Goal: Task Accomplishment & Management: Manage account settings

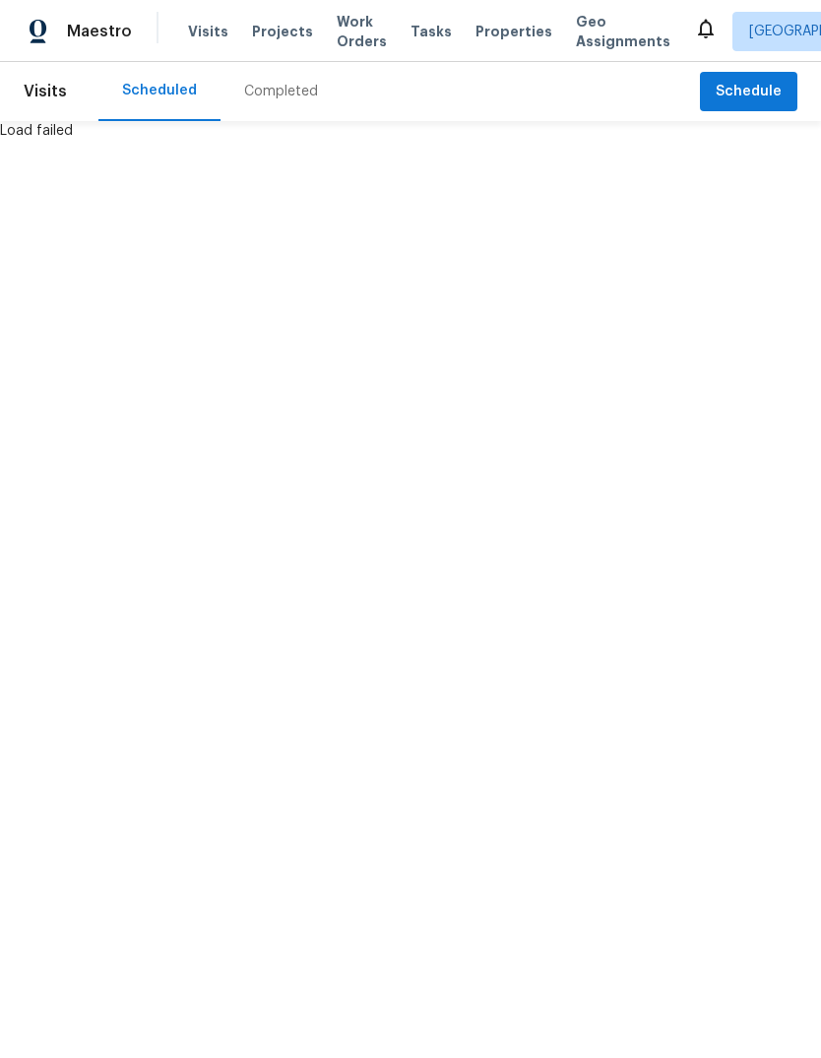
click at [262, 24] on span "Projects" at bounding box center [282, 32] width 61 height 20
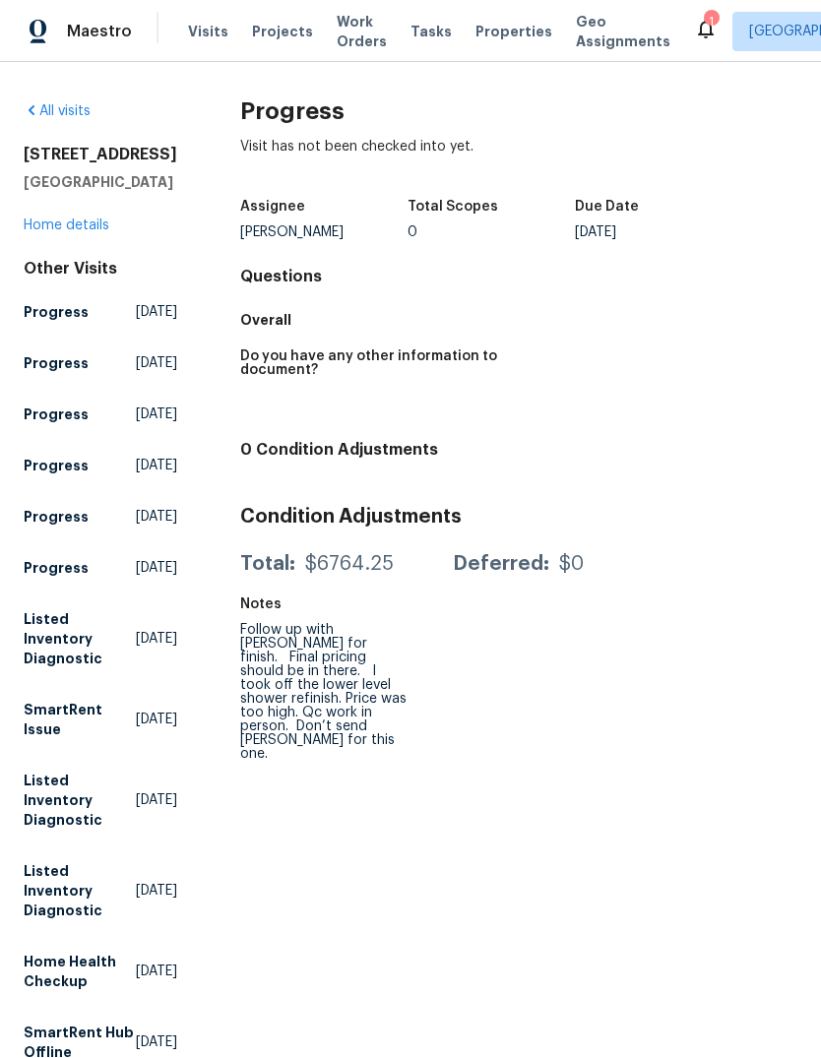
scroll to position [62, 0]
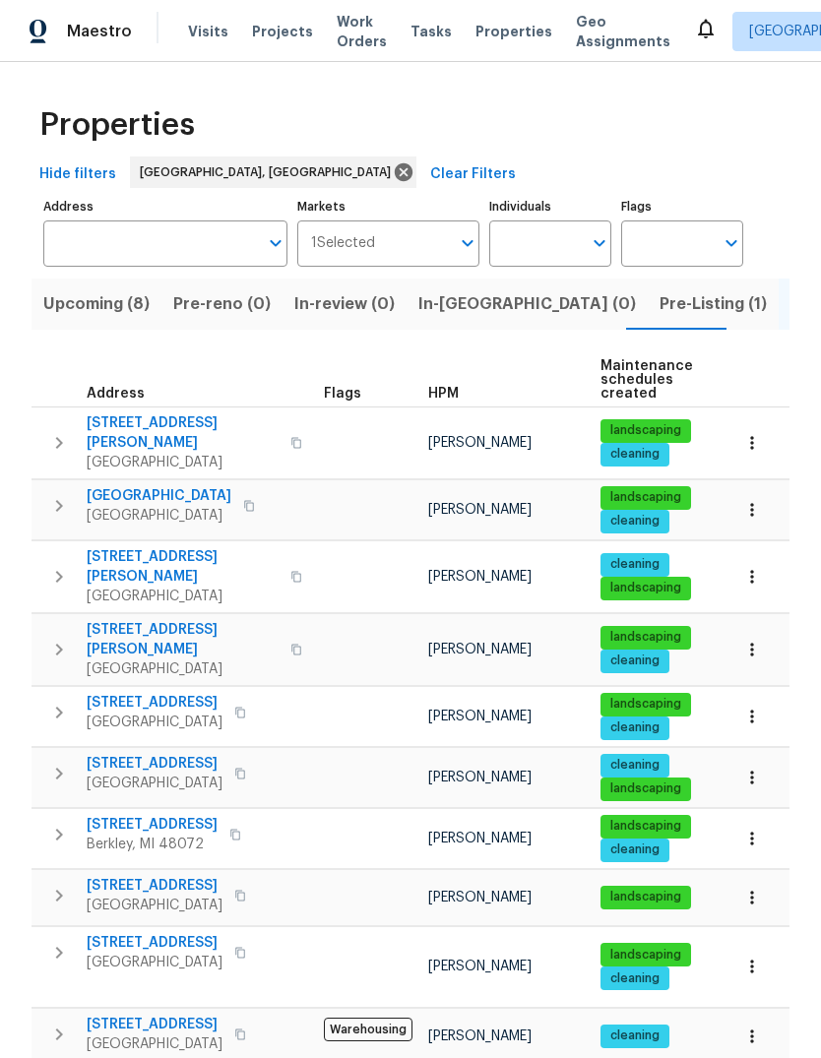
scroll to position [74, 0]
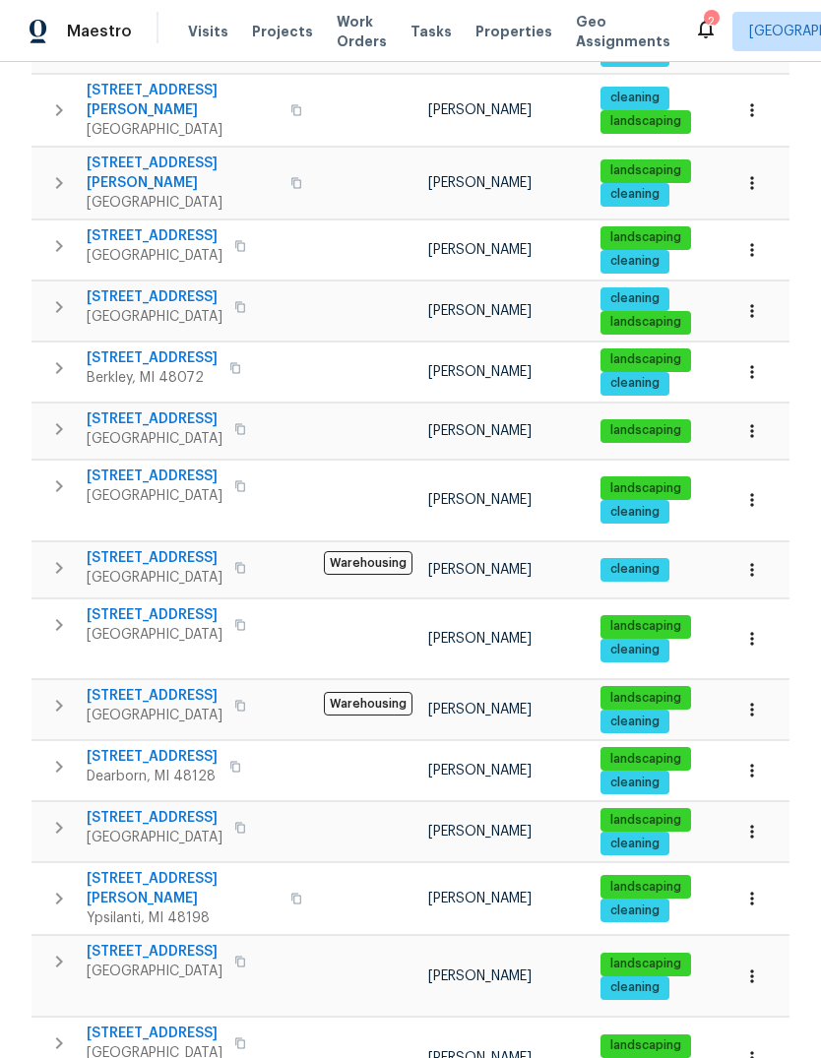
scroll to position [466, 0]
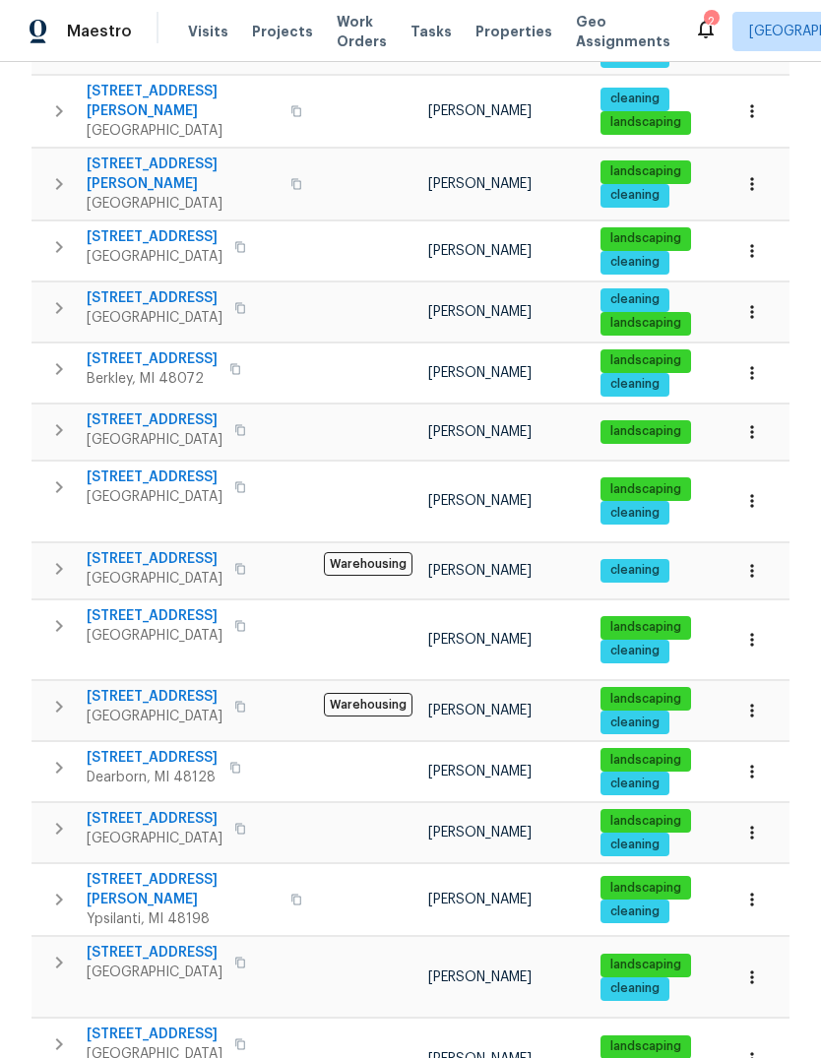
click at [128, 247] on span "Eastpointe, MI 48021" at bounding box center [155, 257] width 136 height 20
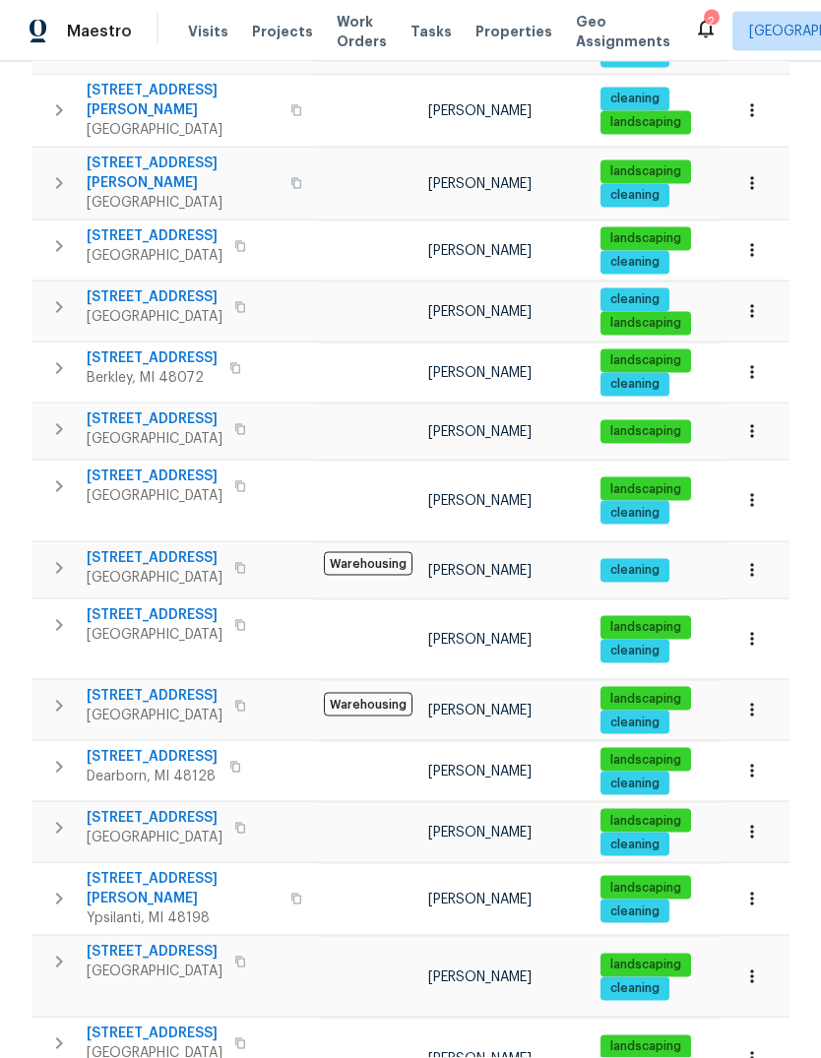
scroll to position [16, 0]
click at [143, 411] on span "20612 Kingsville St" at bounding box center [155, 421] width 136 height 20
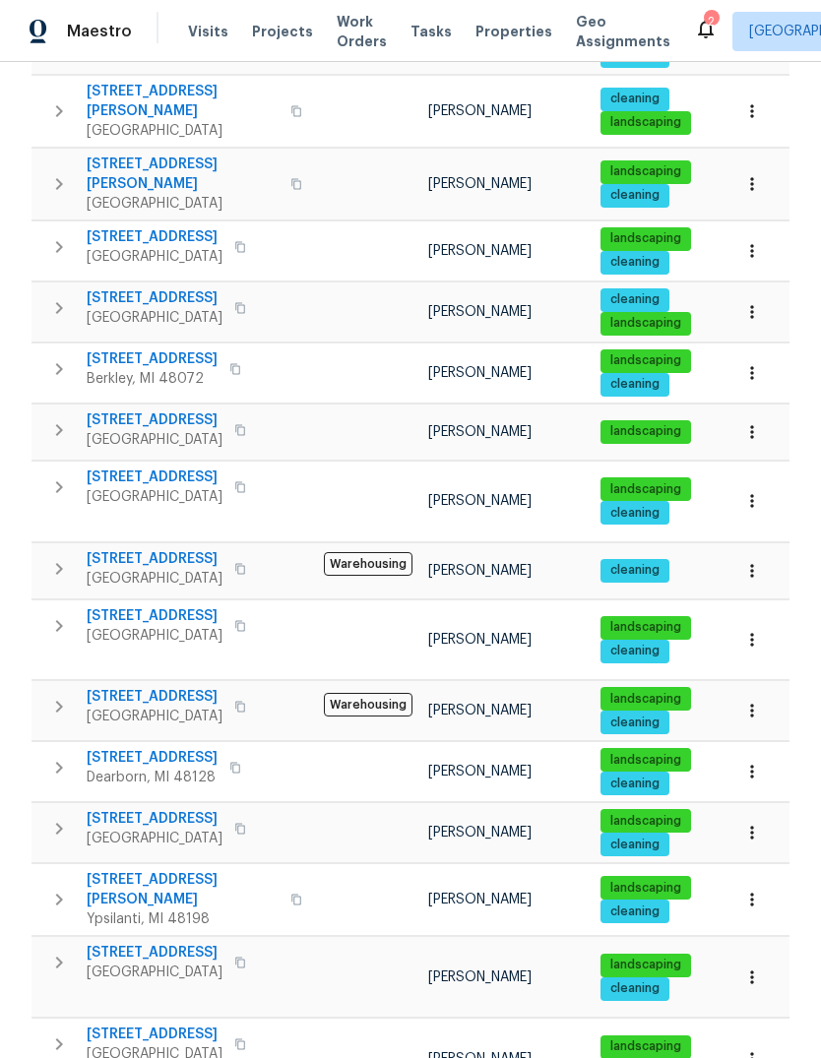
click at [155, 870] on span "1960 Frances Way" at bounding box center [183, 889] width 192 height 39
click at [141, 607] on span "2309 Dallas Ave" at bounding box center [155, 617] width 136 height 20
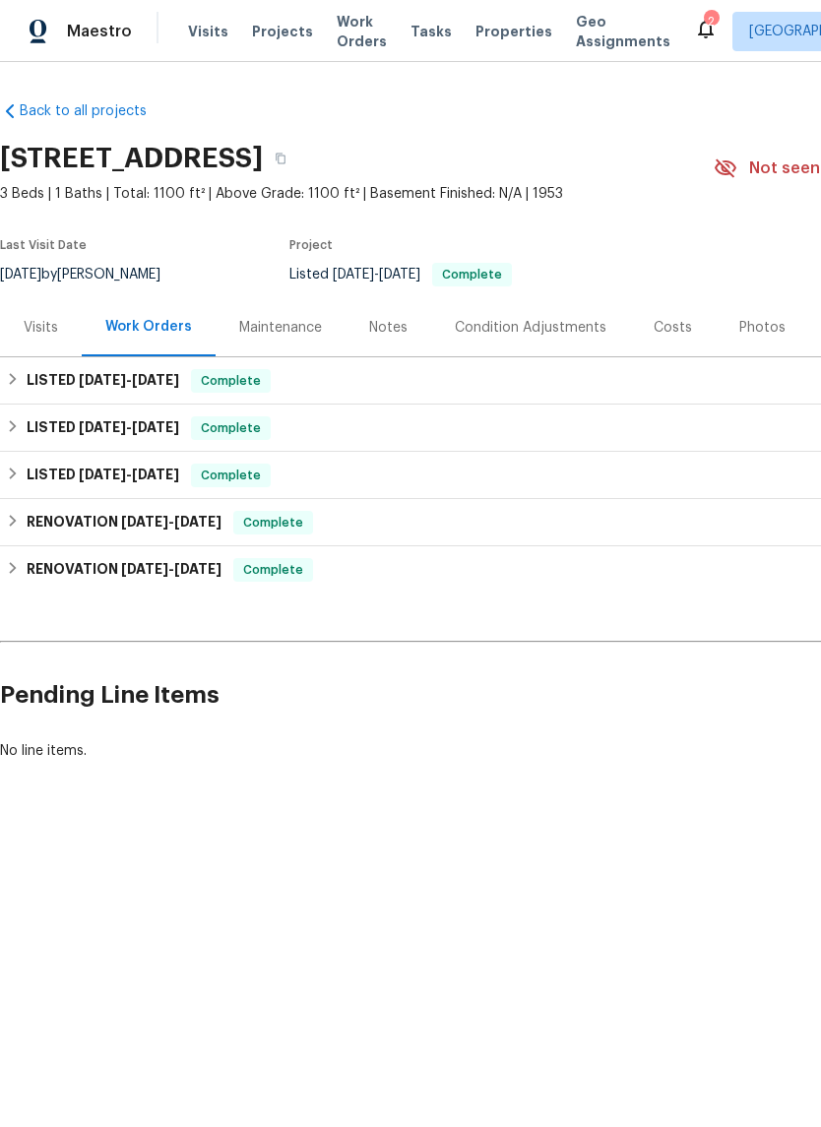
click at [412, 327] on div "Notes" at bounding box center [389, 327] width 86 height 58
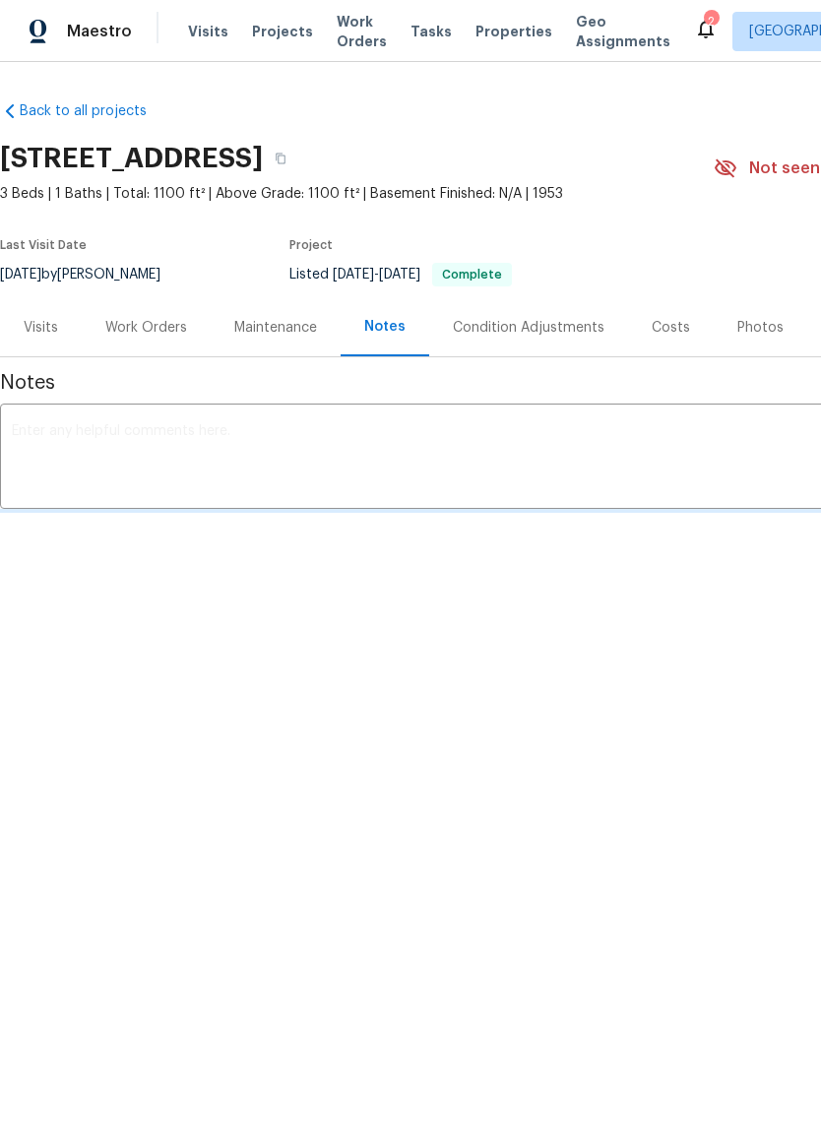
click at [366, 443] on textarea at bounding box center [556, 458] width 1089 height 69
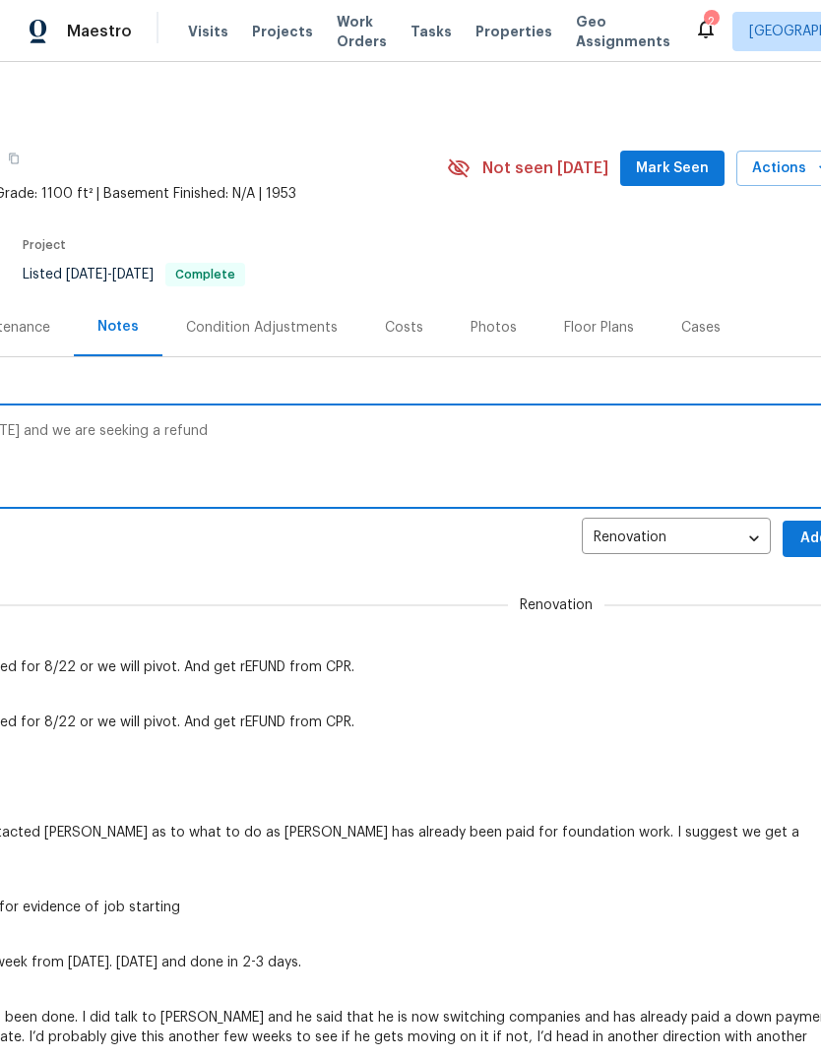
scroll to position [0, 254]
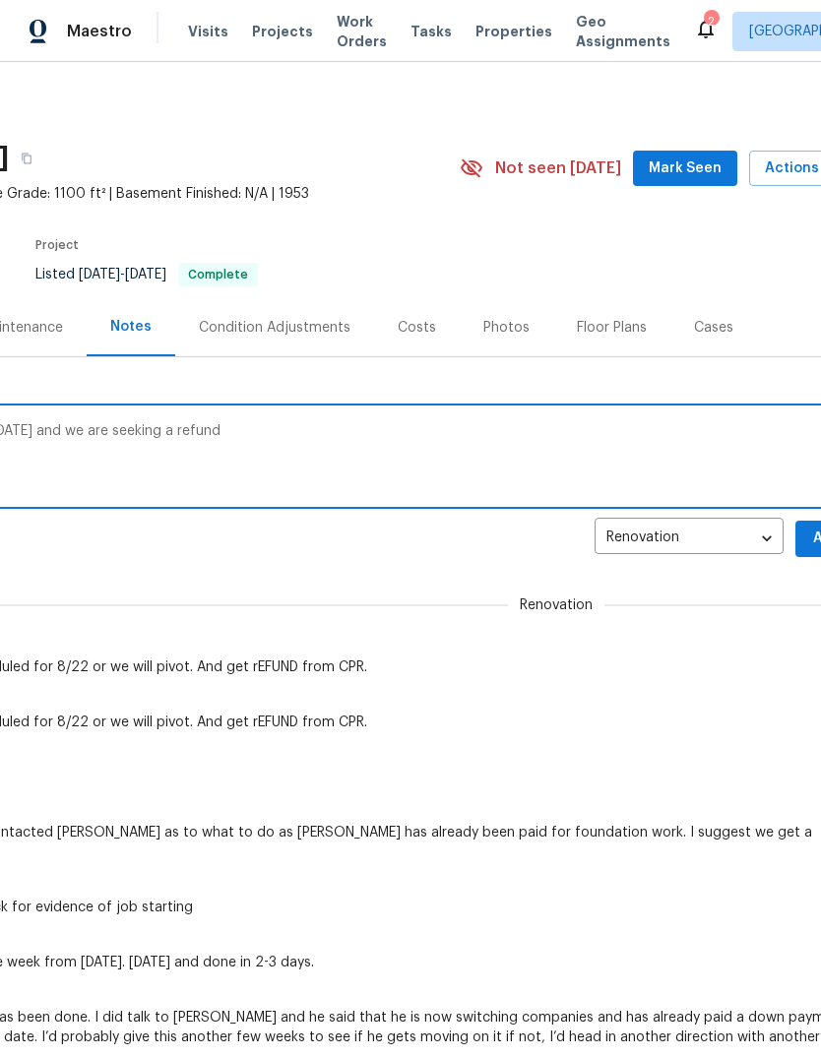
click at [656, 436] on textarea "No work still has commenced as of today and we are seeking a refund" at bounding box center [302, 458] width 1089 height 69
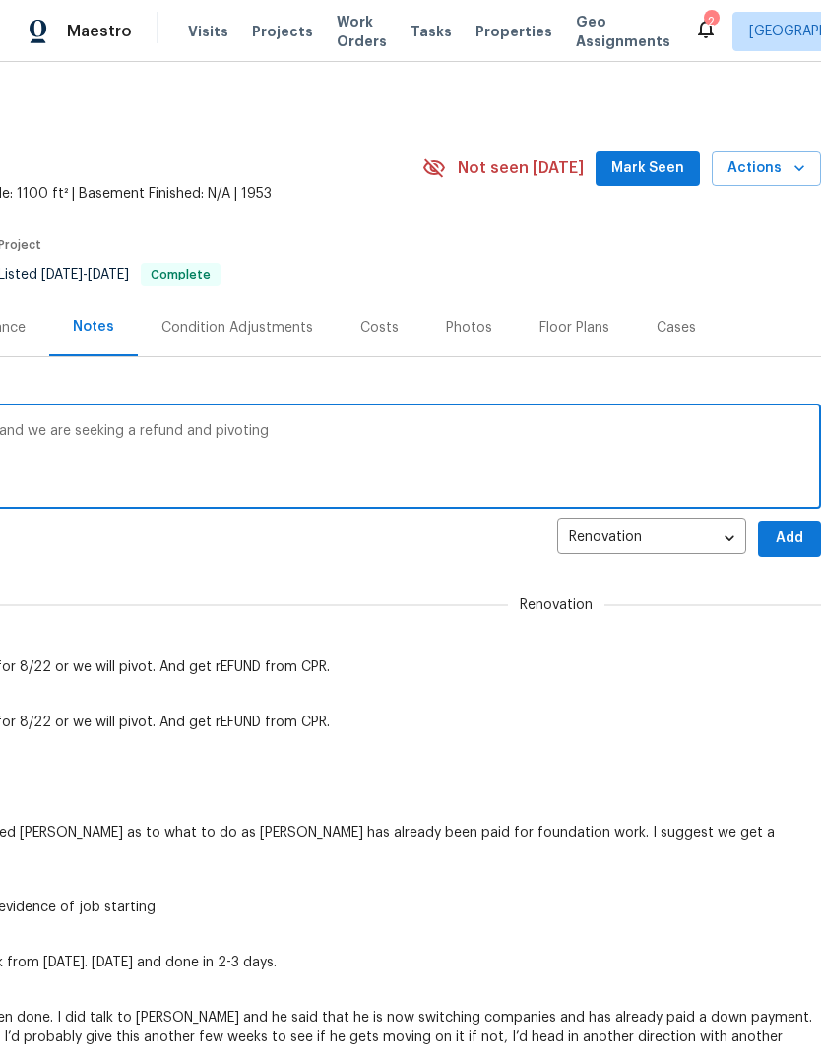
scroll to position [0, 291]
type textarea "No work still has commenced as of today and we are seeking a refund and pivoting"
click at [795, 531] on span "Add" at bounding box center [790, 539] width 32 height 25
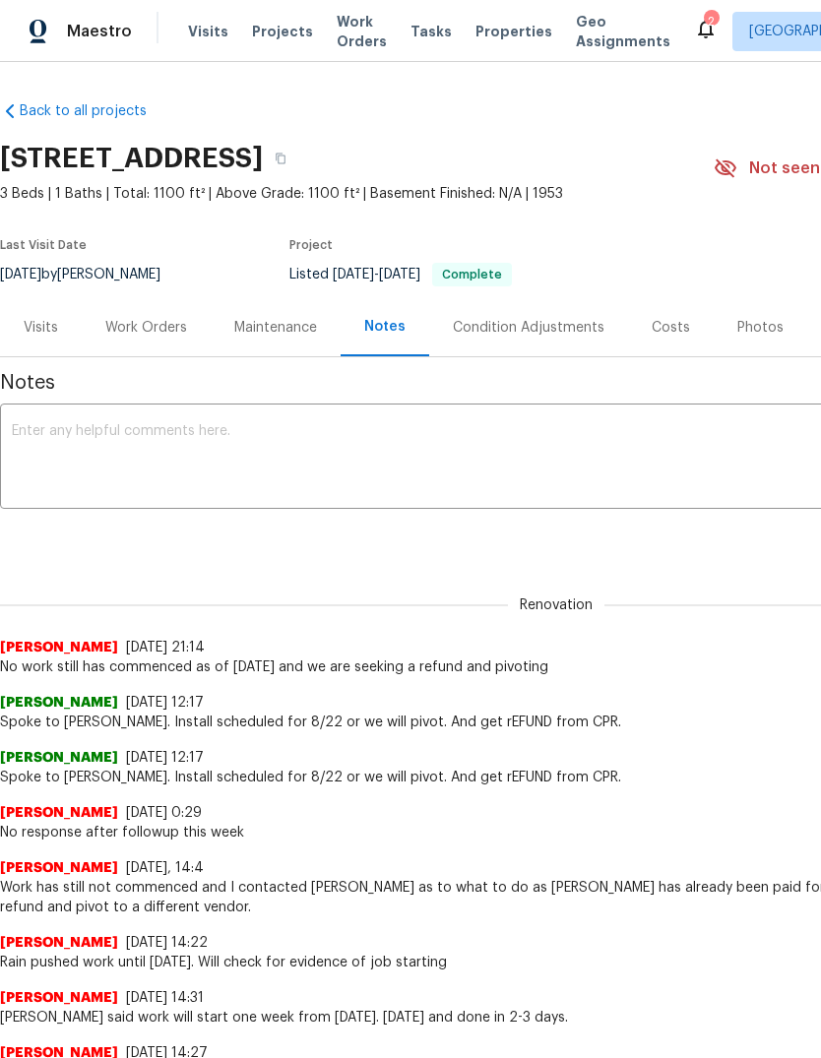
scroll to position [0, 0]
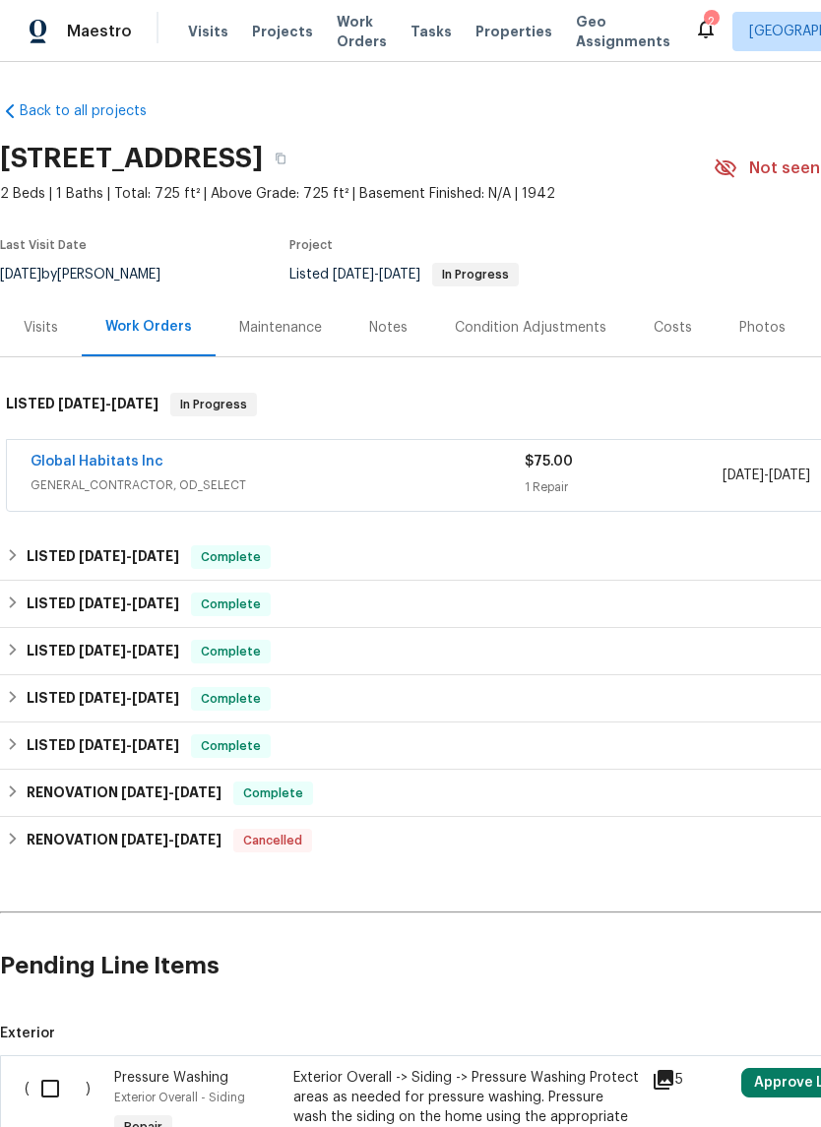
click at [380, 320] on div "Notes" at bounding box center [388, 328] width 38 height 20
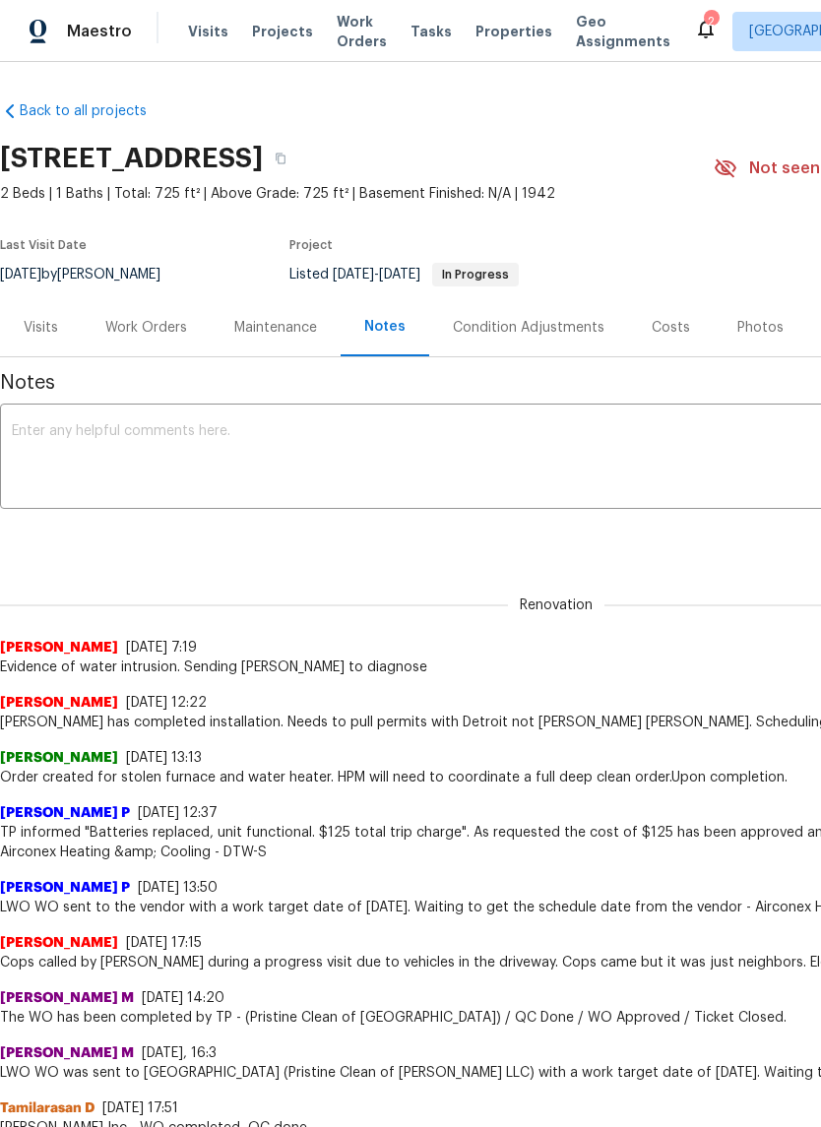
click at [285, 336] on div "Maintenance" at bounding box center [275, 328] width 83 height 20
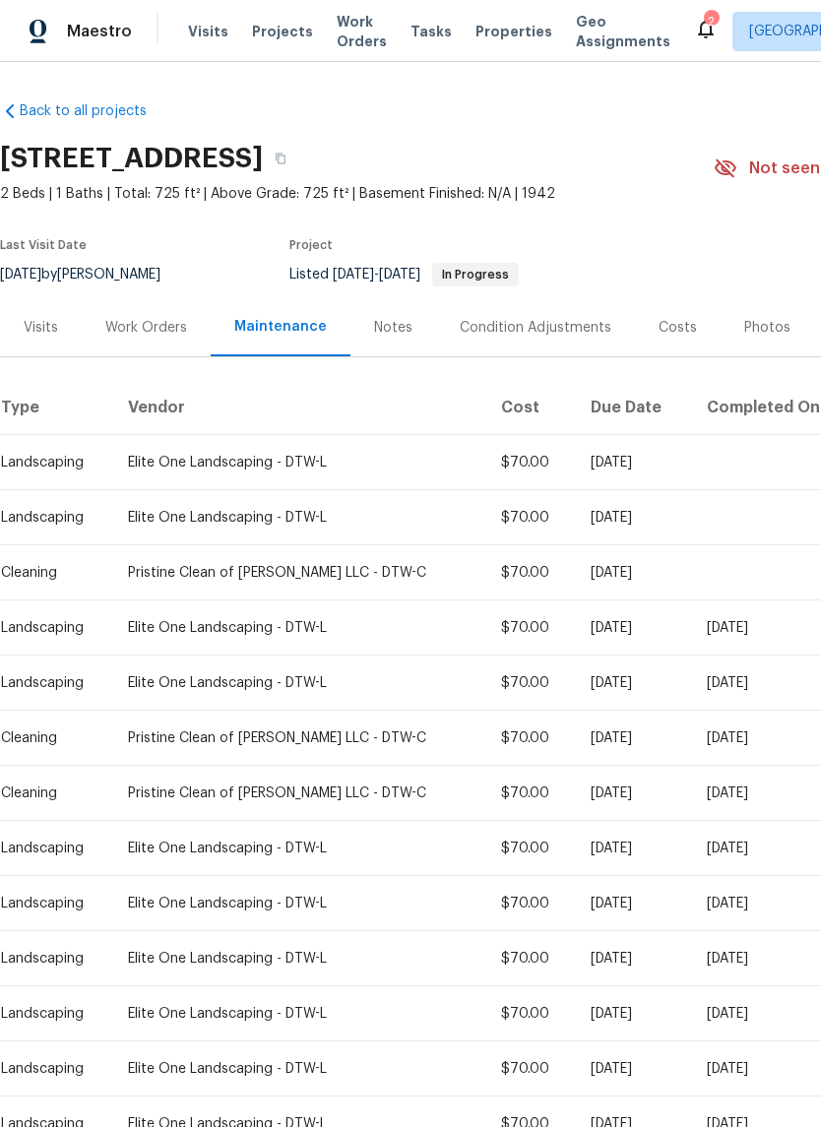
click at [172, 334] on div "Work Orders" at bounding box center [146, 328] width 82 height 20
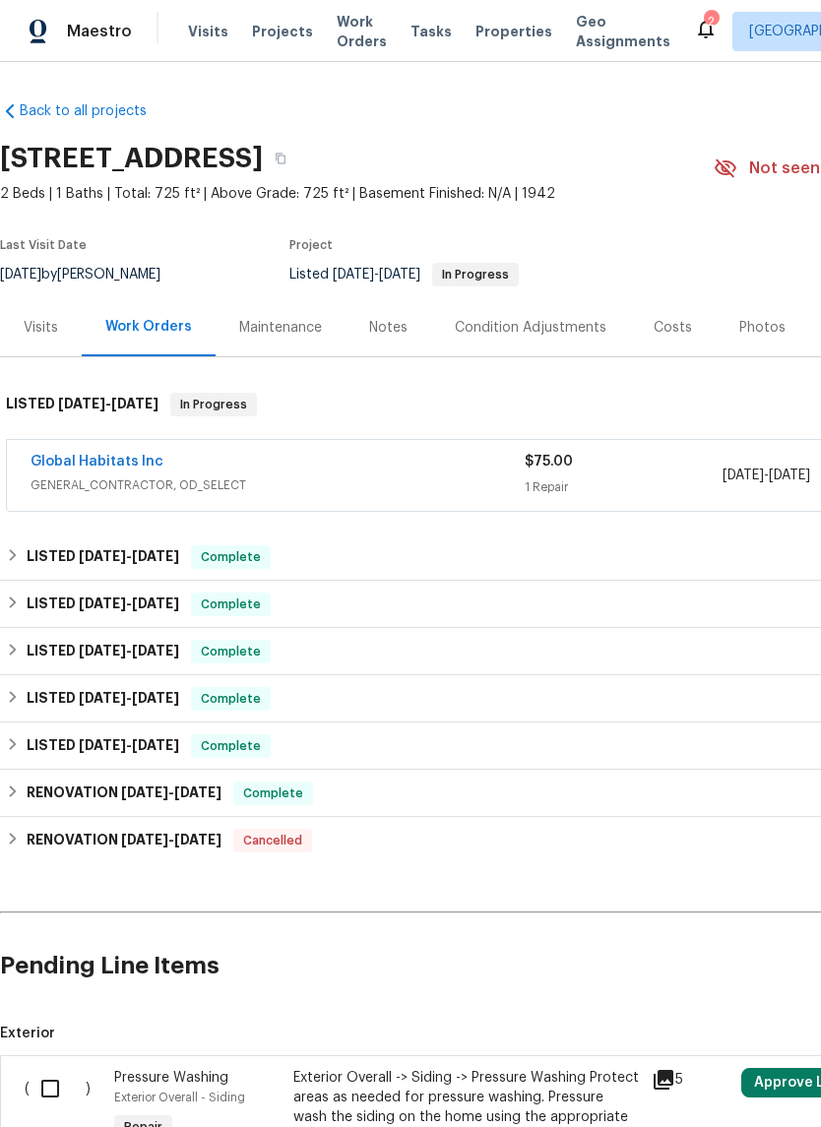
click at [116, 463] on link "Global Habitats Inc" at bounding box center [97, 462] width 133 height 14
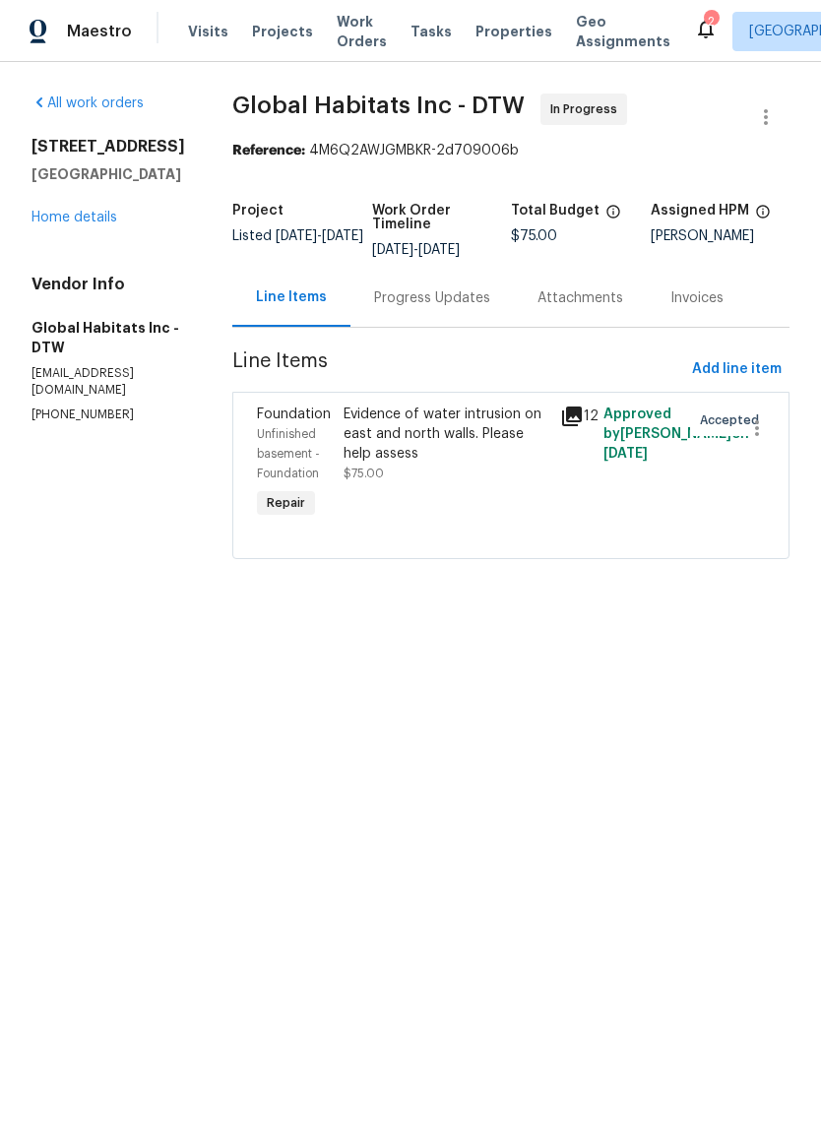
click at [432, 301] on div "Progress Updates" at bounding box center [432, 298] width 116 height 20
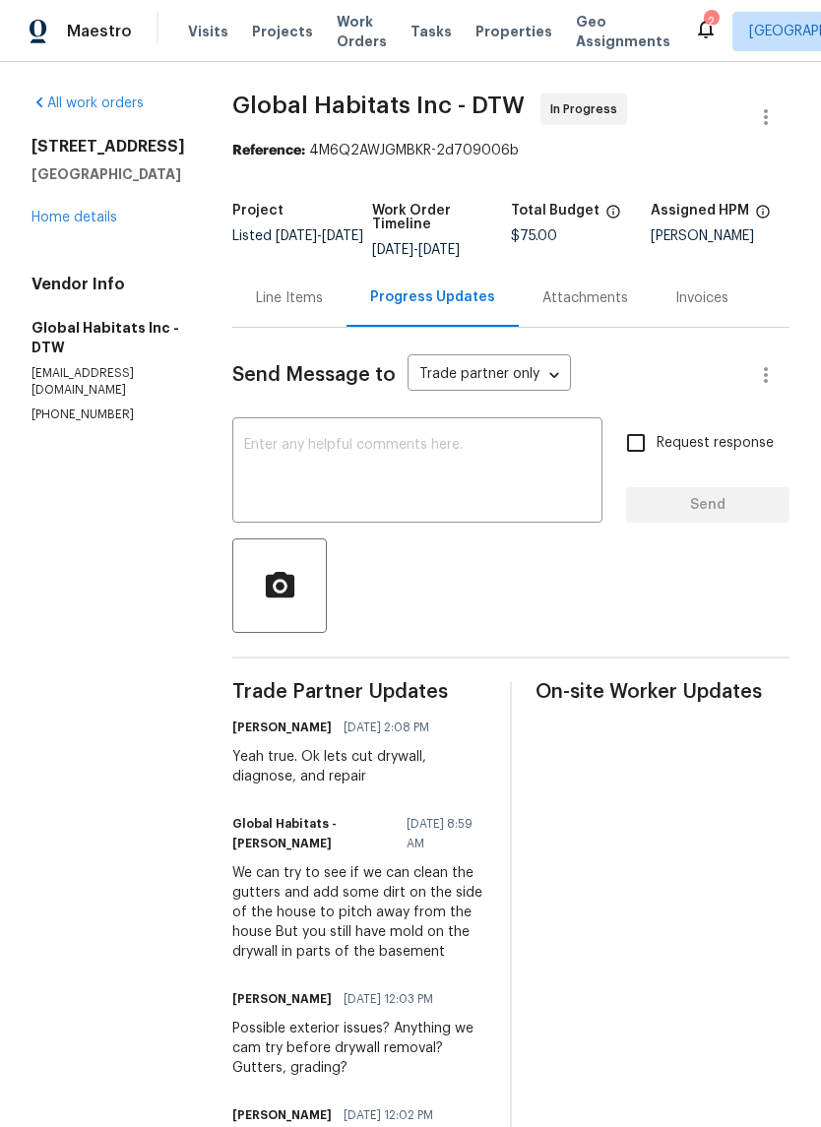
click at [442, 483] on textarea at bounding box center [417, 472] width 347 height 69
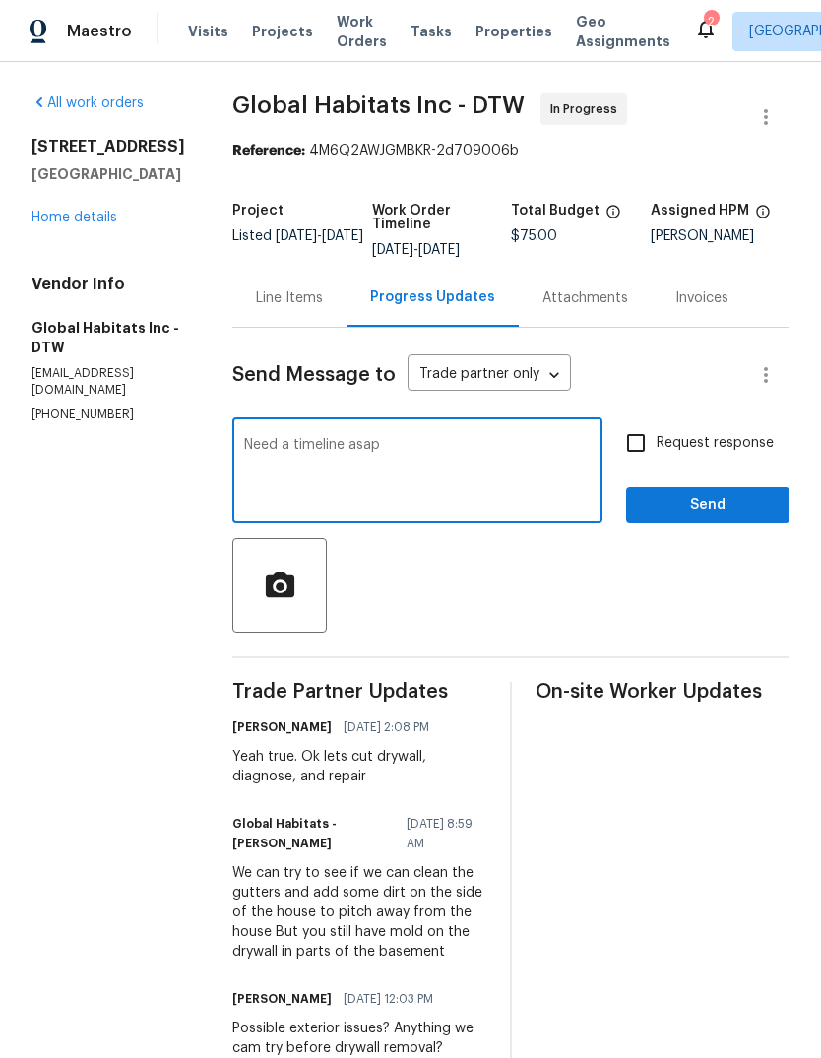
type textarea "Need a timeline asap"
click at [693, 453] on span "Request response" at bounding box center [715, 443] width 117 height 21
click at [657, 453] on input "Request response" at bounding box center [635, 442] width 41 height 41
checkbox input "true"
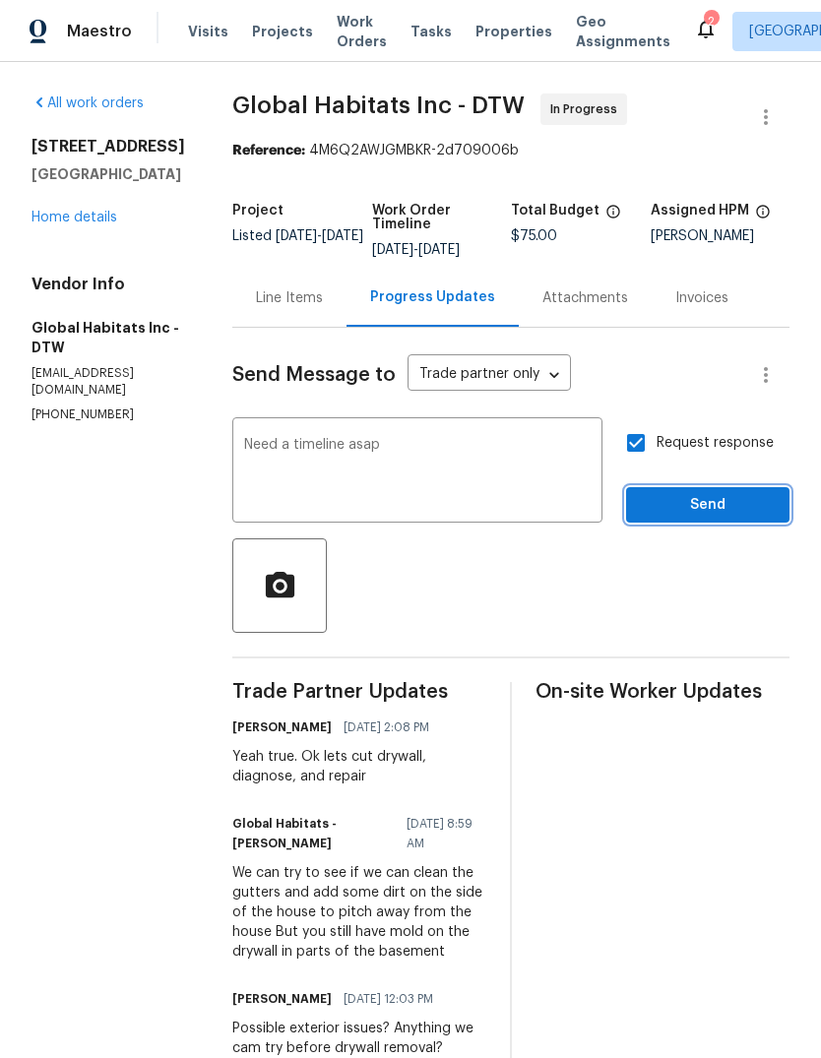
click at [717, 493] on button "Send" at bounding box center [707, 505] width 163 height 36
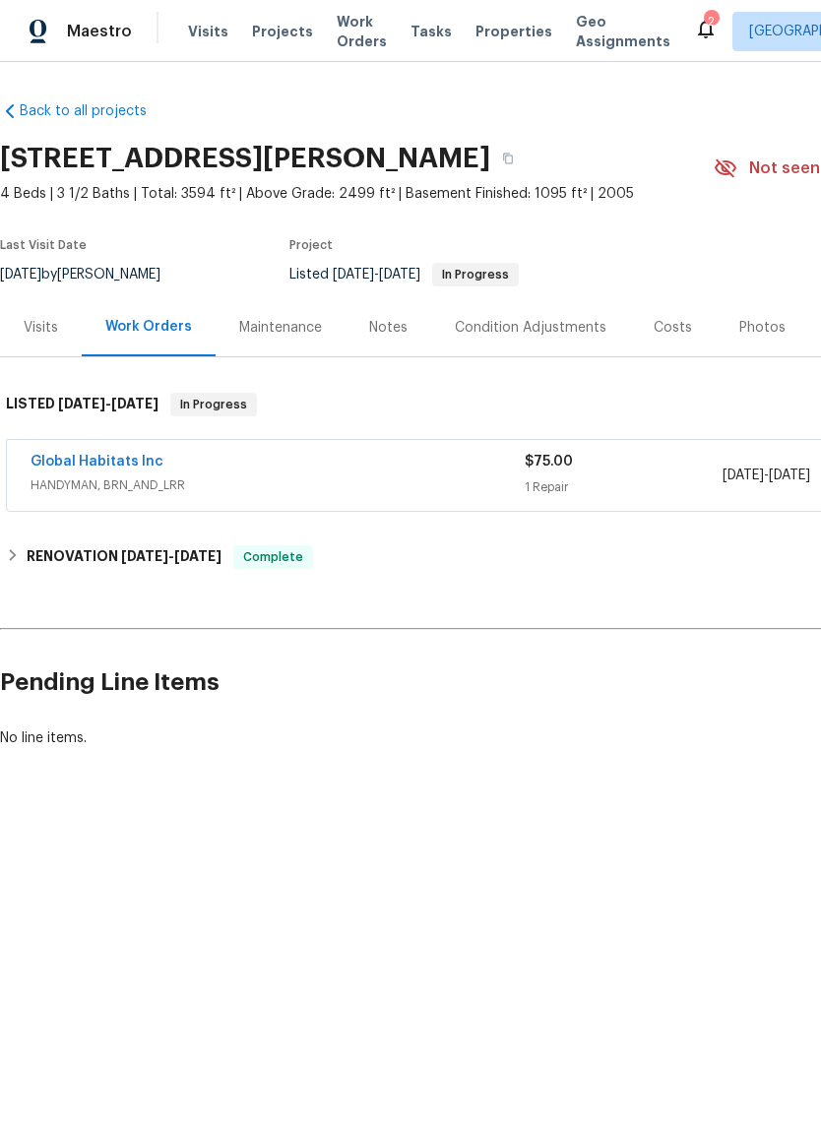
click at [386, 323] on div "Notes" at bounding box center [388, 328] width 38 height 20
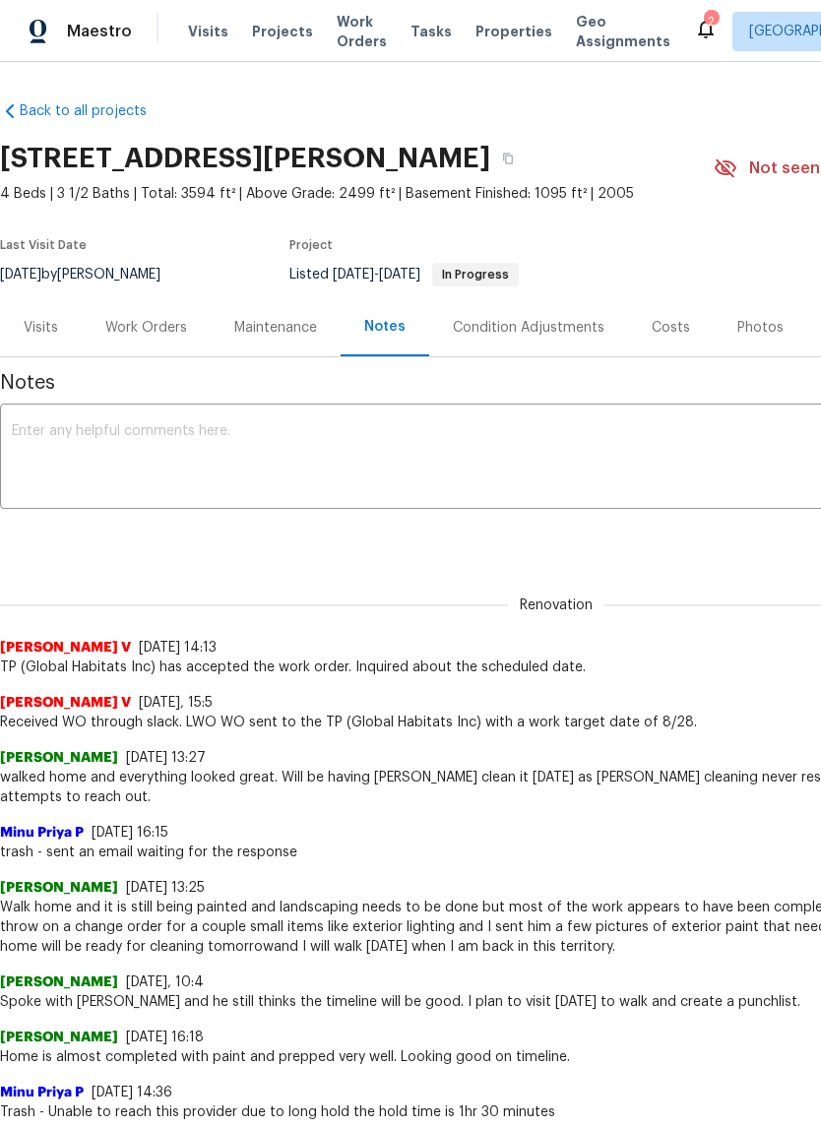
click at [343, 490] on textarea at bounding box center [556, 458] width 1089 height 69
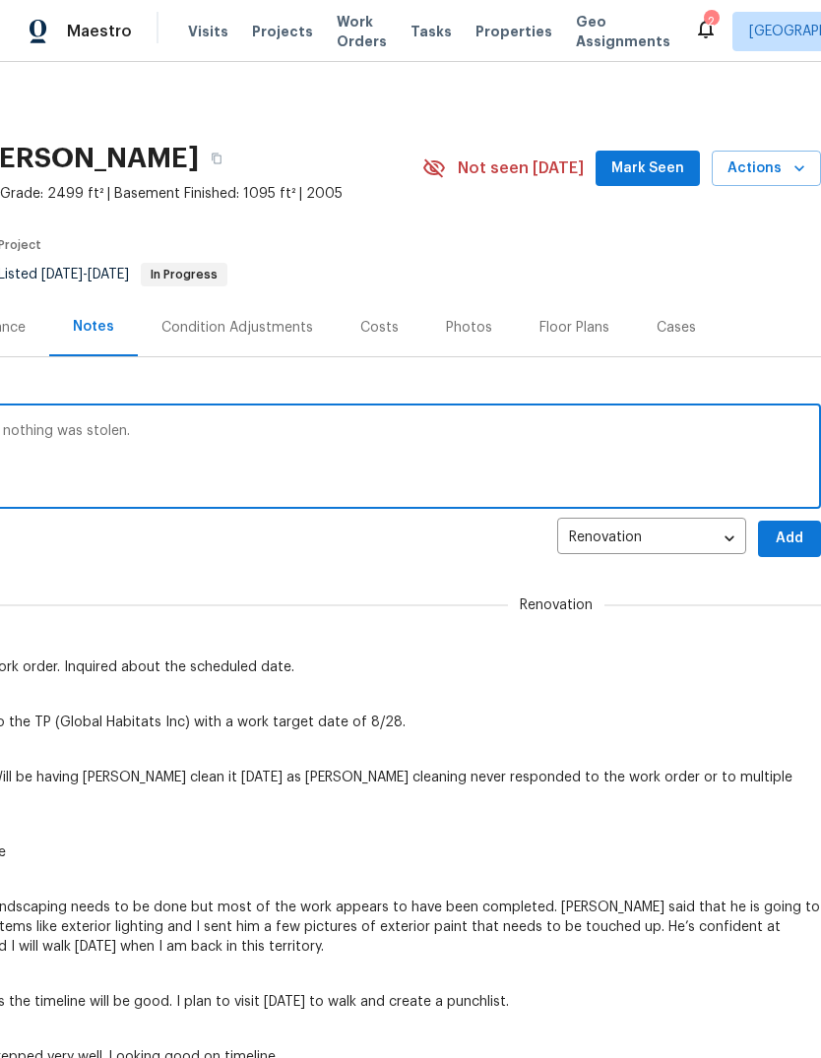
scroll to position [0, 291]
type textarea "There was evidence of a break-in here, but nothing was stolen. Home still appea…"
click at [783, 537] on span "Add" at bounding box center [790, 539] width 32 height 25
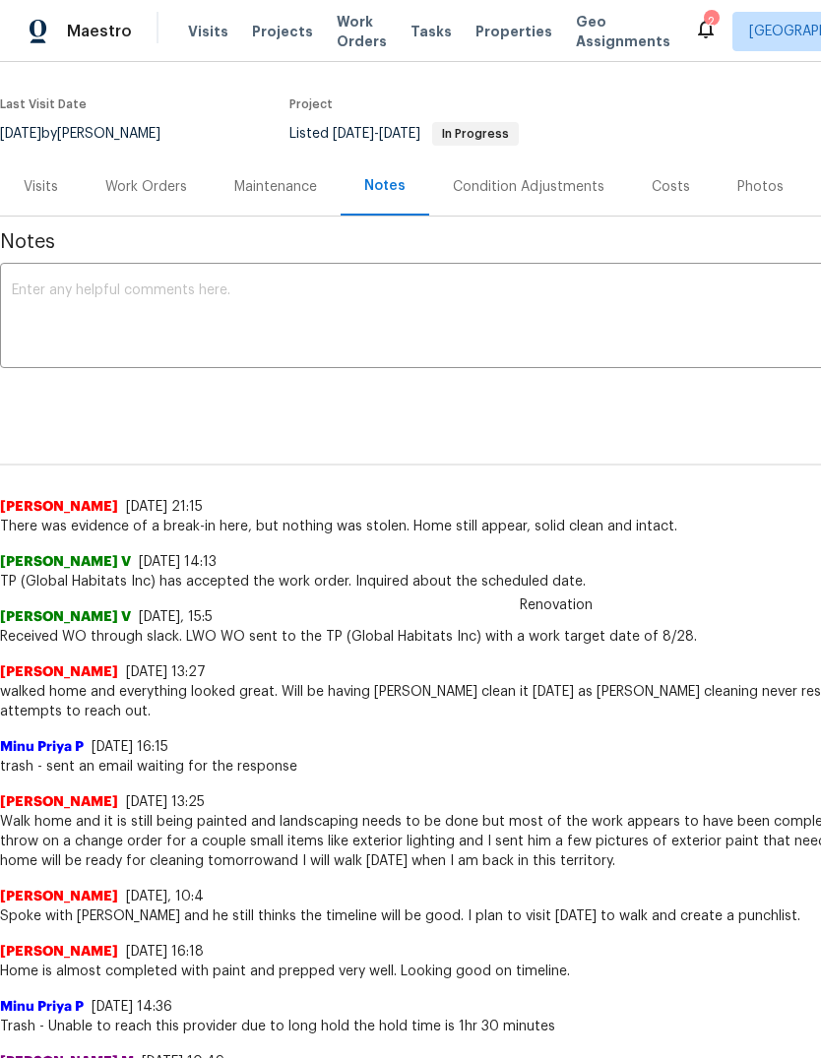
scroll to position [146, 0]
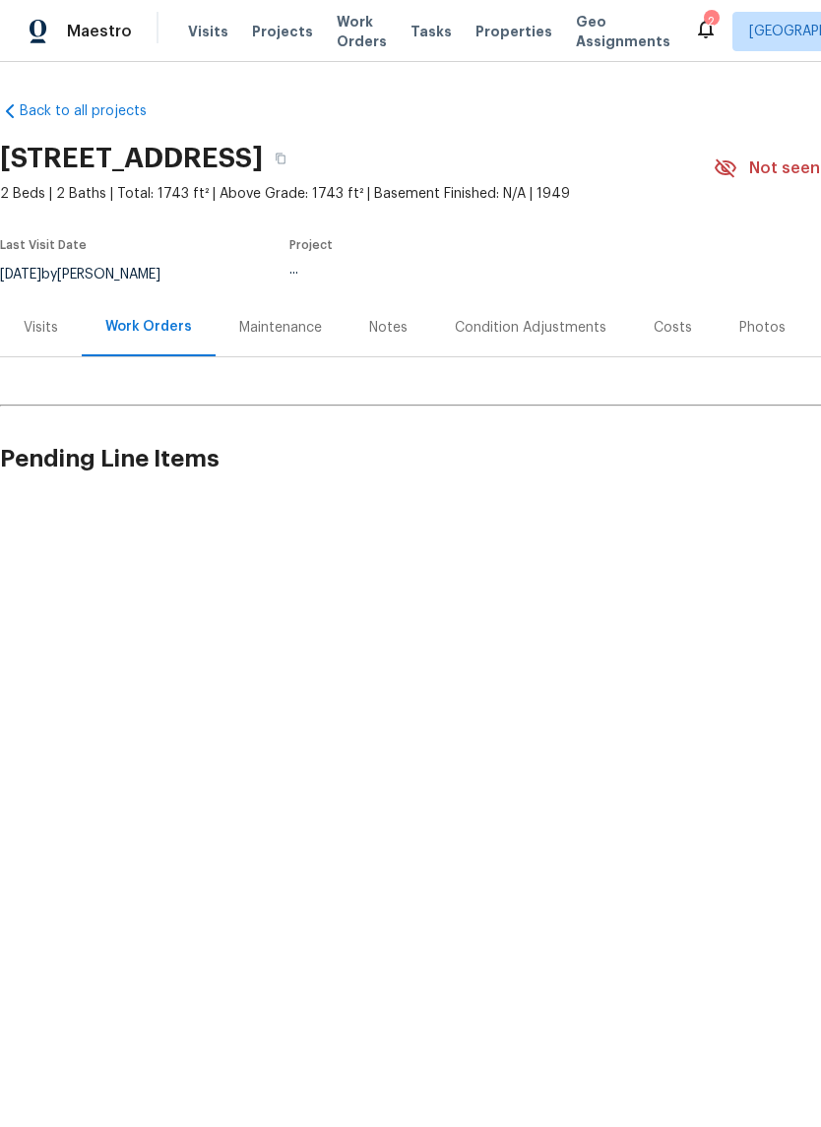
click at [382, 336] on div "Notes" at bounding box center [388, 328] width 38 height 20
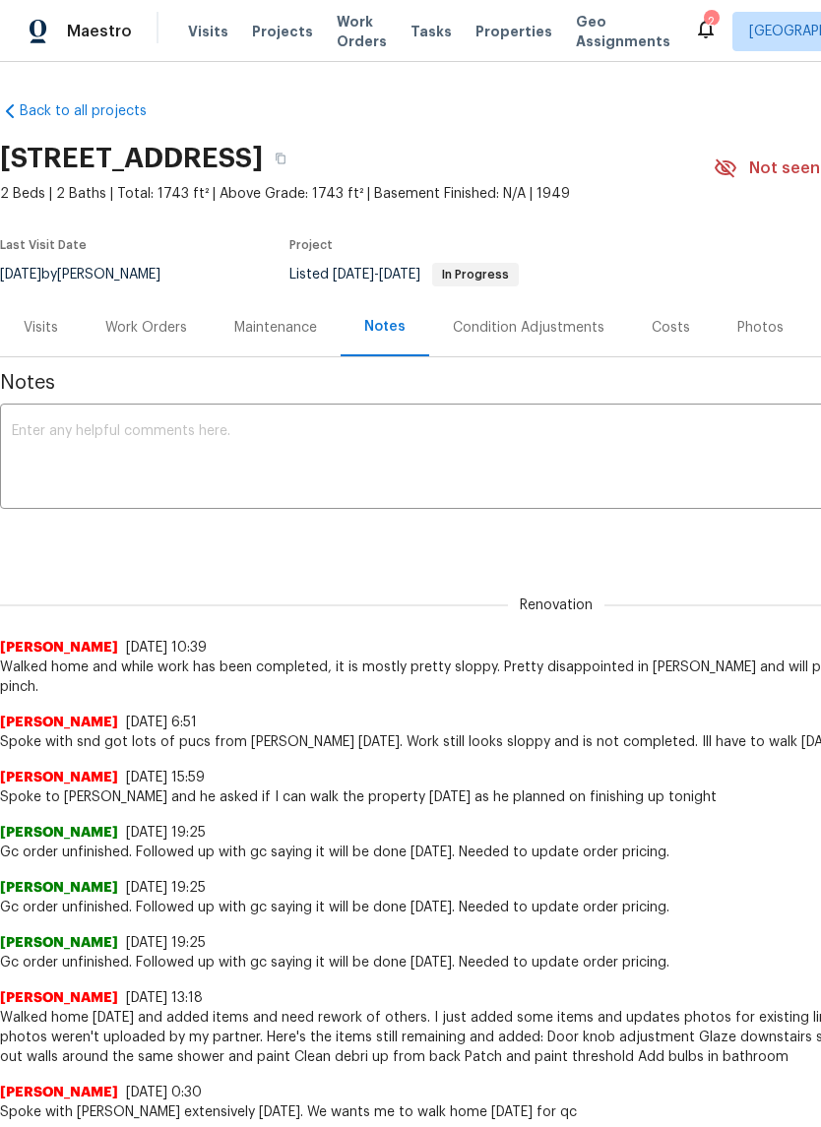
click at [391, 505] on div "x ​" at bounding box center [556, 459] width 1113 height 100
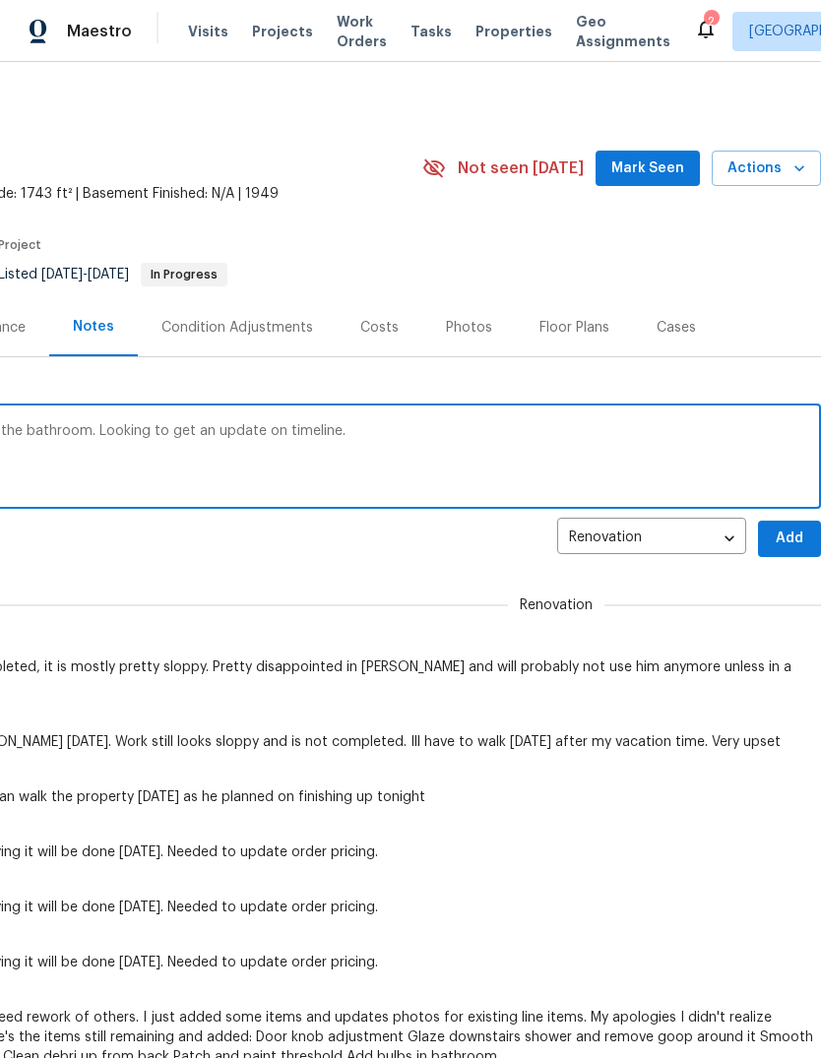
scroll to position [0, 291]
type textarea "Contacted [PERSON_NAME] for a rework in the bathroom. Looking to get an update …"
click at [801, 546] on span "Add" at bounding box center [790, 539] width 32 height 25
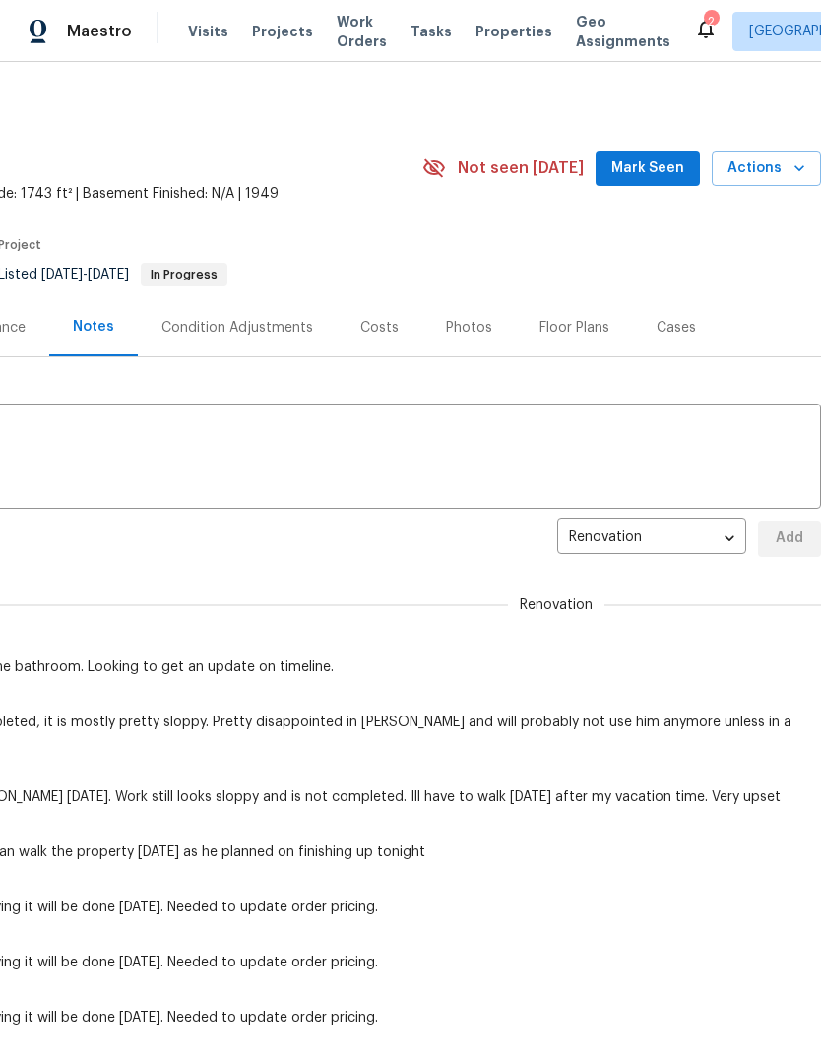
click at [660, 178] on span "Mark Seen" at bounding box center [647, 169] width 73 height 25
click at [694, 33] on icon at bounding box center [706, 29] width 24 height 24
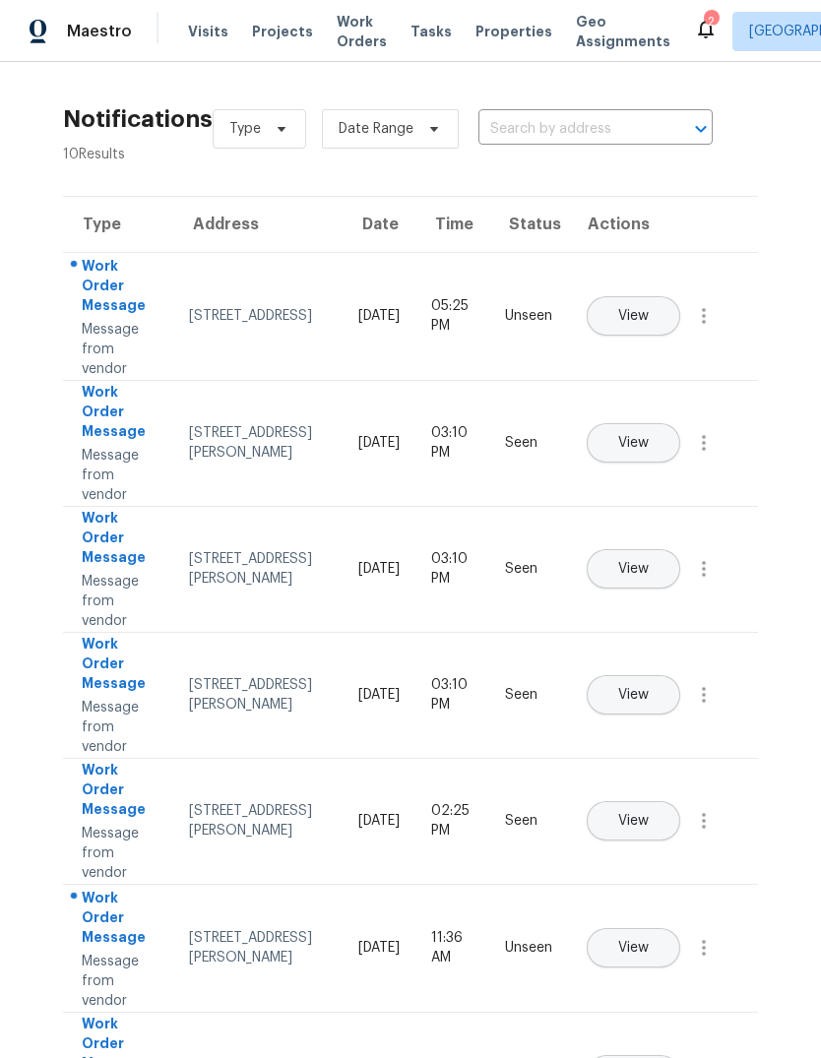
scroll to position [74, 0]
click at [680, 928] on button "View" at bounding box center [634, 947] width 94 height 39
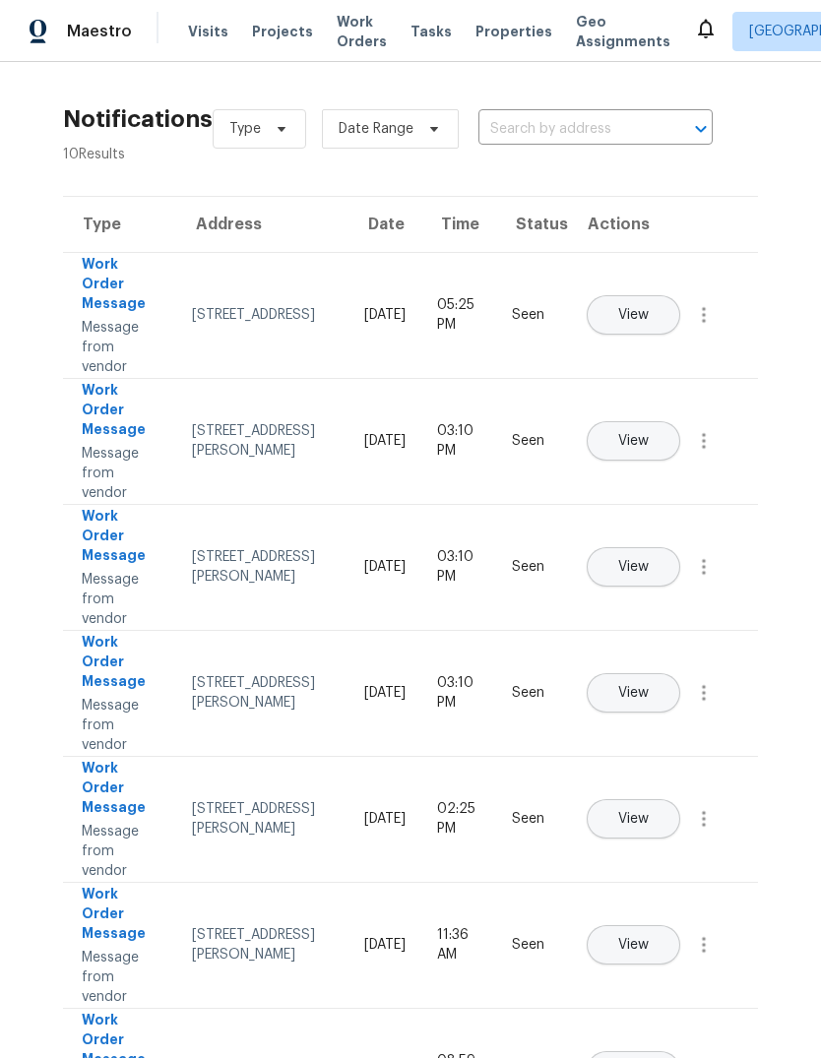
scroll to position [0, 0]
click at [481, 40] on span "Properties" at bounding box center [514, 32] width 77 height 20
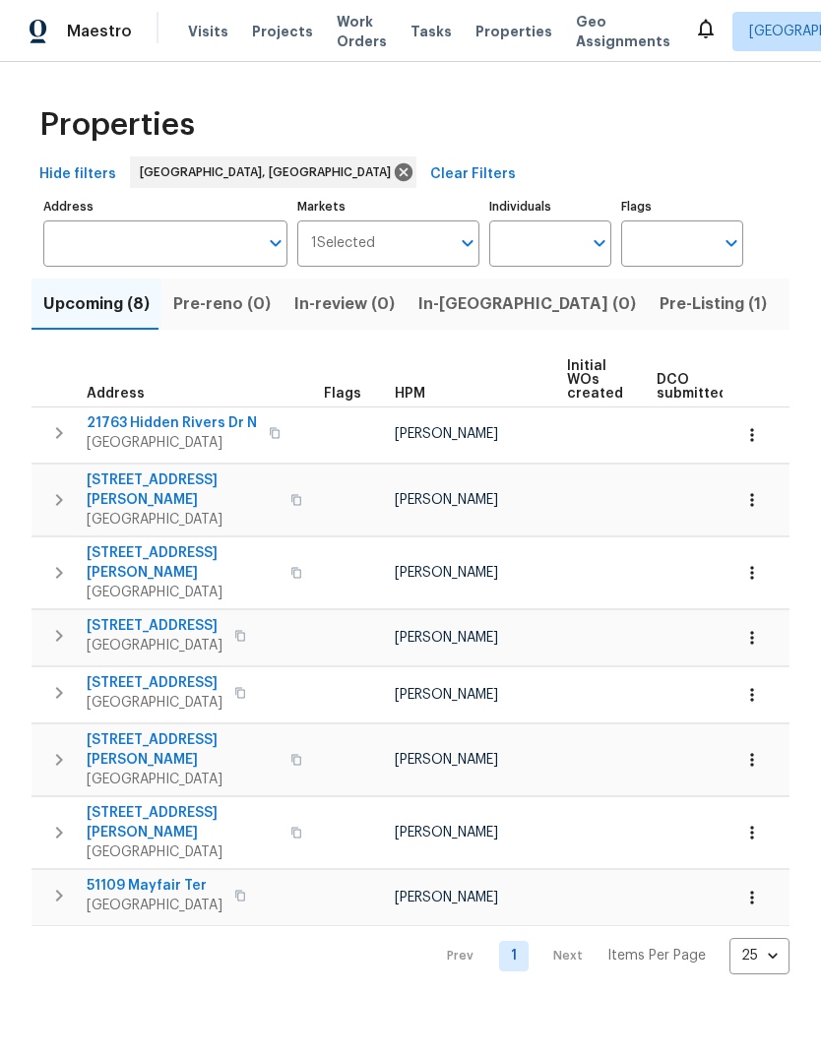
click at [209, 610] on td "14591 Chatham St Detroit, MI 48223" at bounding box center [174, 635] width 285 height 51
click at [170, 636] on span "Detroit, MI 48223" at bounding box center [155, 646] width 136 height 20
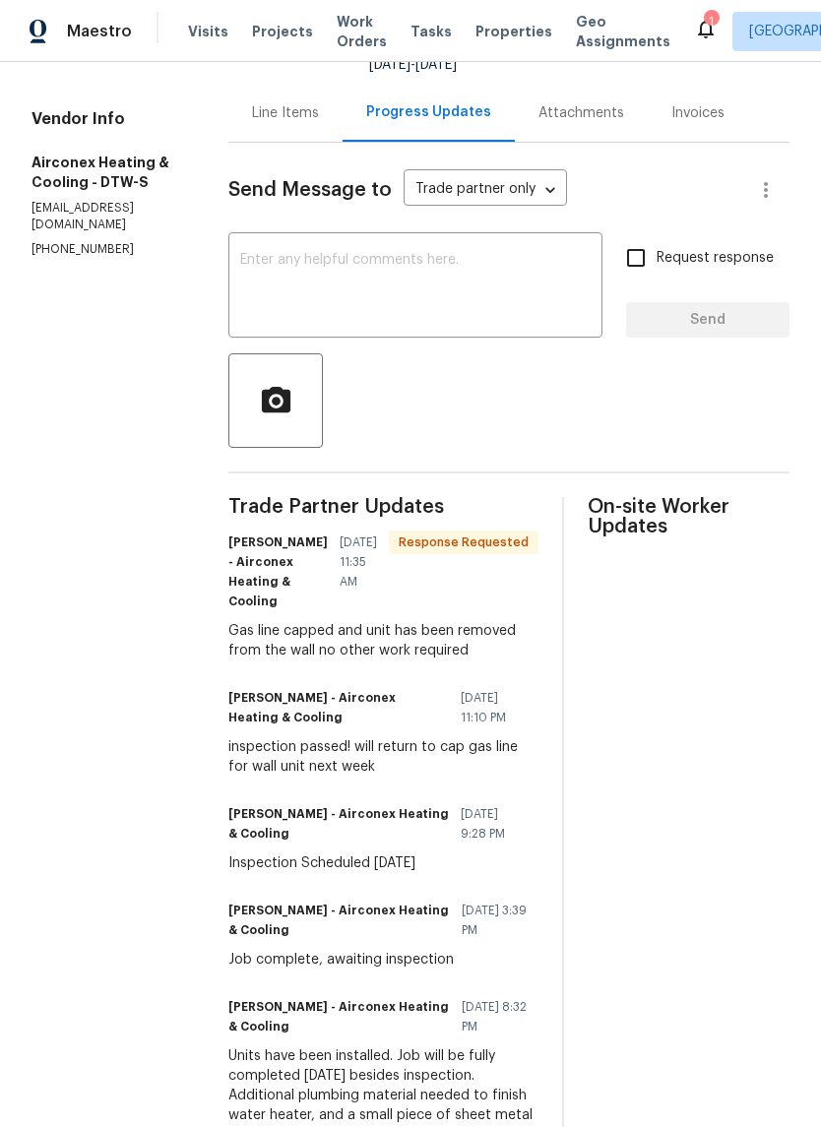
scroll to position [183, 0]
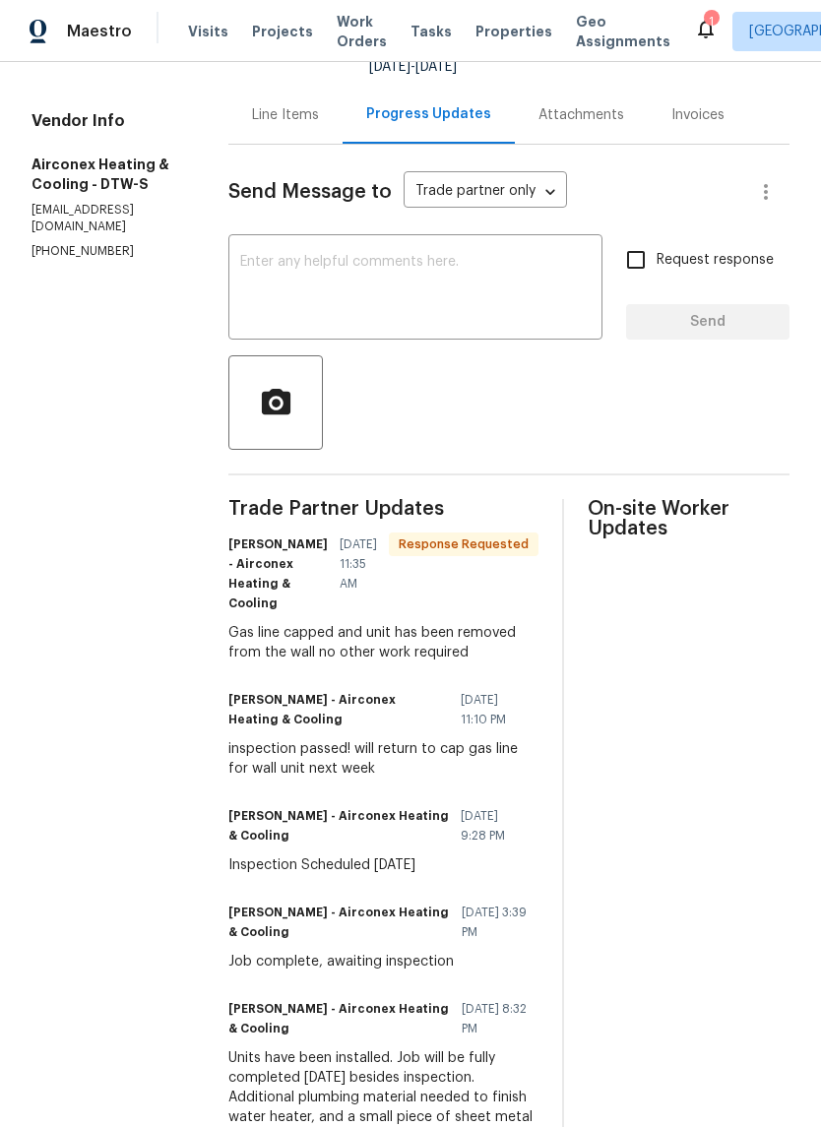
click at [266, 117] on div "Line Items" at bounding box center [285, 115] width 67 height 20
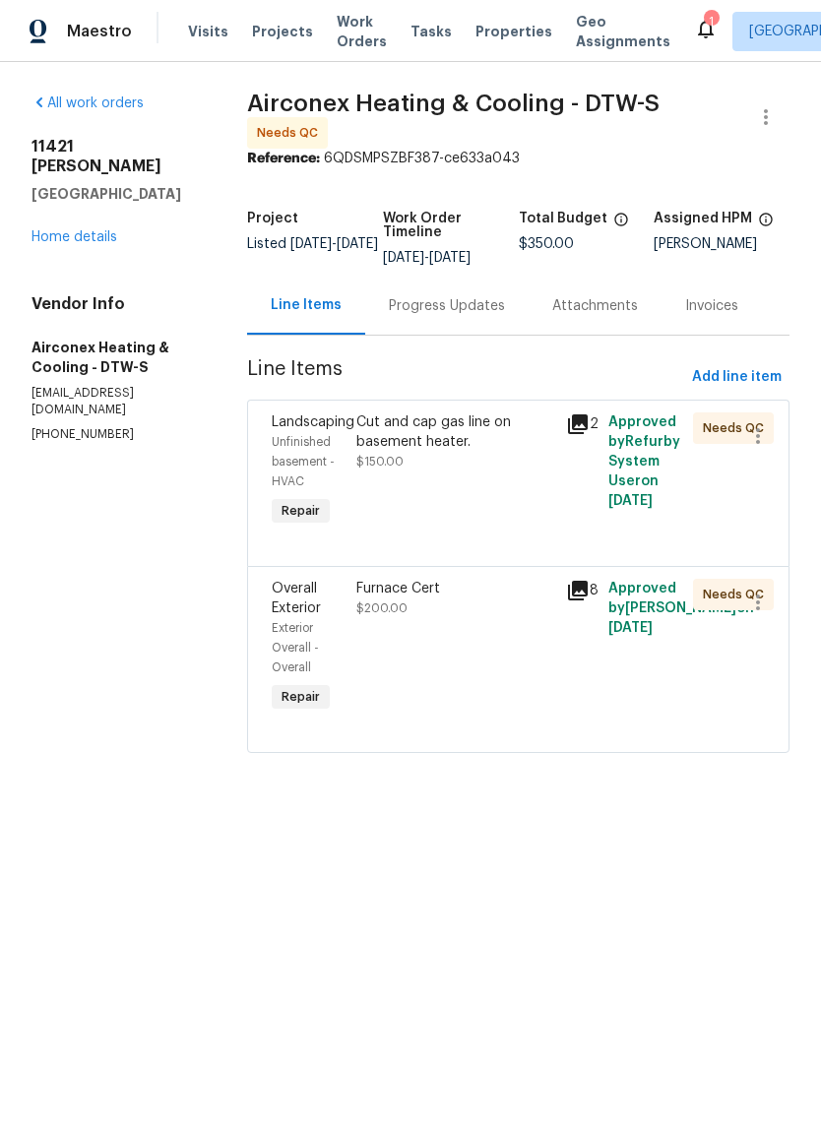
click at [431, 306] on div "Progress Updates" at bounding box center [447, 306] width 116 height 20
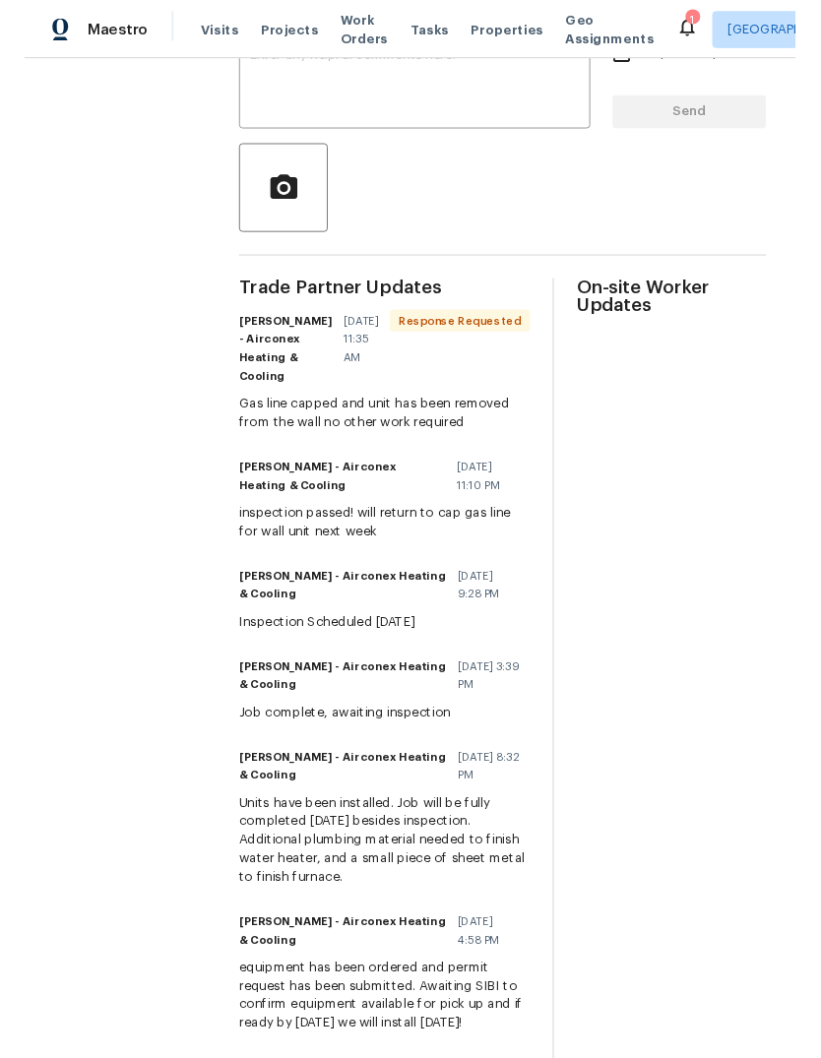
scroll to position [374, 0]
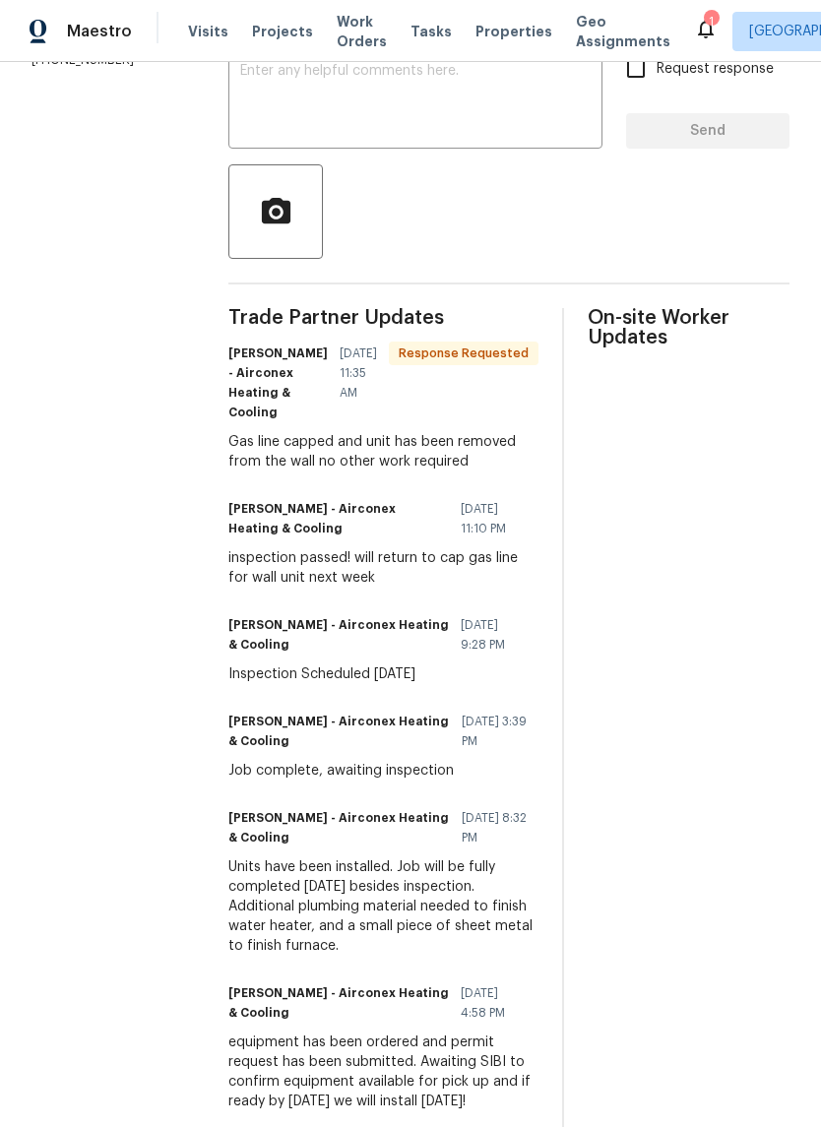
click at [452, 103] on textarea at bounding box center [415, 98] width 351 height 69
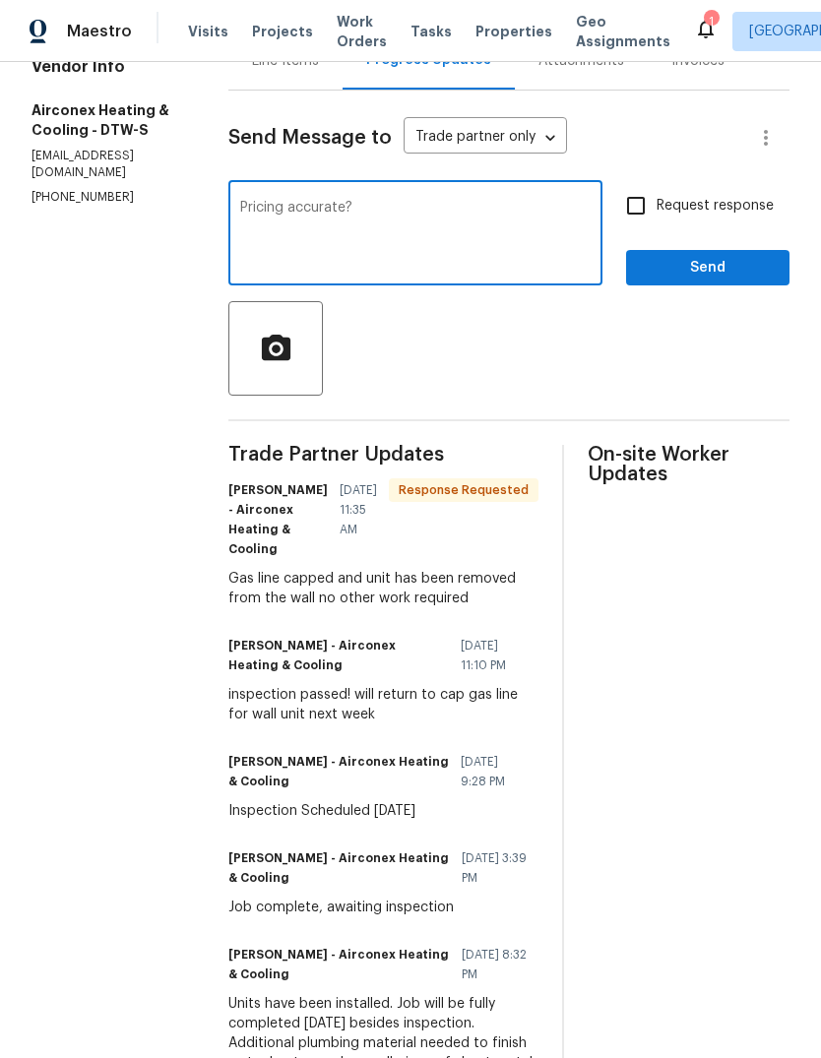
scroll to position [222, 0]
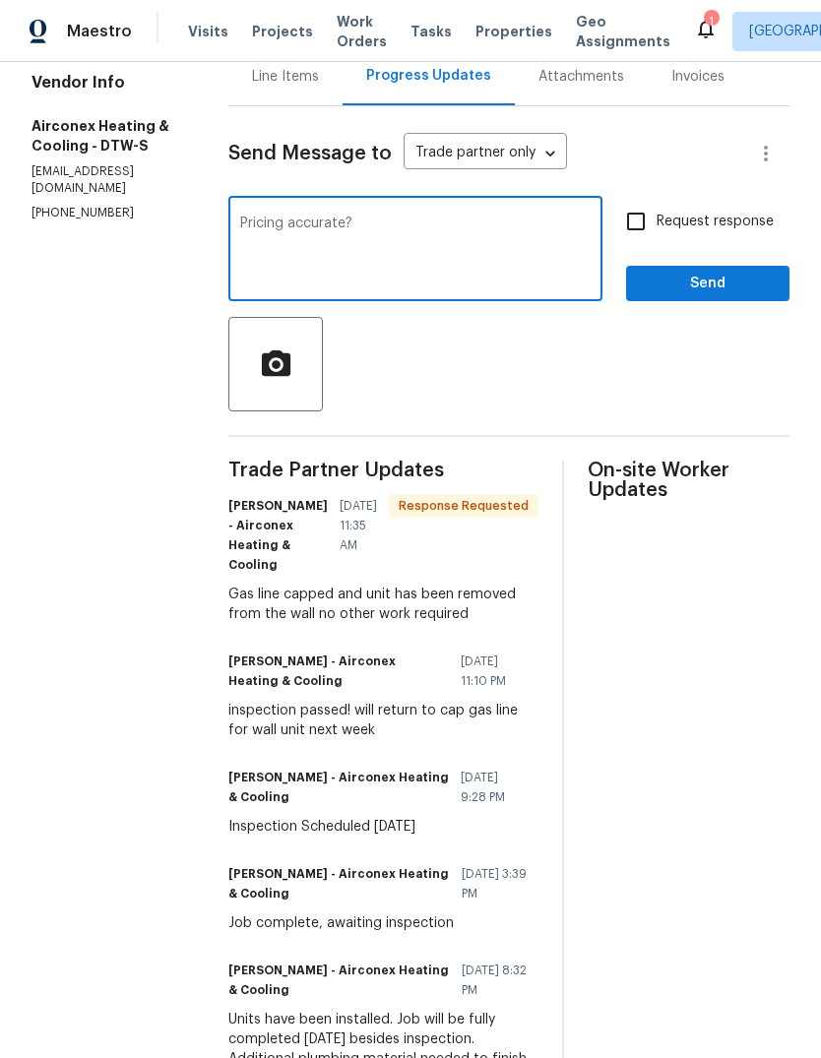
type textarea "Pricing accurate?"
click at [733, 285] on span "Send" at bounding box center [708, 284] width 132 height 25
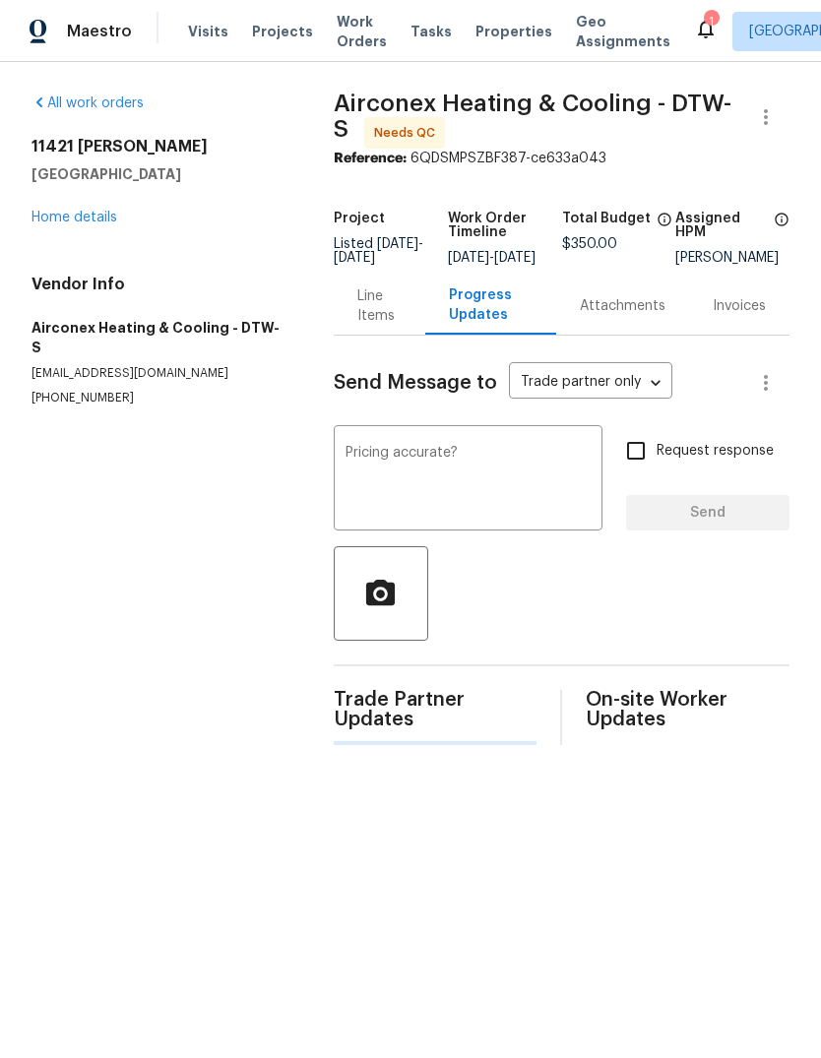
scroll to position [0, 0]
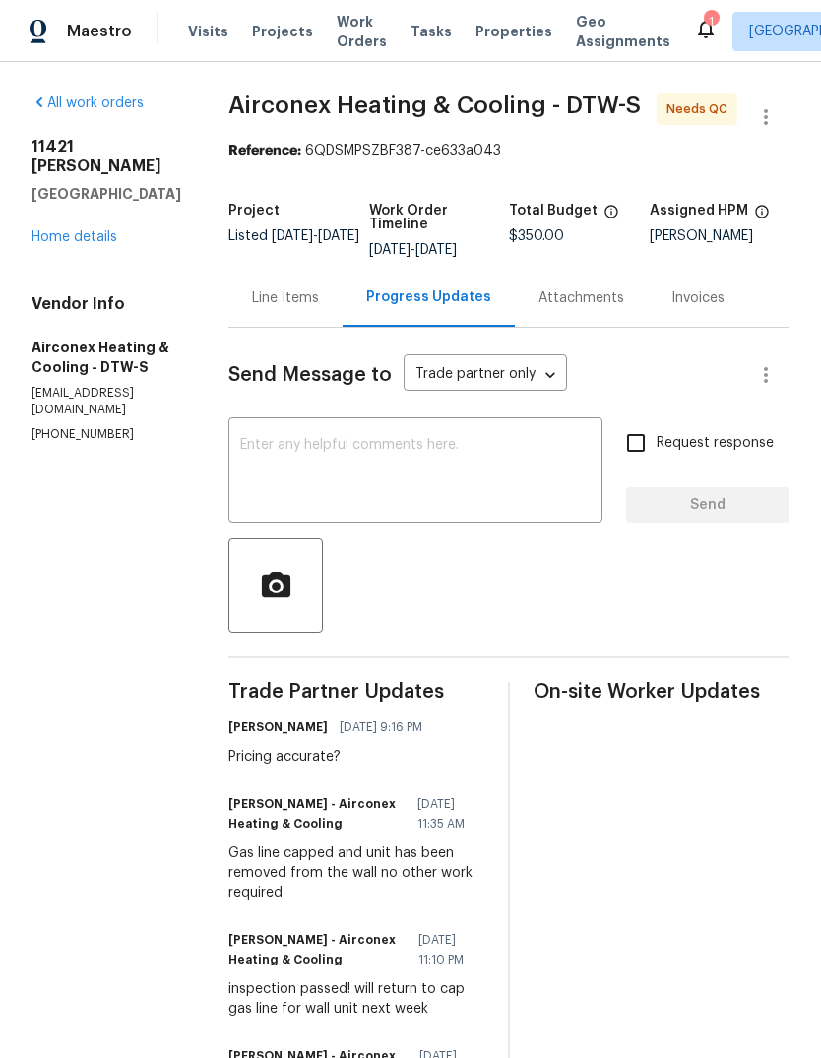
click at [489, 32] on span "Properties" at bounding box center [514, 32] width 77 height 20
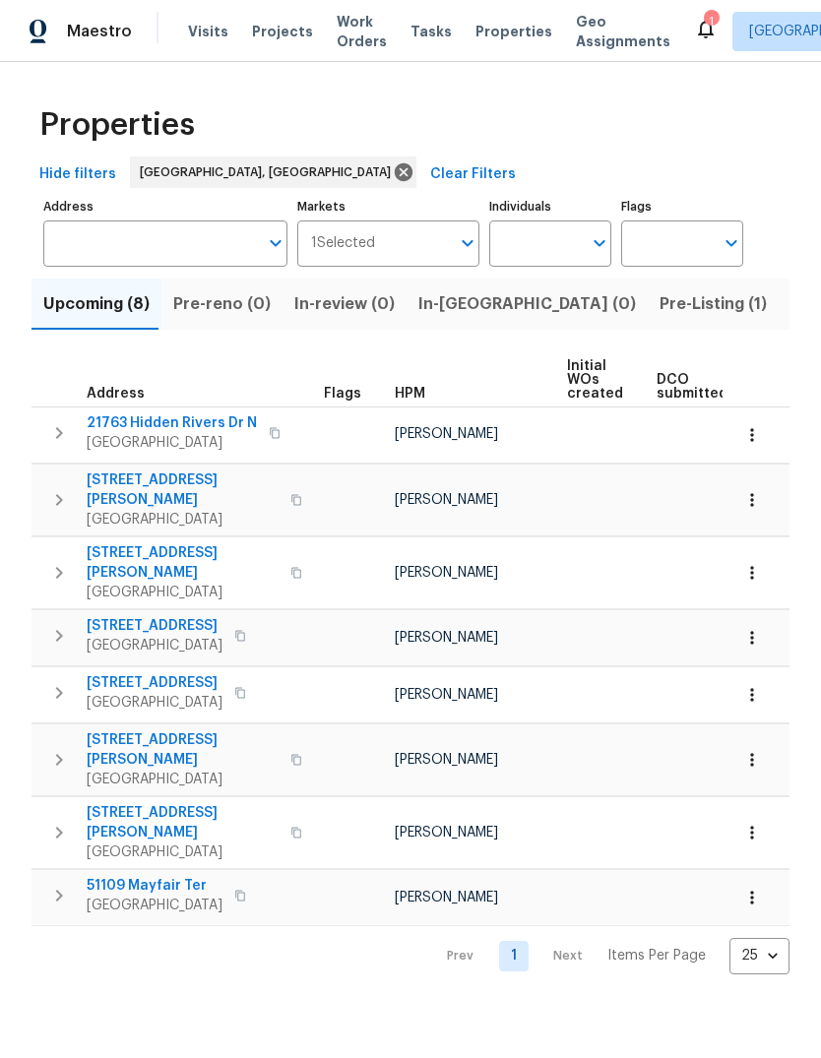
click at [791, 300] on span "Listed (18)" at bounding box center [832, 304] width 82 height 28
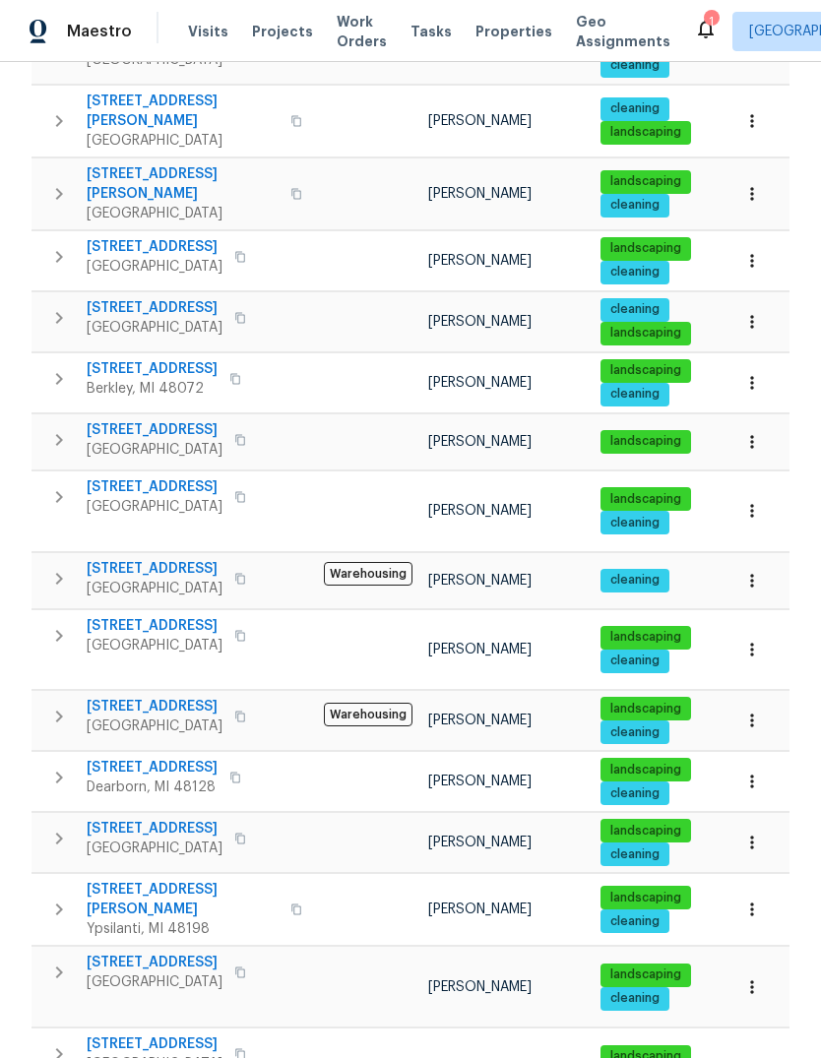
scroll to position [452, 0]
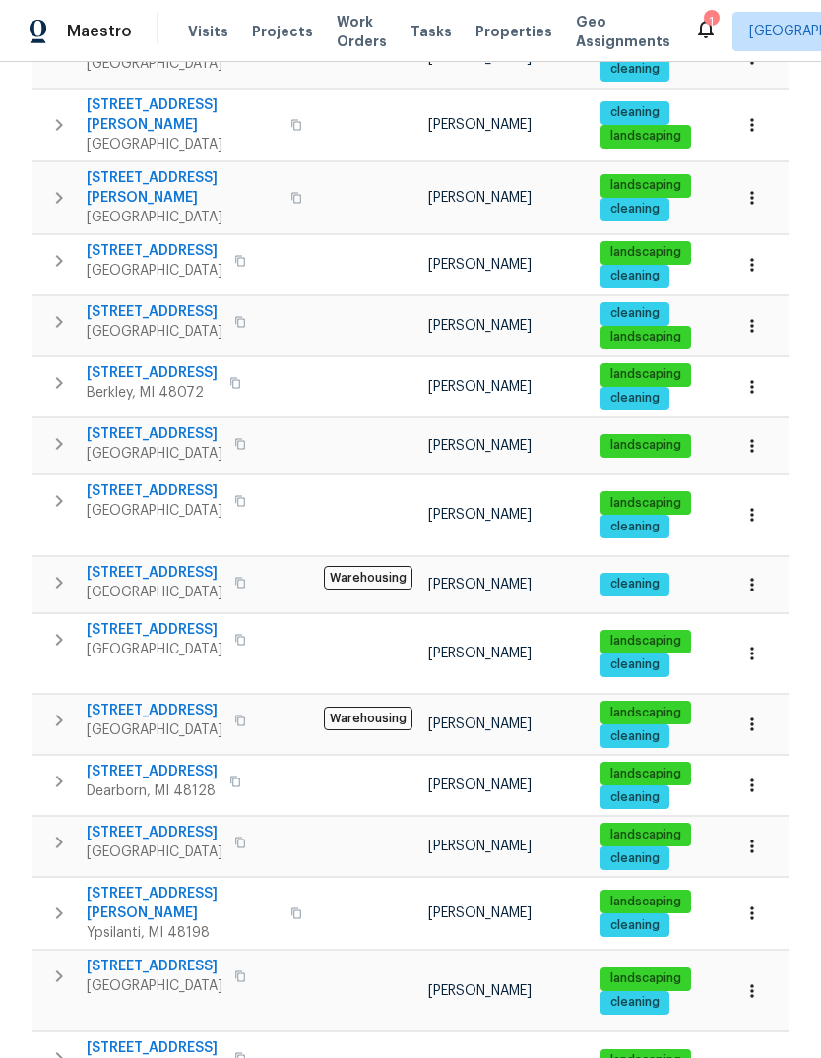
click at [182, 884] on span "1960 Frances Way" at bounding box center [183, 903] width 192 height 39
click at [149, 823] on span "23880 Moritz St" at bounding box center [155, 833] width 136 height 20
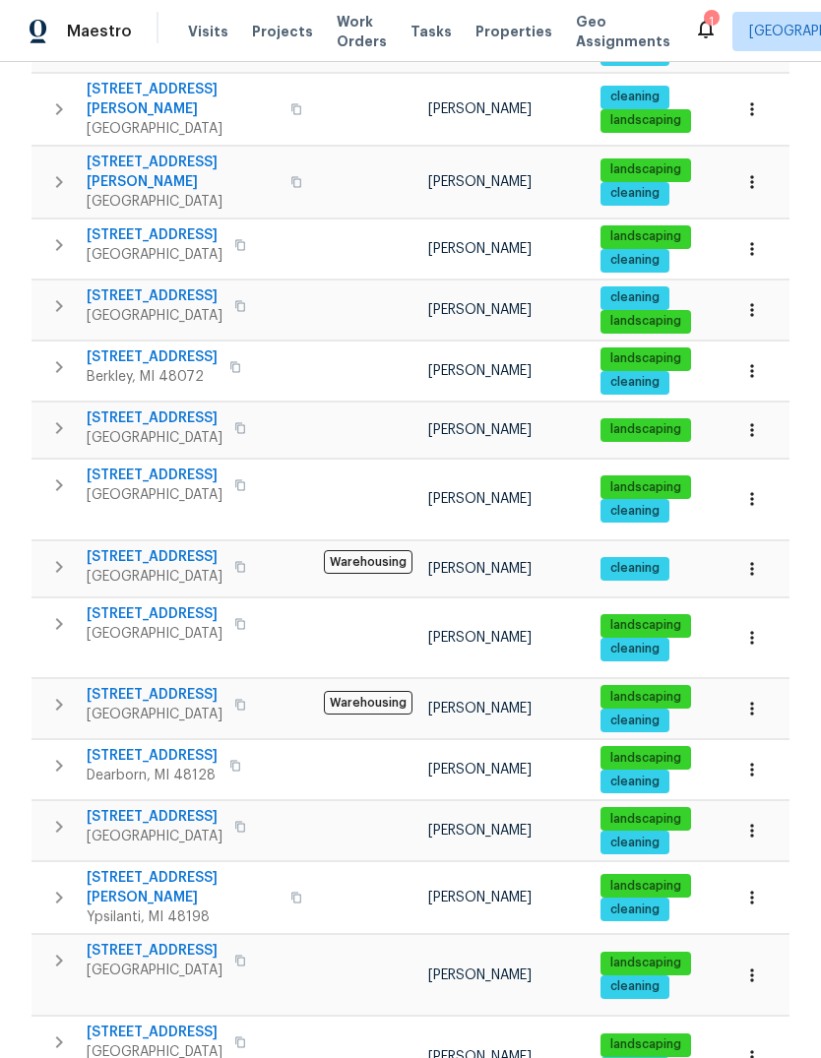
scroll to position [466, 0]
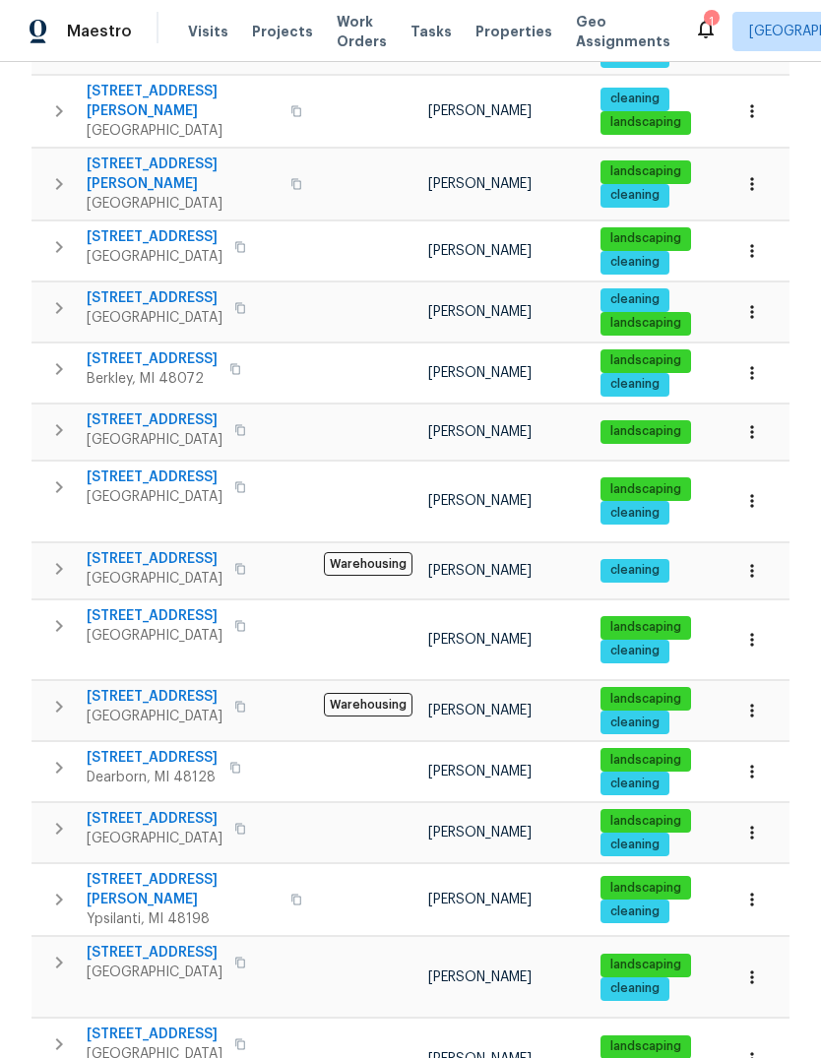
click at [158, 943] on span "830 Dartmouth Dr" at bounding box center [155, 953] width 136 height 20
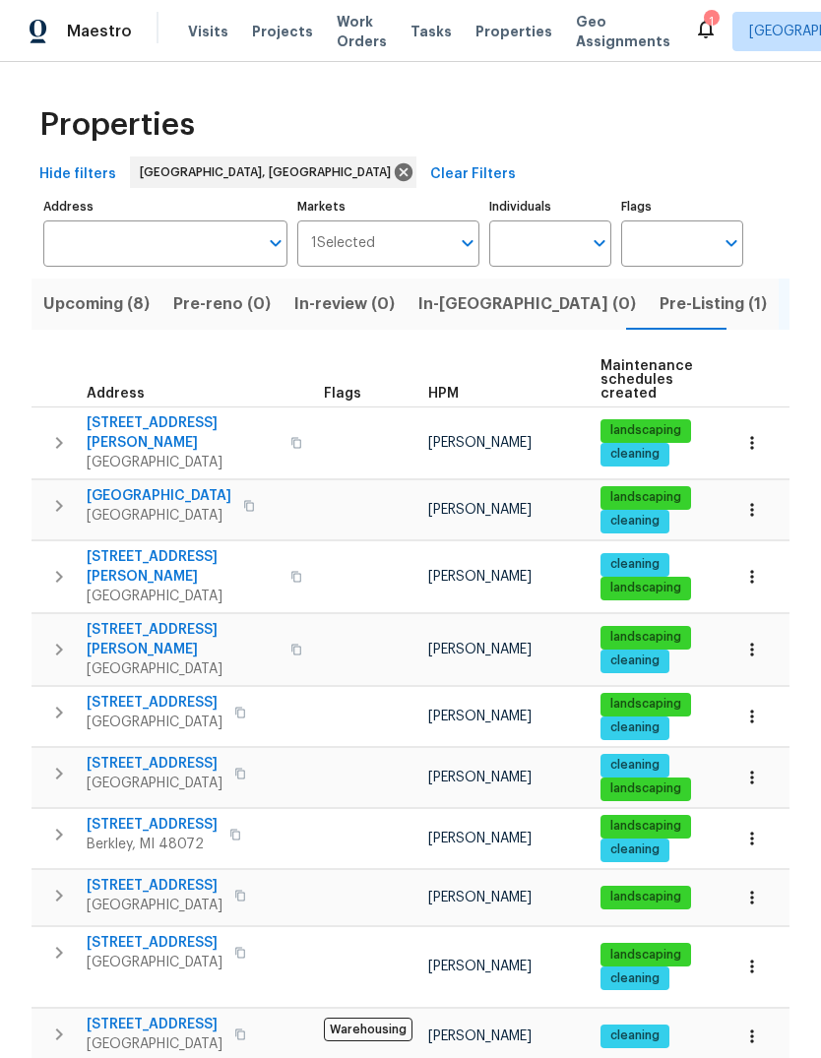
scroll to position [0, 0]
click at [660, 305] on span "Pre-Listing (1)" at bounding box center [713, 304] width 107 height 28
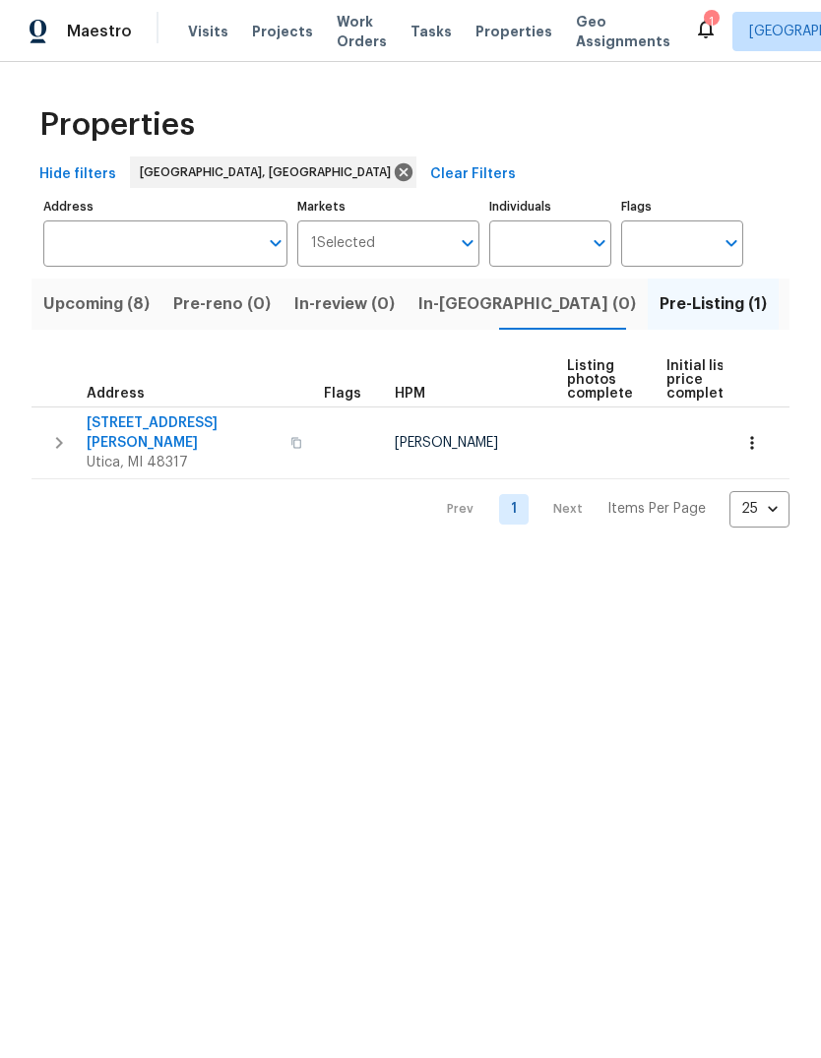
scroll to position [0, -1]
click at [161, 431] on span "11040 Messmore Rd" at bounding box center [183, 433] width 192 height 39
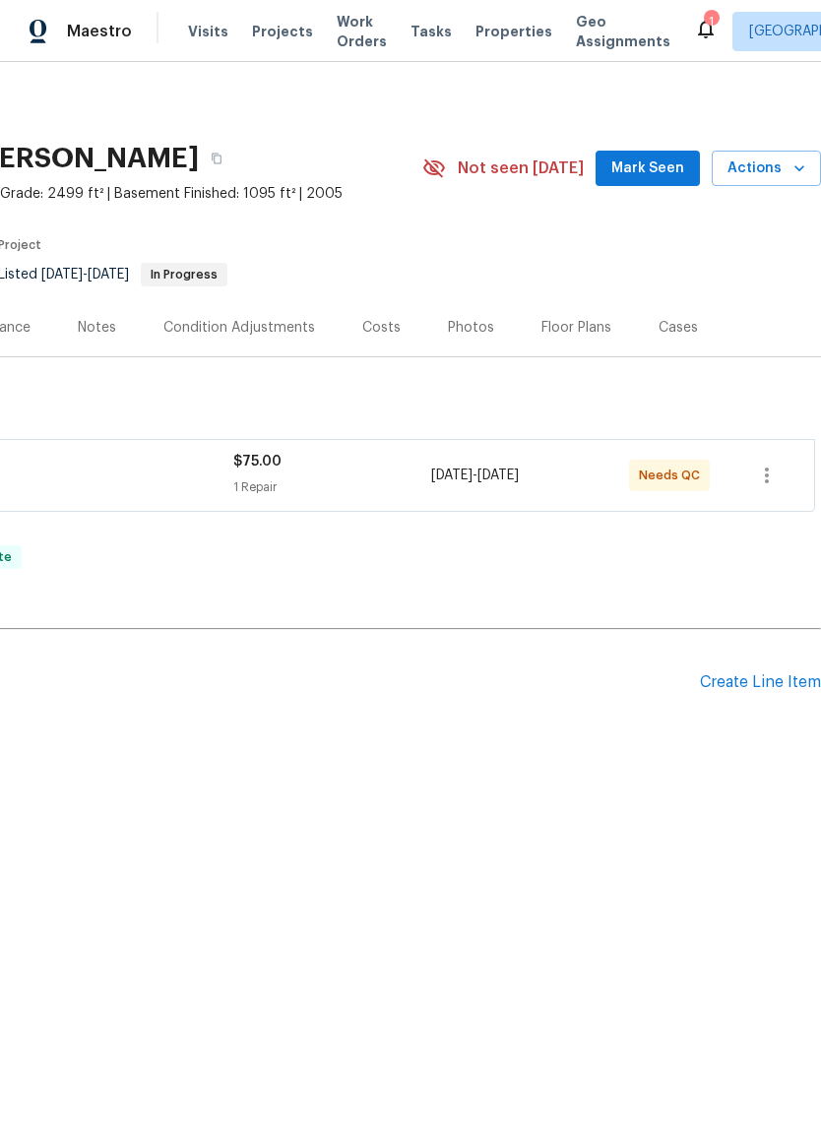
scroll to position [0, 291]
click at [776, 168] on span "Actions" at bounding box center [767, 169] width 78 height 25
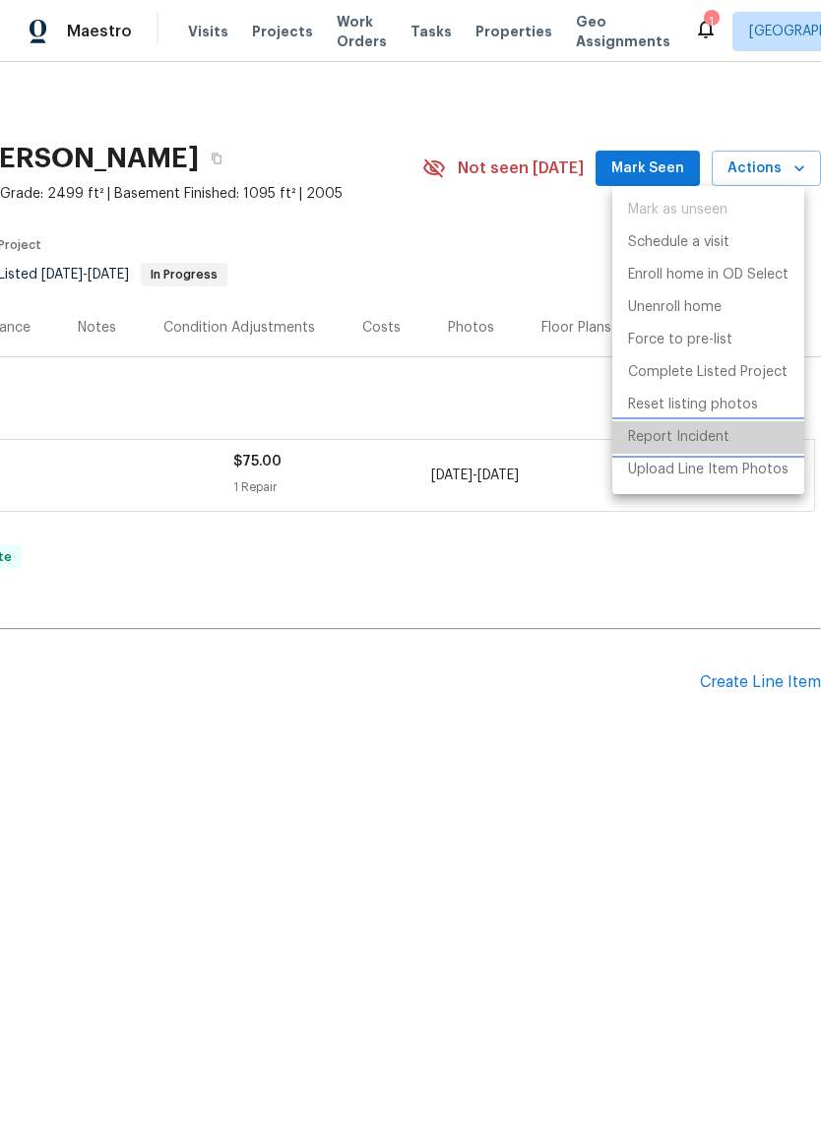
click at [680, 445] on p "Report Incident" at bounding box center [678, 437] width 101 height 21
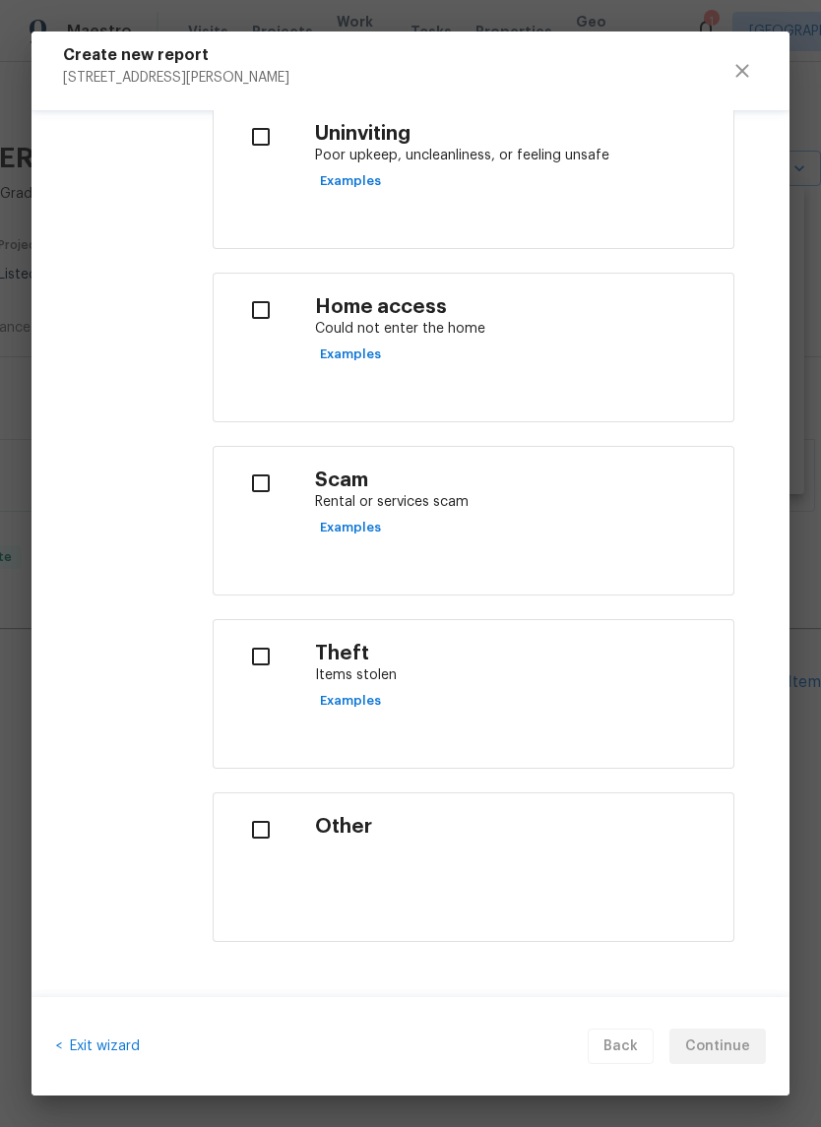
scroll to position [662, 0]
click at [449, 499] on p "Rental or services scam" at bounding box center [516, 503] width 403 height 21
checkbox input "true"
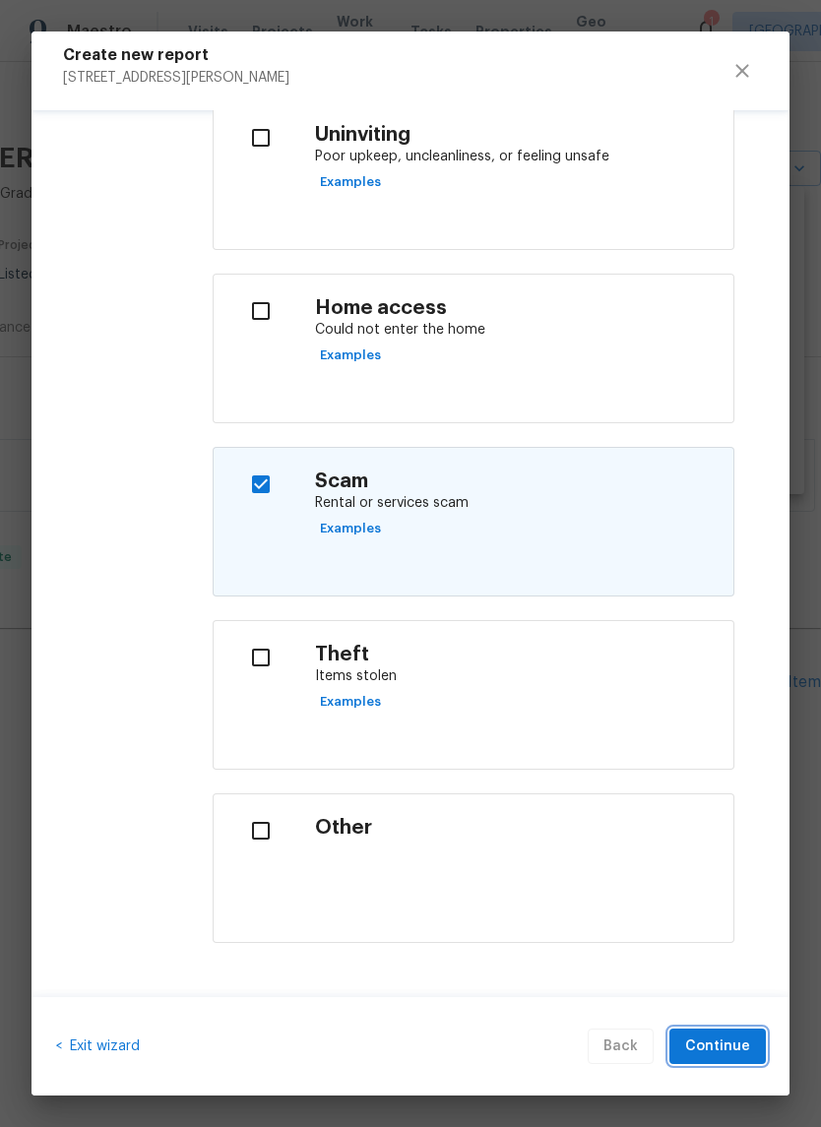
click at [749, 1034] on button "Continue" at bounding box center [718, 1047] width 96 height 36
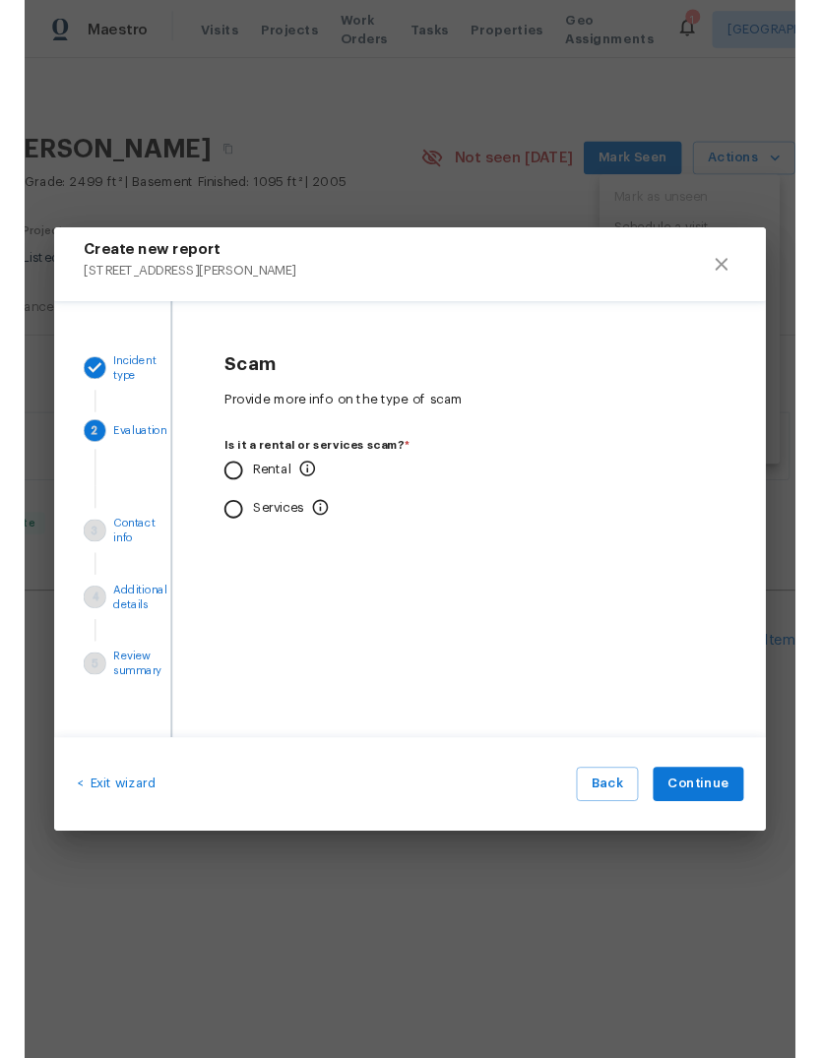
scroll to position [0, 0]
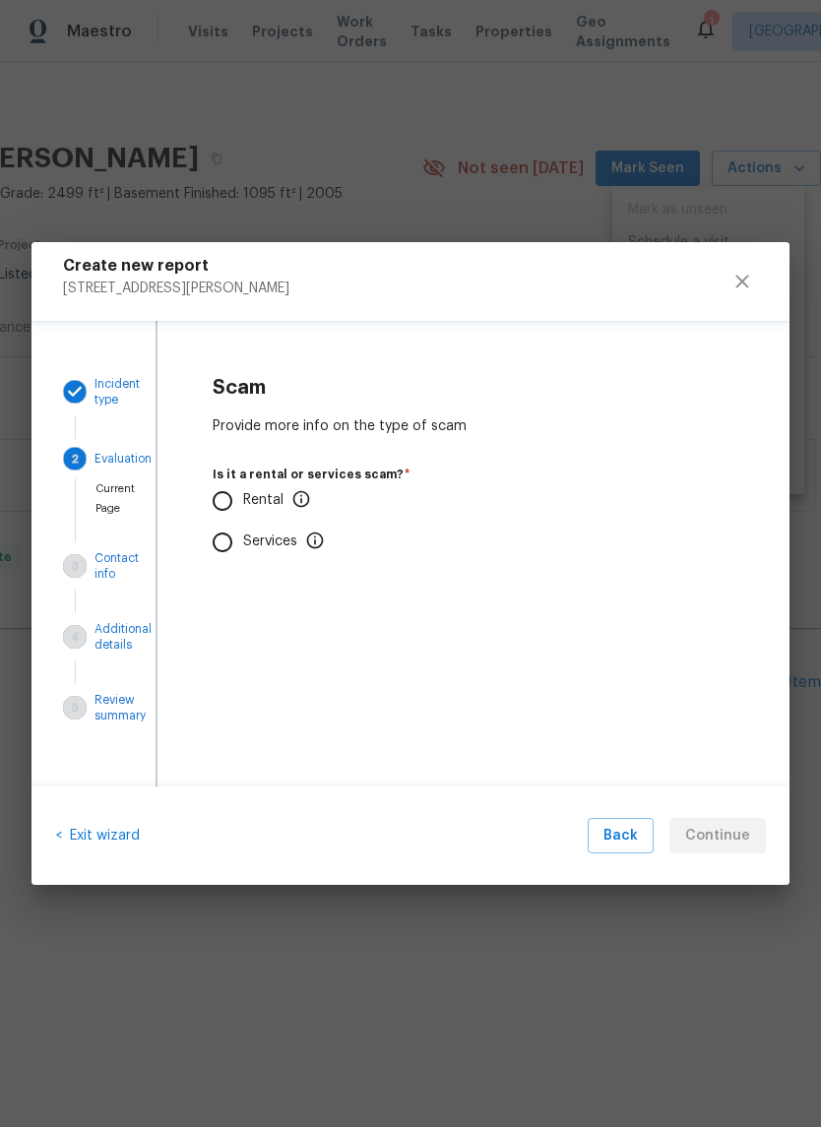
click at [253, 500] on p "Rental" at bounding box center [277, 500] width 68 height 21
click at [243, 500] on input "Rental" at bounding box center [222, 500] width 41 height 41
radio input "true"
click at [237, 602] on input "No" at bounding box center [222, 617] width 41 height 41
radio input "true"
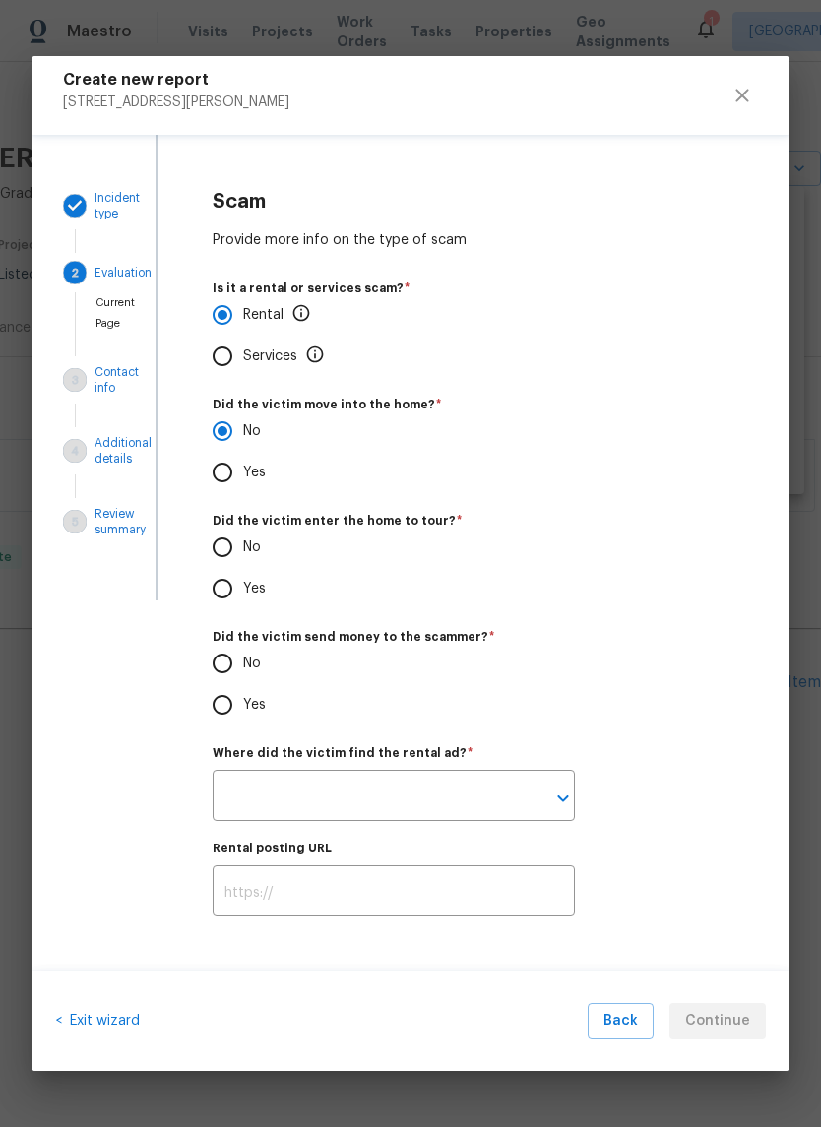
click at [237, 571] on input "Yes" at bounding box center [222, 588] width 41 height 41
radio input "true"
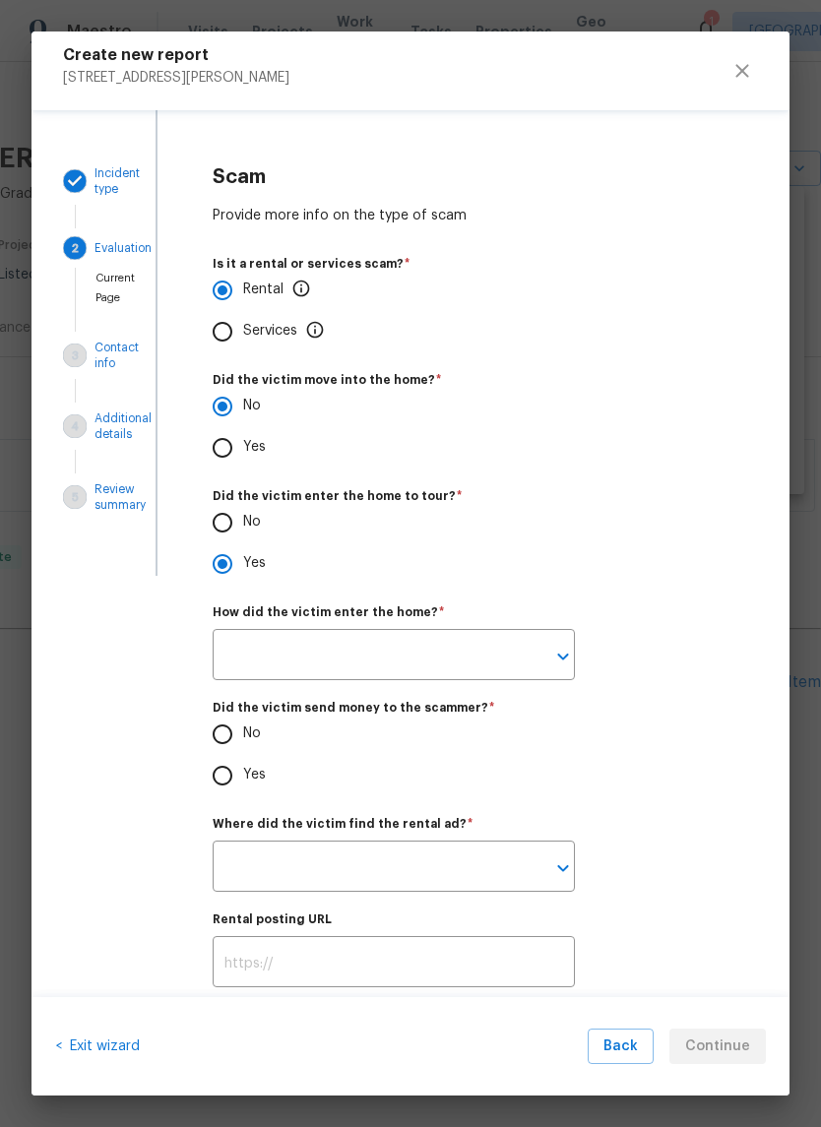
click at [564, 651] on icon "Open" at bounding box center [563, 657] width 24 height 24
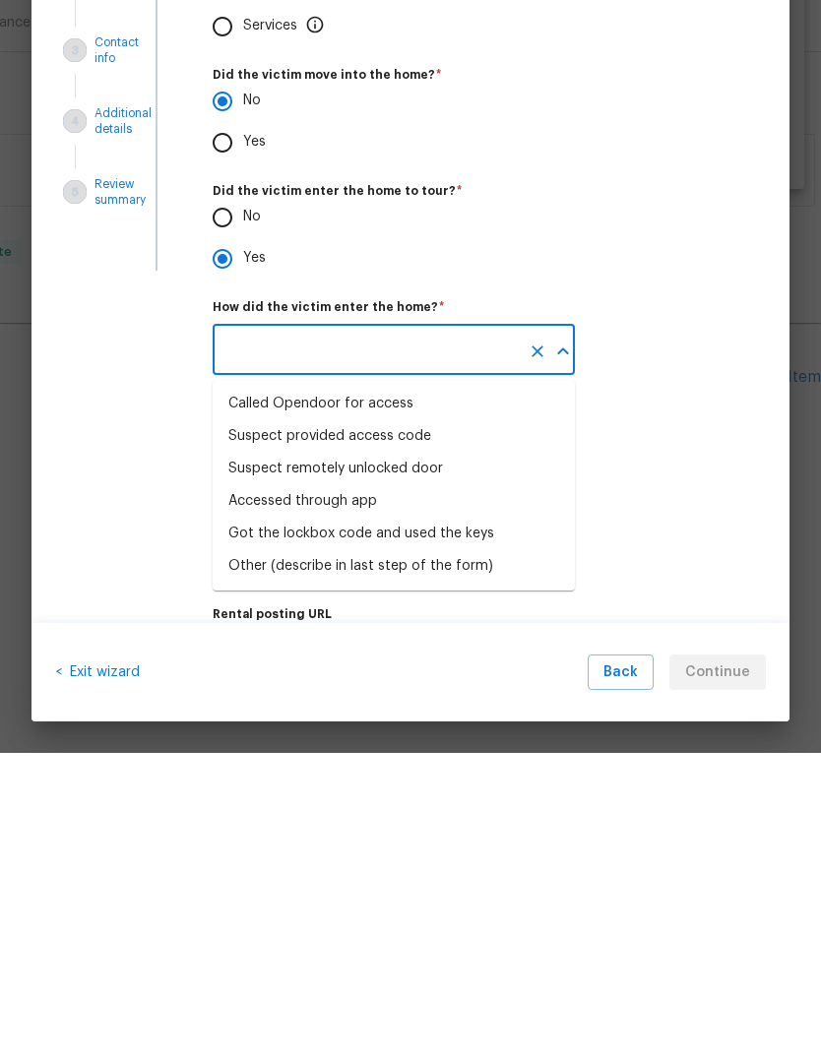
click at [348, 797] on div "Accessed through app" at bounding box center [302, 807] width 149 height 21
type input "Accessed through app"
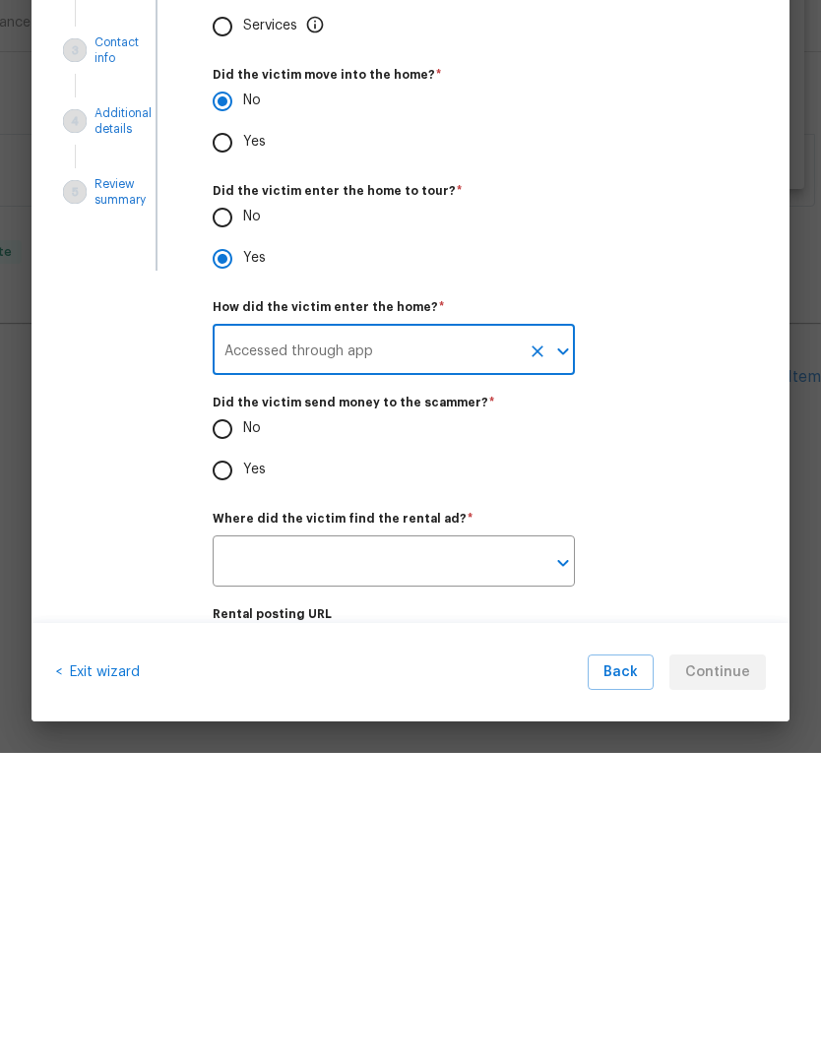
click at [241, 714] on input "No" at bounding box center [222, 734] width 41 height 41
radio input "true"
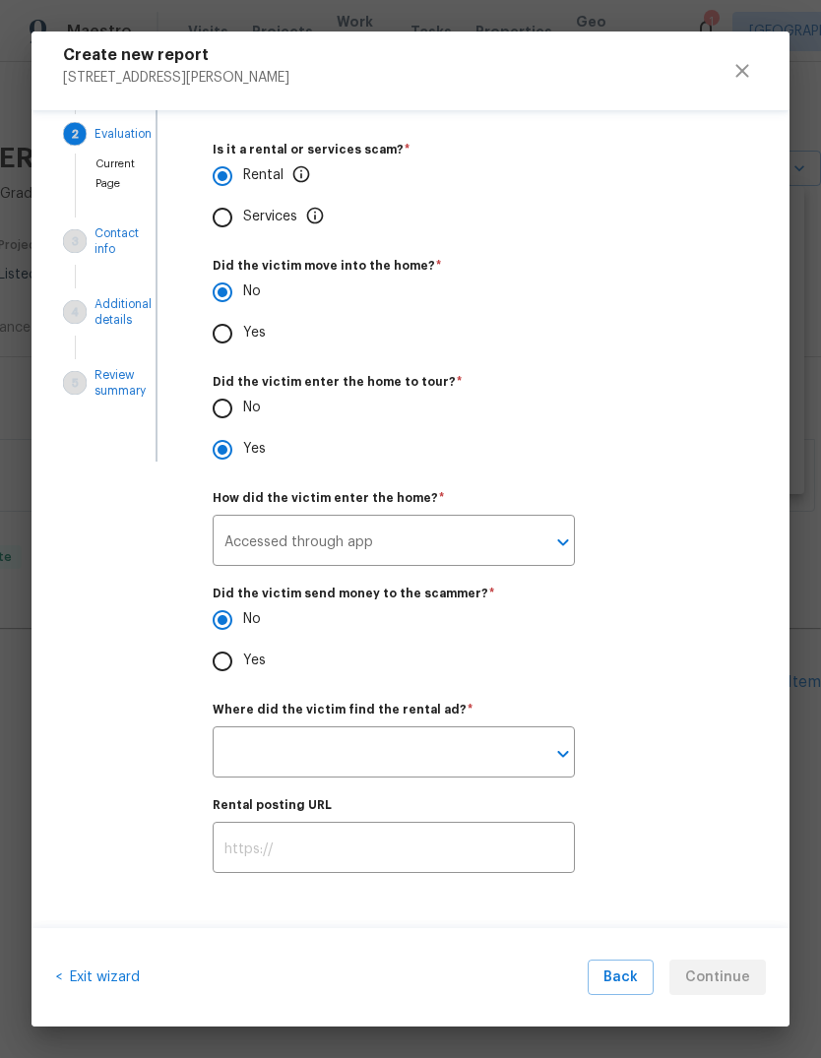
scroll to position [119, 0]
click at [238, 412] on input "No" at bounding box center [222, 408] width 41 height 41
radio input "true"
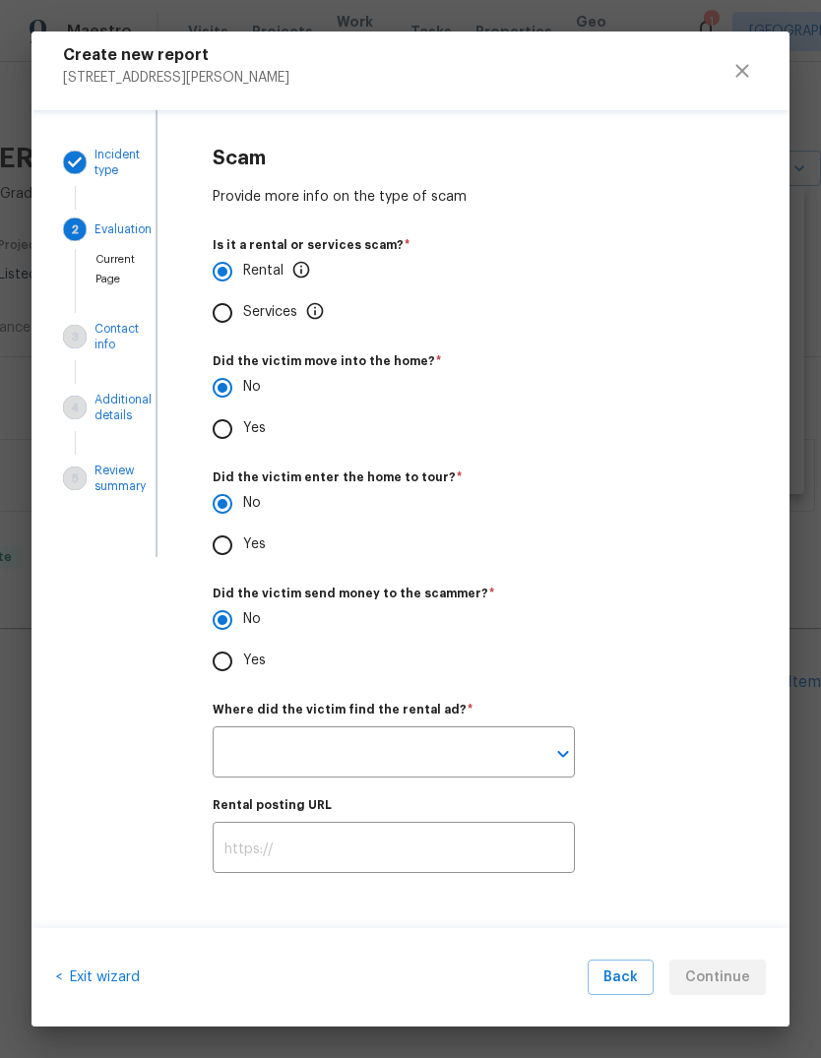
scroll to position [22, 0]
click at [568, 742] on icon "Open" at bounding box center [563, 754] width 24 height 24
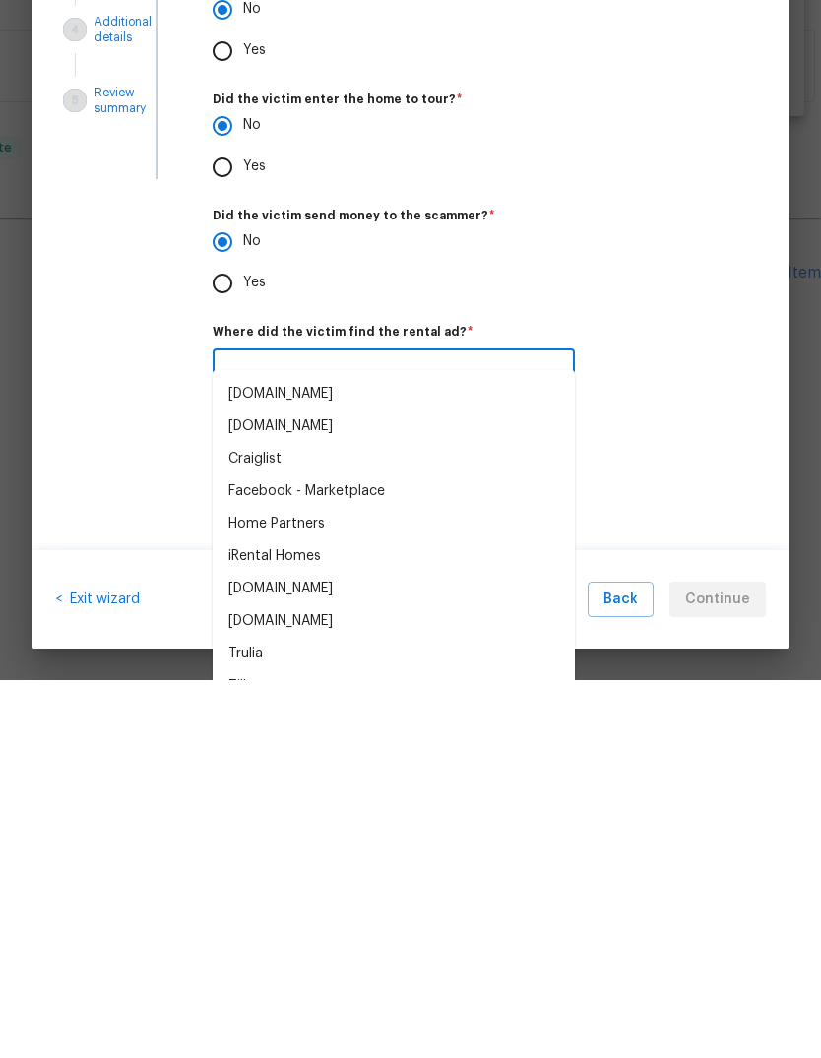
scroll to position [40, 0]
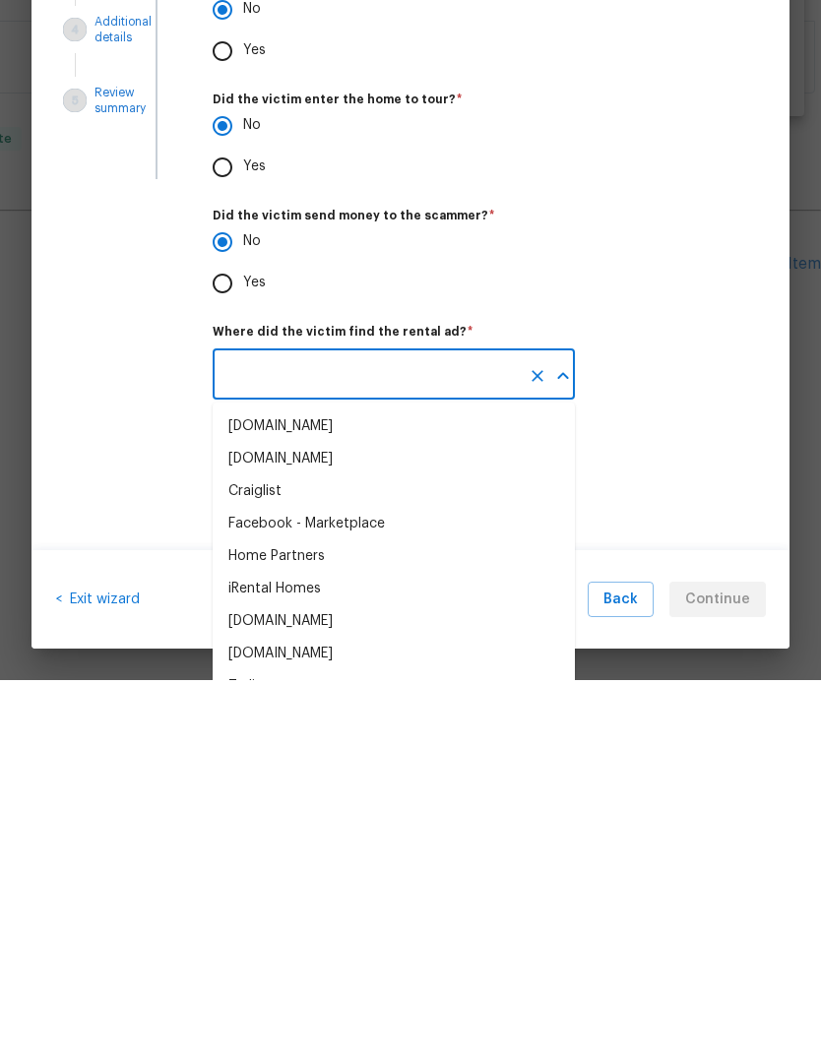
click at [563, 742] on icon "Close" at bounding box center [563, 754] width 24 height 24
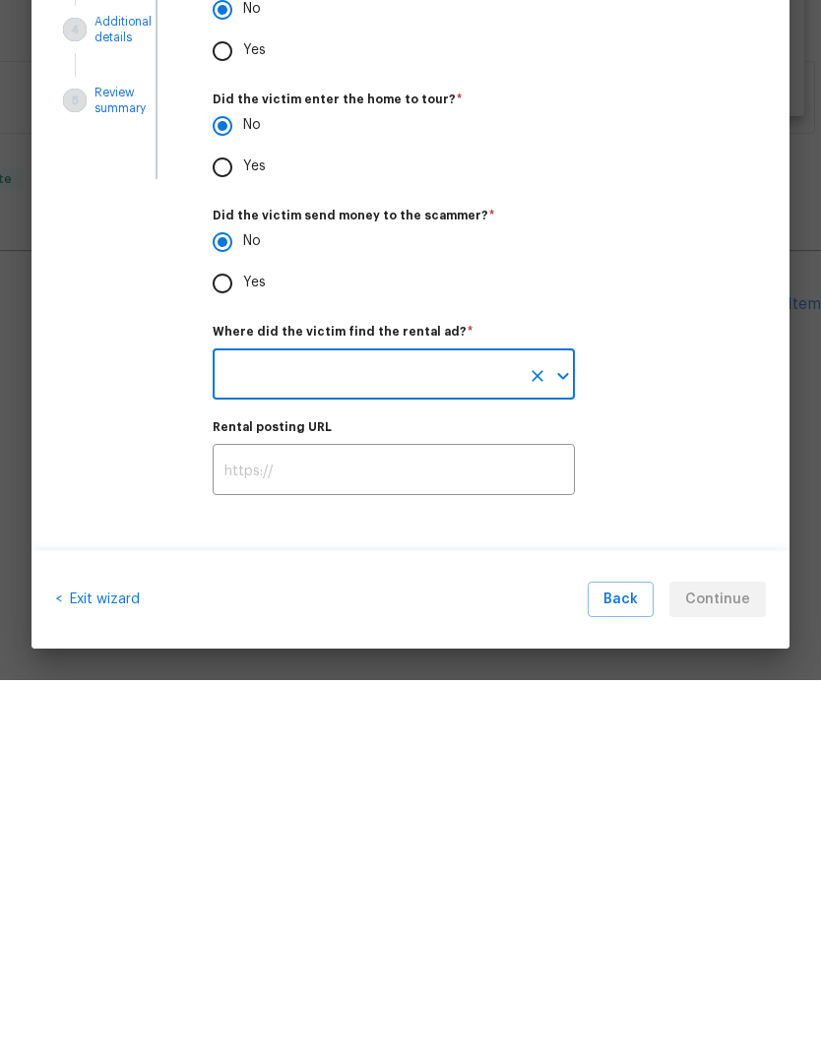
click at [575, 732] on div "​" at bounding box center [394, 755] width 362 height 46
click at [564, 742] on icon "Open" at bounding box center [563, 754] width 24 height 24
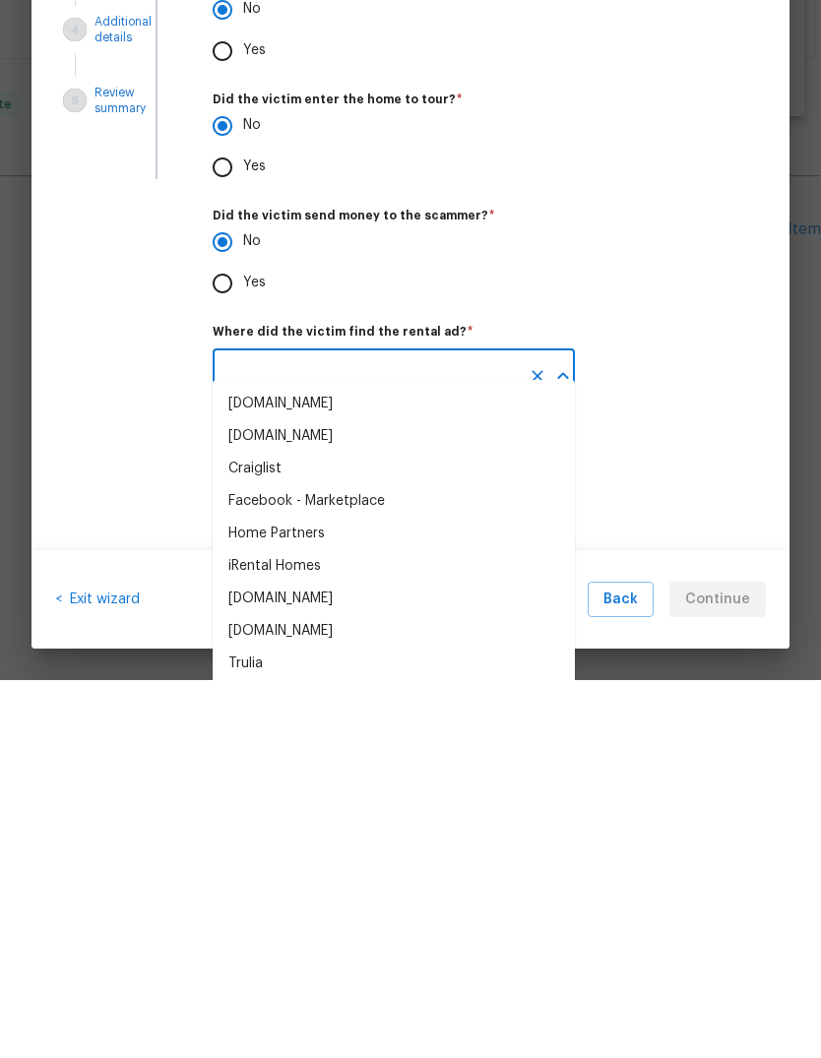
scroll to position [89, 0]
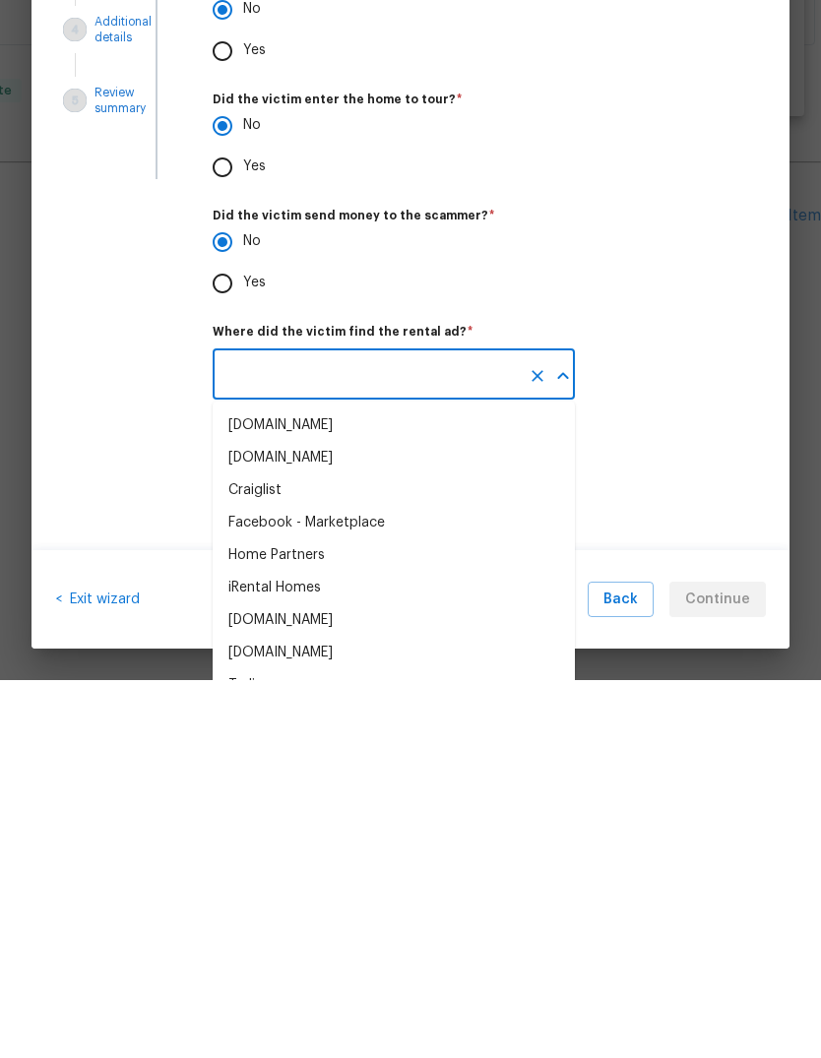
click at [364, 891] on div "Facebook - Marketplace" at bounding box center [306, 901] width 157 height 21
type input "Facebook - Marketplace"
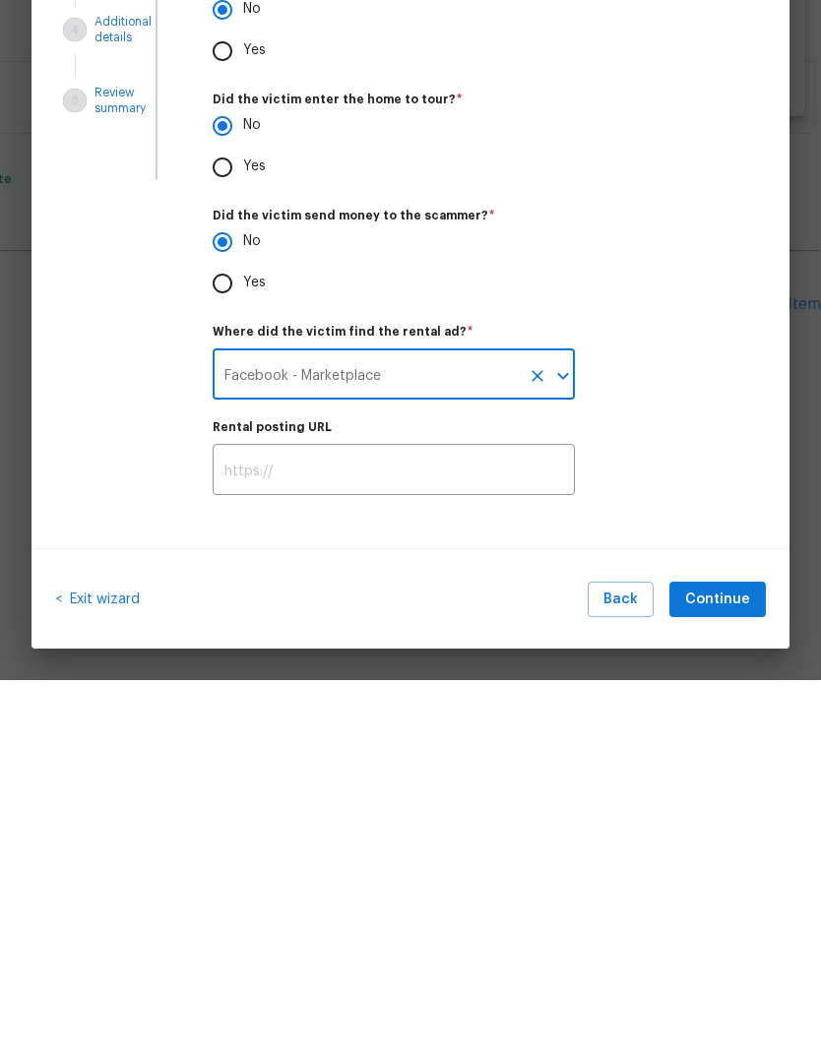
scroll to position [0, 0]
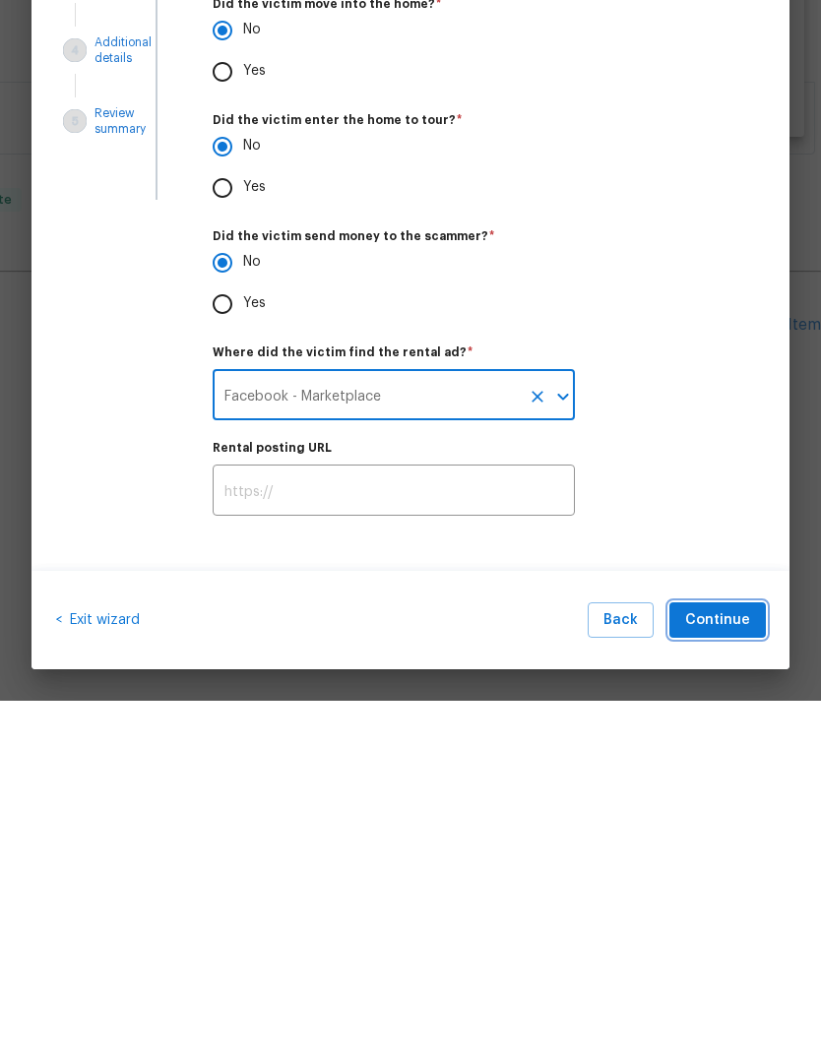
click at [708, 966] on span "Continue" at bounding box center [717, 978] width 65 height 25
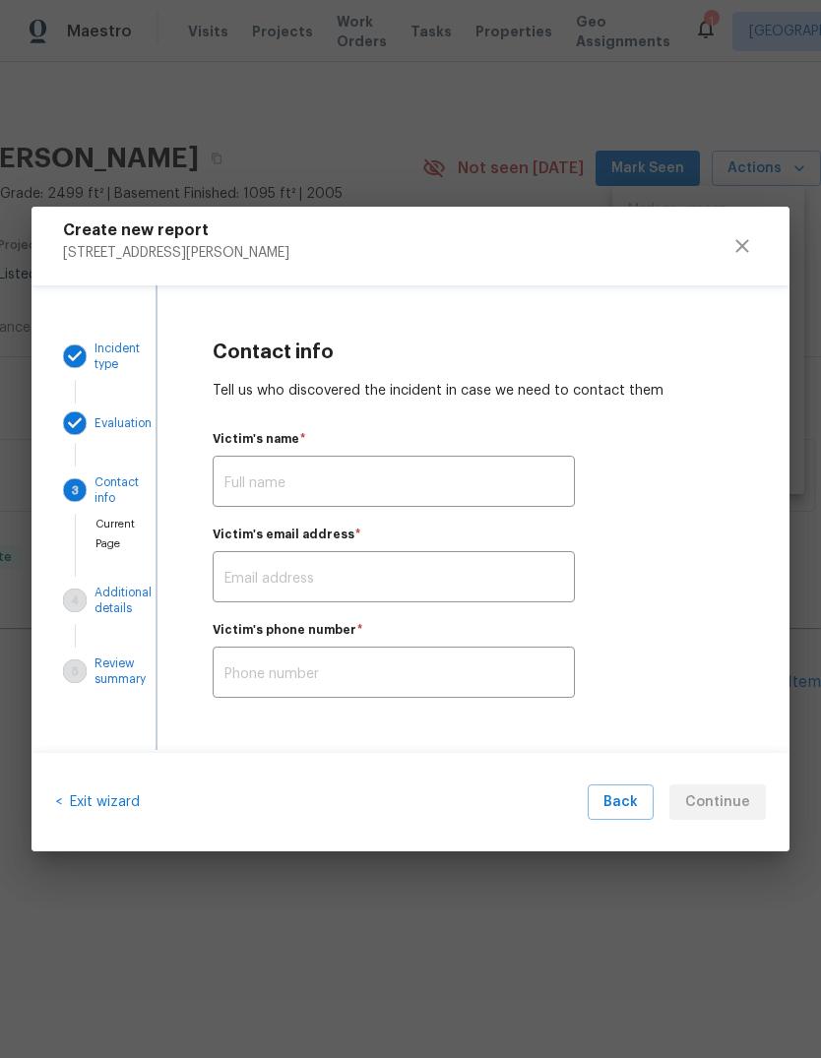
click at [493, 465] on input "text" at bounding box center [394, 484] width 362 height 46
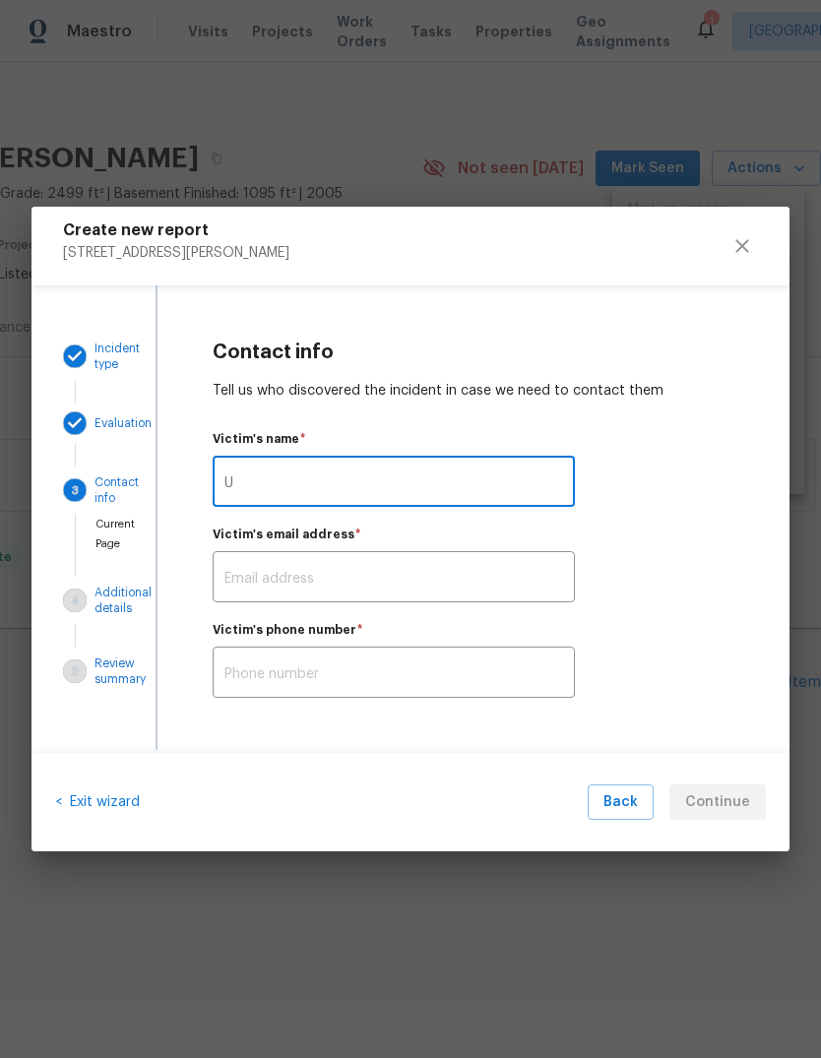
type input "U"
click at [481, 550] on div "Victim's email address   * ​" at bounding box center [474, 566] width 522 height 74
click at [483, 826] on div "< Exit wizard Back Continue" at bounding box center [411, 802] width 758 height 99
click at [479, 586] on input "text" at bounding box center [394, 579] width 362 height 46
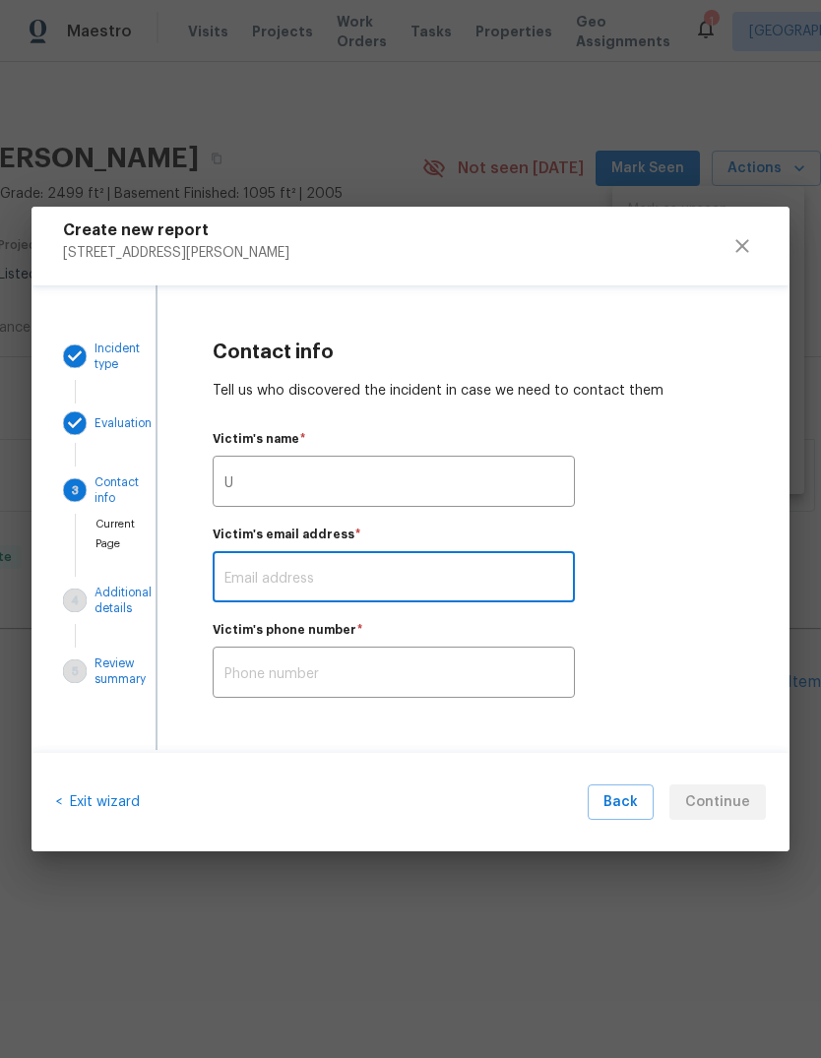
type input "H"
type input "Idk"
click at [403, 491] on input "U" at bounding box center [394, 484] width 362 height 46
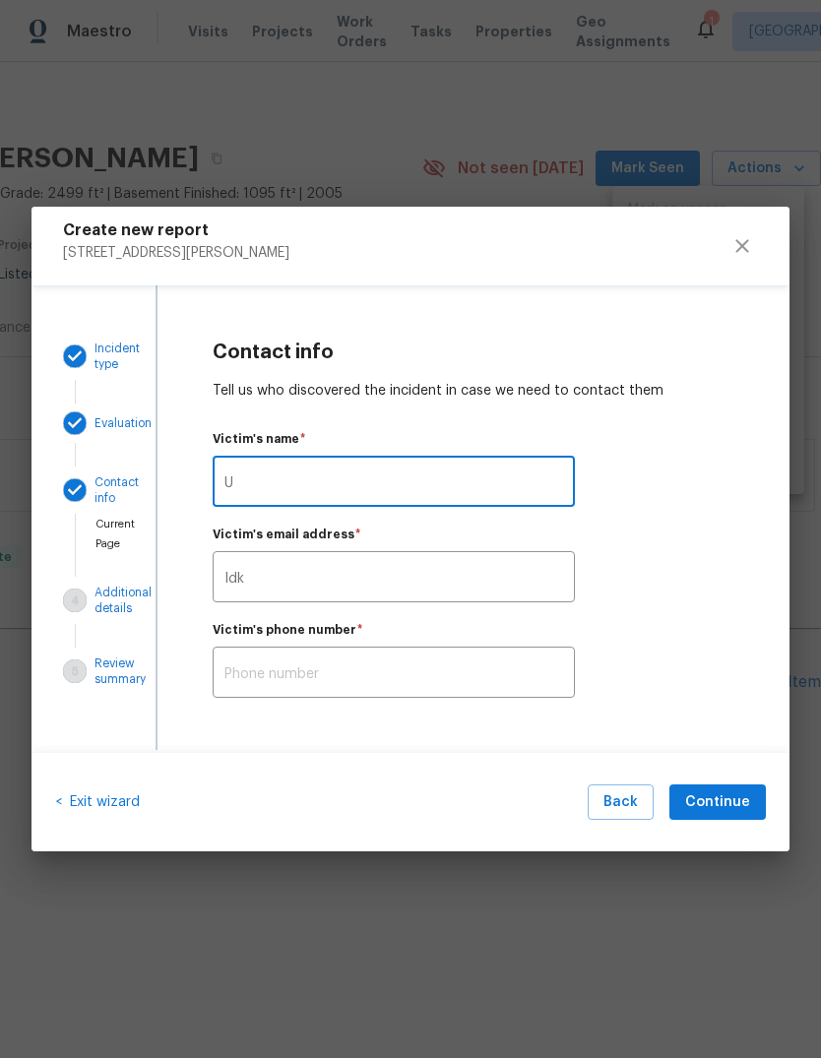
click at [403, 490] on input "U" at bounding box center [394, 484] width 362 height 46
click at [407, 485] on input "U" at bounding box center [394, 484] width 362 height 46
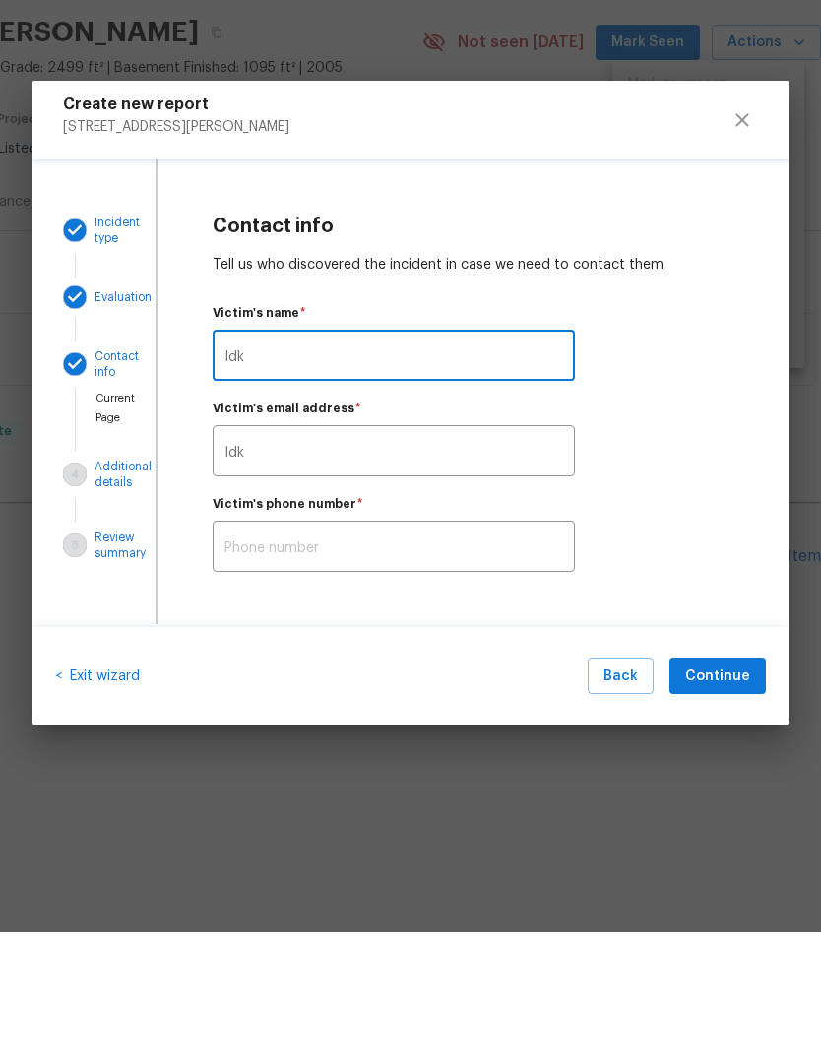
type input "Idk"
click at [425, 652] on input "text" at bounding box center [394, 675] width 362 height 46
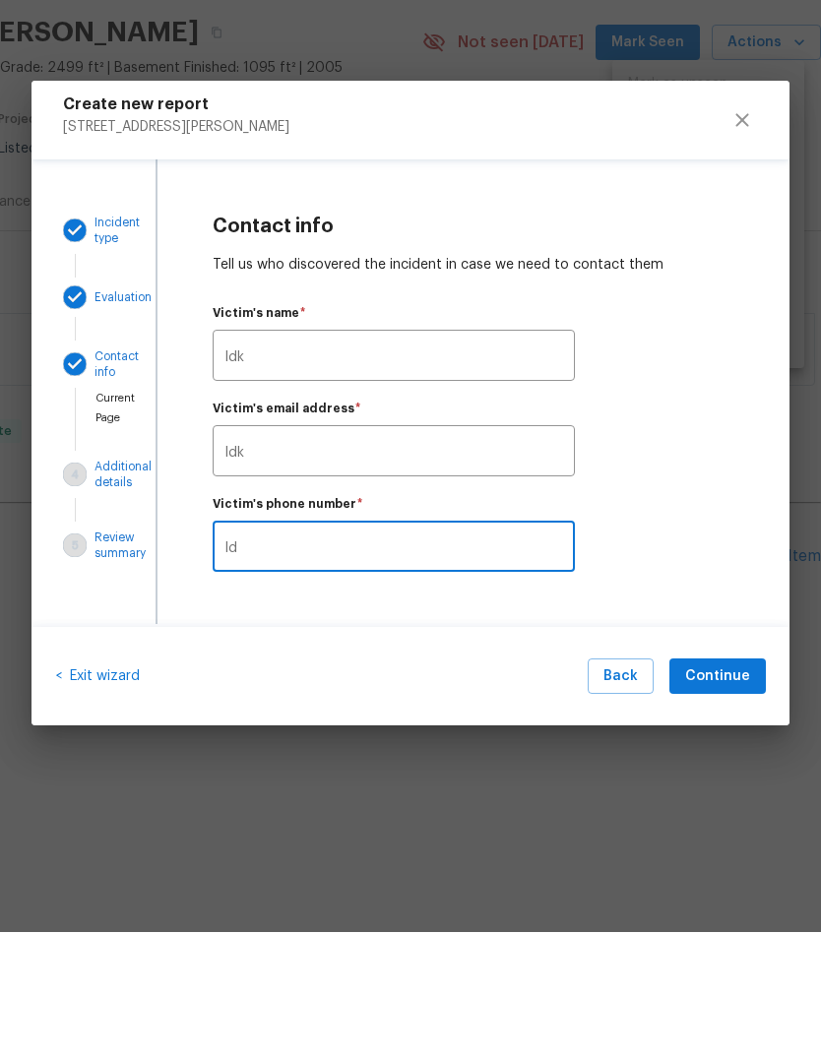
type input "Idk"
click at [730, 791] on span "Continue" at bounding box center [717, 803] width 65 height 25
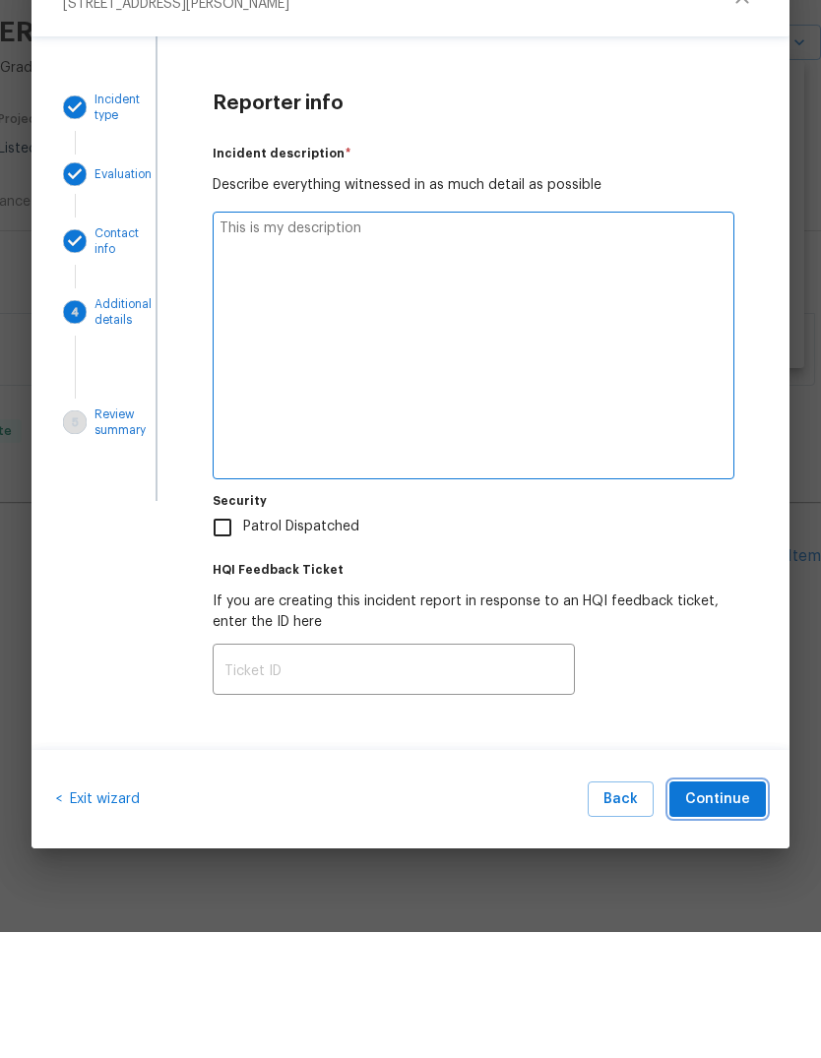
type textarea "x"
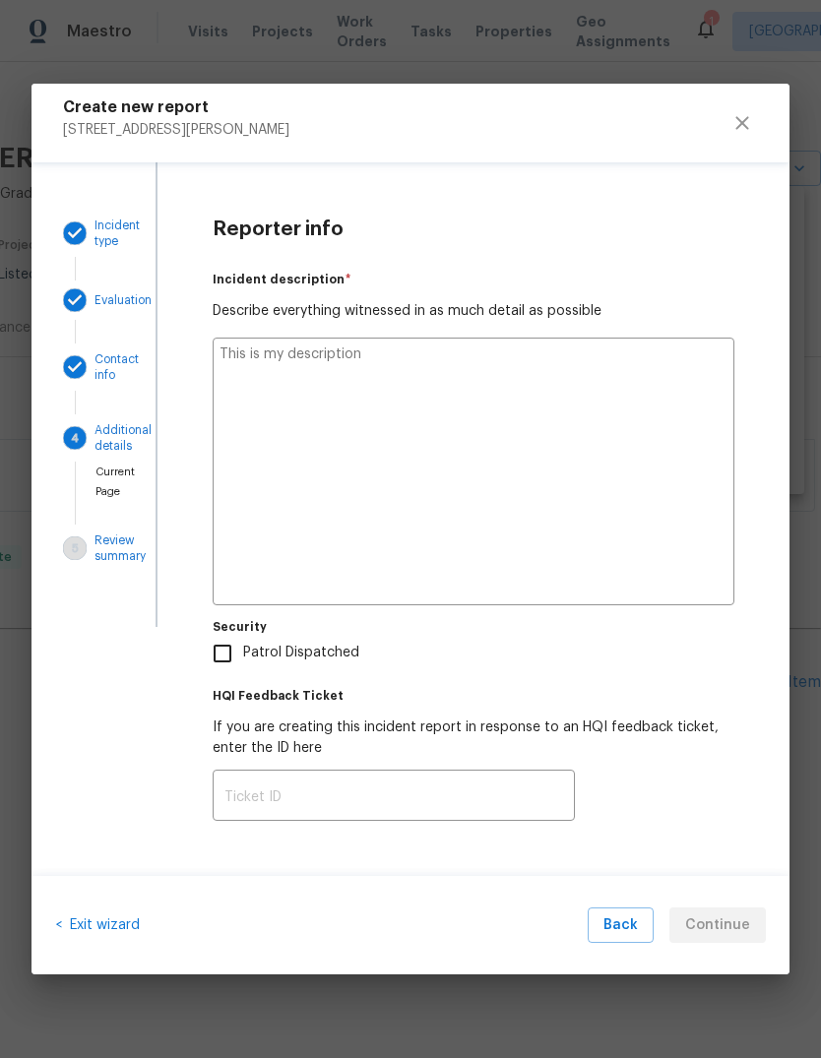
click at [586, 531] on textarea at bounding box center [474, 472] width 522 height 268
type textarea "B"
type textarea "x"
type textarea "Br"
type textarea "x"
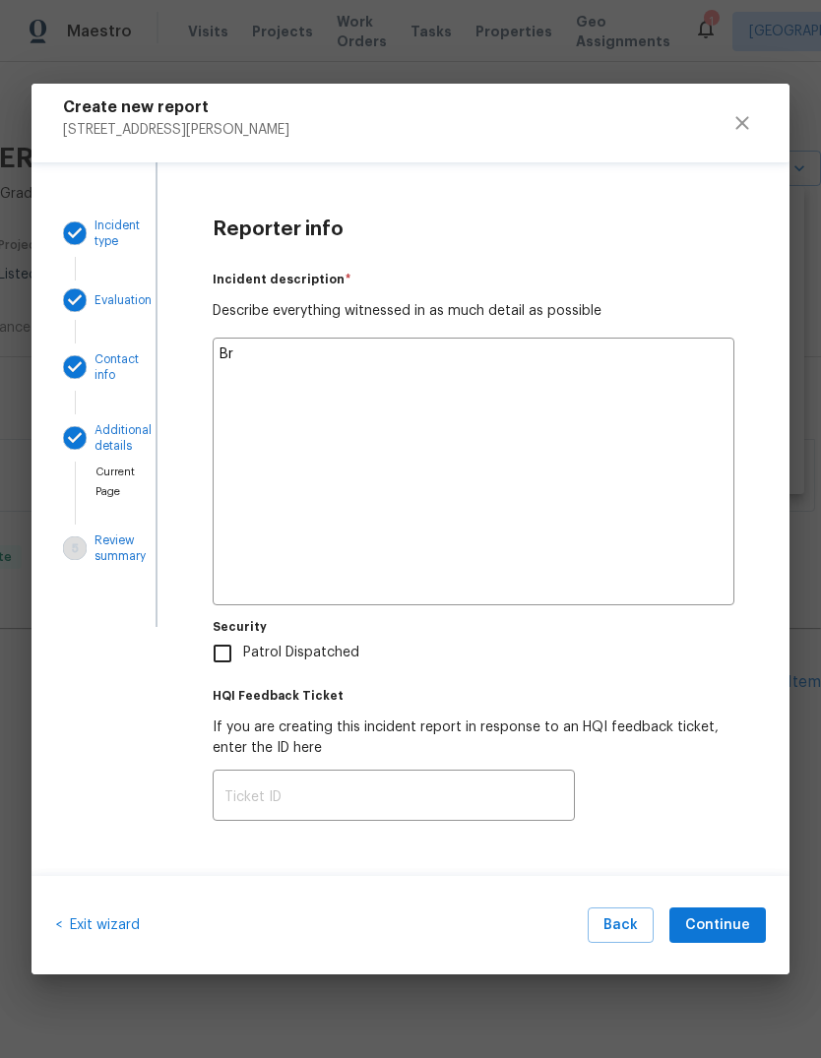
type textarea "Bro"
type textarea "x"
type textarea "Brok"
type textarea "x"
type textarea "Broke"
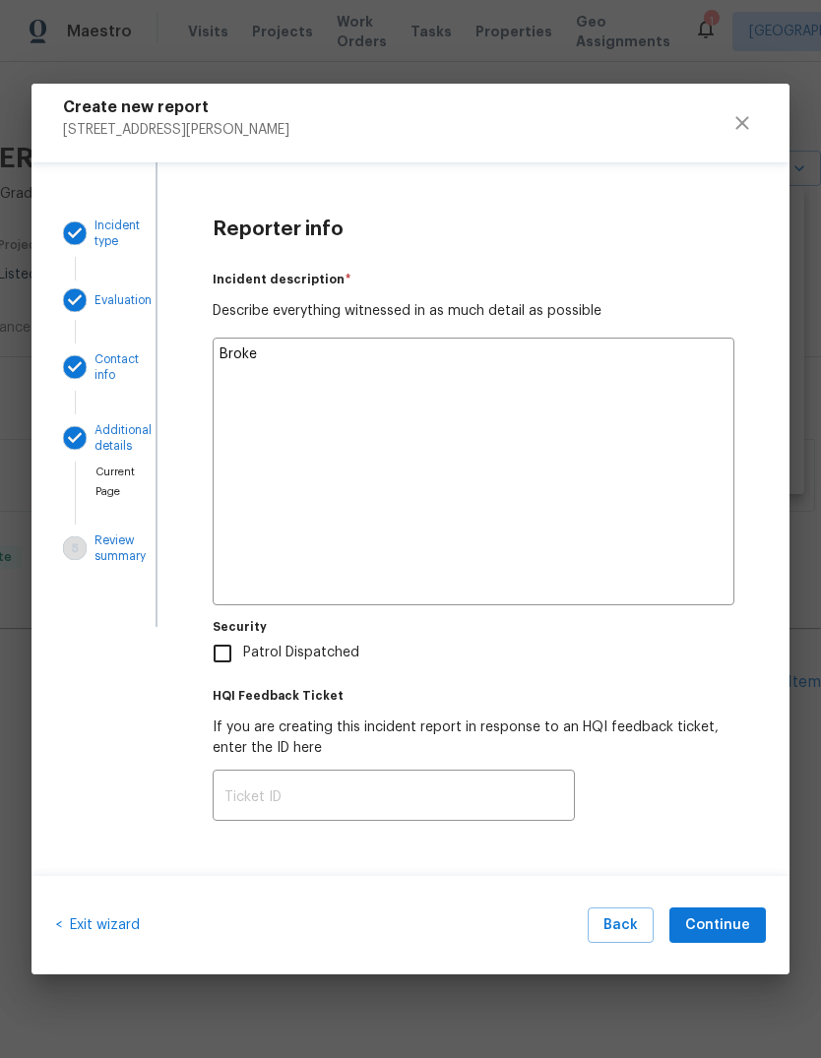
type textarea "x"
type textarea "Broken"
type textarea "x"
type textarea "Broken"
type textarea "x"
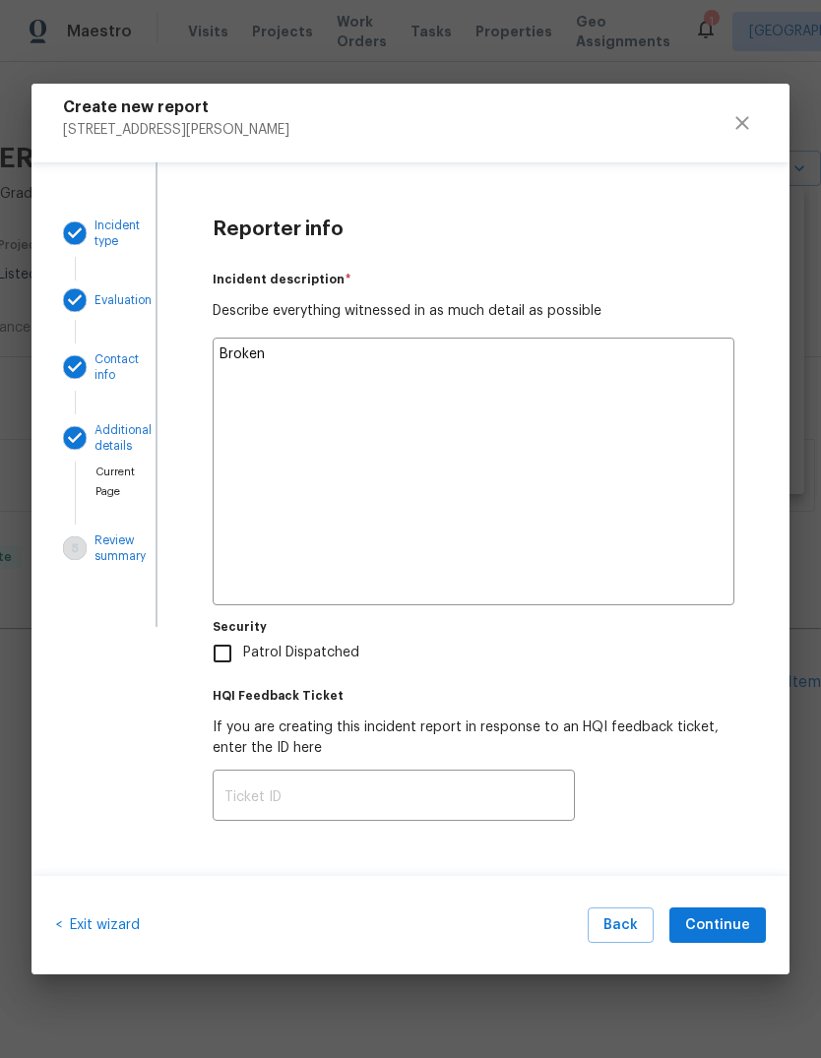
type textarea "Broken l"
type textarea "x"
type textarea "Broken lo"
type textarea "x"
type textarea "Broken loc"
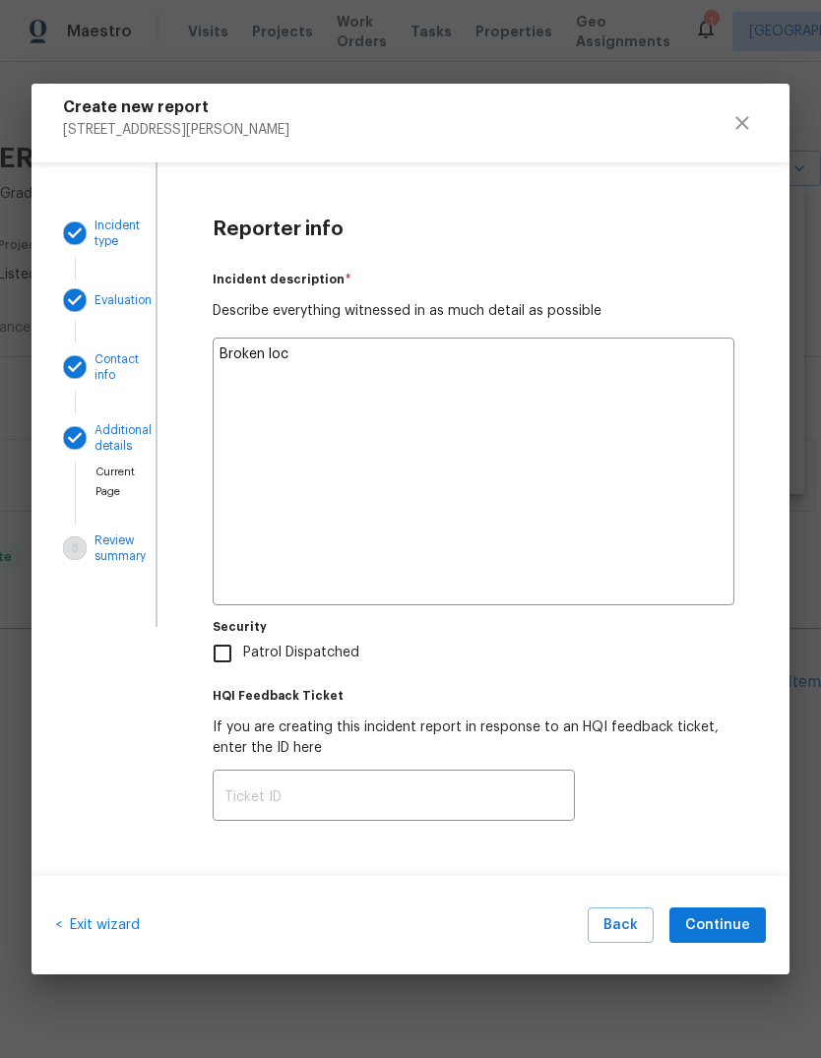
type textarea "x"
type textarea "Broken lock"
type textarea "x"
type textarea "Broken lockb"
type textarea "x"
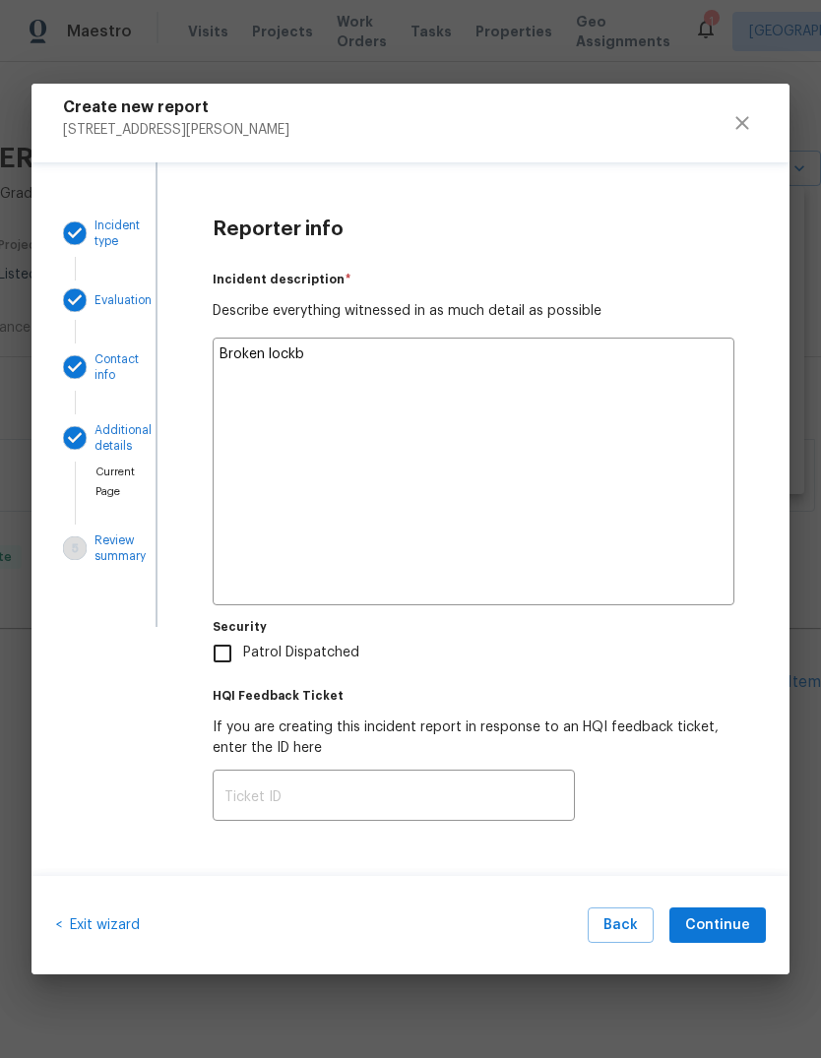
type textarea "Broken lockbo"
type textarea "x"
type textarea "Broken lockbox"
type textarea "x"
type textarea "Broken lockbox"
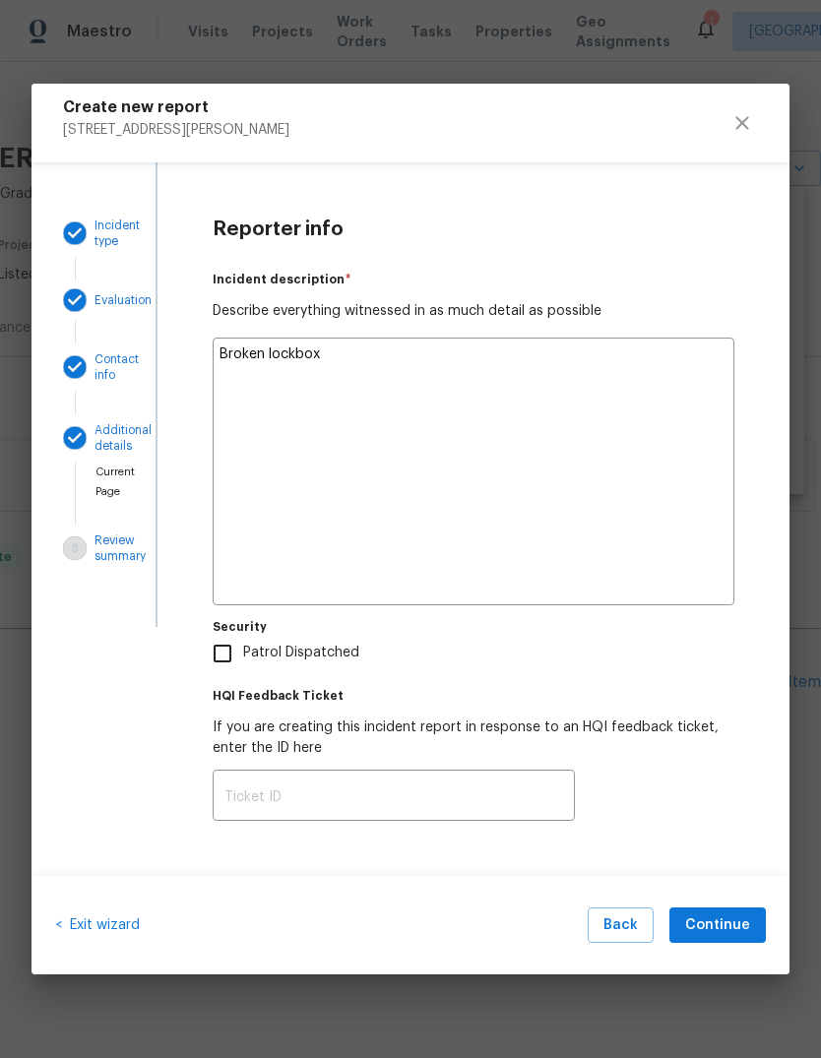
type textarea "x"
type textarea "Broken lockbox a"
type textarea "x"
type textarea "Broken lockbox an"
type textarea "x"
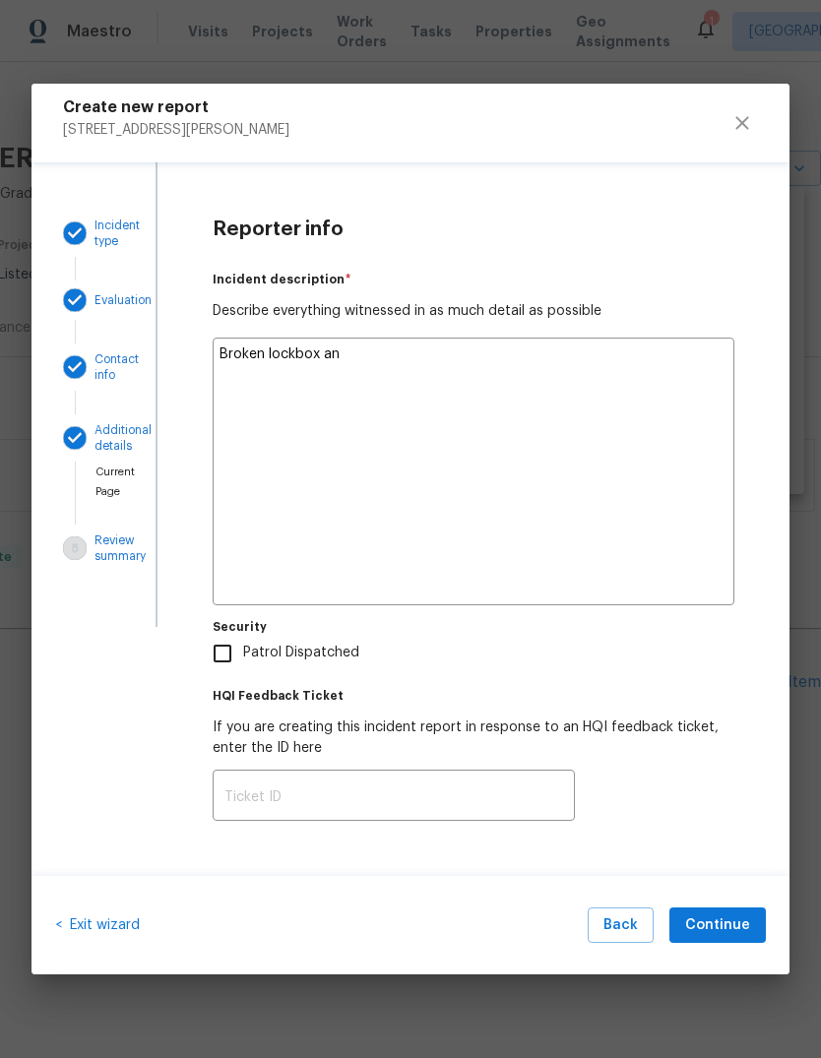
type textarea "Broken lockbox and"
type textarea "x"
type textarea "Broken lockbox and"
type textarea "x"
type textarea "Broken lockbox and k"
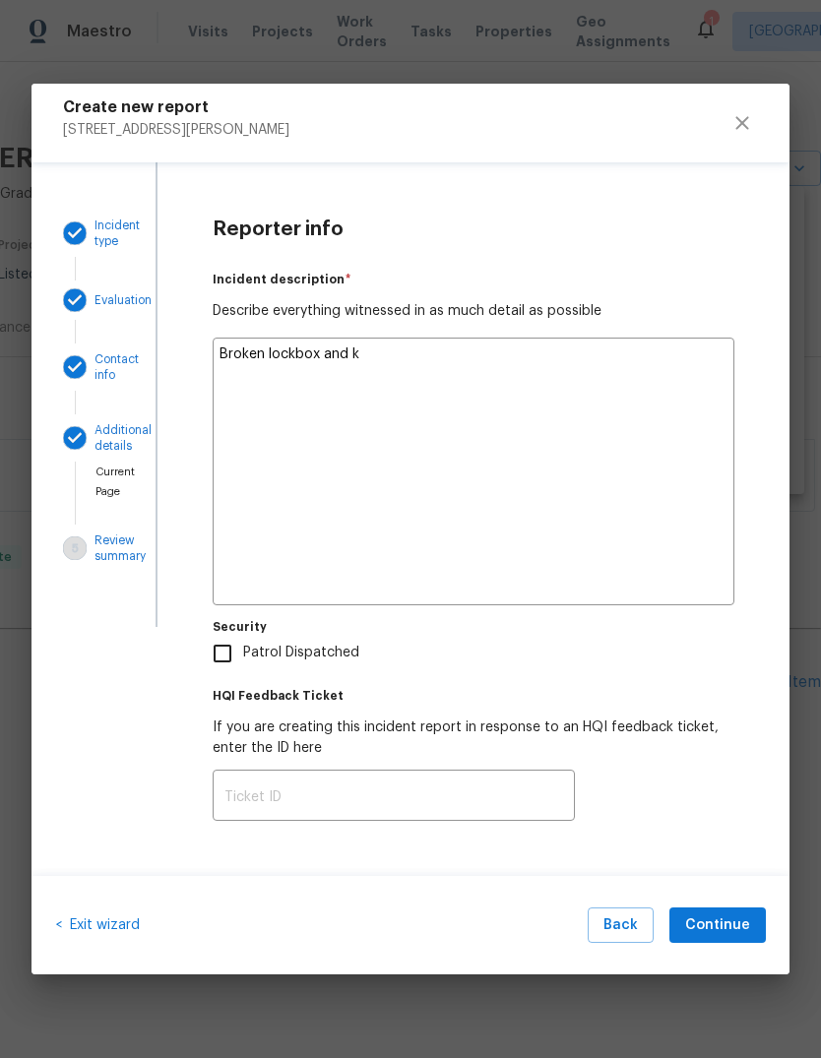
type textarea "x"
type textarea "Broken lockbox and ke"
type textarea "x"
type textarea "Broken lockbox and key"
type textarea "x"
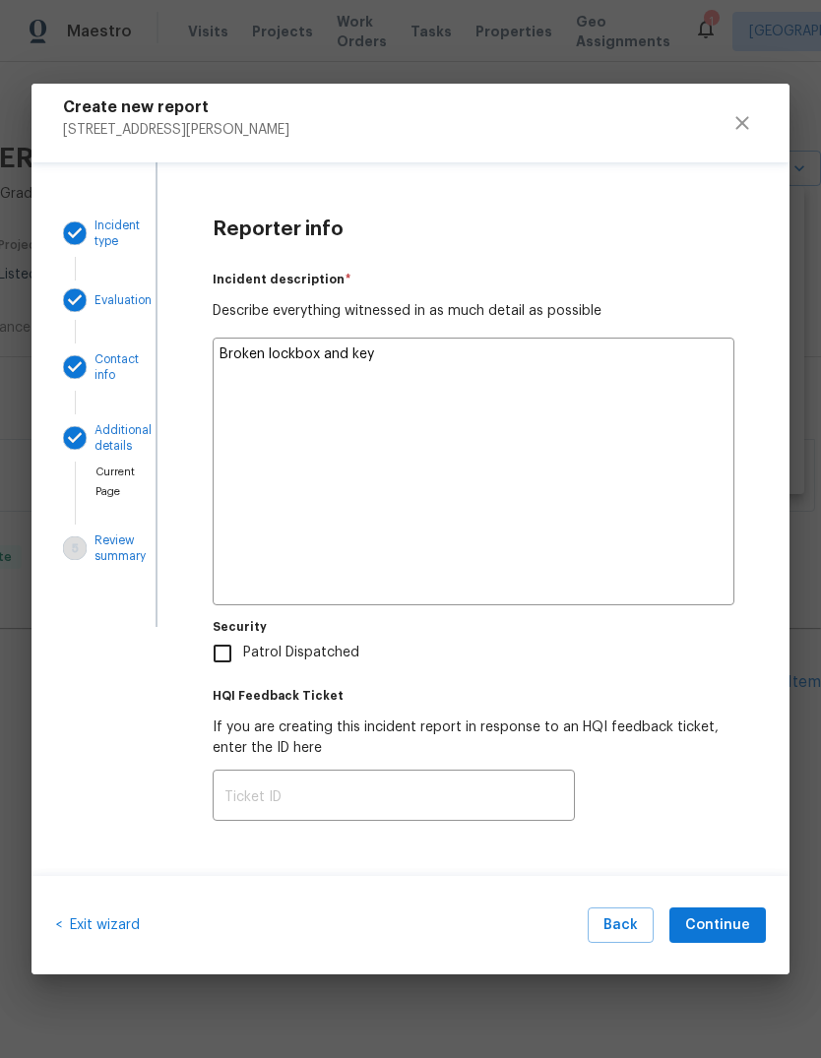
type textarea "Broken lockbox and keys"
type textarea "x"
type textarea "Broken lockbox and keys"
type textarea "x"
type textarea "Broken lockbox and keys s"
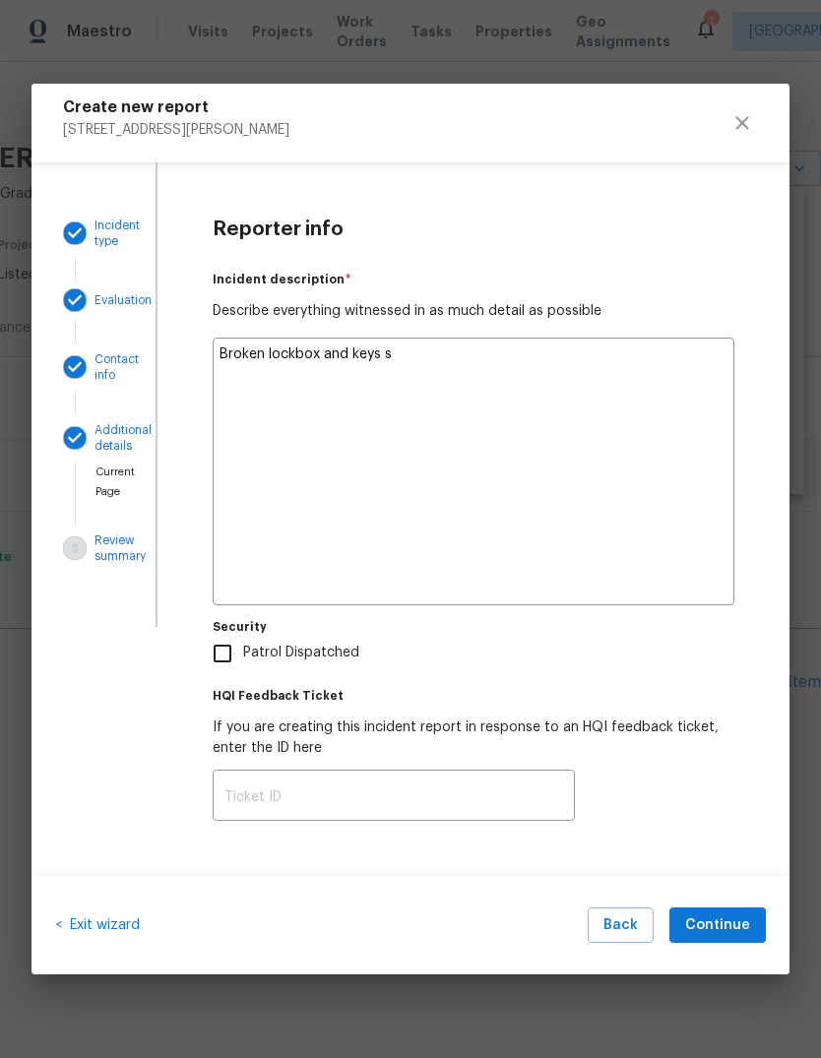
type textarea "x"
type textarea "Broken lockbox and keys st"
type textarea "x"
type textarea "Broken lockbox and keys sto"
type textarea "x"
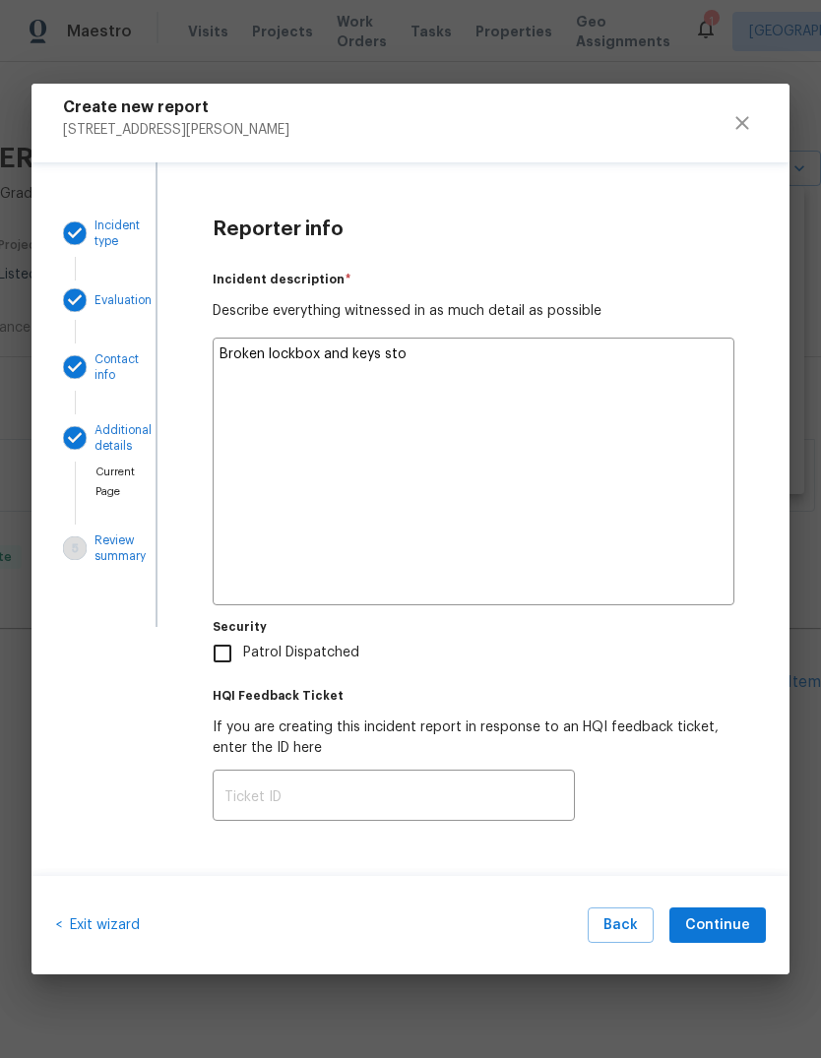
type textarea "Broken lockbox and keys stol"
type textarea "x"
type textarea "Broken lockbox and keys stole"
type textarea "x"
type textarea "Broken lockbox and keys stolen"
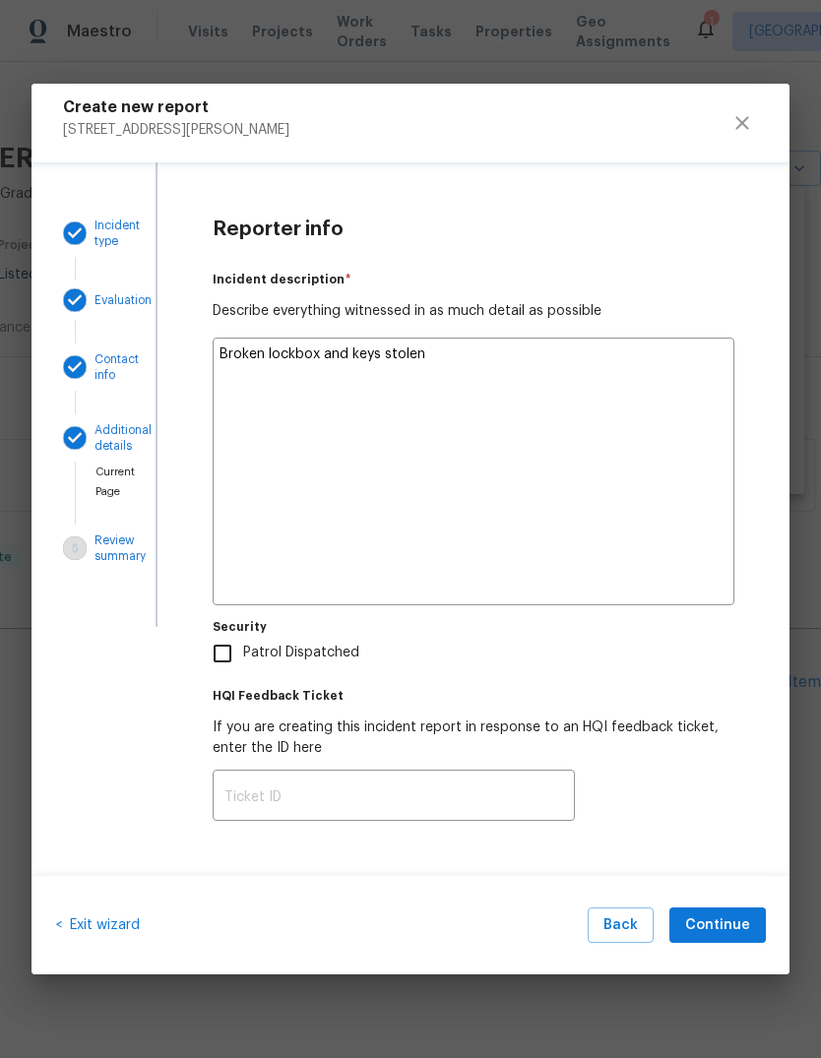
type textarea "x"
type textarea "Broken lockbox and keys stolen"
type textarea "x"
type textarea "Broken lockbox and keys stolen."
type textarea "x"
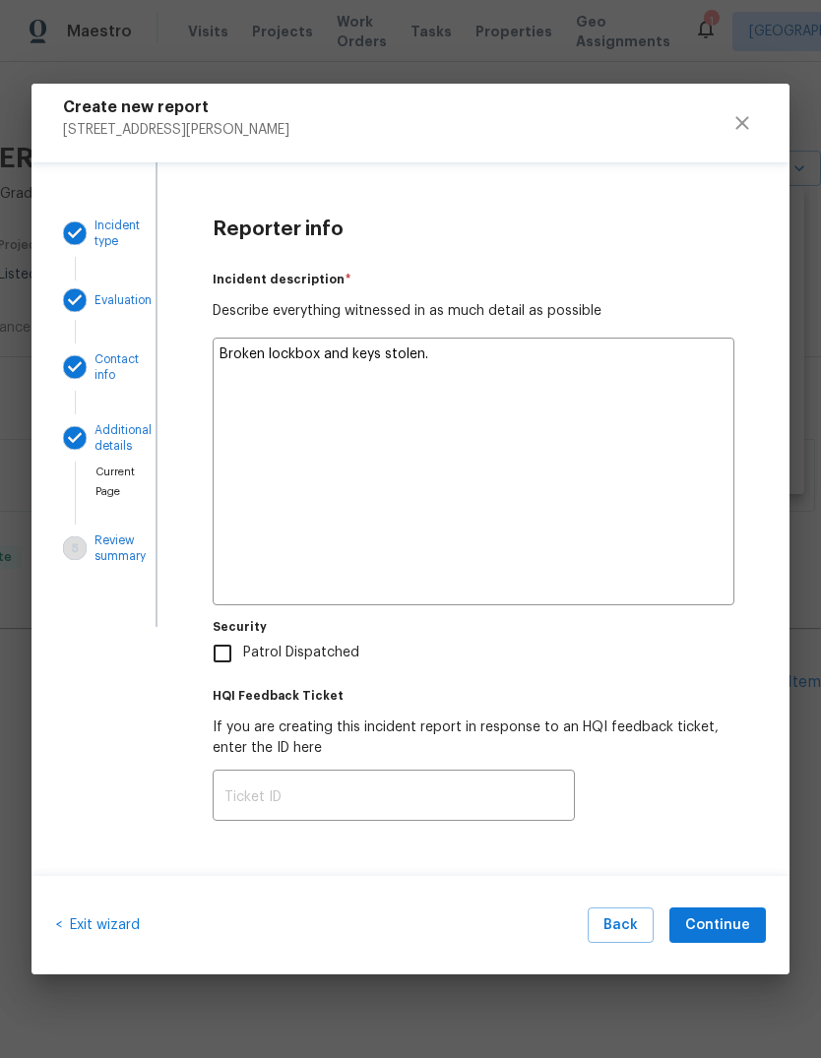
type textarea "Broken lockbox and keys stolen."
type textarea "x"
type textarea "Broken lockbox and keys stolen. N"
type textarea "x"
type textarea "Broken lockbox and keys stolen. No"
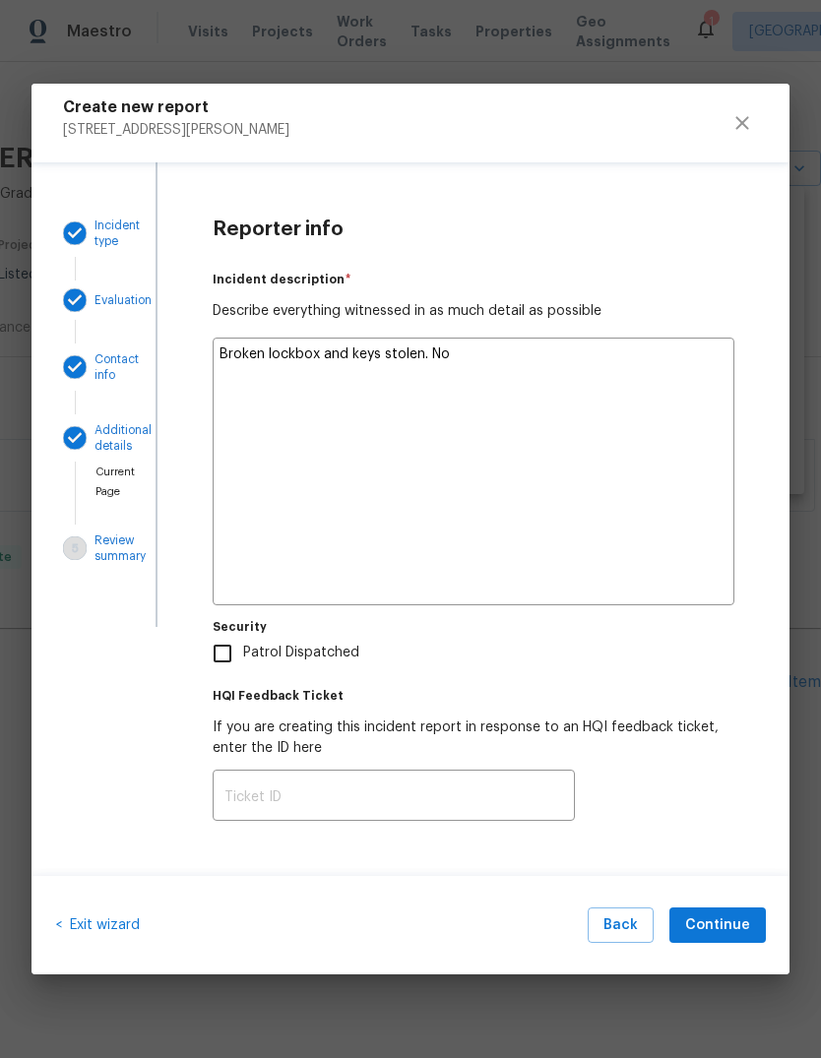
type textarea "x"
type textarea "Broken lockbox and keys stolen. Not"
type textarea "x"
type textarea "Broken lockbox and keys stolen. Noth"
type textarea "x"
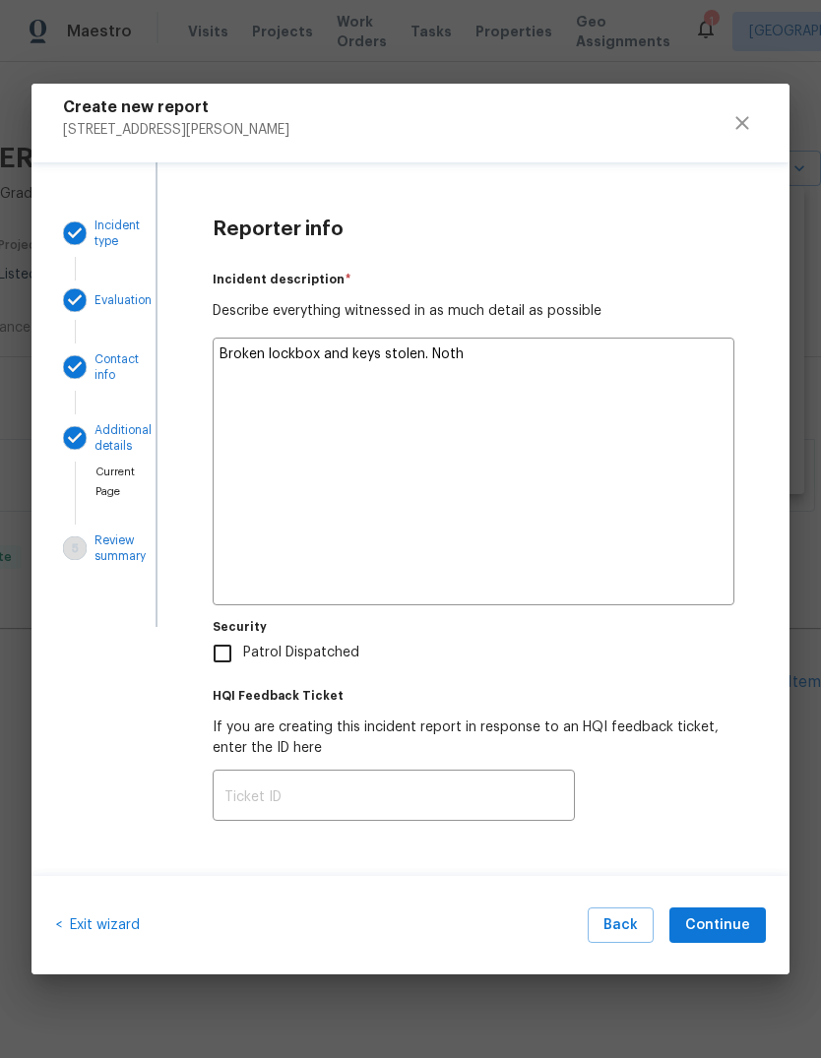
type textarea "Broken lockbox and keys stolen. Nothi"
type textarea "x"
type textarea "Broken lockbox and keys stolen. Nothin"
type textarea "x"
type textarea "Broken lockbox and keys stolen. Nothing"
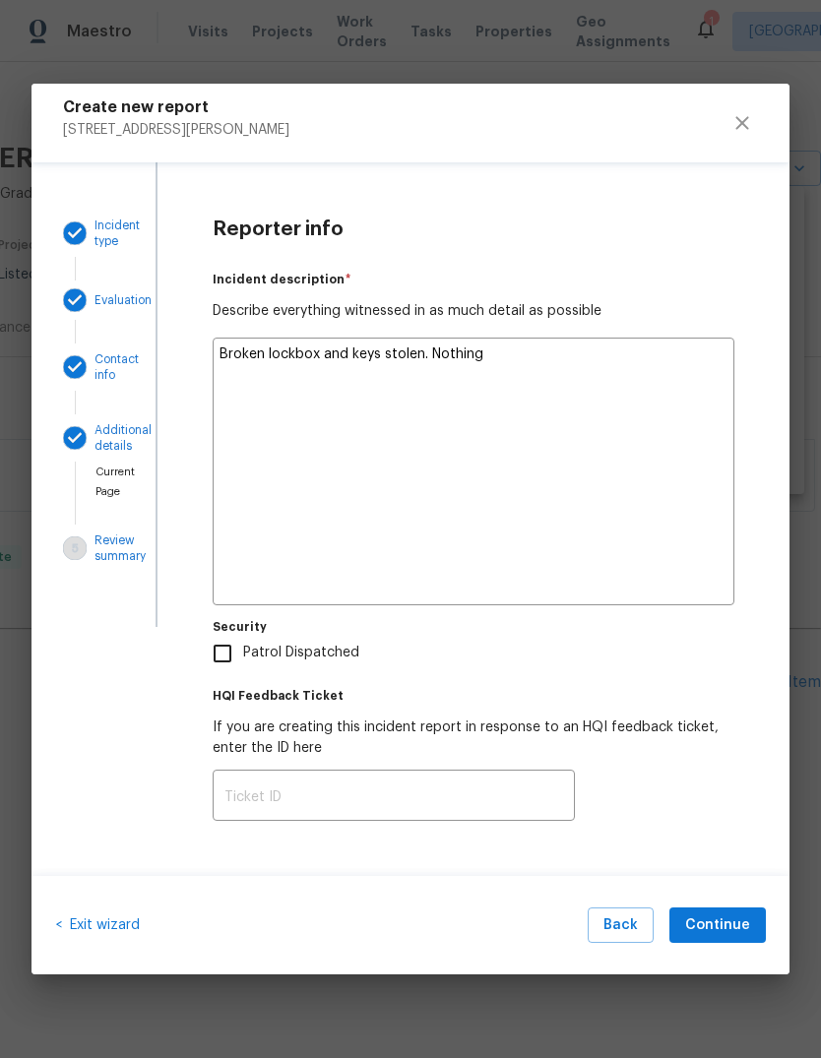
type textarea "x"
type textarea "Broken lockbox and keys stolen. Nothing"
type textarea "x"
type textarea "Broken lockbox and keys stolen. Nothing t"
type textarea "x"
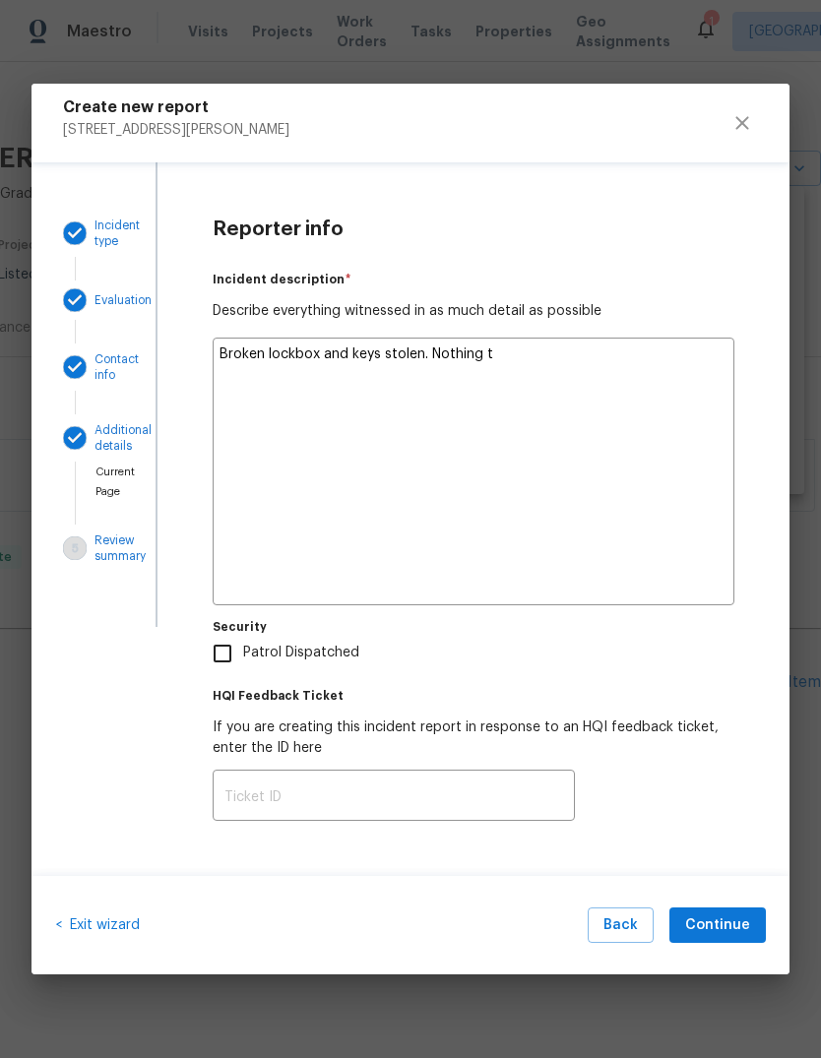
type textarea "Broken lockbox and keys stolen. Nothing ta"
type textarea "x"
type textarea "Broken lockbox and keys stolen. Nothing tak"
type textarea "x"
type textarea "Broken lockbox and keys stolen. Nothing take"
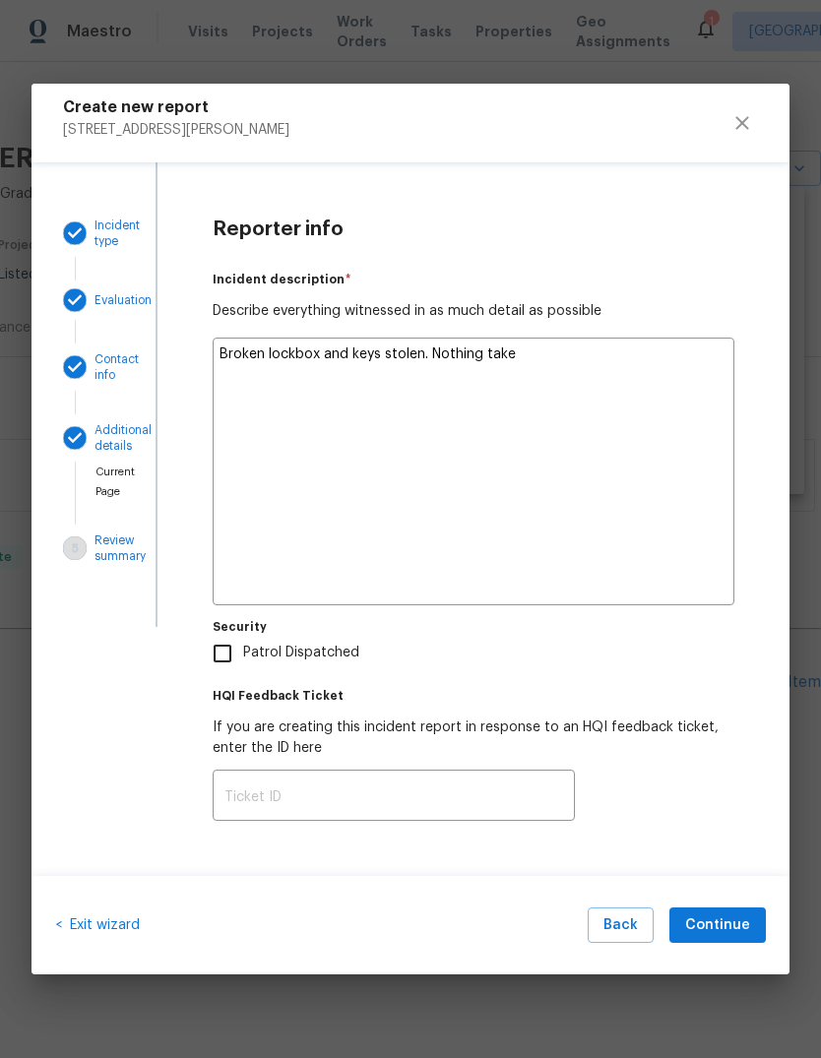
type textarea "x"
type textarea "Broken lockbox and keys stolen. Nothing taken"
type textarea "x"
type textarea "Broken lockbox and keys stolen. Nothing taken"
type textarea "x"
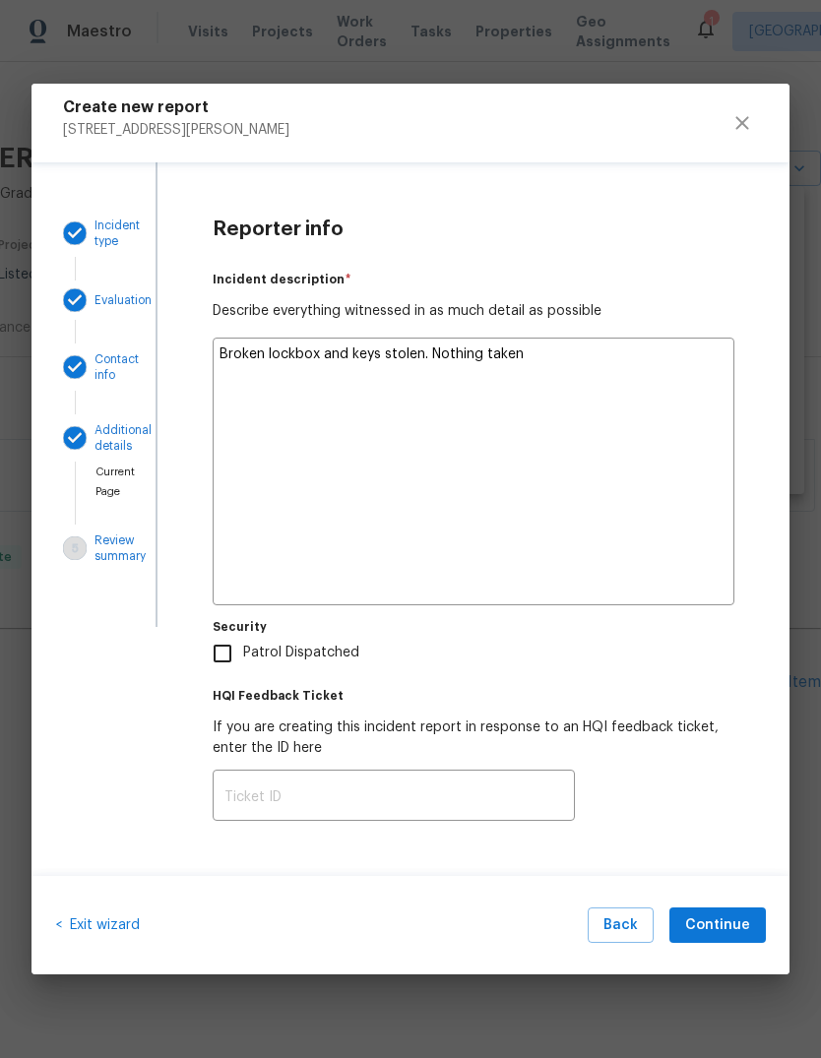
type textarea "Broken lockbox and keys stolen. Nothing taken f"
type textarea "x"
type textarea "Broken lockbox and keys stolen. Nothing taken fr"
type textarea "x"
type textarea "Broken lockbox and keys stolen. Nothing taken fro"
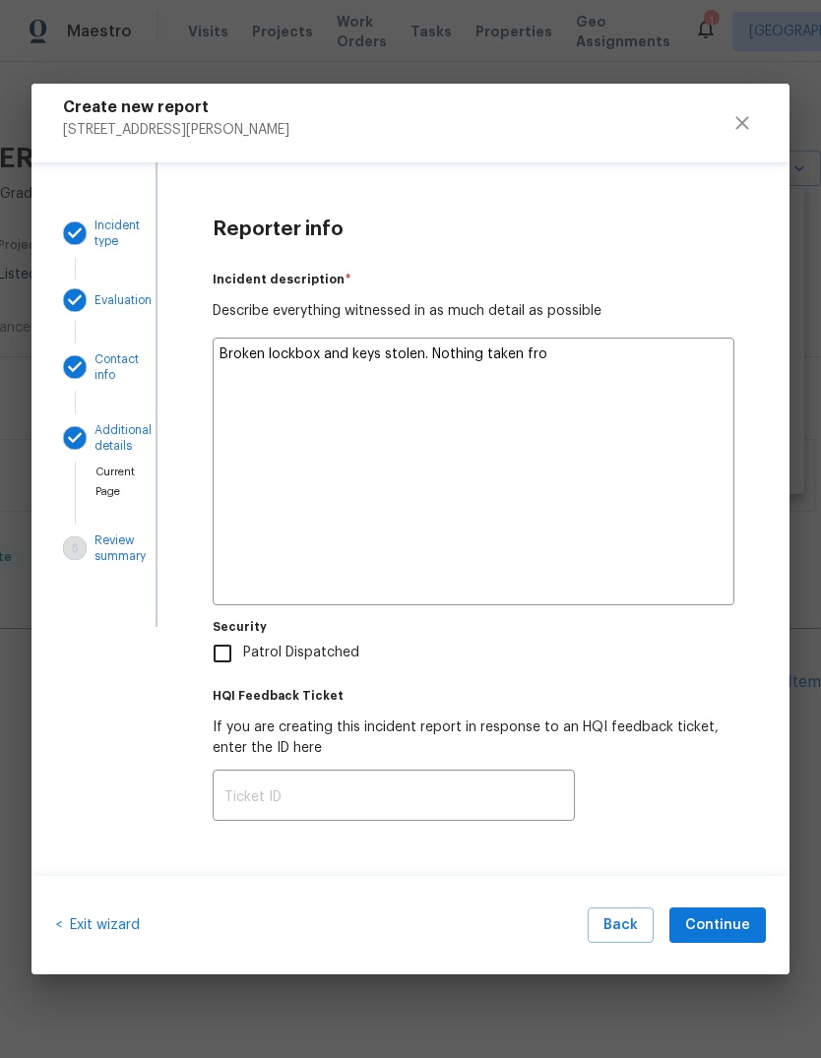
type textarea "x"
type textarea "Broken lockbox and keys stolen. Nothing taken from"
type textarea "x"
type textarea "Broken lockbox and keys stolen. Nothing taken from"
type textarea "x"
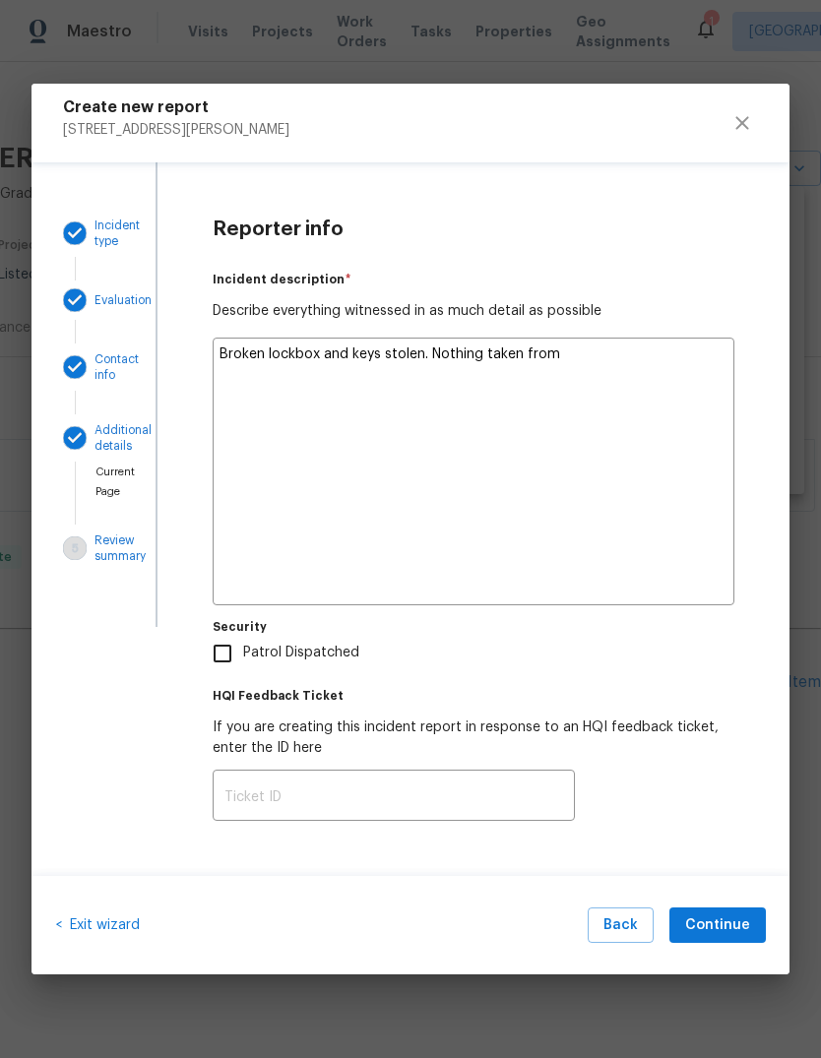
type textarea "Broken lockbox and keys stolen. Nothing taken from i"
type textarea "x"
type textarea "Broken lockbox and keys stolen. Nothing taken from in"
type textarea "x"
type textarea "Broken lockbox and keys stolen. Nothing taken from ins"
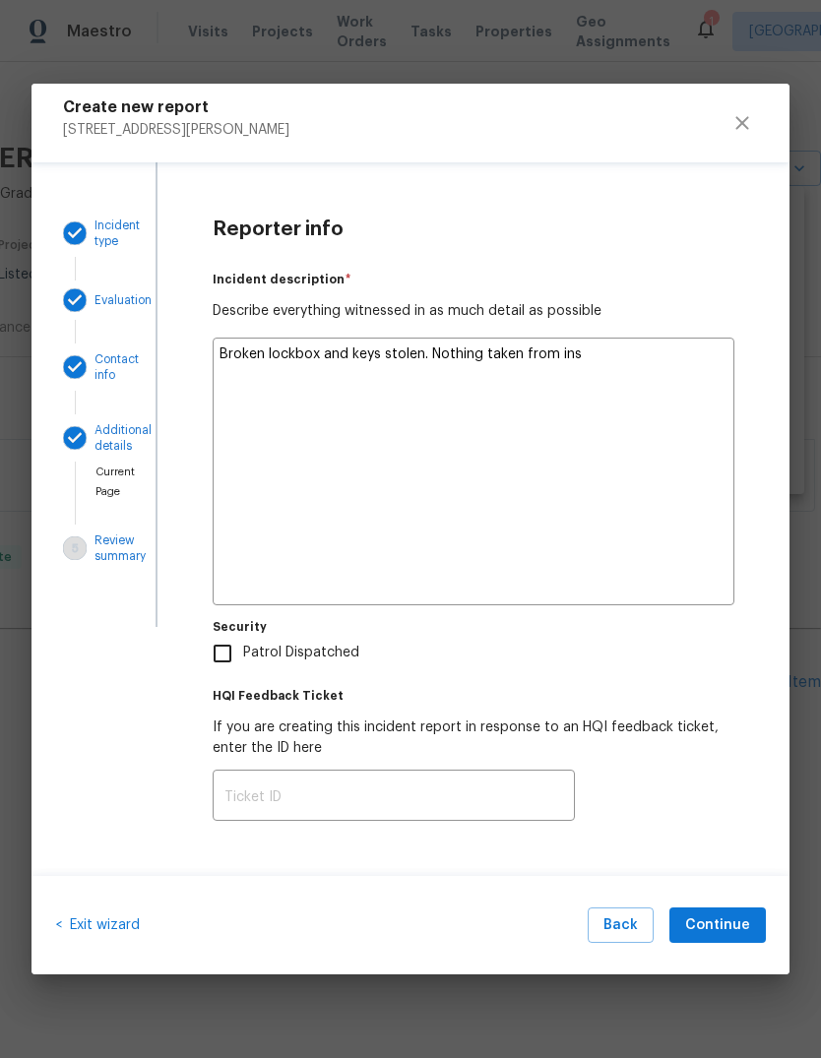
type textarea "x"
type textarea "Broken lockbox and keys stolen. Nothing taken from insi"
type textarea "x"
type textarea "Broken lockbox and keys stolen. Nothing taken from insid"
type textarea "x"
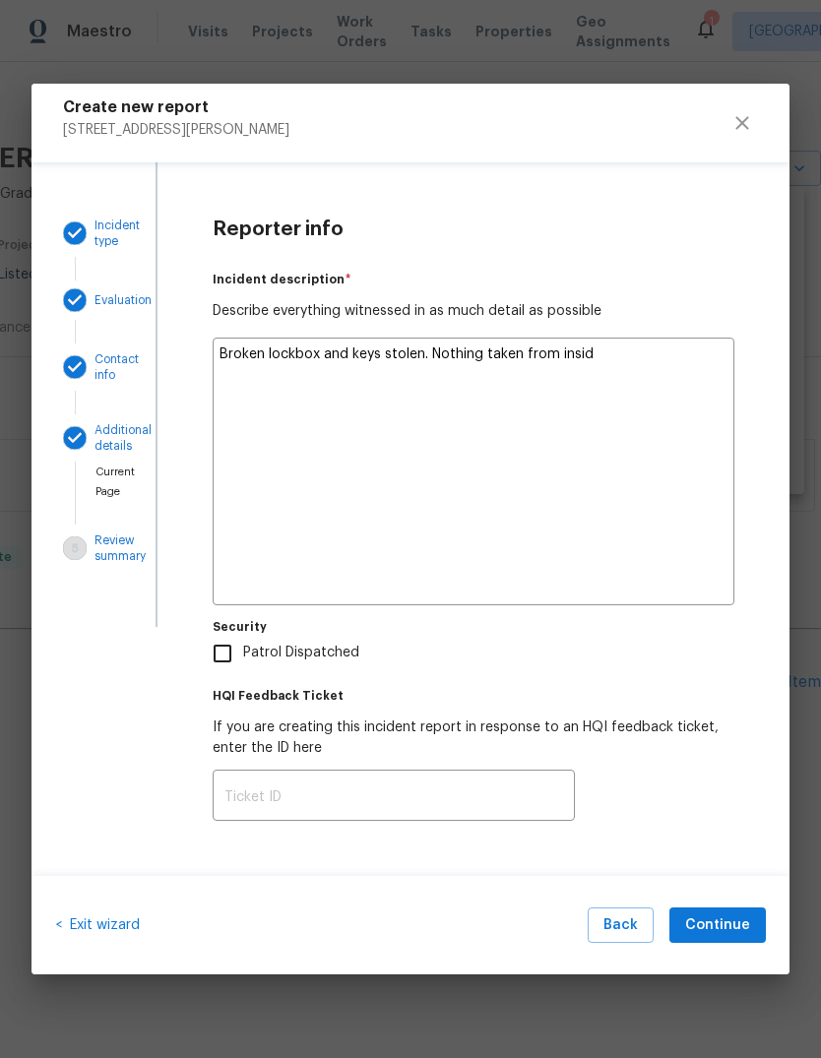
type textarea "Broken lockbox and keys stolen. Nothing taken from inside"
type textarea "x"
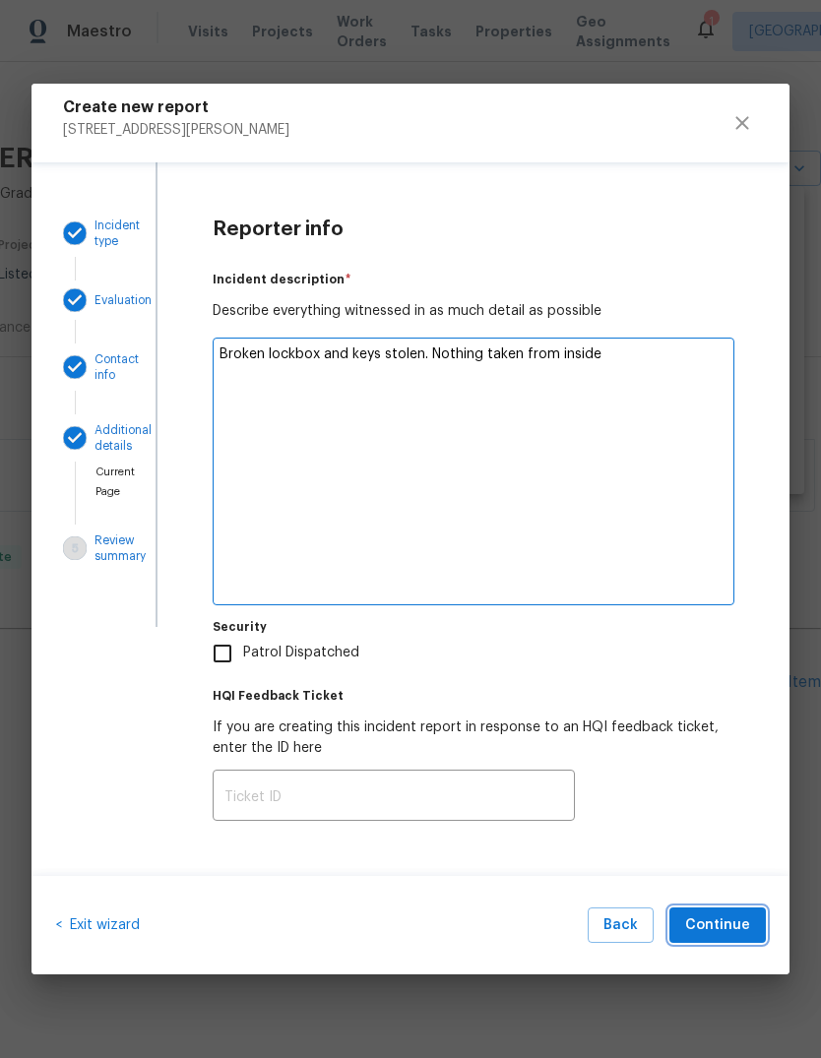
click at [721, 925] on span "Continue" at bounding box center [717, 926] width 65 height 25
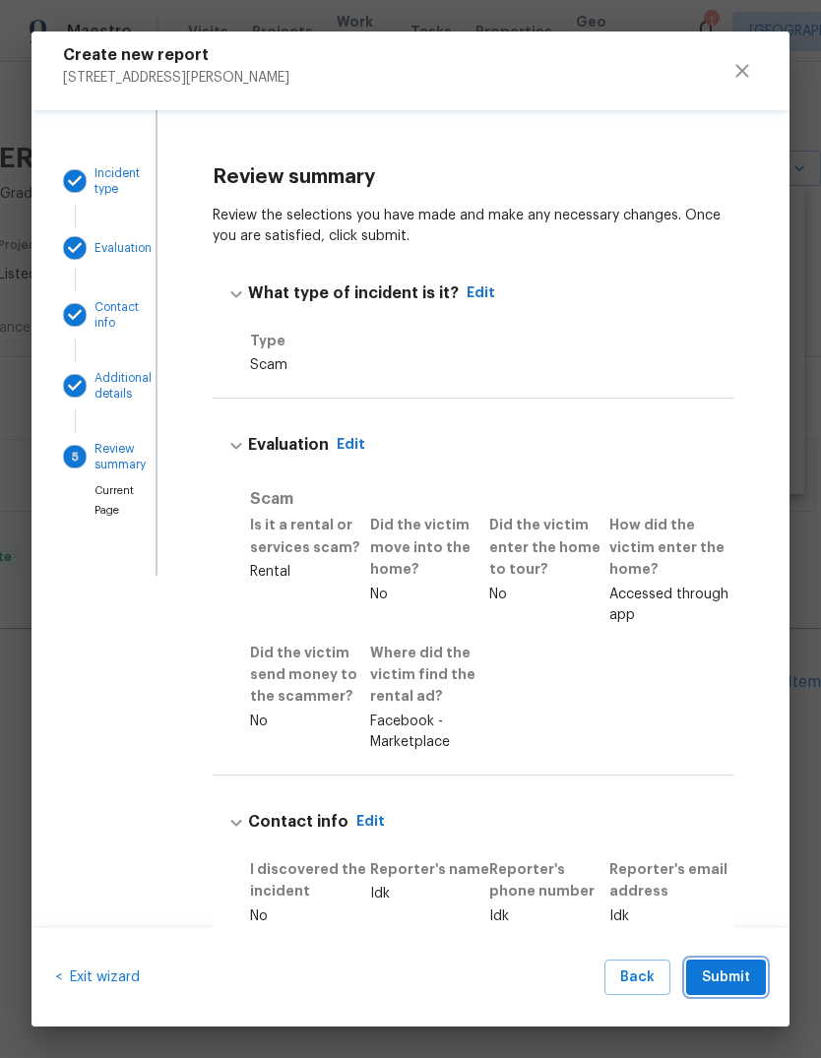
click at [726, 980] on span "Submit" at bounding box center [726, 978] width 48 height 25
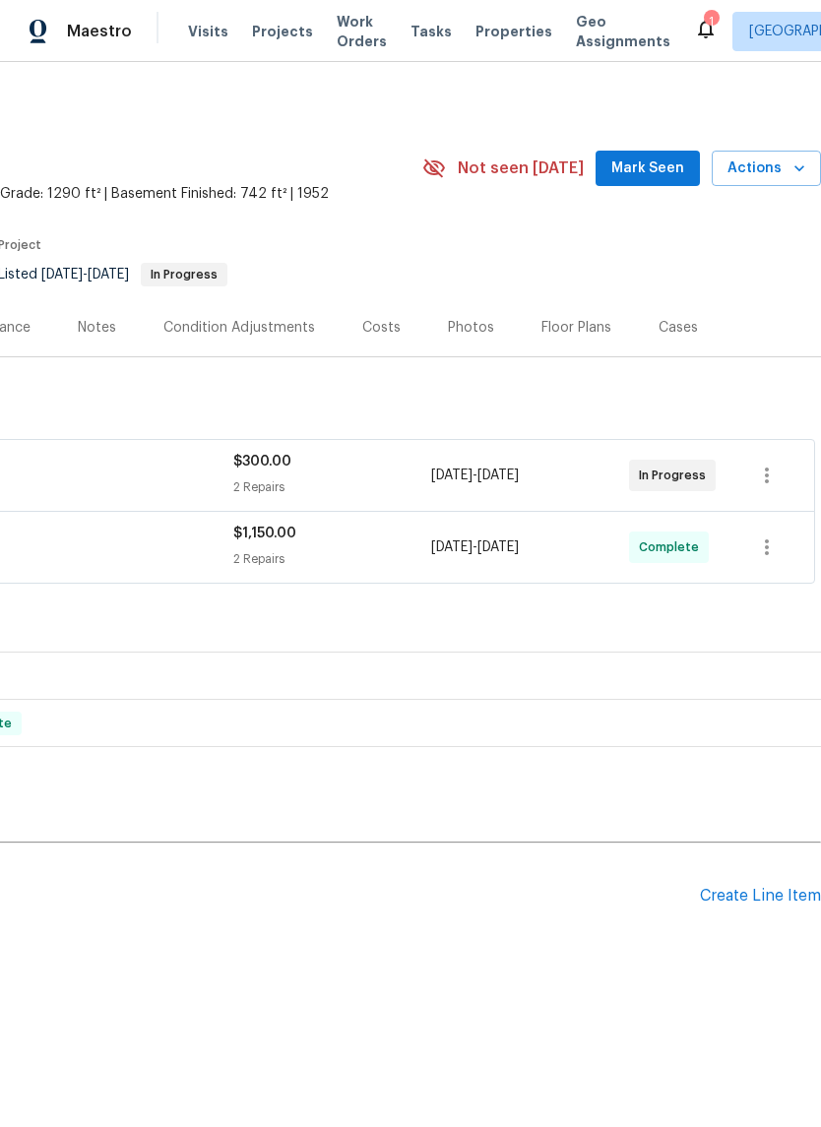
scroll to position [0, 291]
click at [779, 173] on span "Actions" at bounding box center [767, 169] width 78 height 25
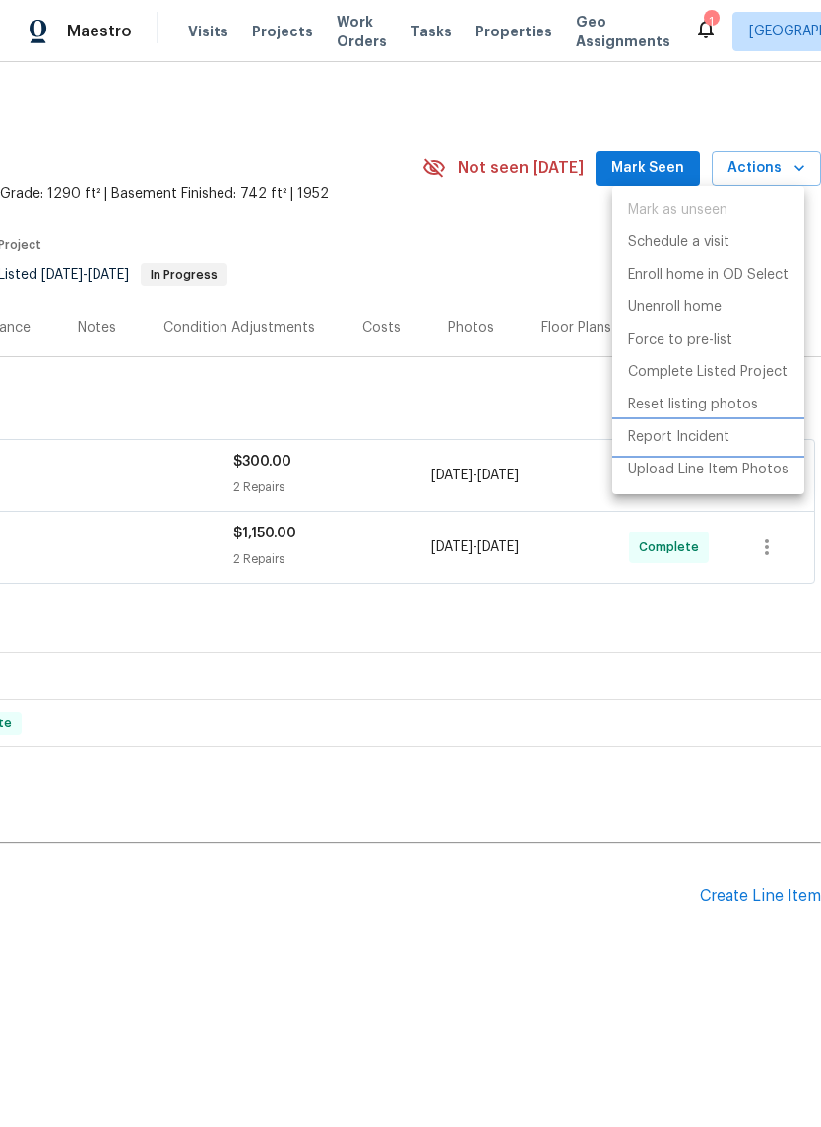
click at [688, 443] on p "Report Incident" at bounding box center [678, 437] width 101 height 21
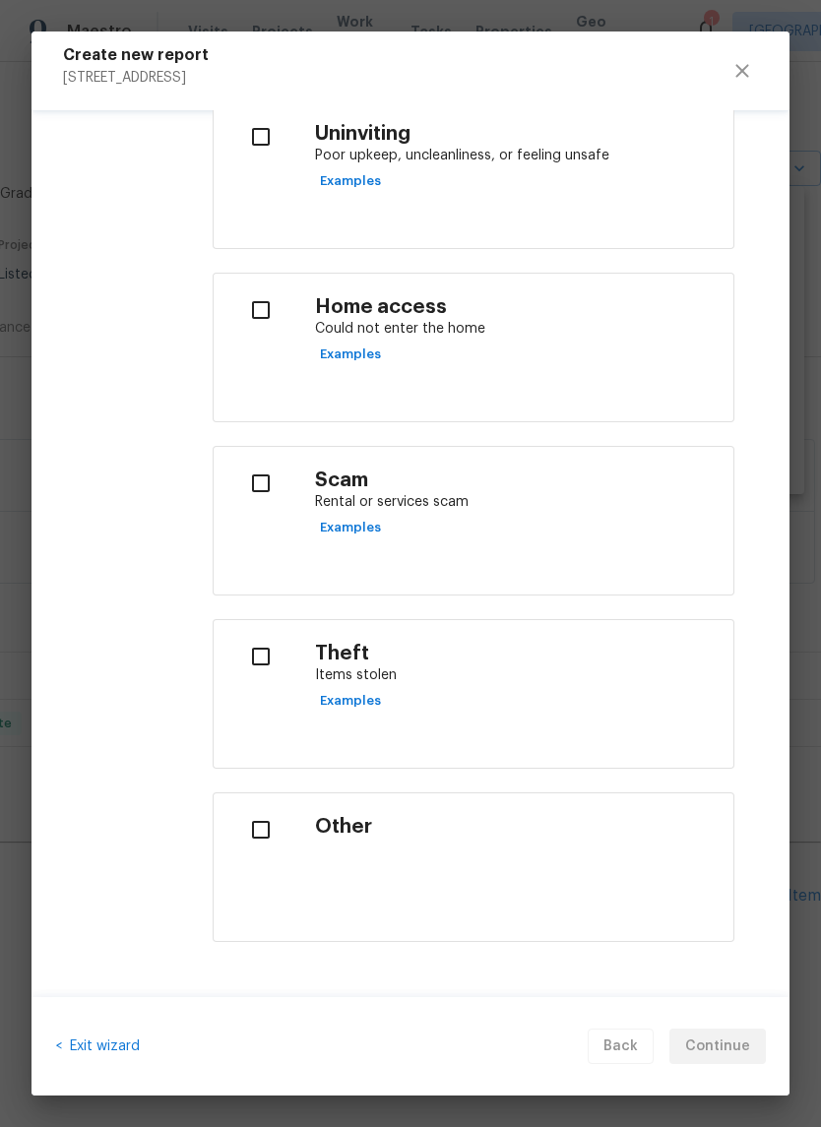
scroll to position [662, 0]
click at [460, 496] on p "Rental or services scam" at bounding box center [516, 503] width 403 height 21
checkbox input "true"
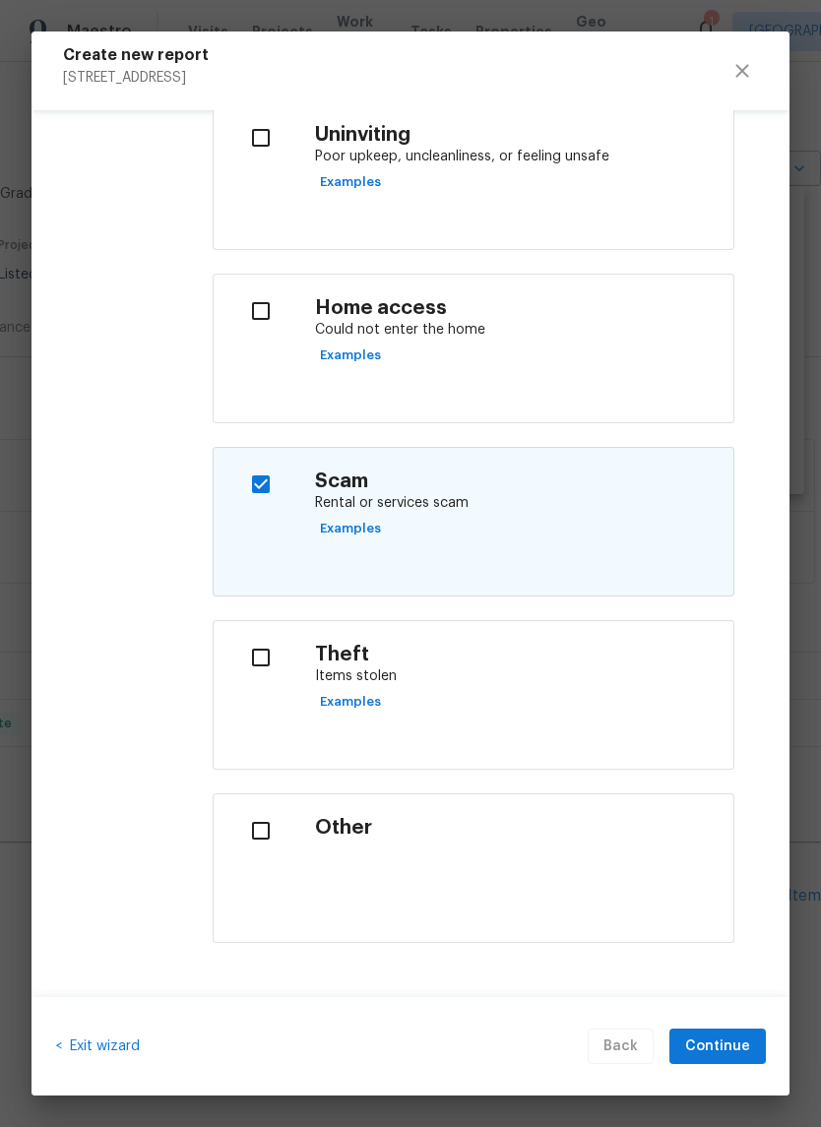
click at [725, 1019] on div "< Exit wizard Back Continue" at bounding box center [411, 1046] width 758 height 99
click at [730, 1034] on button "Continue" at bounding box center [718, 1047] width 96 height 36
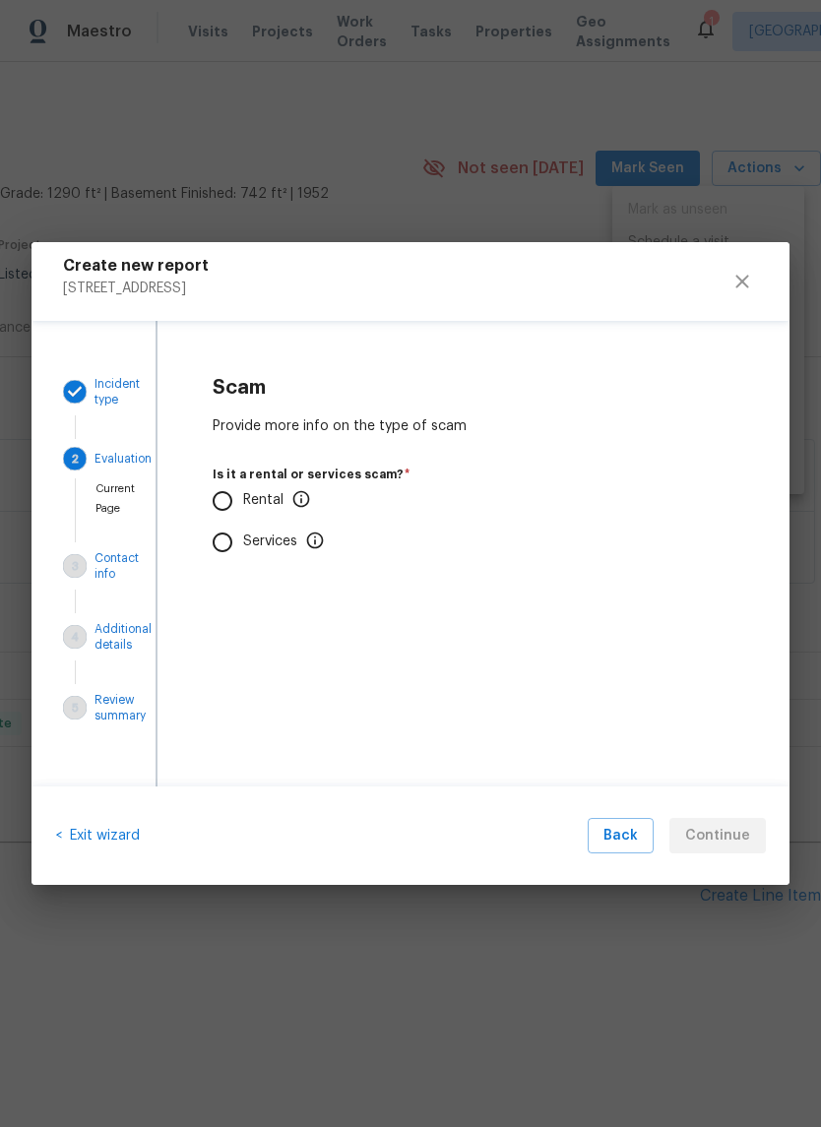
click at [259, 506] on p "Rental" at bounding box center [277, 500] width 68 height 21
click at [243, 506] on input "Rental" at bounding box center [222, 500] width 41 height 41
radio input "true"
click at [241, 610] on input "No" at bounding box center [222, 617] width 41 height 41
radio input "true"
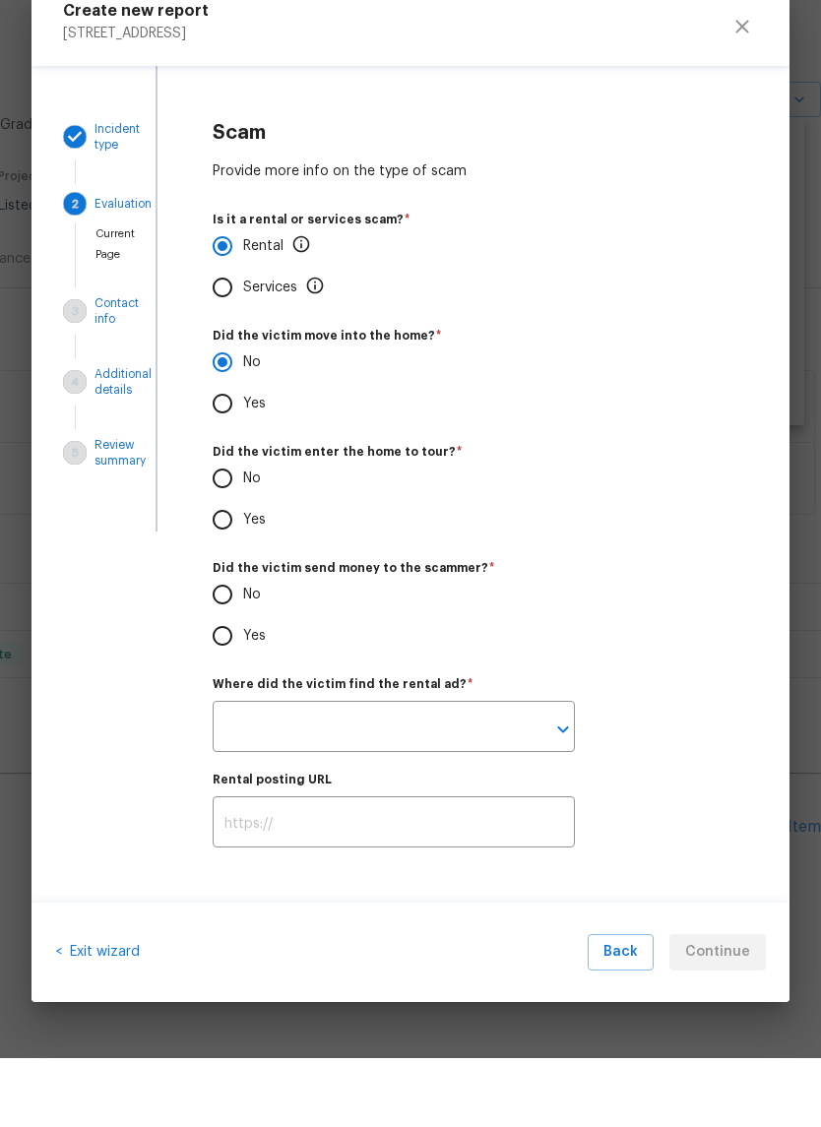
click at [238, 527] on input "No" at bounding box center [222, 547] width 41 height 41
radio input "true"
click at [239, 643] on input "No" at bounding box center [222, 663] width 41 height 41
radio input "true"
click at [444, 775] on input "text" at bounding box center [366, 798] width 307 height 46
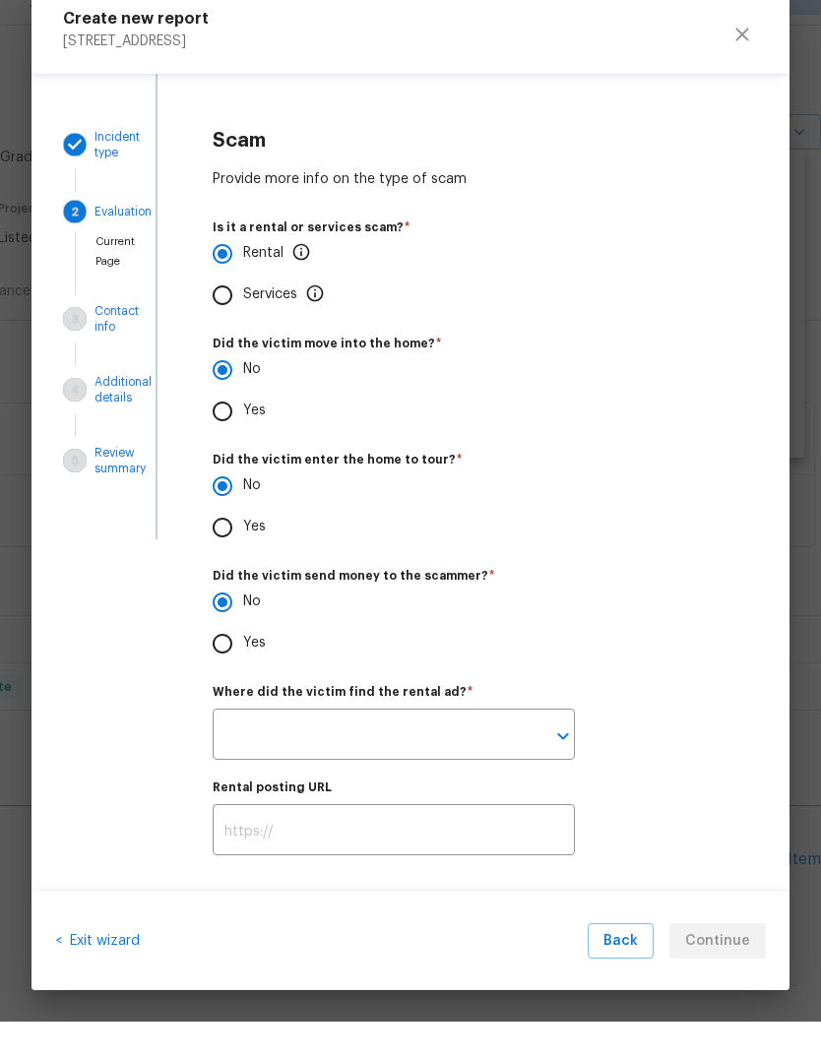
scroll to position [36, 0]
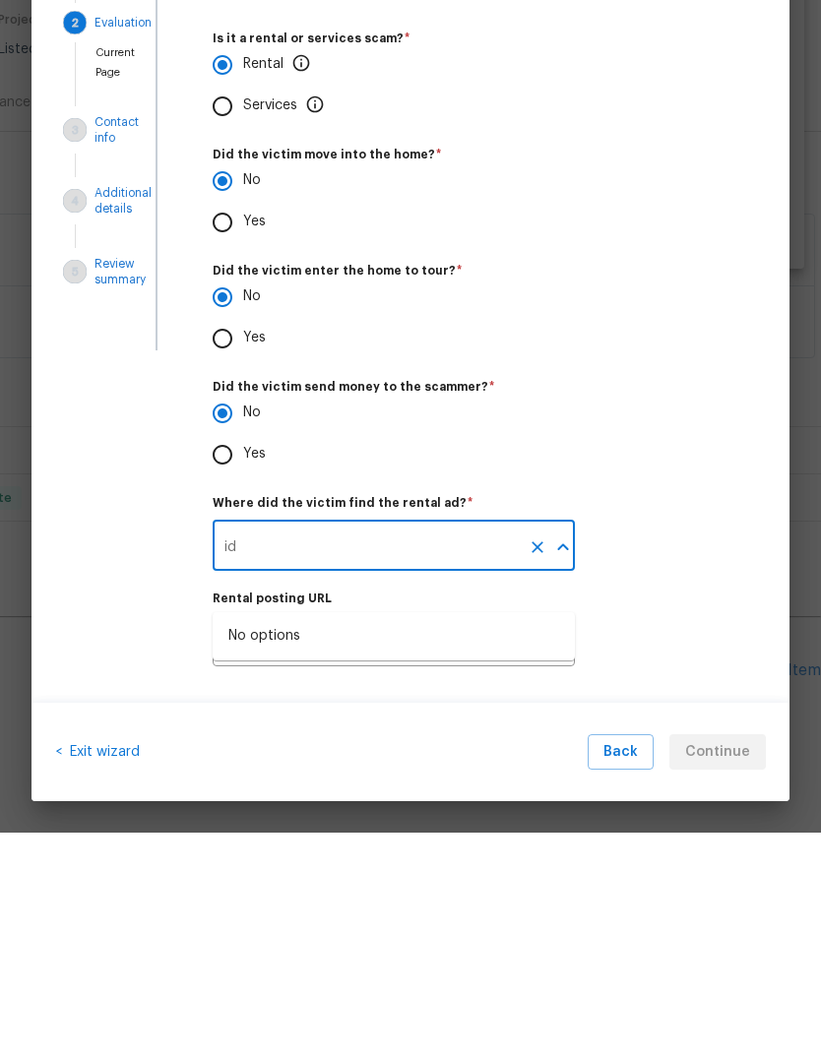
type input "id"
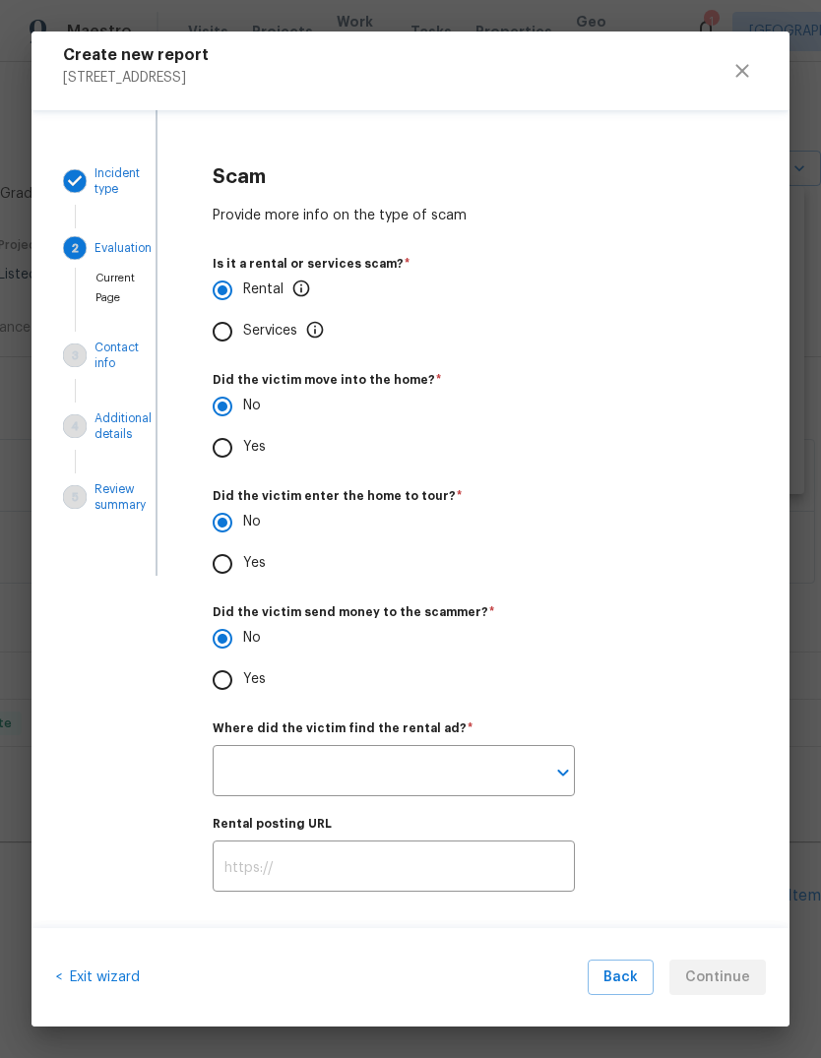
click at [480, 730] on label "Where did the victim find the rental ad?   *" at bounding box center [474, 729] width 522 height 12
click at [568, 767] on icon "Open" at bounding box center [563, 773] width 24 height 24
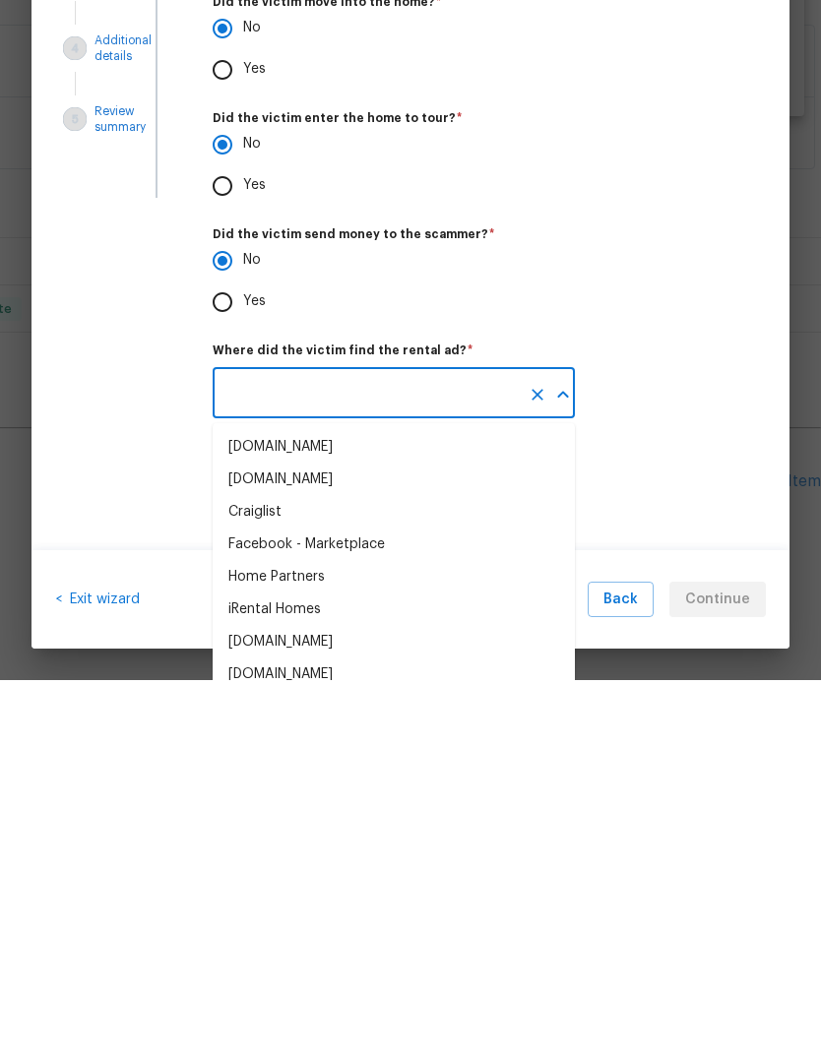
click at [339, 913] on div "Facebook - Marketplace" at bounding box center [306, 923] width 157 height 21
type input "Facebook - Marketplace"
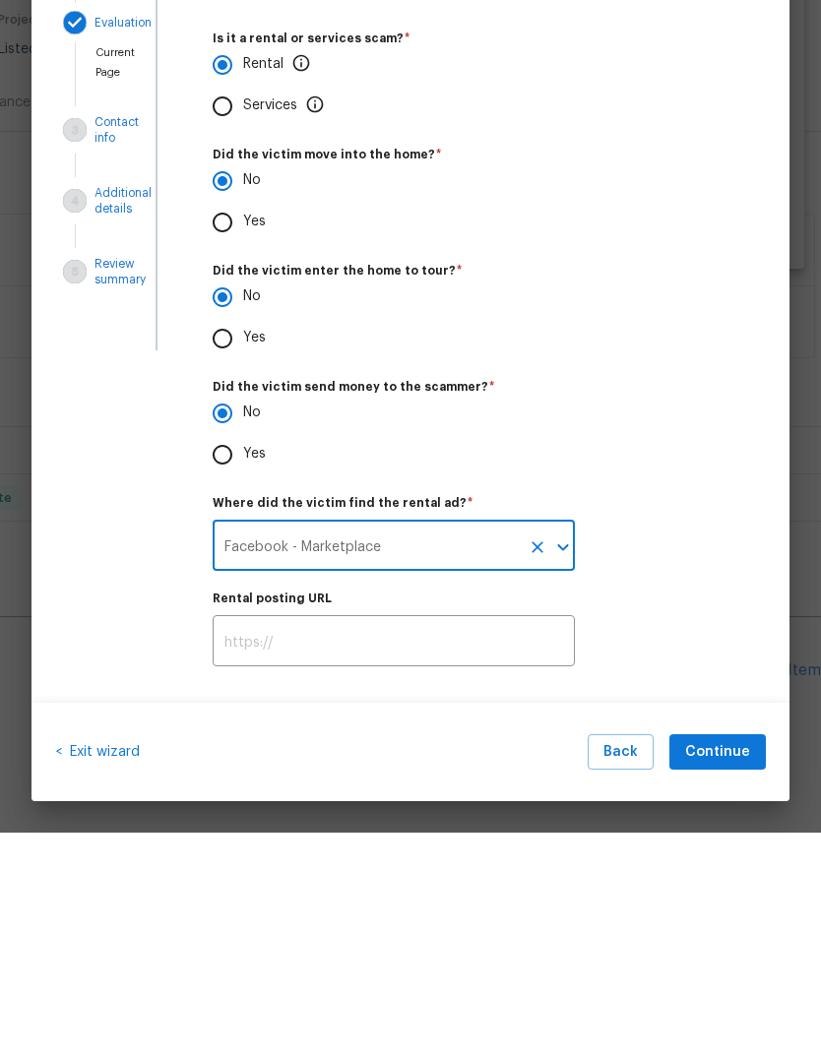
click at [659, 723] on div "Where did the victim find the rental ad?   * Facebook - Marketplace ​" at bounding box center [474, 760] width 522 height 74
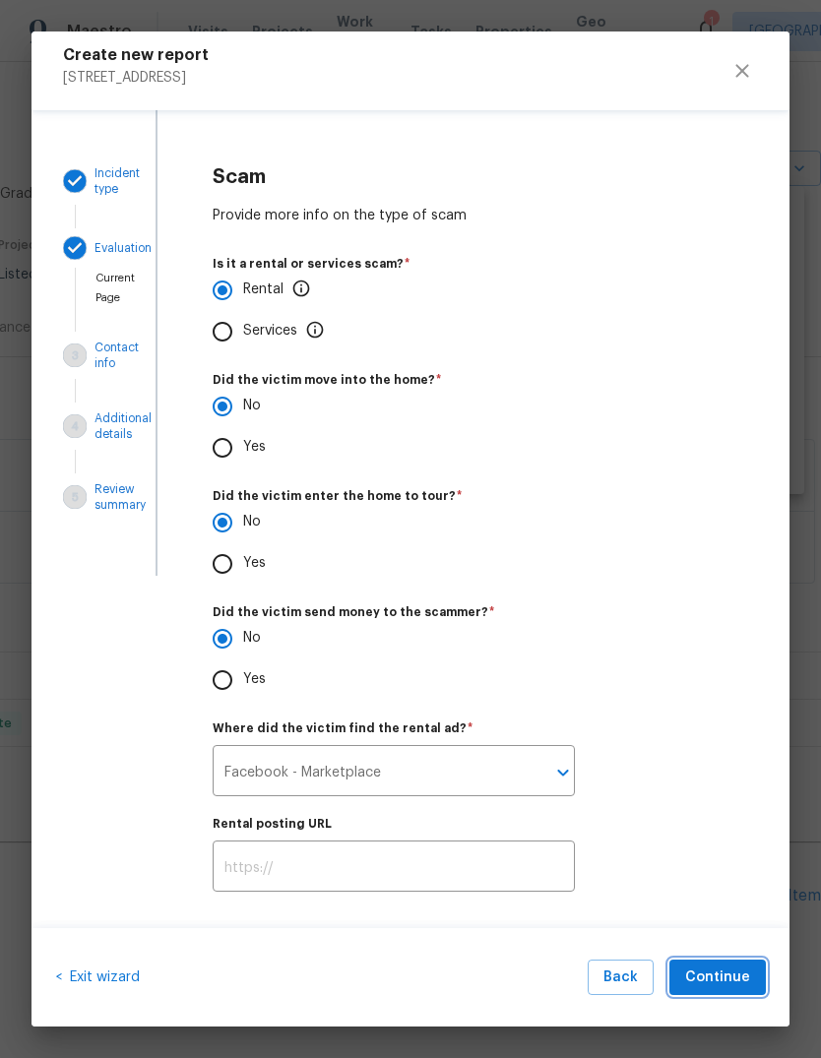
click at [736, 983] on span "Continue" at bounding box center [717, 978] width 65 height 25
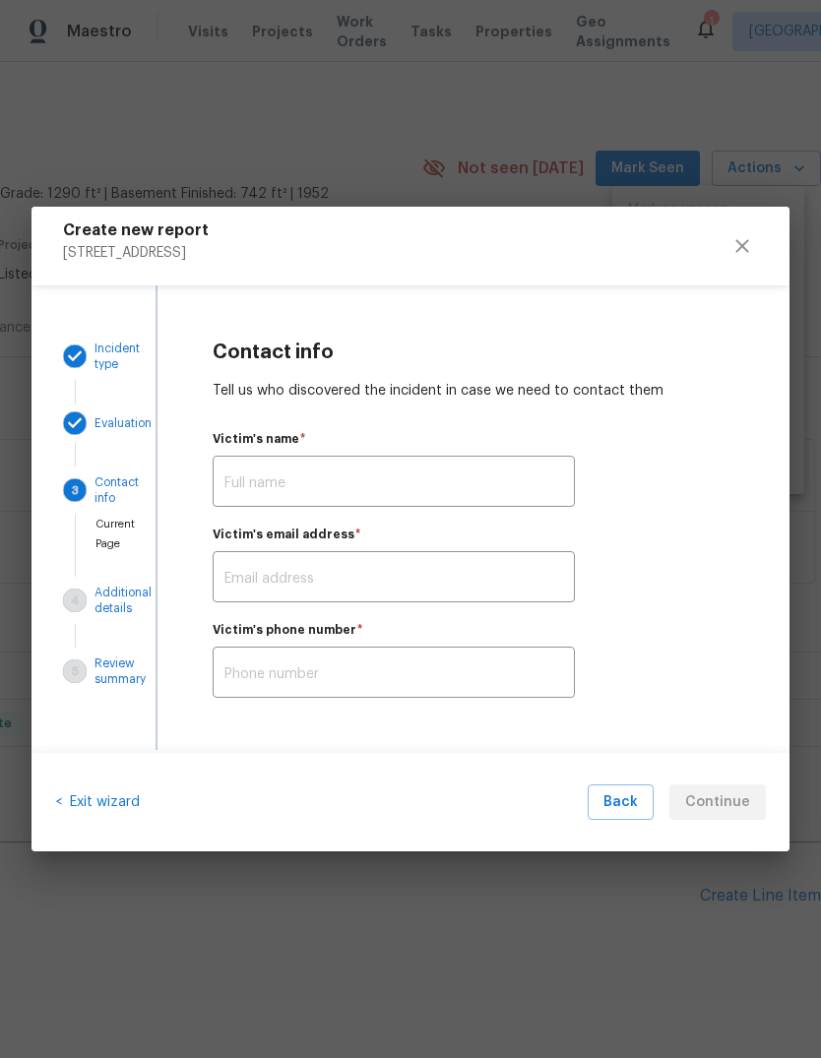
click at [453, 473] on input "text" at bounding box center [394, 484] width 362 height 46
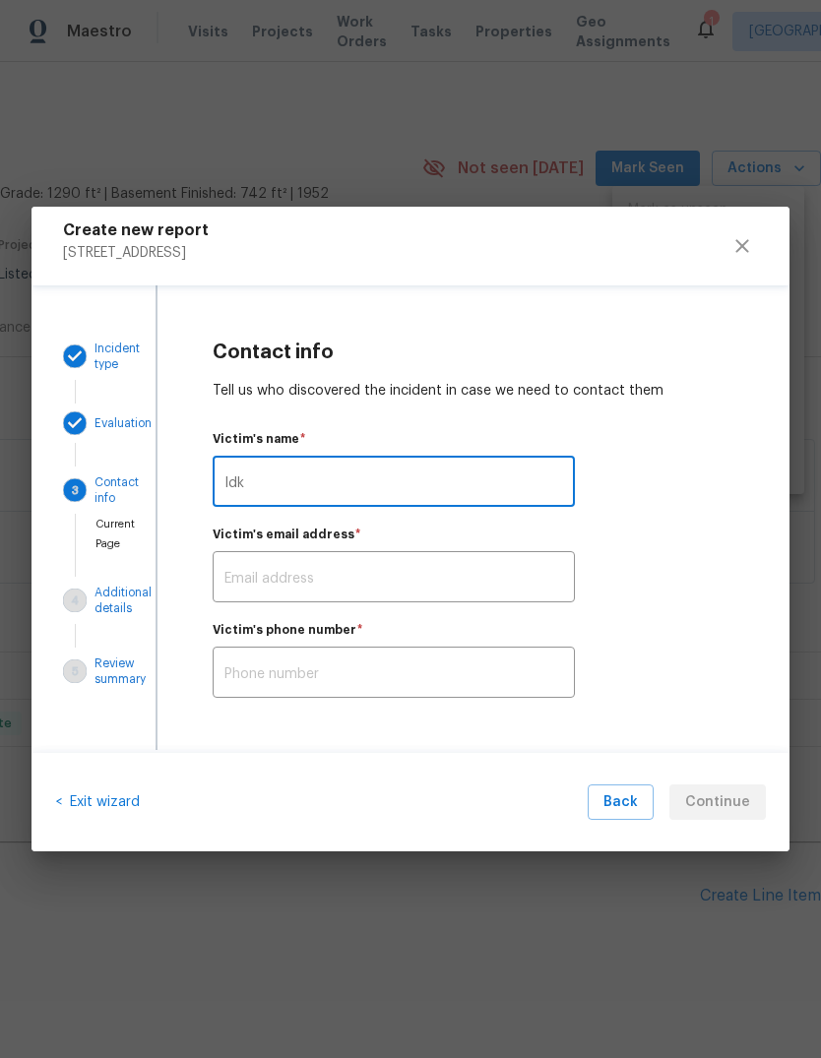
type input "Idk"
click at [443, 580] on input "text" at bounding box center [394, 579] width 362 height 46
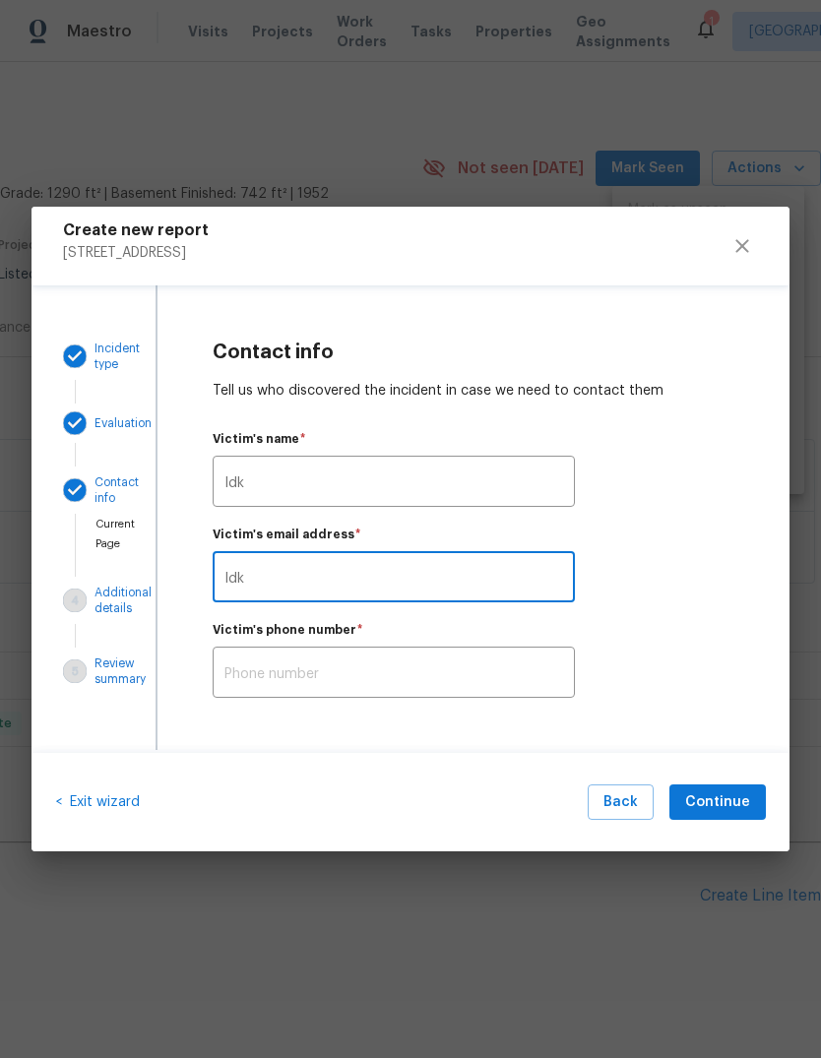
type input "Idk"
click at [466, 665] on input "text" at bounding box center [394, 675] width 362 height 46
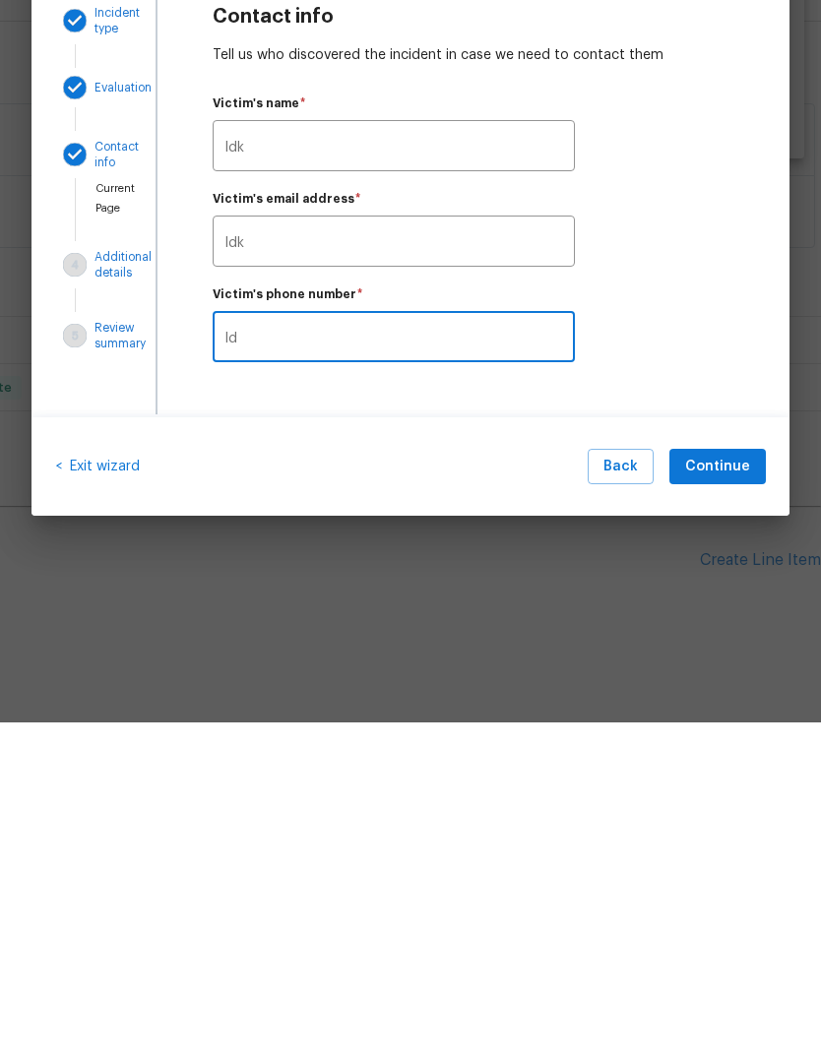
type input "Idk"
click at [740, 791] on span "Continue" at bounding box center [717, 803] width 65 height 25
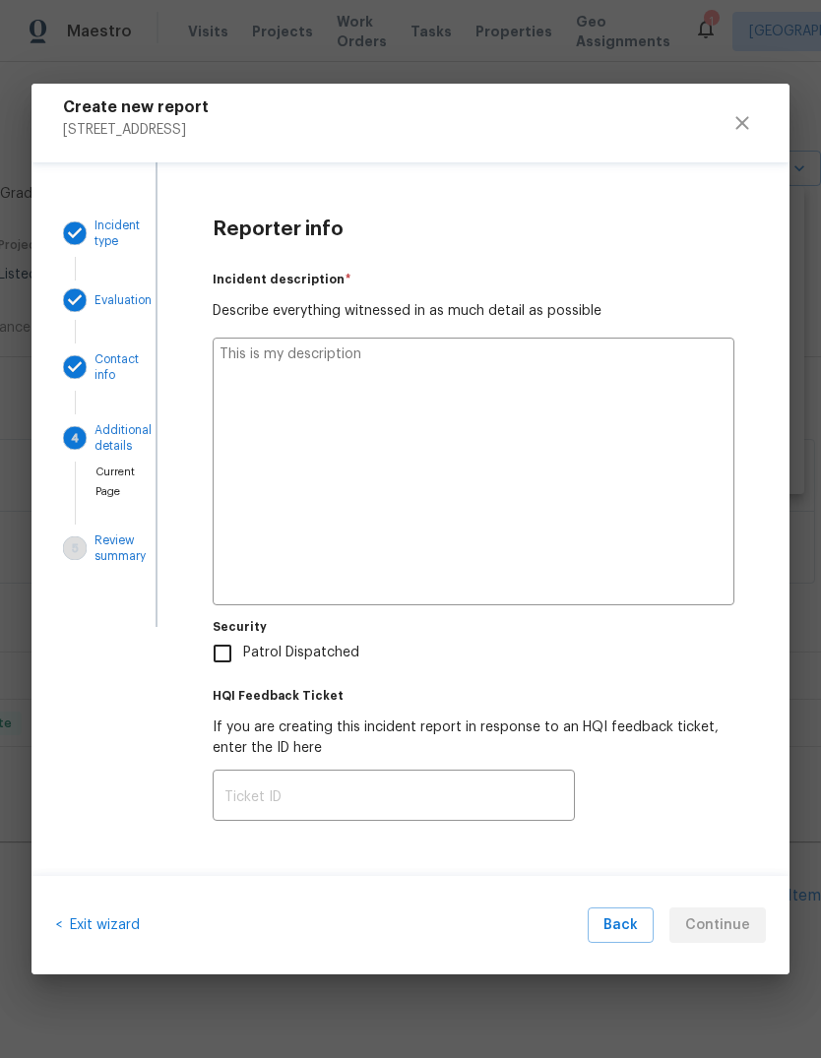
click at [545, 510] on textarea at bounding box center [474, 472] width 522 height 268
type textarea "L"
type textarea "x"
type textarea "Lo"
type textarea "x"
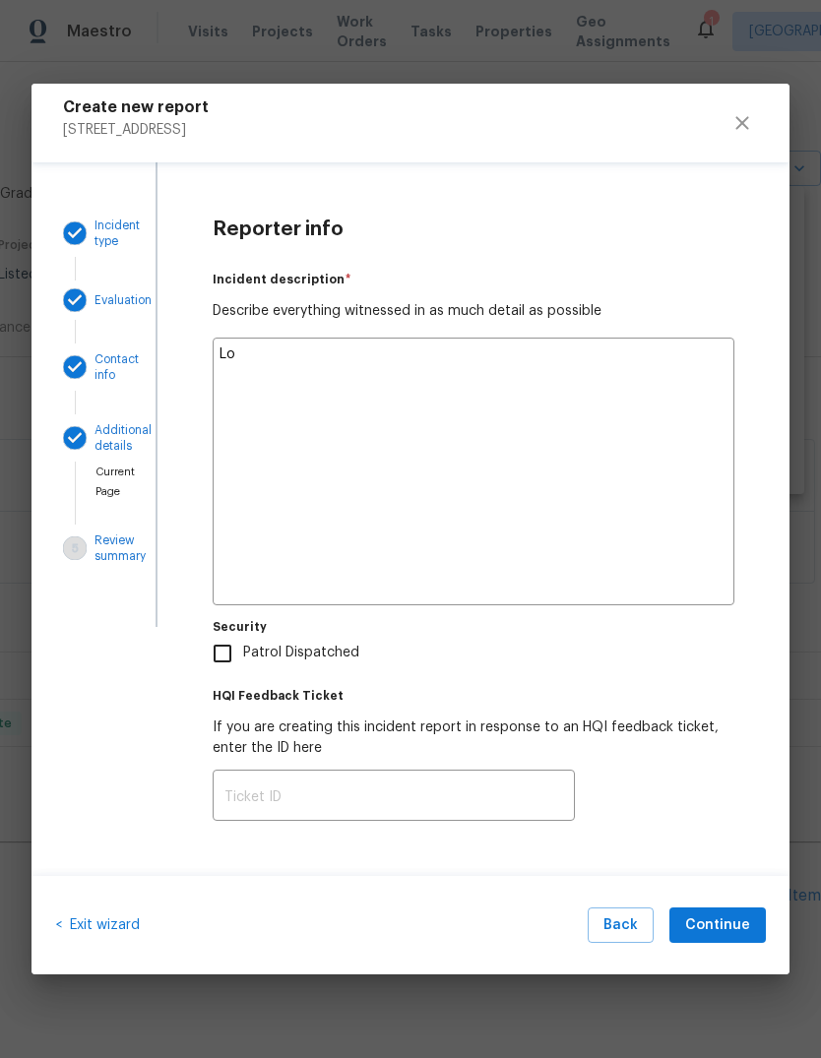
type textarea "Loc"
type textarea "x"
type textarea "Lock"
type textarea "x"
type textarea "Lockb"
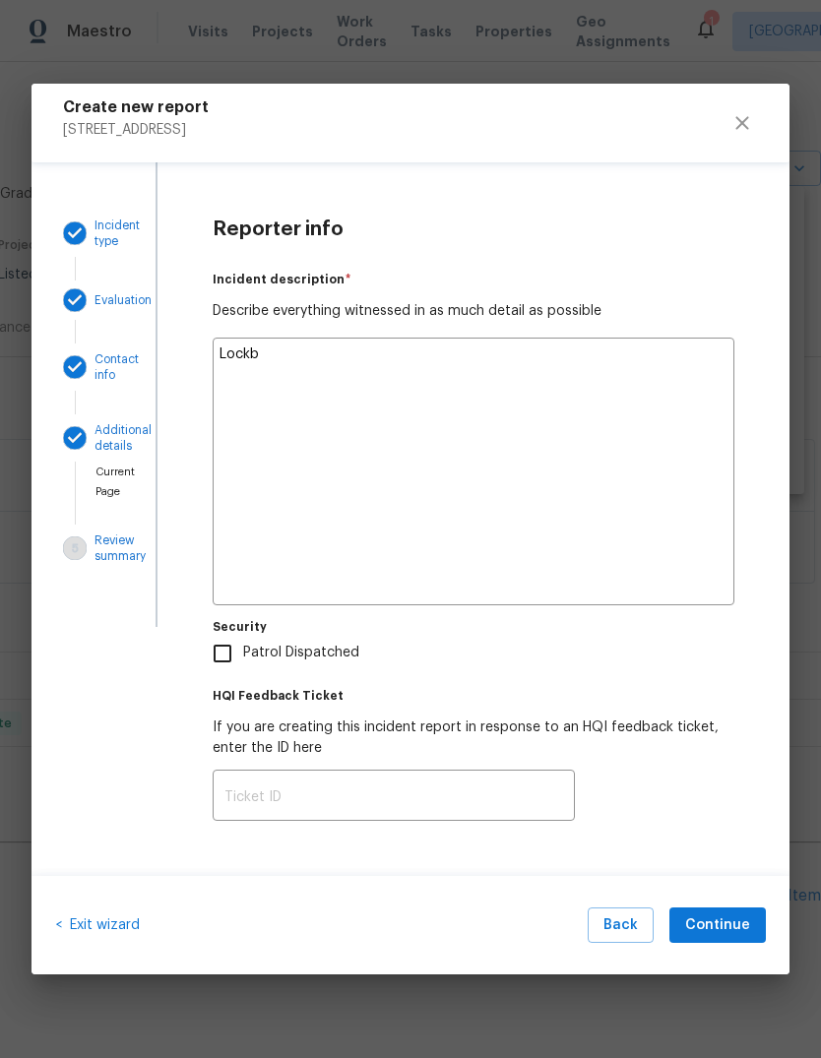
type textarea "x"
type textarea "Lockbo"
type textarea "x"
type textarea "Lockbox"
type textarea "x"
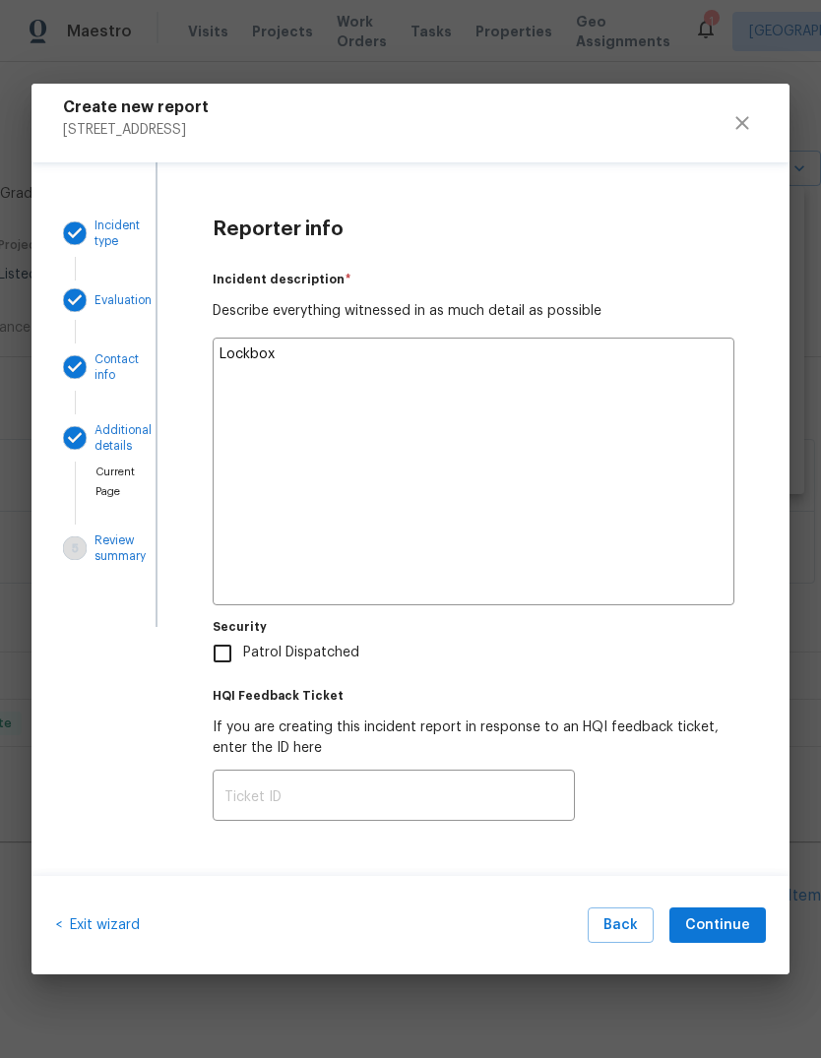
type textarea "Lockbox"
type textarea "x"
type textarea "Lockbox c"
type textarea "x"
type textarea "Lockbox co"
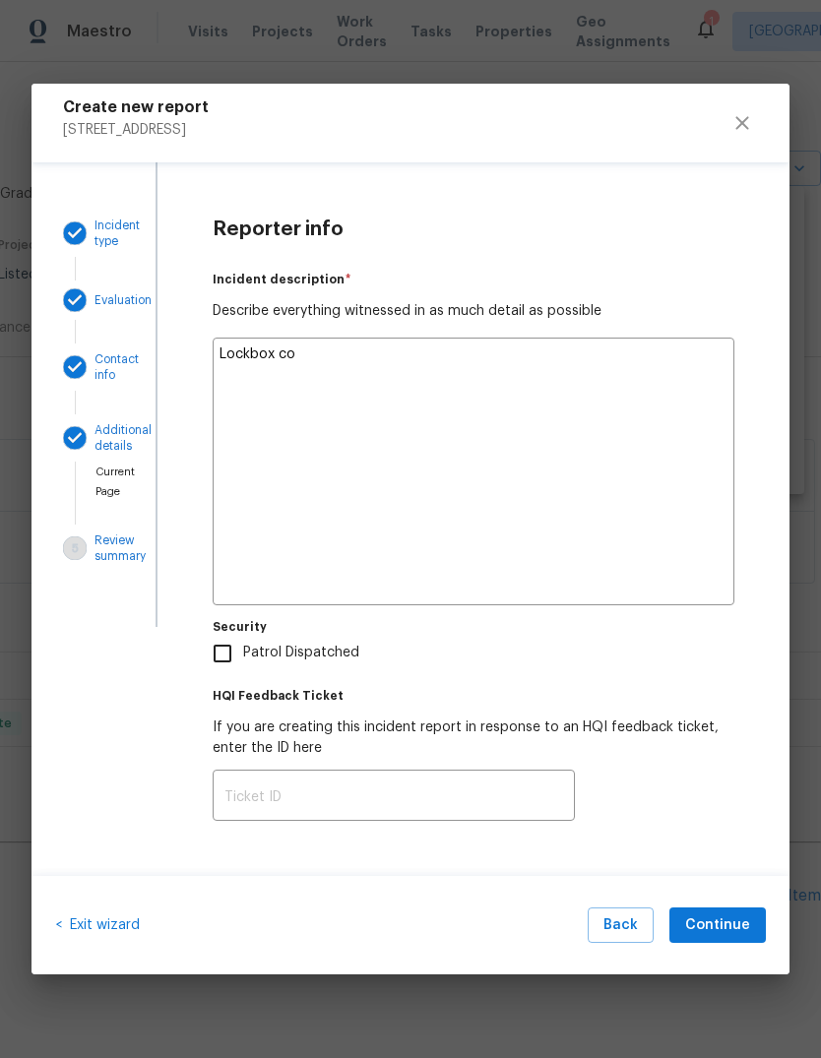
type textarea "x"
type textarea "Lockbox cod"
type textarea "x"
type textarea "Lockbox code"
type textarea "x"
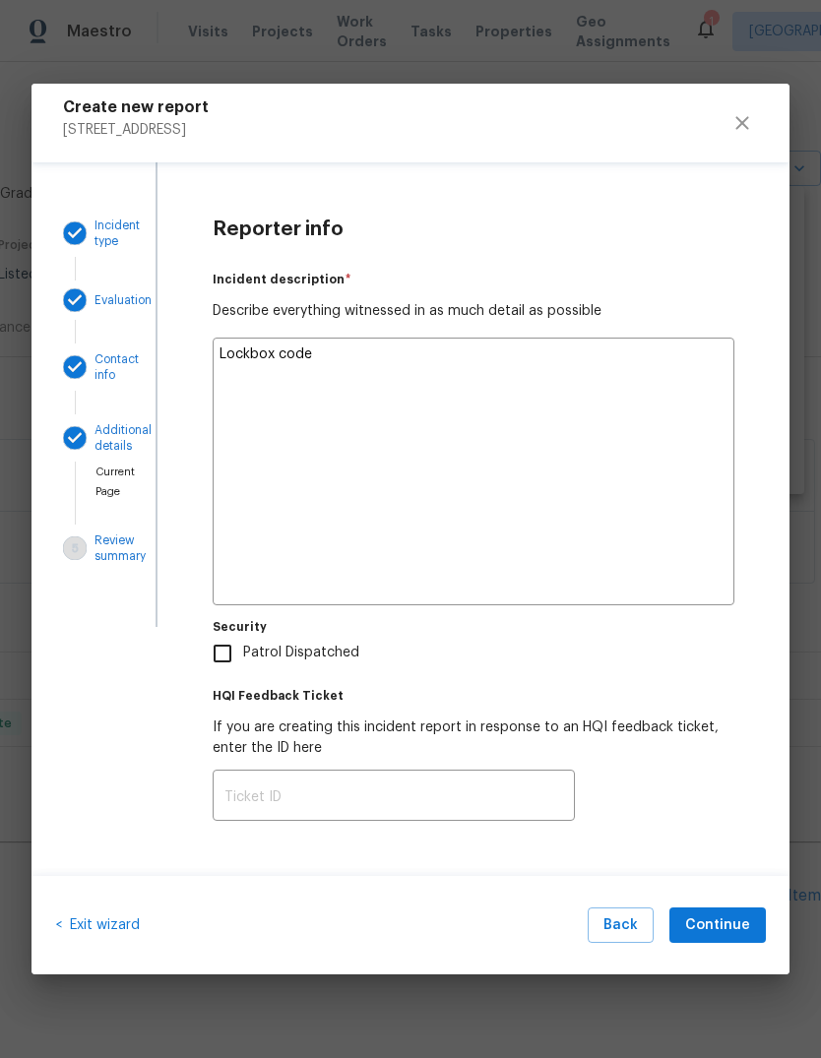
type textarea "Lockbox code"
type textarea "x"
type textarea "Lockbox code g"
type textarea "x"
type textarea "Lockbox code gu"
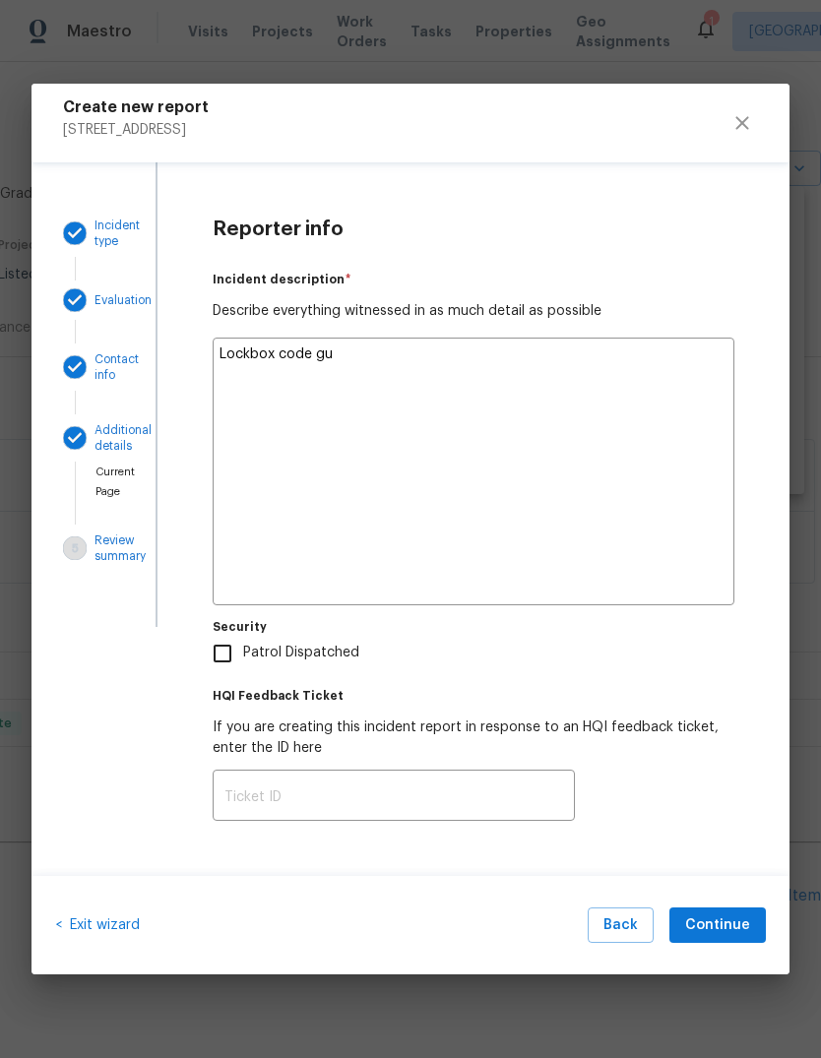
type textarea "x"
type textarea "Lockbox code guv"
type textarea "x"
type textarea "Lockbox code guve"
type textarea "x"
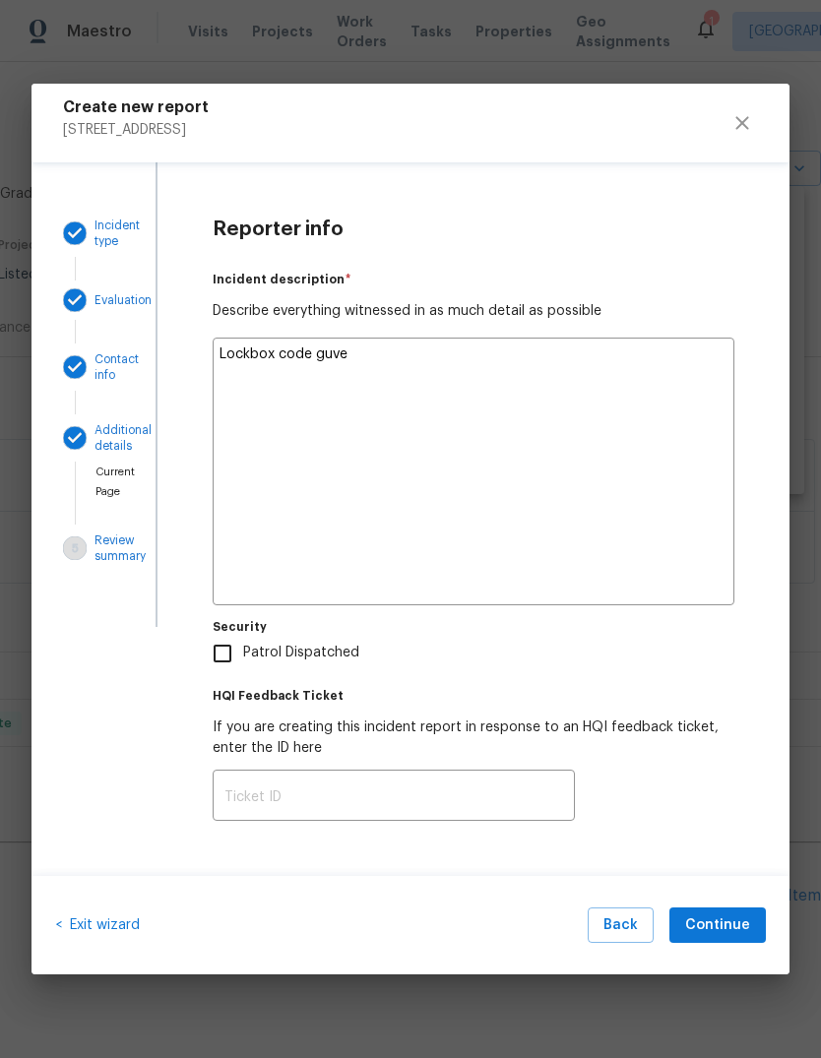
type textarea "Lockbox code guven"
type textarea "x"
type textarea "Lockbox code guven"
type textarea "x"
type textarea "Lockbox code guven o"
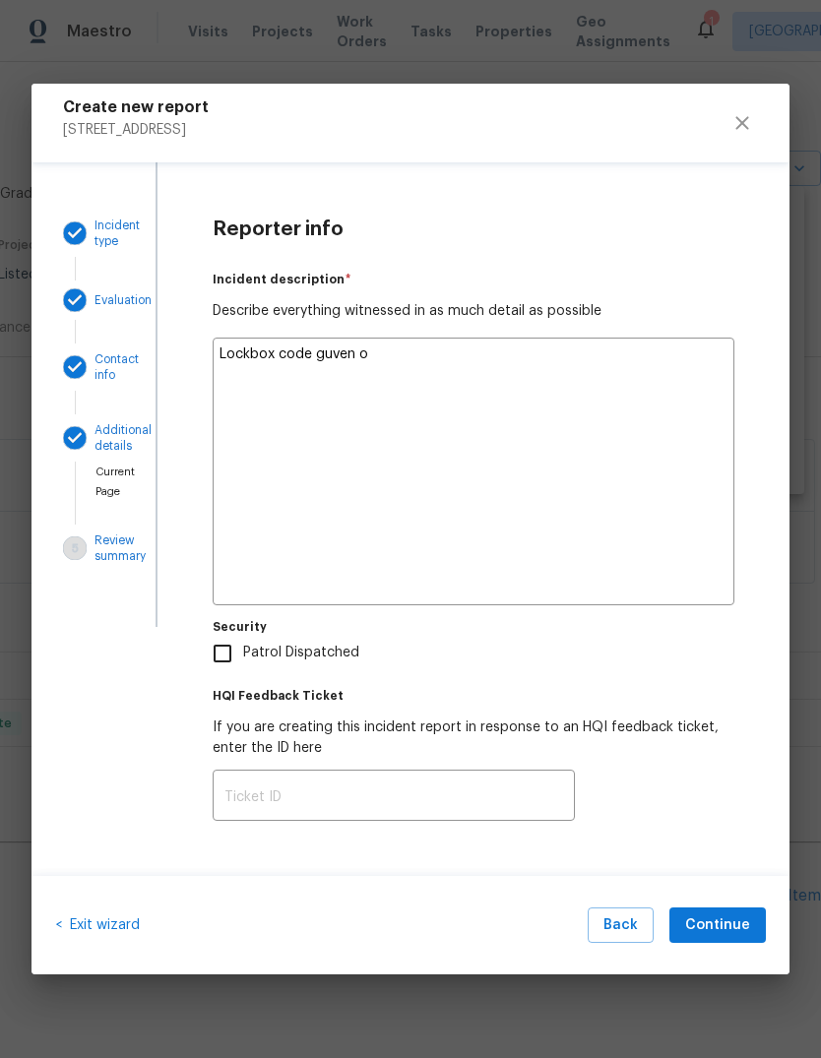
type textarea "x"
type textarea "Lockbox code guven ou"
type textarea "x"
type textarea "Lockbox code guven out"
type textarea "x"
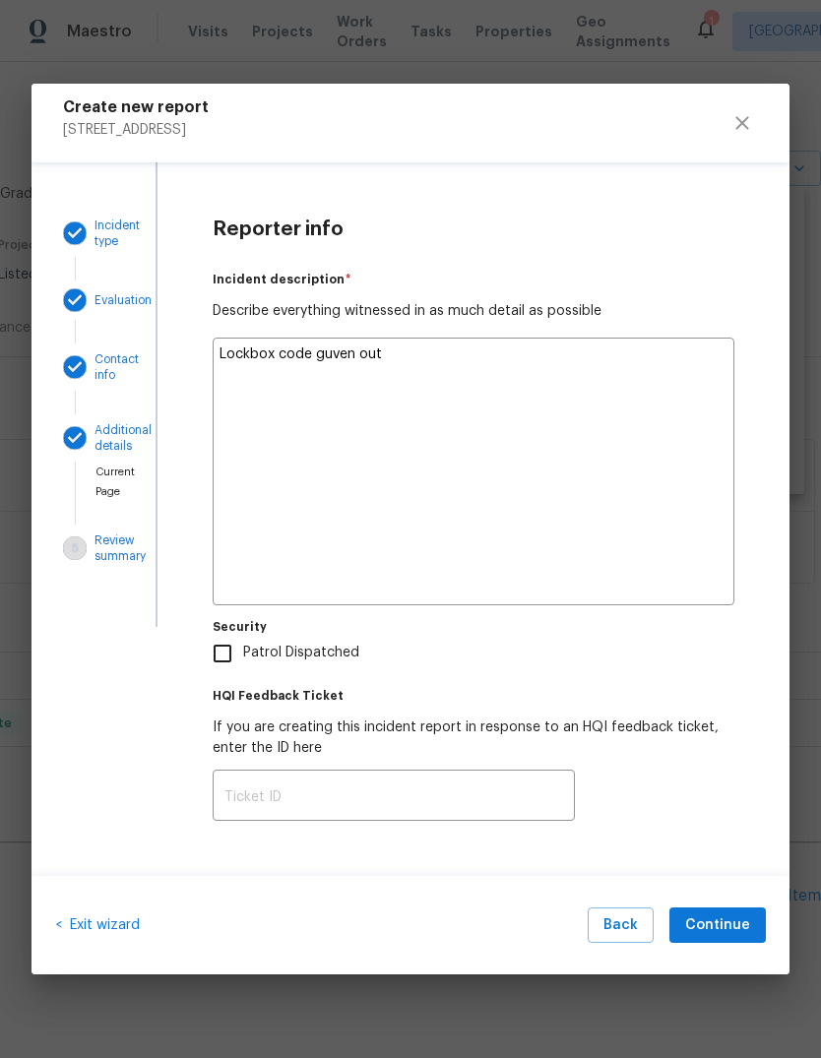
type textarea "Lockbox code guven out"
type textarea "x"
type textarea "Lockbox code guven out."
type textarea "x"
type textarea "Lockbox code guven out."
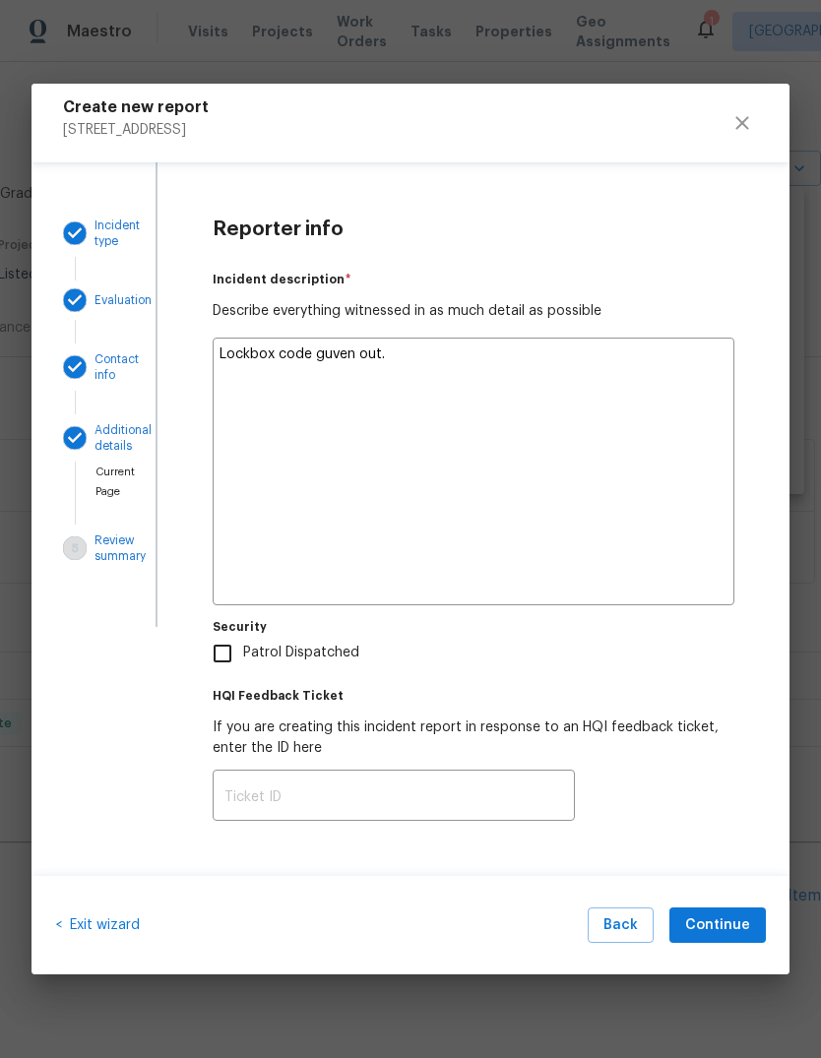
type textarea "x"
type textarea "Lockbox code guven out. N"
type textarea "x"
type textarea "Lockbox code guven out. No"
type textarea "x"
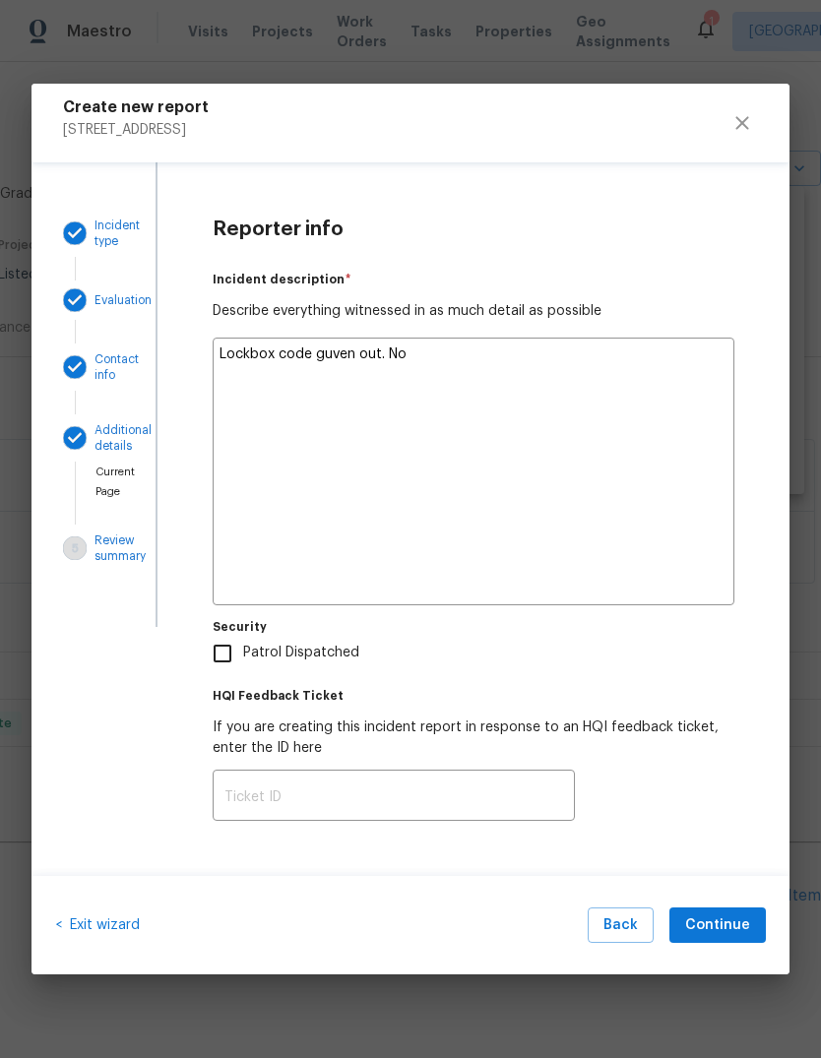
type textarea "Lockbox code guven out. No"
type textarea "x"
type textarea "Lockbox code guven out. No e"
type textarea "x"
type textarea "Lockbox code guven out. No en"
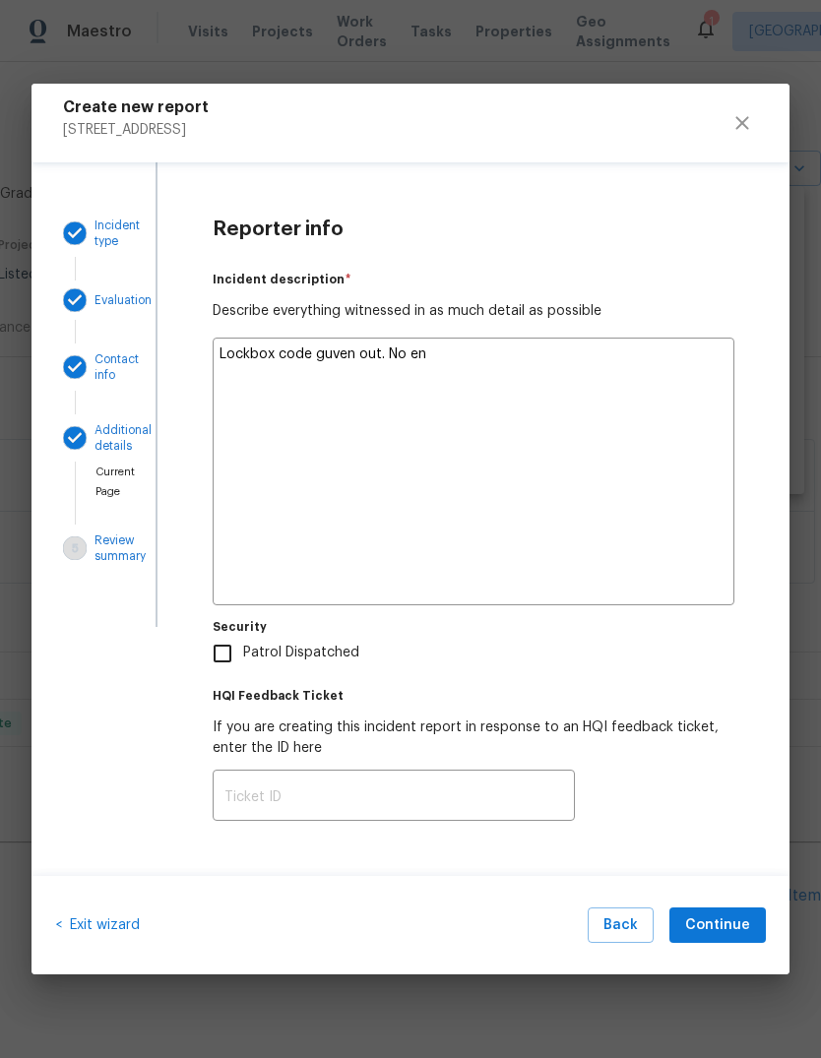
type textarea "x"
type textarea "Lockbox code guven out. No ent"
type textarea "x"
type textarea "Lockbox code guven out. No entr"
type textarea "x"
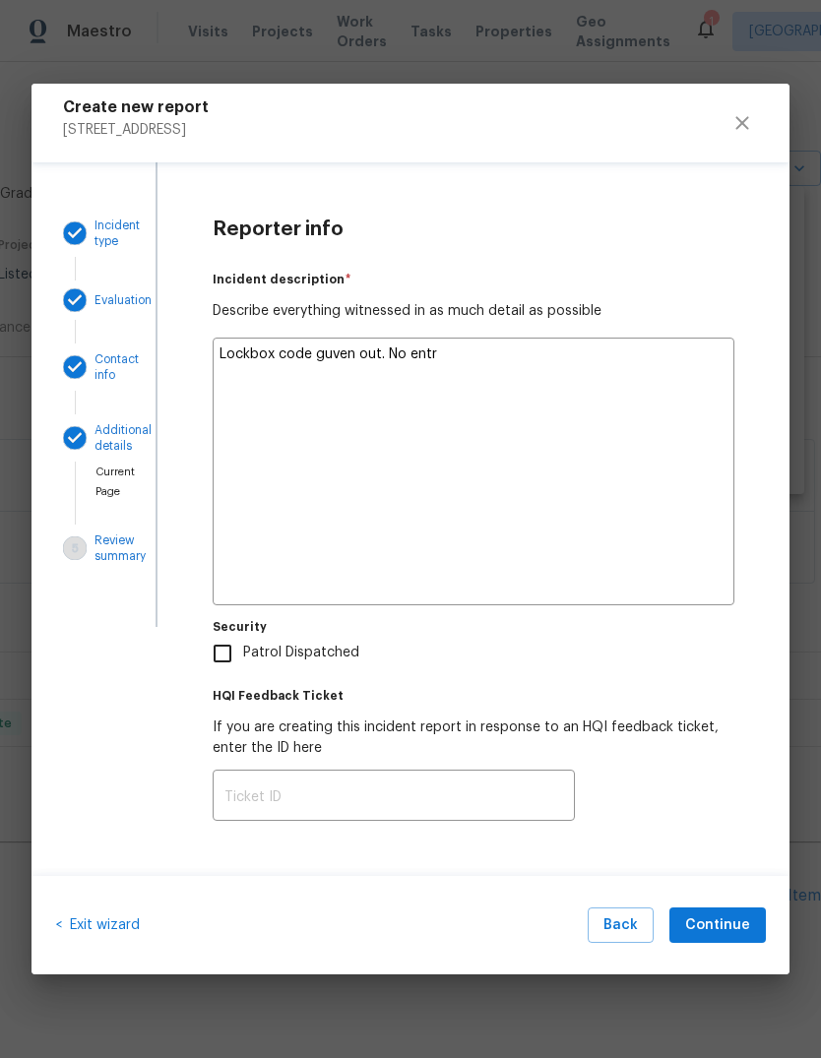
type textarea "Lockbox code guven out. No entry"
type textarea "x"
type textarea "Lockbox code guven out. No entry"
type textarea "x"
type textarea "Lockbox code guven out. No entry f"
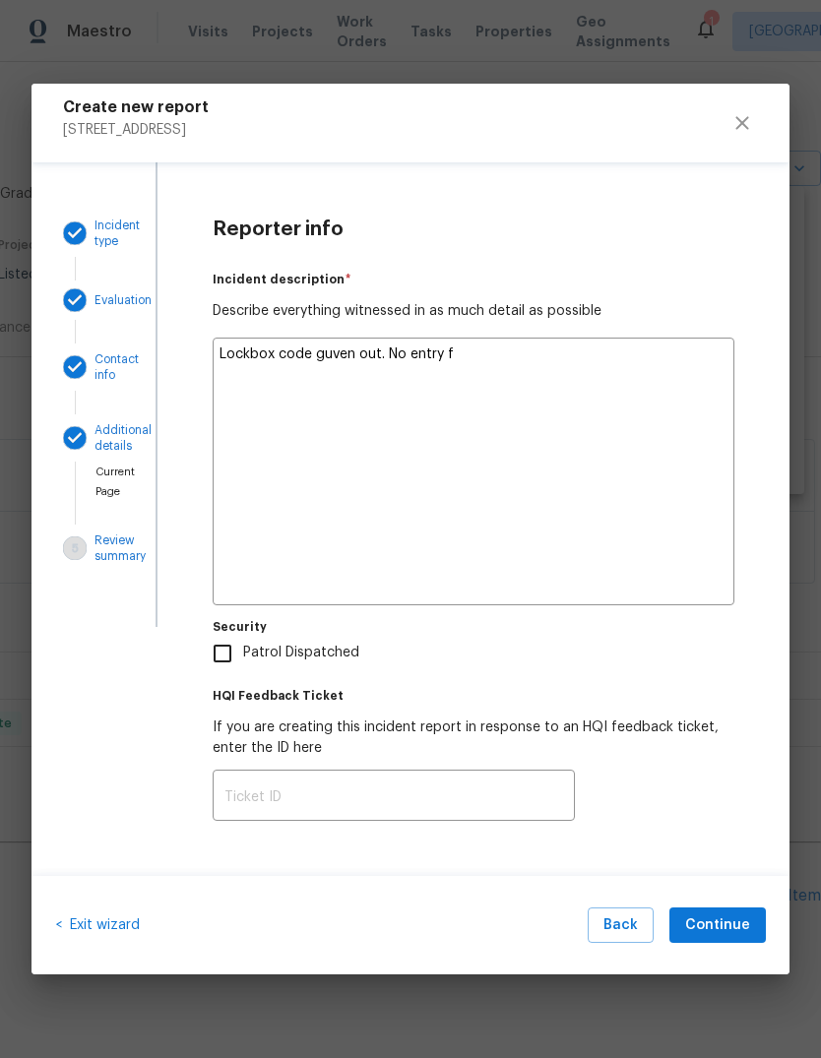
type textarea "x"
type textarea "Lockbox code guven out. No entry fr"
type textarea "x"
type textarea "Lockbox code guven out. No entry fro"
type textarea "x"
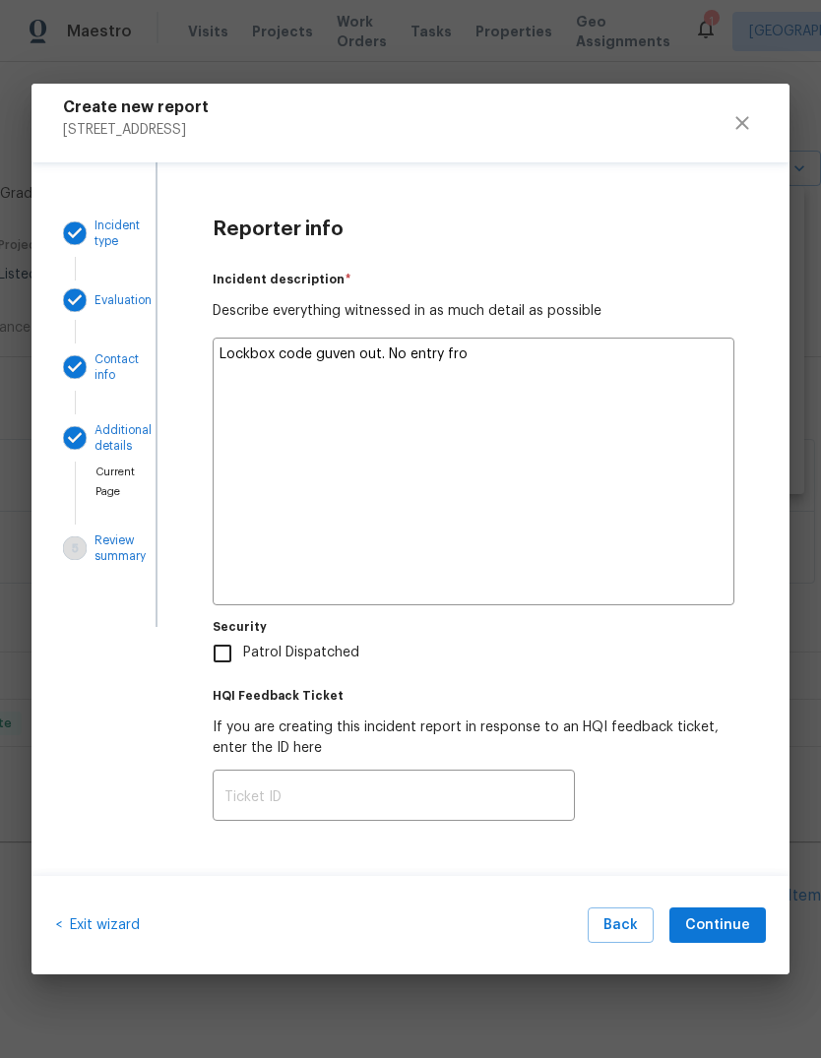
type textarea "Lockbox code guven out. No entry from"
type textarea "x"
type textarea "Lockbox code guven out. No entry from"
type textarea "x"
type textarea "Lockbox code guven out. No entry from w"
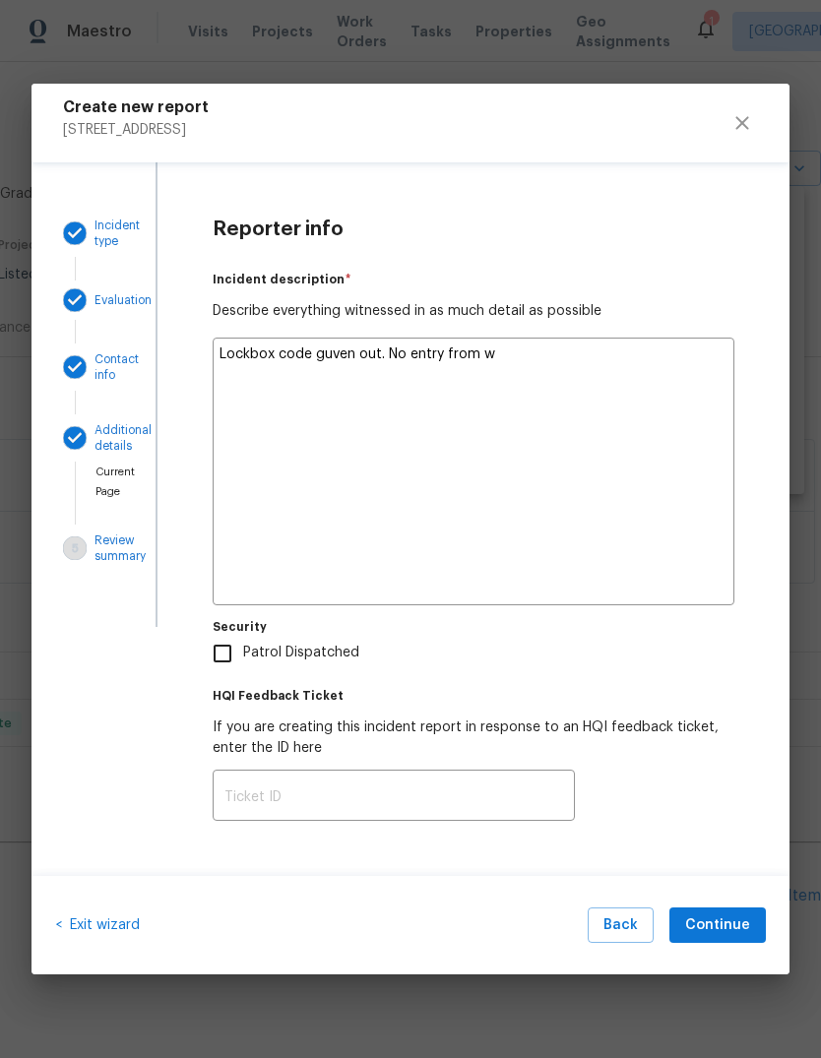
type textarea "x"
type textarea "Lockbox code guven out. No entry from wh"
type textarea "x"
type textarea "Lockbox code guven out. No entry from wha"
type textarea "x"
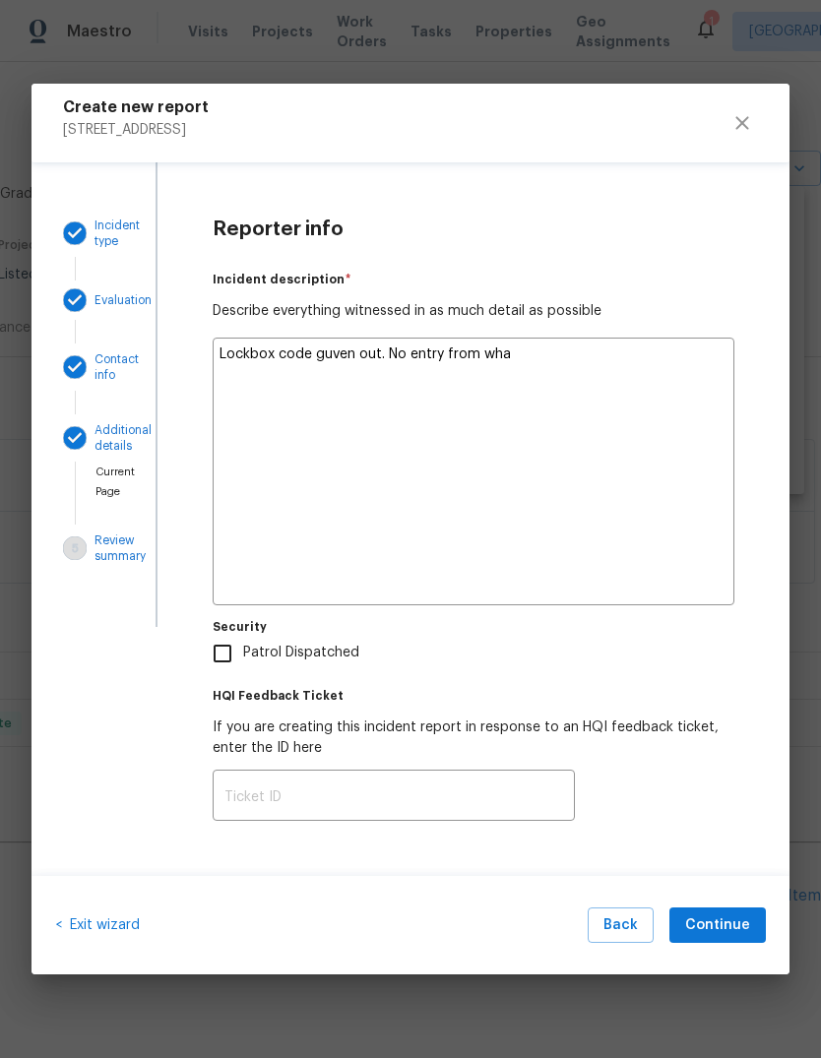
type textarea "Lockbox code guven out. No entry from what"
type textarea "x"
type textarea "Lockbox code guven out. No entry from what"
type textarea "x"
type textarea "Lockbox code guven out. No entry from what i"
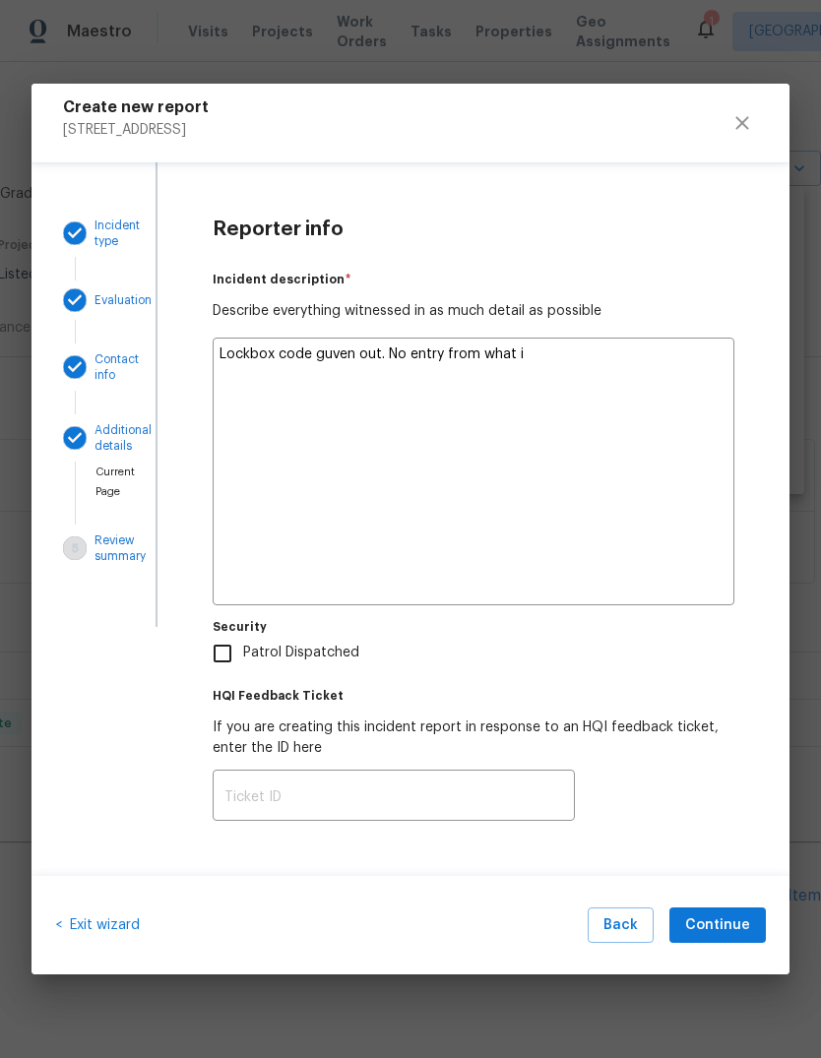
type textarea "x"
type textarea "Lockbox code guven out. No entry from what i"
type textarea "x"
type textarea "Lockbox code guven out. No entry from what i c"
type textarea "x"
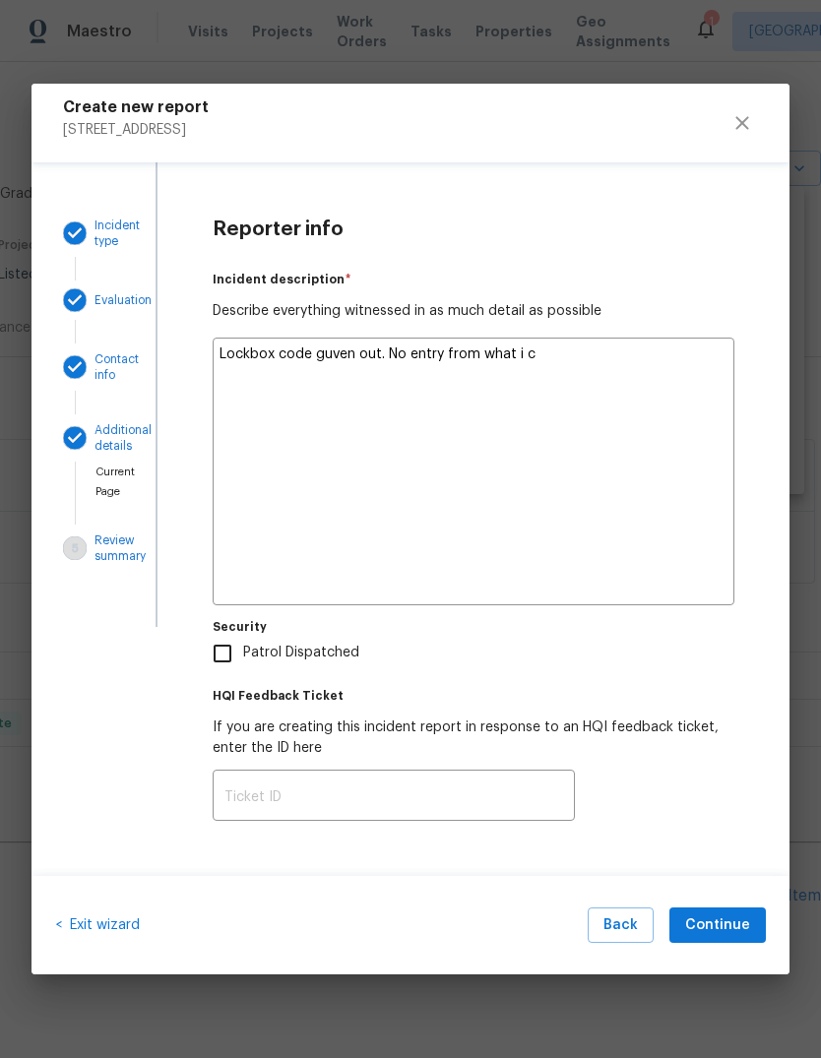
type textarea "Lockbox code guven out. No entry from what i cu"
type textarea "x"
type textarea "Lockbox code guven out. No entry from what i cul"
type textarea "x"
type textarea "Lockbox code guven out. No entry from what i culd"
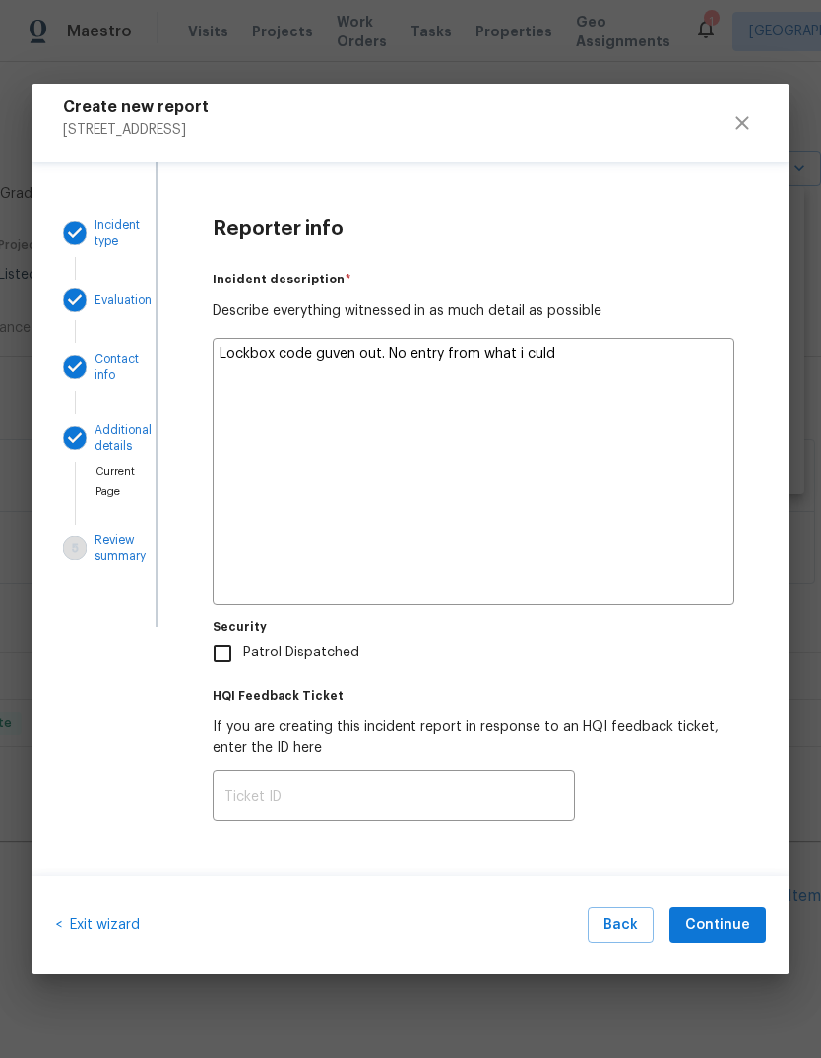
type textarea "x"
type textarea "Lockbox code guven out. No entry from what i culd"
type textarea "x"
type textarea "Lockbox code guven out. No entry from what i culd t"
type textarea "x"
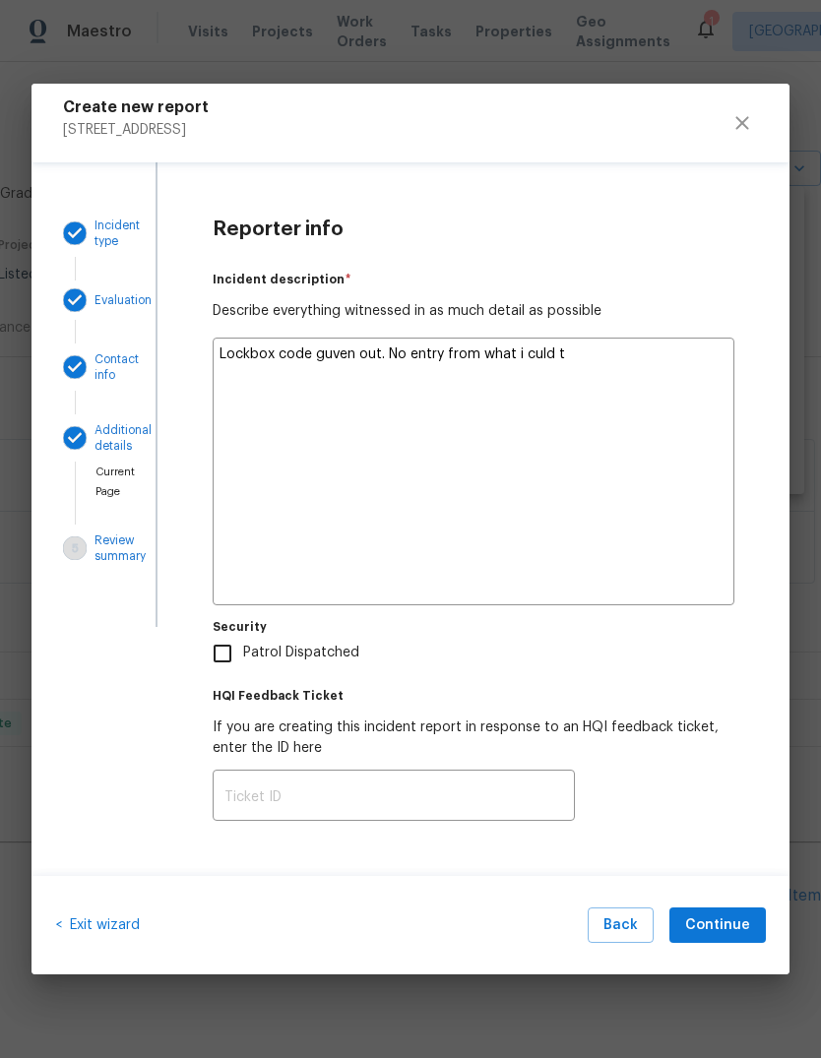
type textarea "Lockbox code guven out. No entry from what i culd te"
type textarea "x"
type textarea "Lockbox code guven out. No entry from what i culd tel"
type textarea "x"
type textarea "Lockbox code guven out. No entry from what i culd tell"
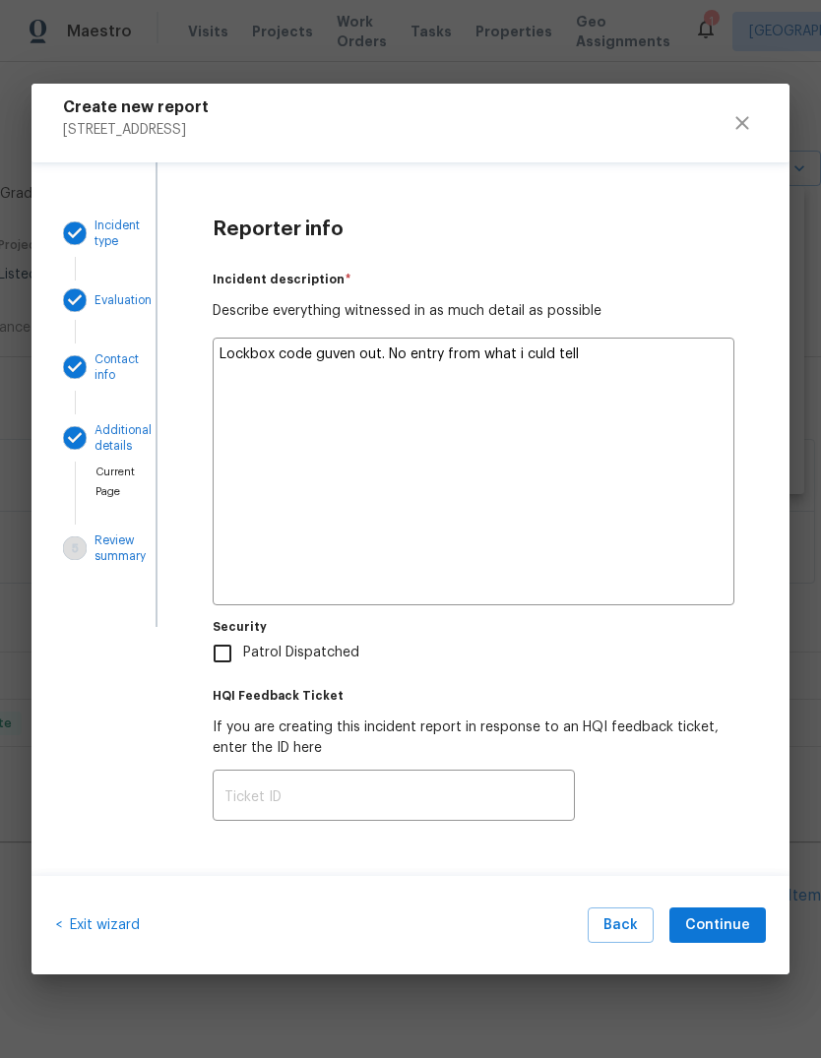
type textarea "x"
click at [530, 369] on textarea "Lockbox code guven out. No entry from what i culd tell" at bounding box center [474, 472] width 522 height 268
click at [537, 355] on textarea "Lockbox code guven out. No entry from what i culd tell" at bounding box center [474, 472] width 522 height 268
click at [538, 347] on textarea "Lockbox code guven out. No entry from what i culd tell" at bounding box center [474, 472] width 522 height 268
click at [528, 352] on textarea "Lockbox code guven out. No entry from what i culd tell" at bounding box center [474, 472] width 522 height 268
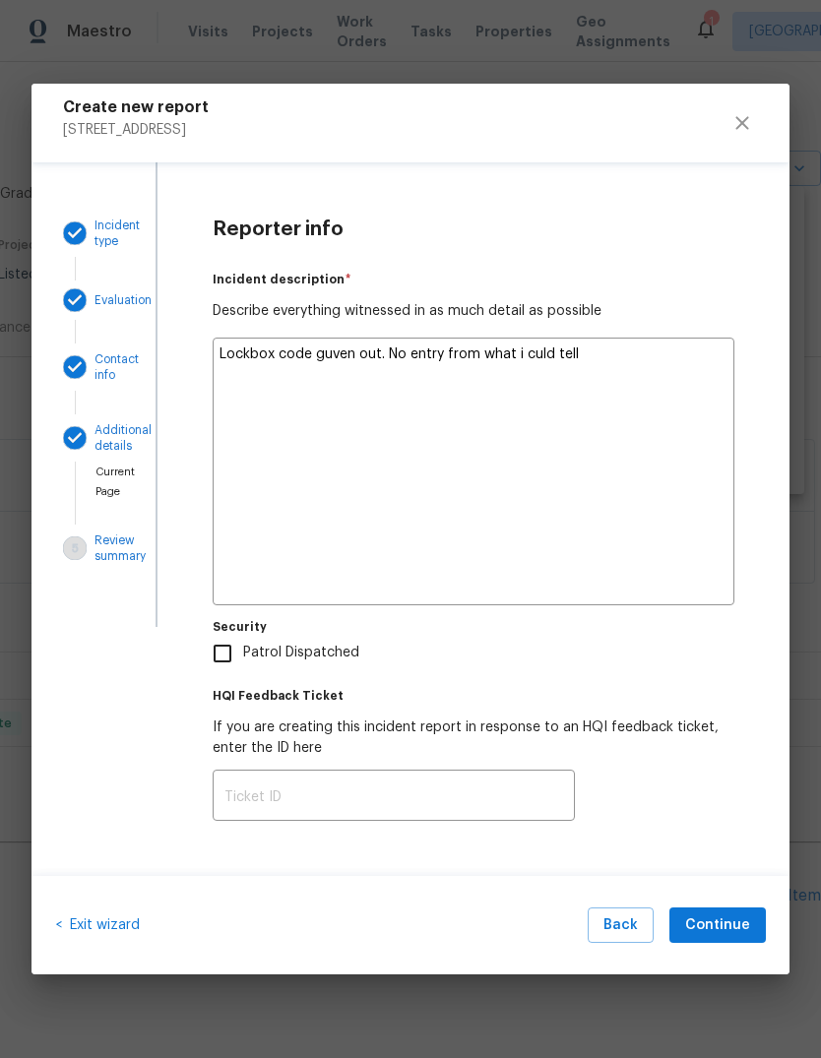
click at [543, 349] on textarea "Lockbox code guven out. No entry from what i culd tell" at bounding box center [474, 472] width 522 height 268
type textarea "Lockbox code guven out. No entry from what i could tell"
type textarea "x"
click at [327, 348] on textarea "Lockbox code guven out. No entry from what i could tell" at bounding box center [474, 472] width 522 height 268
type textarea "Lockbox code given out. No entry from what i could tell"
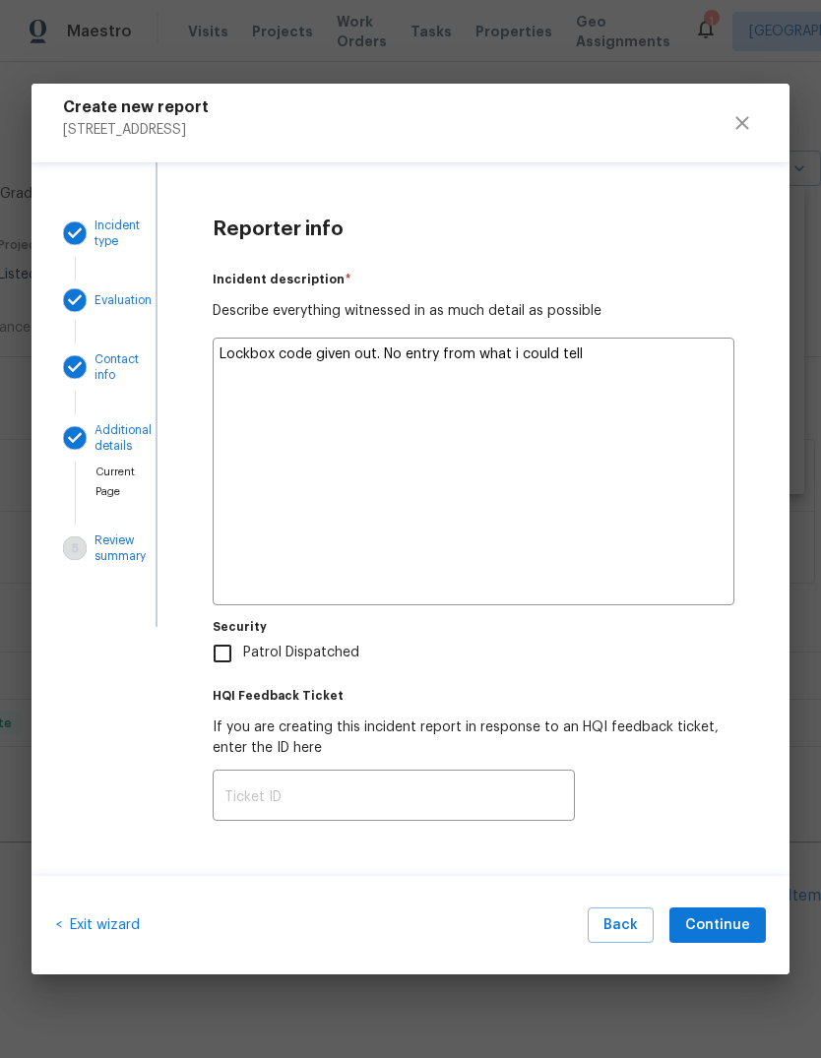
type textarea "x"
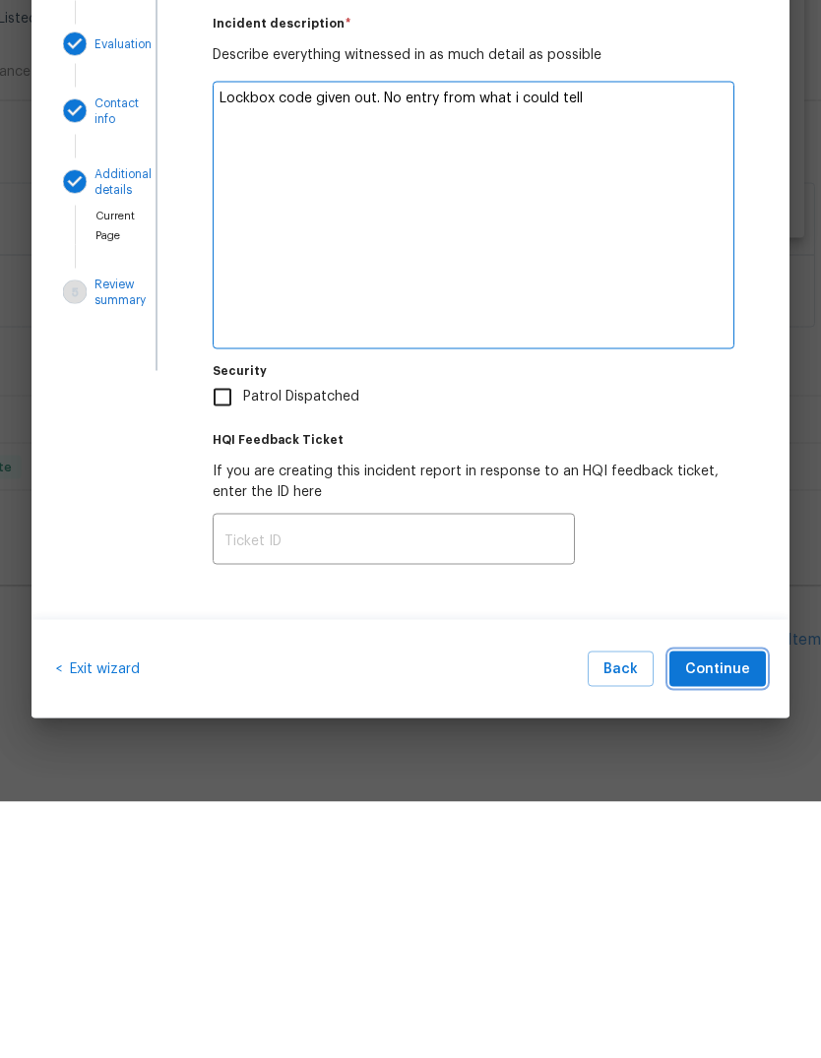
click at [724, 914] on span "Continue" at bounding box center [717, 926] width 65 height 25
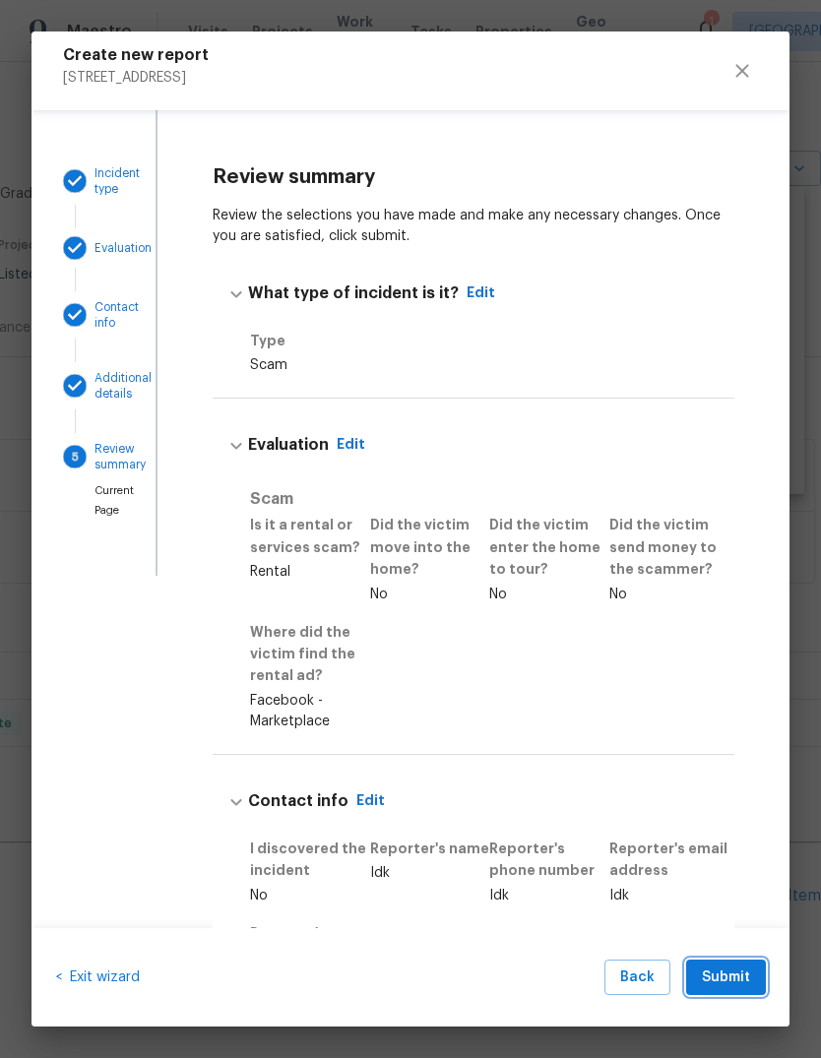
click at [738, 960] on button "Submit" at bounding box center [726, 978] width 80 height 36
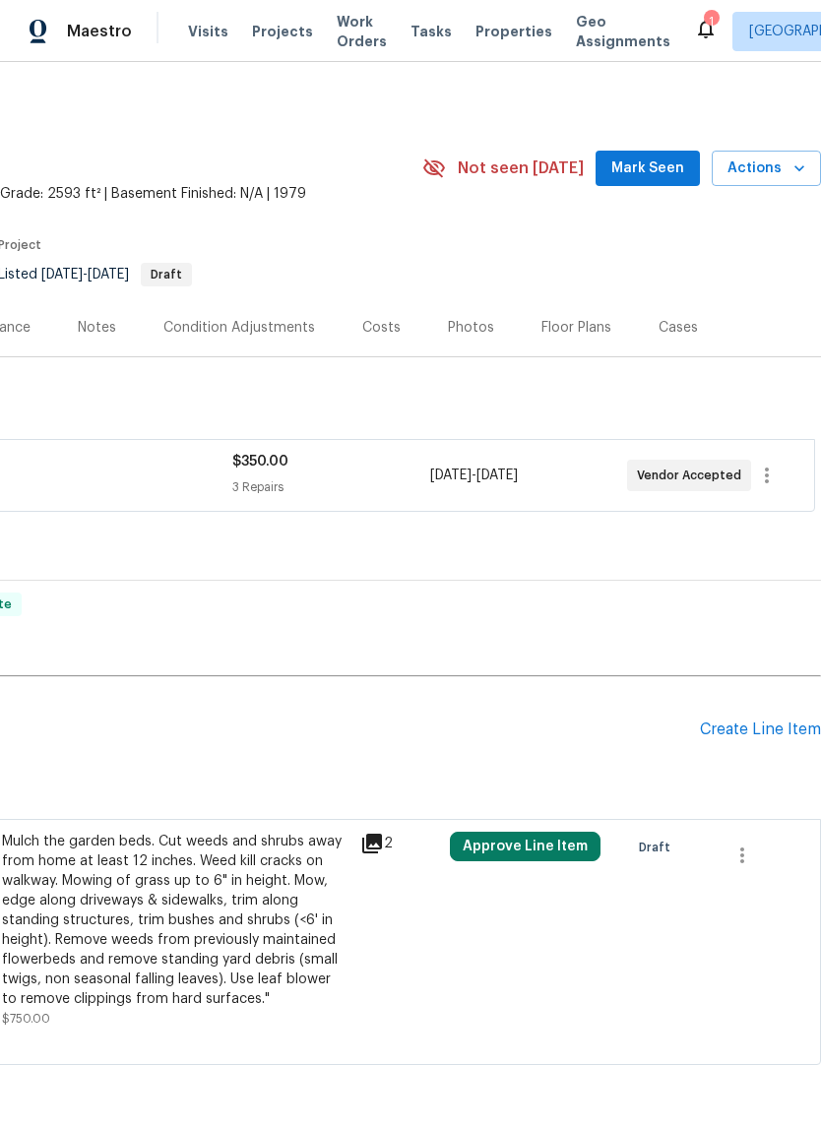
scroll to position [-1, 299]
click at [784, 161] on span "Actions" at bounding box center [767, 169] width 78 height 25
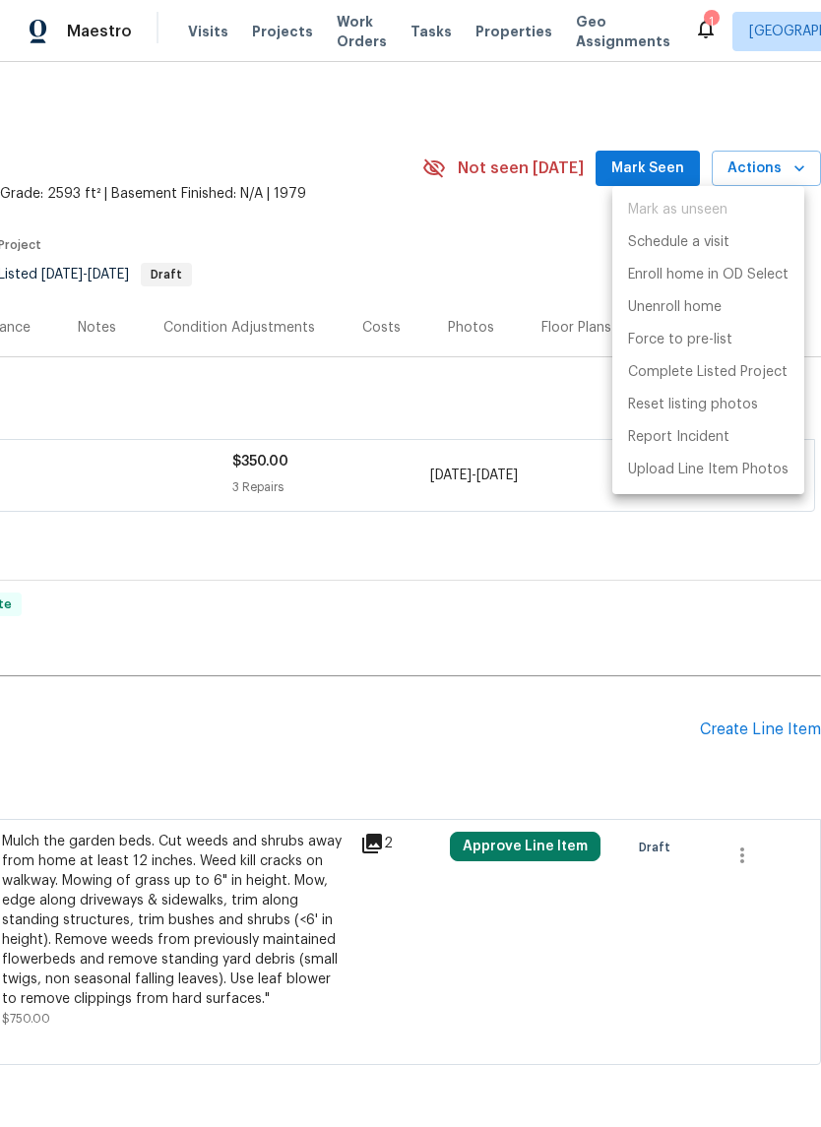
scroll to position [0, 291]
click at [678, 439] on p "Report Incident" at bounding box center [678, 437] width 101 height 21
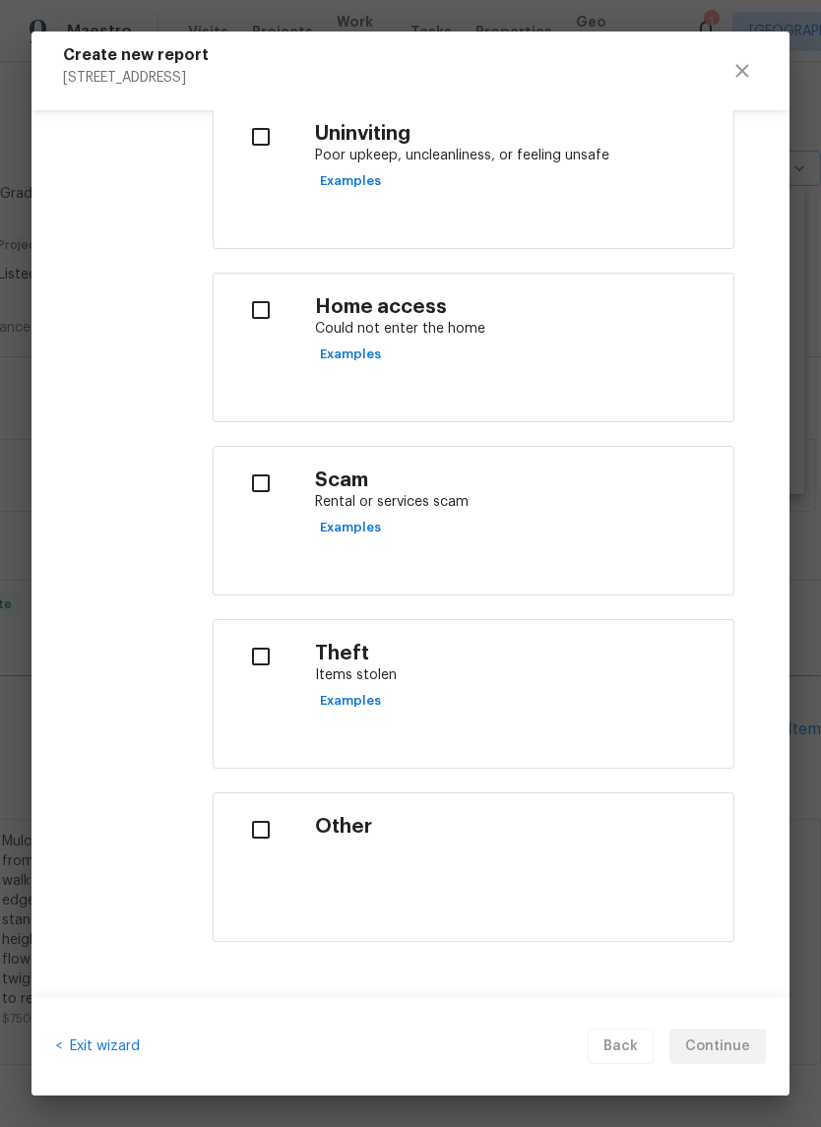
scroll to position [662, 0]
click at [541, 499] on p "Rental or services scam" at bounding box center [516, 503] width 403 height 21
checkbox input "true"
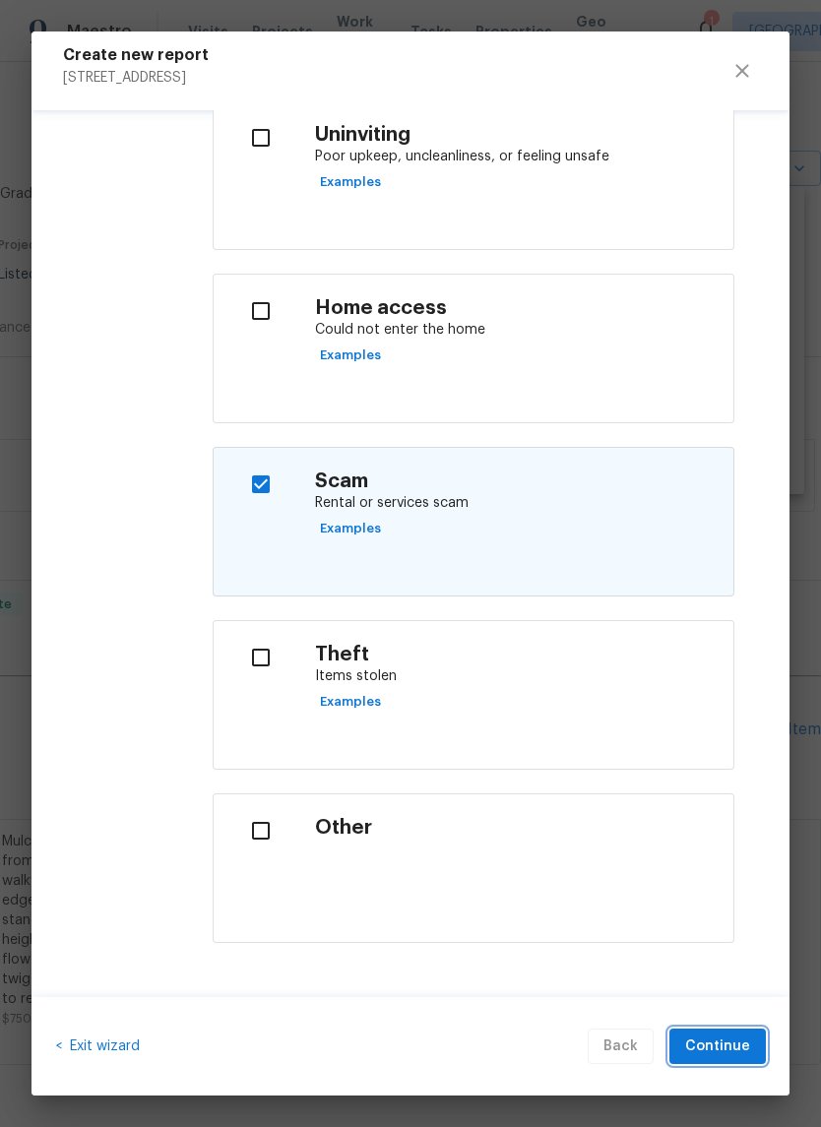
click at [736, 1033] on button "Continue" at bounding box center [718, 1047] width 96 height 36
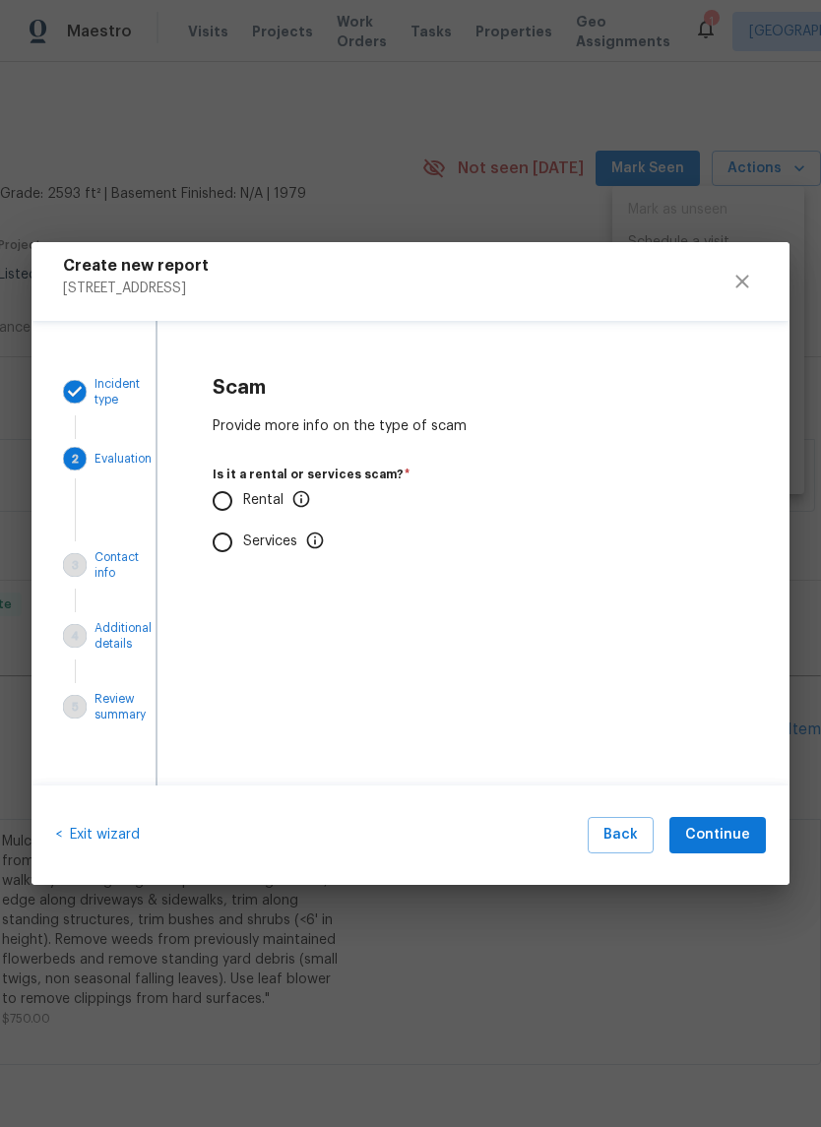
scroll to position [0, 0]
click at [239, 488] on input "Rental" at bounding box center [222, 500] width 41 height 41
radio input "true"
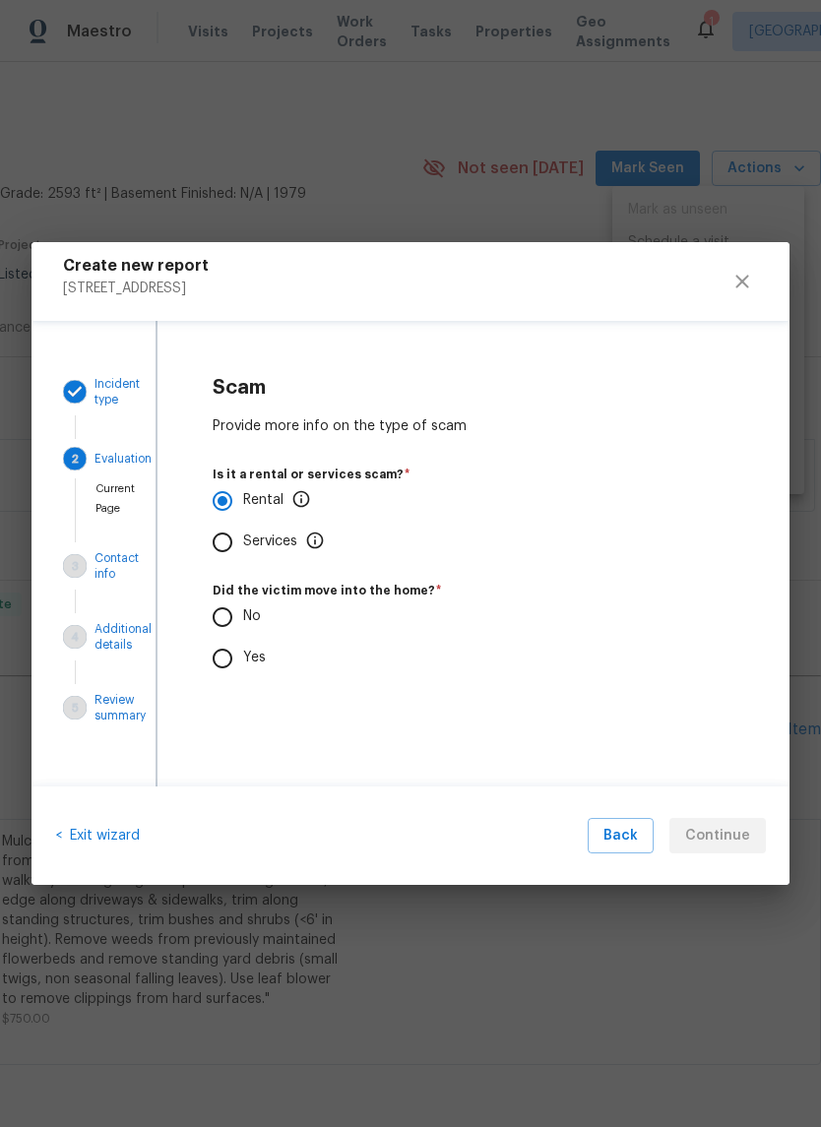
click at [246, 604] on label "No" at bounding box center [383, 617] width 362 height 41
click at [243, 604] on input "No" at bounding box center [222, 617] width 41 height 41
radio input "true"
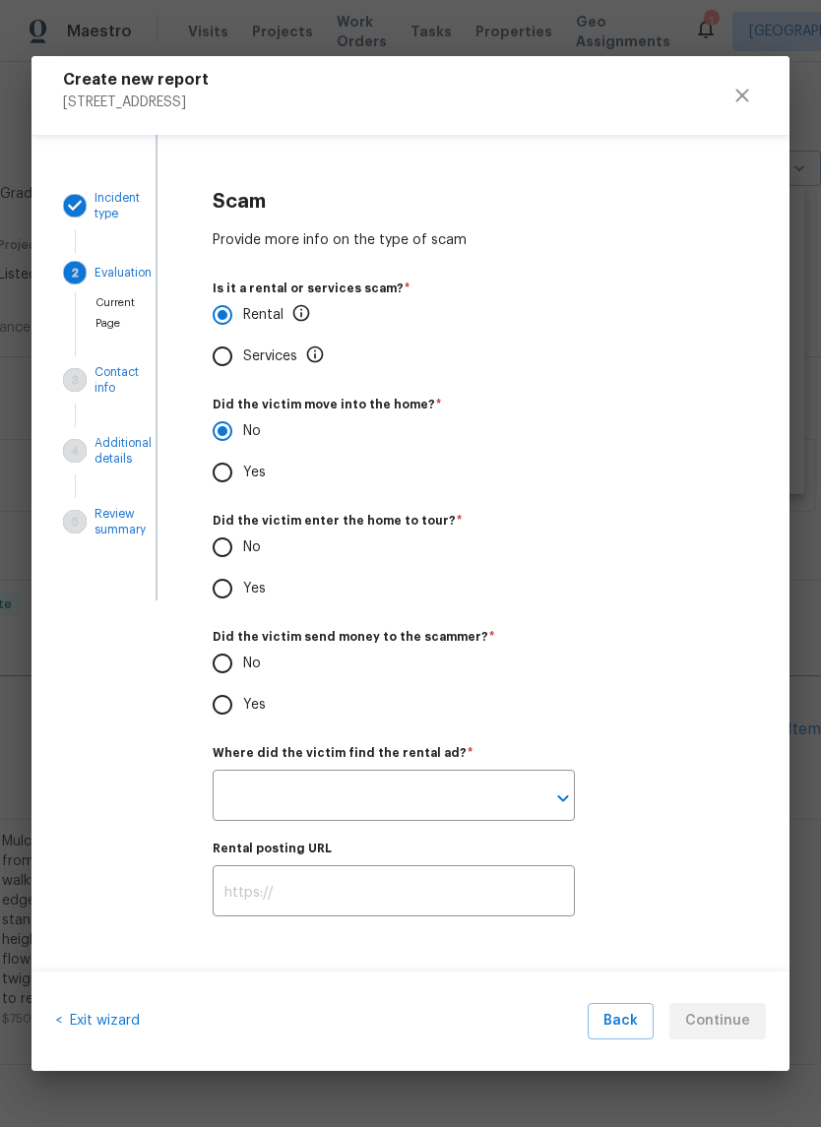
click at [240, 543] on input "No" at bounding box center [222, 547] width 41 height 41
radio input "true"
click at [235, 665] on input "No" at bounding box center [222, 663] width 41 height 41
radio input "true"
click at [566, 802] on icon "Open" at bounding box center [563, 799] width 24 height 24
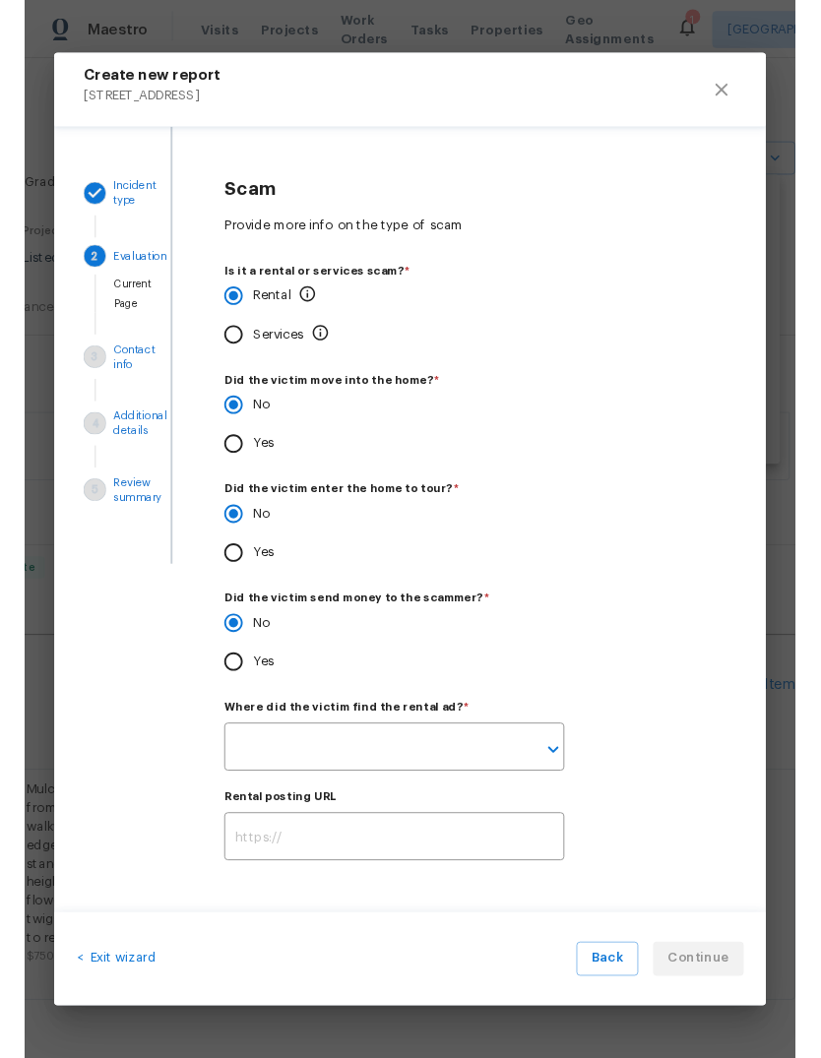
scroll to position [74, 0]
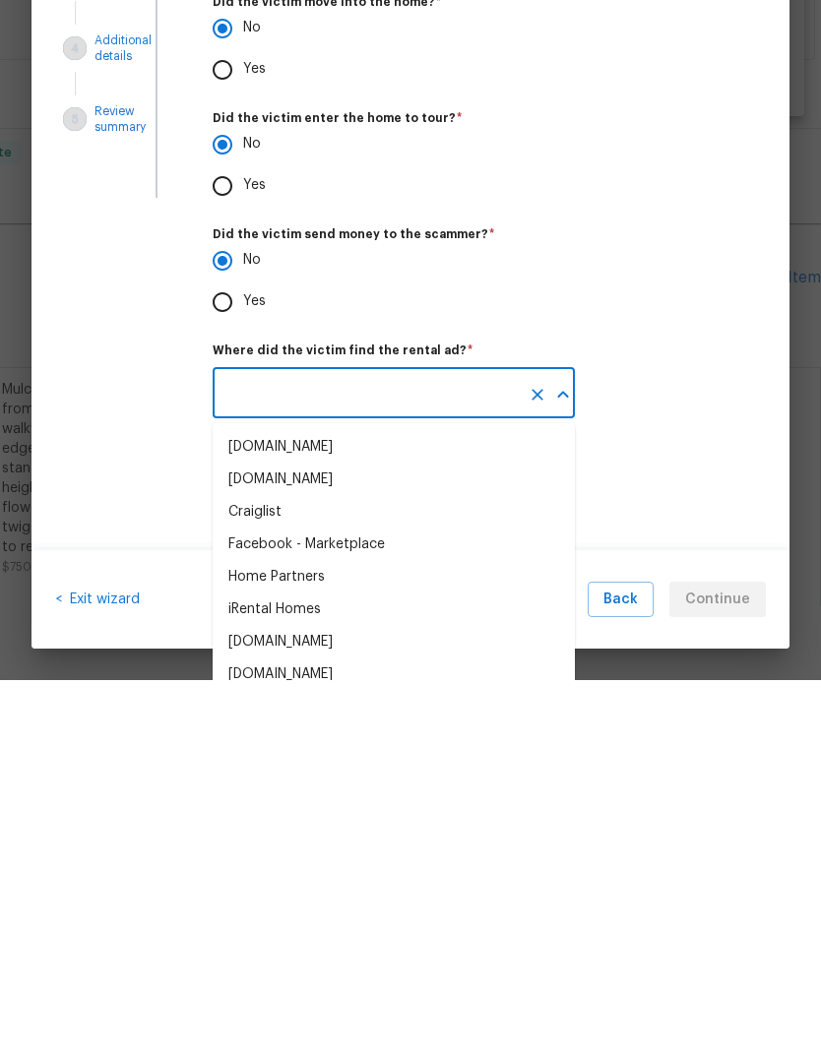
click at [360, 913] on div "Facebook - Marketplace" at bounding box center [306, 923] width 157 height 21
type input "Facebook - Marketplace"
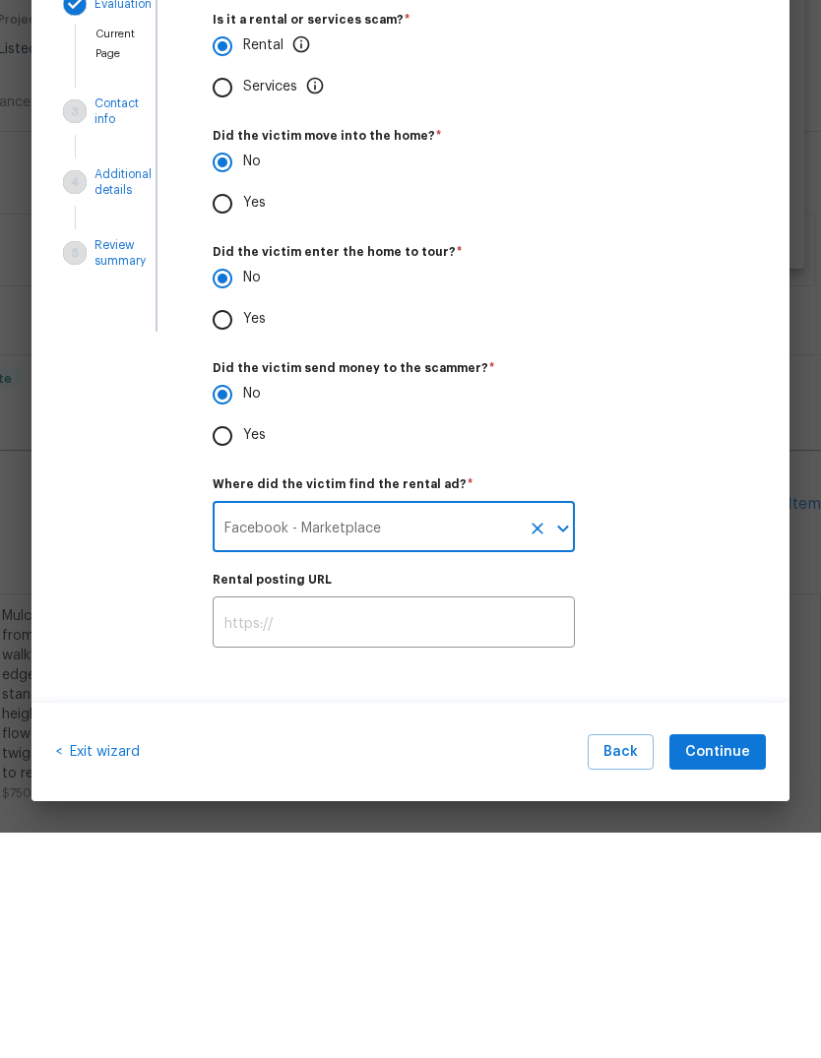
scroll to position [22, 0]
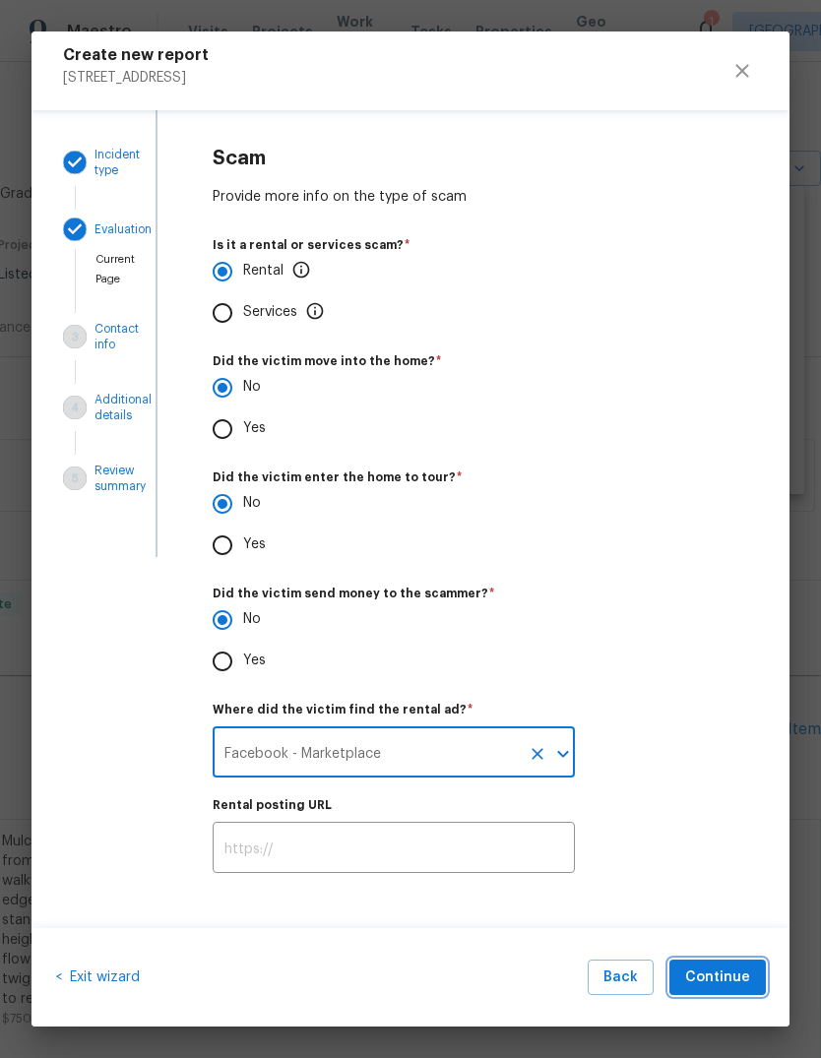
click at [726, 966] on span "Continue" at bounding box center [717, 978] width 65 height 25
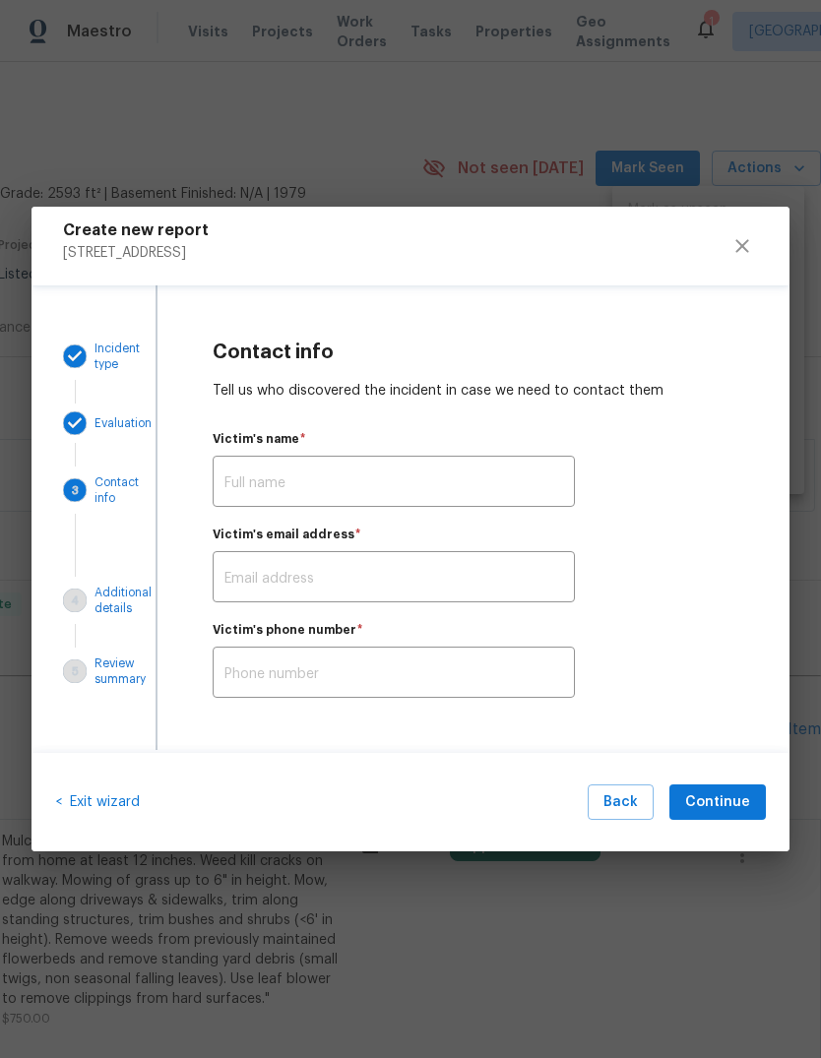
scroll to position [0, 0]
click at [472, 453] on div "Victim's name   * ​" at bounding box center [474, 470] width 522 height 74
click at [457, 493] on input "text" at bounding box center [394, 484] width 362 height 46
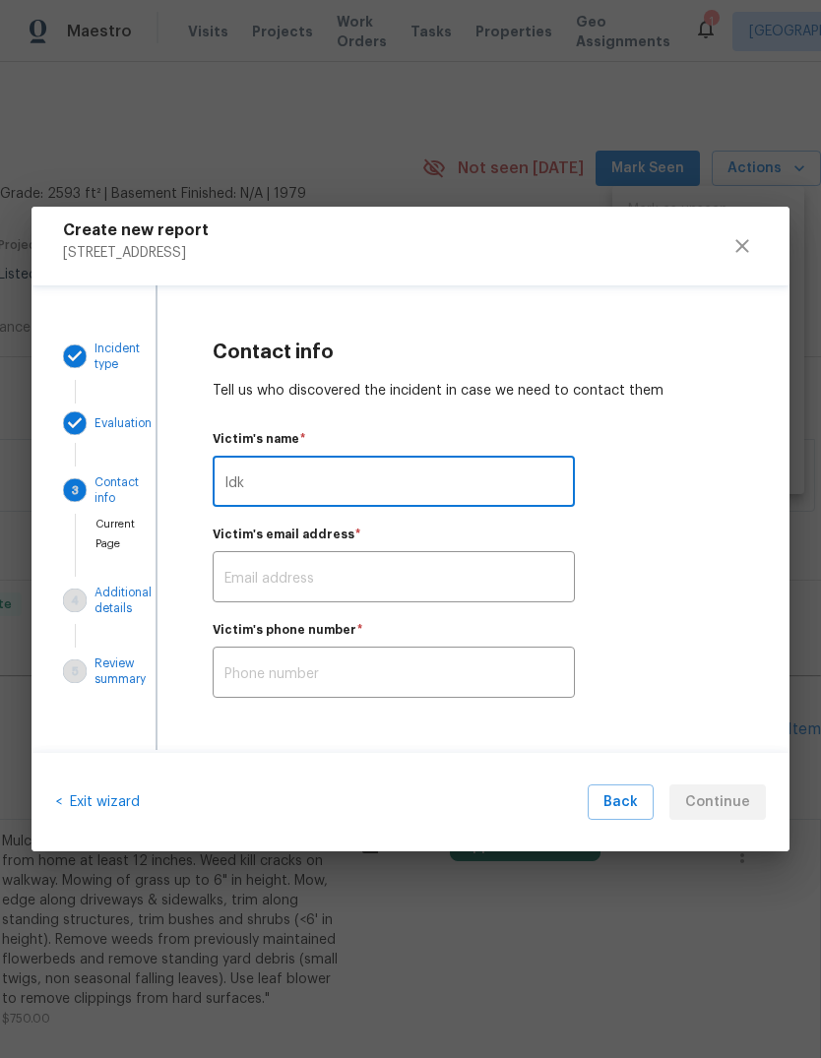
type input "Idk"
click at [431, 563] on input "text" at bounding box center [394, 579] width 362 height 46
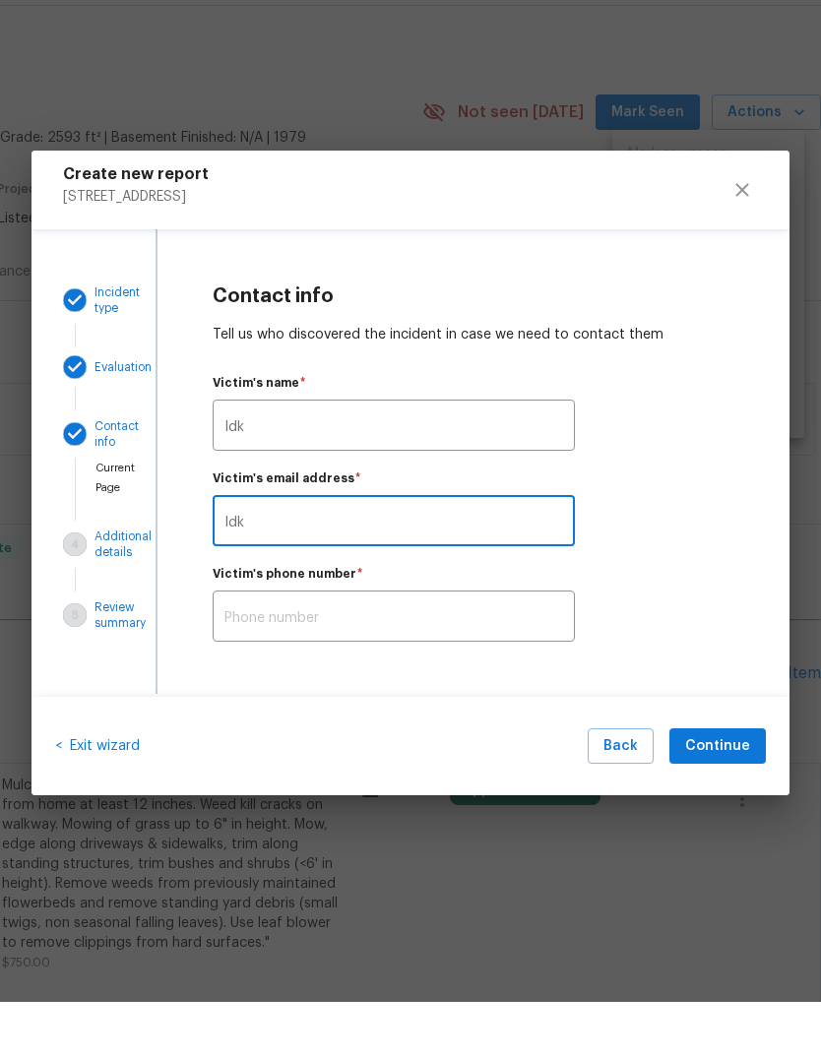
type input "Idk"
click at [440, 652] on input "text" at bounding box center [394, 675] width 362 height 46
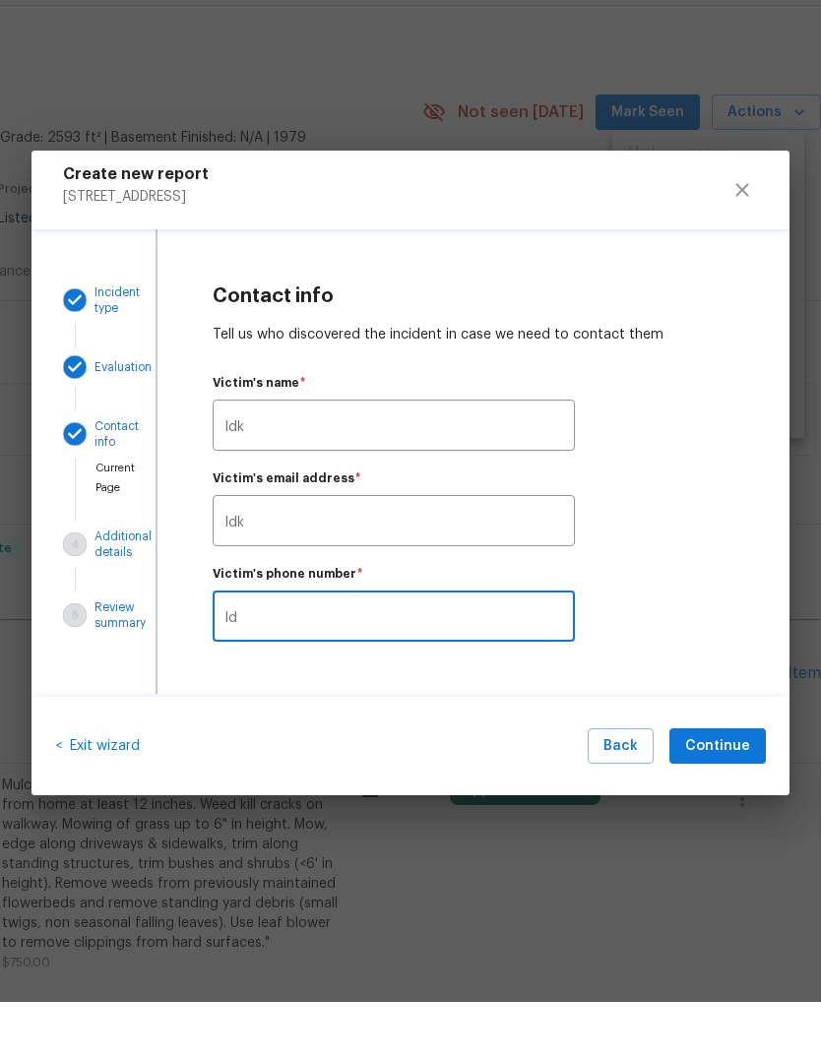
type input "Idk"
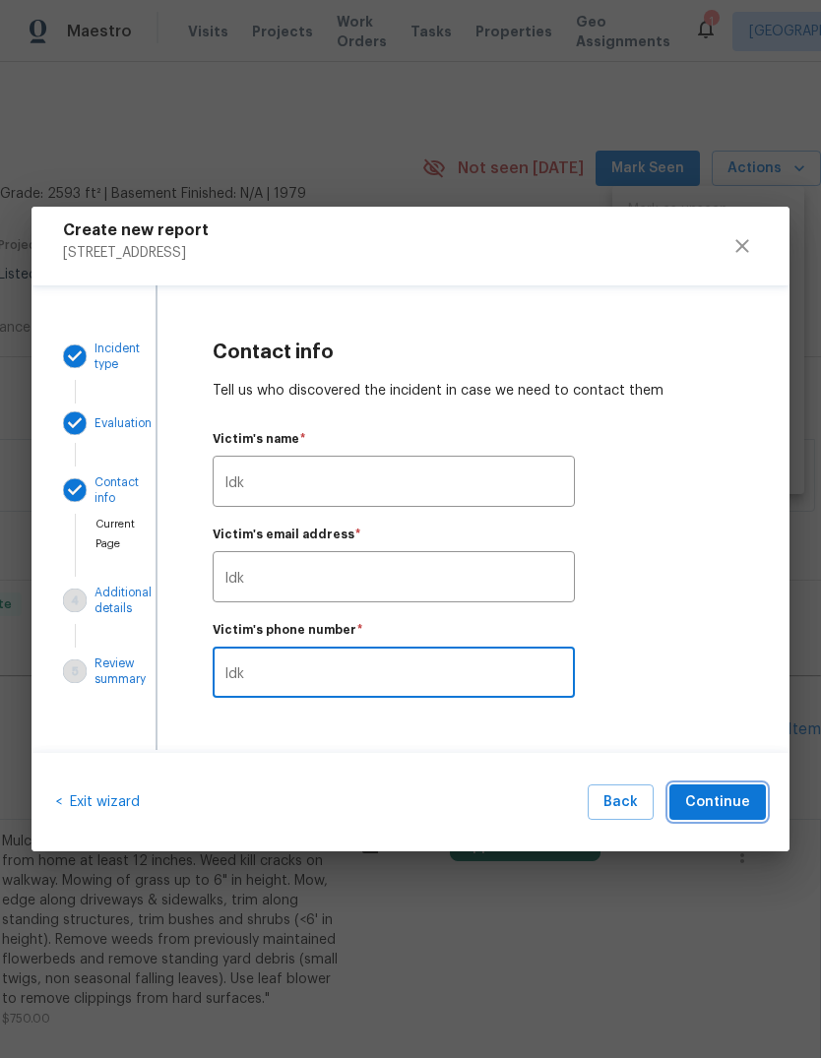
click at [695, 792] on button "Continue" at bounding box center [718, 803] width 96 height 36
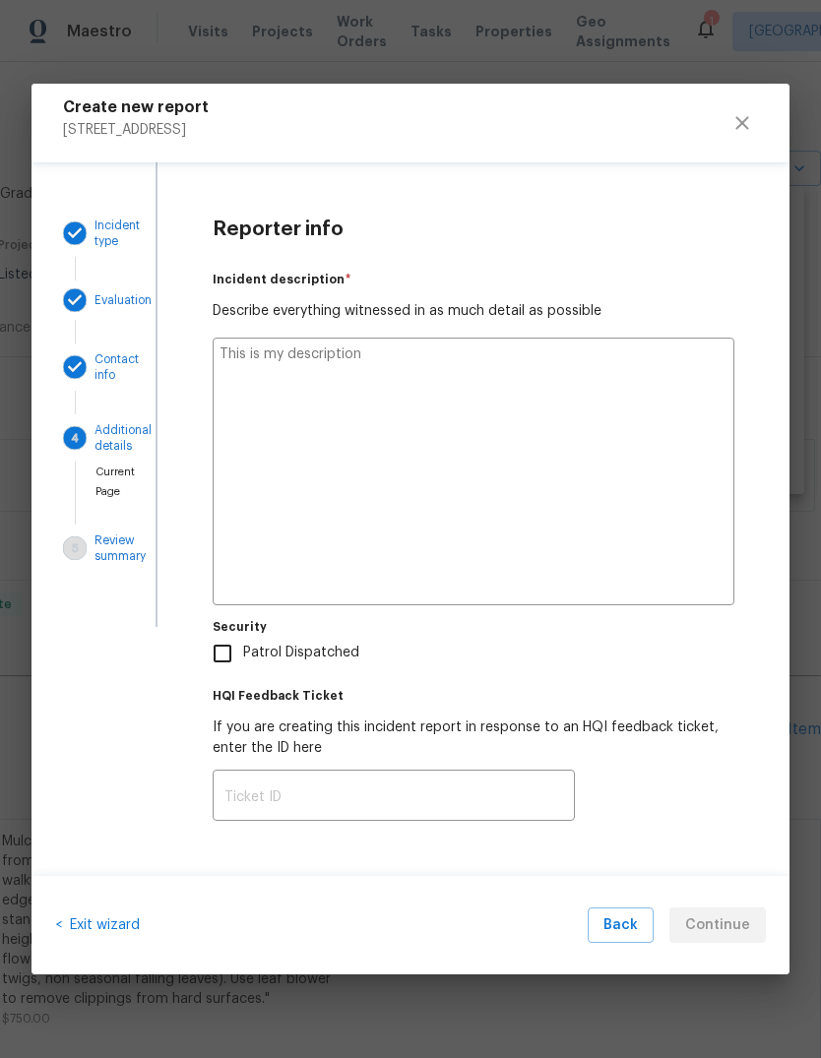
click at [618, 480] on textarea at bounding box center [474, 472] width 522 height 268
type textarea "S"
type textarea "x"
type textarea "Se"
type textarea "x"
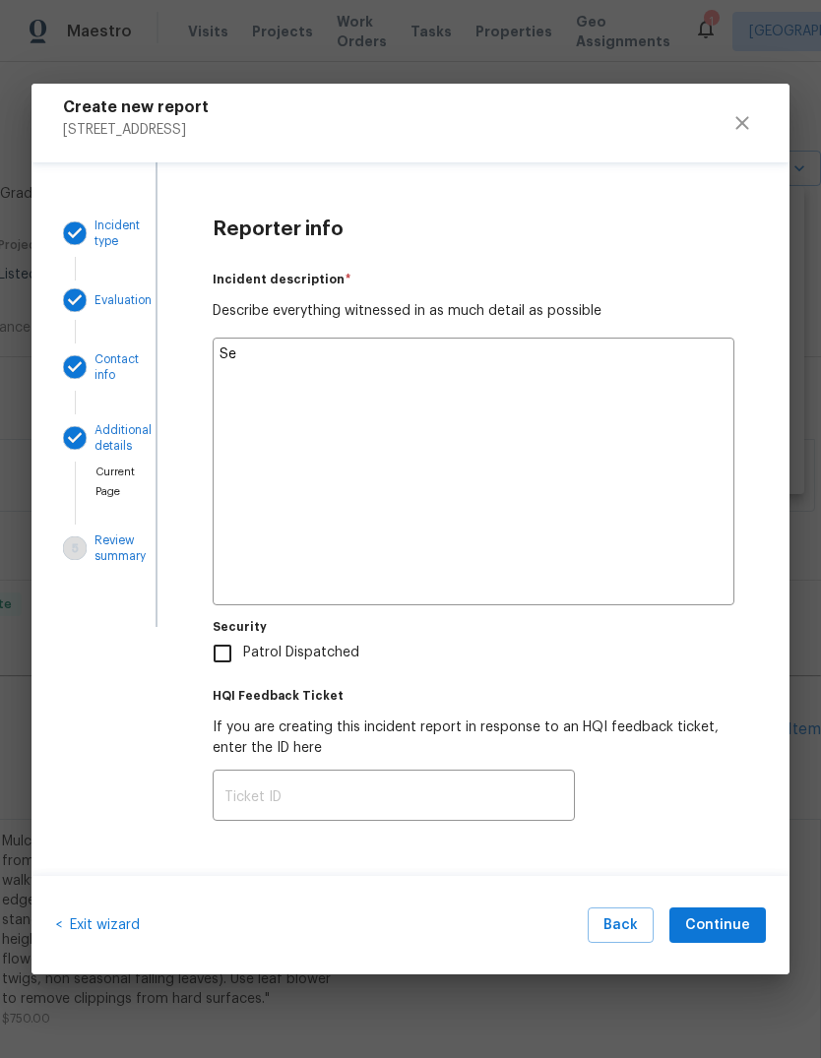
type textarea "Sec"
type textarea "x"
type textarea "Secu"
type textarea "x"
type textarea "Secur"
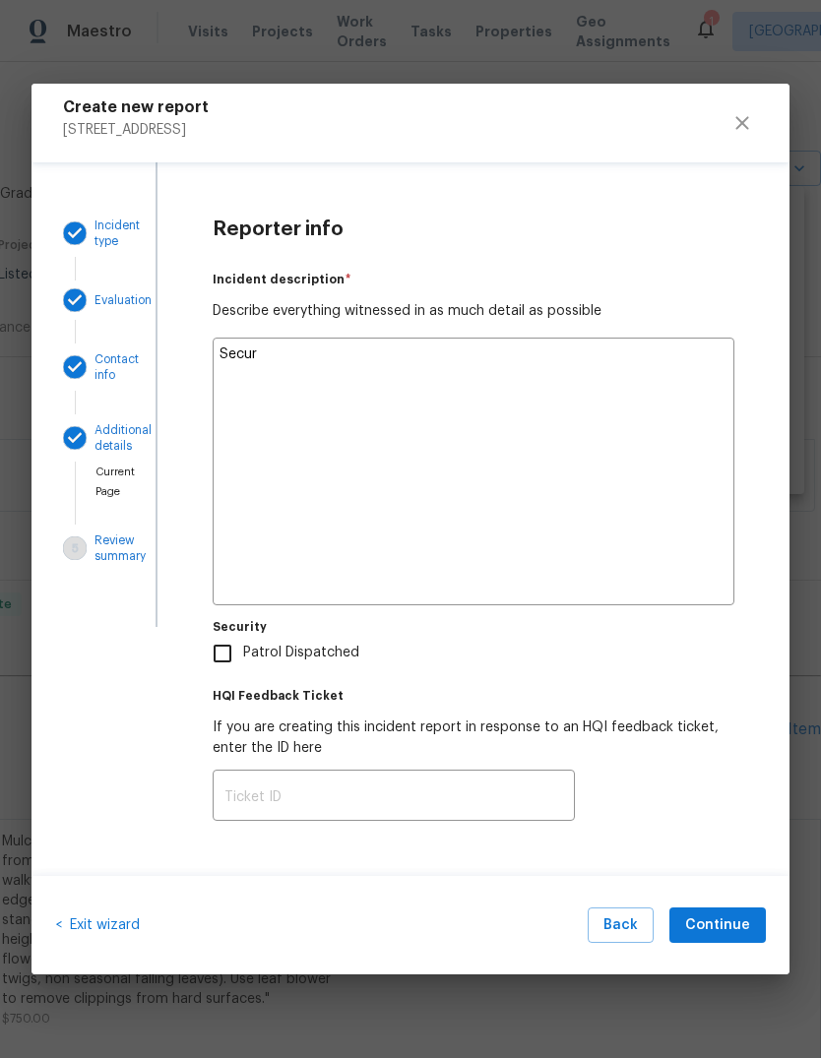
type textarea "x"
type textarea "Security"
type textarea "x"
type textarea "Security"
type textarea "x"
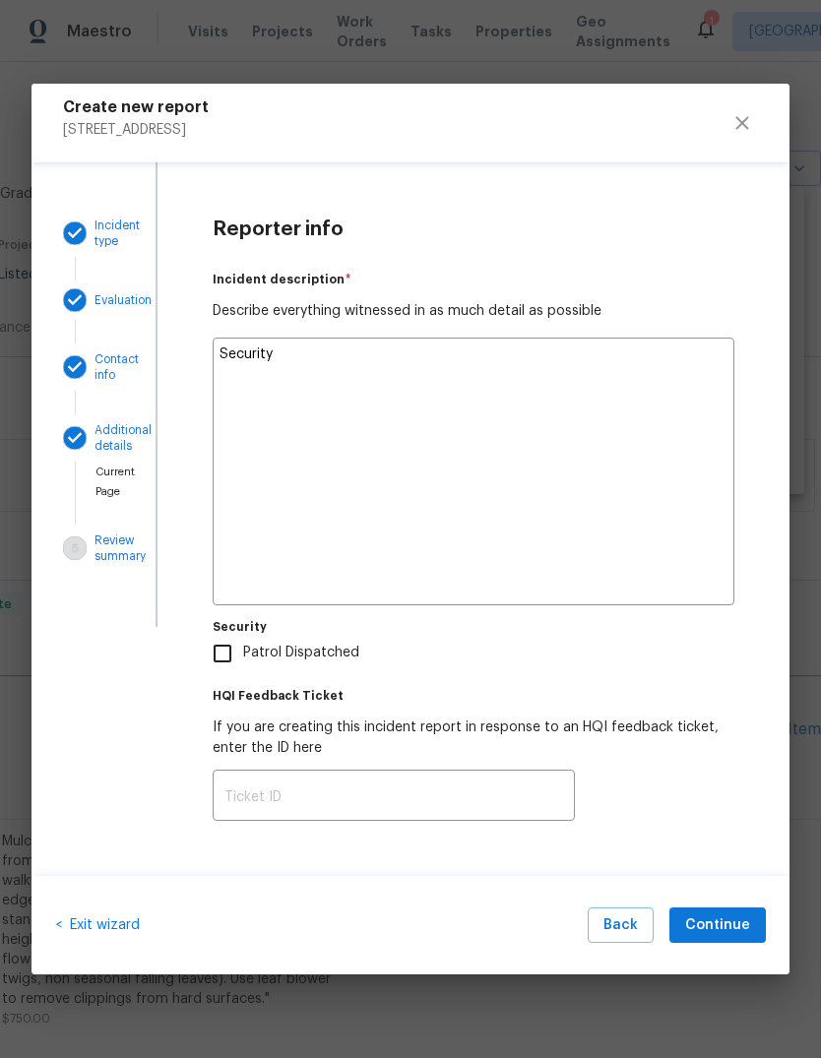
type textarea "Security h"
type textarea "x"
type textarea "Security hu"
type textarea "x"
type textarea "Security hub"
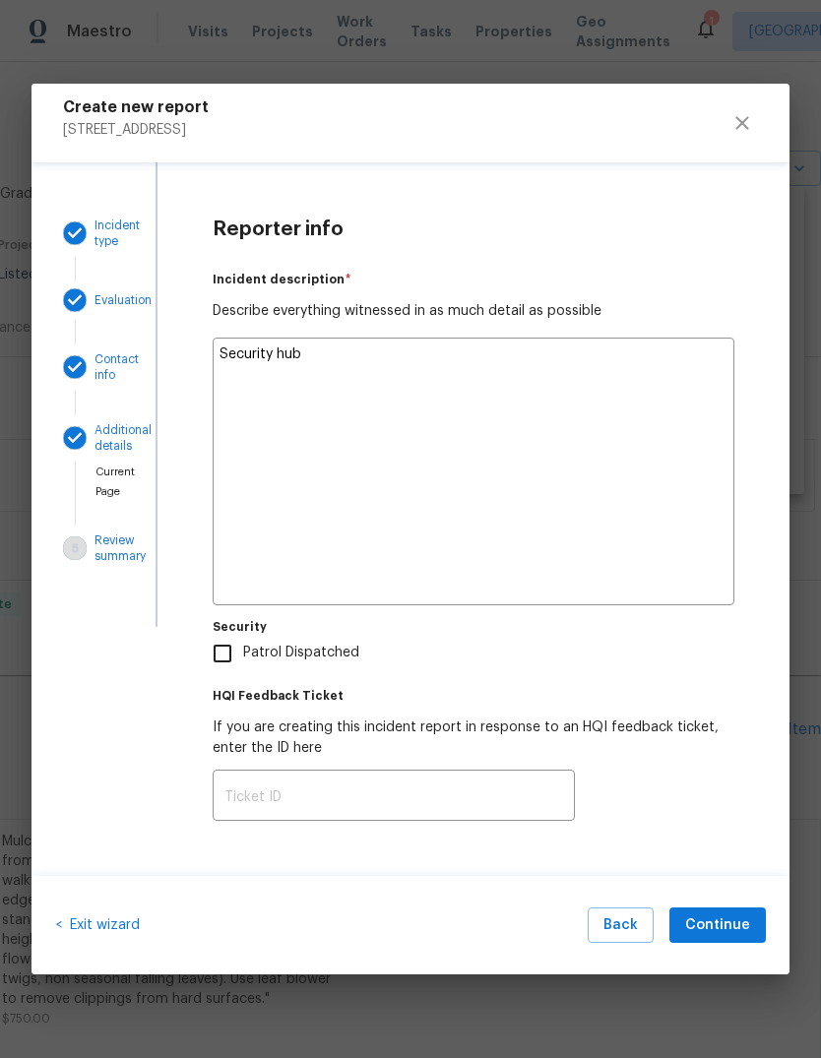
type textarea "x"
type textarea "Security hub"
type textarea "x"
type textarea "Security hub h"
type textarea "x"
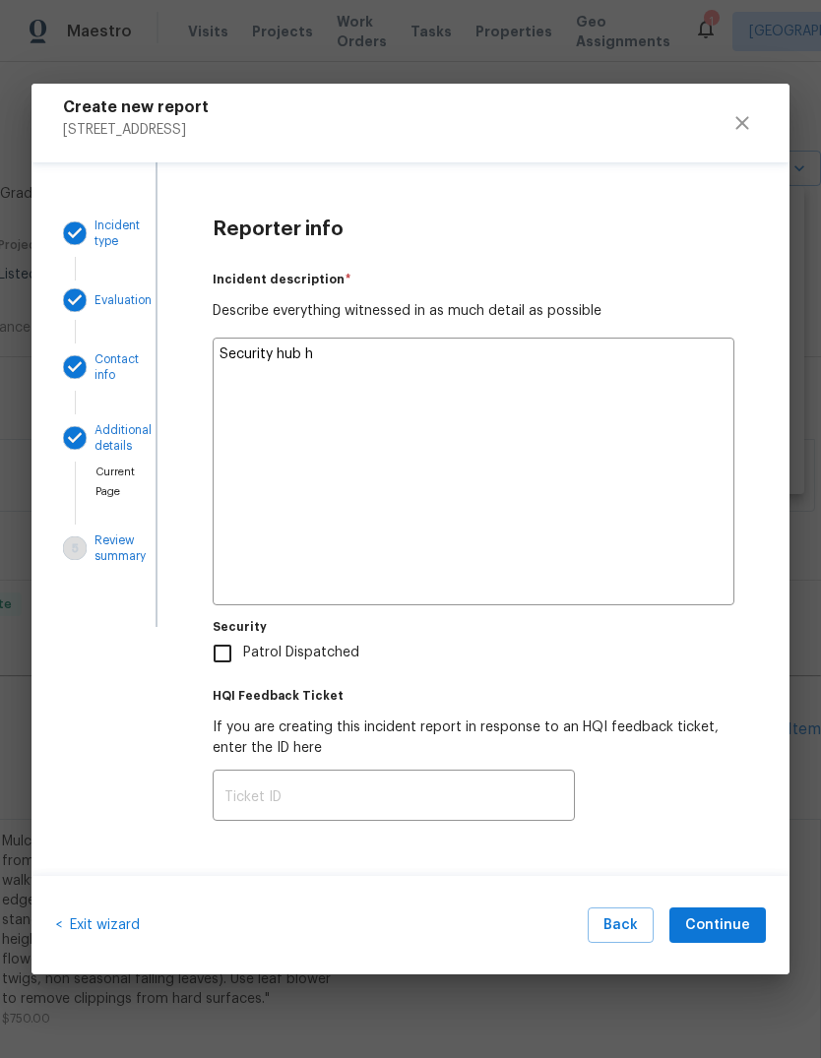
type textarea "Security hub ha"
type textarea "x"
type textarea "Security hub had"
type textarea "x"
type textarea "Security hub had"
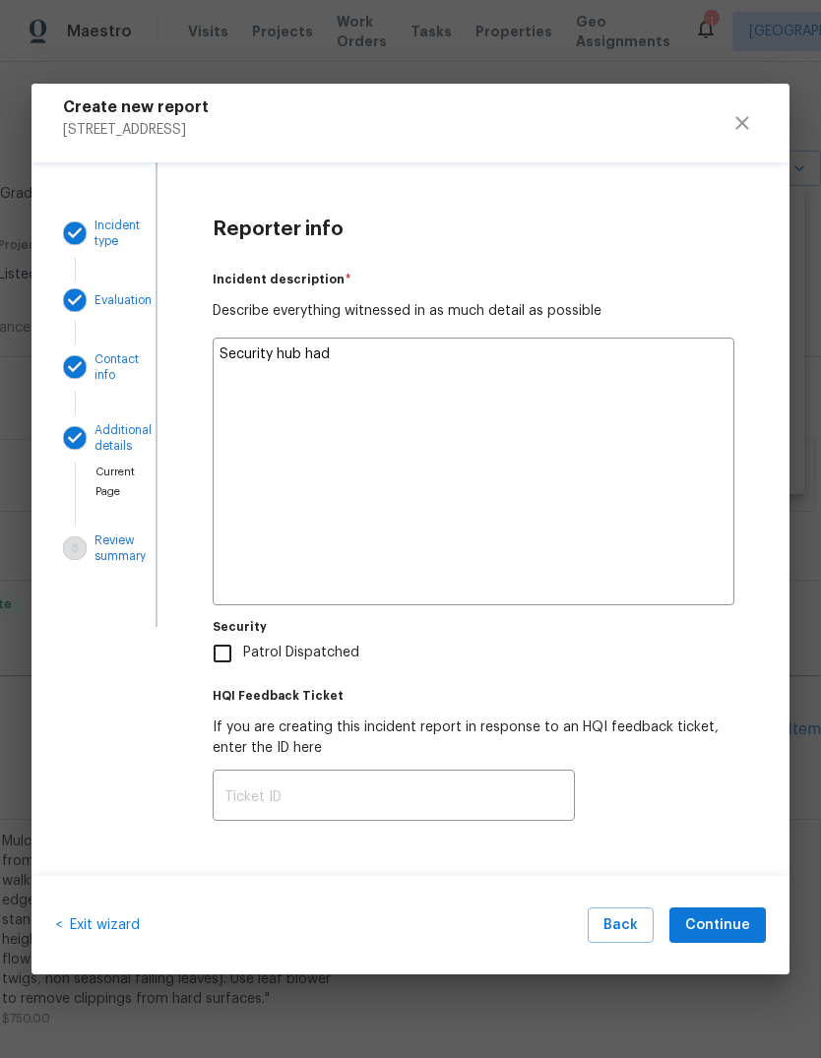
type textarea "x"
type textarea "Security hub had w"
type textarea "x"
type textarea "Security hub had wi"
type textarea "x"
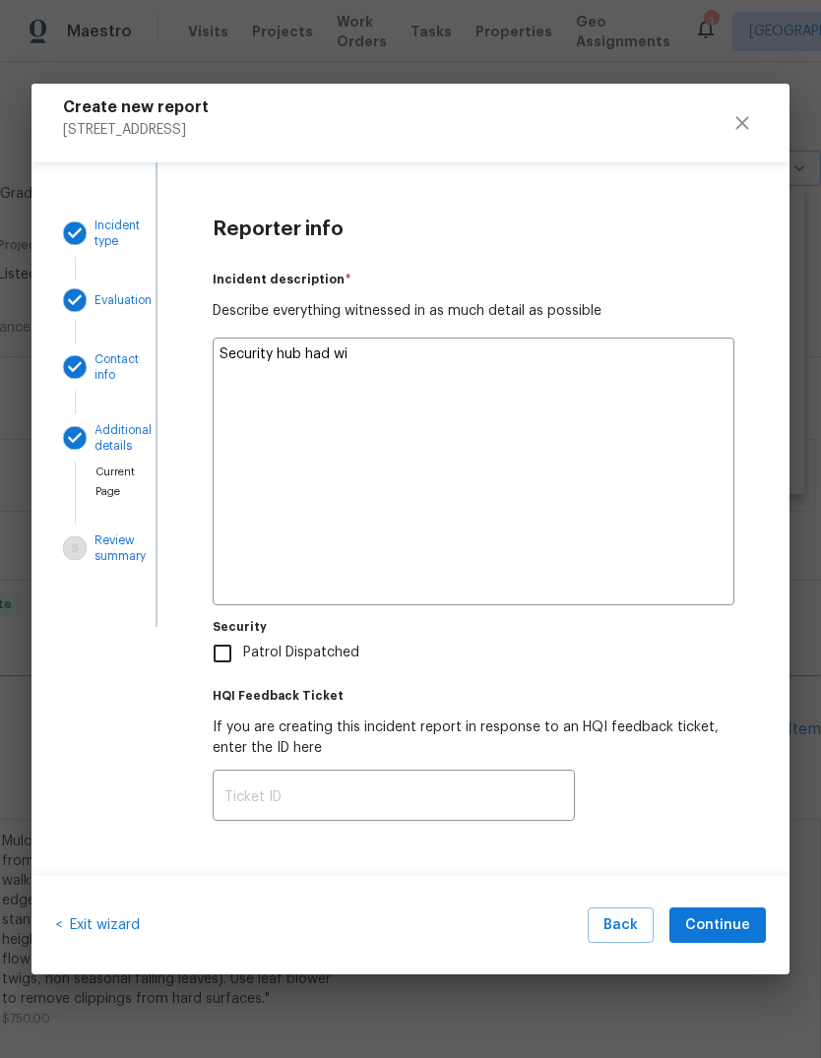
type textarea "Security hub had wir"
type textarea "x"
type textarea "Security hub had wire"
type textarea "x"
type textarea "Security hub had wire"
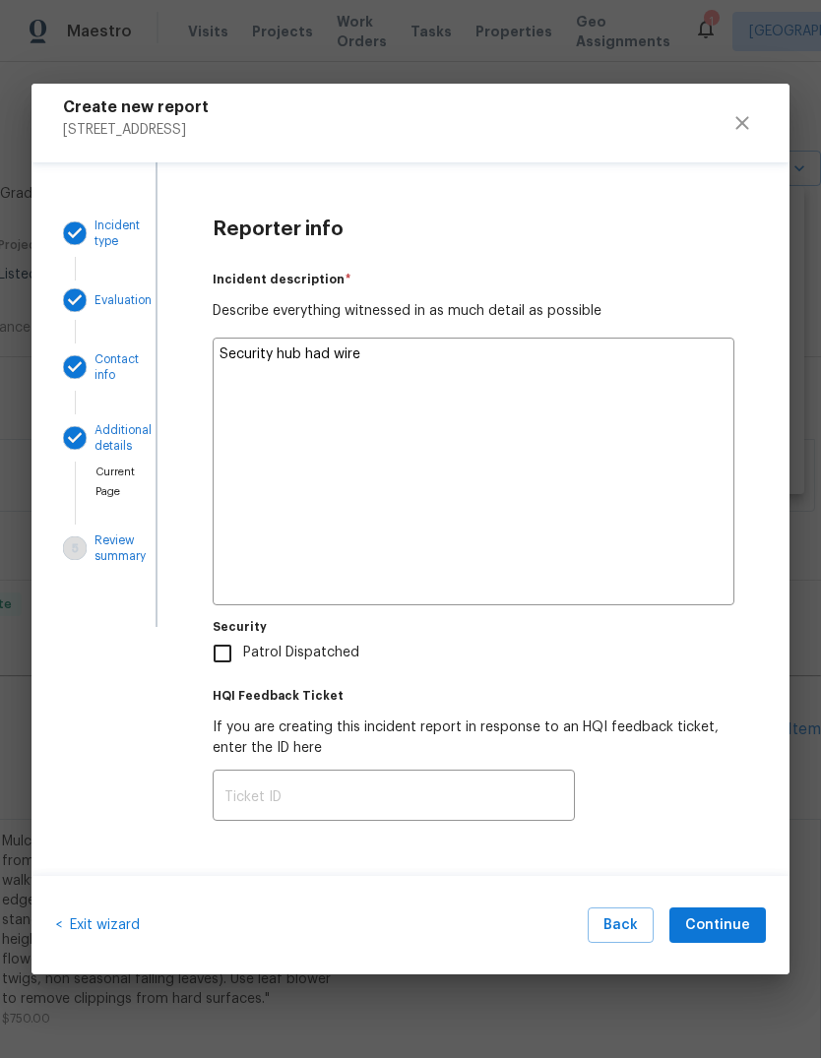
type textarea "x"
type textarea "Security hub had wire p"
type textarea "x"
type textarea "Security hub had wire pu"
type textarea "x"
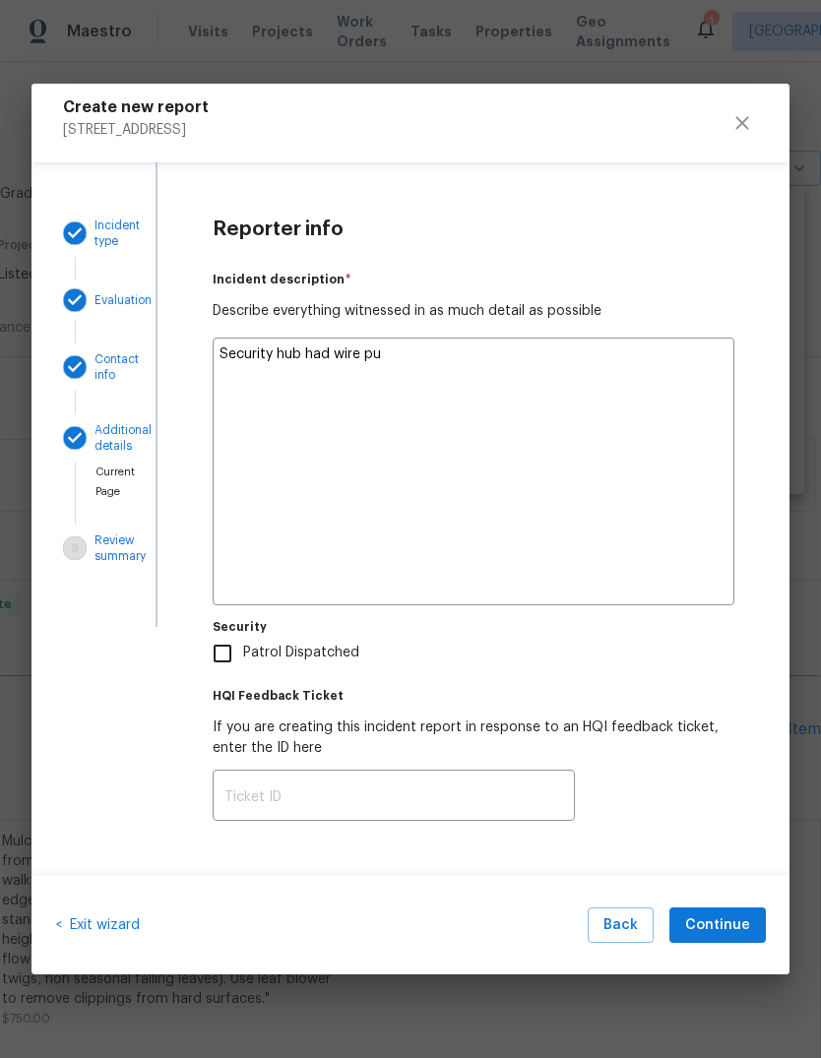
type textarea "Security hub had wire pul"
type textarea "x"
type textarea "Security hub had wire pull"
type textarea "x"
type textarea "Security hub had wire pulle"
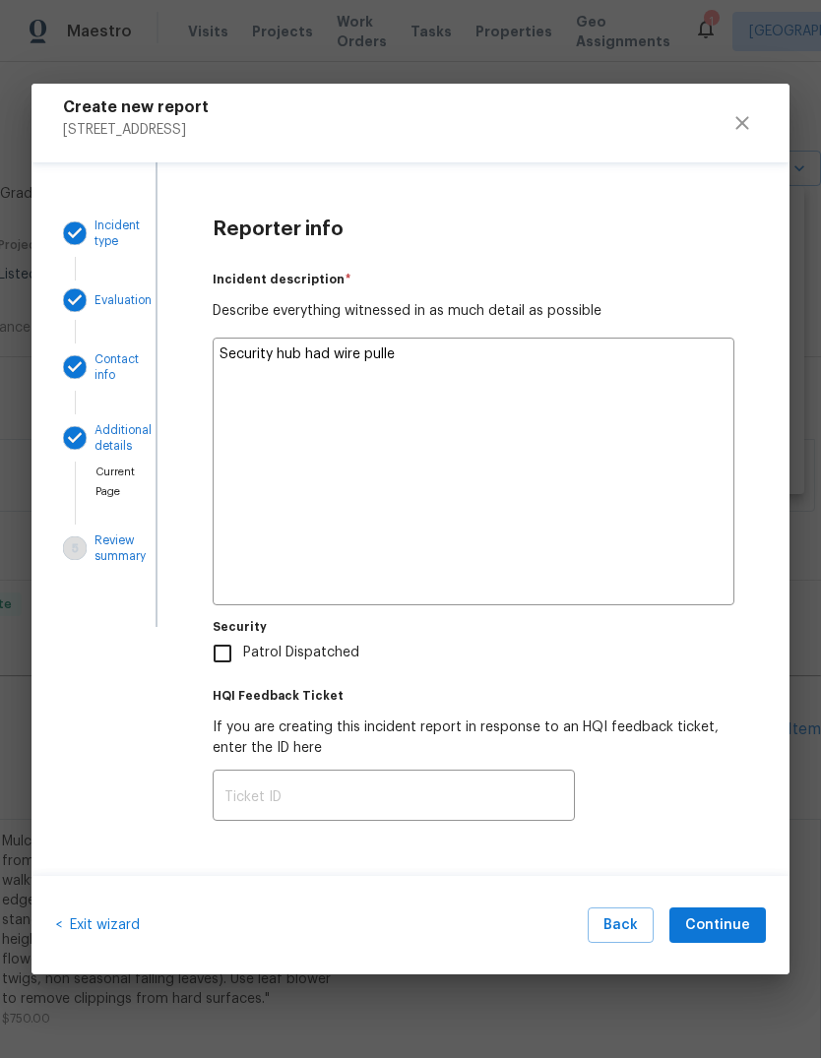
type textarea "x"
type textarea "Security hub had wire pulled"
type textarea "x"
type textarea "Security hub had wire pulled"
type textarea "x"
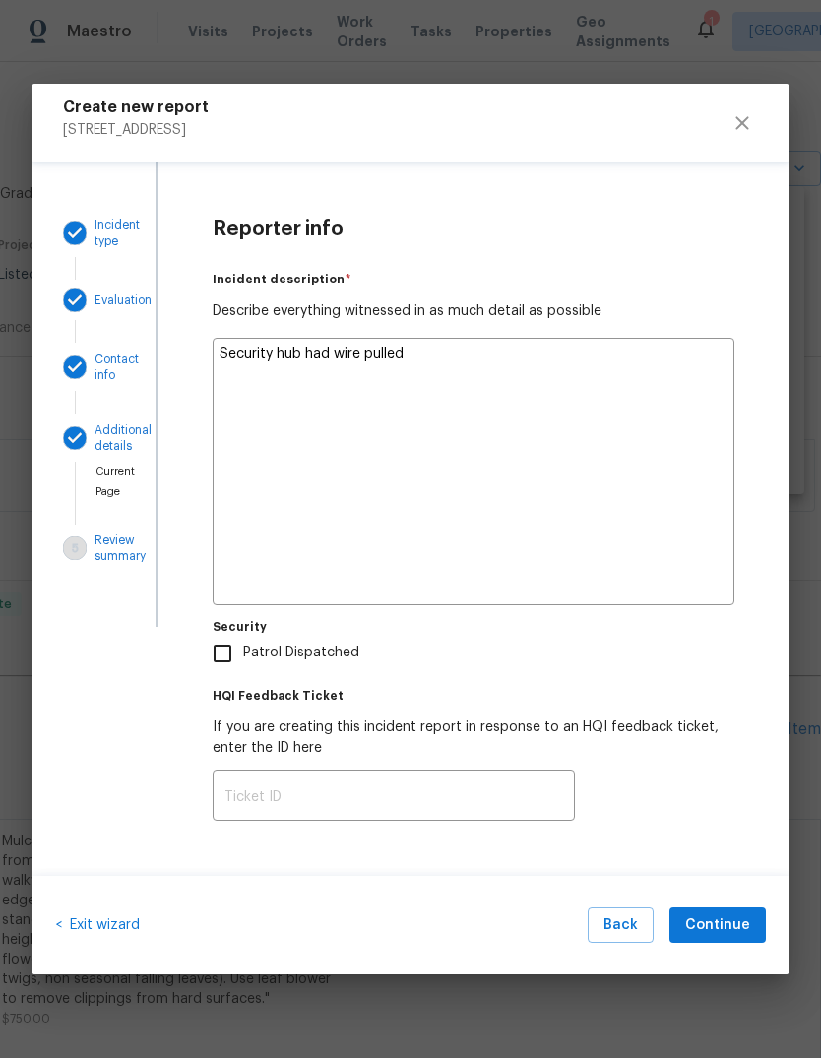
type textarea "Security hub had wire pulled o"
type textarea "x"
type textarea "Security hub had wire pulled ou"
type textarea "x"
type textarea "Security hub had wire pulled out"
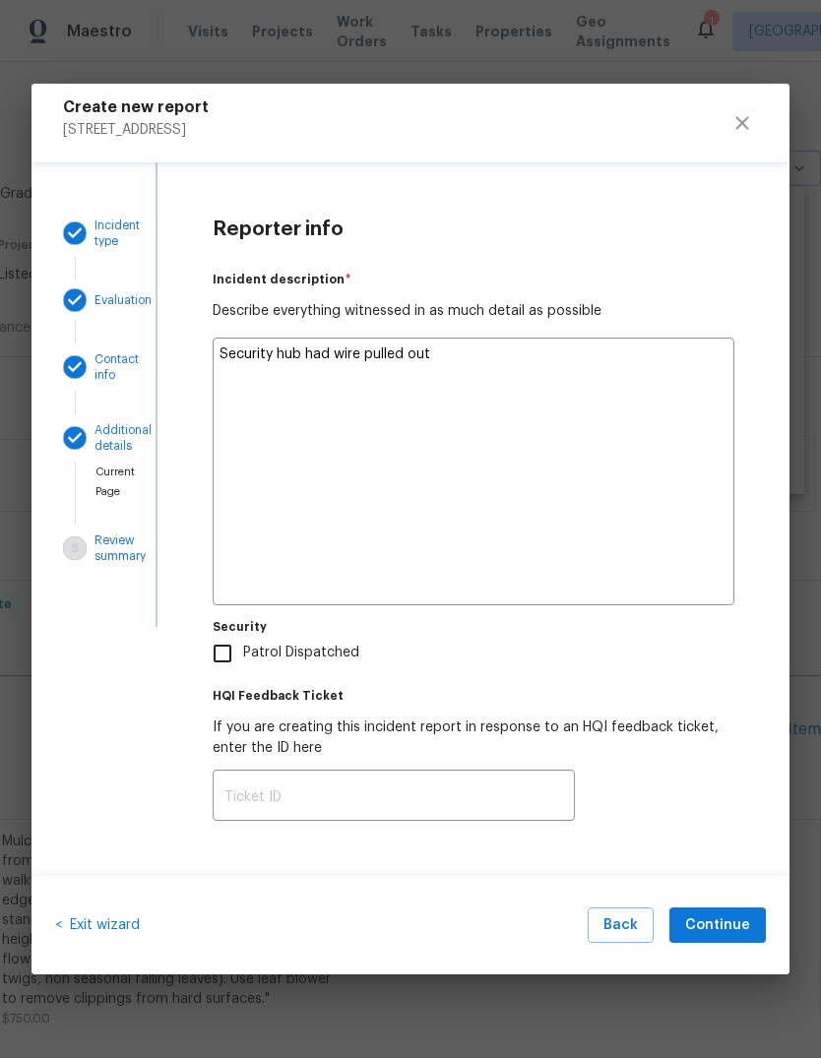
type textarea "x"
type textarea "Security hub had wire pulled out"
type textarea "x"
type textarea "Security hub had wire pulled out o"
type textarea "x"
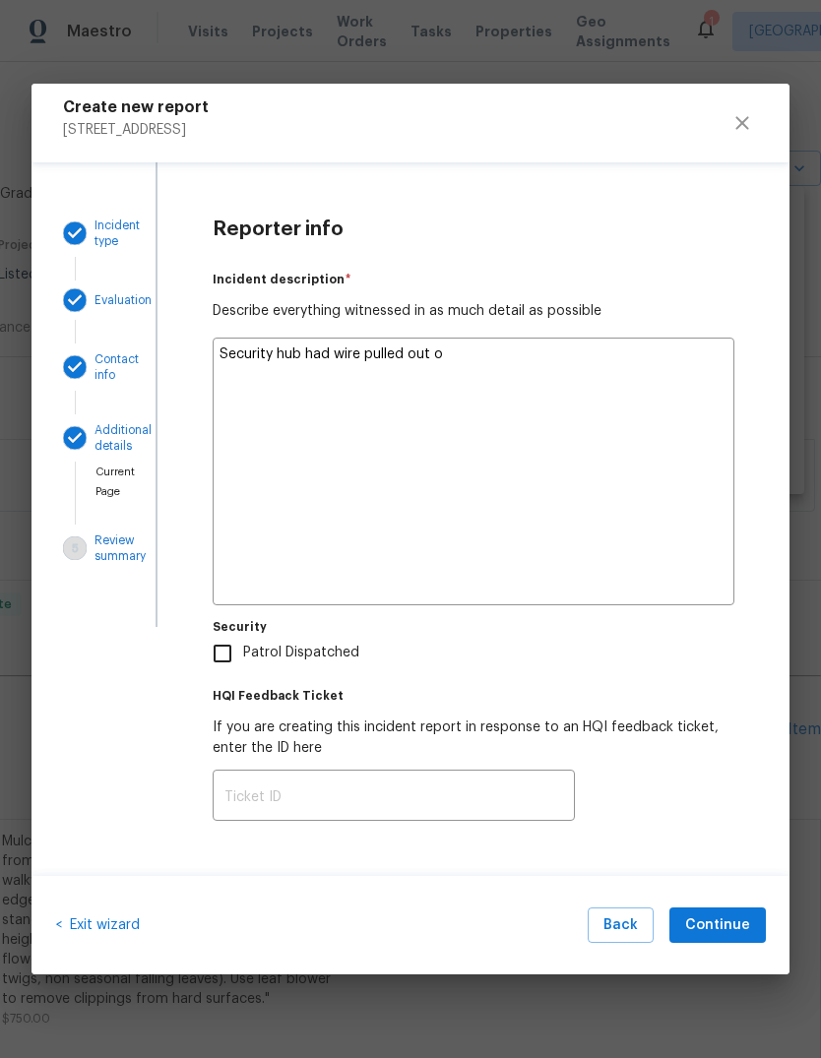
type textarea "Security hub had wire pulled out of"
type textarea "x"
type textarea "Security hub had wire pulled out of"
type textarea "x"
type textarea "Security hub had wire pulled out of i"
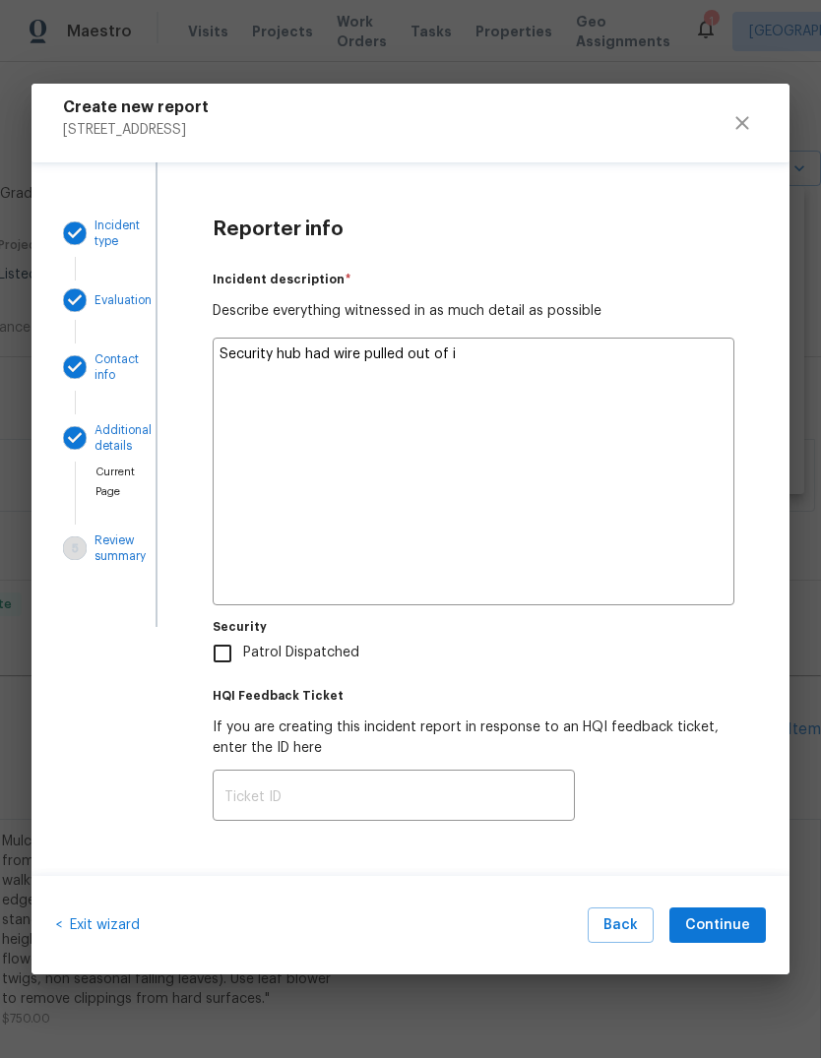
type textarea "x"
type textarea "Security hub had wire pulled out of it"
type textarea "x"
type textarea "Security hub had wire pulled out of it"
type textarea "x"
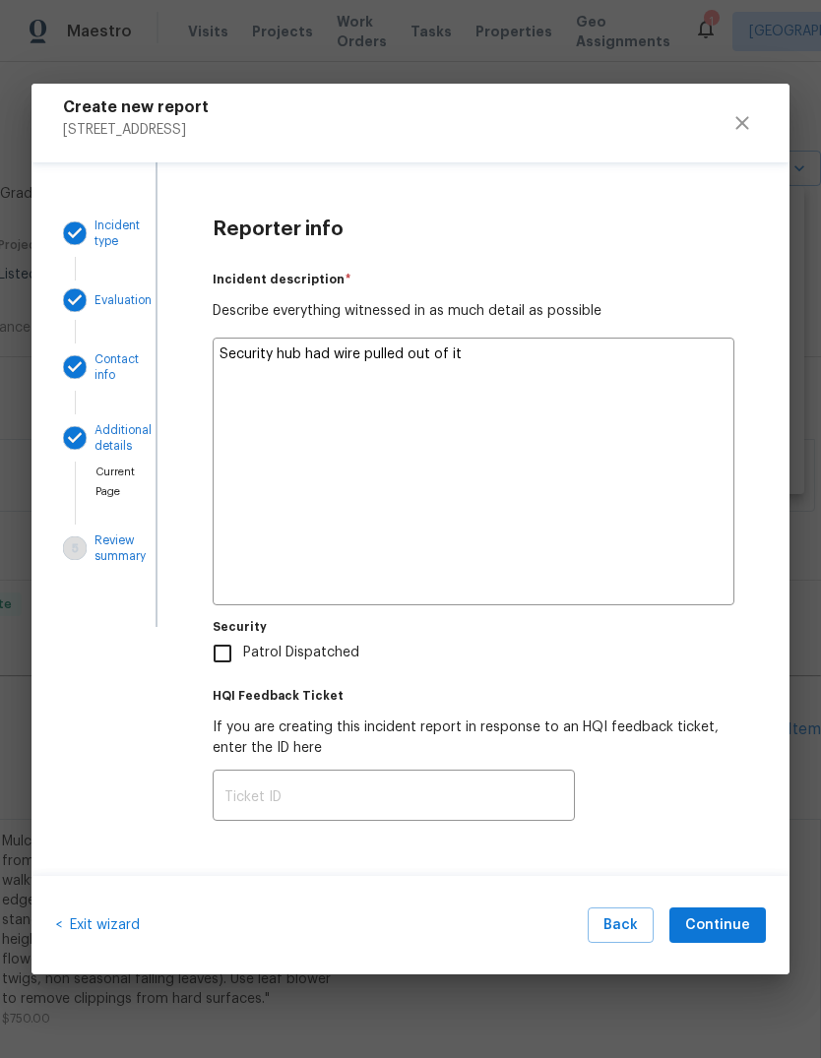
type textarea "Security hub had wire pulled out of it."
type textarea "x"
type textarea "Security hub had wire pulled out of it."
type textarea "x"
type textarea "Security hub had wire pulled out of it. N"
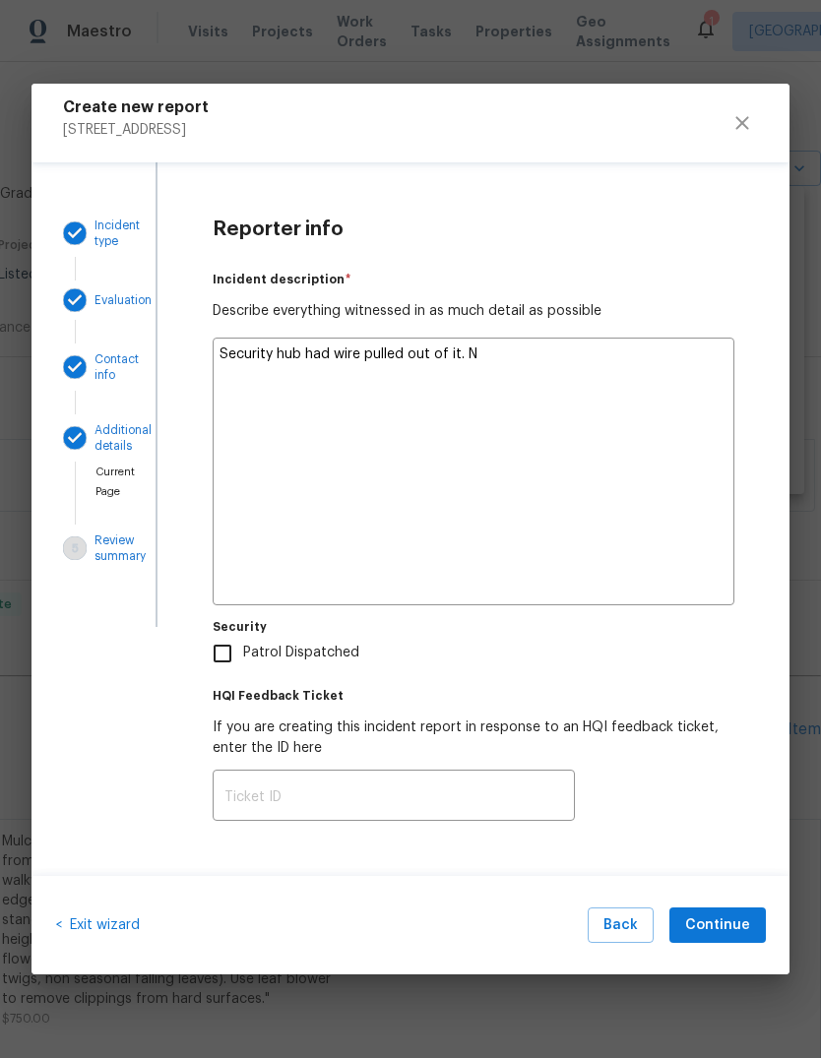
type textarea "x"
type textarea "Security hub had wire pulled out of it. Ne"
type textarea "x"
type textarea "Security hub had wire pulled out of it. Nei"
type textarea "x"
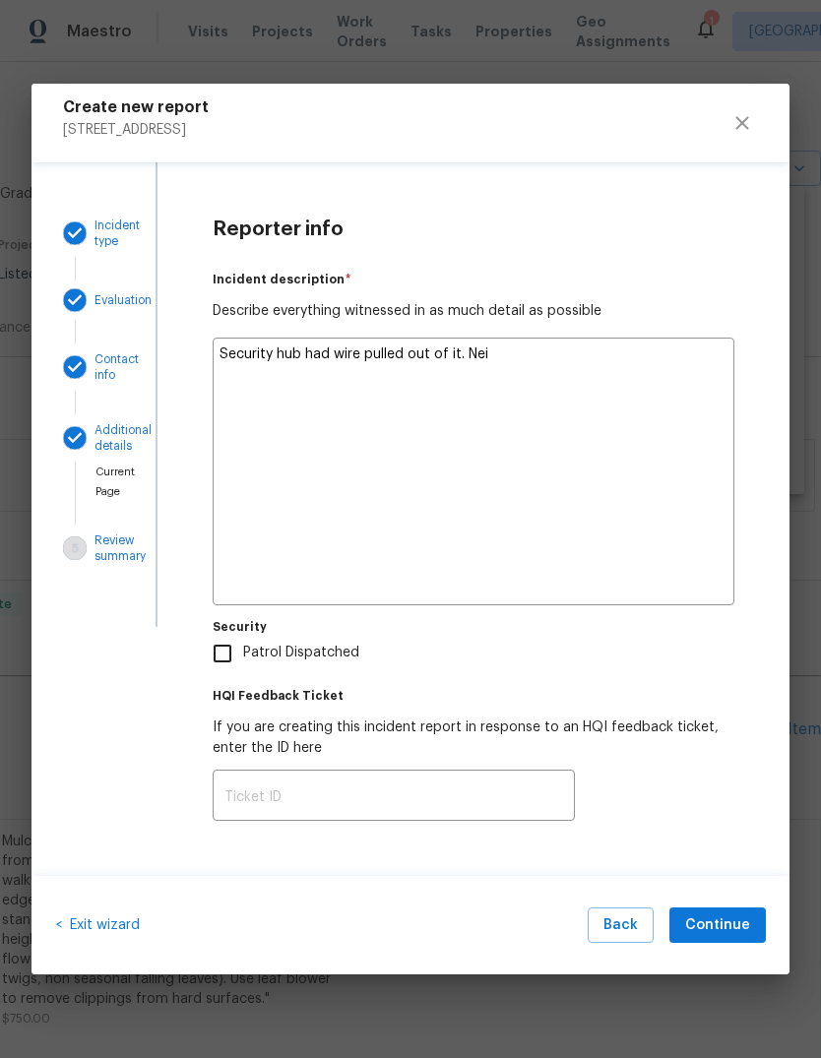
type textarea "Security hub had wire pulled out of it. Neig"
type textarea "x"
type textarea "Security hub had wire pulled out of it. Neigh"
type textarea "x"
type textarea "Security hub had wire pulled out of it. Neighb"
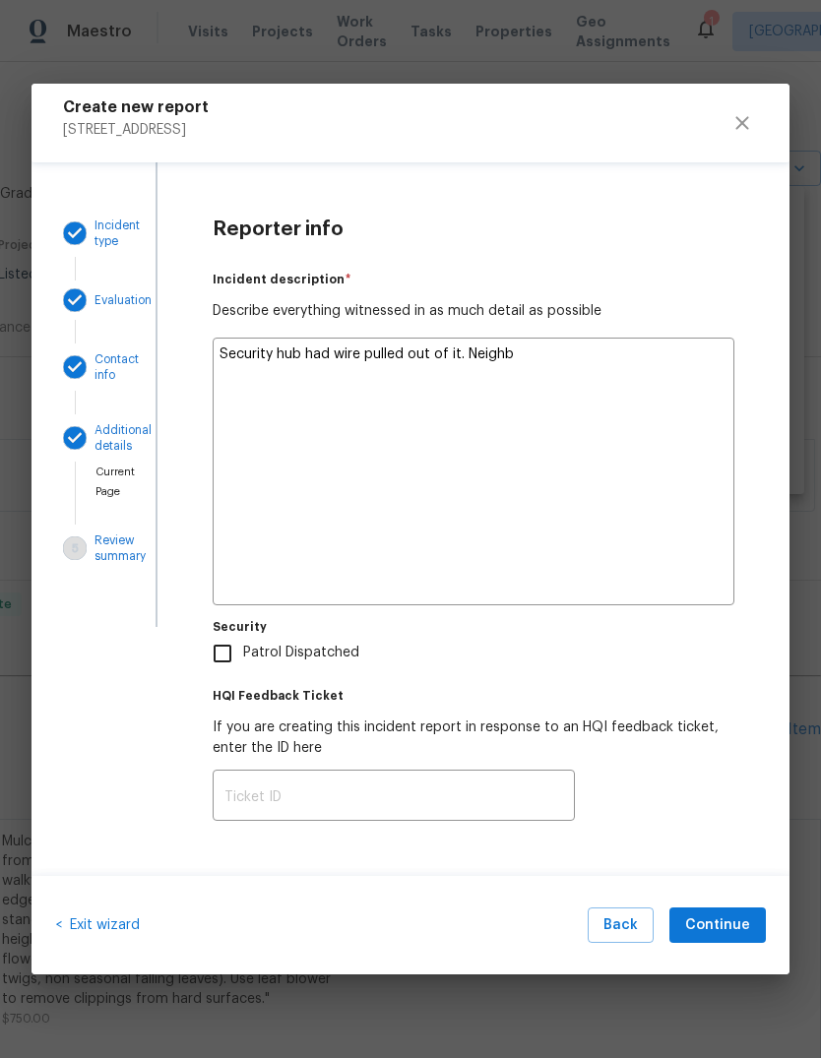
type textarea "x"
type textarea "Security hub had wire pulled out of it. Neighbors"
type textarea "x"
type textarea "Security hub had wire pulled out of it. Neighbors"
type textarea "x"
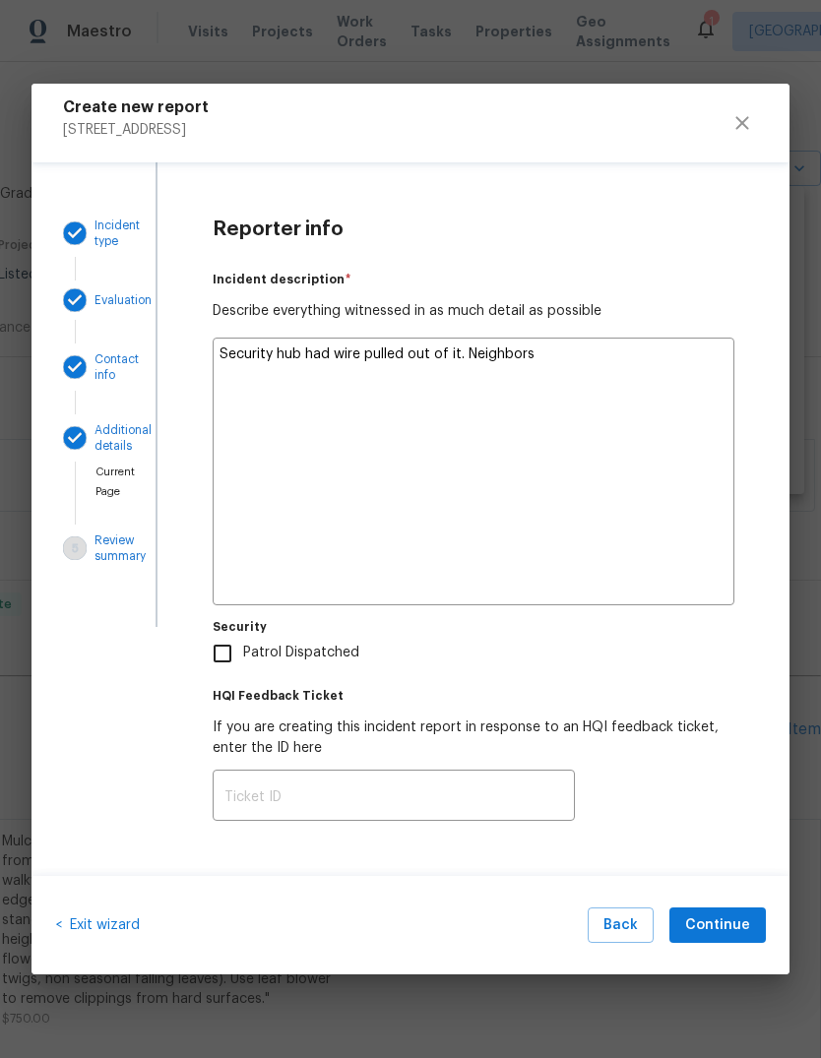
type textarea "Security hub had wire pulled out of it. Neighbors c"
type textarea "x"
type textarea "Security hub had wire pulled out of it. Neighbors ca"
type textarea "x"
type textarea "Security hub had wire pulled out of it. Neighbors cal"
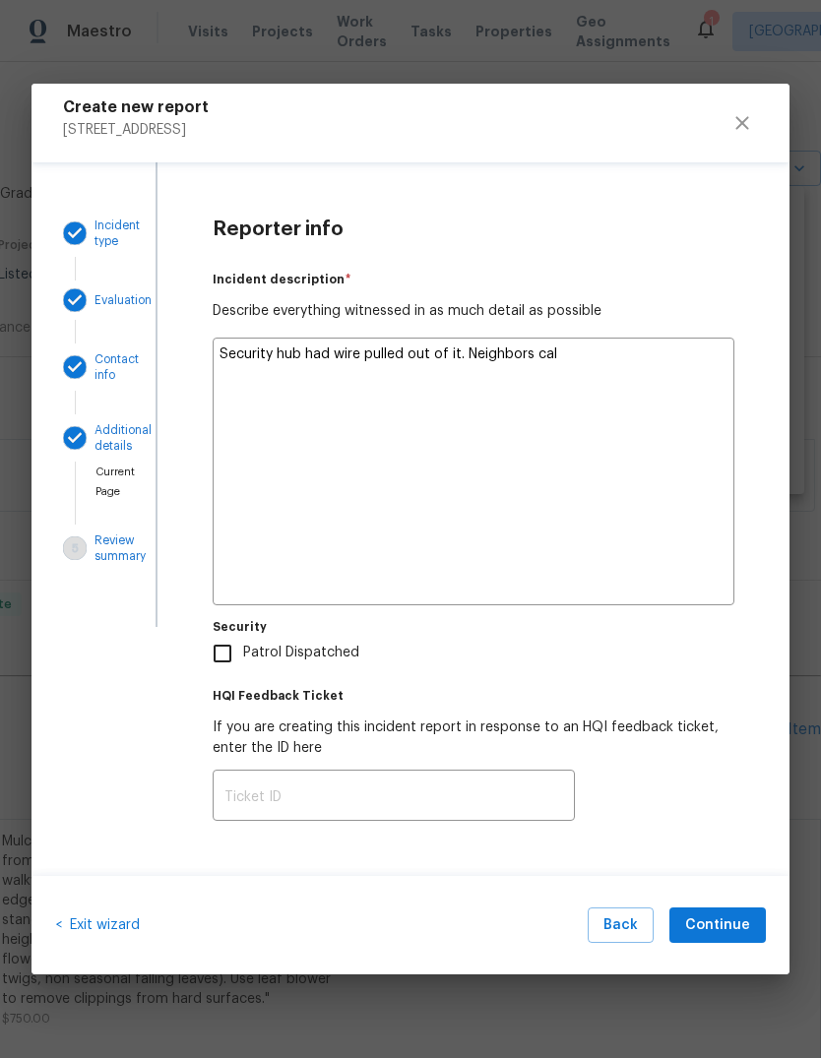
type textarea "x"
type textarea "Security hub had wire pulled out of it. Neighbors call"
type textarea "x"
type textarea "Security hub had wire pulled out of it. Neighbors calle"
type textarea "x"
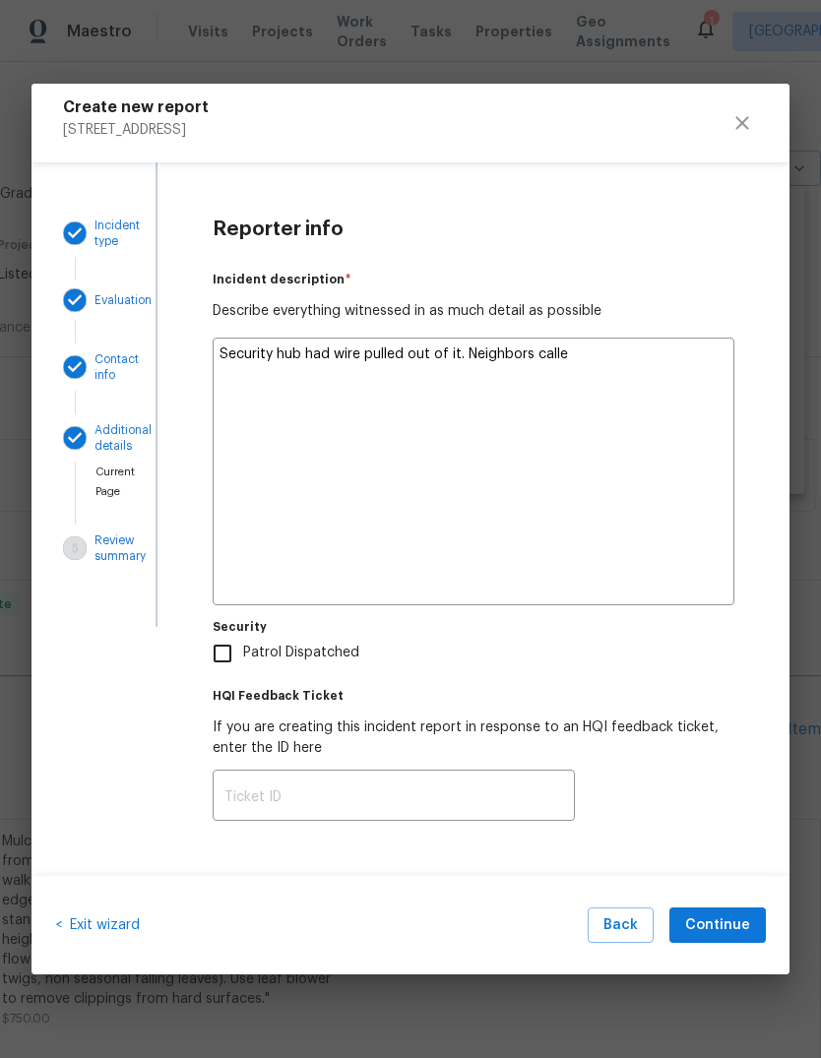
type textarea "Security hub had wire pulled out of it. Neighbors called"
type textarea "x"
type textarea "Security hub had wire pulled out of it. Neighbors called"
type textarea "x"
type textarea "Security hub had wire pulled out of it. Neighbors called p"
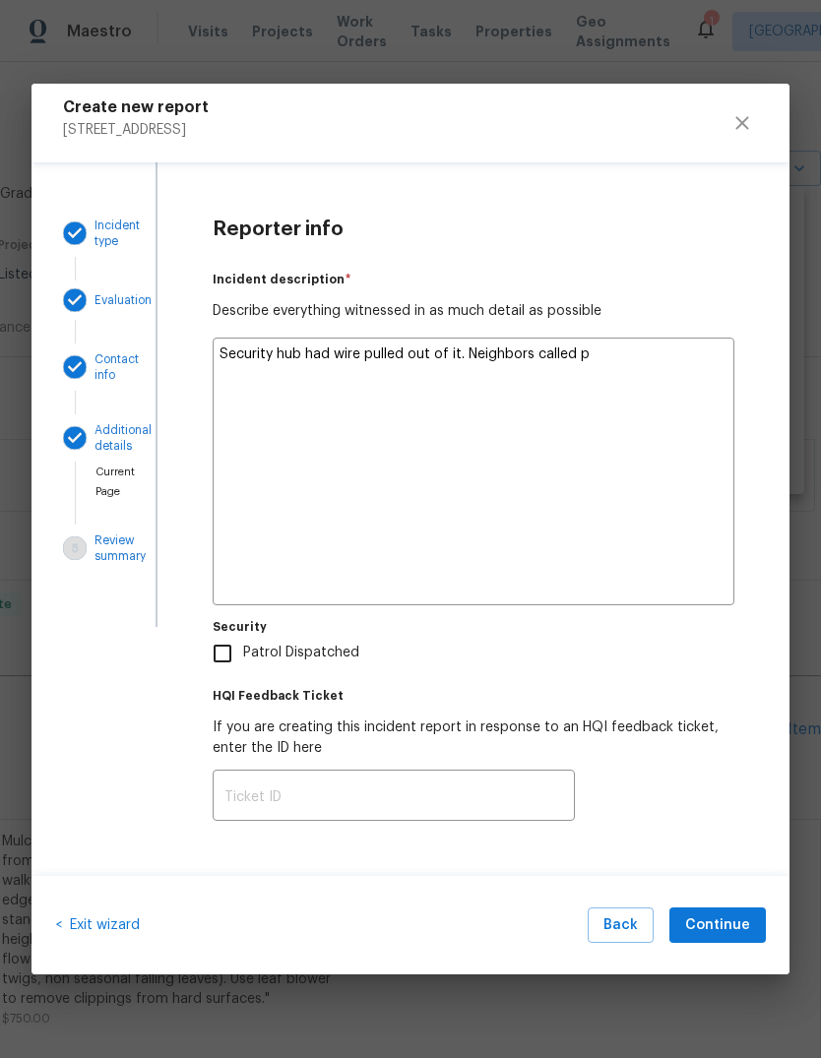
type textarea "x"
type textarea "Security hub had wire pulled out of it. Neighbors called po"
type textarea "x"
type textarea "Security hub had wire pulled out of it. Neighbors called pol"
type textarea "x"
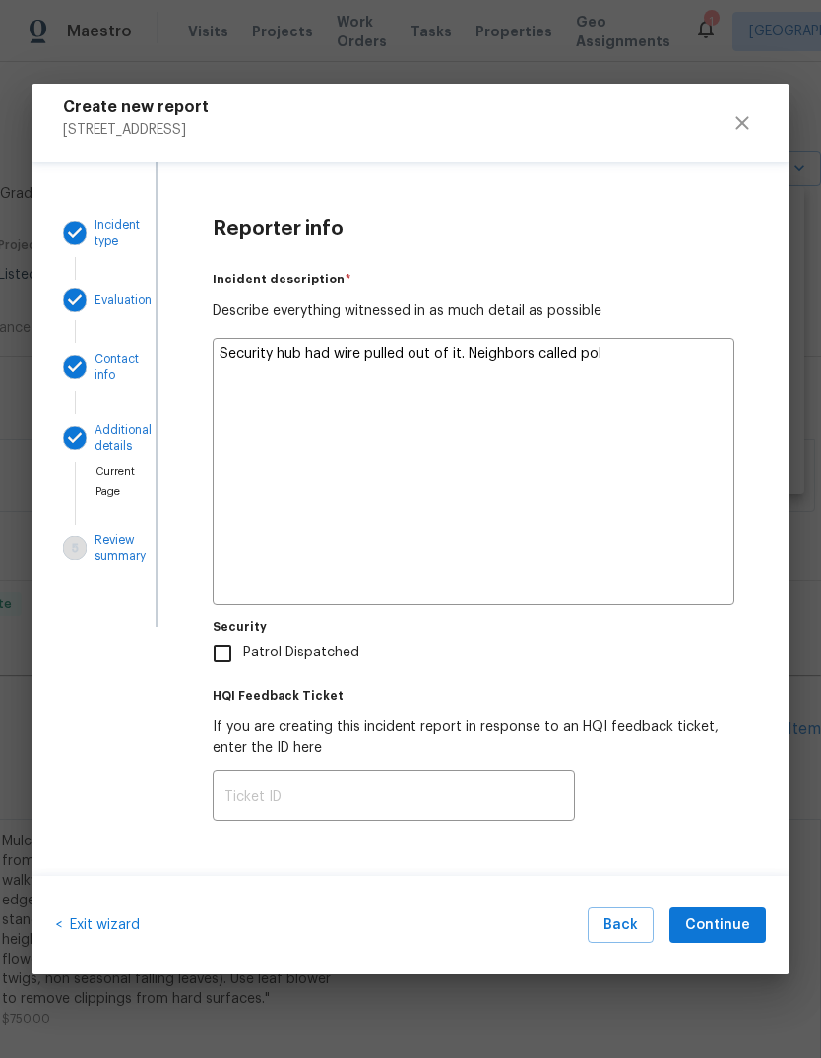
type textarea "Security hub had wire pulled out of it. Neighbors called poli"
type textarea "x"
type textarea "Security hub had wire pulled out of it. Neighbors called polic"
type textarea "x"
type textarea "Security hub had wire pulled out of it. Neighbors called police"
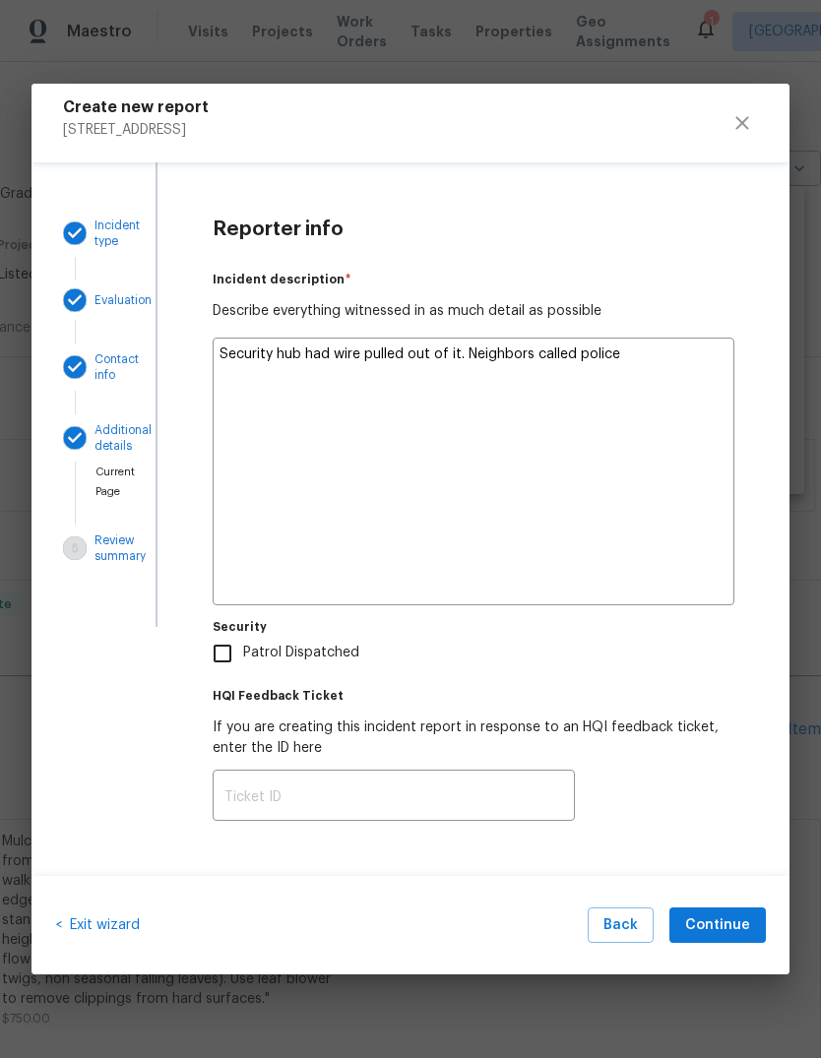
type textarea "x"
type textarea "Security hub had wire pulled out of it. Neighbors called police"
type textarea "x"
type textarea "Security hub had wire pulled out of it. Neighbors called police o"
type textarea "x"
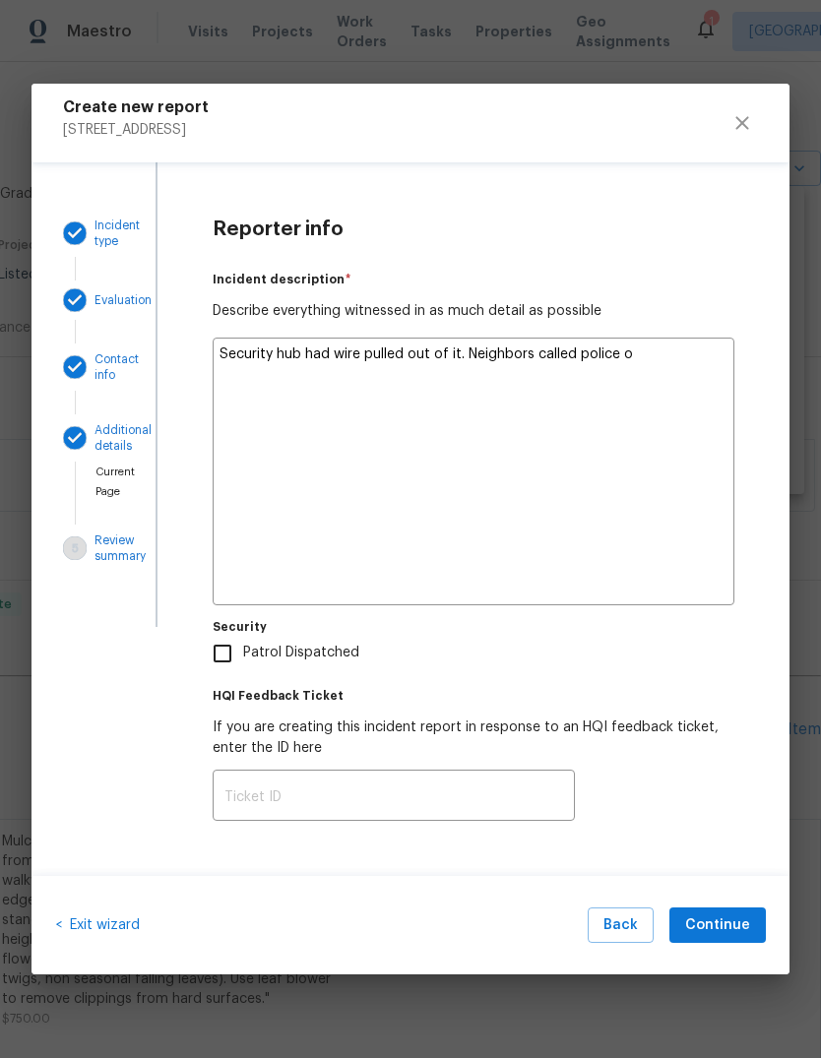
type textarea "Security hub had wire pulled out of it. Neighbors called police on"
type textarea "x"
type textarea "Security hub had wire pulled out of it. Neighbors called police on"
type textarea "x"
type textarea "Security hub had wire pulled out of it. Neighbors called police on p"
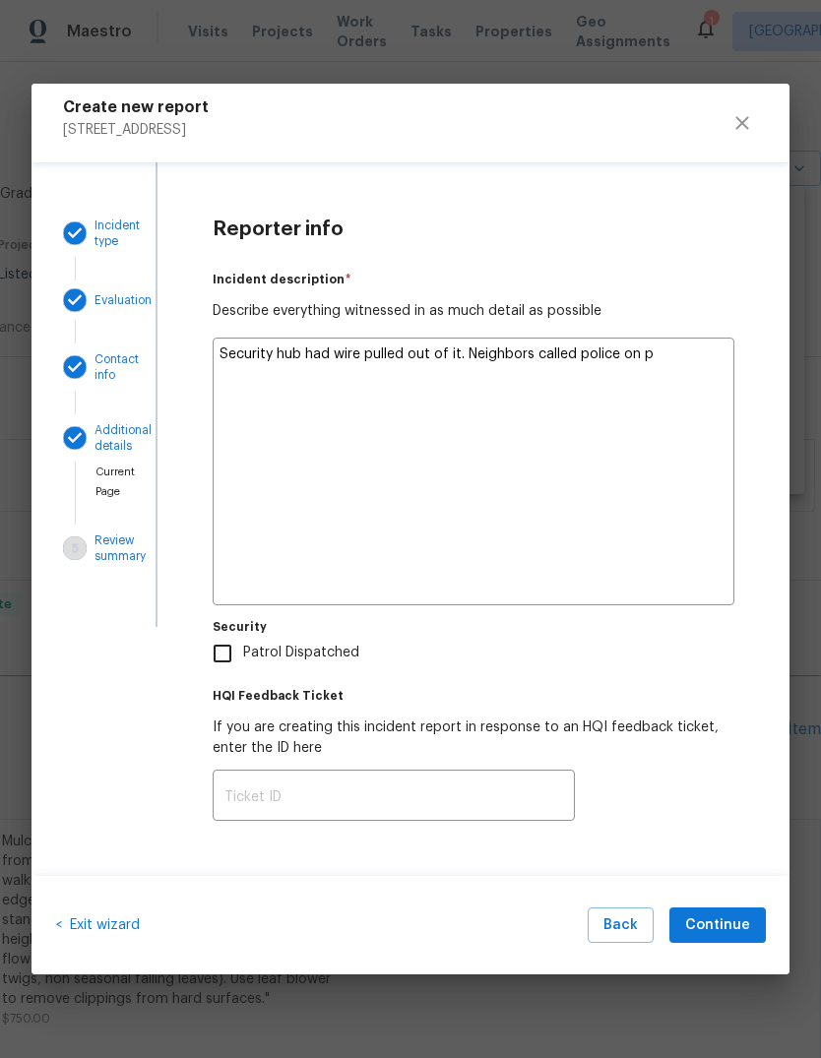
type textarea "x"
type textarea "Security hub had wire pulled out of it. Neighbors called police on po"
type textarea "x"
type textarea "Security hub had wire pulled out of it. Neighbors called police on pot"
type textarea "x"
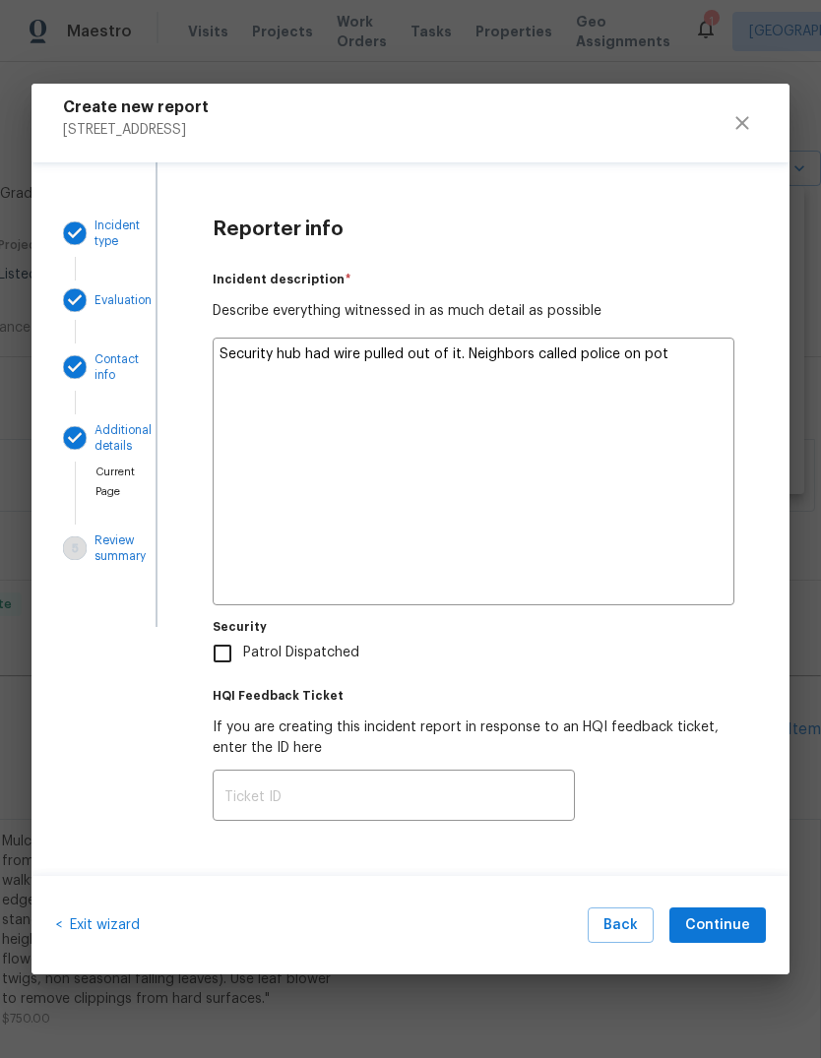
type textarea "Security hub had wire pulled out of it. Neighbors called police on pote"
type textarea "x"
type textarea "Security hub had wire pulled out of it. Neighbors called police on poten"
type textarea "x"
type textarea "Security hub had wire pulled out of it. Neighbors called police on potential"
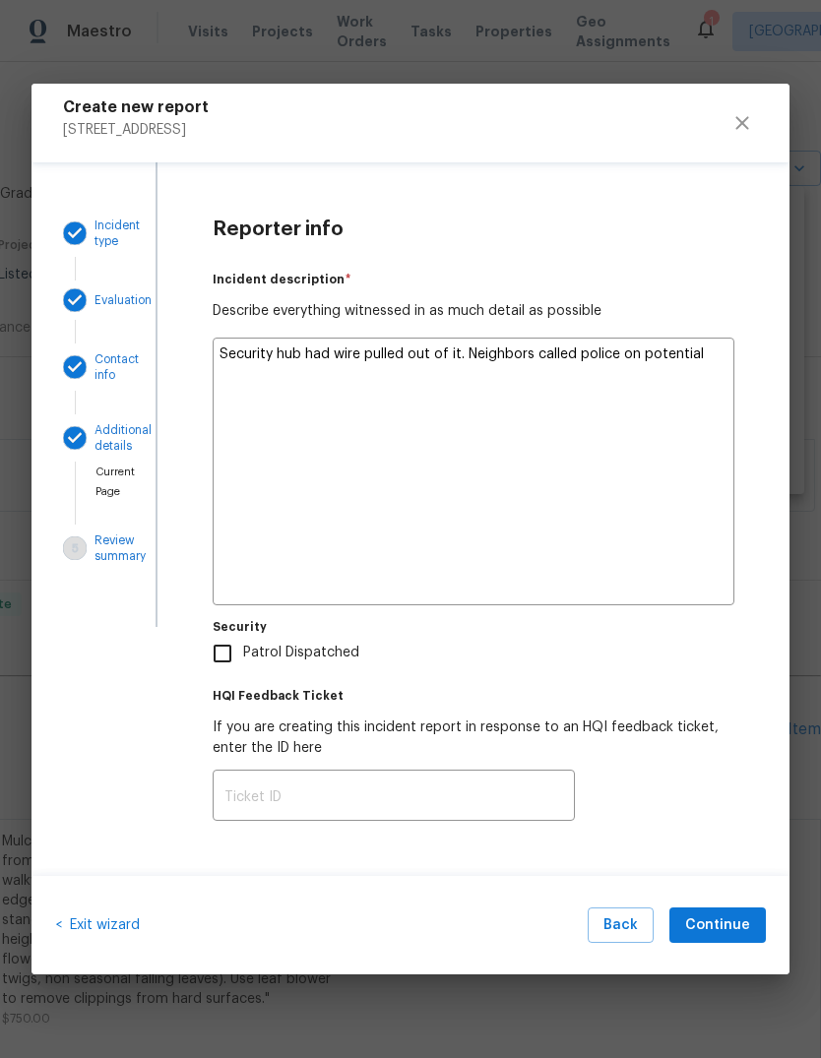
type textarea "x"
type textarea "Security hub had wire pulled out of it. Neighbors called police on potential"
type textarea "x"
type textarea "Security hub had wire pulled out of it. Neighbors called police on potential r"
type textarea "x"
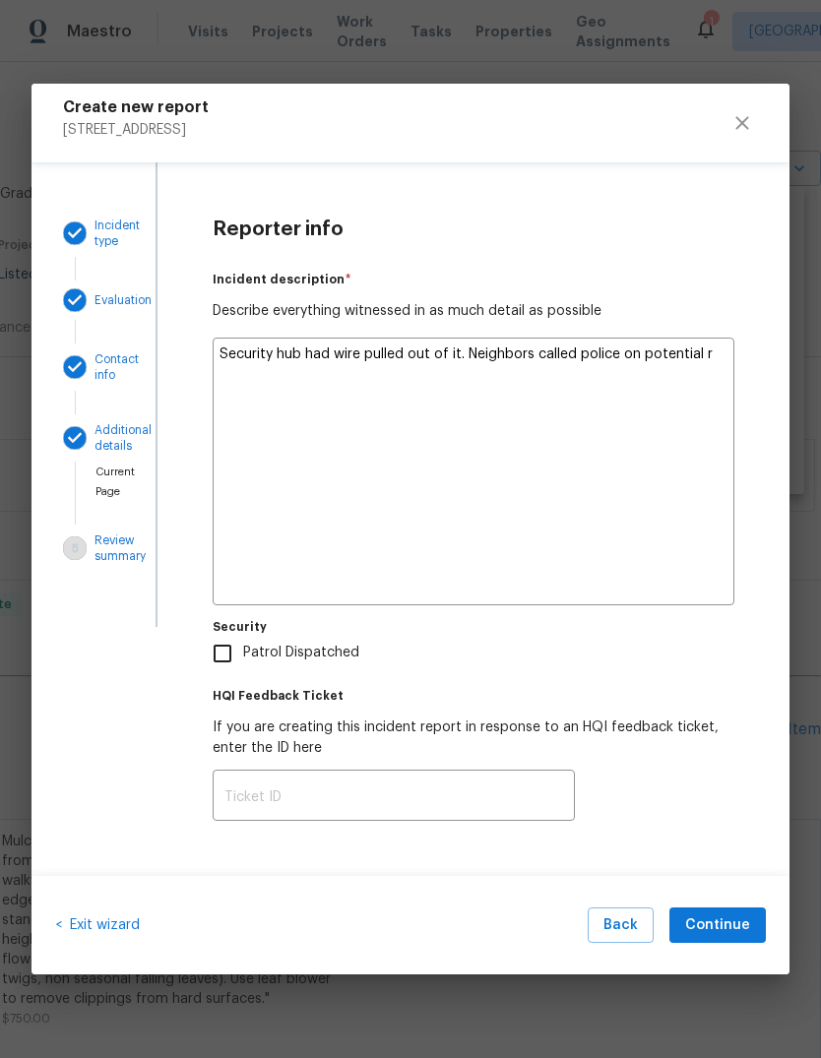
type textarea "Security hub had wire pulled out of it. Neighbors called police on potential re"
type textarea "x"
type textarea "Security hub had wire pulled out of it. Neighbors called police on potential ren"
type textarea "x"
type textarea "Security hub had wire pulled out of it. Neighbors called police on potential re…"
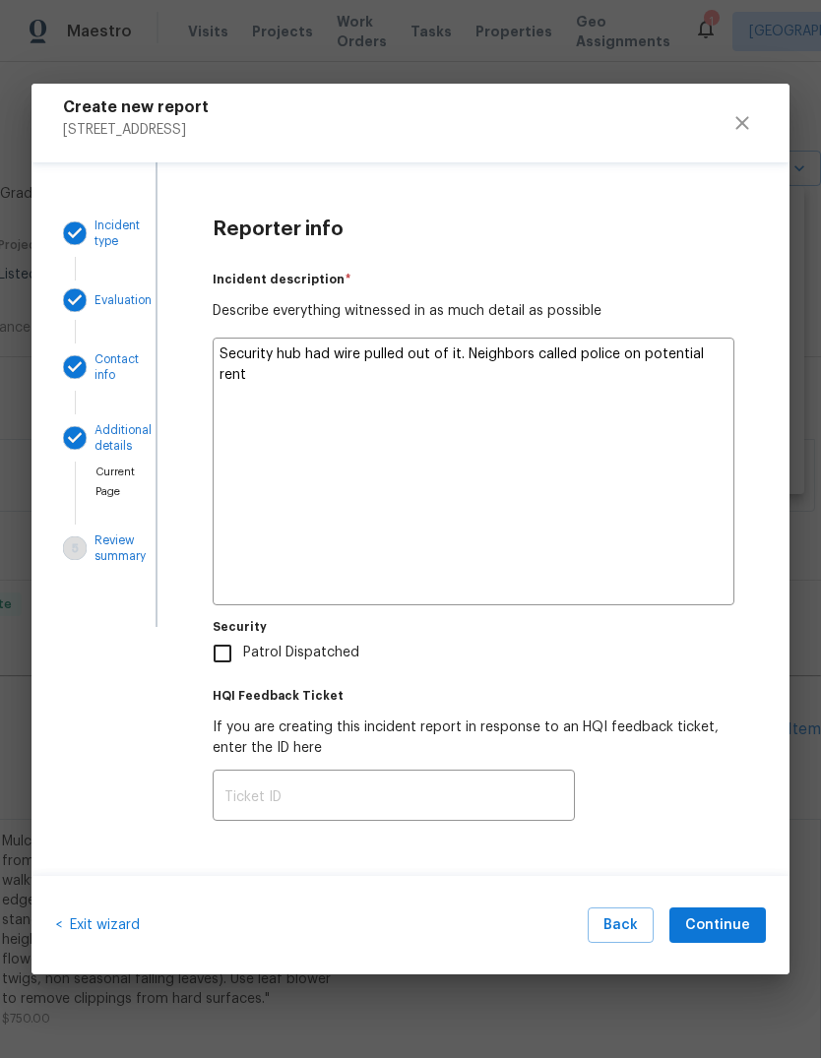
type textarea "x"
type textarea "Security hub had wire pulled out of it. Neighbors called police on potential re…"
type textarea "x"
type textarea "Security hub had wire pulled out of it. Neighbors called police on potential re…"
type textarea "x"
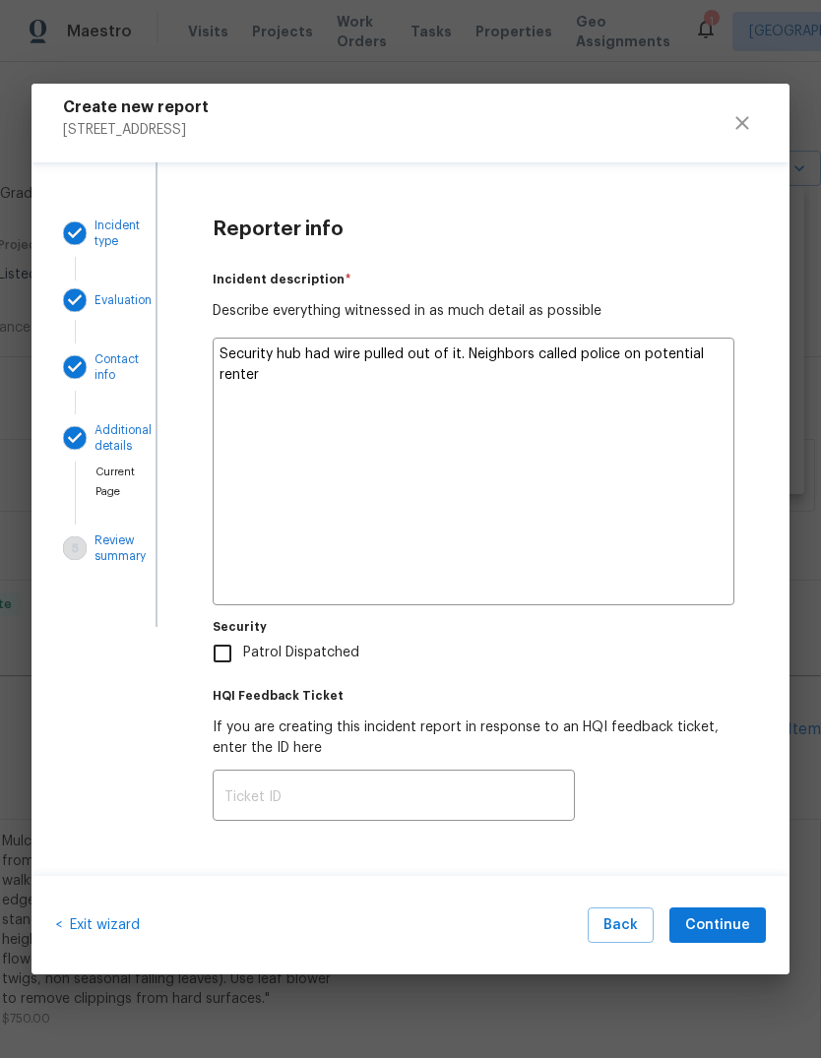
type textarea "Security hub had wire pulled out of it. Neighbors called police on potential re…"
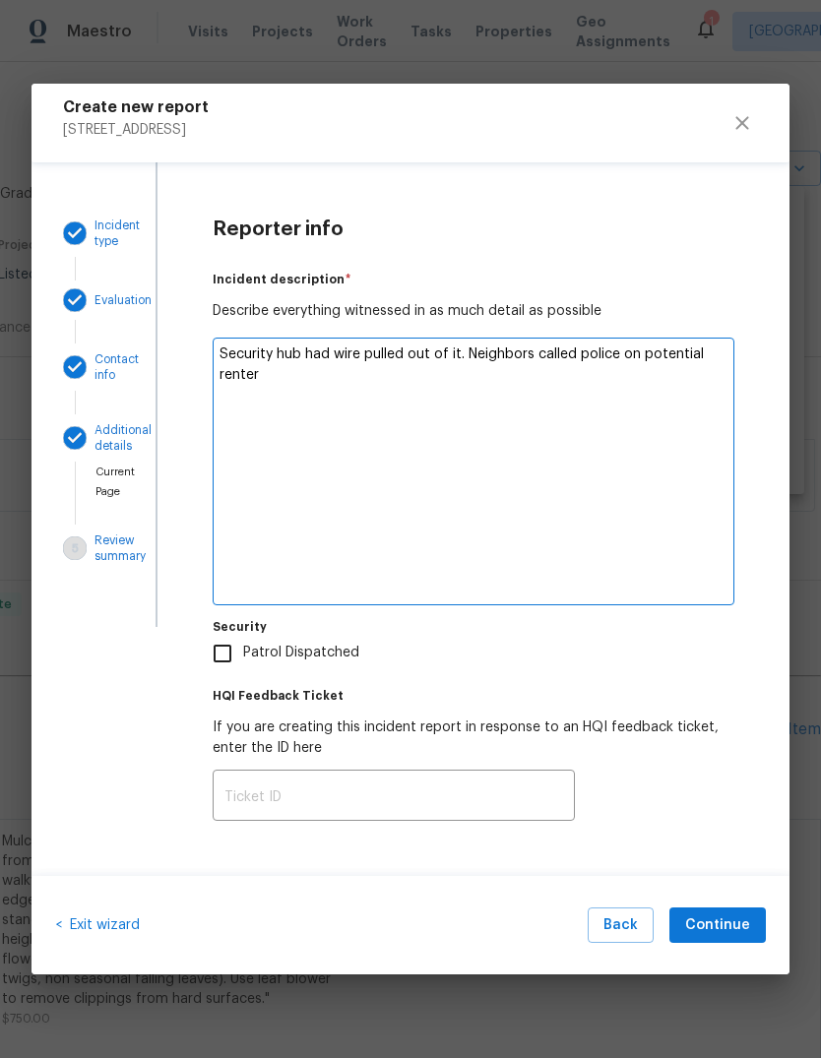
click at [773, 568] on div "Reporter info Incident description   * Describe everything witnessed in as much…" at bounding box center [474, 519] width 632 height 714
click at [704, 937] on span "Continue" at bounding box center [717, 926] width 65 height 25
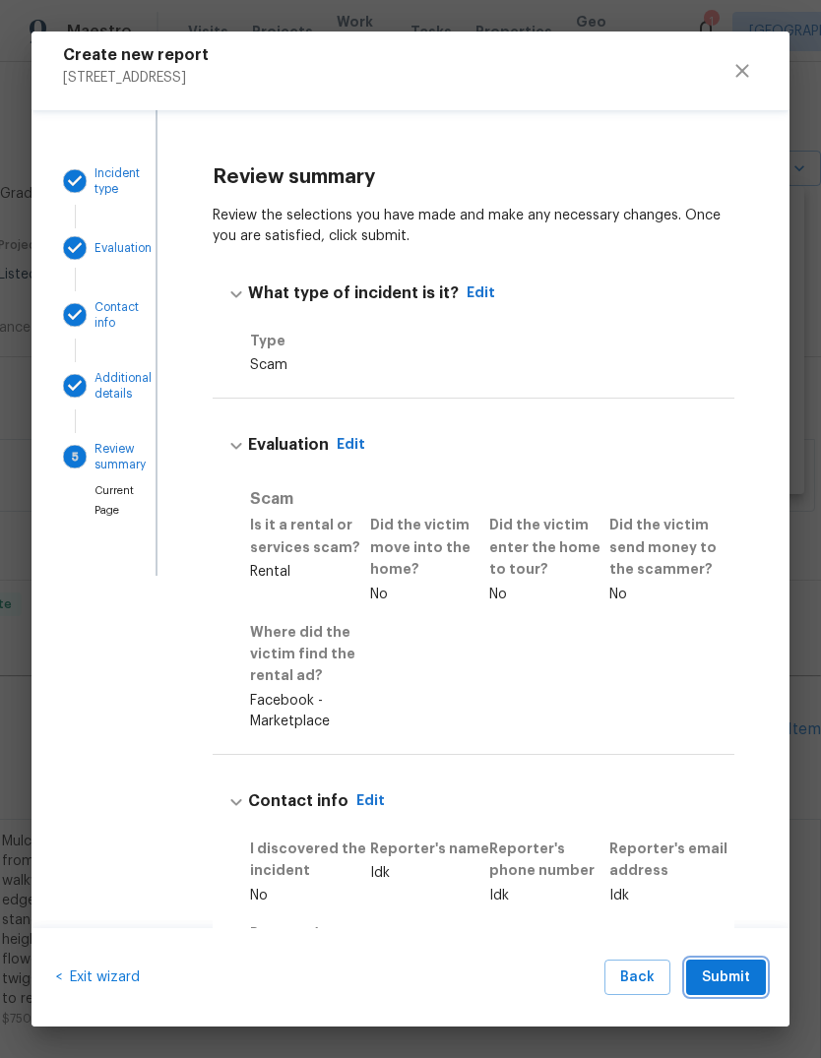
click at [703, 979] on span "Submit" at bounding box center [726, 978] width 48 height 25
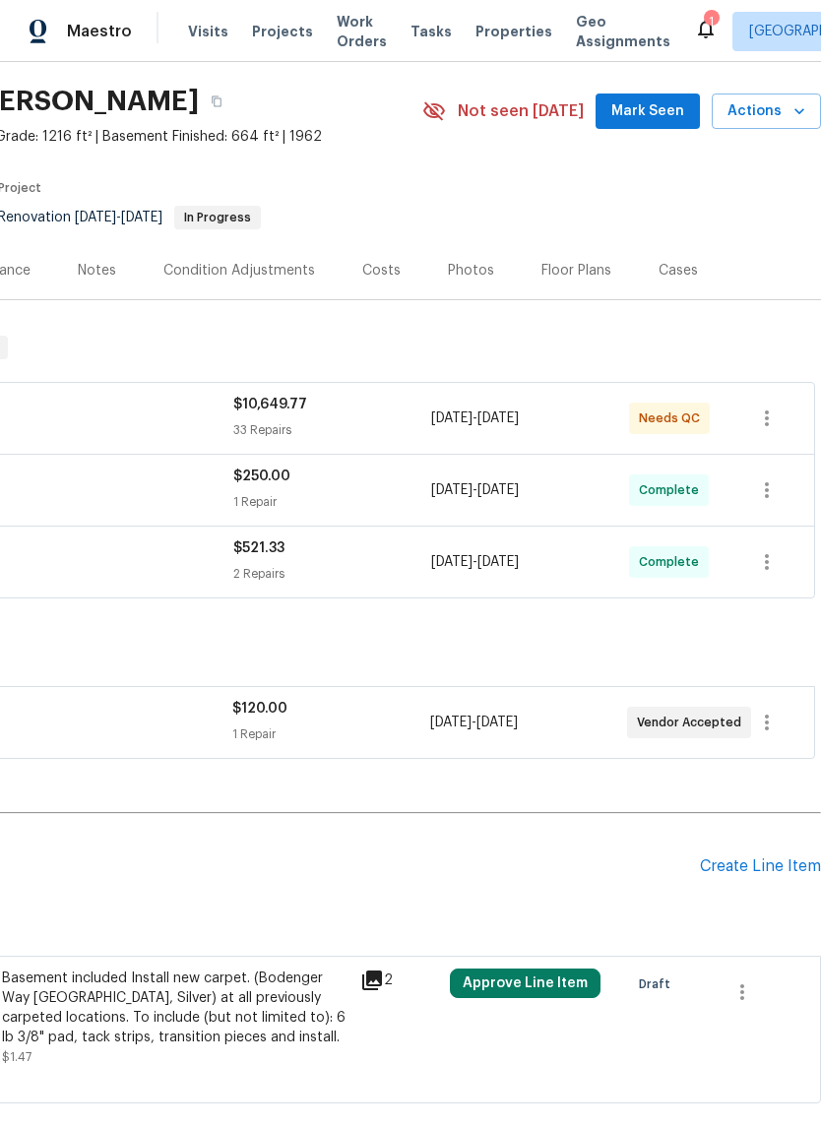
scroll to position [59, 291]
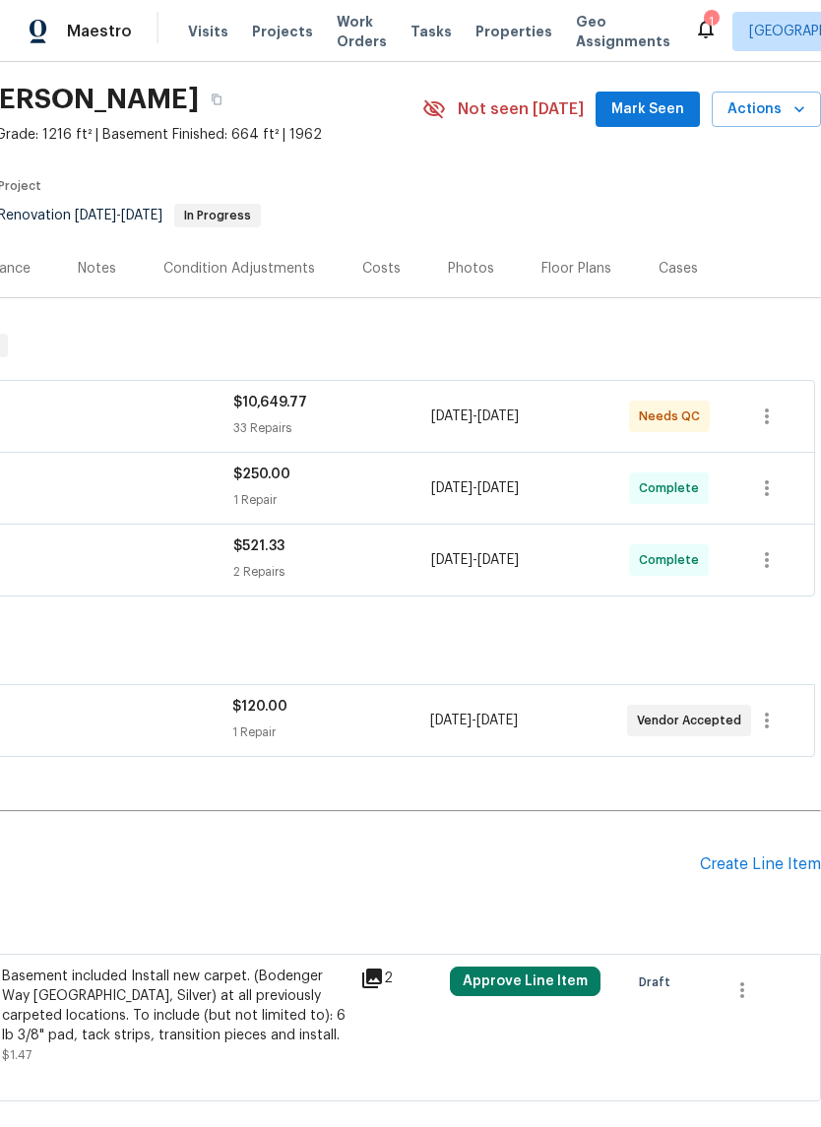
click at [792, 105] on icon "button" at bounding box center [800, 109] width 20 height 20
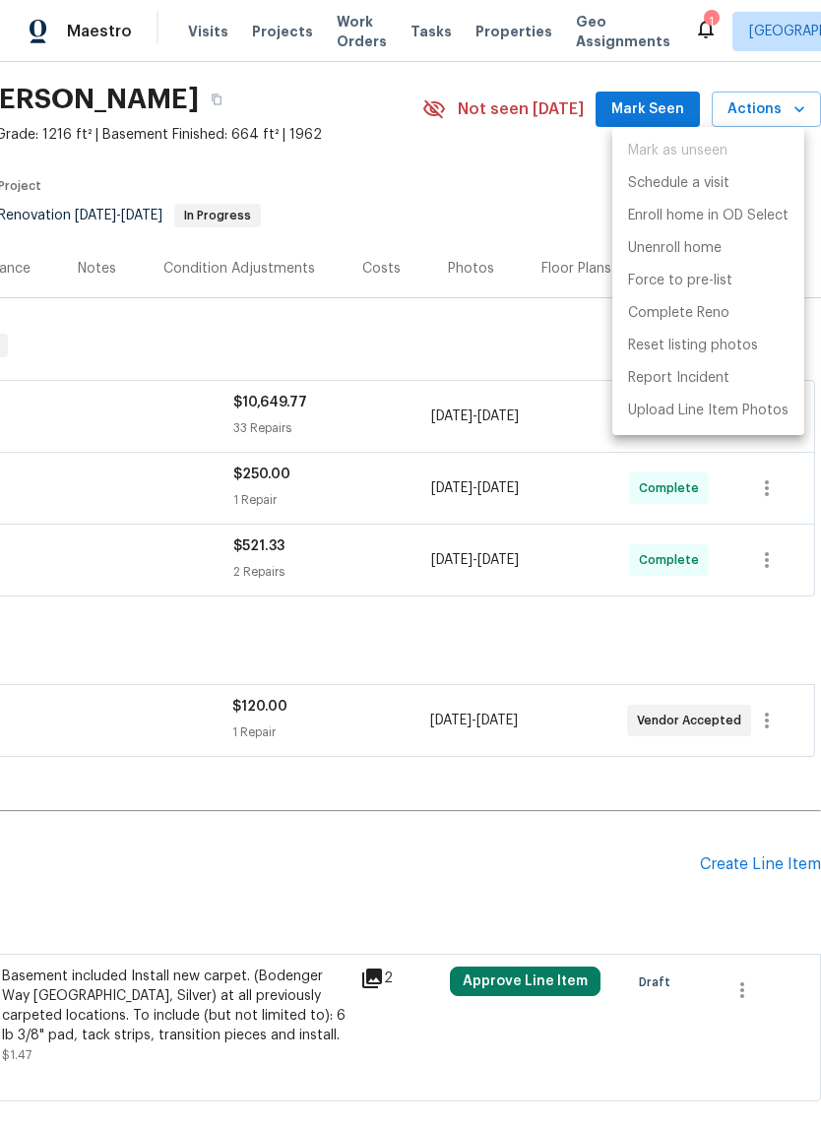
click at [436, 368] on div at bounding box center [410, 563] width 821 height 1127
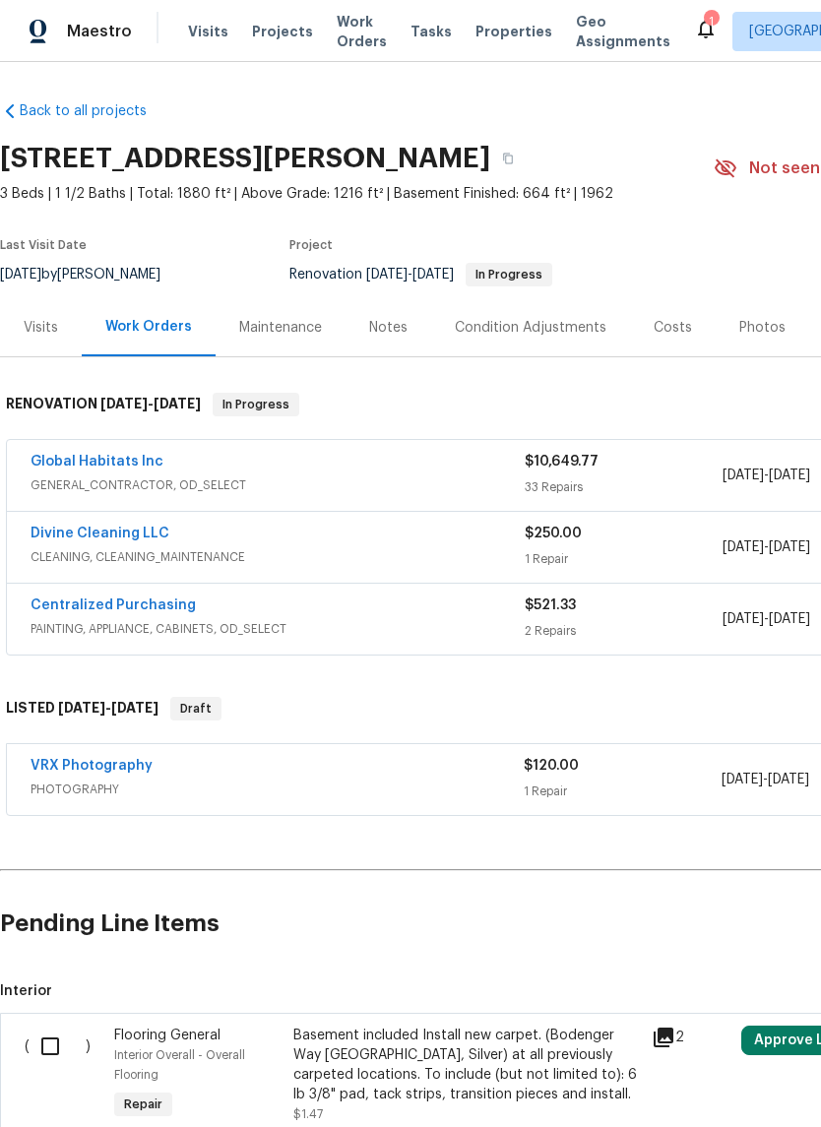
scroll to position [0, 0]
click at [137, 461] on link "Global Habitats Inc" at bounding box center [97, 462] width 133 height 14
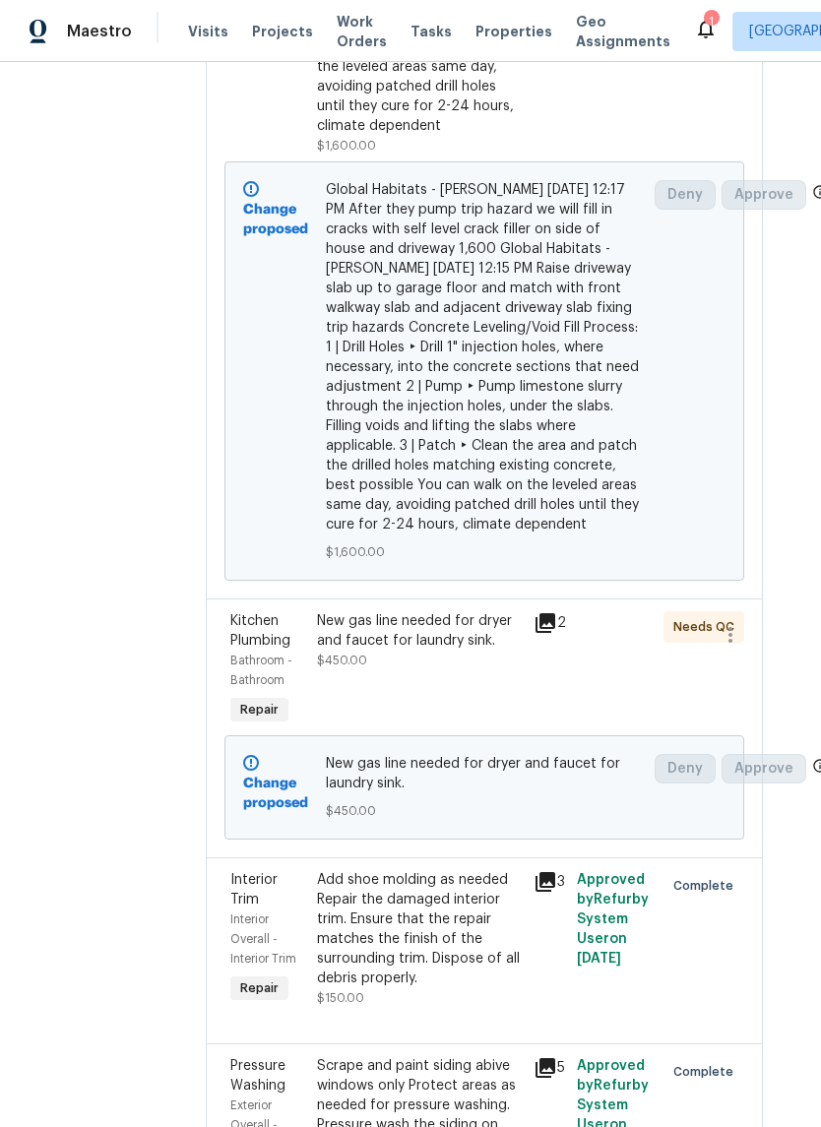
scroll to position [859, 27]
click at [436, 620] on div "New gas line needed for dryer and faucet for laundry sink." at bounding box center [419, 631] width 205 height 39
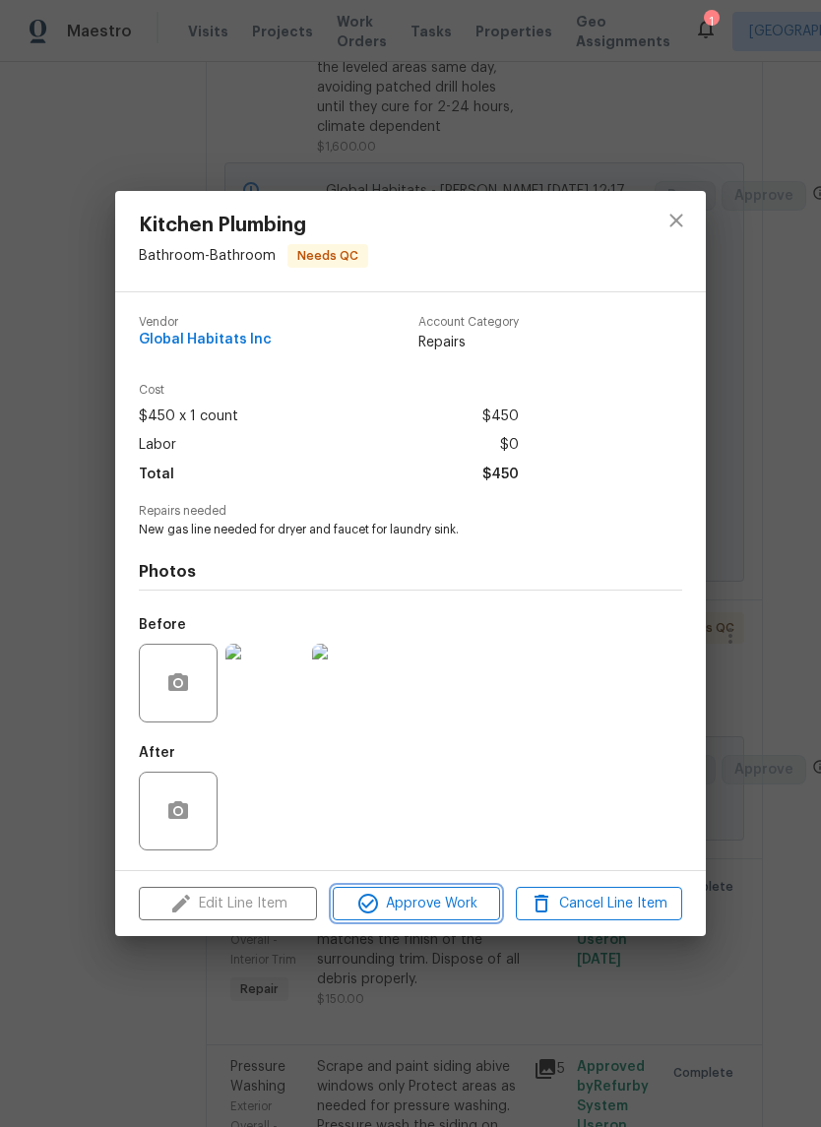
click at [463, 906] on span "Approve Work" at bounding box center [416, 904] width 155 height 25
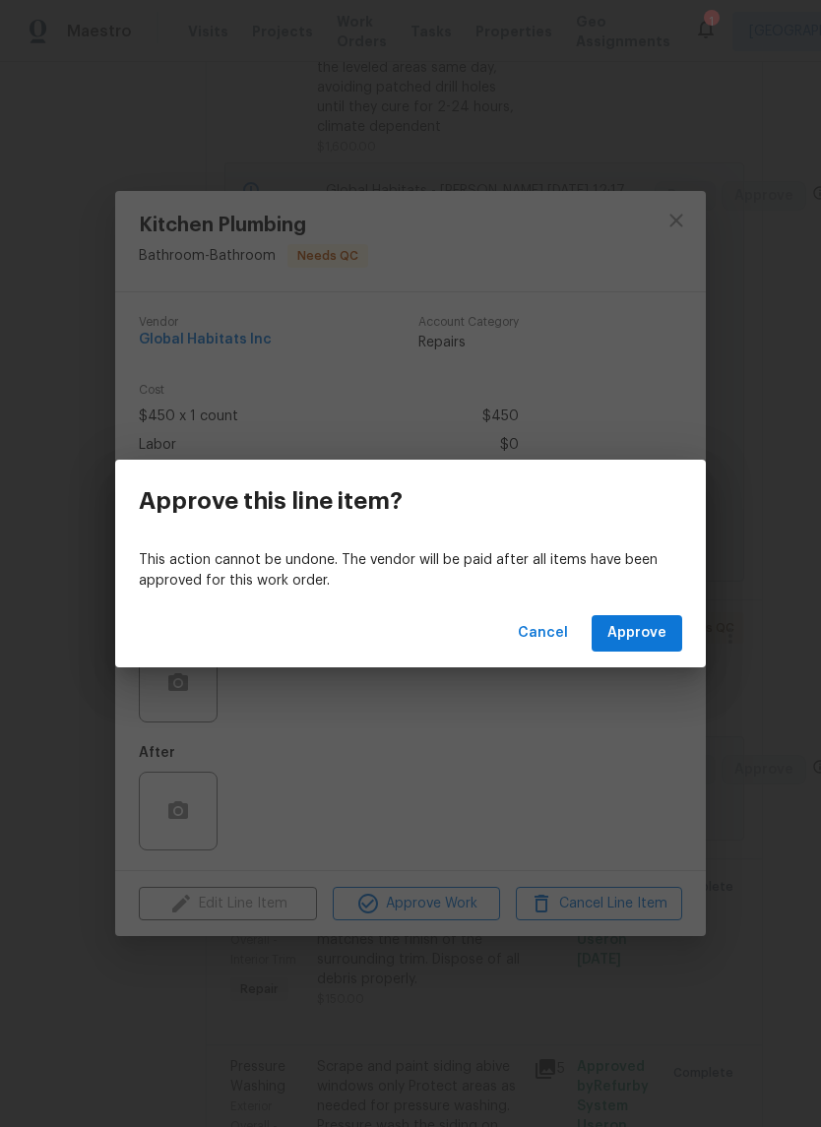
click at [644, 607] on div "Cancel Approve" at bounding box center [410, 634] width 591 height 68
click at [643, 607] on div "Cancel Approve" at bounding box center [410, 634] width 591 height 68
click at [644, 633] on span "Approve" at bounding box center [636, 633] width 59 height 25
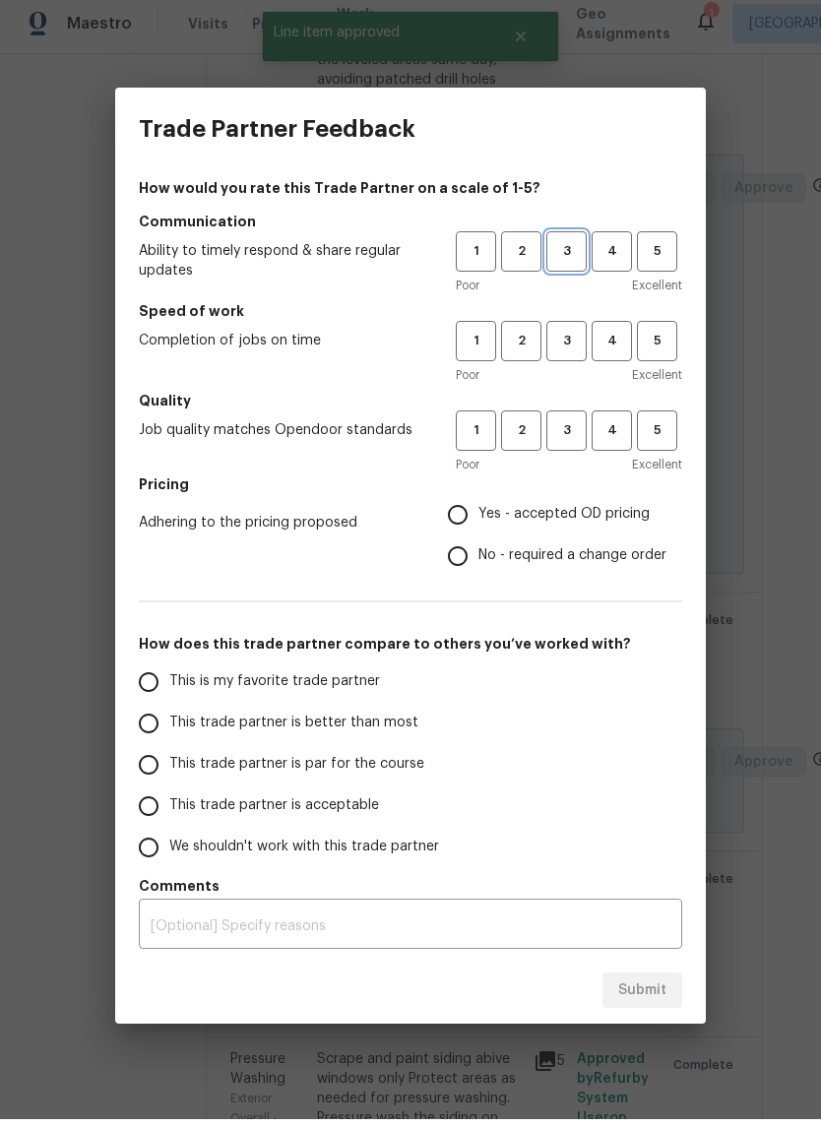
click at [575, 252] on span "3" at bounding box center [566, 259] width 36 height 23
click at [515, 338] on span "2" at bounding box center [521, 349] width 36 height 23
click at [556, 437] on span "3" at bounding box center [566, 438] width 36 height 23
click at [560, 525] on span "Yes - accepted OD pricing" at bounding box center [564, 522] width 171 height 21
click at [479, 525] on input "Yes - accepted OD pricing" at bounding box center [457, 522] width 41 height 41
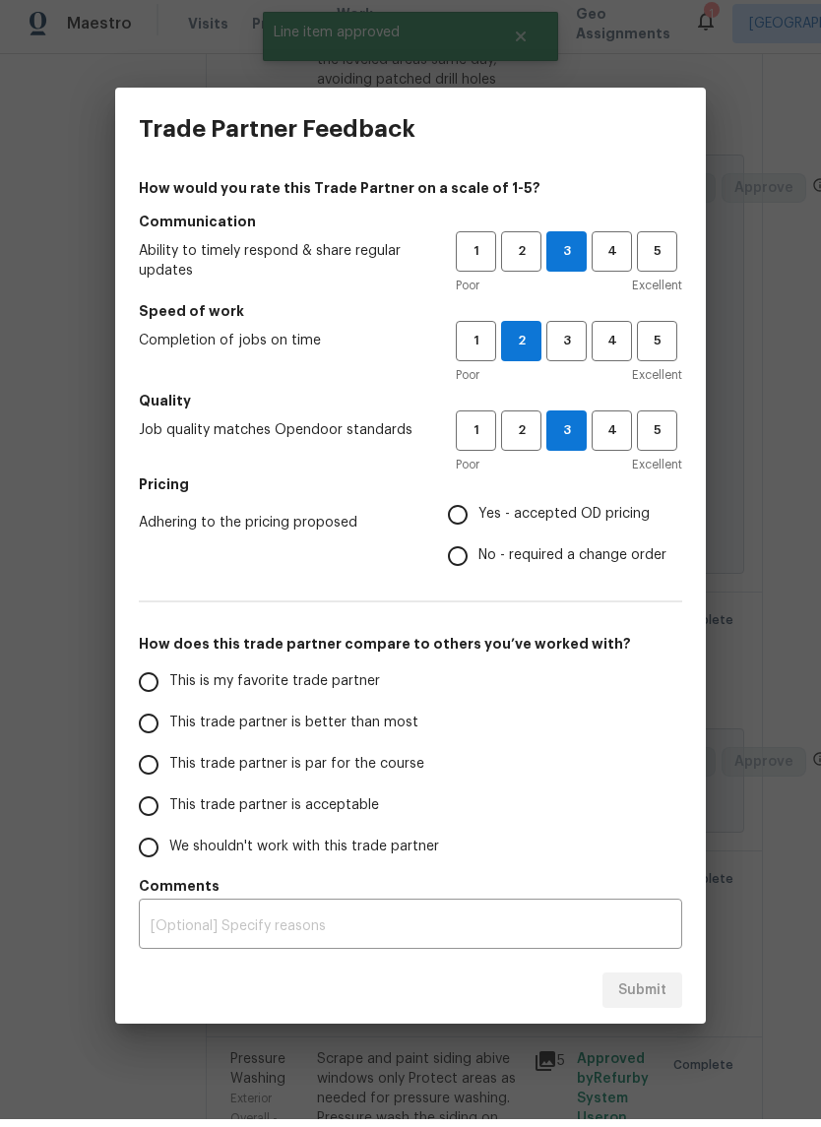
radio input "true"
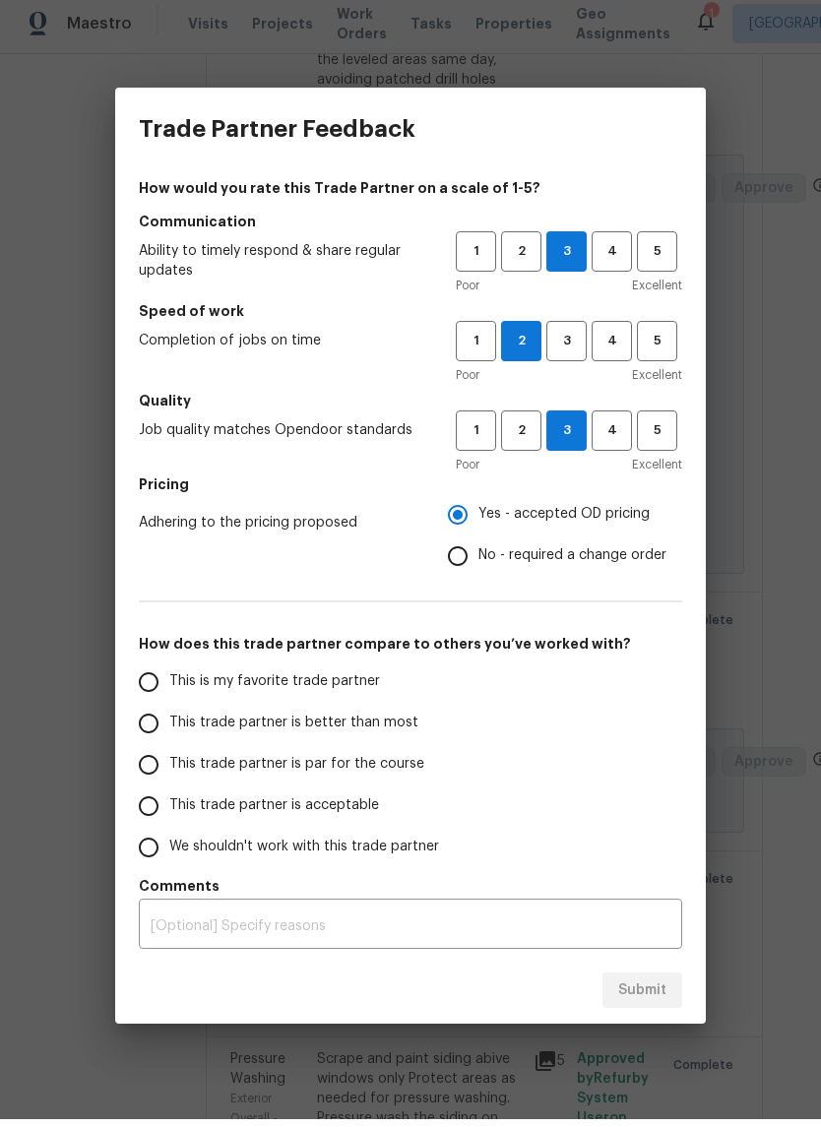
click at [356, 762] on span "This trade partner is par for the course" at bounding box center [296, 772] width 255 height 21
click at [169, 762] on input "This trade partner is par for the course" at bounding box center [148, 772] width 41 height 41
click at [651, 981] on button "Submit" at bounding box center [643, 999] width 80 height 36
radio input "true"
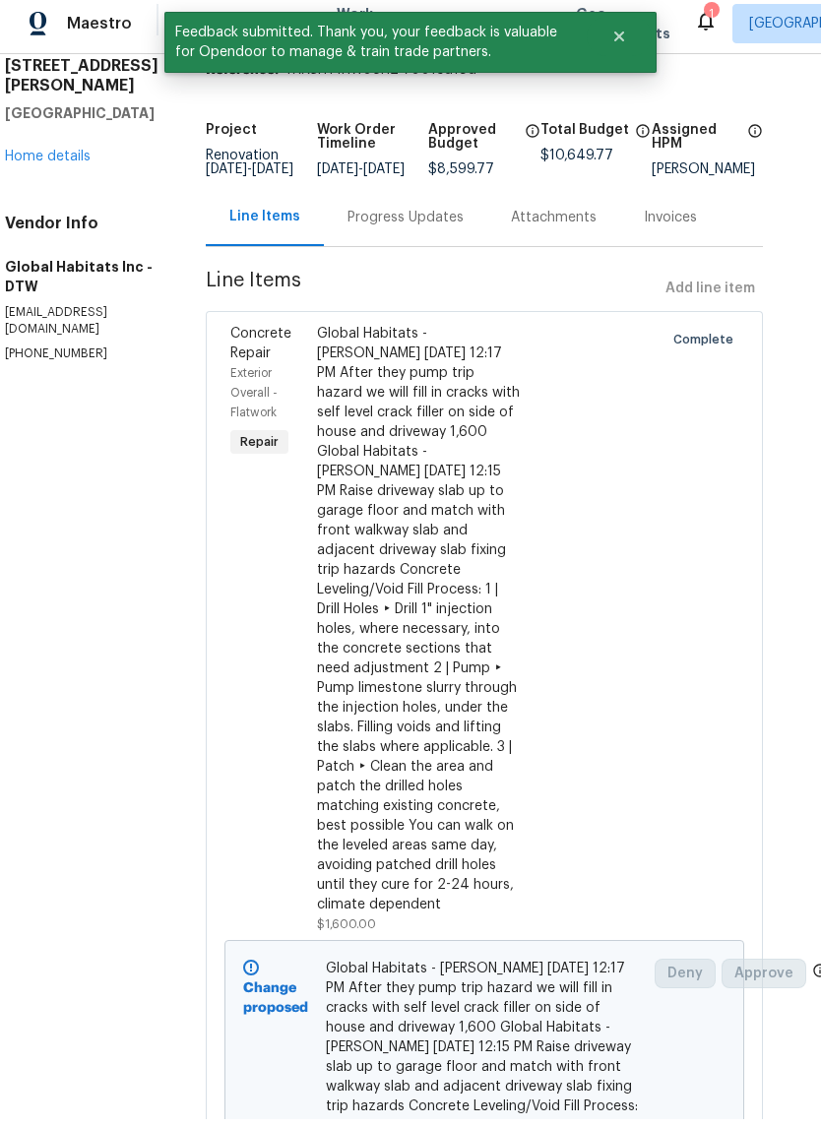
scroll to position [74, 27]
click at [66, 157] on link "Home details" at bounding box center [48, 164] width 86 height 14
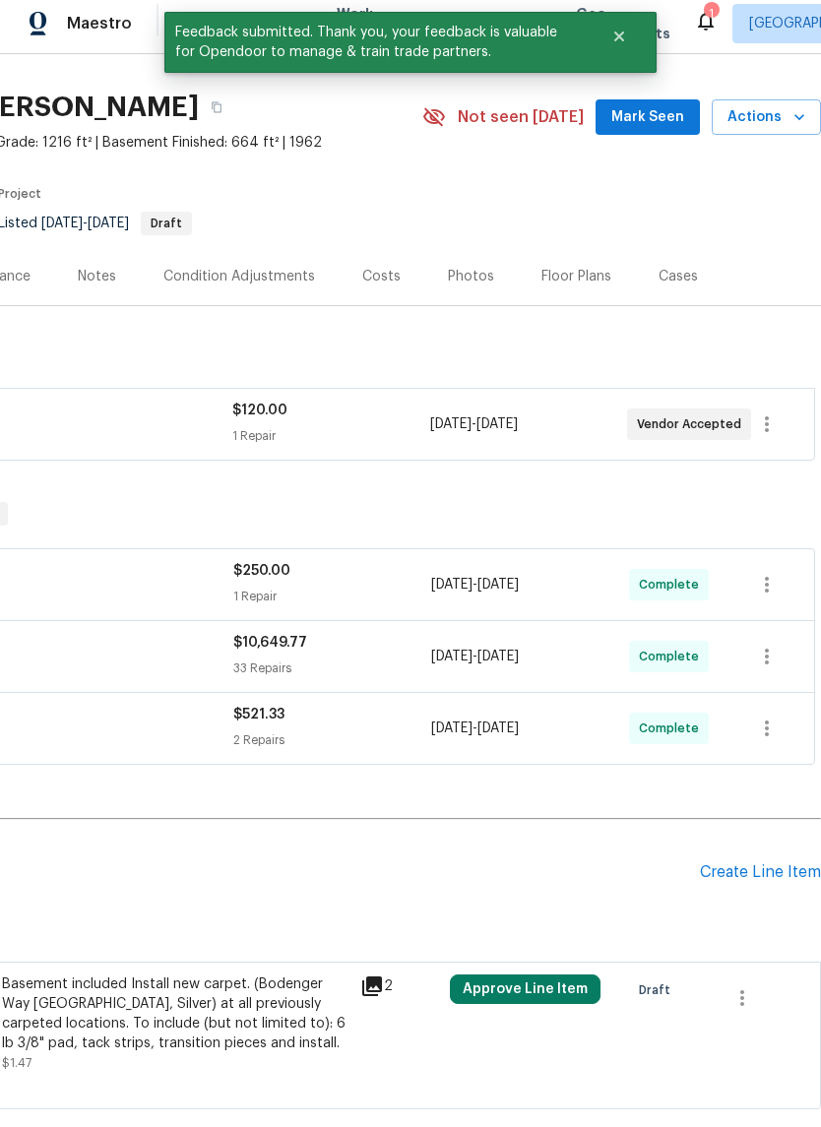
scroll to position [43, 291]
click at [782, 118] on span "Actions" at bounding box center [767, 125] width 78 height 25
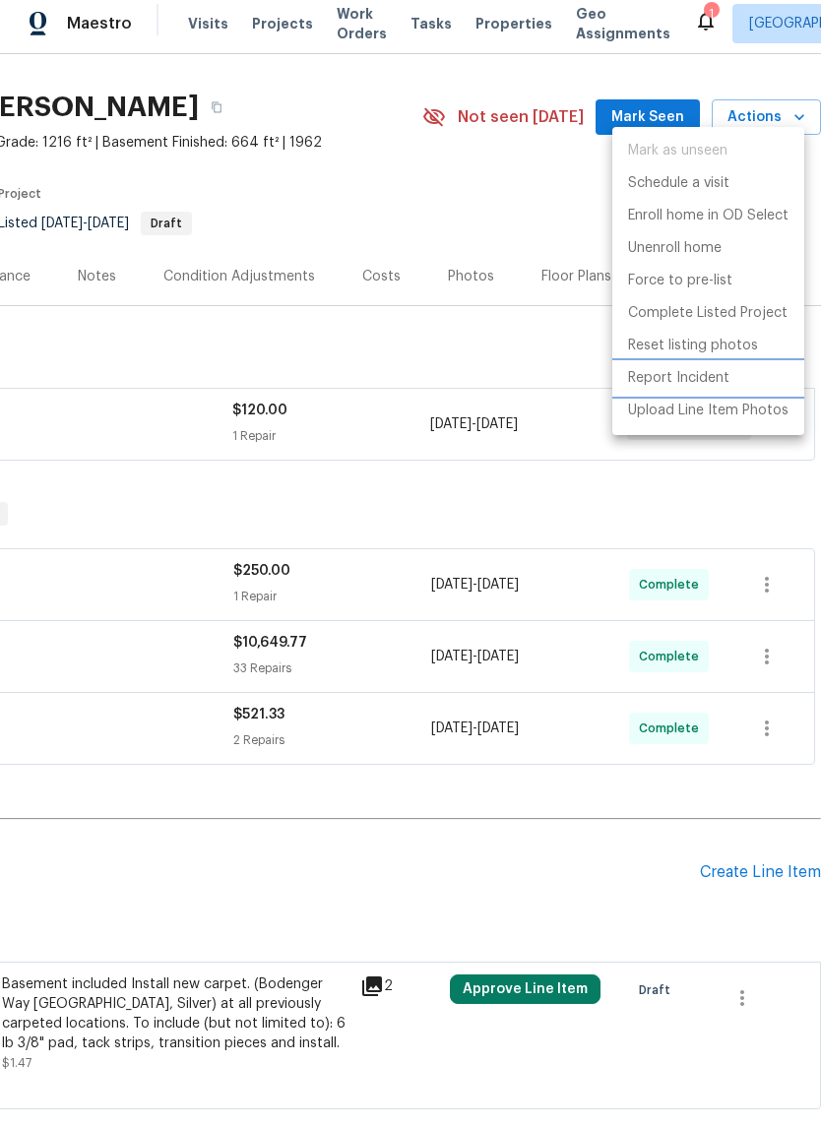
click at [685, 380] on p "Report Incident" at bounding box center [678, 386] width 101 height 21
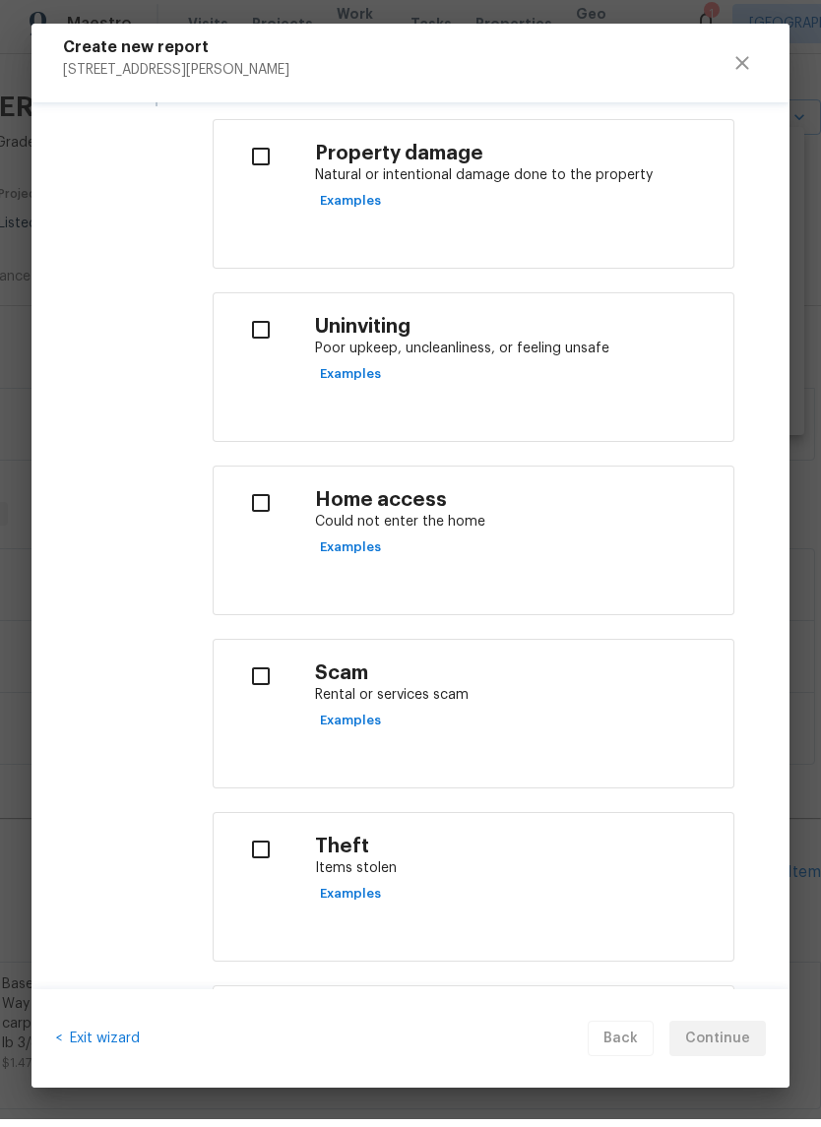
scroll to position [466, 0]
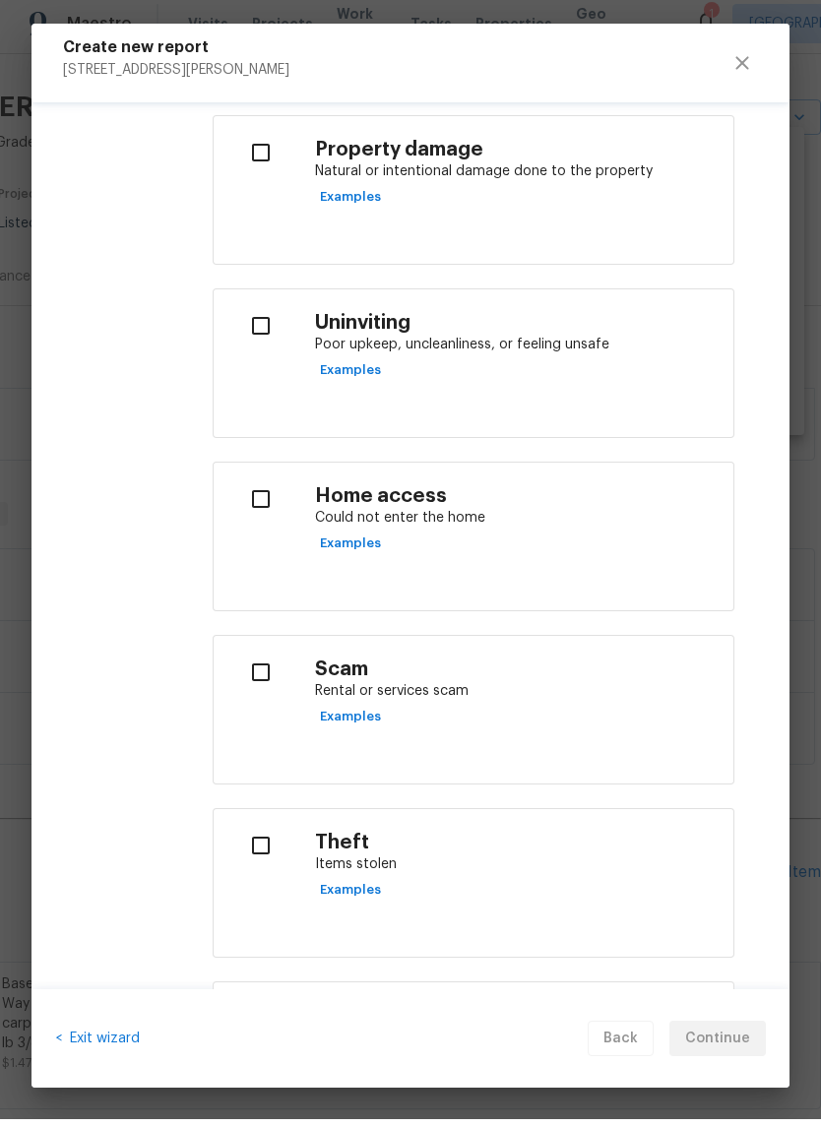
click at [412, 670] on h4 "Scam" at bounding box center [516, 678] width 403 height 25
checkbox input "true"
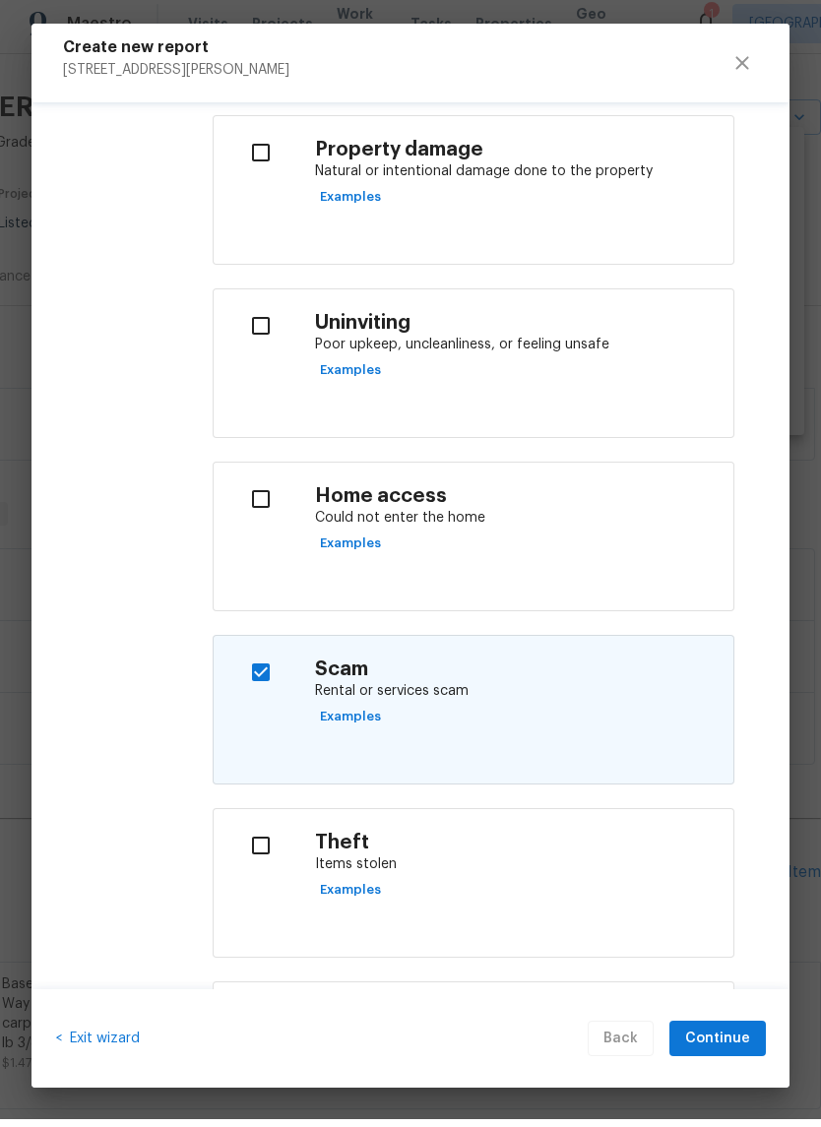
click at [732, 1016] on div "< Exit wizard Back Continue" at bounding box center [411, 1046] width 758 height 99
click at [737, 1029] on button "Continue" at bounding box center [718, 1047] width 96 height 36
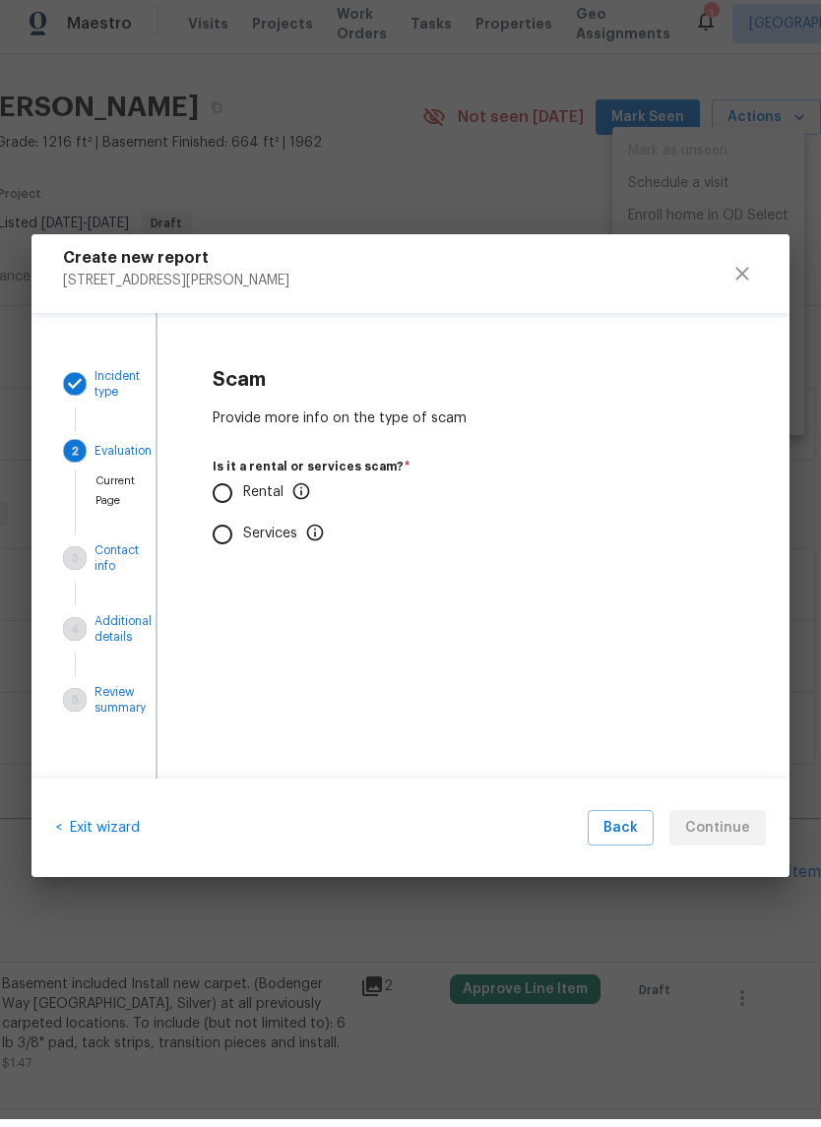
click at [255, 498] on p "Rental" at bounding box center [277, 500] width 68 height 21
click at [243, 498] on input "Rental" at bounding box center [222, 500] width 41 height 41
radio input "true"
click at [249, 597] on label "No" at bounding box center [383, 617] width 362 height 41
click at [243, 597] on input "No" at bounding box center [222, 617] width 41 height 41
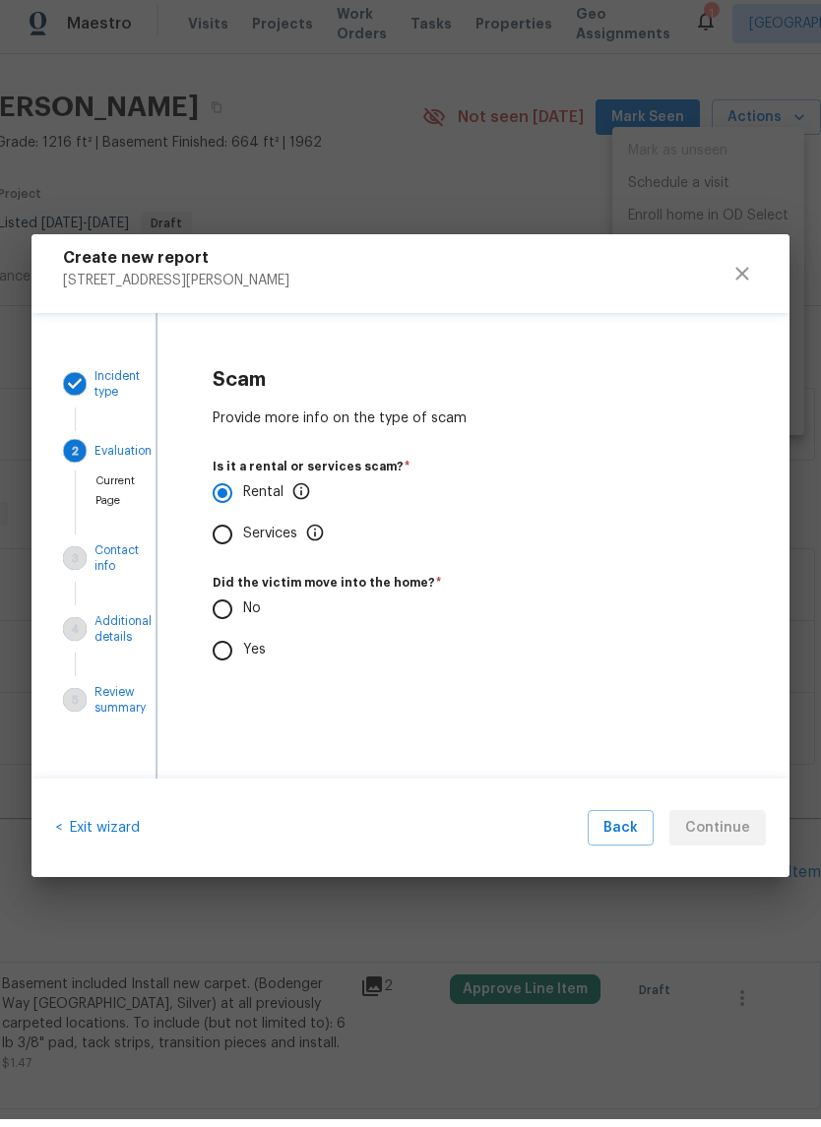
radio input "true"
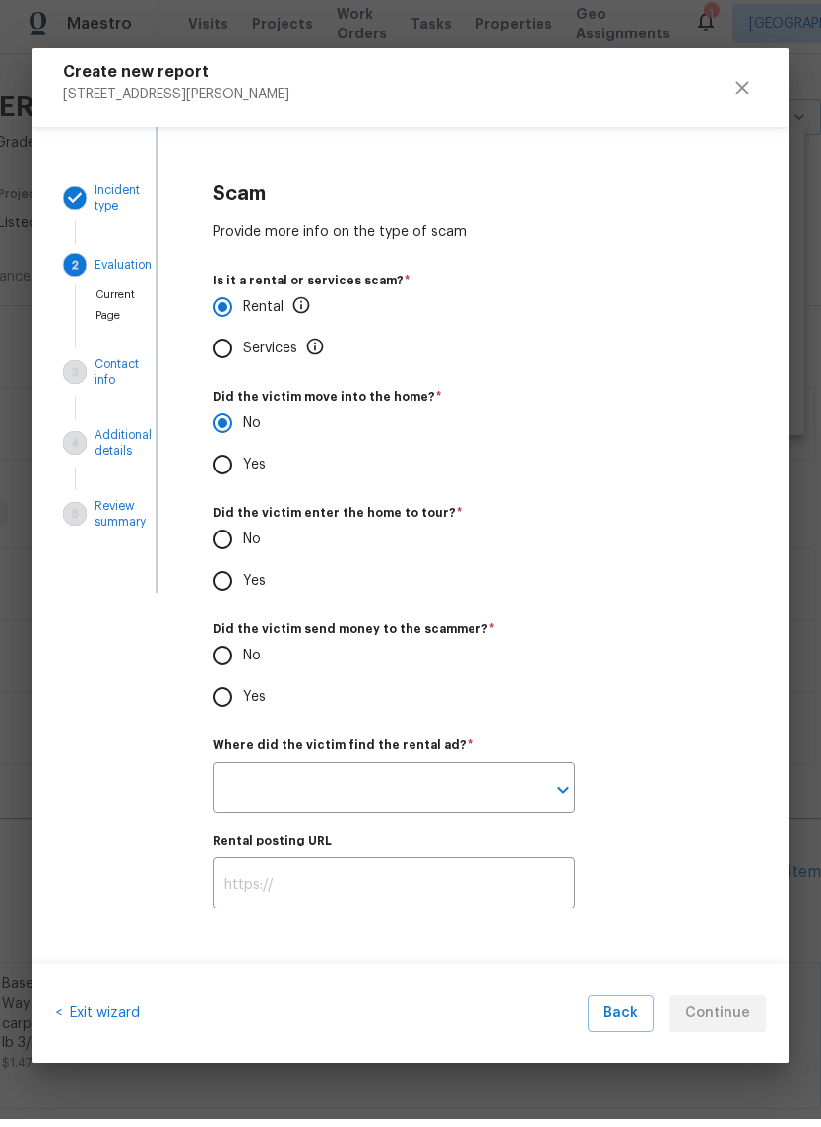
click at [241, 536] on input "No" at bounding box center [222, 547] width 41 height 41
radio input "true"
click at [240, 646] on input "No" at bounding box center [222, 663] width 41 height 41
radio input "true"
click at [572, 787] on icon "Open" at bounding box center [563, 799] width 24 height 24
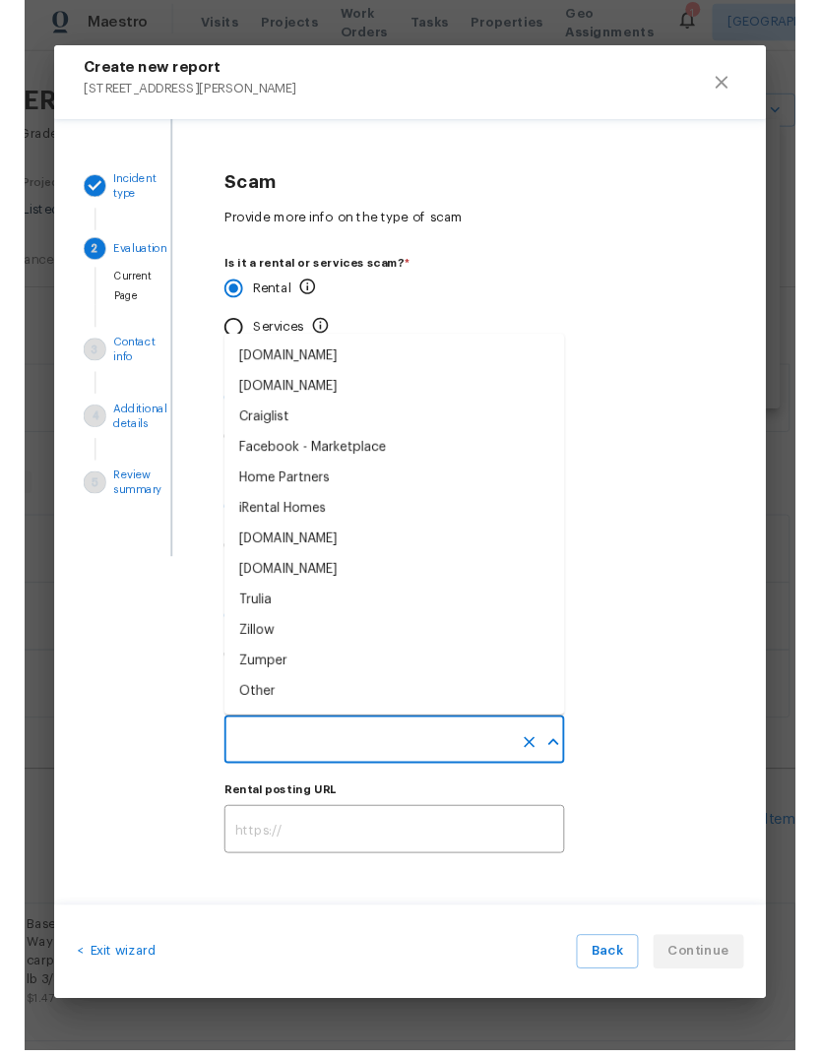
scroll to position [74, 0]
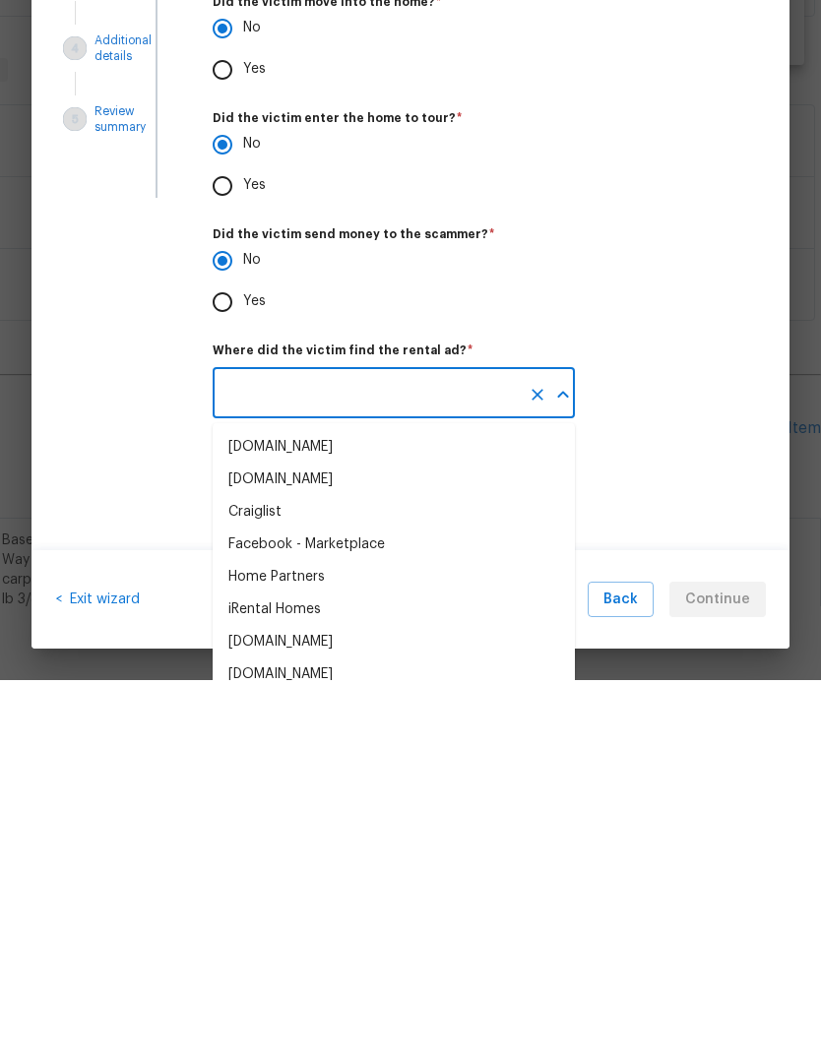
click at [365, 913] on div "Facebook - Marketplace" at bounding box center [306, 923] width 157 height 21
type input "Facebook - Marketplace"
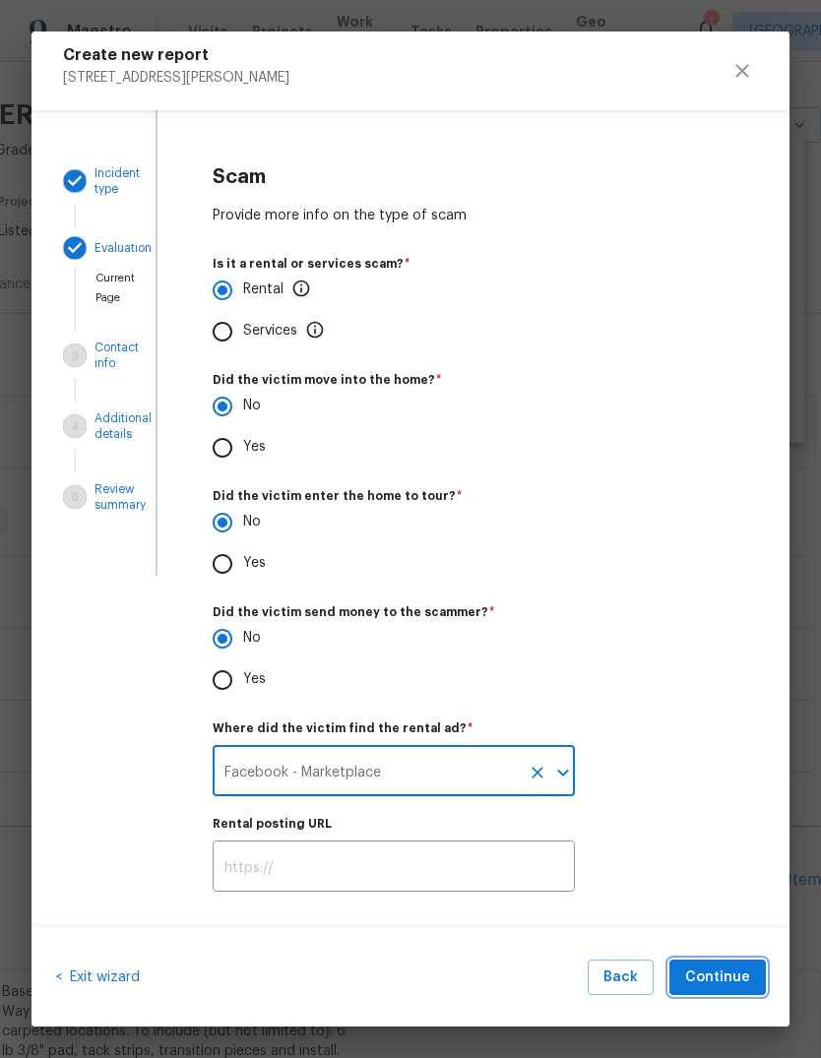
click at [734, 976] on span "Continue" at bounding box center [717, 978] width 65 height 25
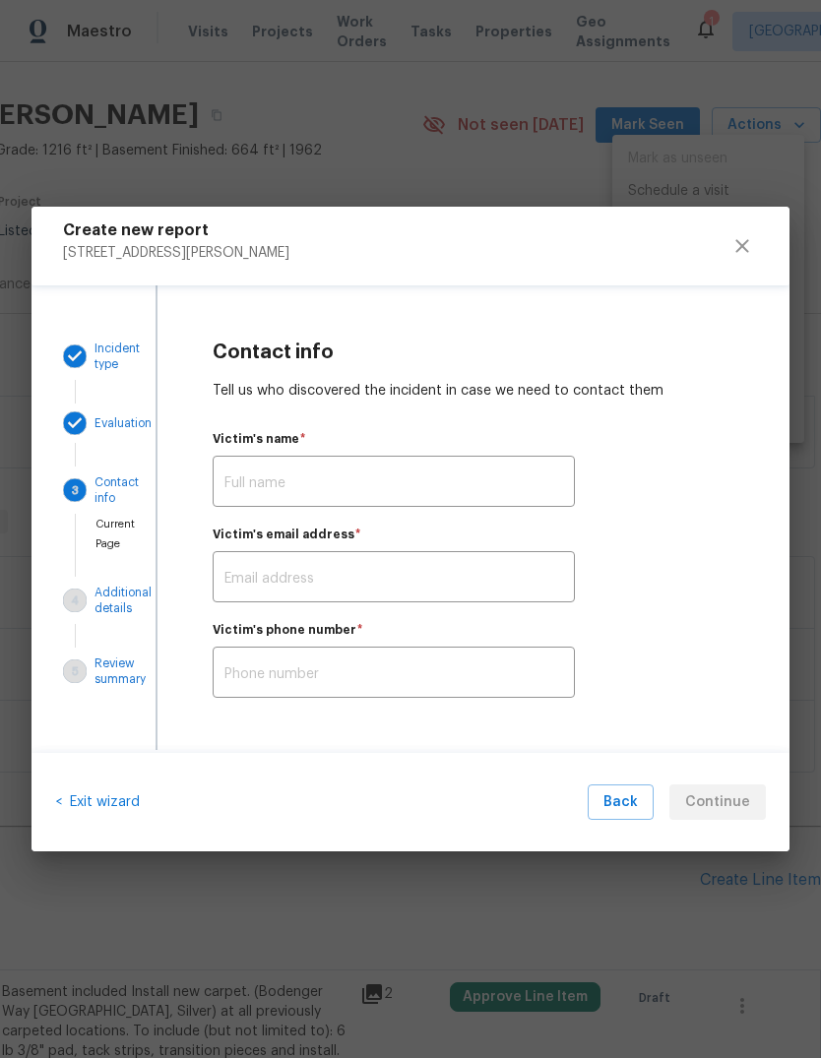
click at [460, 472] on input "text" at bounding box center [394, 484] width 362 height 46
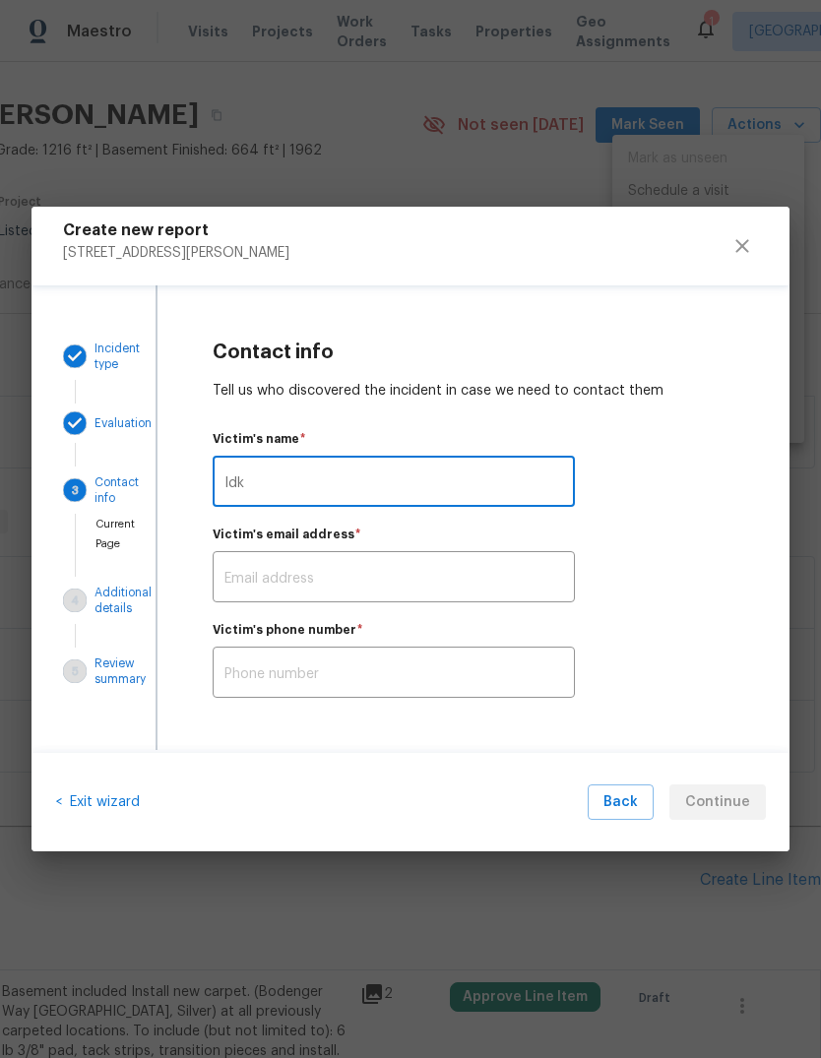
type input "Idk"
click at [457, 564] on input "text" at bounding box center [394, 579] width 362 height 46
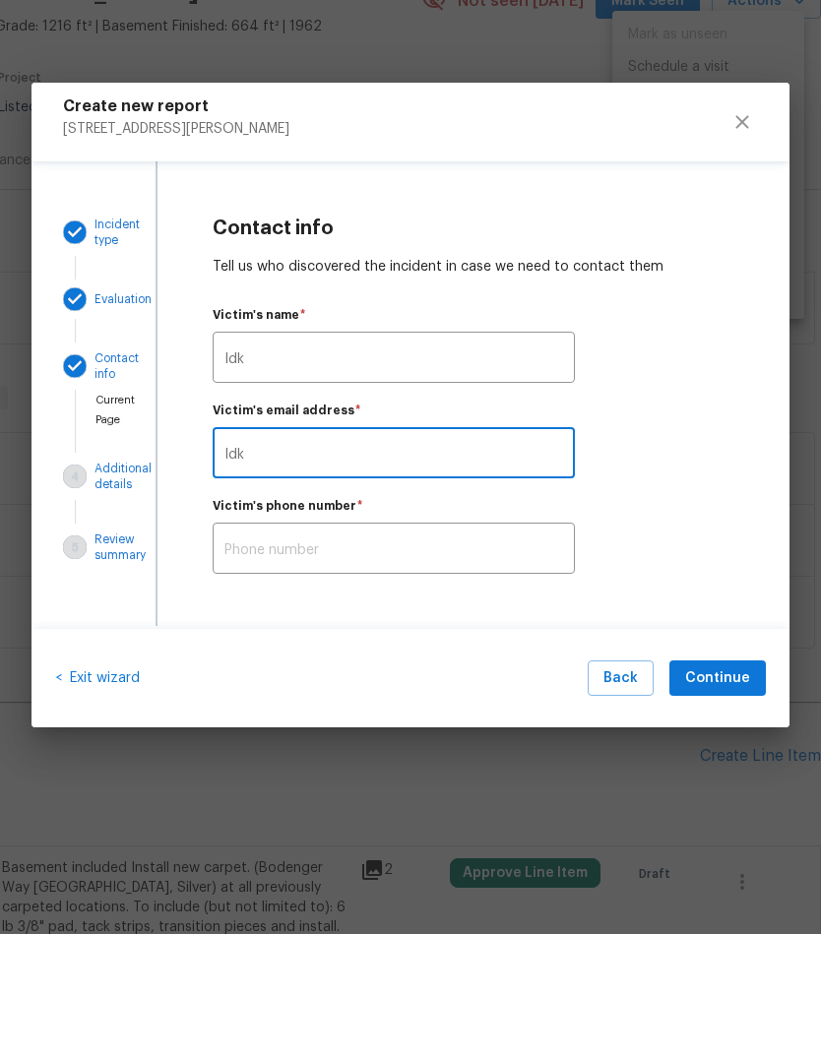
type input "Idk"
click at [466, 652] on input "text" at bounding box center [394, 675] width 362 height 46
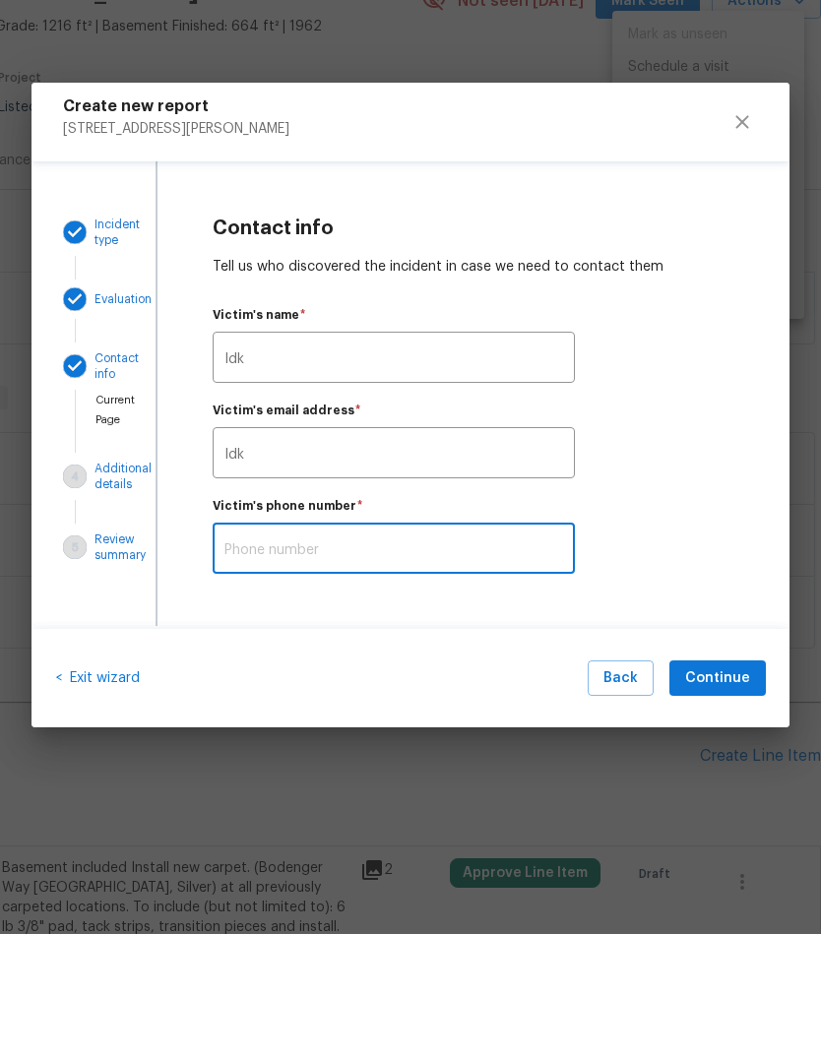
click at [465, 652] on input "text" at bounding box center [394, 675] width 362 height 46
type input "Idk"
click at [732, 791] on span "Continue" at bounding box center [717, 803] width 65 height 25
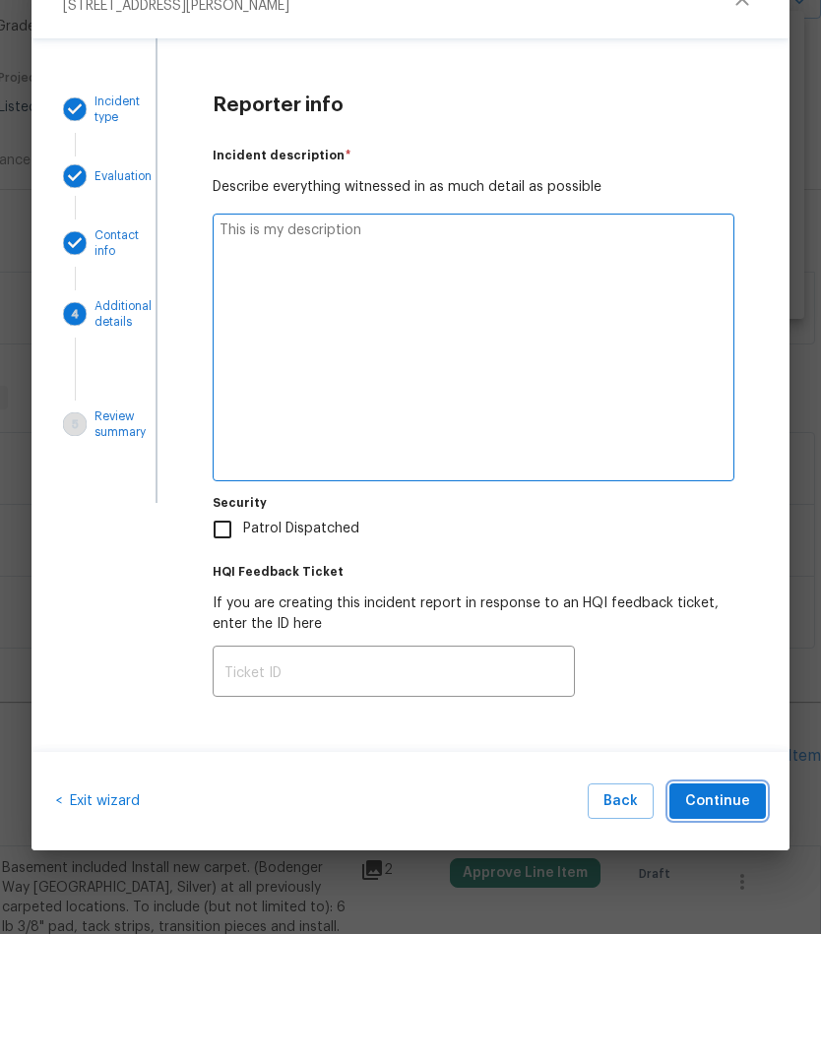
type textarea "x"
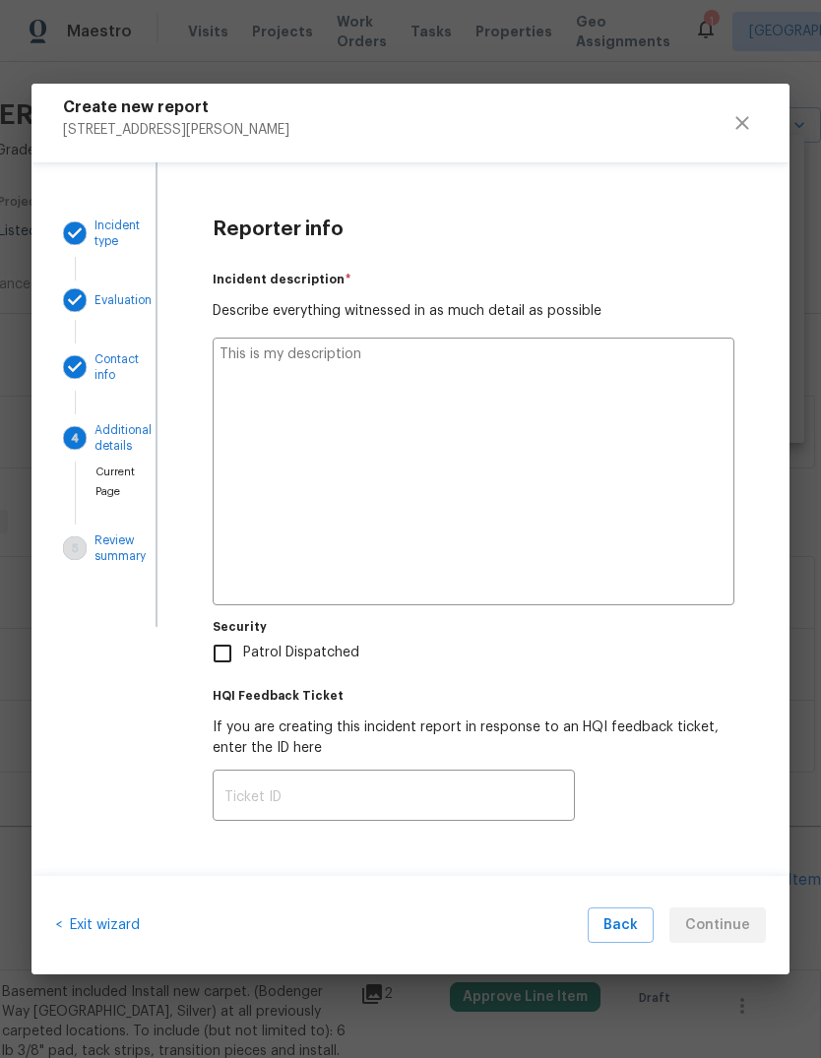
click at [556, 479] on textarea at bounding box center [474, 472] width 522 height 268
type textarea "G"
type textarea "x"
type textarea "Gc"
type textarea "x"
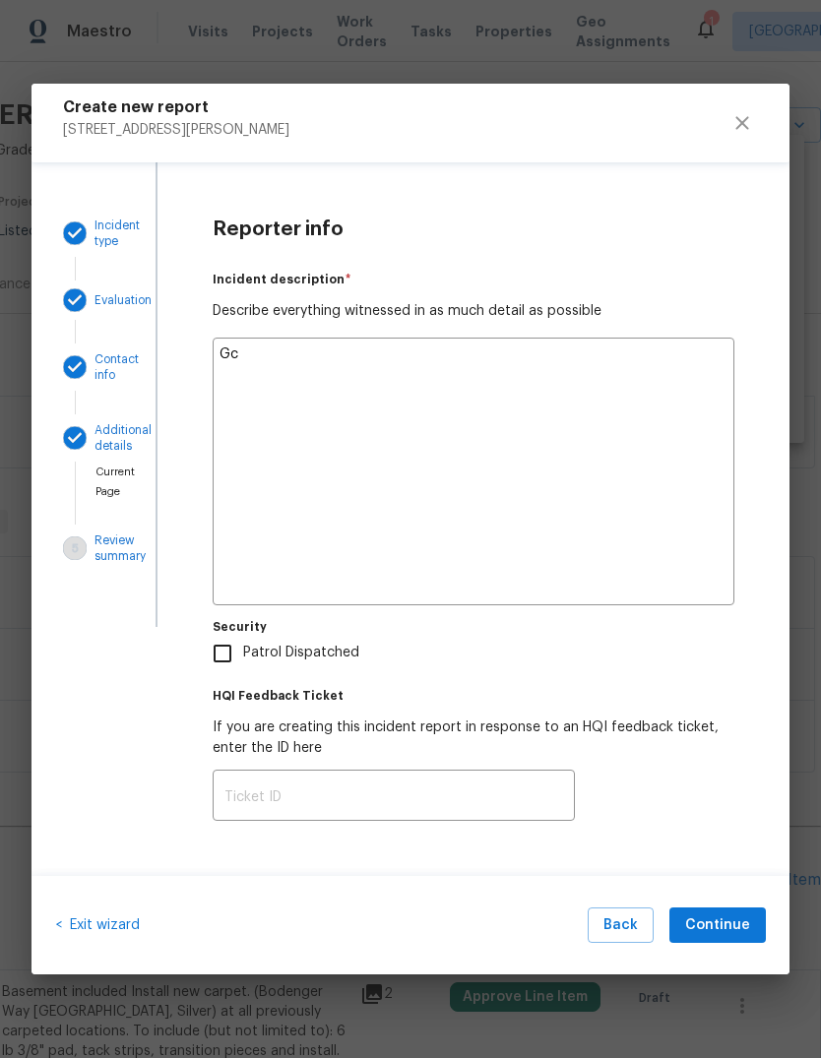
type textarea "Gc"
type textarea "x"
type textarea "Gc s"
type textarea "x"
type textarea "Gc sp"
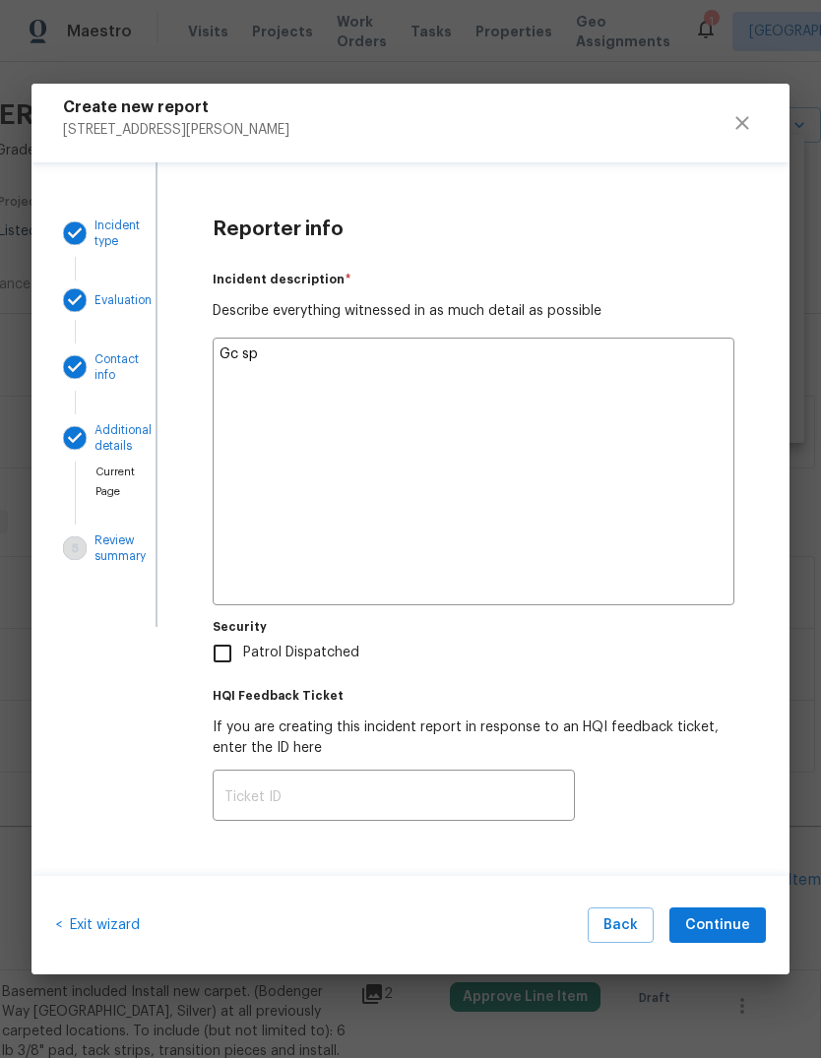
type textarea "x"
type textarea "Gc spo"
type textarea "x"
type textarea "Gc spok"
type textarea "x"
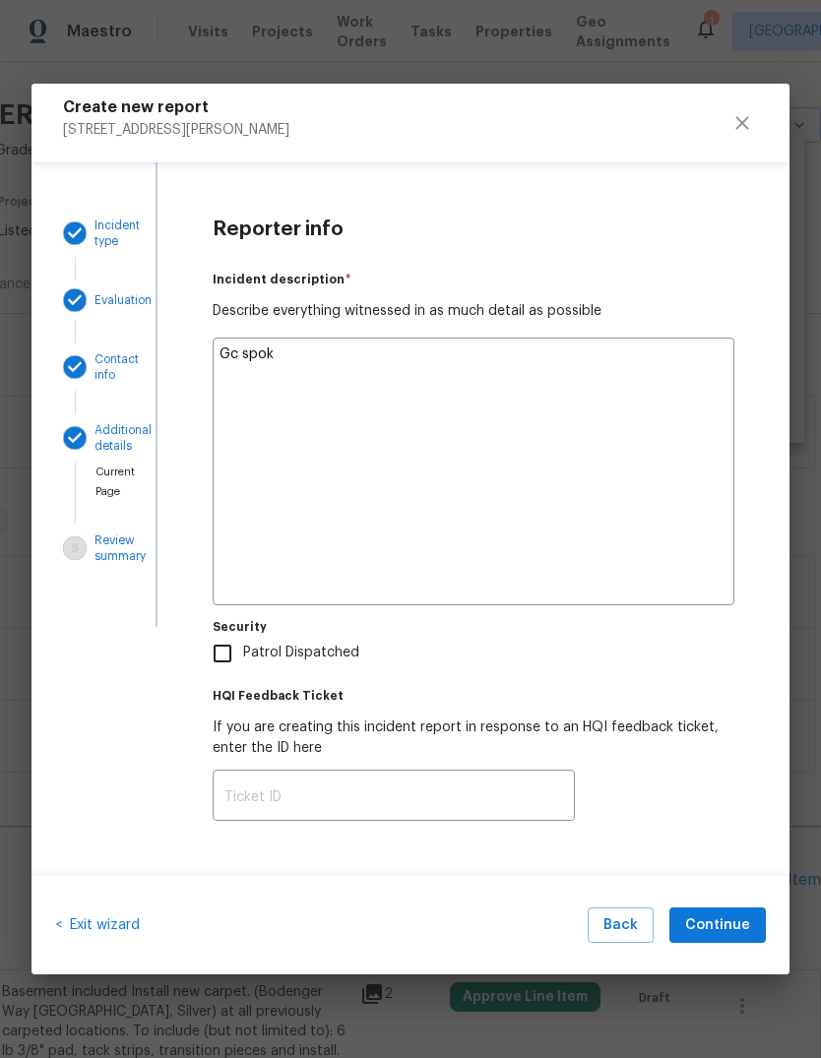
type textarea "Gc spoke"
type textarea "x"
type textarea "Gc spoke"
type textarea "x"
type textarea "Gc spoke w"
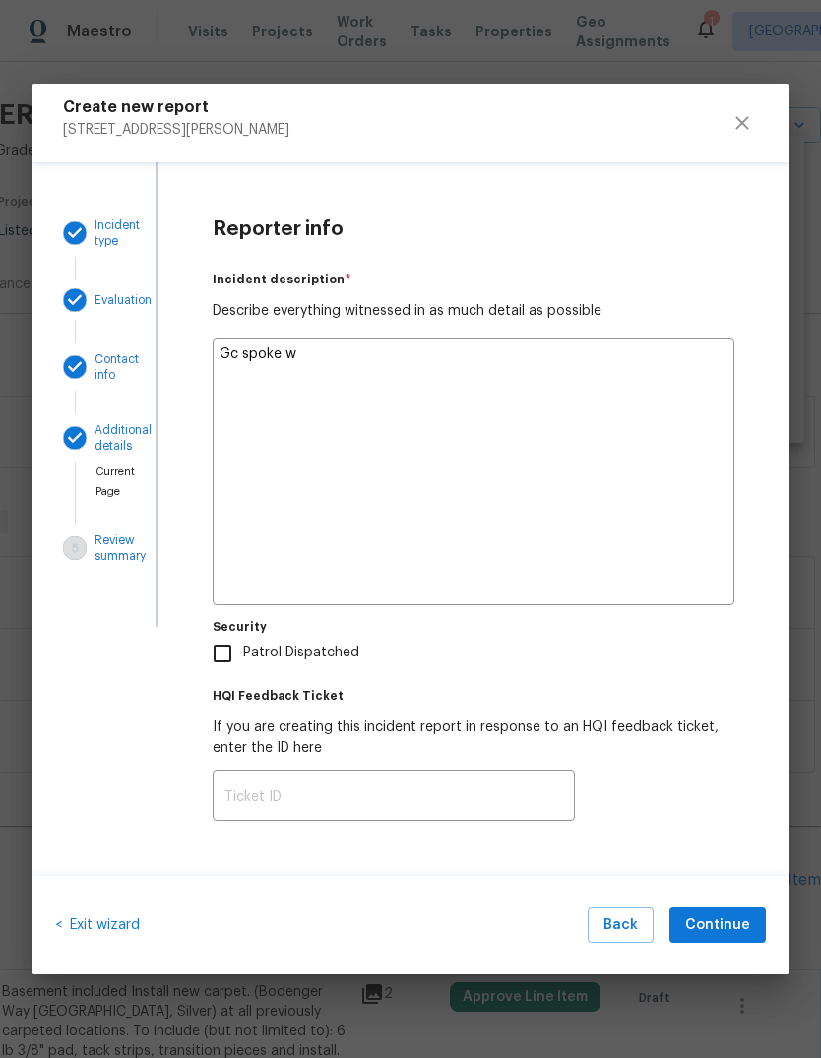
type textarea "x"
type textarea "Gc spoke wi"
type textarea "x"
type textarea "Gc spoke wit"
type textarea "x"
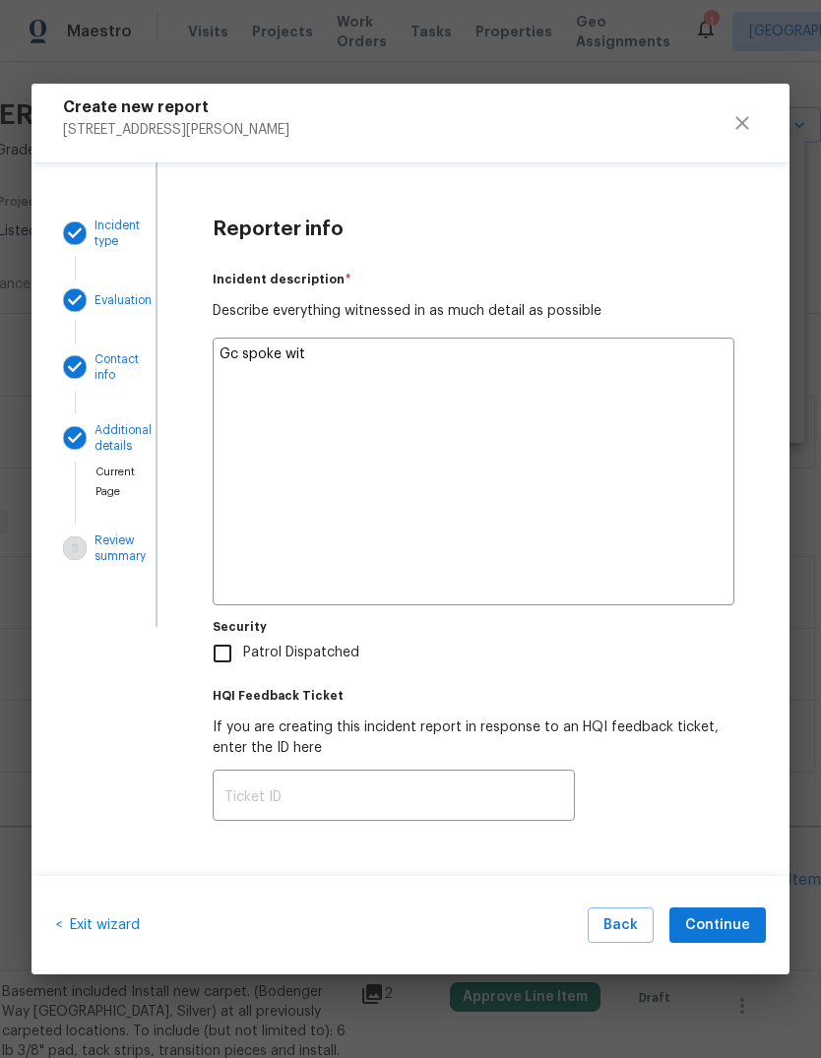
type textarea "Gc spoke with"
type textarea "x"
type textarea "Gc spoke with"
type textarea "x"
type textarea "Gc spoke with p"
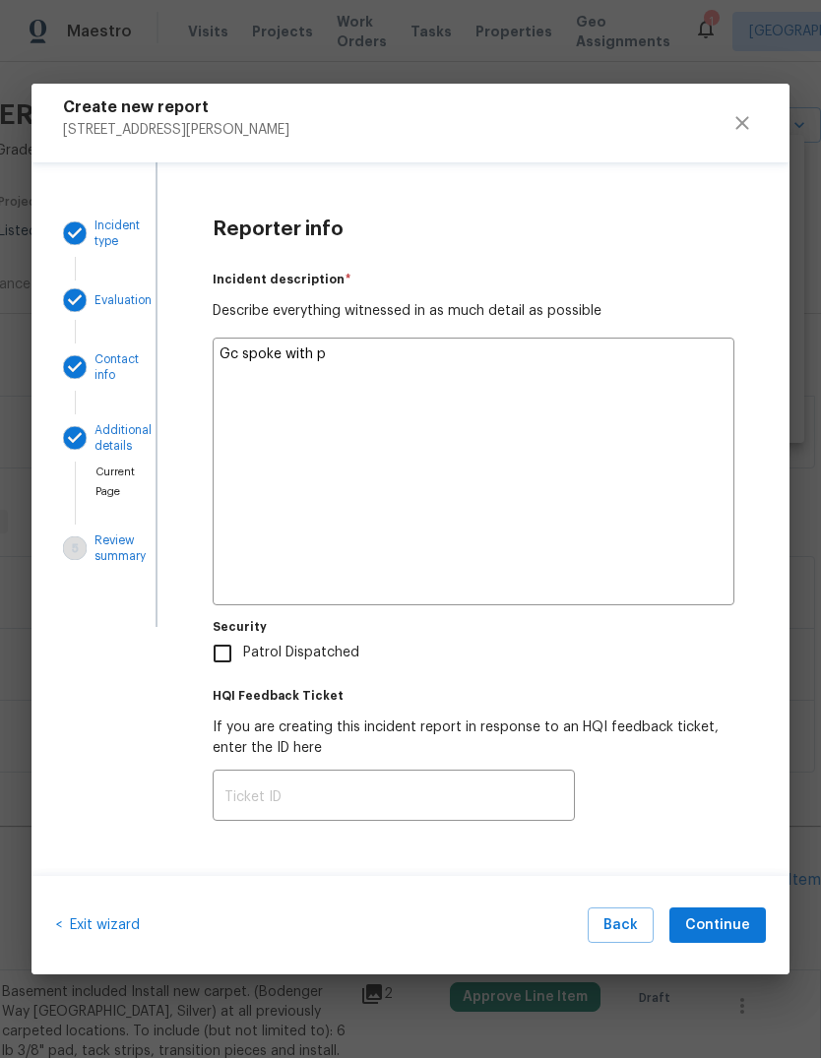
type textarea "x"
type textarea "Gc spoke with po"
type textarea "x"
type textarea "Gc spoke with pot"
type textarea "x"
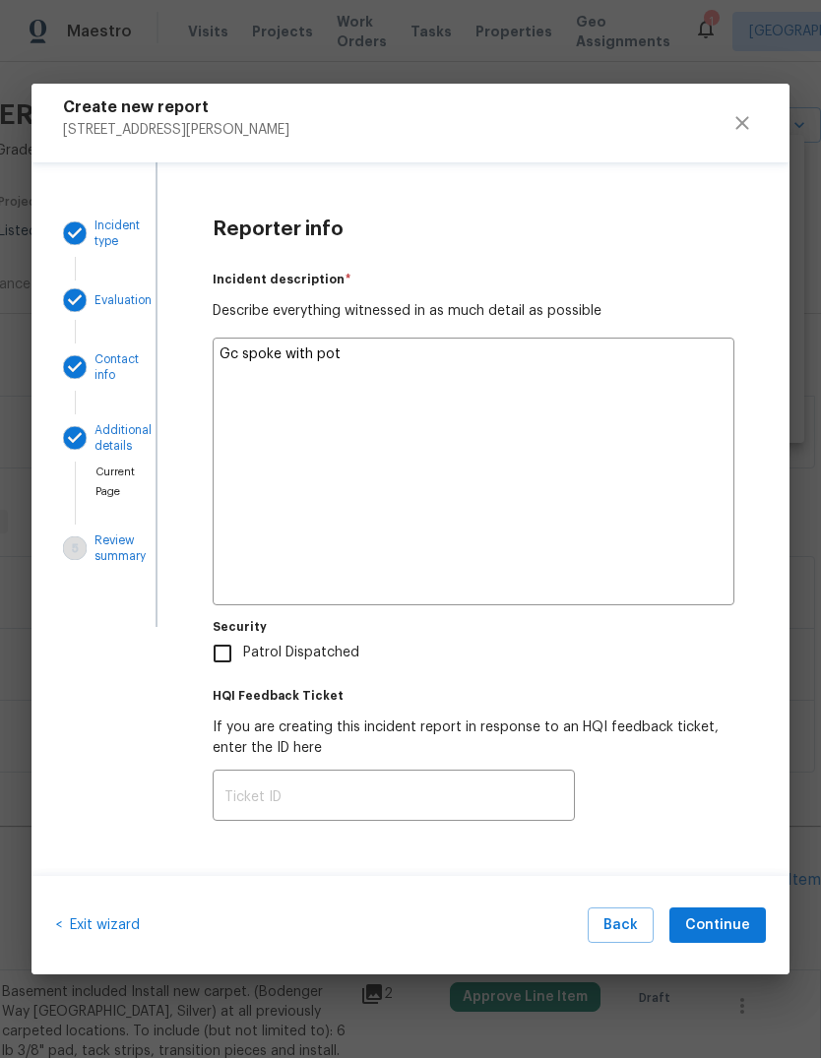
type textarea "Gc spoke with pote"
type textarea "x"
type textarea "Gc spoke with potential"
type textarea "x"
type textarea "Gc spoke with potential"
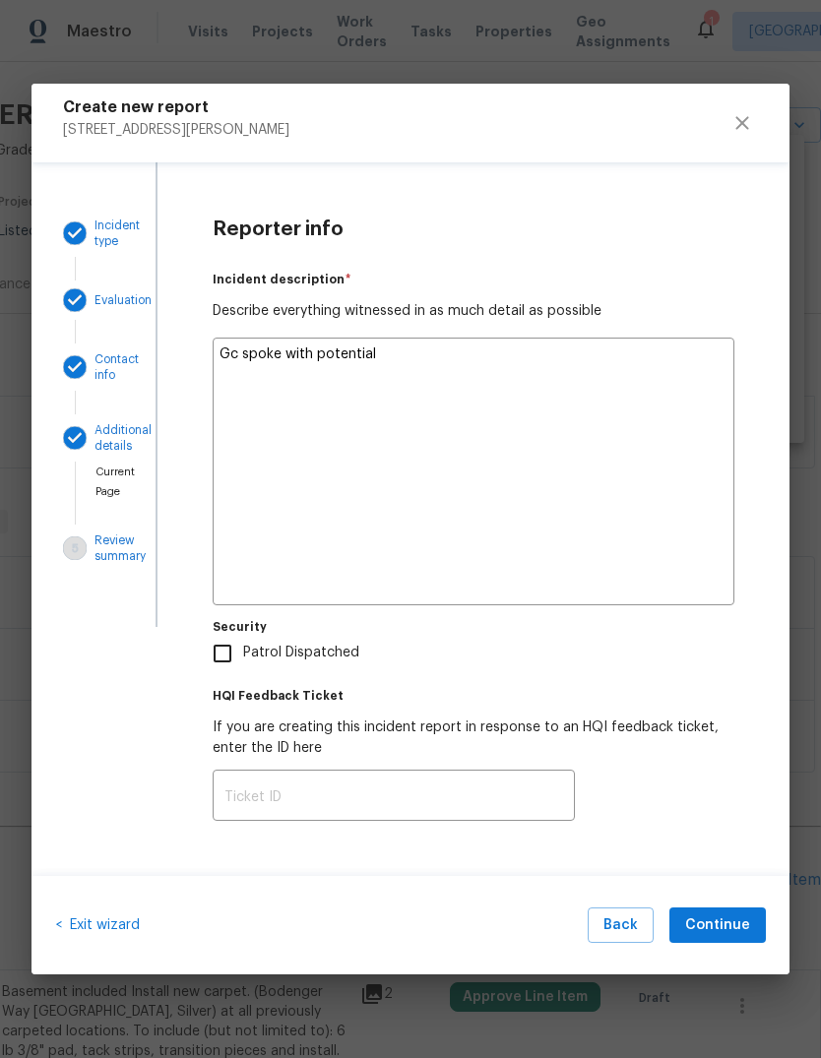
type textarea "x"
type textarea "Gc spoke with potential r"
type textarea "x"
type textarea "Gc spoke with potential re"
type textarea "x"
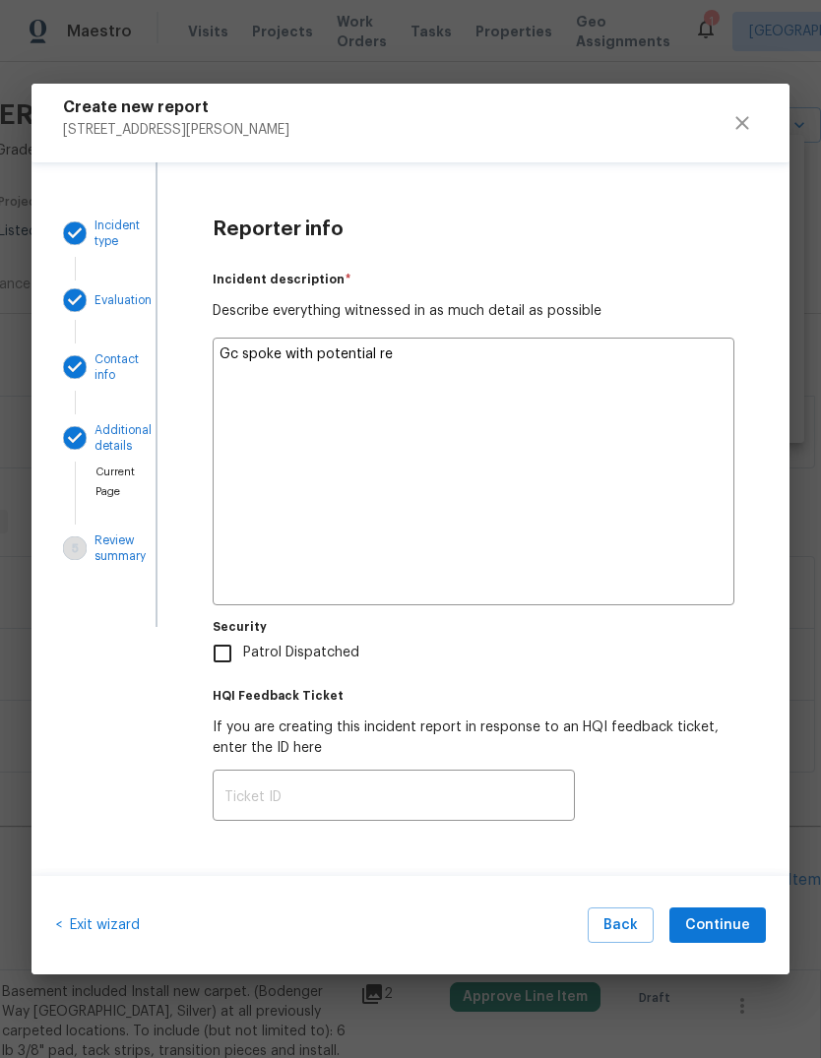
type textarea "Gc spoke with potential reb"
type textarea "x"
type textarea "Gc spoke with potential rebt"
type textarea "x"
type textarea "Gc spoke with potential rebte"
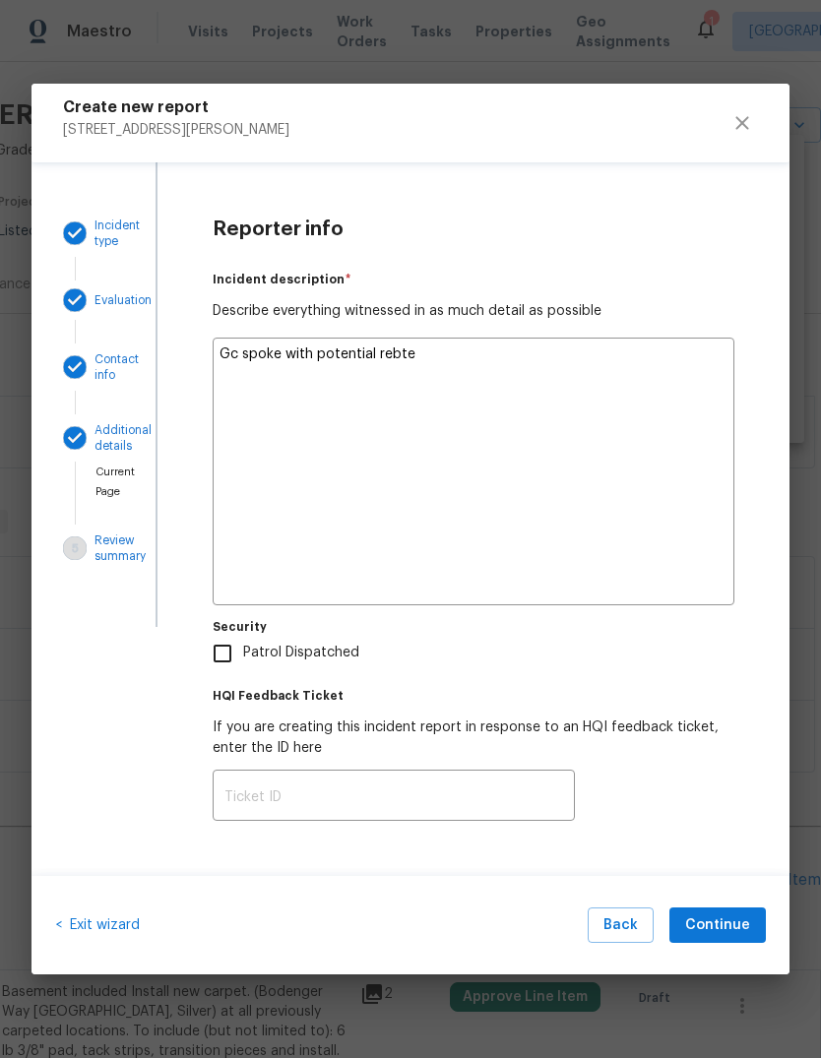
type textarea "x"
type textarea "Gc spoke with potential rebter"
type textarea "x"
type textarea "Gc spoke with potential rebter"
type textarea "x"
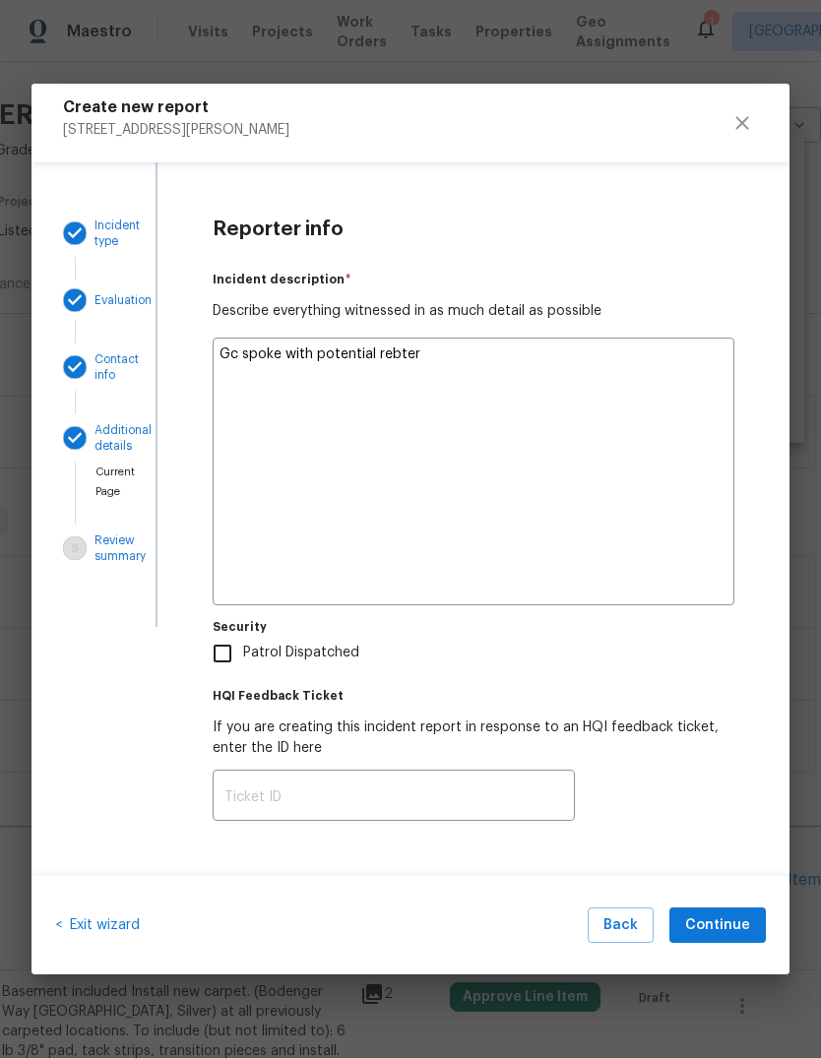
type textarea "Gc spoke with potential rebter w"
type textarea "x"
type textarea "Gc spoke with potential rebter wh"
type textarea "x"
type textarea "Gc spoke with potential rebter who"
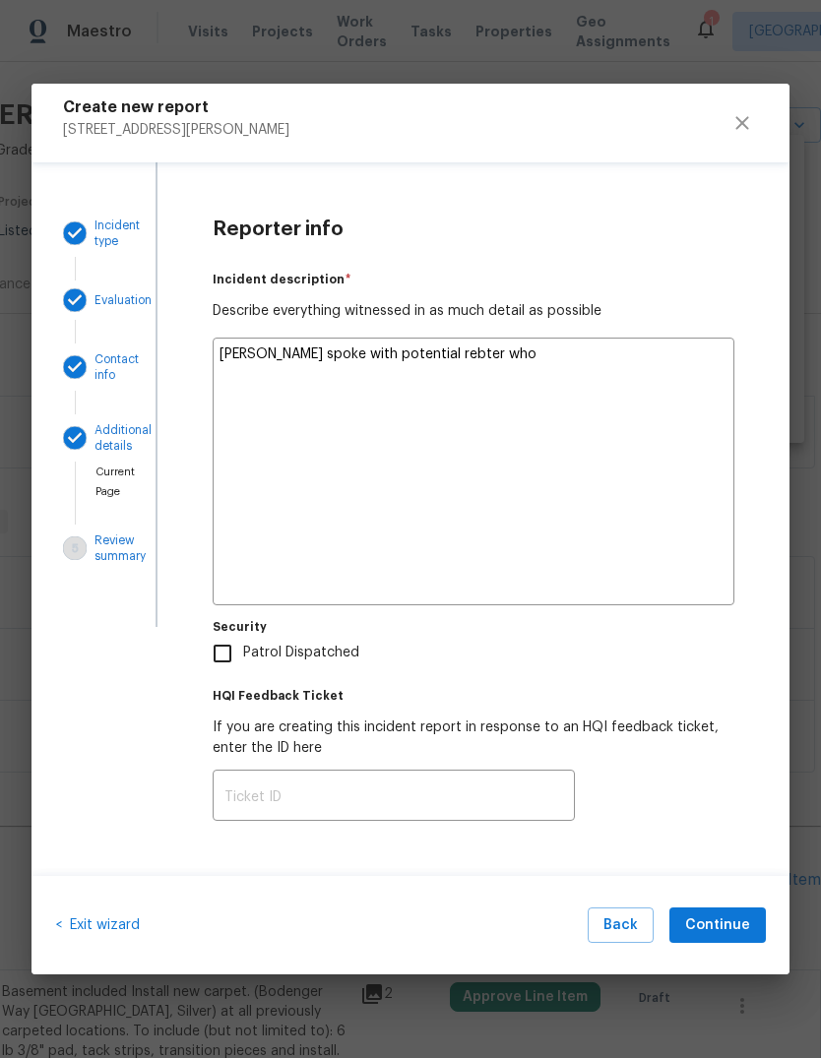
type textarea "x"
type textarea "Gc spoke with potential rebter who"
type textarea "x"
type textarea "Gc spoke with potential rebter who w"
type textarea "x"
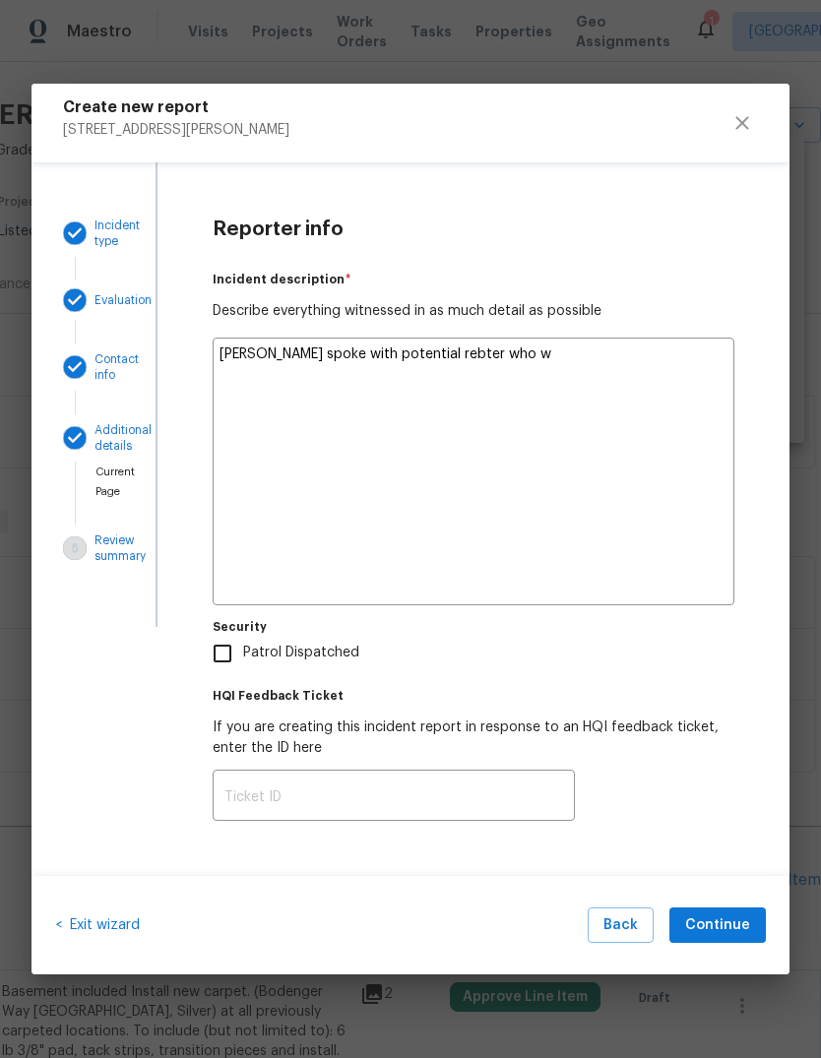
type textarea "Gc spoke with potential rebter who wa"
type textarea "x"
type textarea "Gc spoke with potential rebter who was"
type textarea "x"
type textarea "Gc spoke with potential rebter who was"
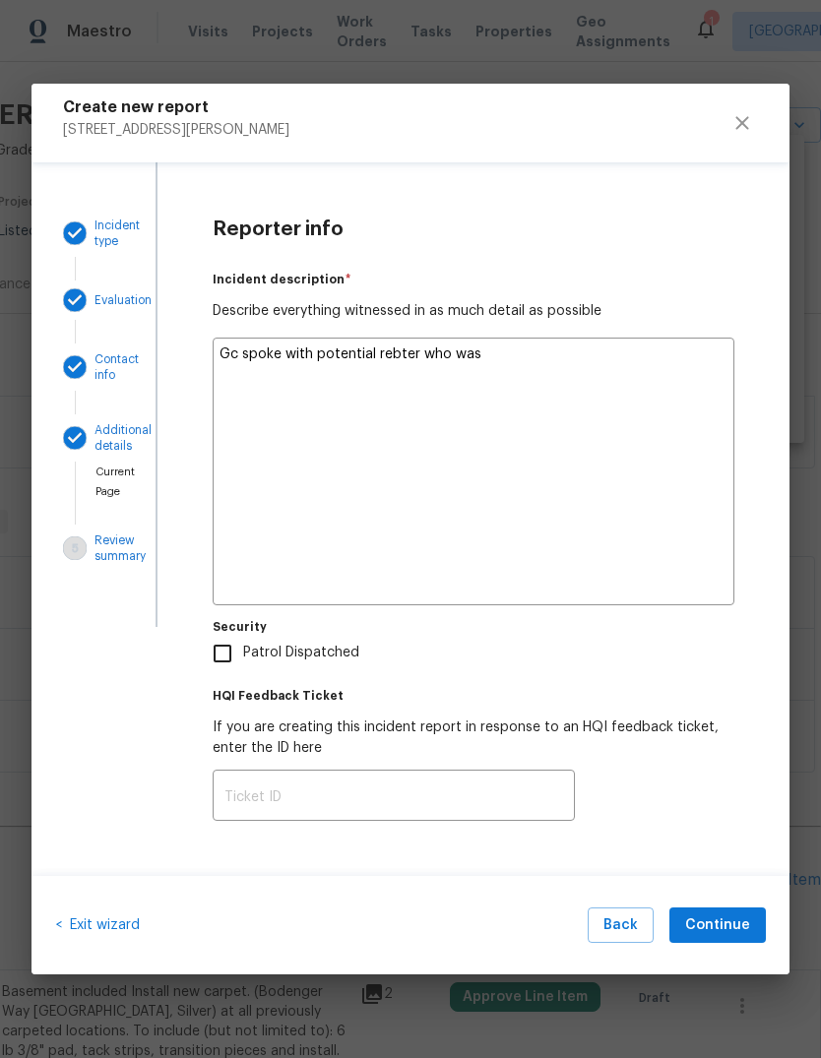
type textarea "x"
type textarea "Gc spoke with potential rebter who was t"
type textarea "x"
type textarea "Gc spoke with potential rebter who was te"
type textarea "x"
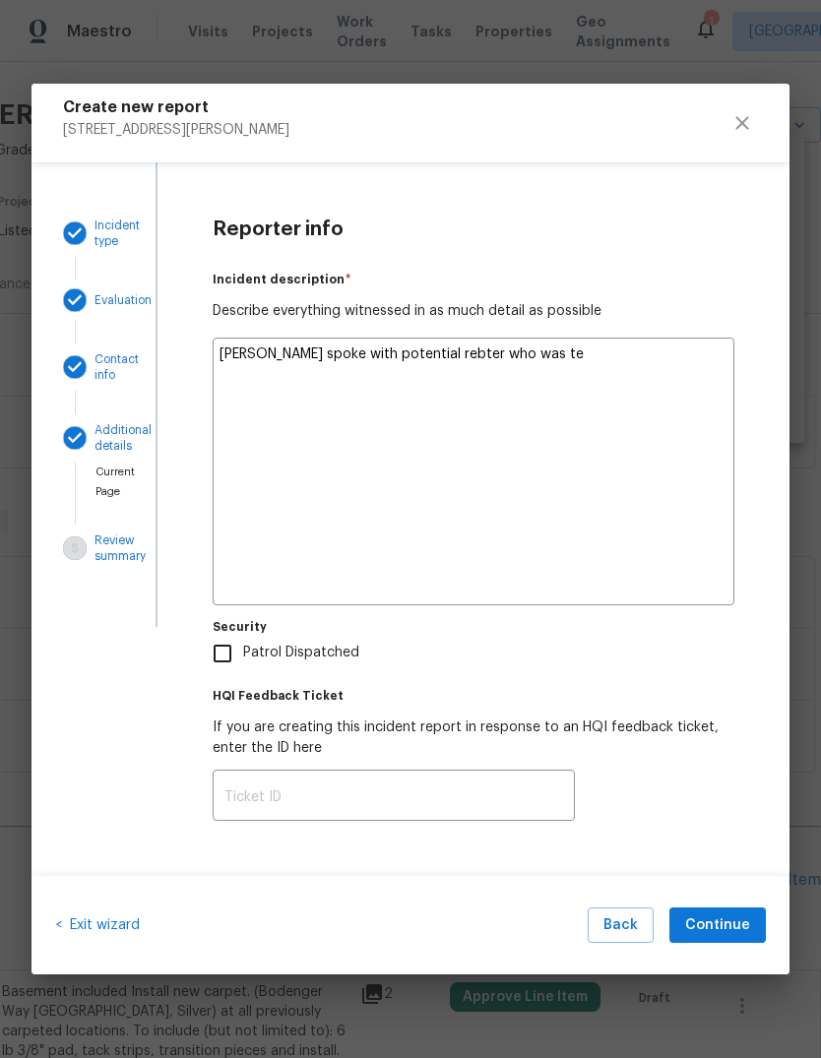
type textarea "Gc spoke with potential rebter who was tex"
type textarea "x"
type textarea "Gc spoke with potential rebter who was text"
type textarea "x"
type textarea "Gc spoke with potential rebter who was texti"
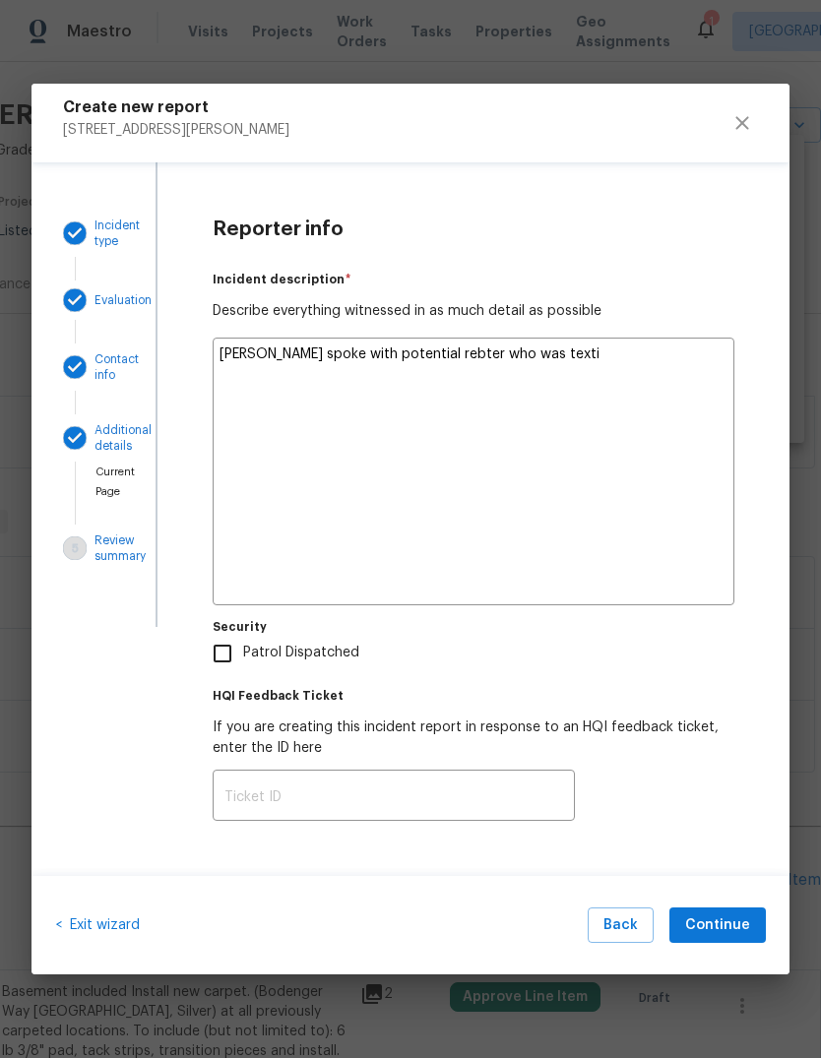
type textarea "x"
type textarea "Gc spoke with potential rebter who was textin"
type textarea "x"
type textarea "Gc spoke with potential rebter who was texting"
type textarea "x"
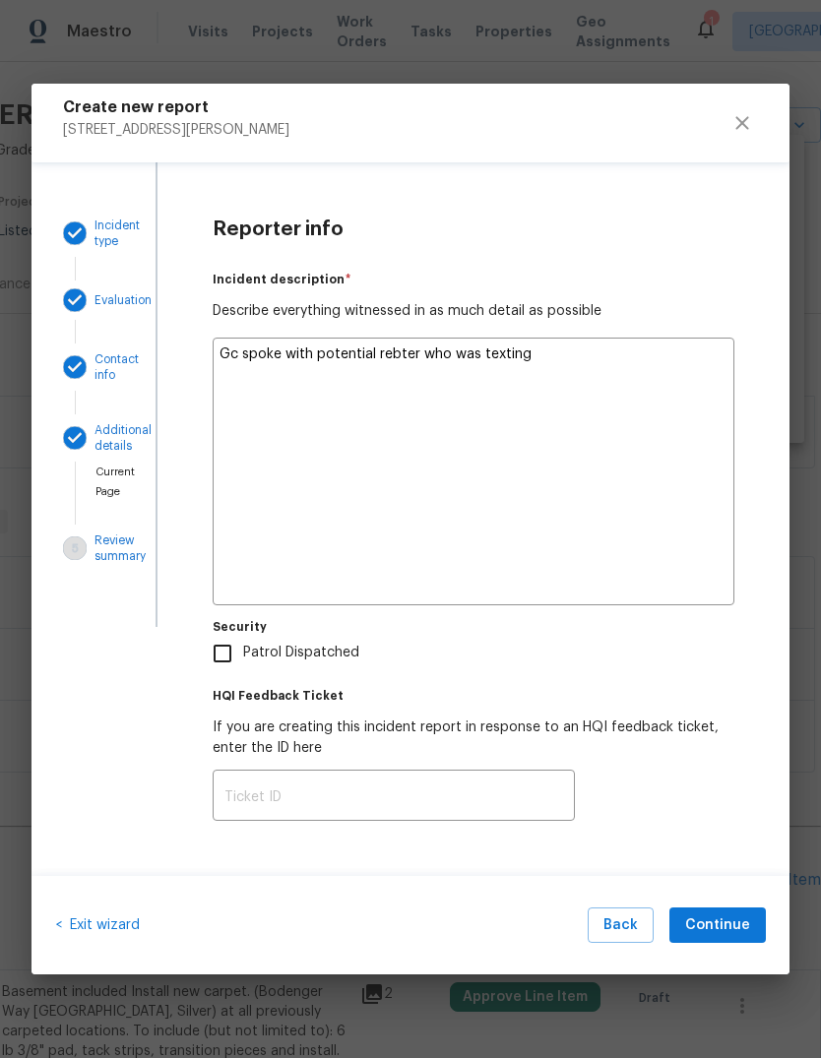
type textarea "Gc spoke with potential rebter who was texting"
type textarea "x"
type textarea "Gc spoke with potential rebter who was texting s"
type textarea "x"
type textarea "Gc spoke with potential rebter who was texting so"
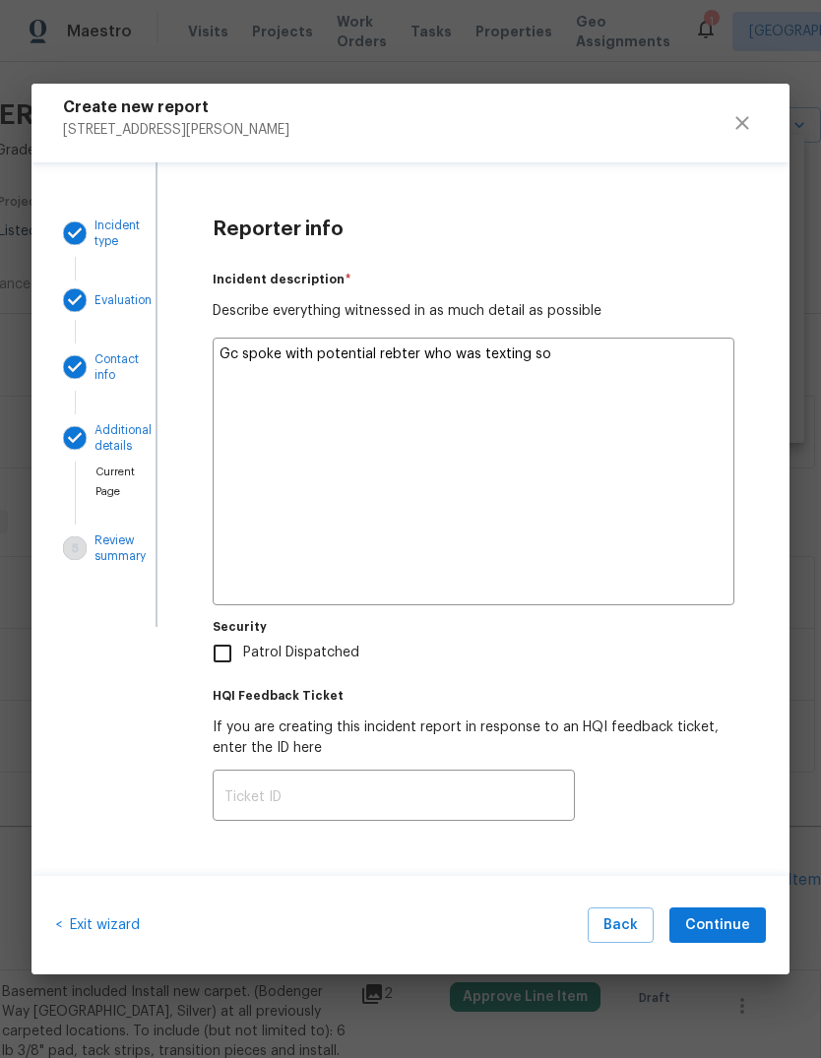
type textarea "x"
type textarea "Gc spoke with potential rebter who was texting son"
type textarea "x"
type textarea "Gc spoke with potential rebter who was texting sone"
type textarea "x"
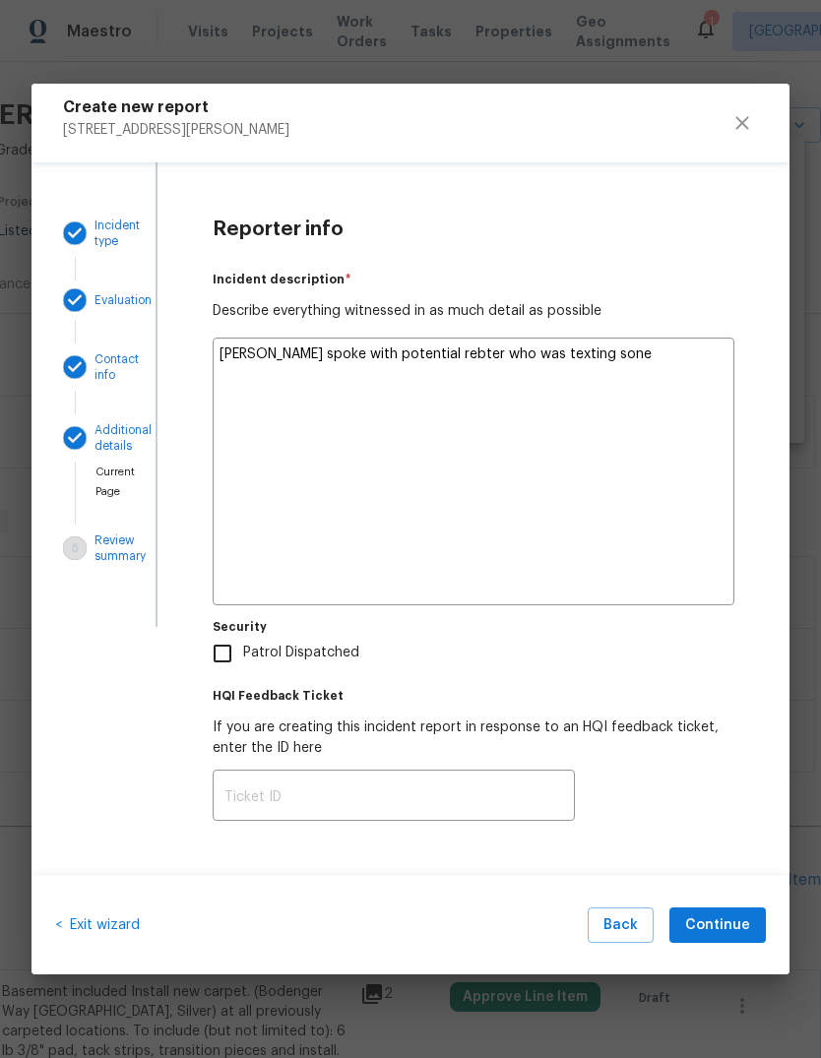
type textarea "Gc spoke with potential rebter who was texting someone"
type textarea "x"
type textarea "Gc spoke with potential rebter who was texting someone"
type textarea "x"
type textarea "Gc spoke with potential rebter who was texting someone w"
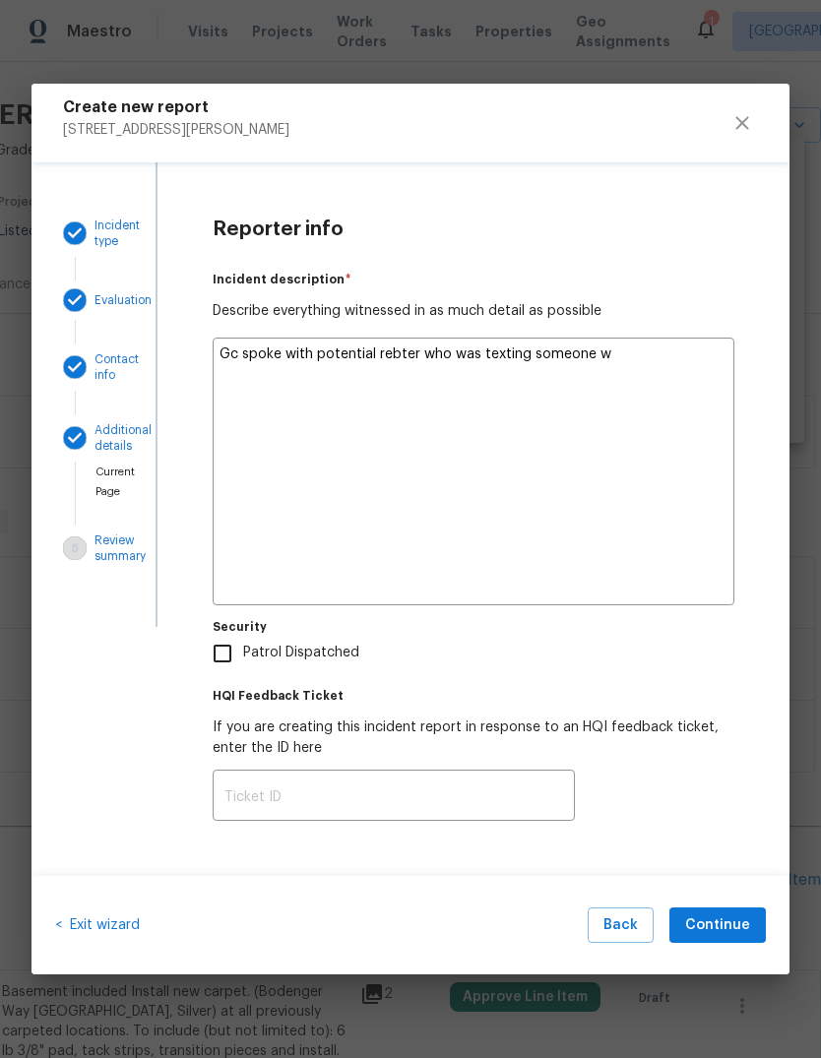
type textarea "x"
type textarea "Gc spoke with potential rebter who was texting someone wh"
type textarea "x"
type textarea "Gc spoke with potential rebter who was texting someone who"
type textarea "x"
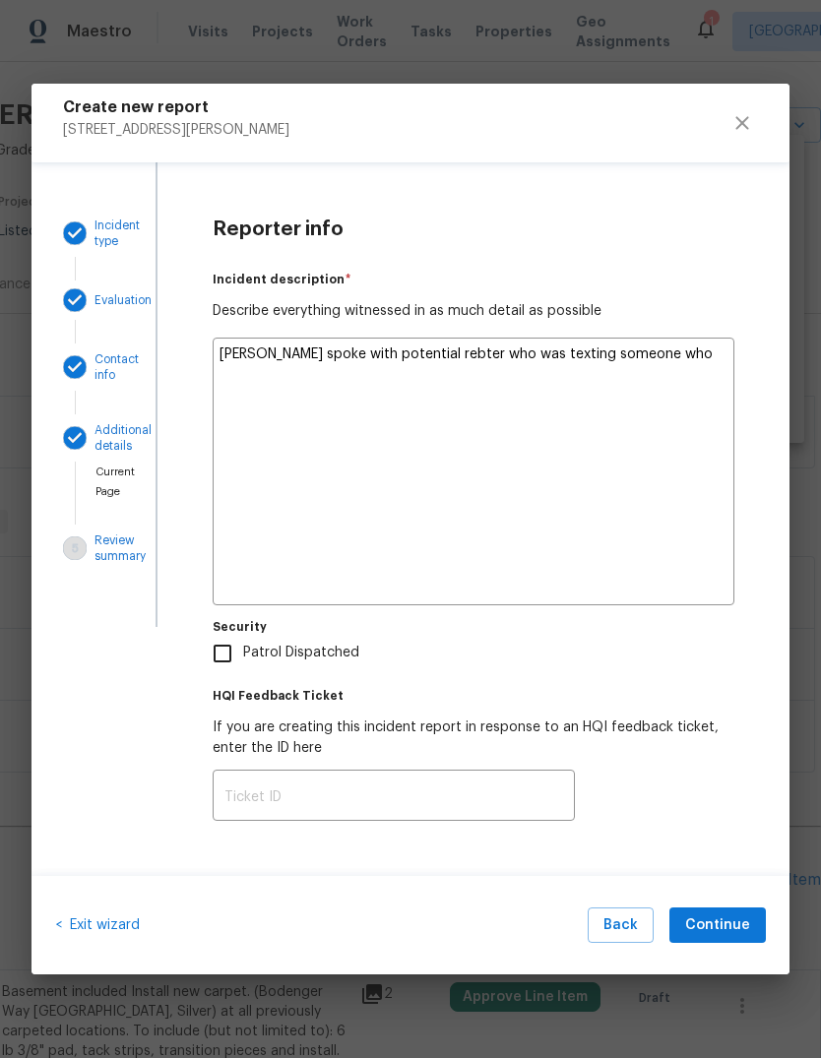
type textarea "Gc spoke with potential rebter who was texting someone who"
type textarea "x"
type textarea "Gc spoke with potential rebter who was texting someone who h"
type textarea "x"
type textarea "Gc spoke with potential rebter who was texting someone who ha"
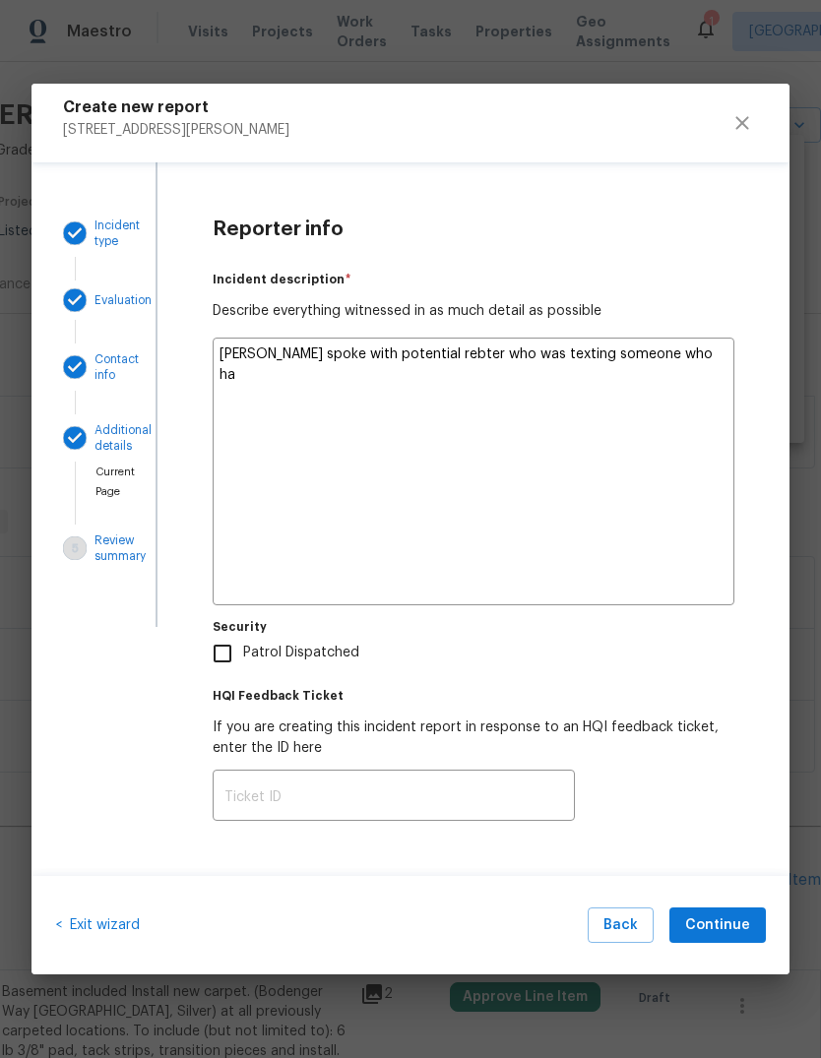
type textarea "x"
type textarea "Gc spoke with potential rebter who was texting someone who had"
type textarea "x"
type textarea "Gc spoke with potential rebter who was texting someone who had"
type textarea "x"
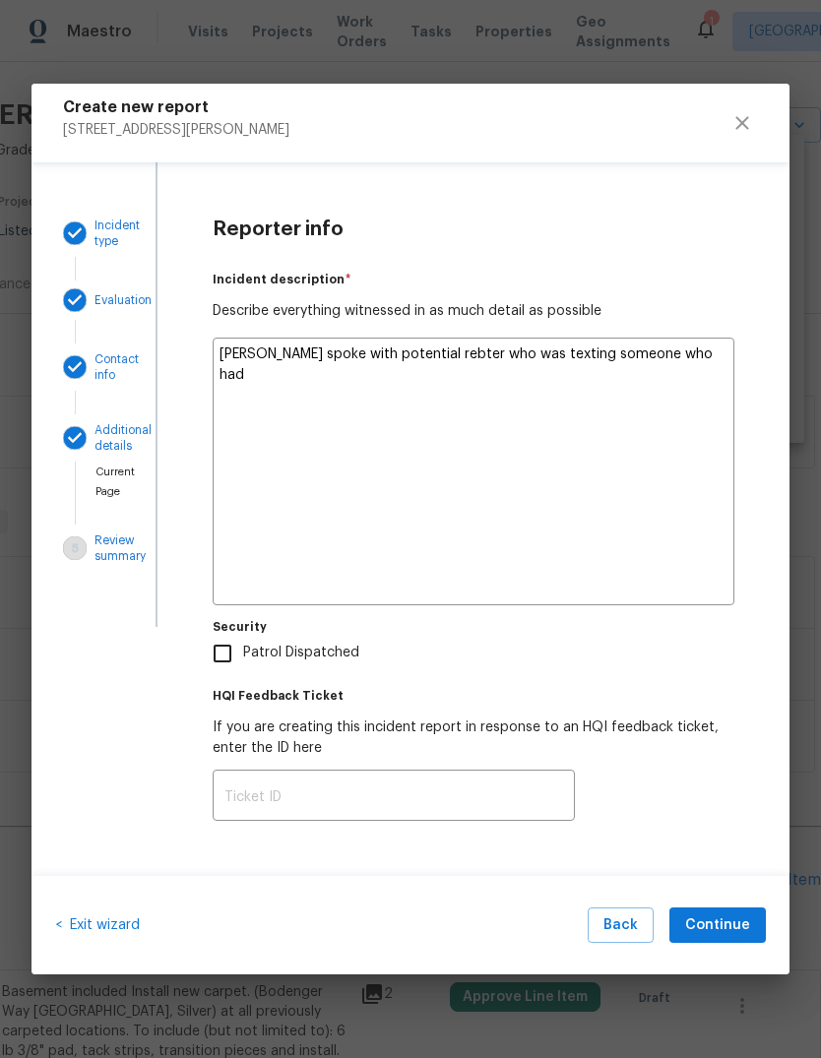
type textarea "Gc spoke with potential rebter who was texting someone who had a"
type textarea "x"
type textarea "Gc spoke with potential rebter who was texting someone who had ac"
type textarea "x"
type textarea "Gc spoke with potential rebter who was texting someone who had acc"
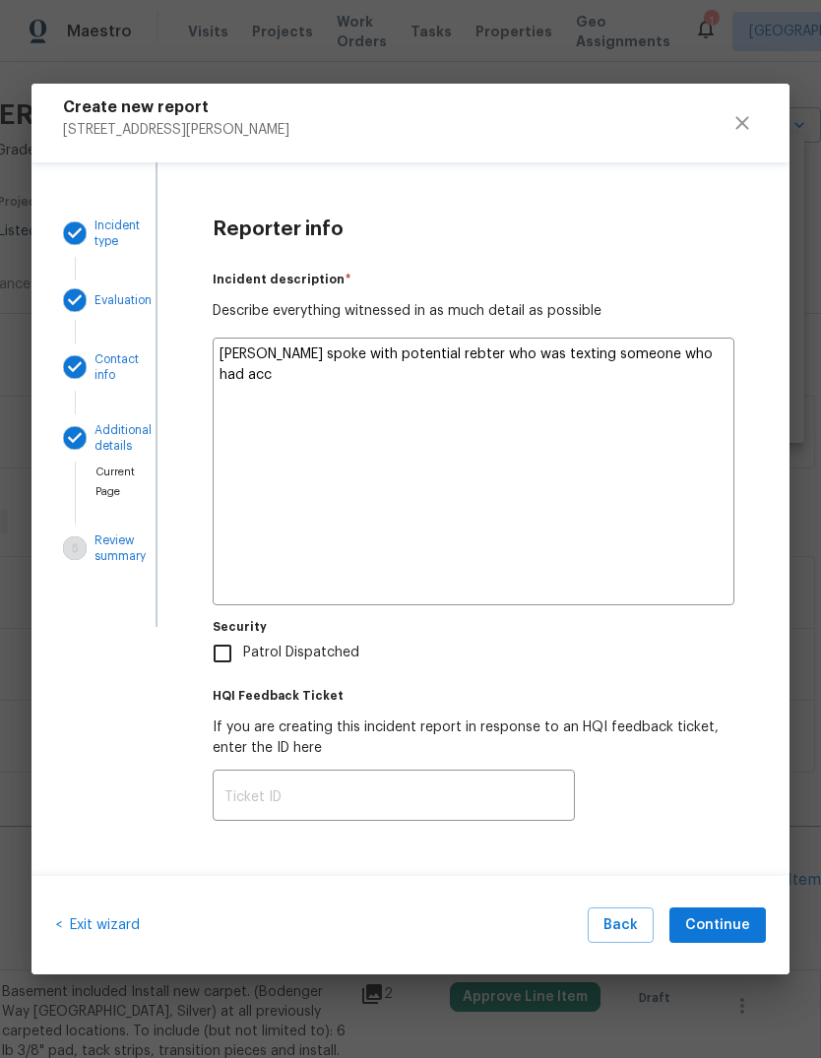
type textarea "x"
type textarea "Gc spoke with potential rebter who was texting someone who had acce"
type textarea "x"
type textarea "Gc spoke with potential rebter who was texting someone who had acces"
type textarea "x"
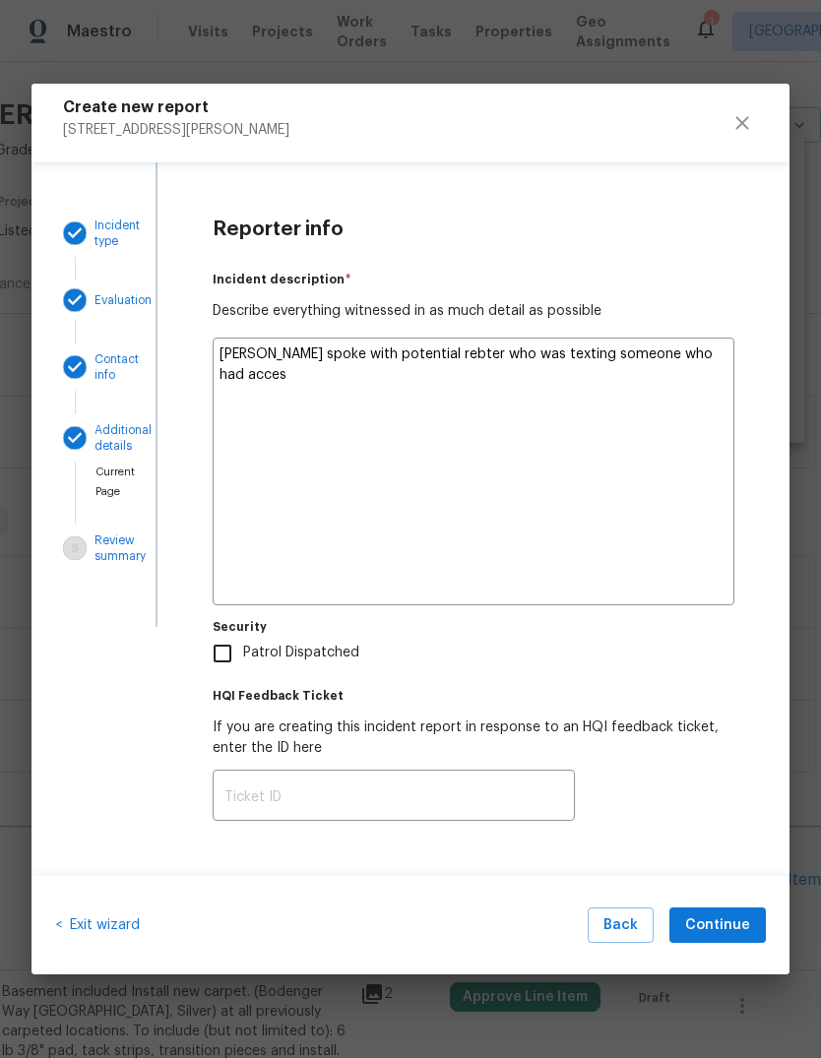
type textarea "Gc spoke with potential rebter who was texting someone who had access"
type textarea "x"
type textarea "Gc spoke with potential rebter who was texting someone who had access"
type textarea "x"
type textarea "Gc spoke with potential rebter who was texting someone who had access t"
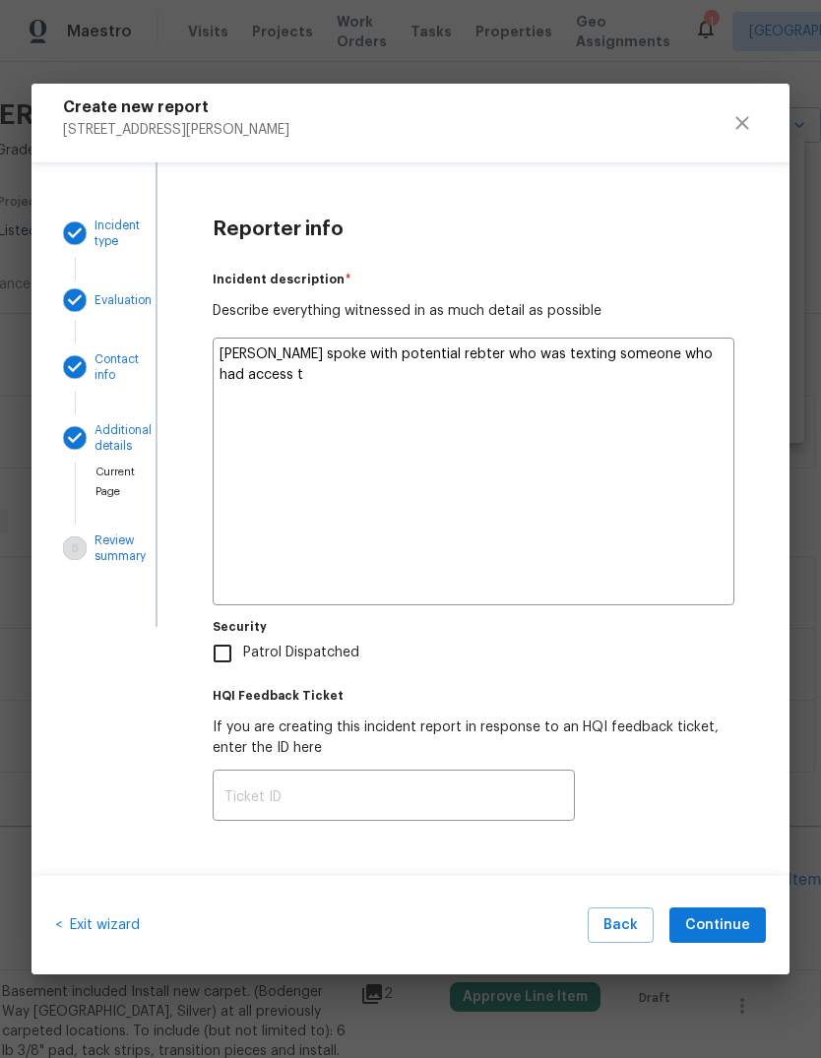
type textarea "x"
type textarea "Gc spoke with potential rebter who was texting someone who had access to"
type textarea "x"
type textarea "Gc spoke with potential rebter who was texting someone who had access to"
type textarea "x"
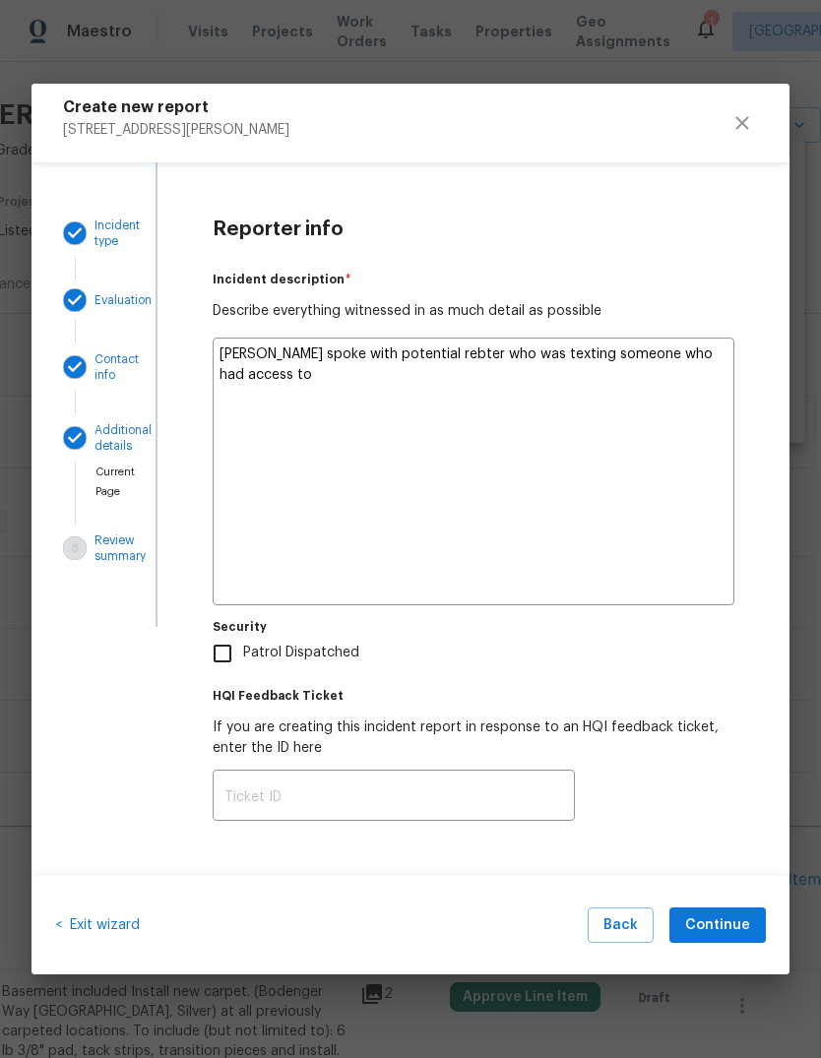
type textarea "Gc spoke with potential rebter who was texting someone who had access to y"
type textarea "x"
type textarea "Gc spoke with potential rebter who was texting someone who had access to ya"
type textarea "x"
type textarea "Gc spoke with potential rebter who was texting someone who had access to yal"
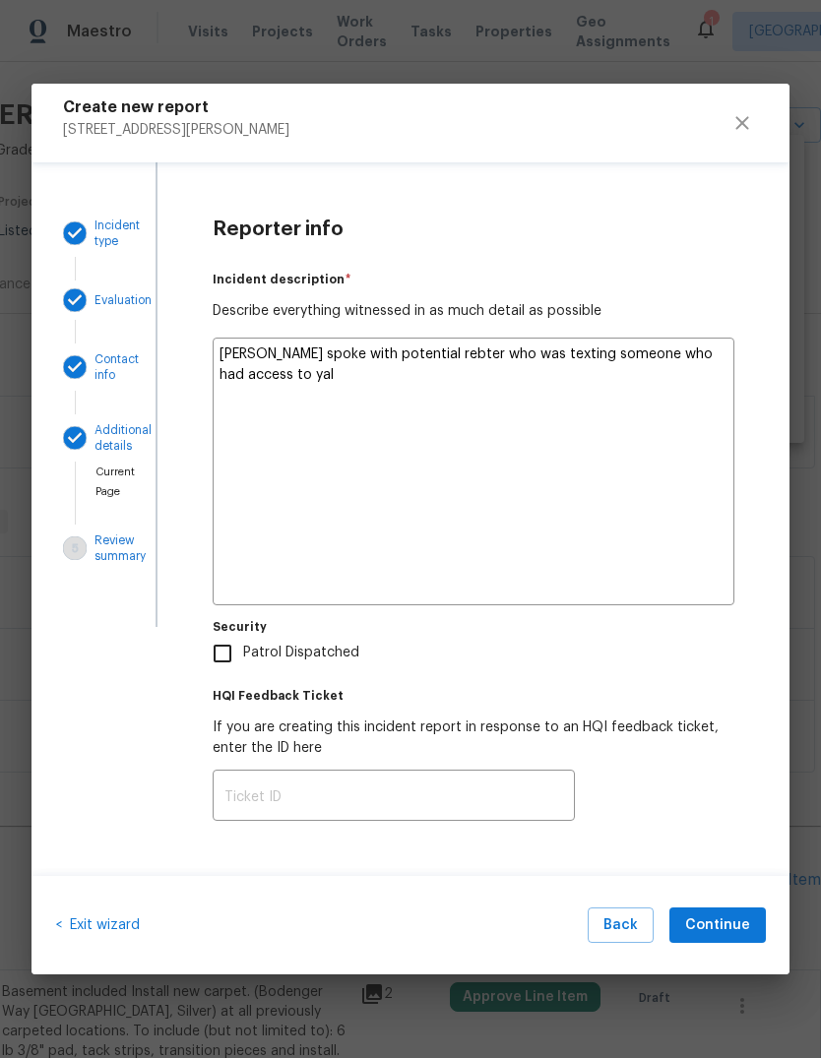
type textarea "x"
type textarea "Gc spoke with potential rebter who was texting someone who had access to yale"
type textarea "x"
type textarea "Gc spoke with potential rebter who was texting someone who had access to yale"
type textarea "x"
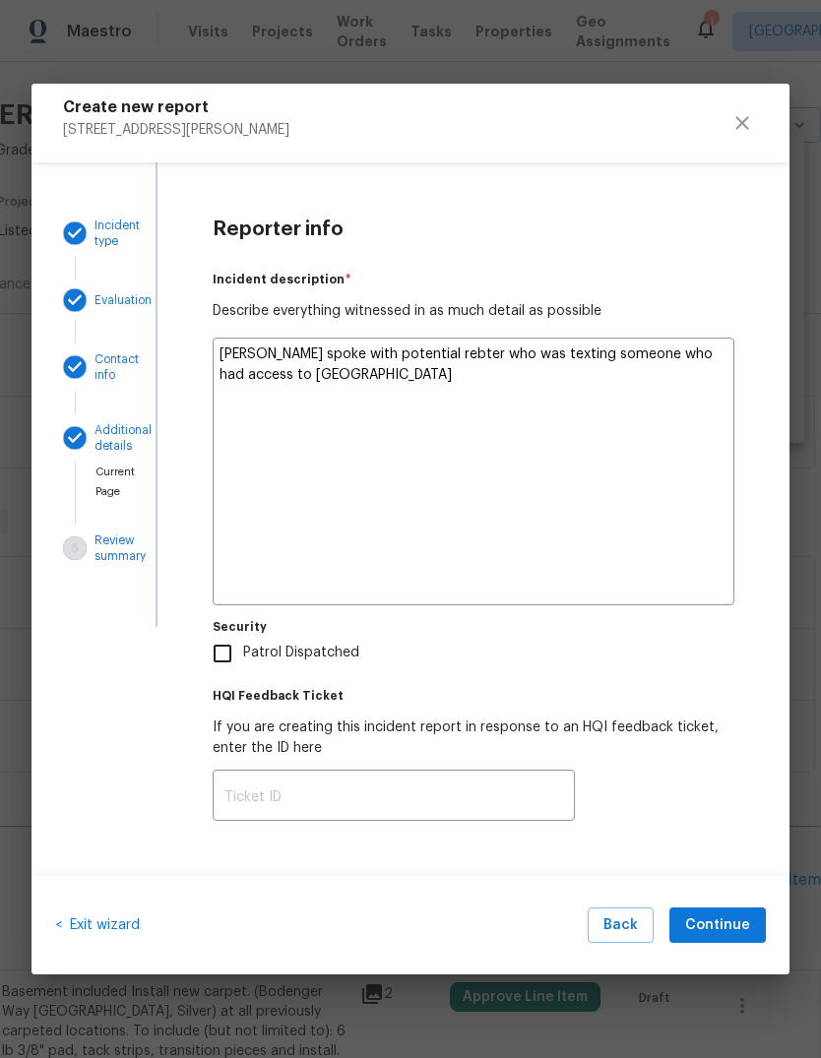
type textarea "Gc spoke with potential rebter who was texting someone who had access to yale d"
type textarea "x"
type textarea "Gc spoke with potential rebter who was texting someone who had access to yale de"
type textarea "x"
type textarea "Gc spoke with potential rebter who was texting someone who had access to yale d…"
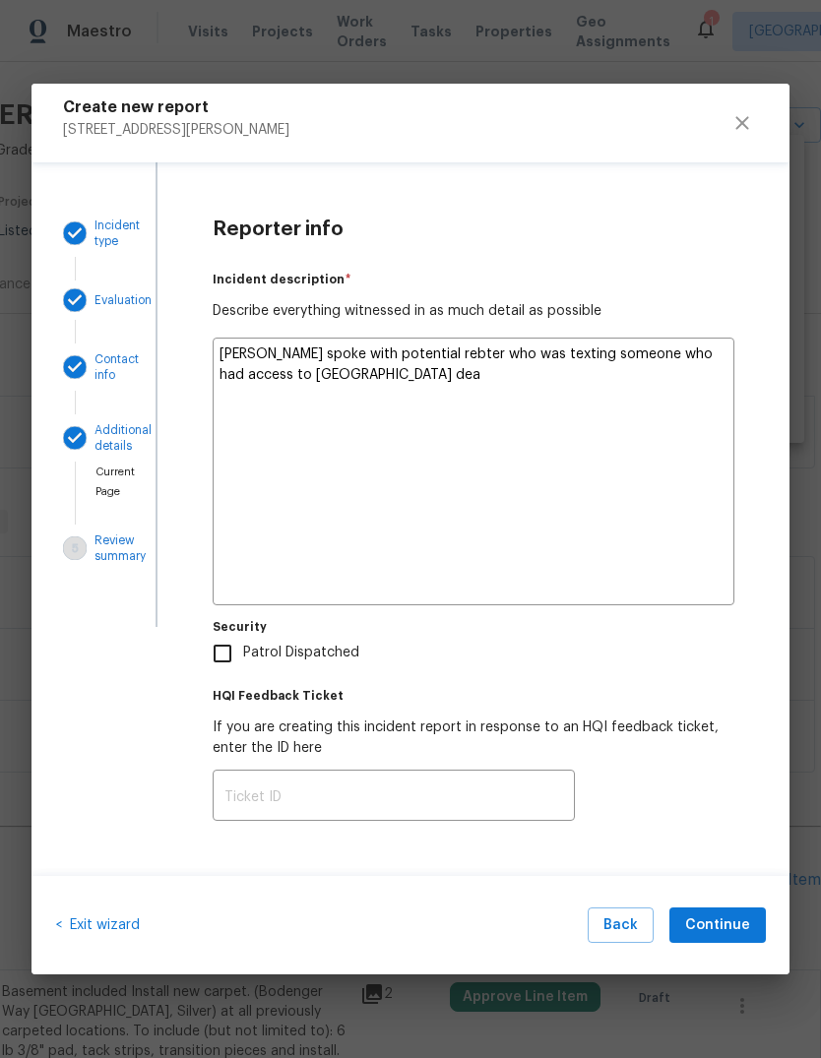
type textarea "x"
type textarea "Gc spoke with potential rebter who was texting someone who had access to yale d…"
type textarea "x"
type textarea "Gc spoke with potential rebter who was texting someone who had access to yale d…"
type textarea "x"
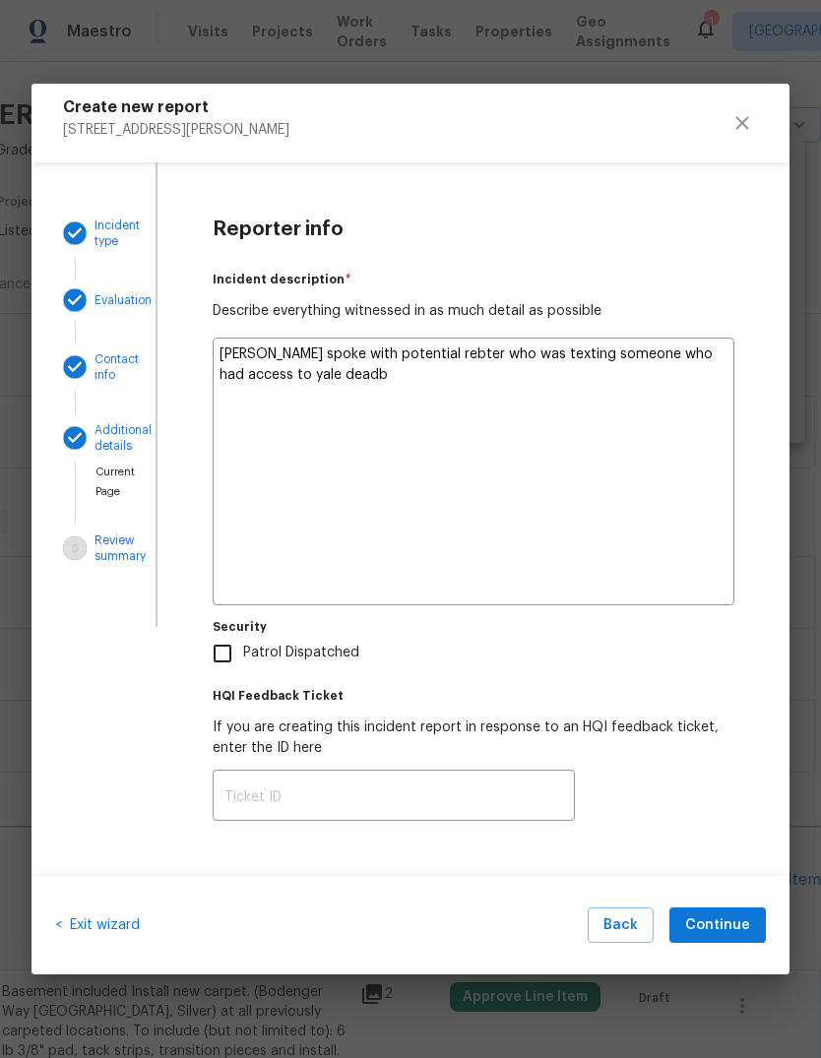
type textarea "Gc spoke with potential rebter who was texting someone who had access to yale d…"
type textarea "x"
type textarea "Gc spoke with potential rebter who was texting someone who had access to yale d…"
type textarea "x"
type textarea "Gc spoke with potential rebter who was texting someone who had access to yale d…"
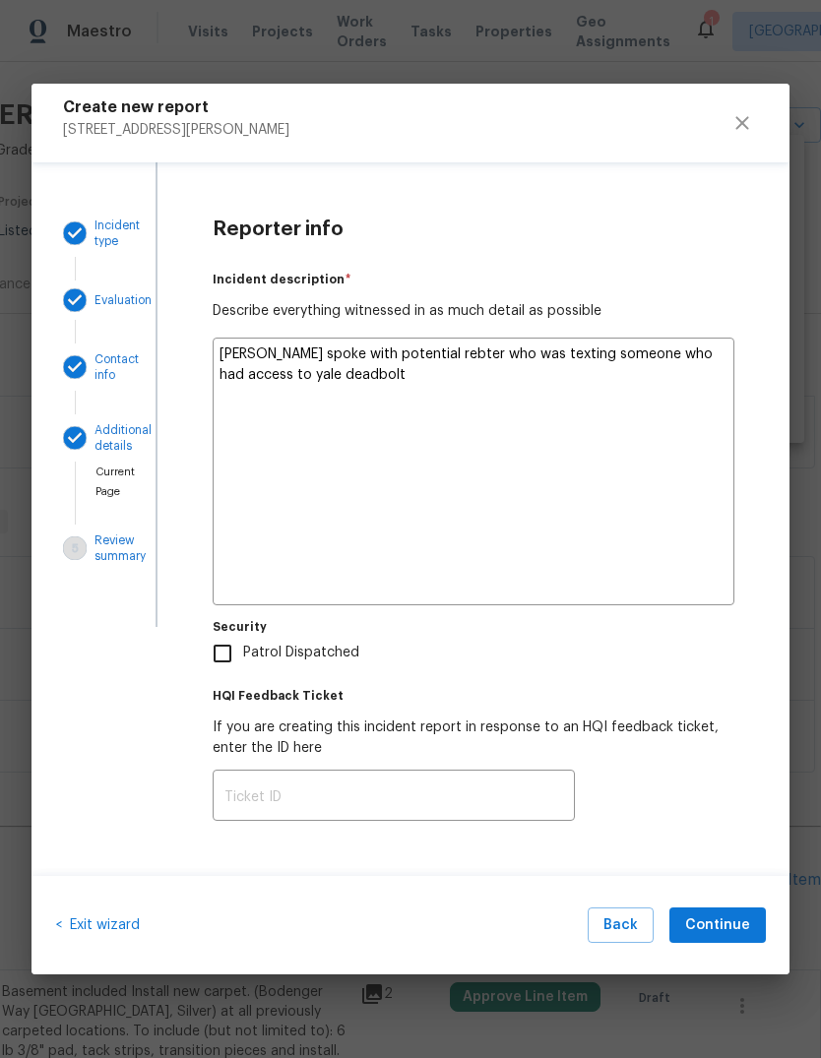
type textarea "x"
type textarea "Gc spoke with potential rebter who was texting someone who had access to yale d…"
type textarea "x"
type textarea "Gc spoke with potential rebter who was texting someone who had access to yale d…"
type textarea "x"
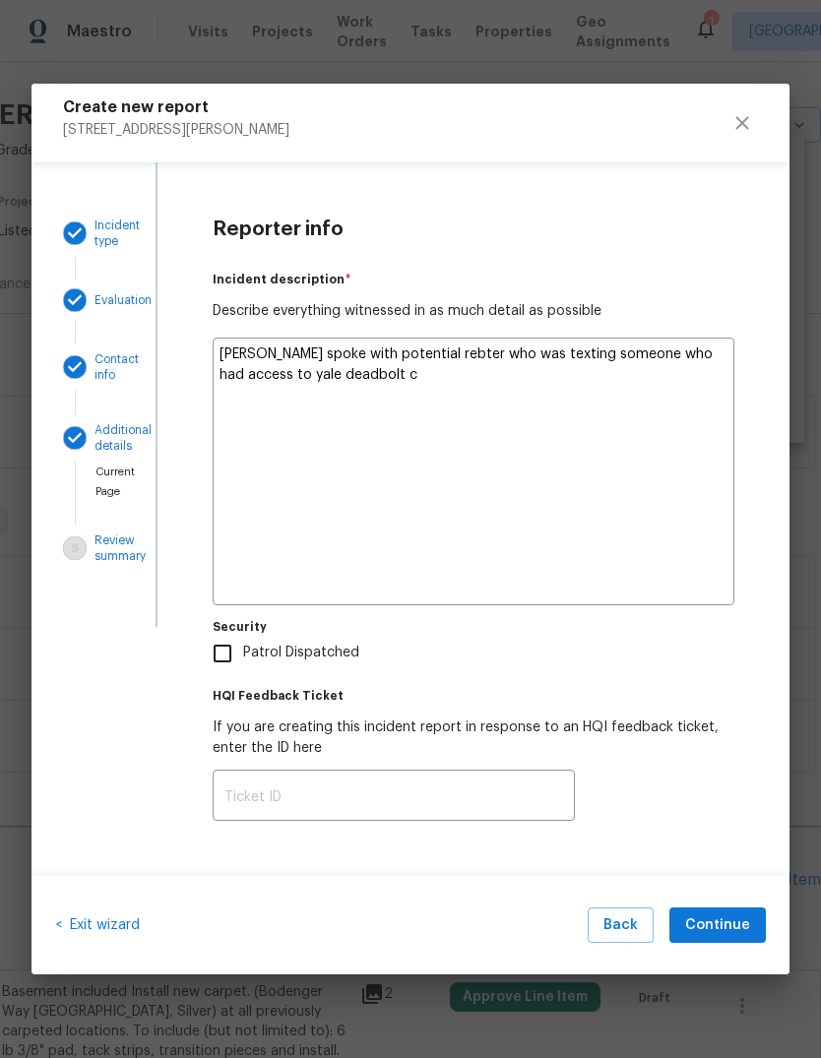
type textarea "Gc spoke with potential rebter who was texting someone who had access to yale d…"
type textarea "x"
type textarea "Gc spoke with potential rebter who was texting someone who had access to yale d…"
type textarea "x"
type textarea "Gc spoke with potential rebter who was texting someone who had access to yale d…"
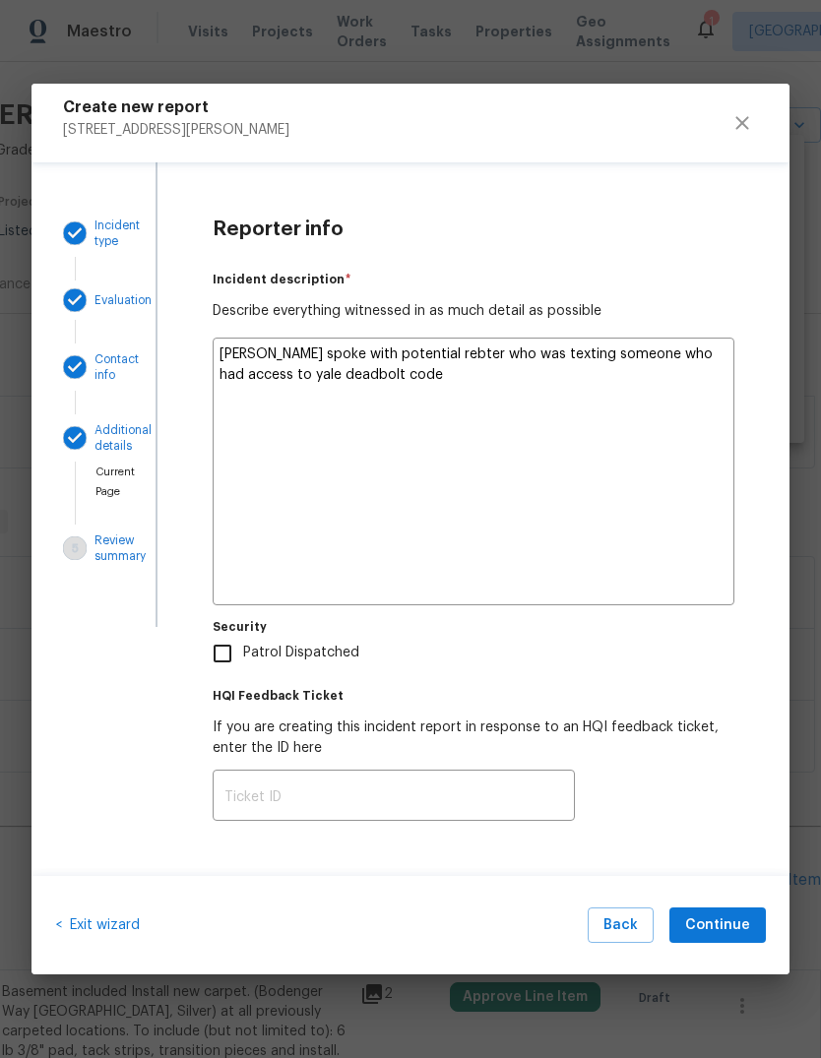
type textarea "x"
type textarea "Gc spoke with potential rebter who was texting someone who had access to yale d…"
type textarea "x"
type textarea "Gc spoke with potential rebter who was texting someone who had access to yale d…"
type textarea "x"
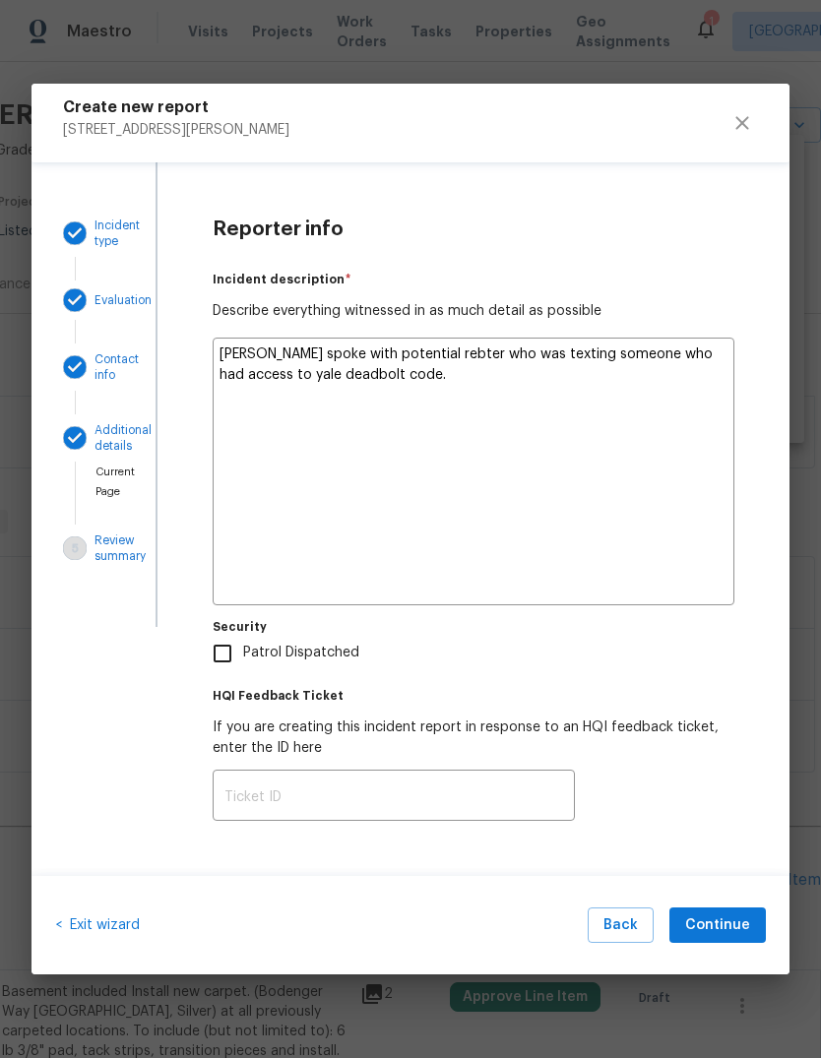
type textarea "Gc spoke with potential rebter who was texting someone who had access to yale d…"
type textarea "x"
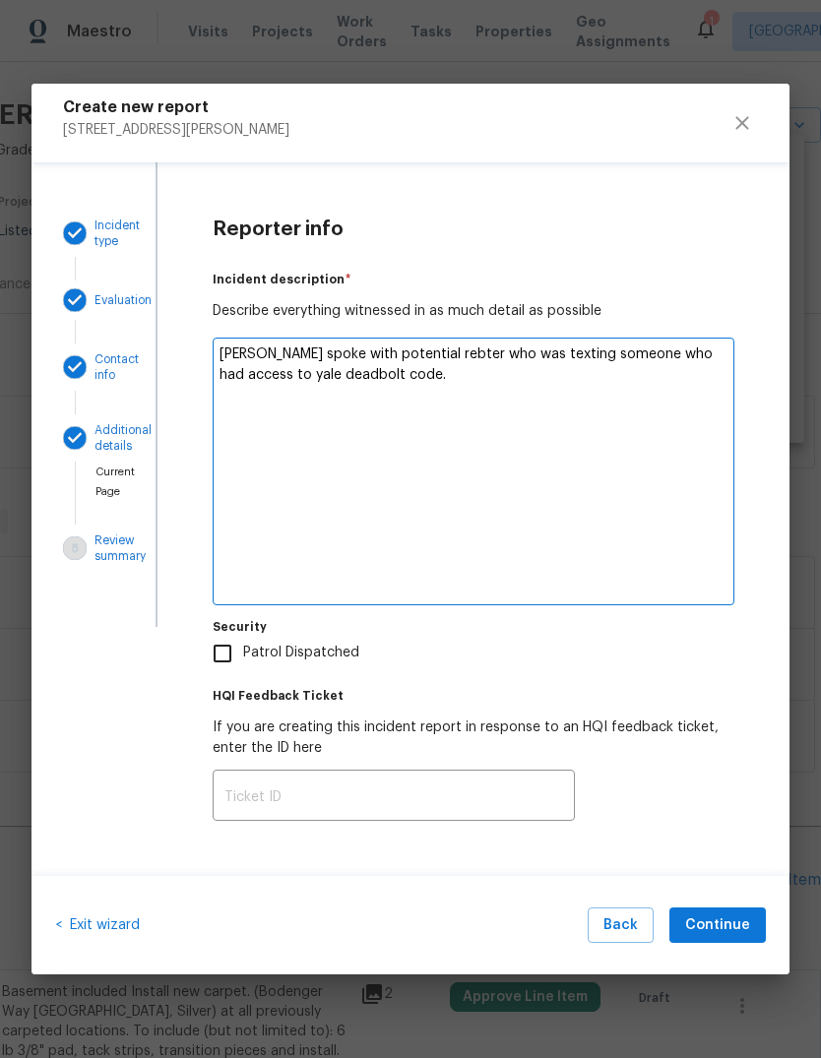
click at [735, 895] on div "< Exit wizard Back Continue" at bounding box center [411, 925] width 758 height 99
click at [742, 894] on div "< Exit wizard Back Continue" at bounding box center [411, 925] width 758 height 99
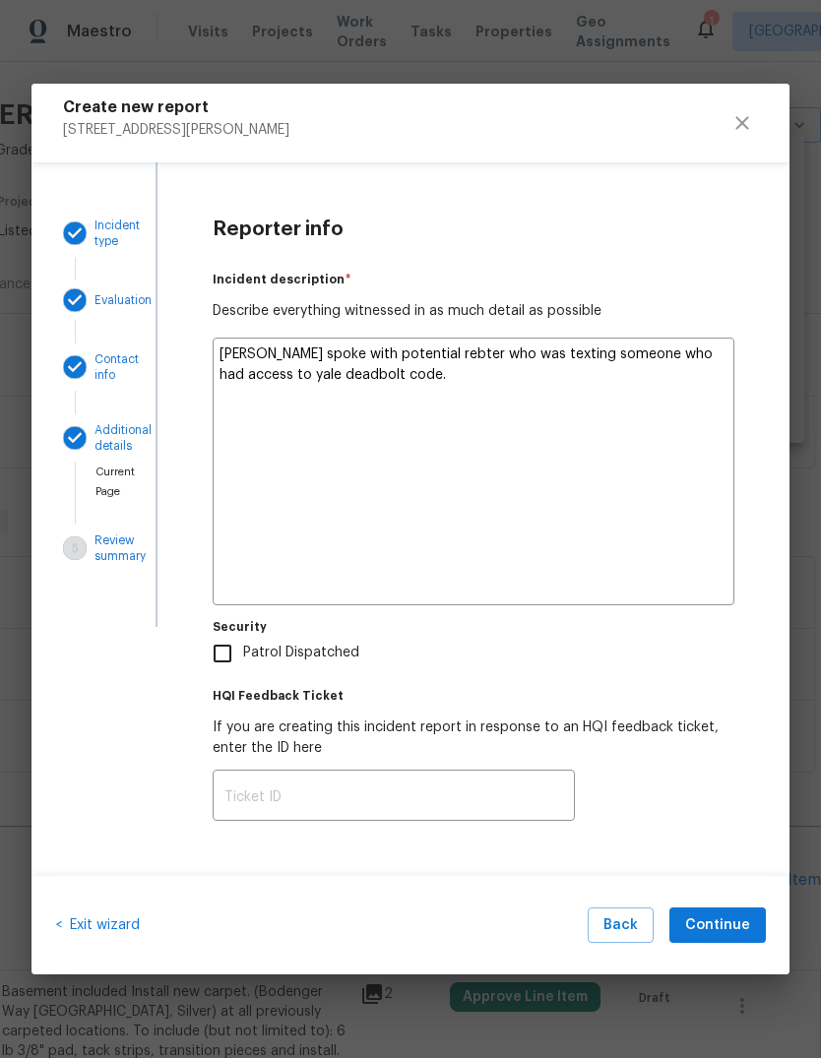
click at [394, 354] on textarea "Gc spoke with potential rebter who was texting someone who had access to yale d…" at bounding box center [474, 472] width 522 height 268
type textarea "Gc spoke with potential renter who was texting someone who had access to yale d…"
type textarea "x"
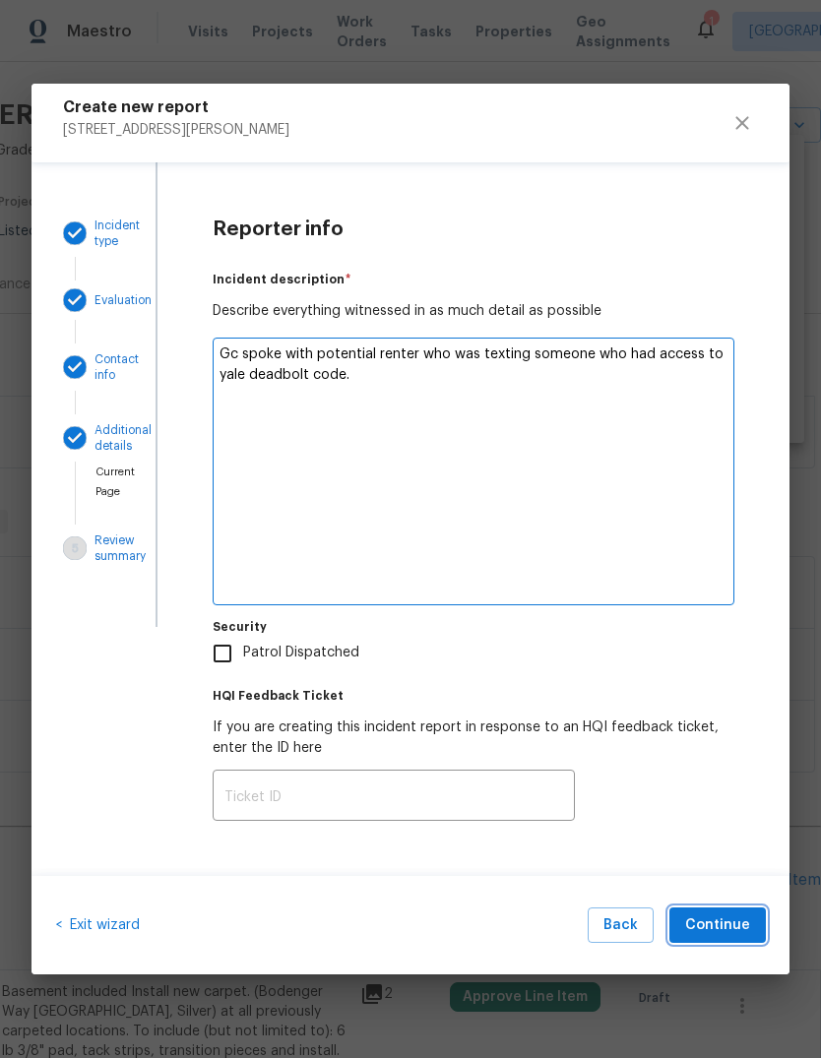
click at [727, 912] on button "Continue" at bounding box center [718, 926] width 96 height 36
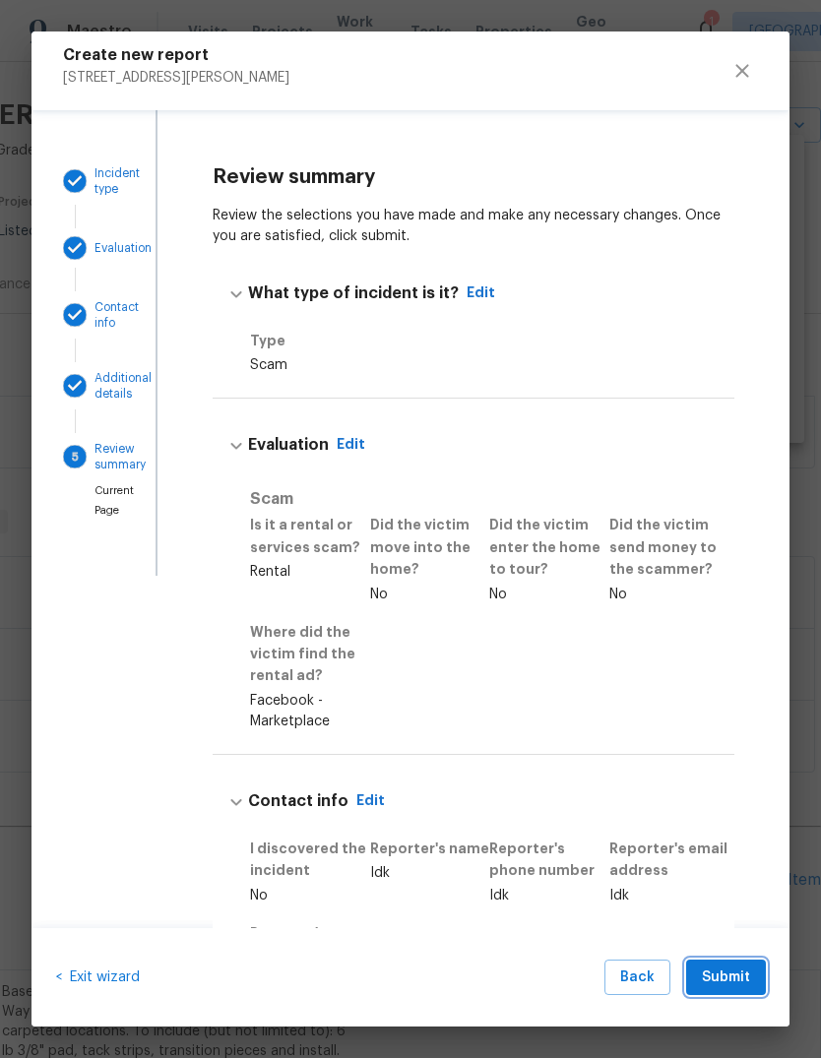
click at [740, 969] on span "Submit" at bounding box center [726, 978] width 48 height 25
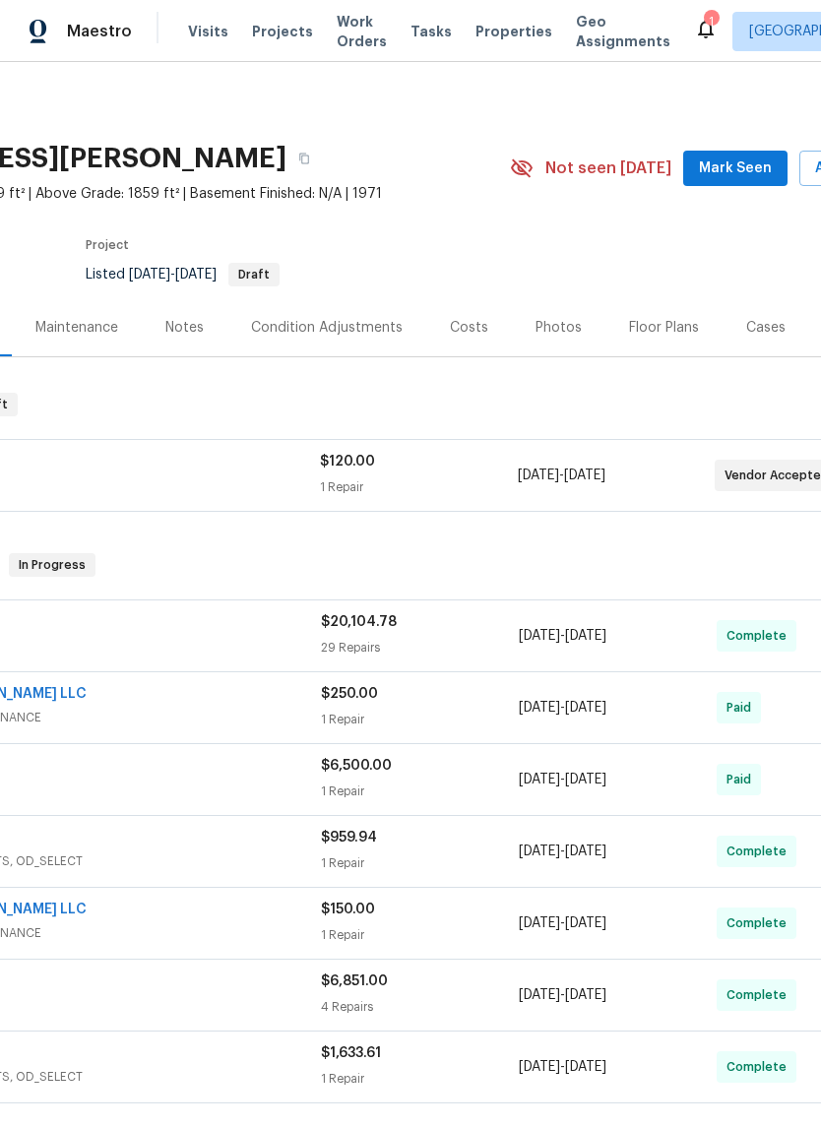
scroll to position [0, 210]
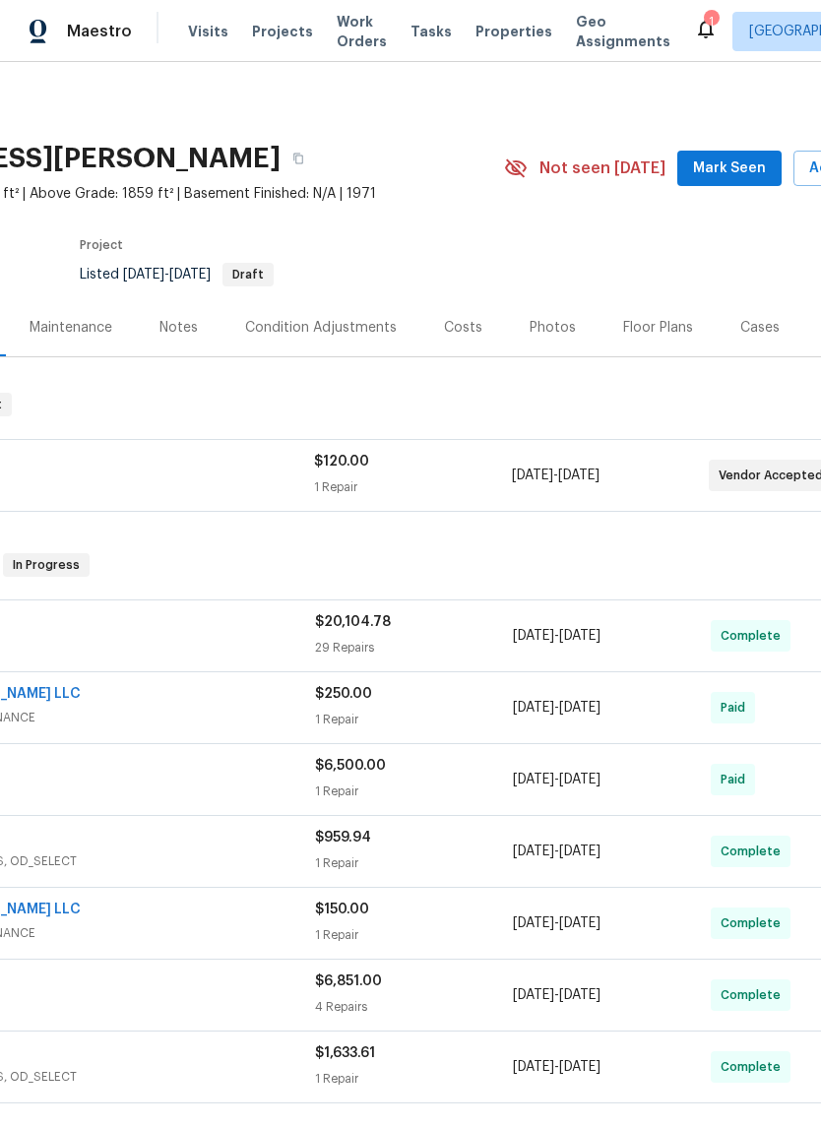
click at [538, 324] on div "Photos" at bounding box center [553, 328] width 46 height 20
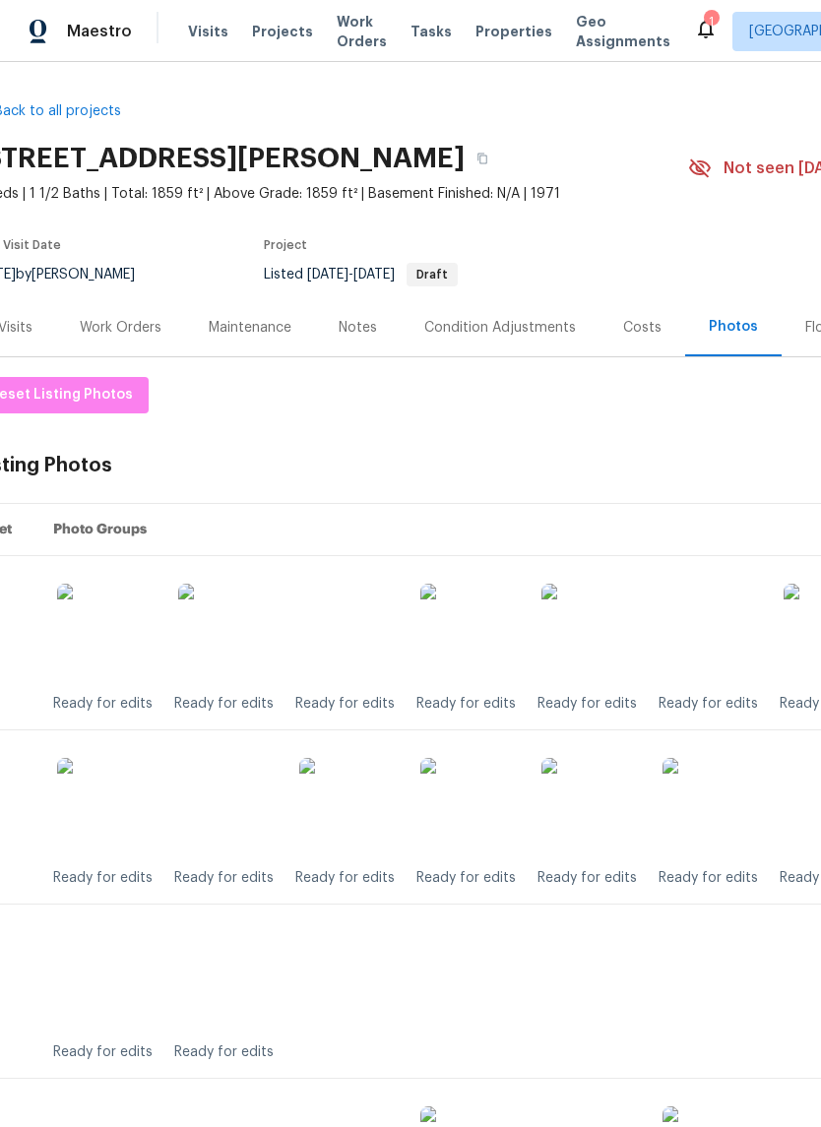
scroll to position [0, 26]
click at [114, 323] on div "Work Orders" at bounding box center [121, 328] width 82 height 20
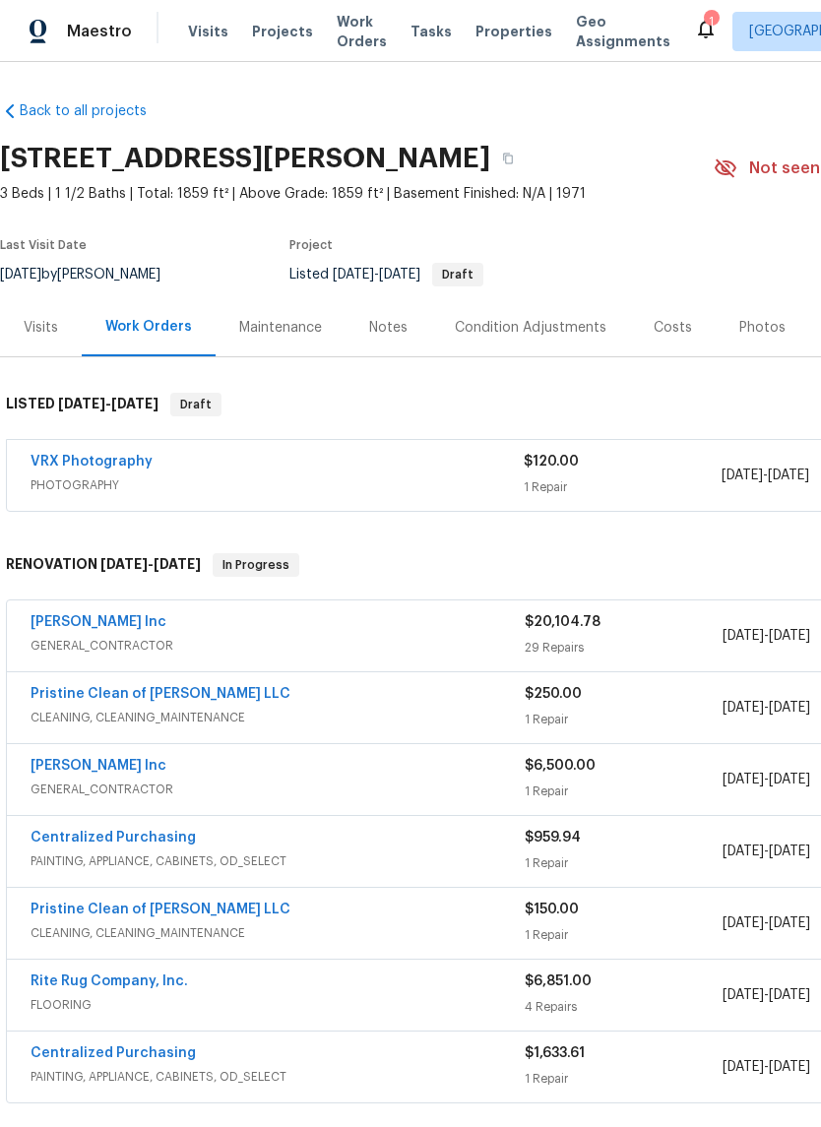
click at [381, 318] on div "Notes" at bounding box center [388, 328] width 38 height 20
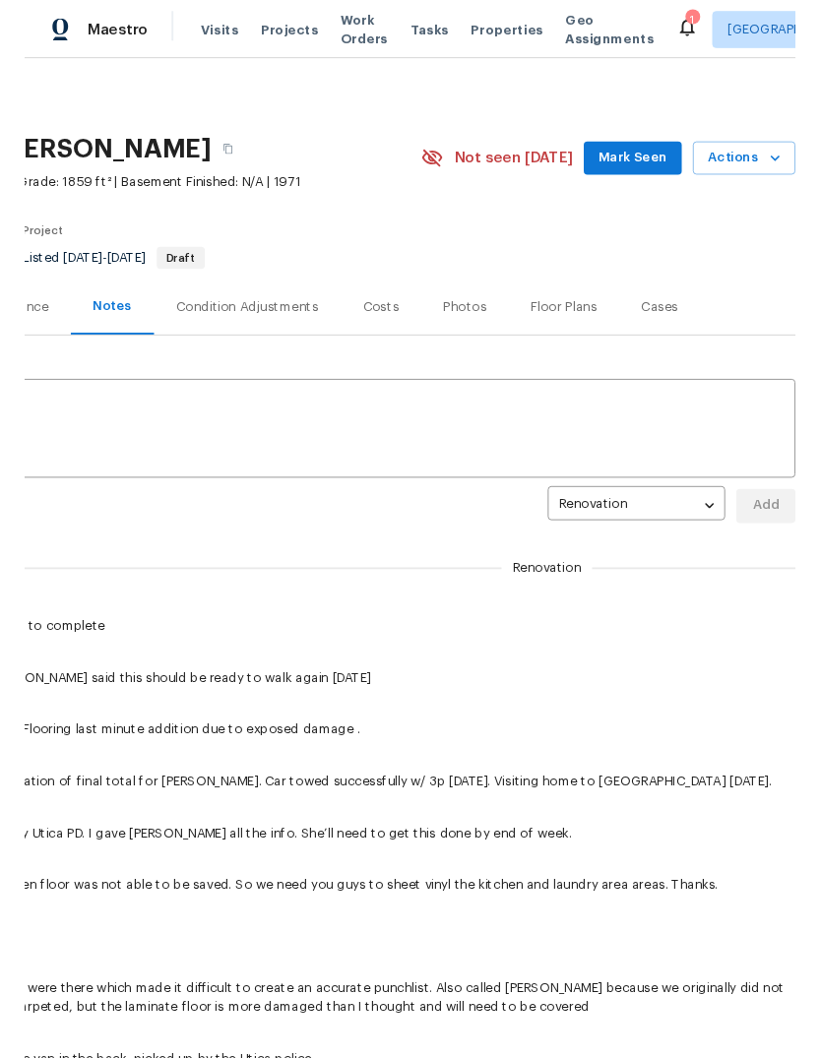
scroll to position [0, 291]
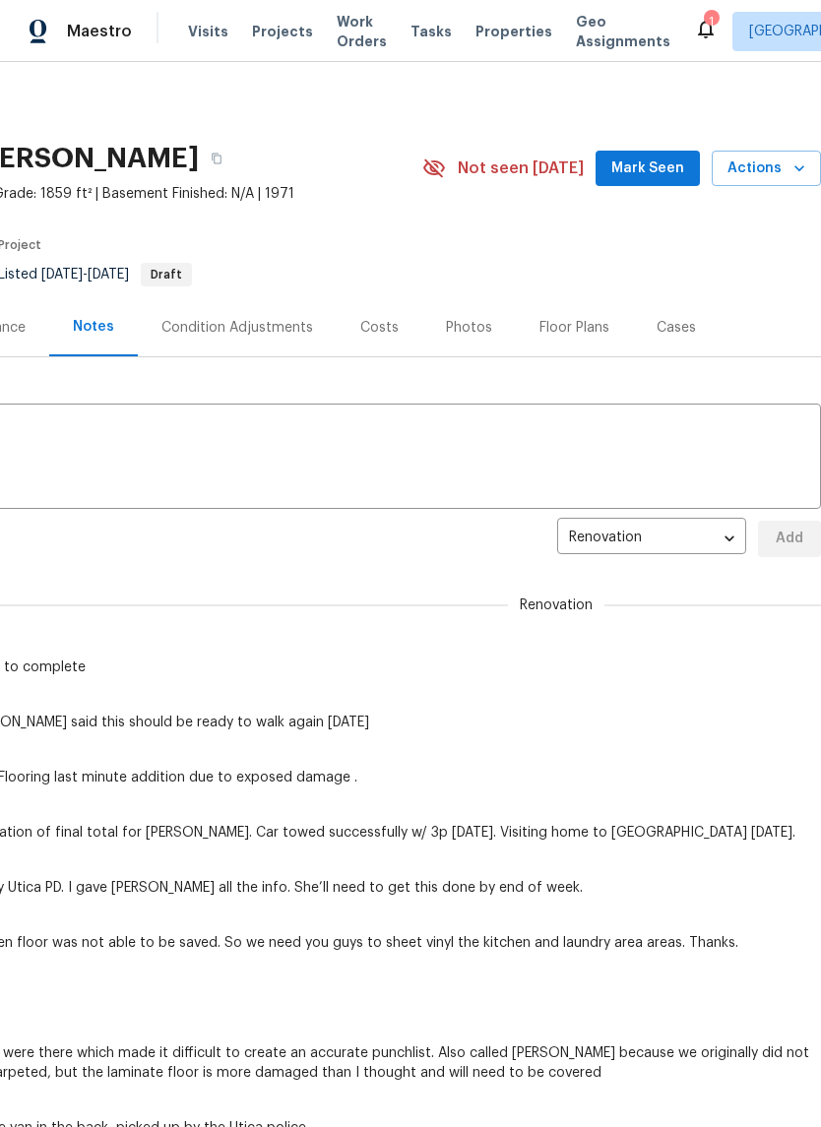
click at [569, 322] on div "Floor Plans" at bounding box center [575, 328] width 70 height 20
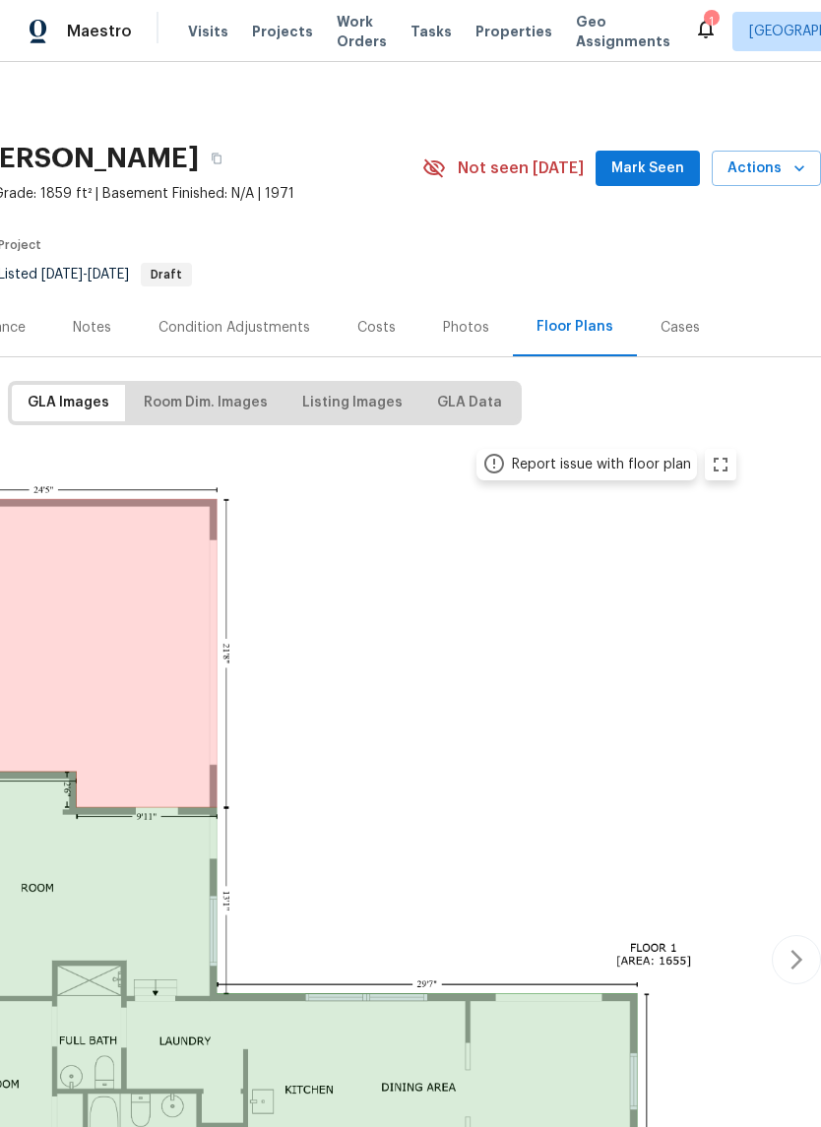
click at [694, 18] on icon at bounding box center [706, 29] width 24 height 24
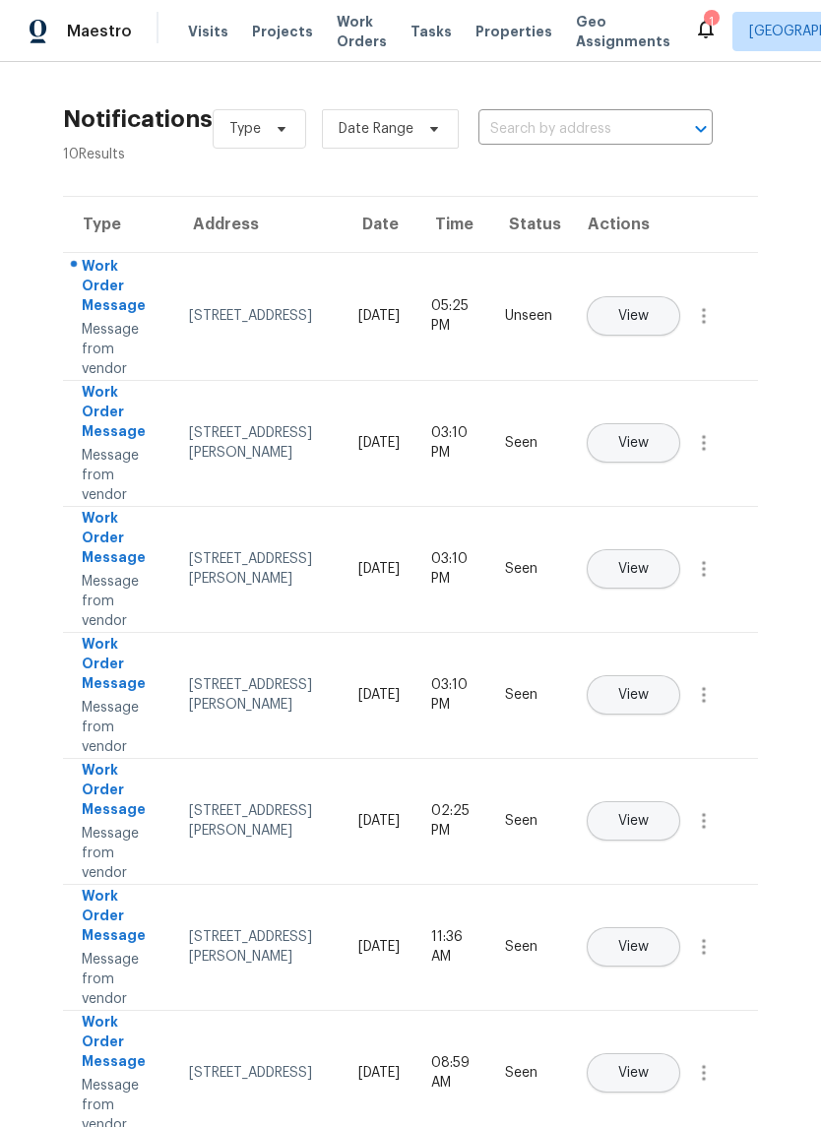
click at [649, 309] on span "View" at bounding box center [633, 316] width 31 height 15
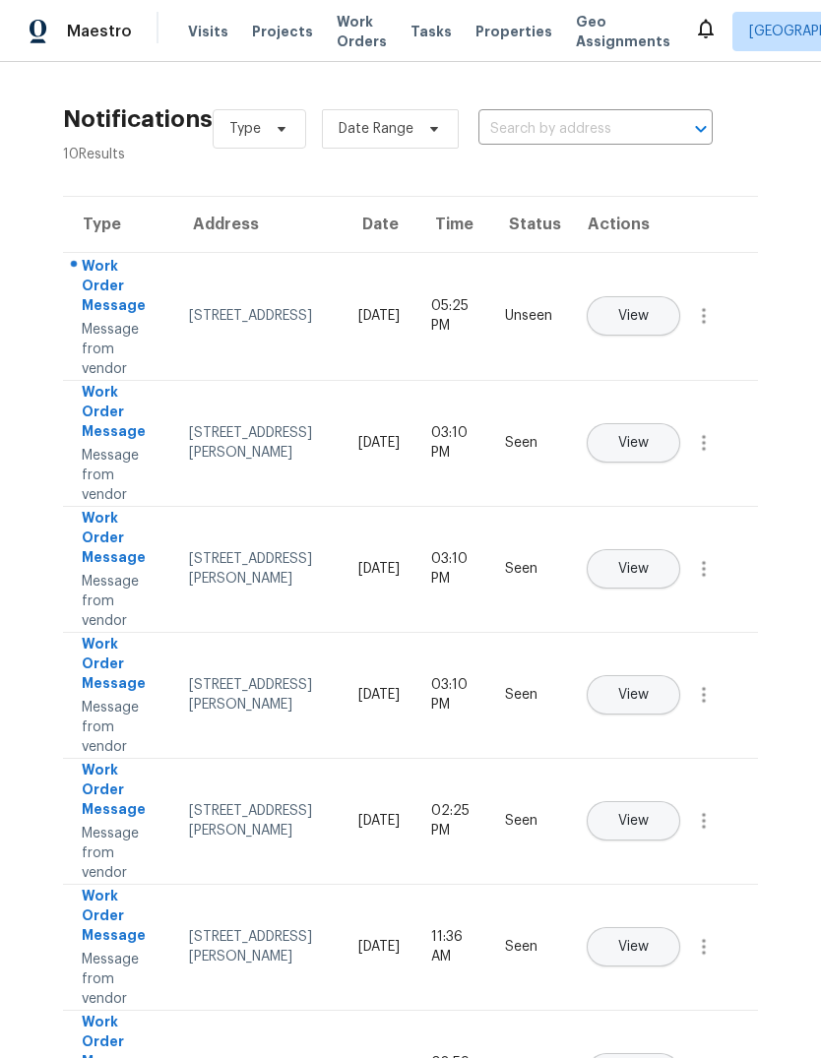
click at [347, 22] on span "Work Orders" at bounding box center [362, 31] width 50 height 39
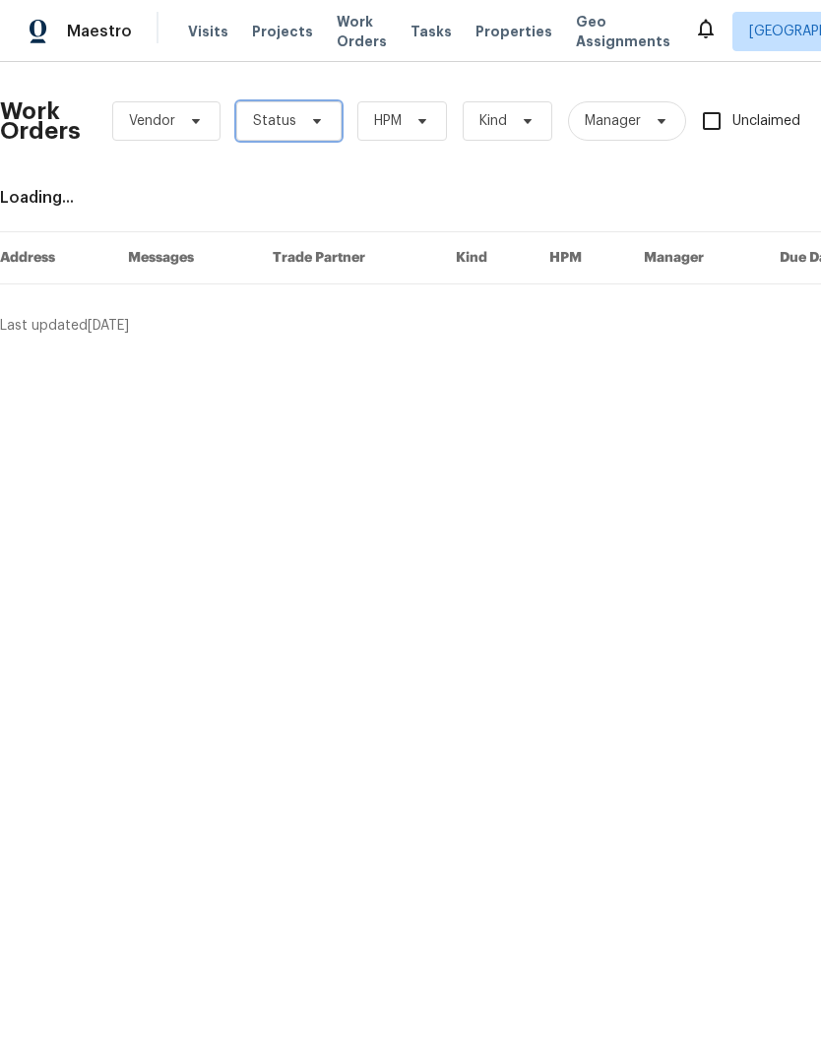
click at [309, 120] on icon at bounding box center [317, 121] width 16 height 16
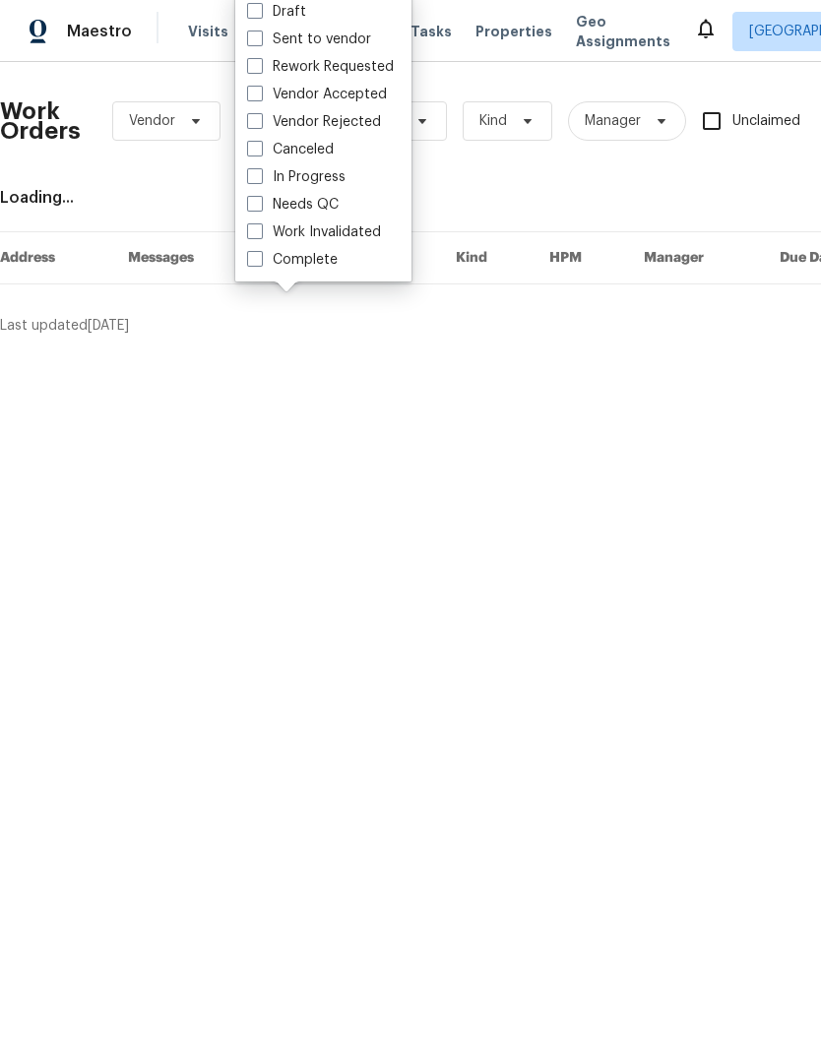
click at [323, 203] on label "Needs QC" at bounding box center [293, 205] width 92 height 20
click at [260, 203] on input "Needs QC" at bounding box center [253, 201] width 13 height 13
checkbox input "true"
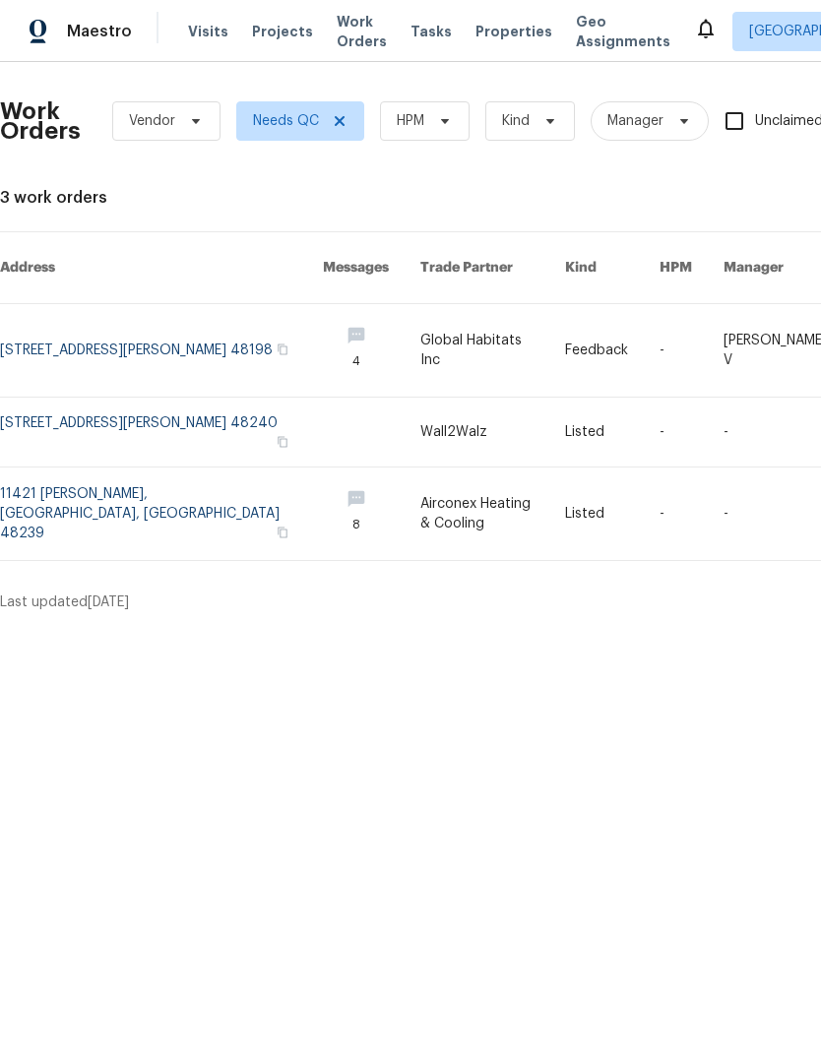
click at [197, 309] on link at bounding box center [161, 350] width 323 height 93
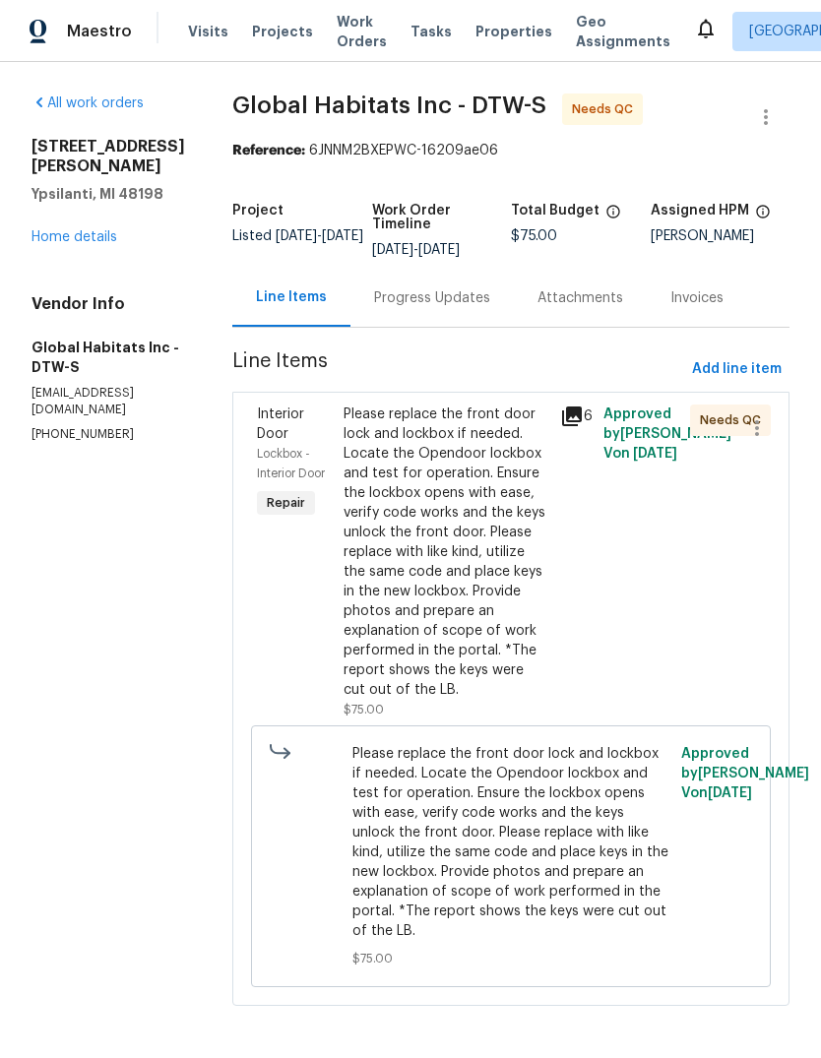
click at [544, 413] on div "Please replace the front door lock and lockbox if needed. Locate the Opendoor l…" at bounding box center [446, 562] width 217 height 327
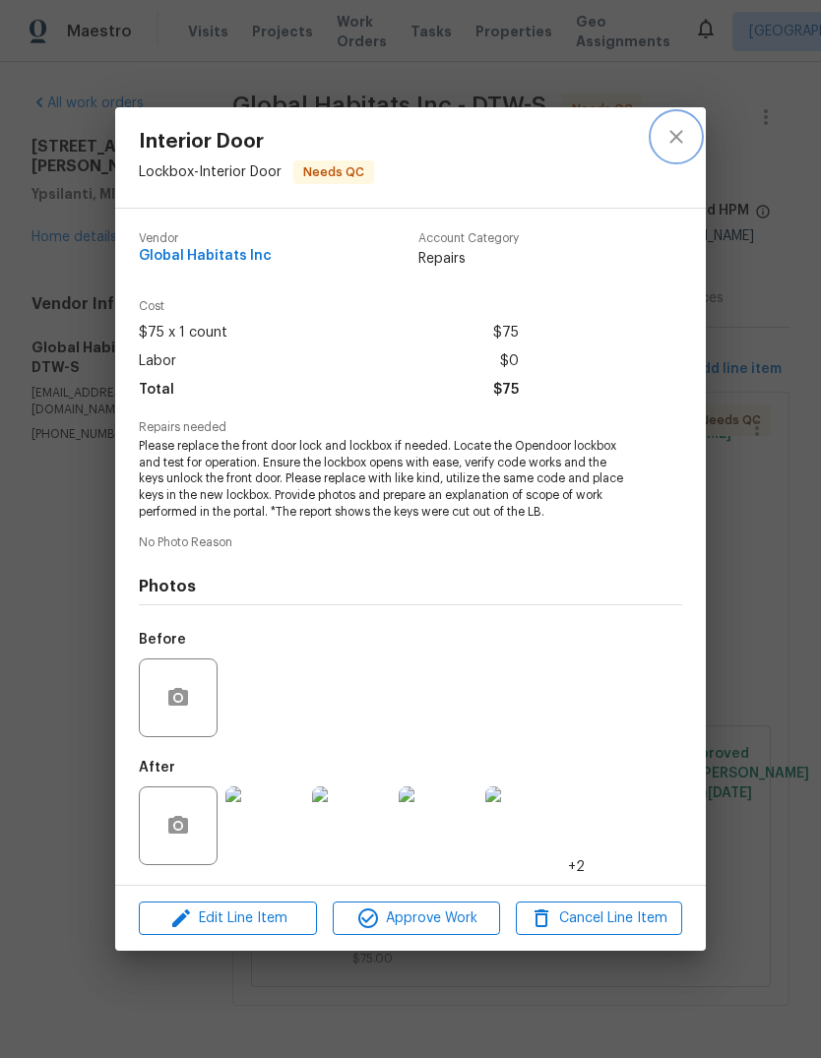
click at [682, 136] on icon "close" at bounding box center [677, 137] width 24 height 24
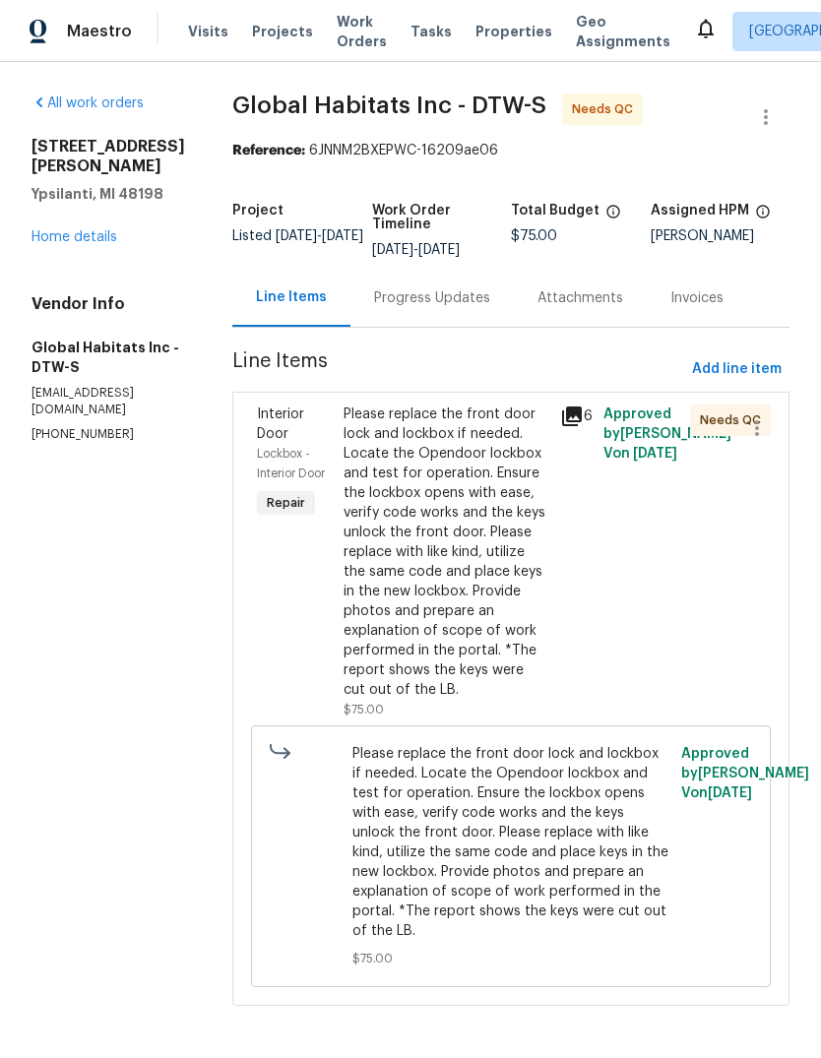
click at [575, 412] on icon at bounding box center [572, 417] width 24 height 24
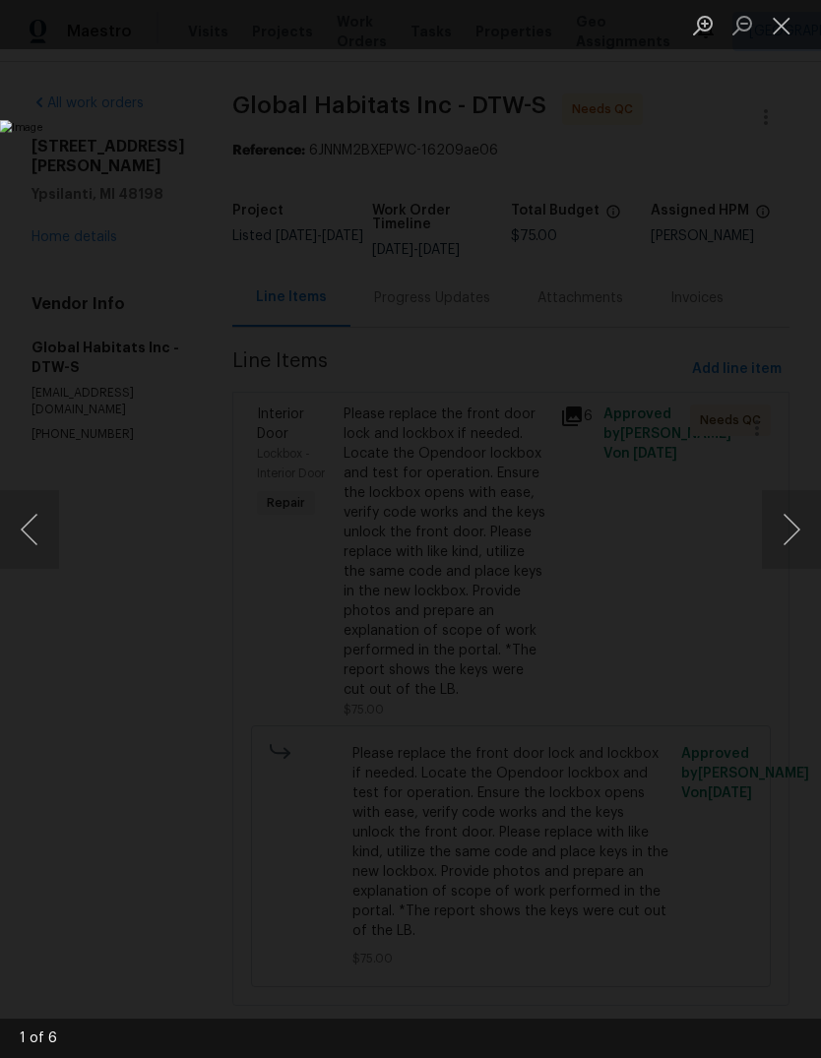
click at [793, 531] on button "Next image" at bounding box center [791, 529] width 59 height 79
click at [799, 534] on button "Next image" at bounding box center [791, 529] width 59 height 79
click at [797, 534] on button "Next image" at bounding box center [791, 529] width 59 height 79
click at [791, 530] on button "Next image" at bounding box center [791, 529] width 59 height 79
click at [583, 230] on img "Lightbox" at bounding box center [312, 845] width 2319 height 2989
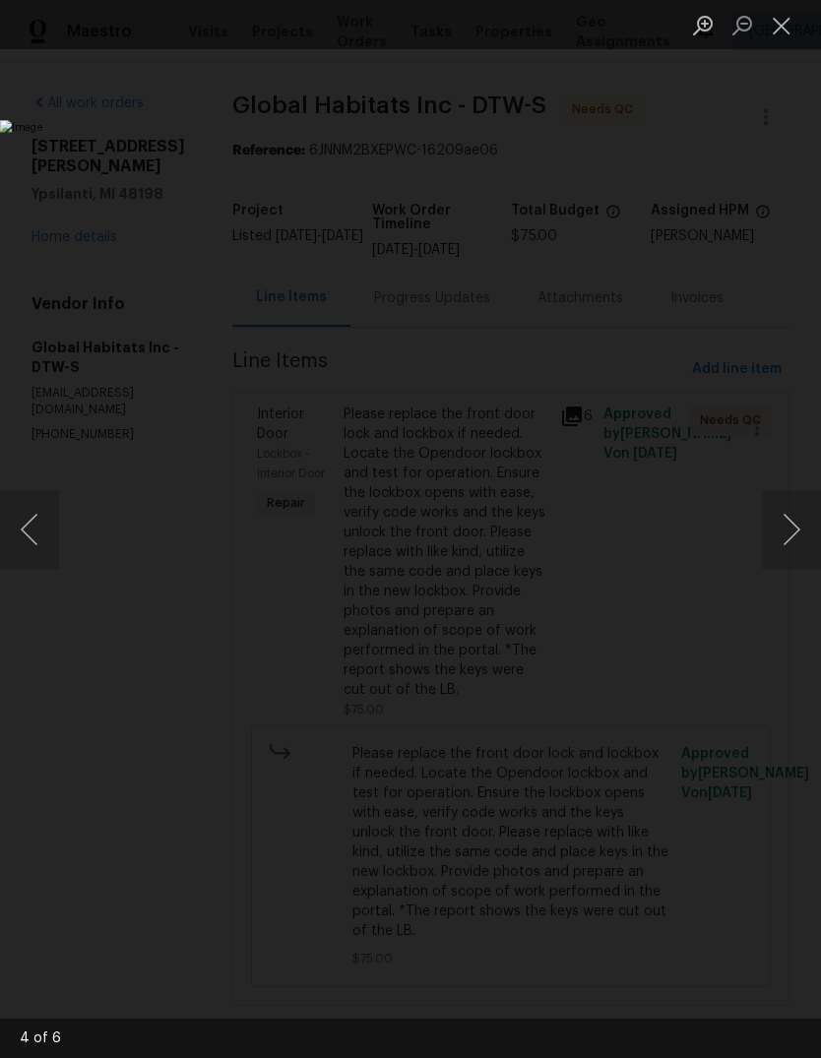
click at [787, 16] on button "Close lightbox" at bounding box center [781, 25] width 39 height 34
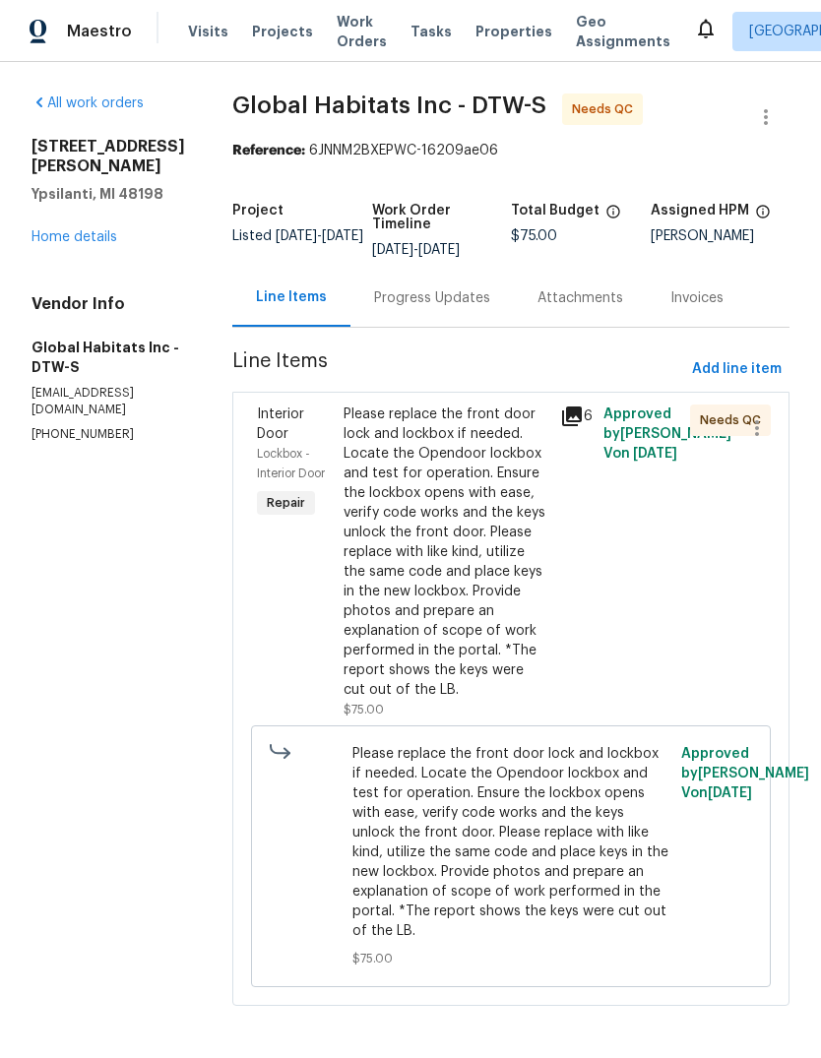
click at [455, 289] on div "Progress Updates" at bounding box center [432, 298] width 116 height 20
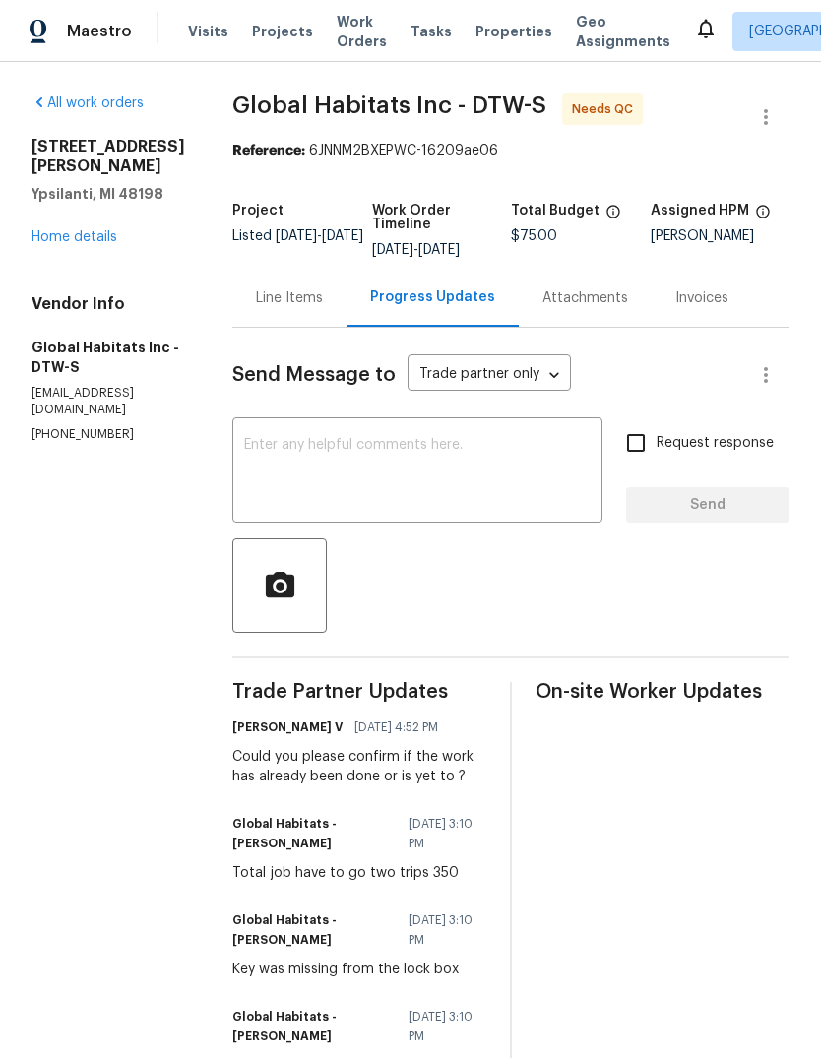
click at [286, 290] on div "Line Items" at bounding box center [289, 298] width 67 height 20
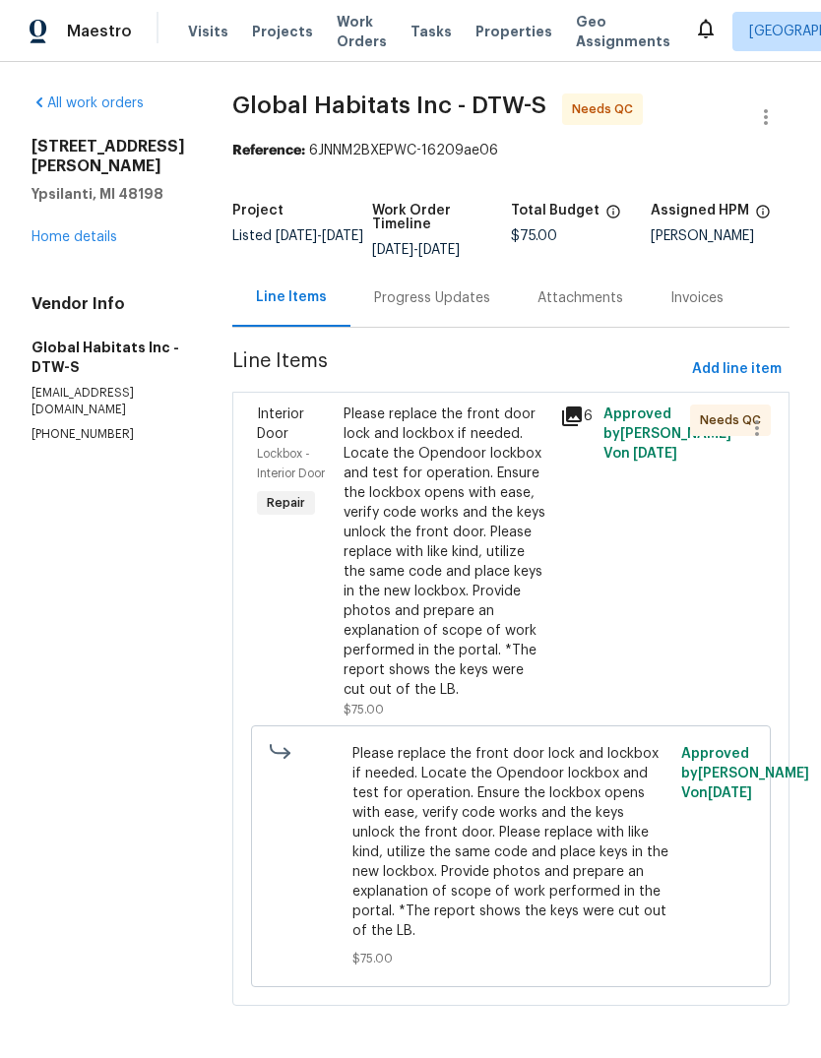
click at [449, 522] on div "Please replace the front door lock and lockbox if needed. Locate the Opendoor l…" at bounding box center [446, 552] width 205 height 295
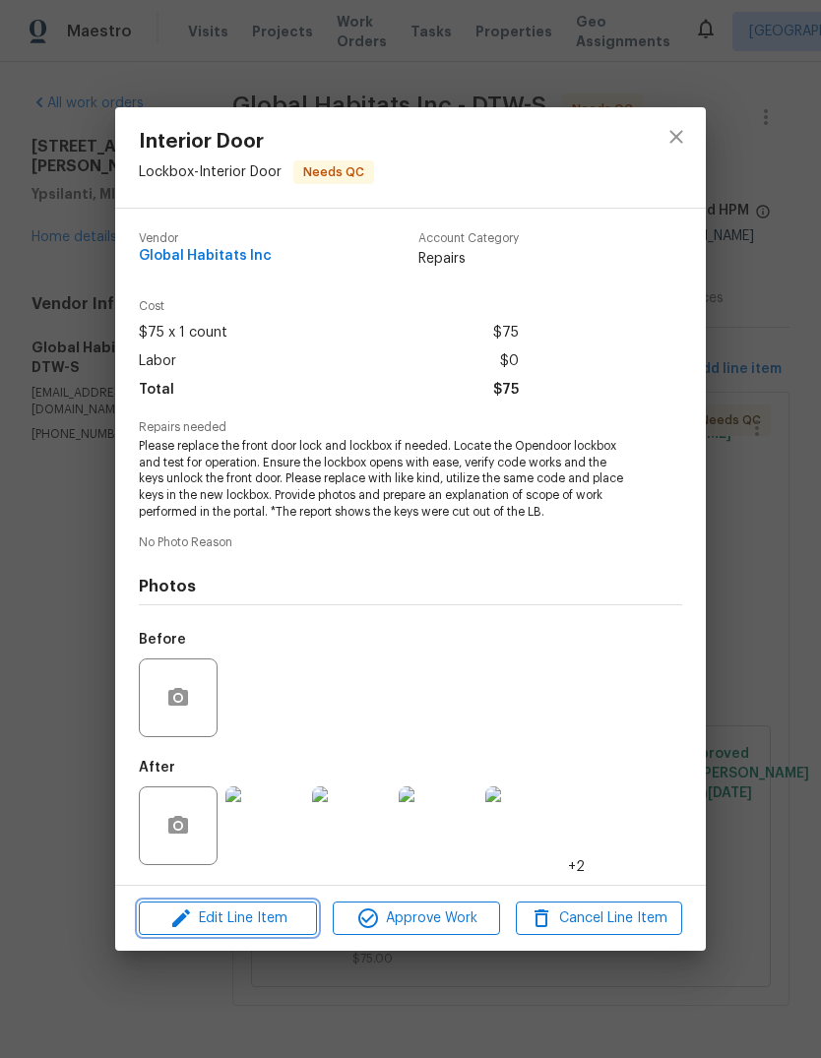
click at [283, 931] on span "Edit Line Item" at bounding box center [228, 919] width 166 height 25
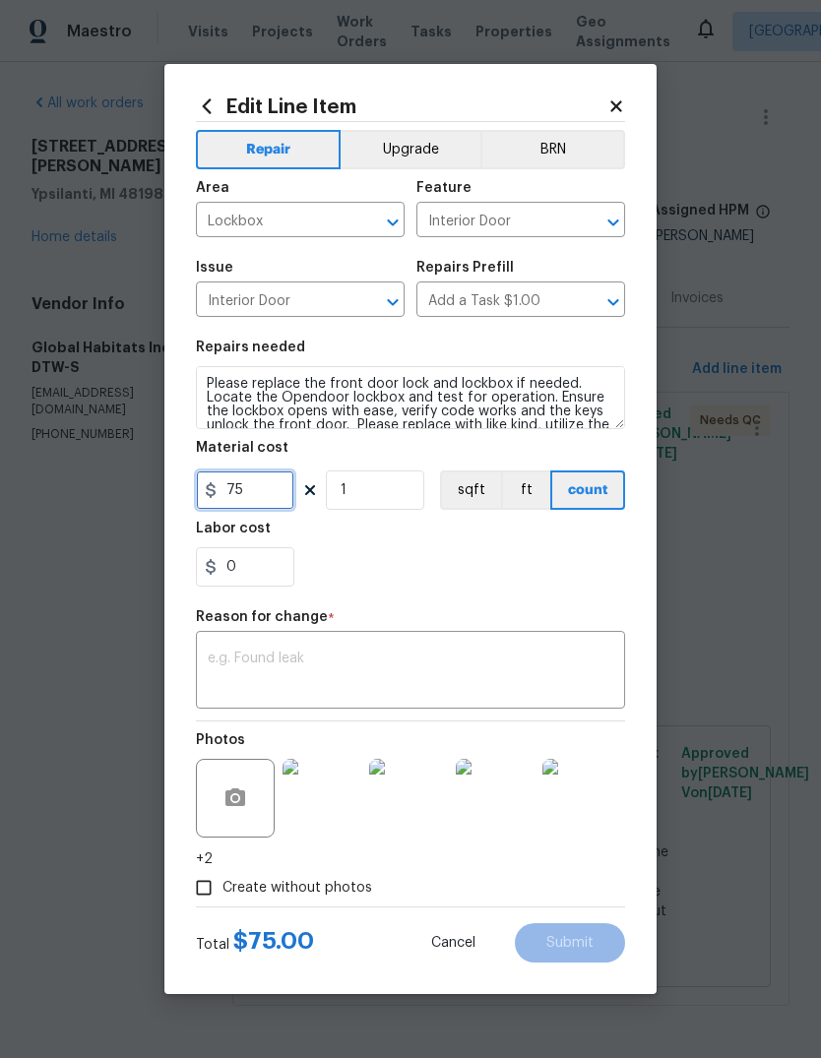
click at [263, 486] on input "75" at bounding box center [245, 490] width 98 height 39
type input "350"
click at [523, 566] on div "0" at bounding box center [410, 566] width 429 height 39
click at [450, 660] on textarea at bounding box center [411, 672] width 406 height 41
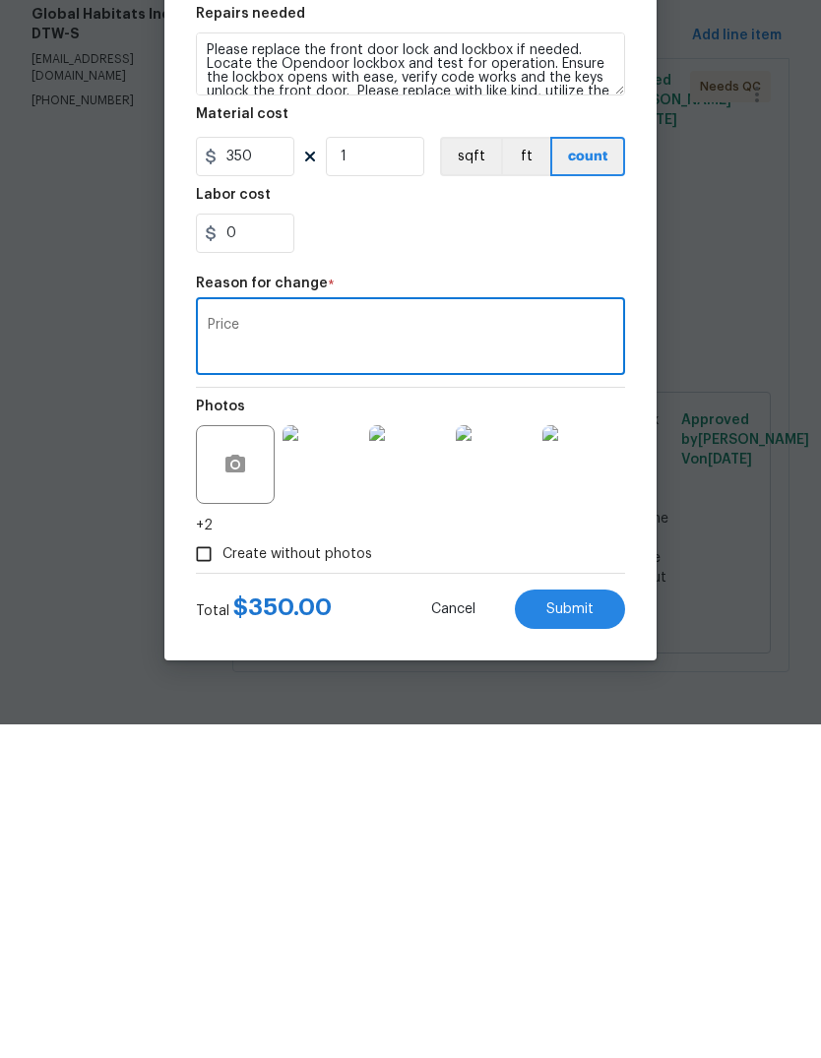
type textarea "Price"
click at [577, 924] on button "Submit" at bounding box center [570, 943] width 110 height 39
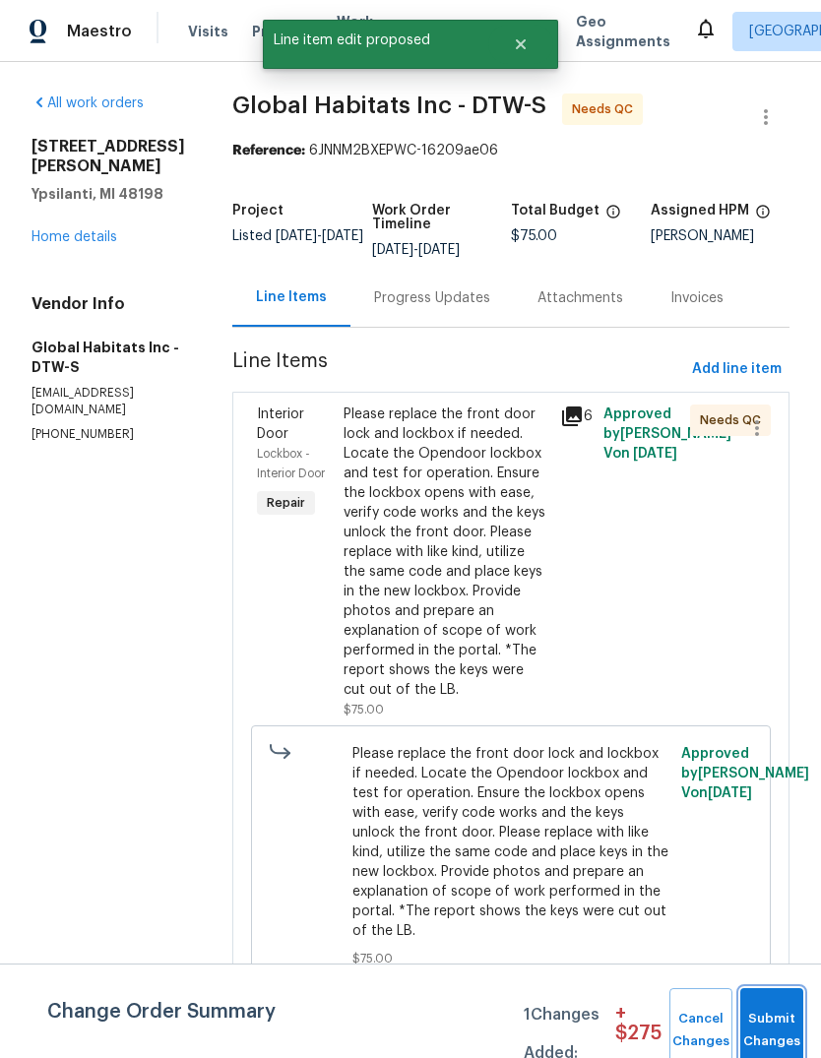
click at [789, 990] on button "Submit Changes" at bounding box center [771, 1031] width 63 height 85
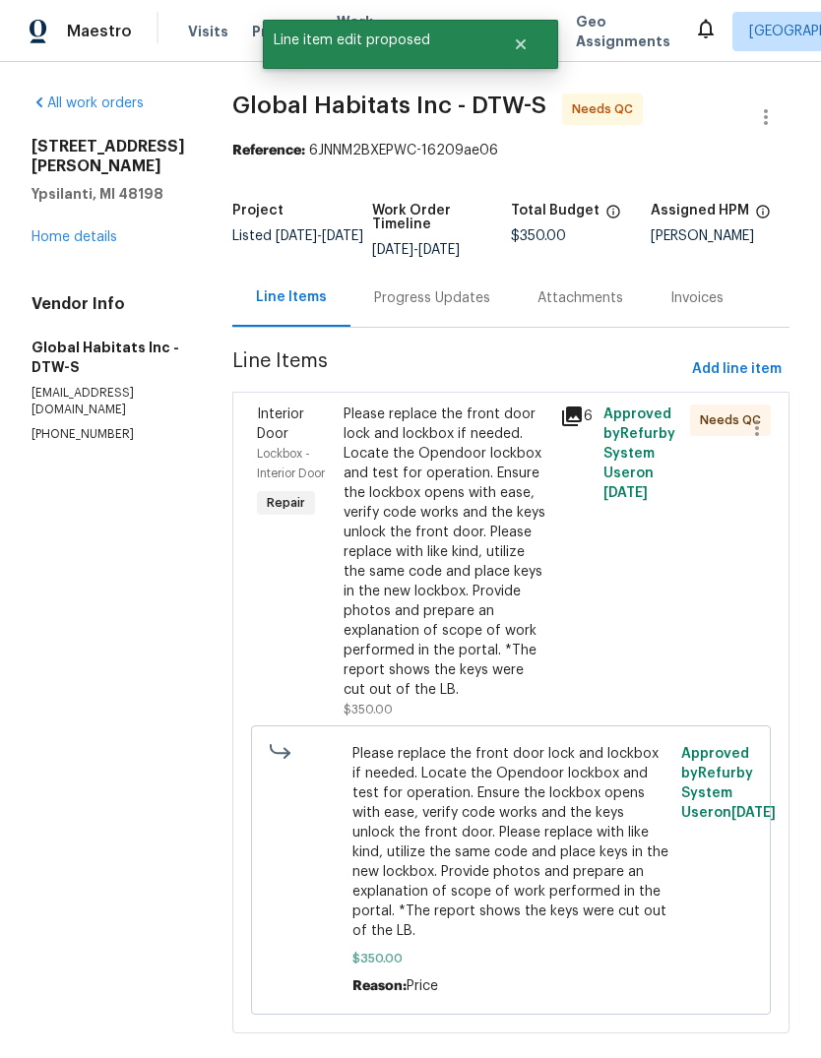
click at [477, 508] on div "Please replace the front door lock and lockbox if needed. Locate the Opendoor l…" at bounding box center [446, 552] width 205 height 295
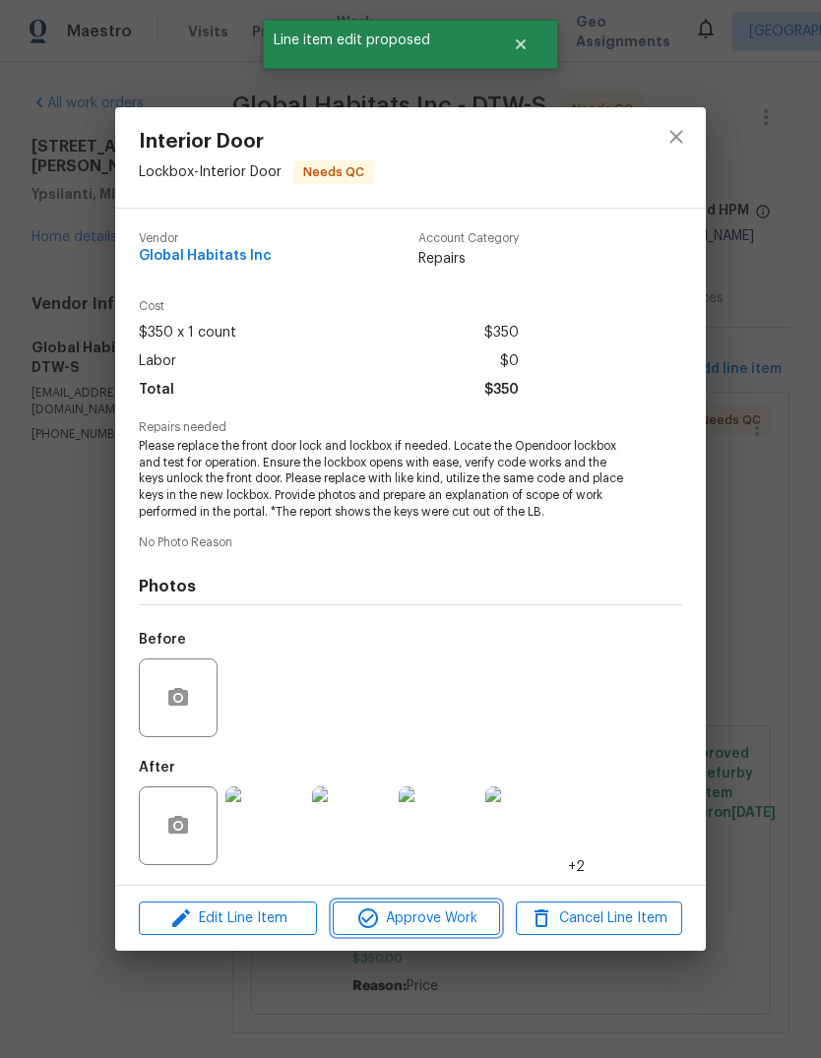
click at [467, 914] on span "Approve Work" at bounding box center [416, 919] width 155 height 25
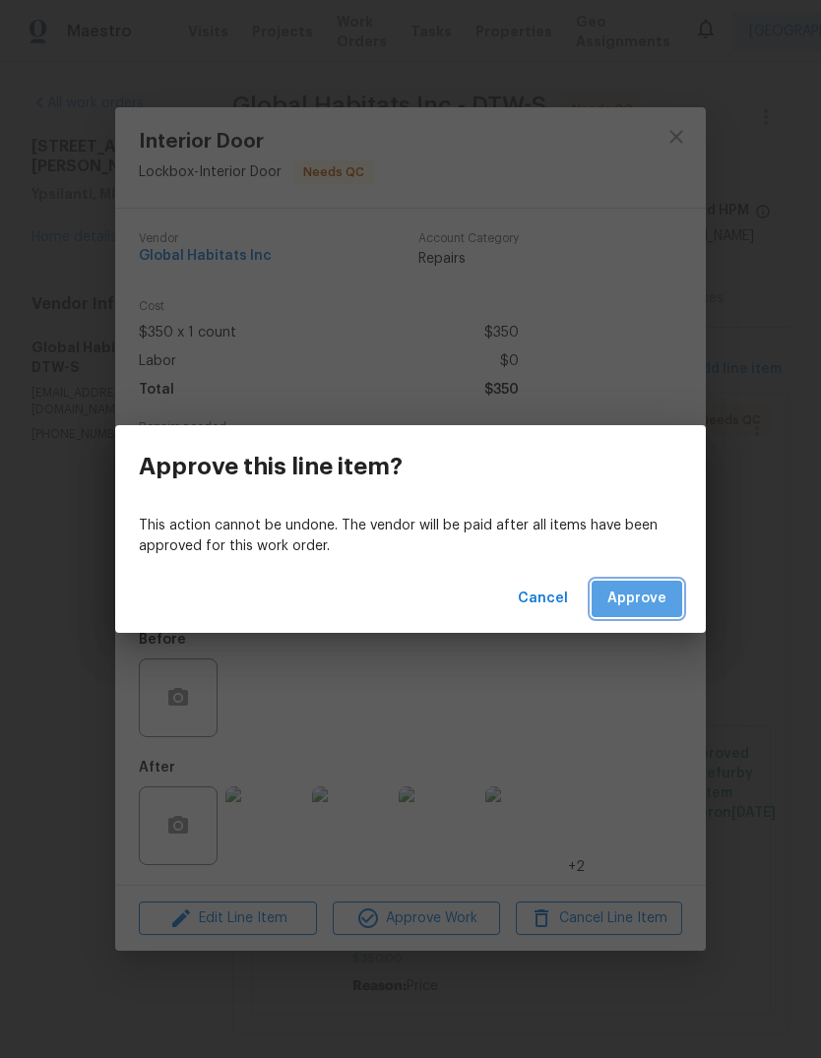
click at [649, 597] on span "Approve" at bounding box center [636, 599] width 59 height 25
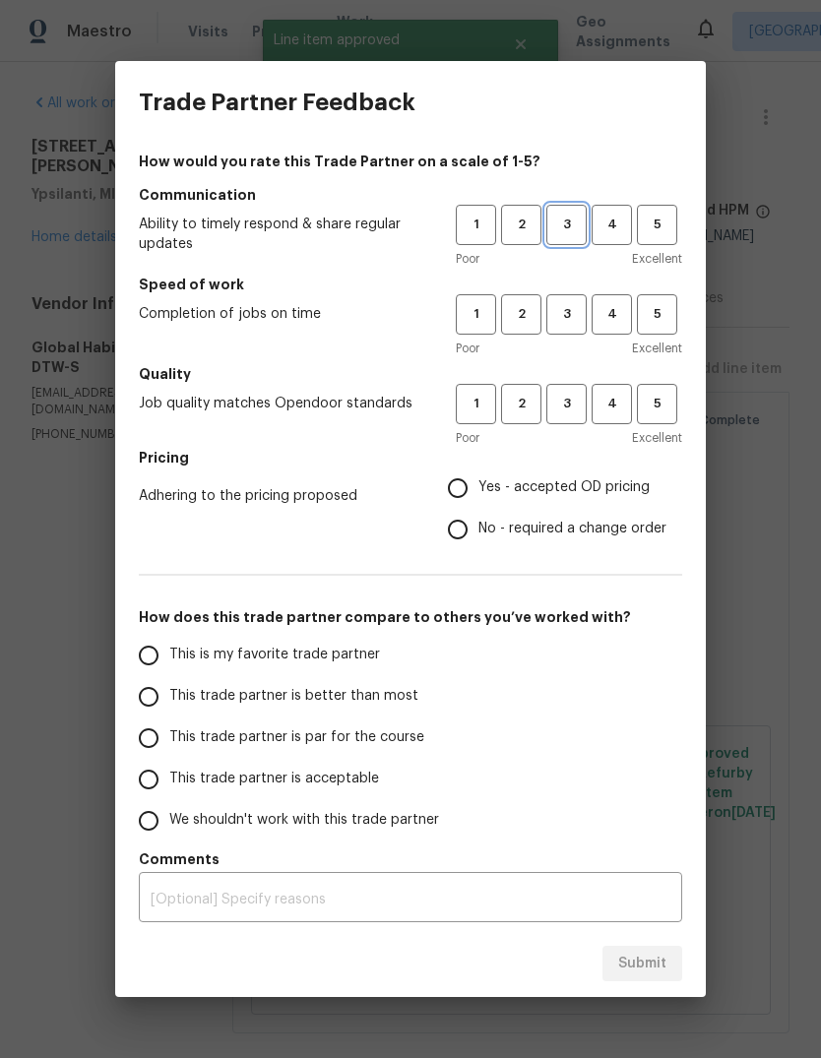
click at [559, 216] on span "3" at bounding box center [566, 225] width 36 height 23
click at [555, 323] on span "3" at bounding box center [566, 314] width 36 height 23
click at [560, 422] on button "3" at bounding box center [566, 404] width 40 height 40
click at [551, 486] on span "Yes - accepted OD pricing" at bounding box center [564, 488] width 171 height 21
click at [479, 486] on input "Yes - accepted OD pricing" at bounding box center [457, 488] width 41 height 41
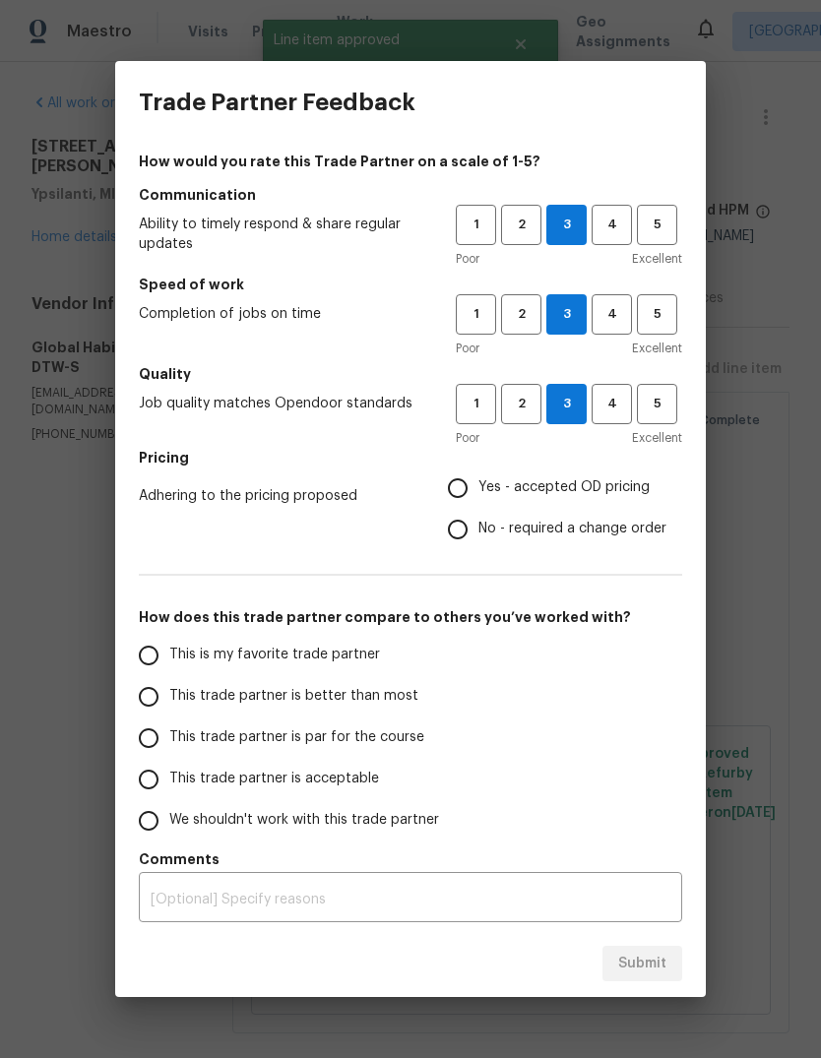
radio input "true"
click at [337, 724] on label "This trade partner is par for the course" at bounding box center [283, 738] width 311 height 41
click at [169, 724] on input "This trade partner is par for the course" at bounding box center [148, 738] width 41 height 41
click at [649, 962] on span "Submit" at bounding box center [642, 964] width 48 height 25
radio input "true"
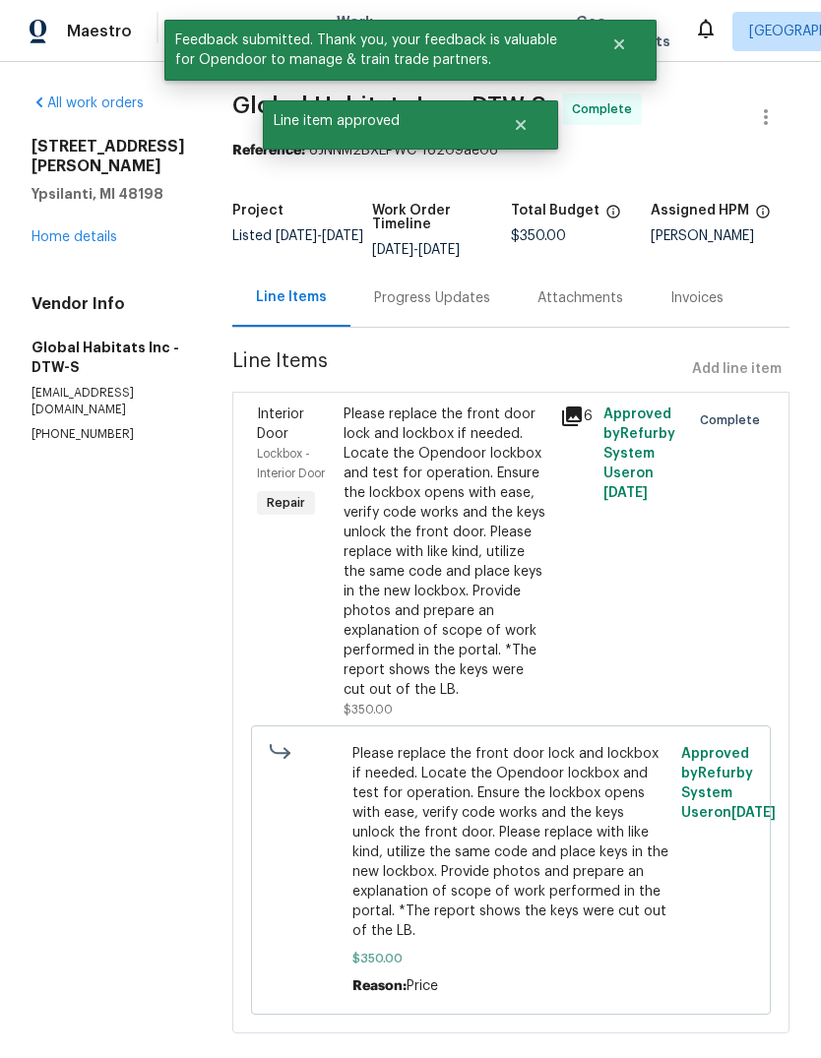
click at [87, 241] on link "Home details" at bounding box center [75, 237] width 86 height 14
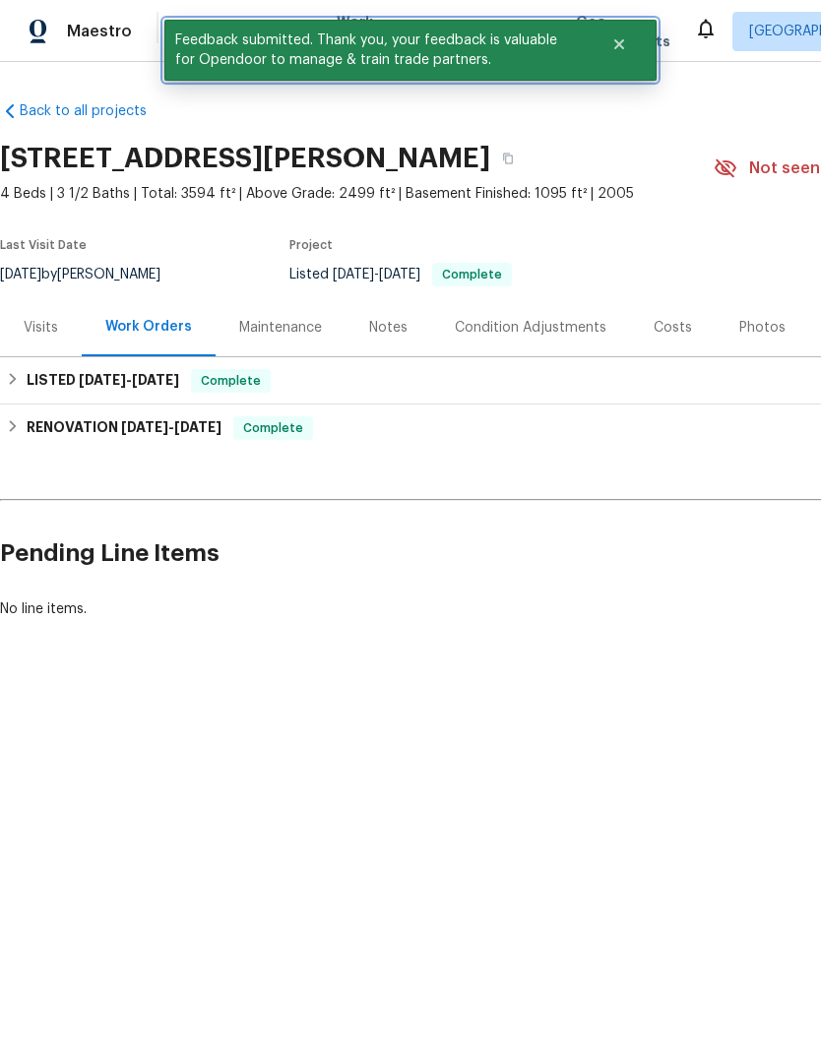
click at [633, 54] on button "Close" at bounding box center [619, 44] width 65 height 39
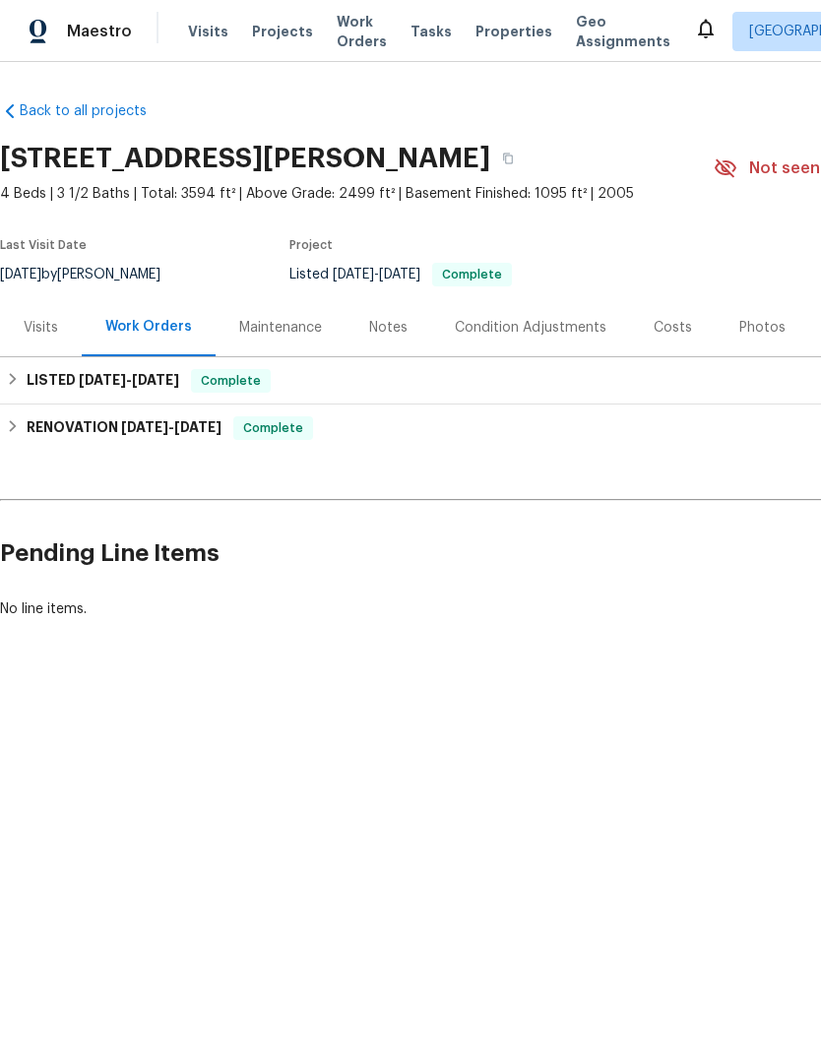
click at [337, 38] on span "Work Orders" at bounding box center [362, 31] width 50 height 39
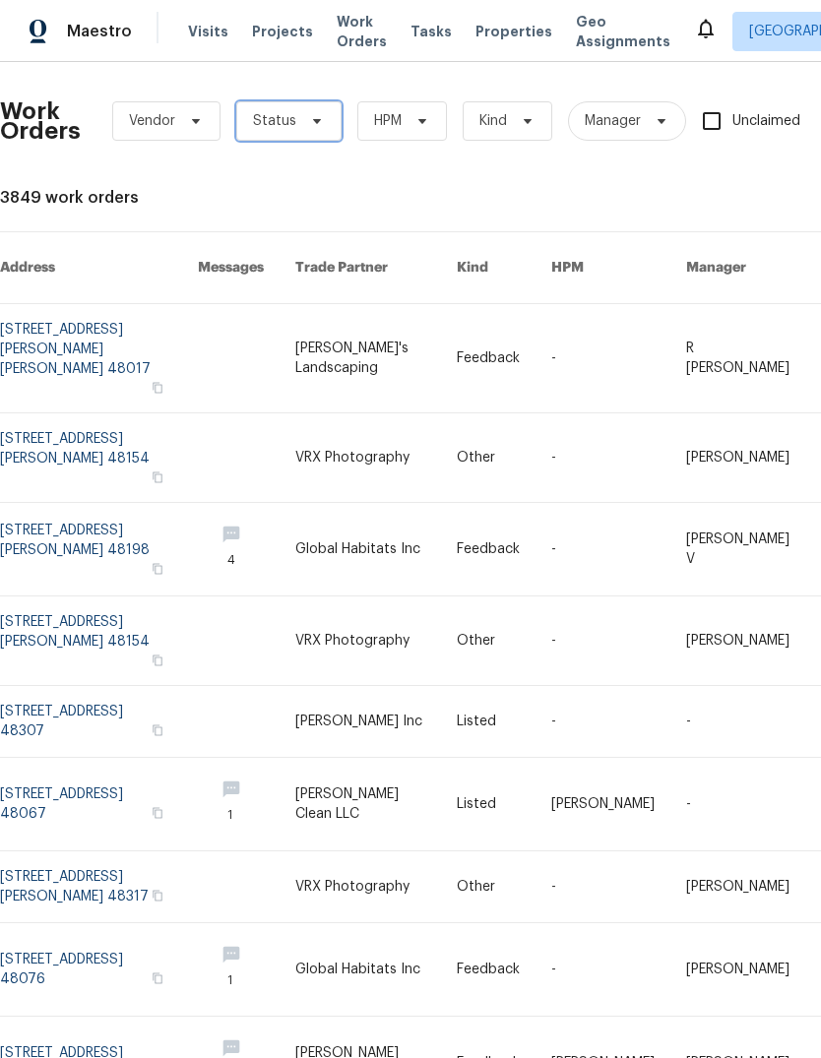
click at [309, 114] on icon at bounding box center [317, 121] width 16 height 16
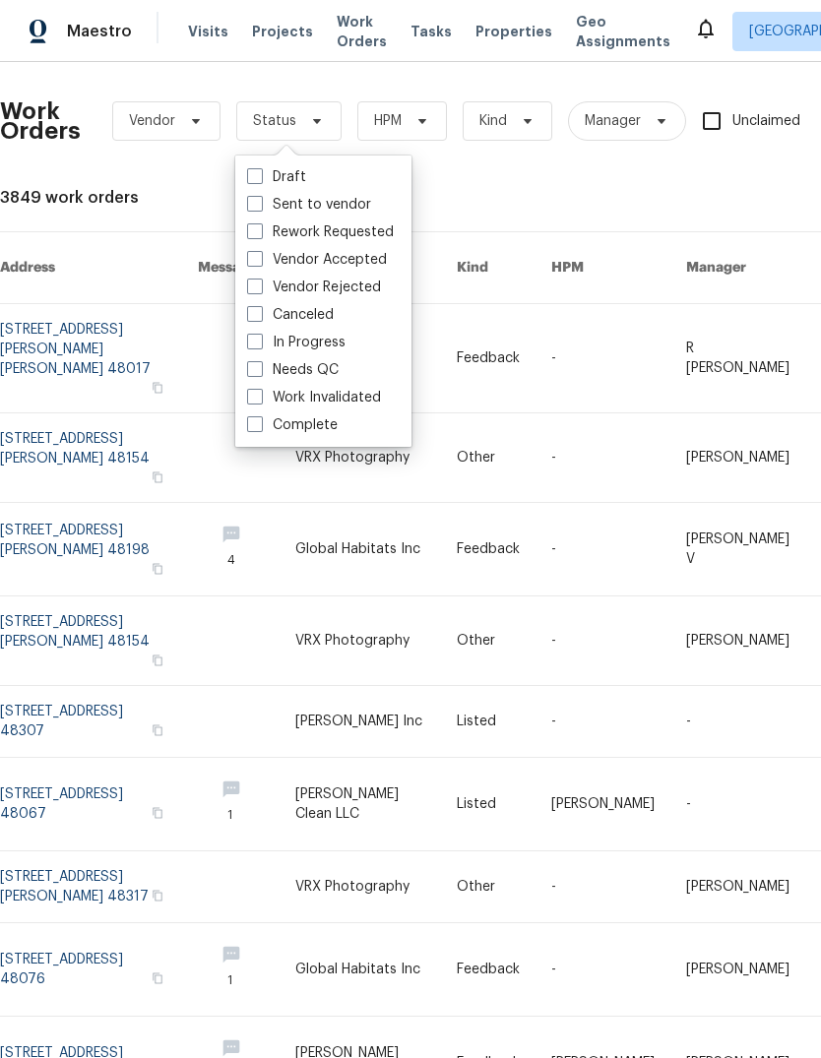
click at [323, 366] on label "Needs QC" at bounding box center [293, 370] width 92 height 20
click at [260, 366] on input "Needs QC" at bounding box center [253, 366] width 13 height 13
checkbox input "true"
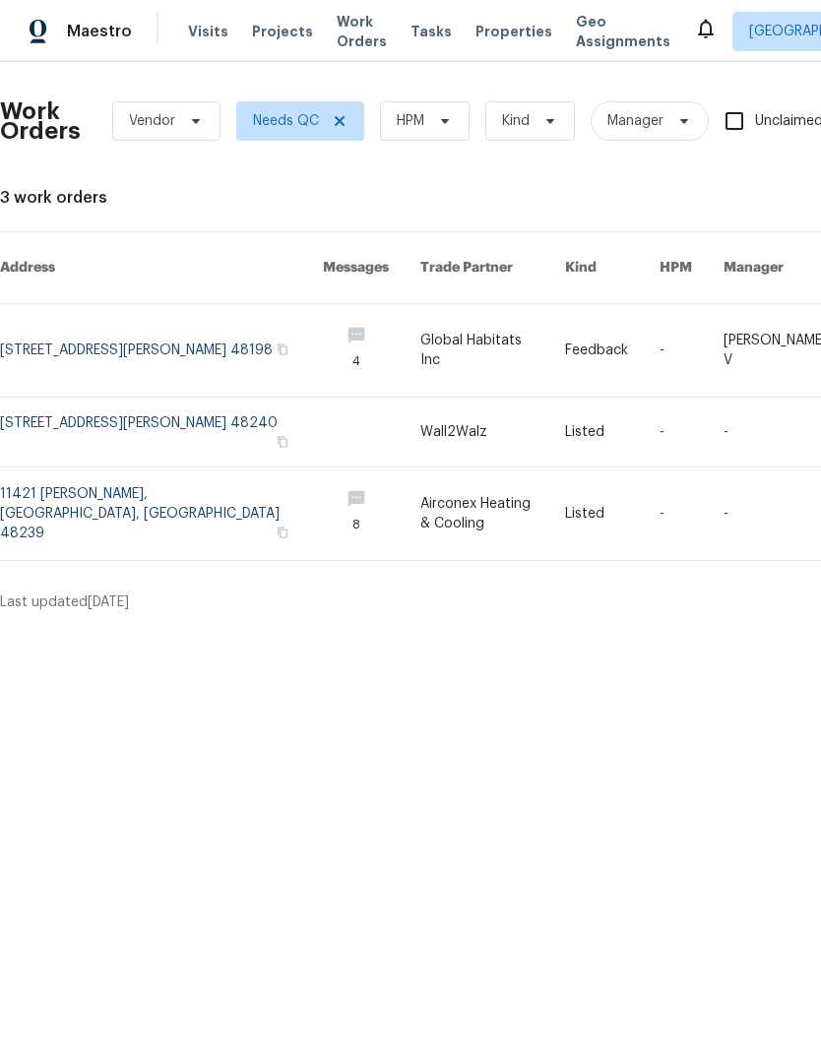
click at [163, 508] on link at bounding box center [161, 514] width 323 height 93
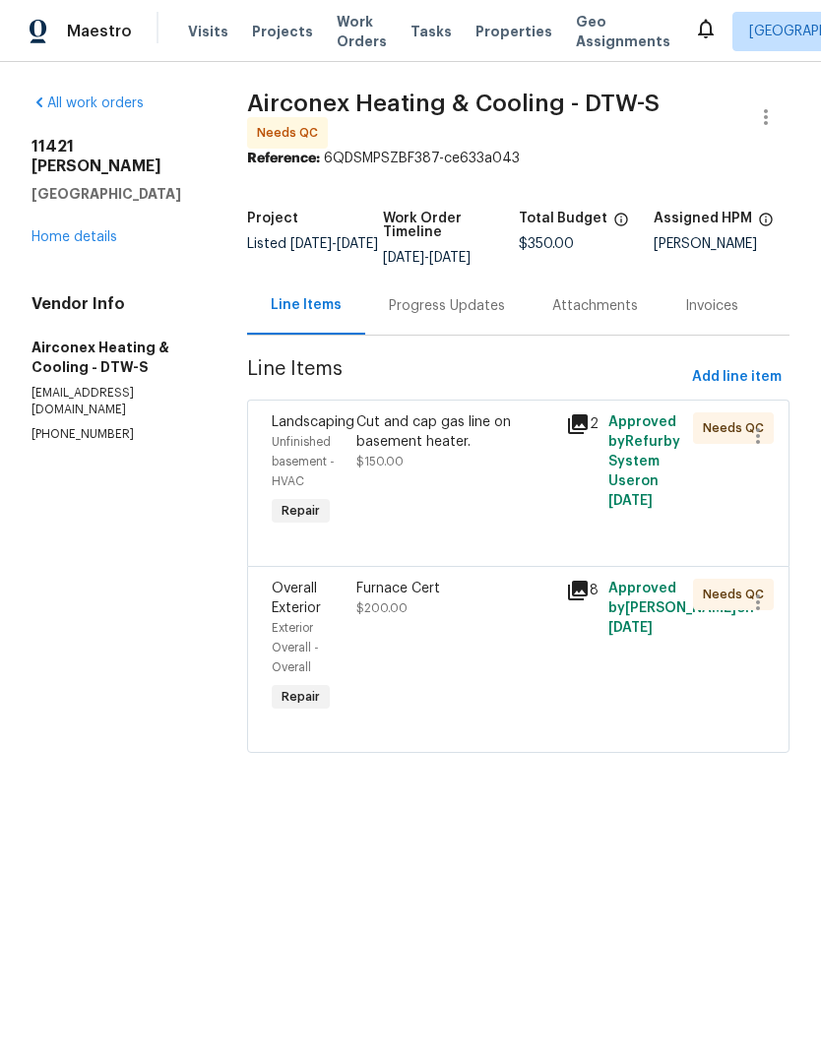
click at [465, 307] on div "Progress Updates" at bounding box center [447, 306] width 116 height 20
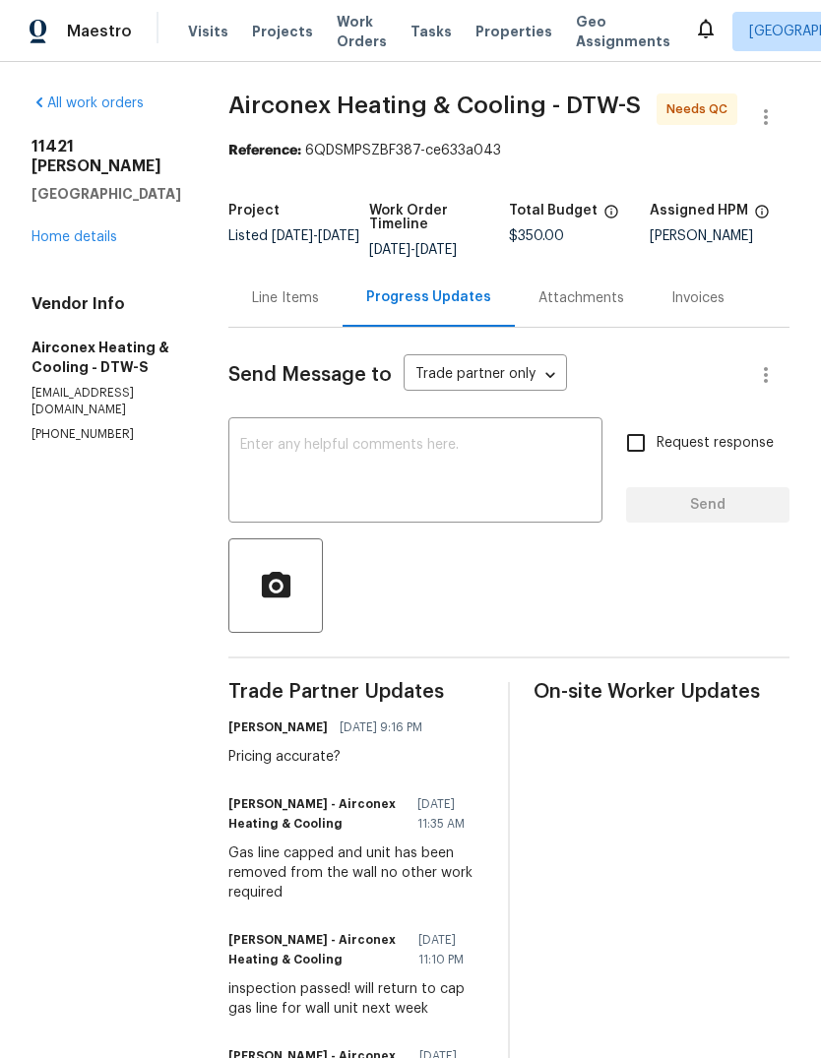
click at [467, 18] on div "Visits Projects Work Orders Tasks Properties Geo Assignments" at bounding box center [441, 31] width 506 height 39
click at [476, 38] on span "Properties" at bounding box center [514, 32] width 77 height 20
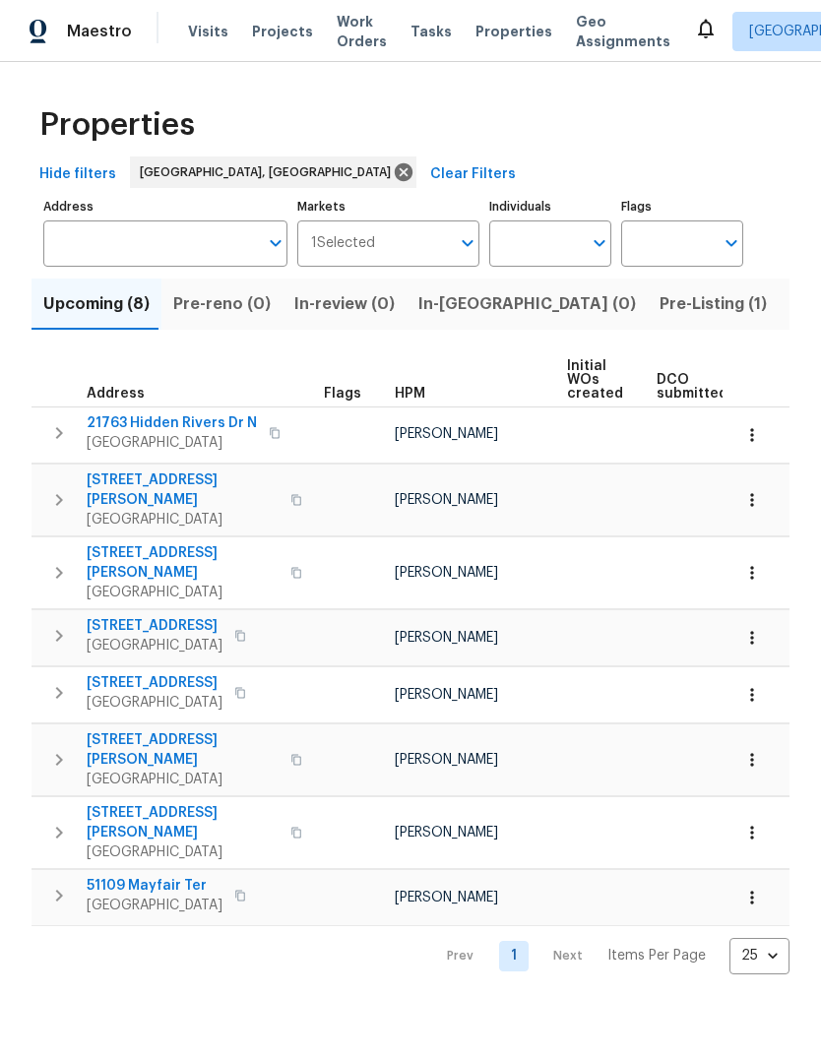
click at [178, 25] on div "Maestro Visits Projects Work Orders Tasks Properties Geo Assignments" at bounding box center [347, 31] width 694 height 39
click at [188, 34] on span "Visits" at bounding box center [208, 32] width 40 height 20
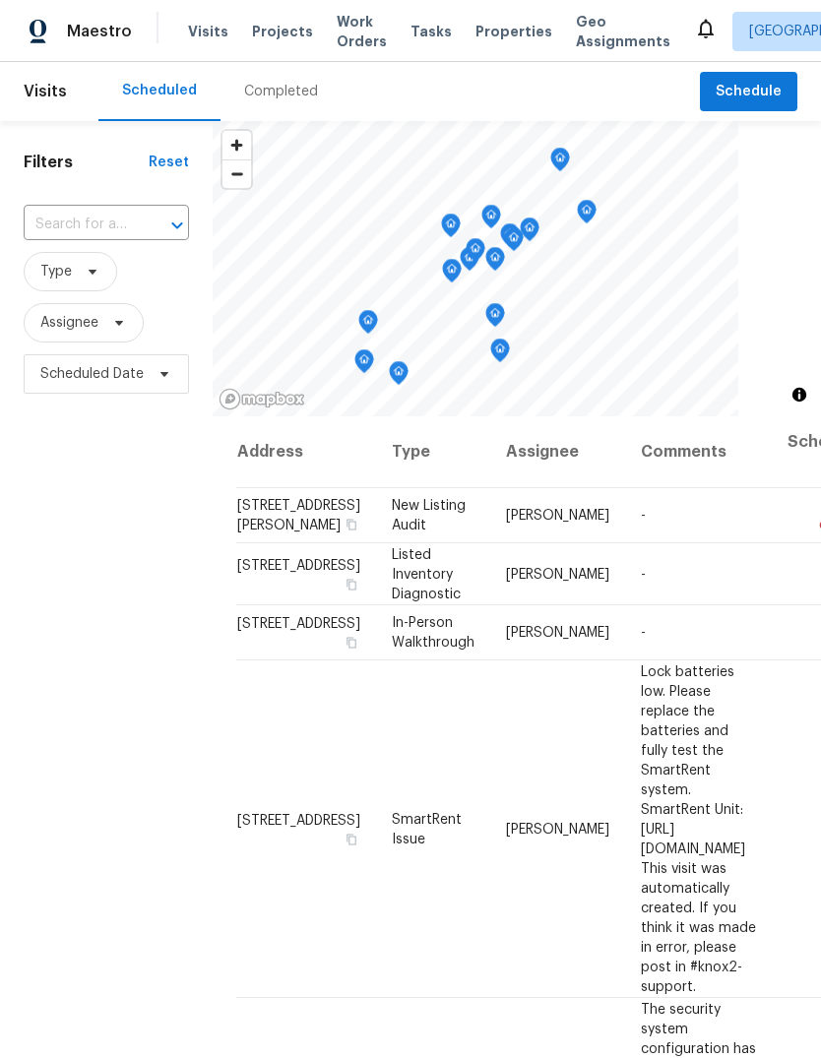
click at [287, 90] on div "Completed" at bounding box center [281, 92] width 74 height 20
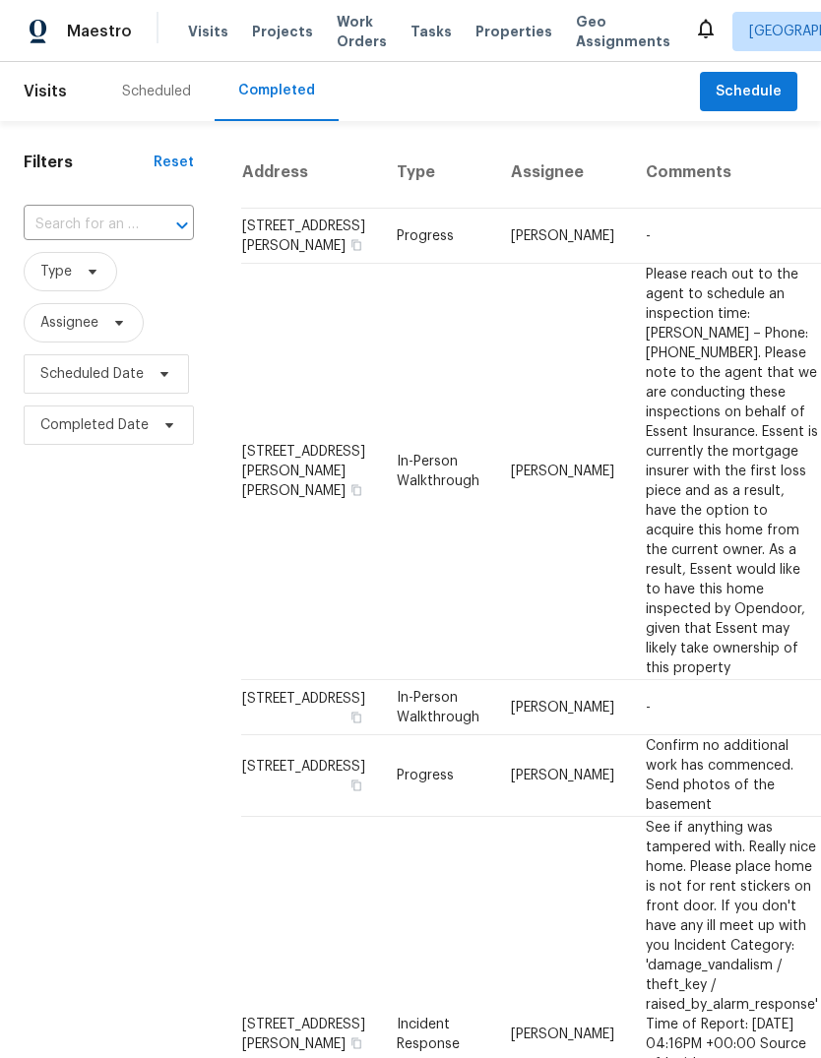
click at [277, 522] on td "46210 Schimmel Ave, Shelby Township, MI 48317" at bounding box center [311, 472] width 140 height 416
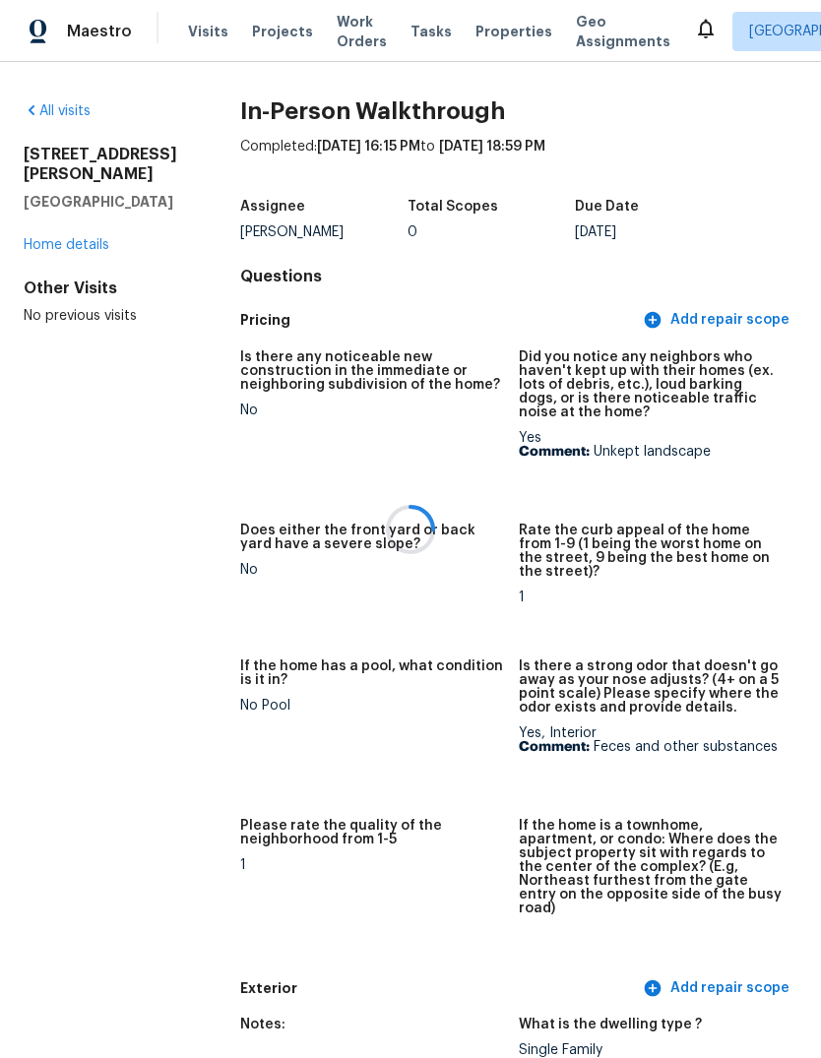
click at [70, 272] on div at bounding box center [410, 529] width 821 height 1058
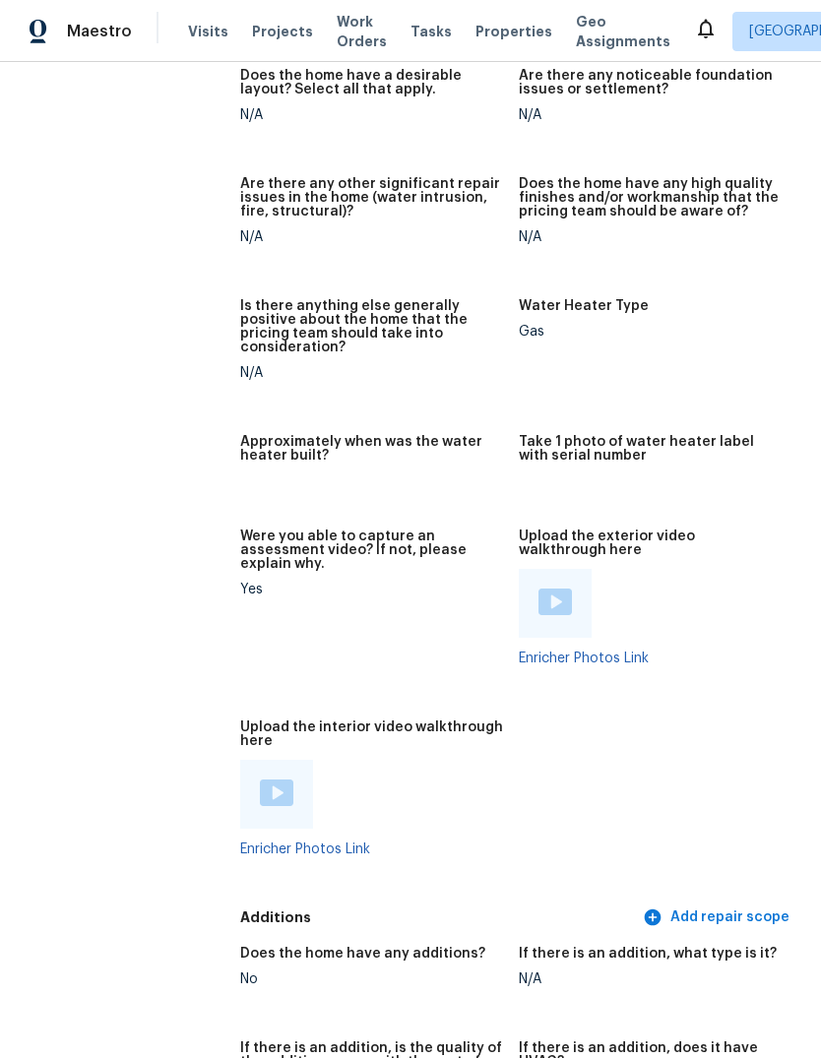
scroll to position [3666, 0]
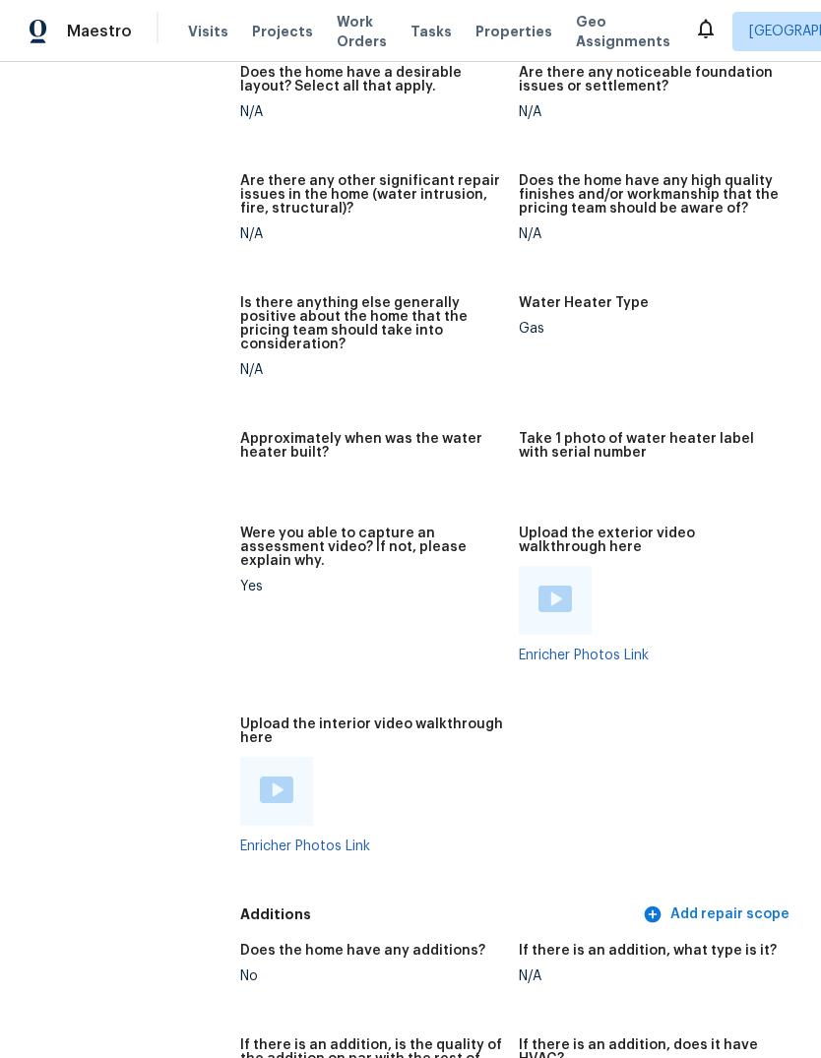
click at [260, 777] on img at bounding box center [276, 790] width 33 height 27
click at [566, 586] on img at bounding box center [555, 599] width 33 height 27
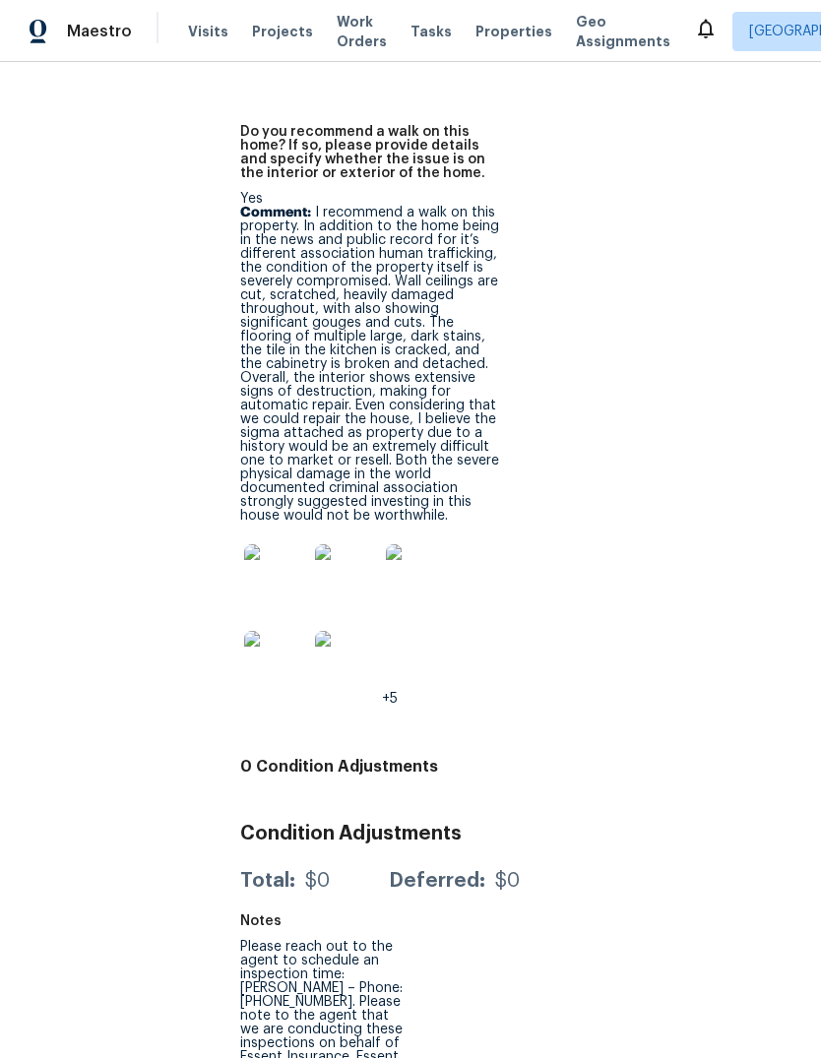
scroll to position [5160, 0]
click at [738, 825] on h3 "Condition Adjustments" at bounding box center [518, 835] width 557 height 20
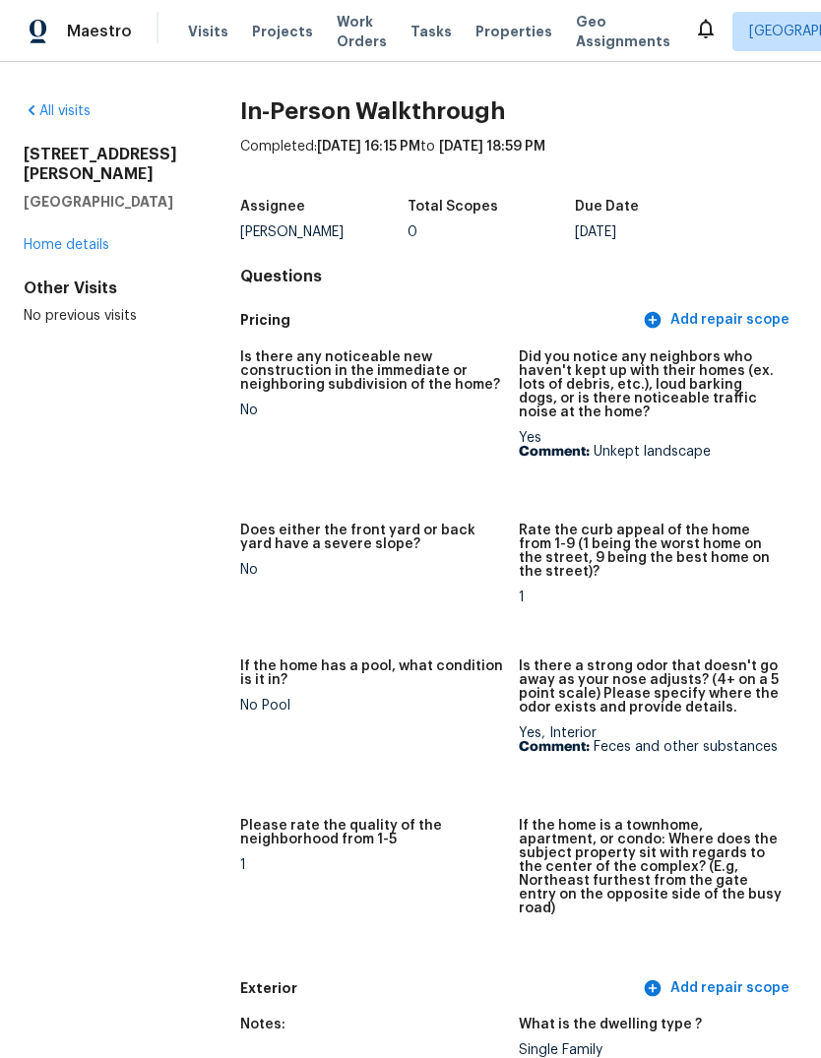
scroll to position [0, 0]
click at [77, 238] on link "Home details" at bounding box center [67, 245] width 86 height 14
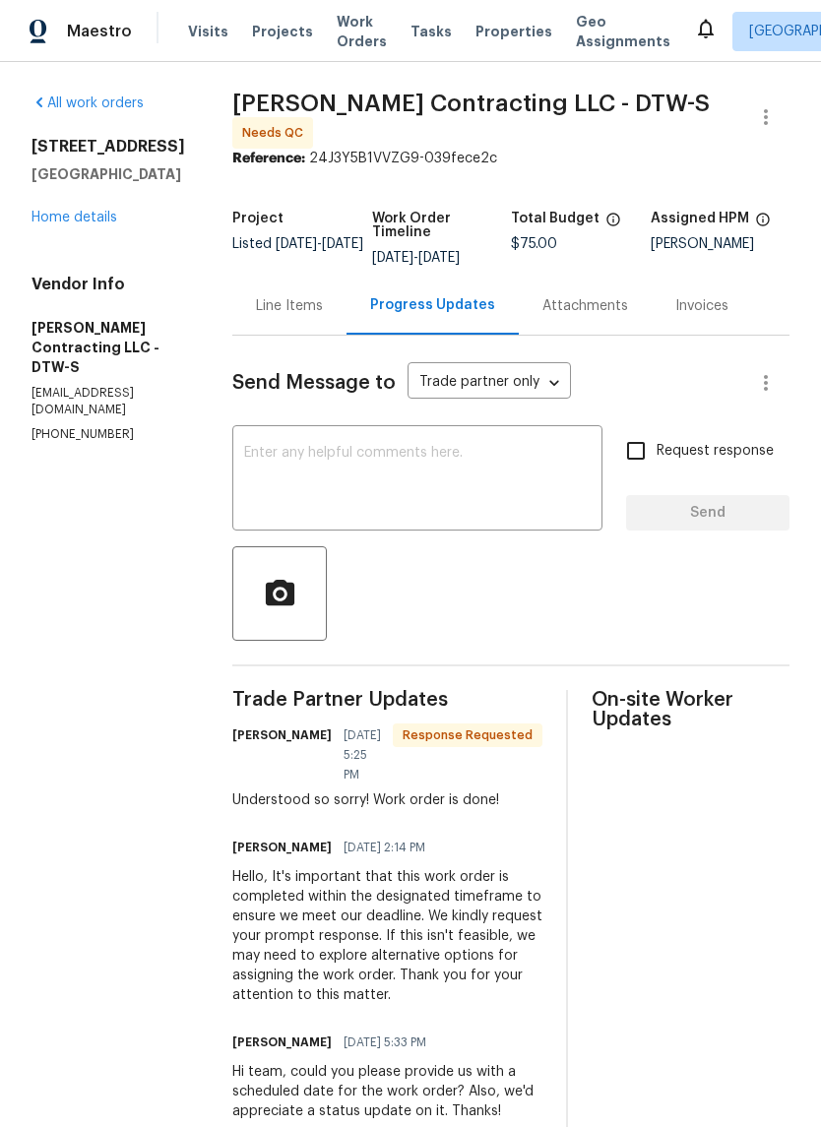
click at [323, 307] on div "Line Items" at bounding box center [289, 306] width 67 height 20
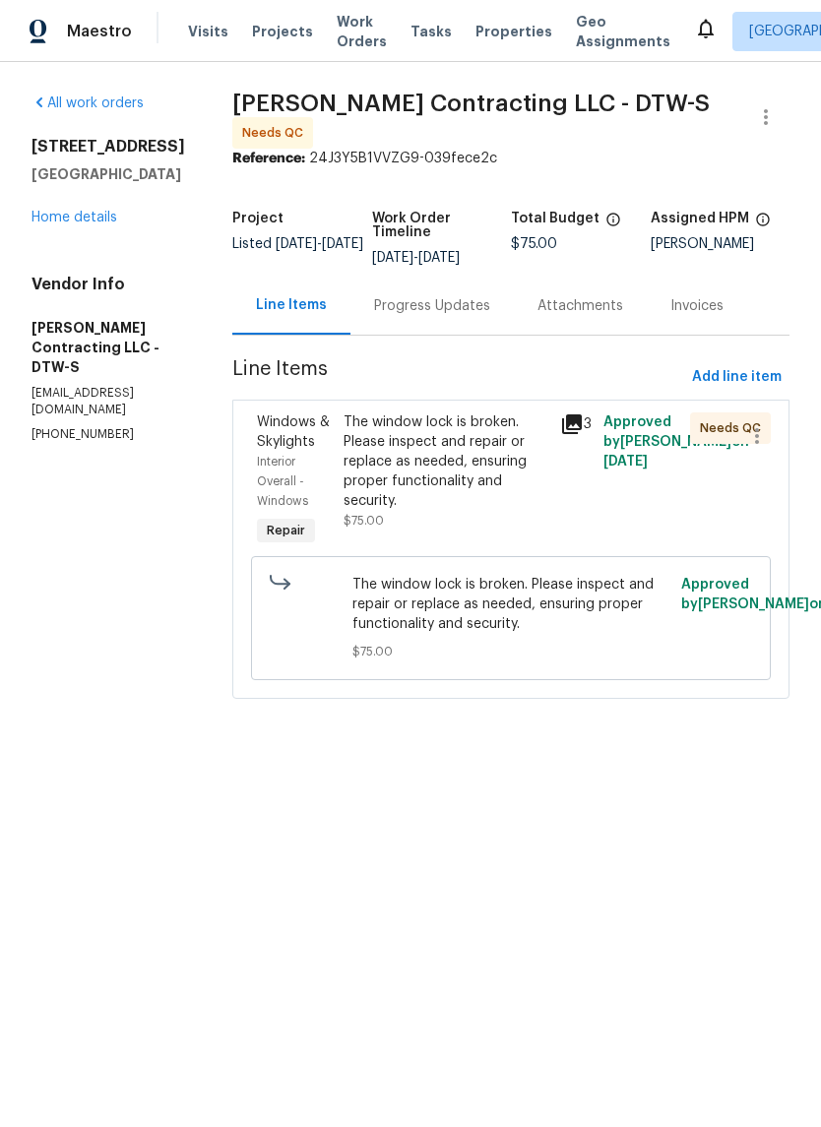
click at [582, 434] on icon at bounding box center [572, 425] width 20 height 20
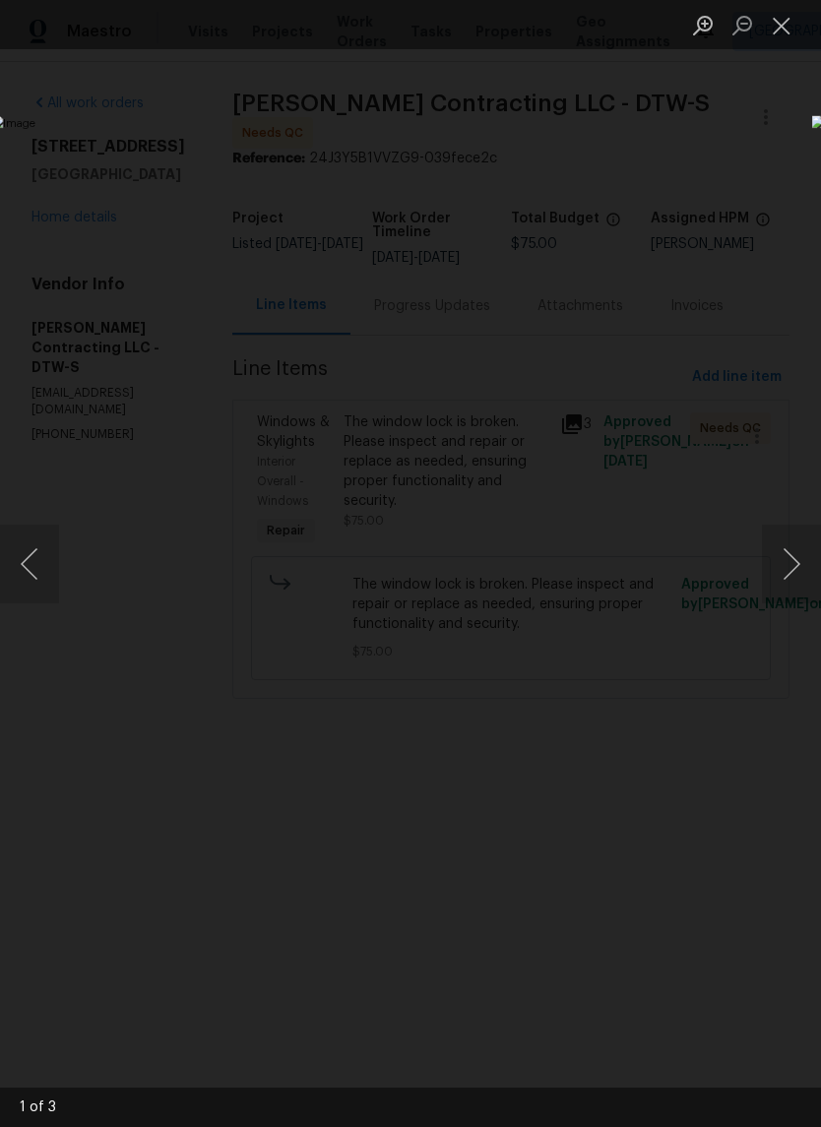
click at [792, 561] on button "Next image" at bounding box center [791, 564] width 59 height 79
click at [795, 557] on button "Next image" at bounding box center [791, 564] width 59 height 79
click at [794, 555] on button "Next image" at bounding box center [791, 564] width 59 height 79
click at [795, 558] on button "Next image" at bounding box center [791, 564] width 59 height 79
click at [790, 559] on button "Next image" at bounding box center [791, 564] width 59 height 79
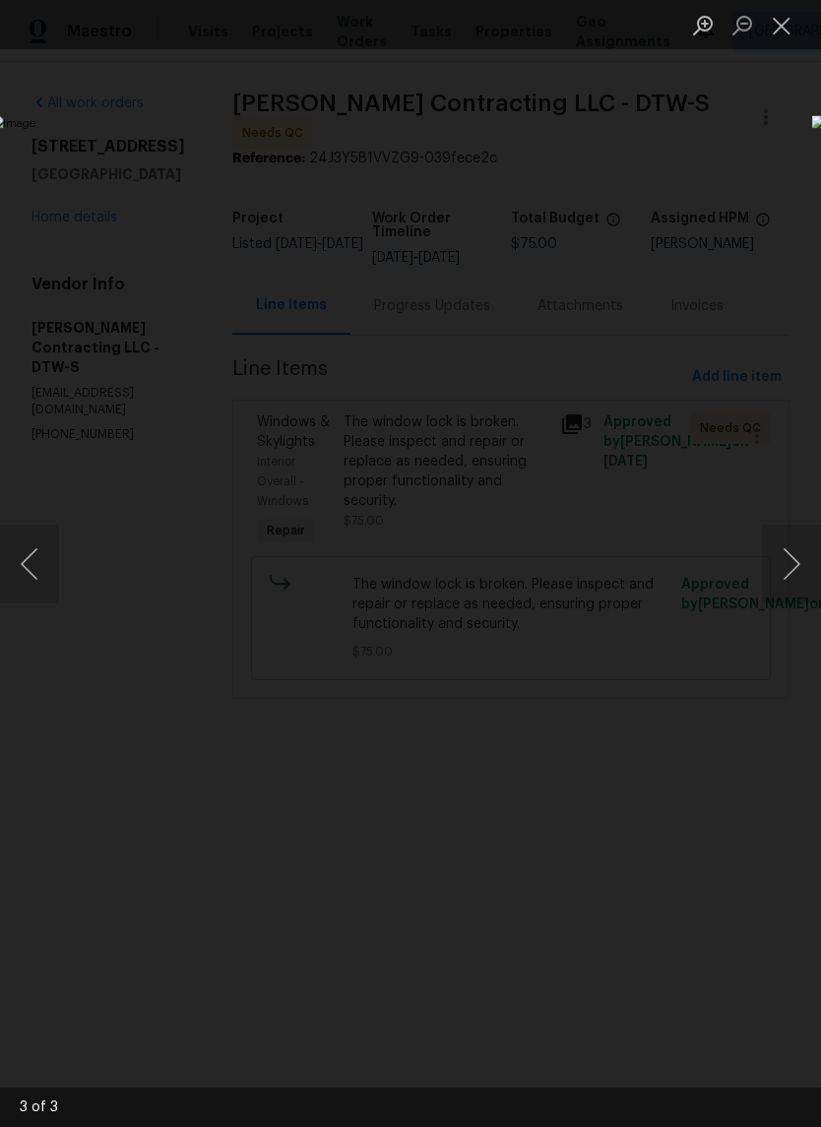
click at [775, 32] on button "Close lightbox" at bounding box center [781, 25] width 39 height 34
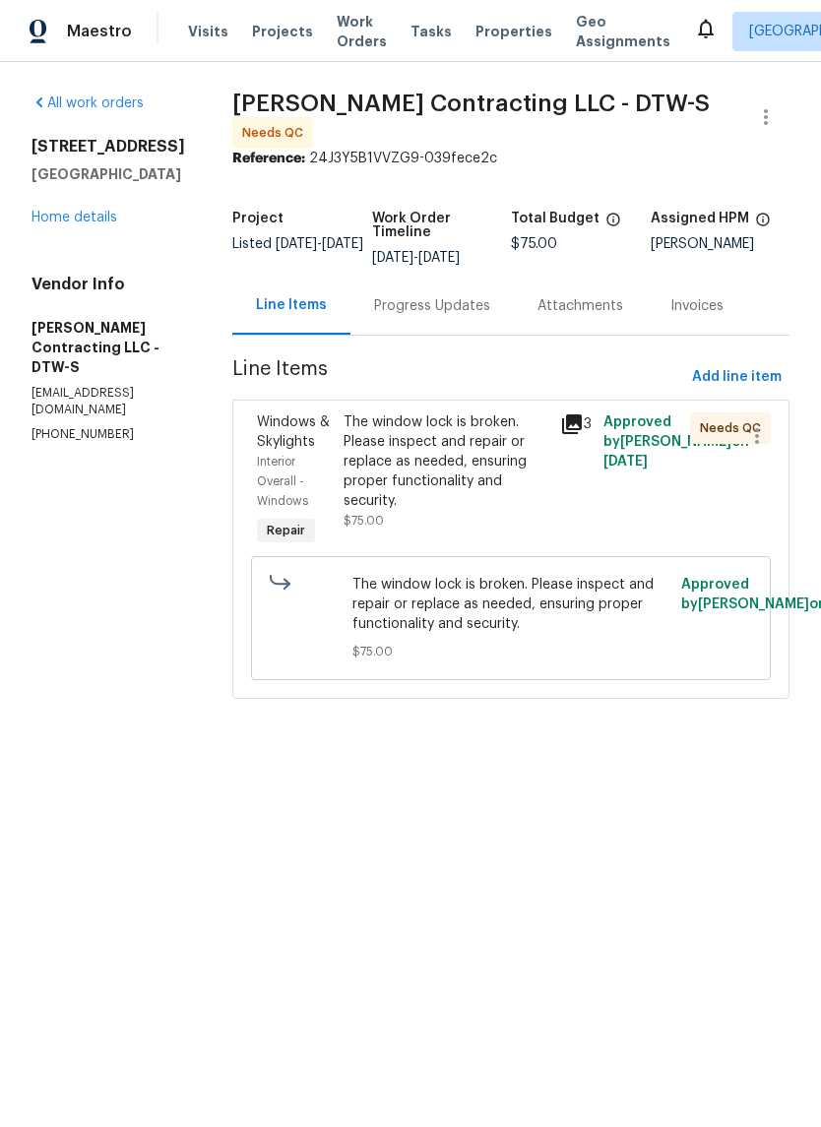
click at [452, 462] on div "The window lock is broken. Please inspect and repair or replace as needed, ensu…" at bounding box center [446, 462] width 205 height 98
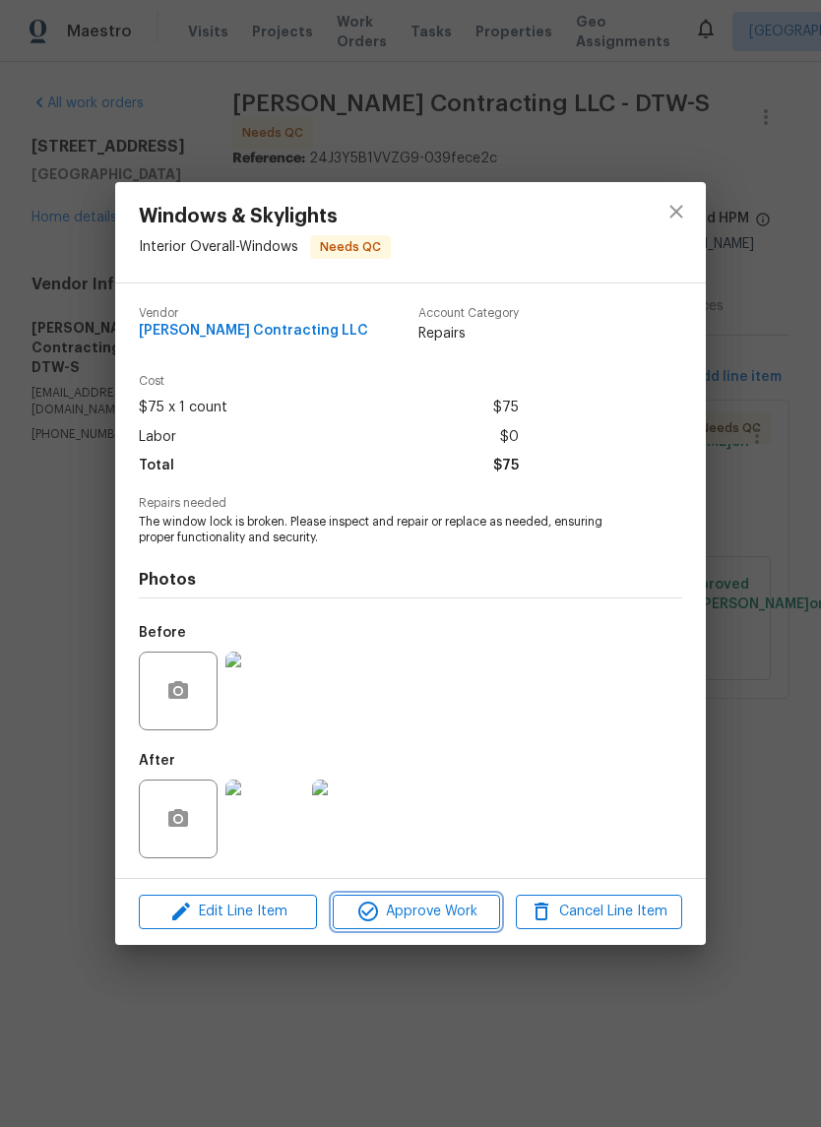
click at [457, 915] on span "Approve Work" at bounding box center [416, 912] width 155 height 25
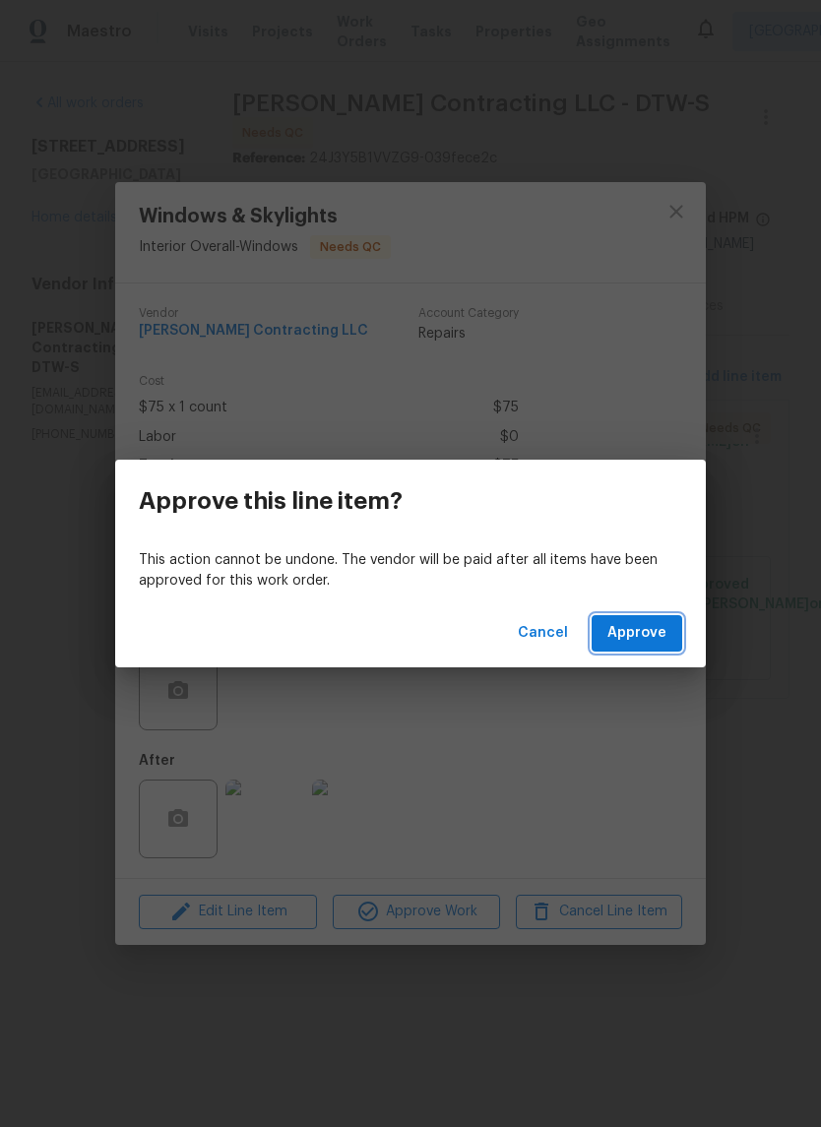
click at [632, 615] on button "Approve" at bounding box center [637, 633] width 91 height 36
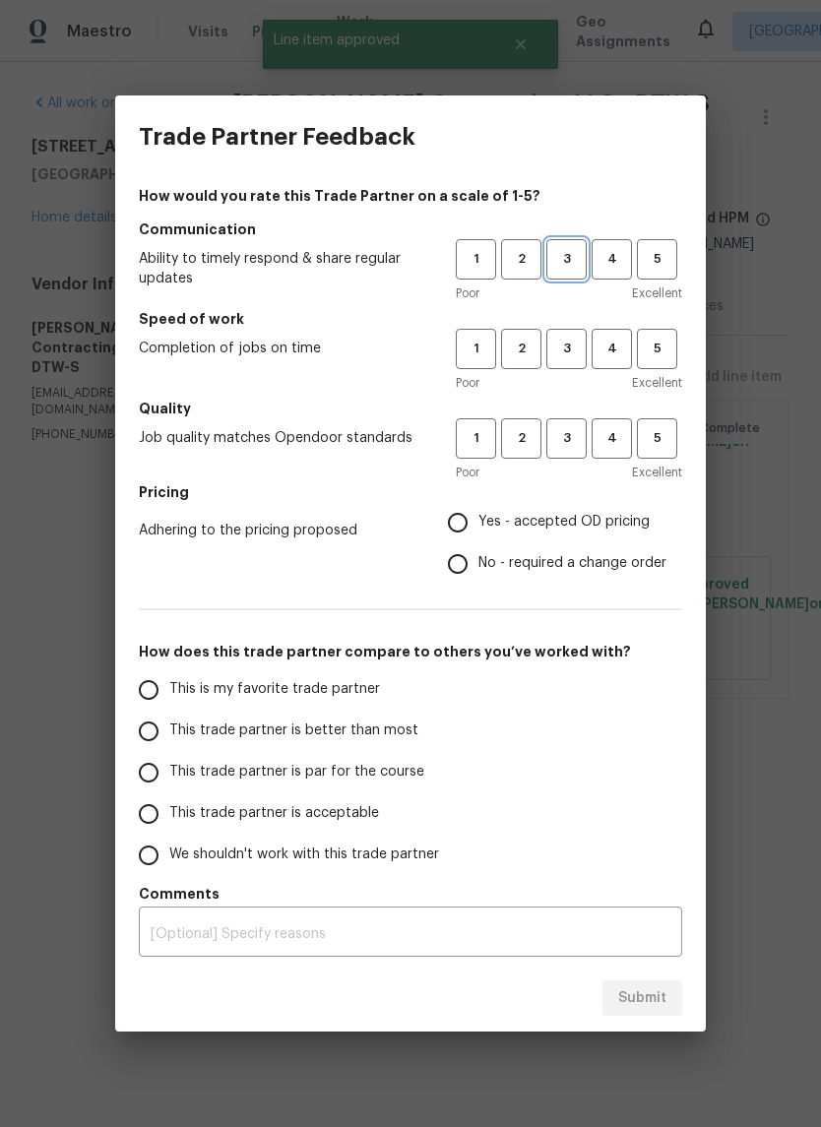
click at [559, 253] on span "3" at bounding box center [566, 259] width 36 height 23
click at [466, 349] on span "1" at bounding box center [476, 349] width 36 height 23
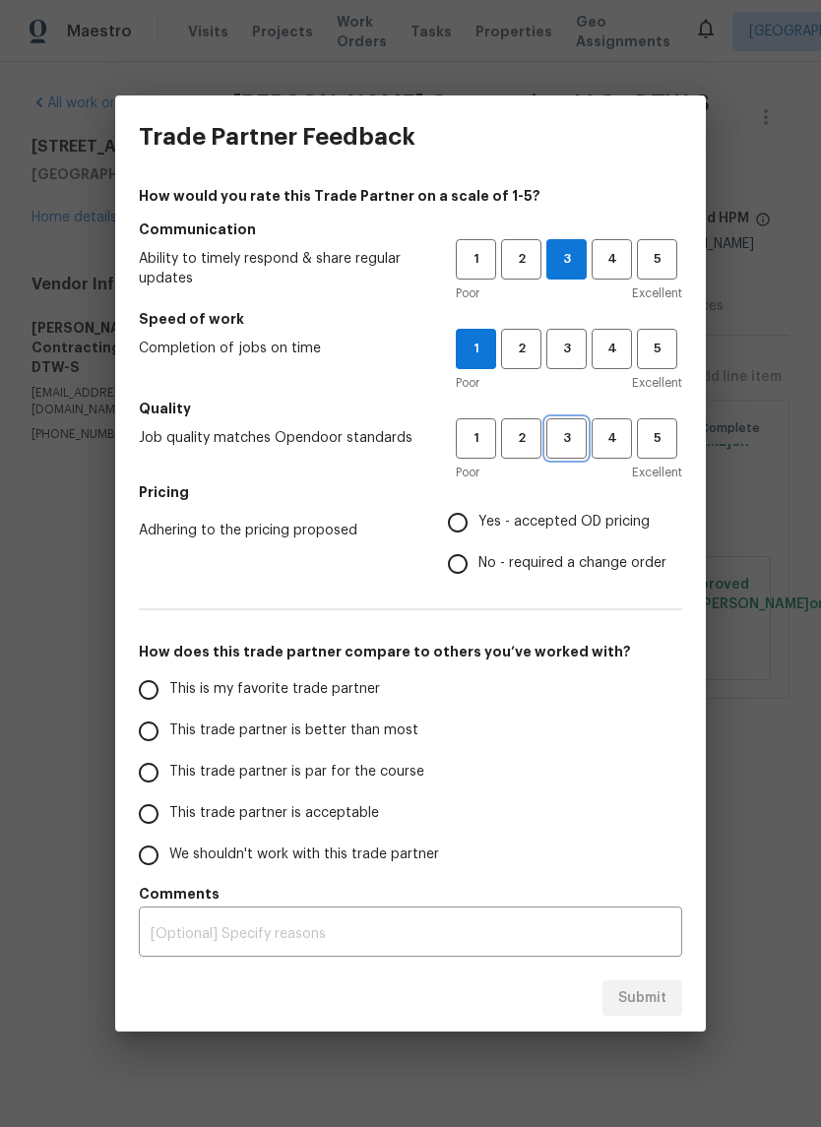
click at [575, 439] on span "3" at bounding box center [566, 438] width 36 height 23
click at [522, 261] on span "2" at bounding box center [521, 259] width 36 height 23
click at [479, 264] on span "1" at bounding box center [476, 259] width 36 height 23
click at [578, 515] on span "Yes - accepted OD pricing" at bounding box center [564, 522] width 171 height 21
click at [479, 515] on input "Yes - accepted OD pricing" at bounding box center [457, 522] width 41 height 41
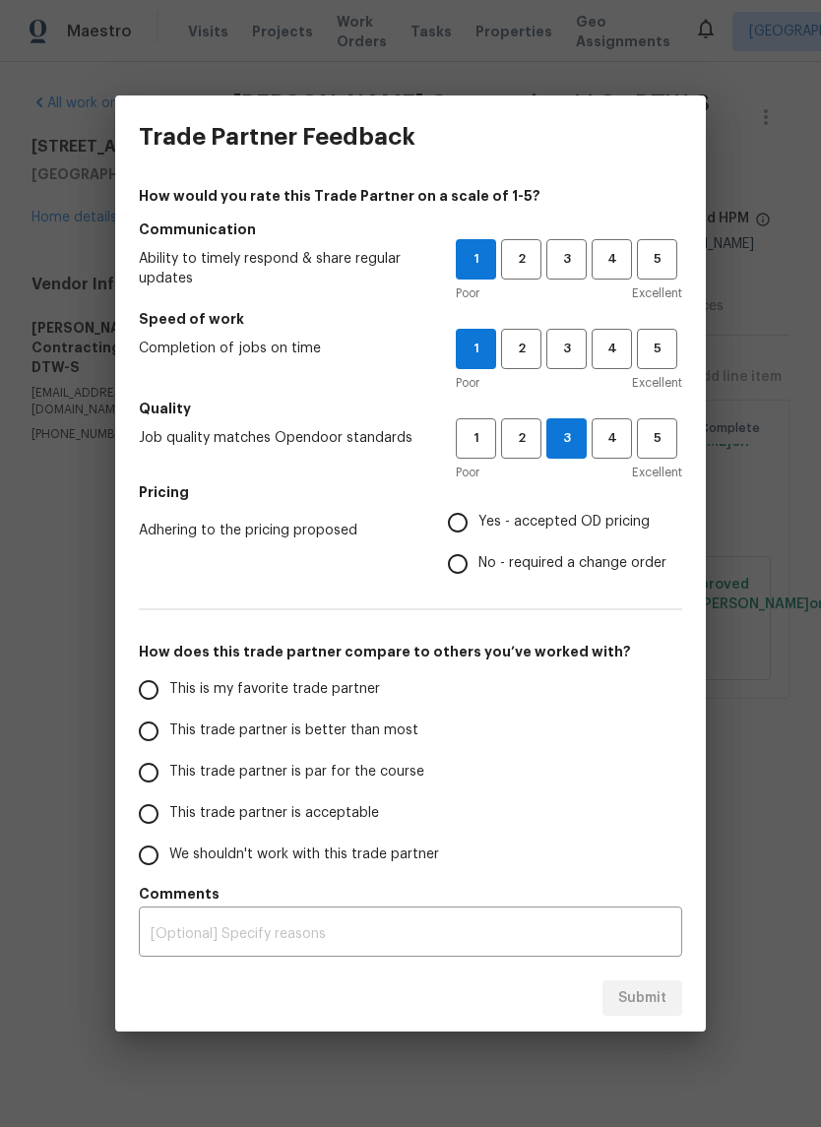
radio input "true"
click at [361, 776] on span "This trade partner is par for the course" at bounding box center [296, 772] width 255 height 21
click at [169, 776] on input "This trade partner is par for the course" at bounding box center [148, 772] width 41 height 41
radio input "false"
click at [351, 819] on span "This trade partner is acceptable" at bounding box center [274, 813] width 210 height 21
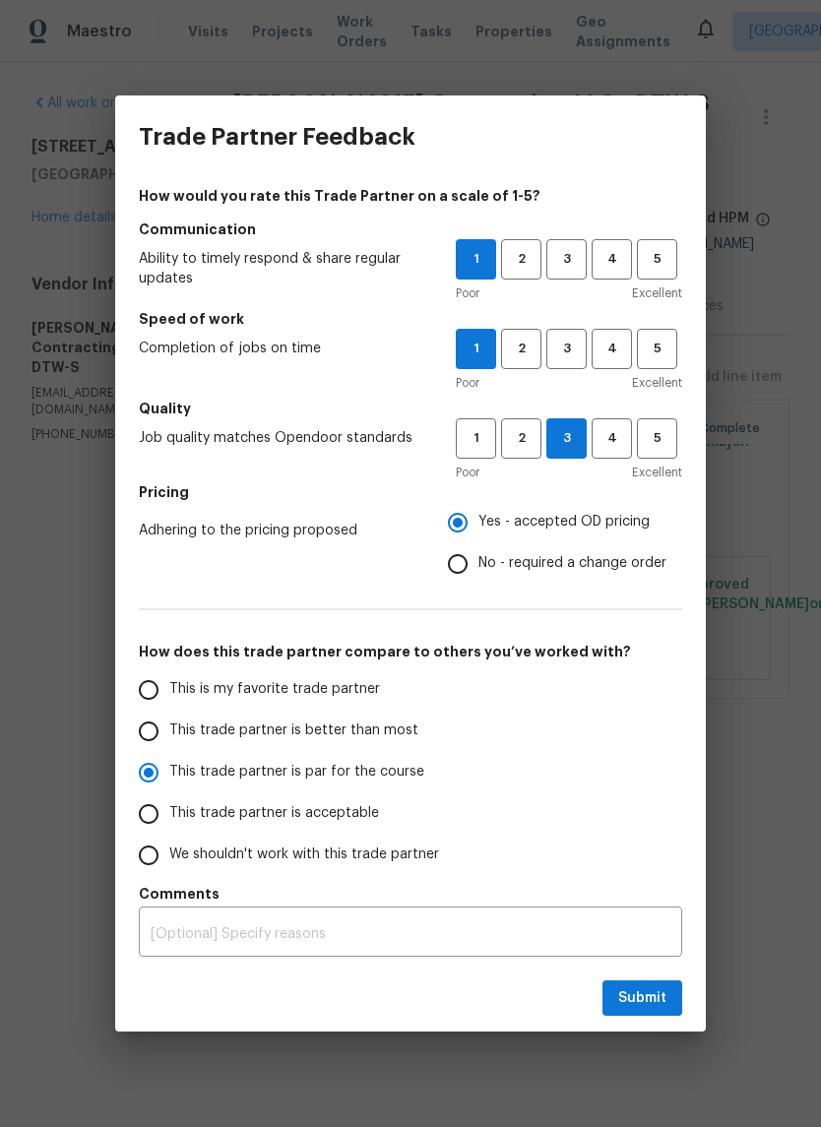
click at [169, 819] on input "This trade partner is acceptable" at bounding box center [148, 814] width 41 height 41
click at [654, 990] on span "Submit" at bounding box center [642, 999] width 48 height 25
radio input "true"
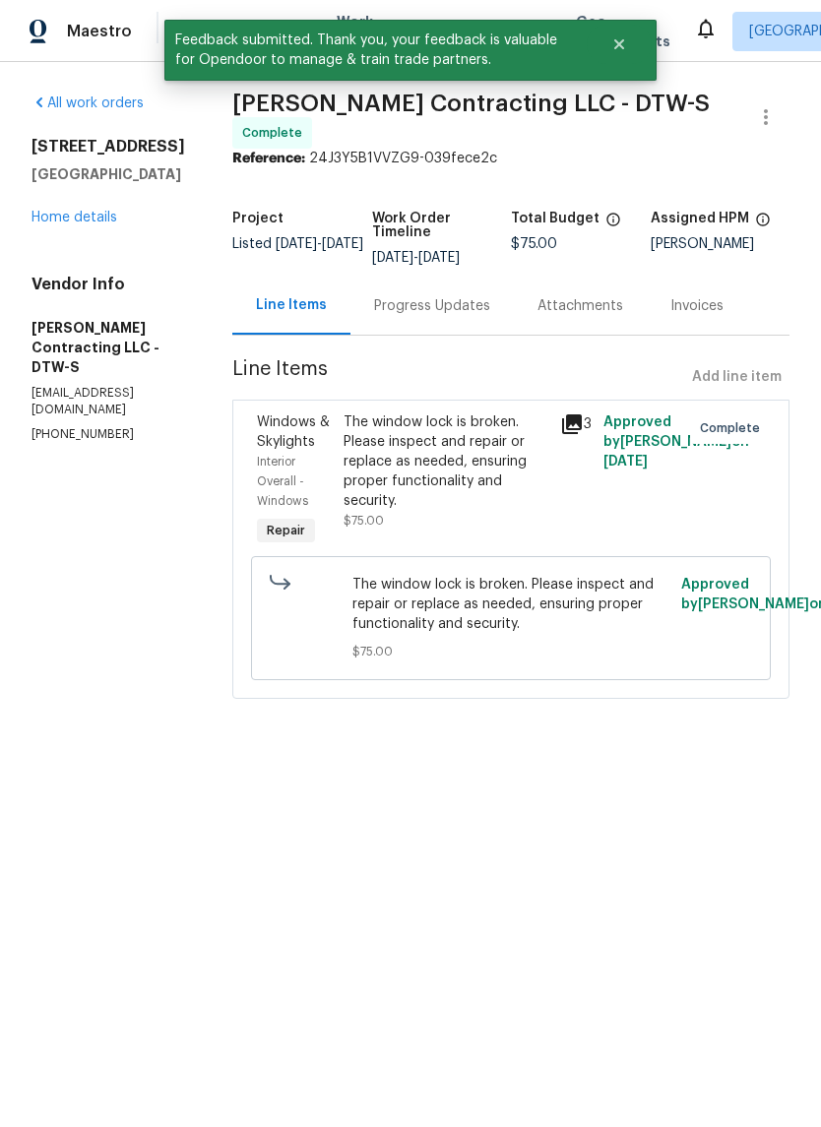
click at [96, 218] on link "Home details" at bounding box center [75, 218] width 86 height 14
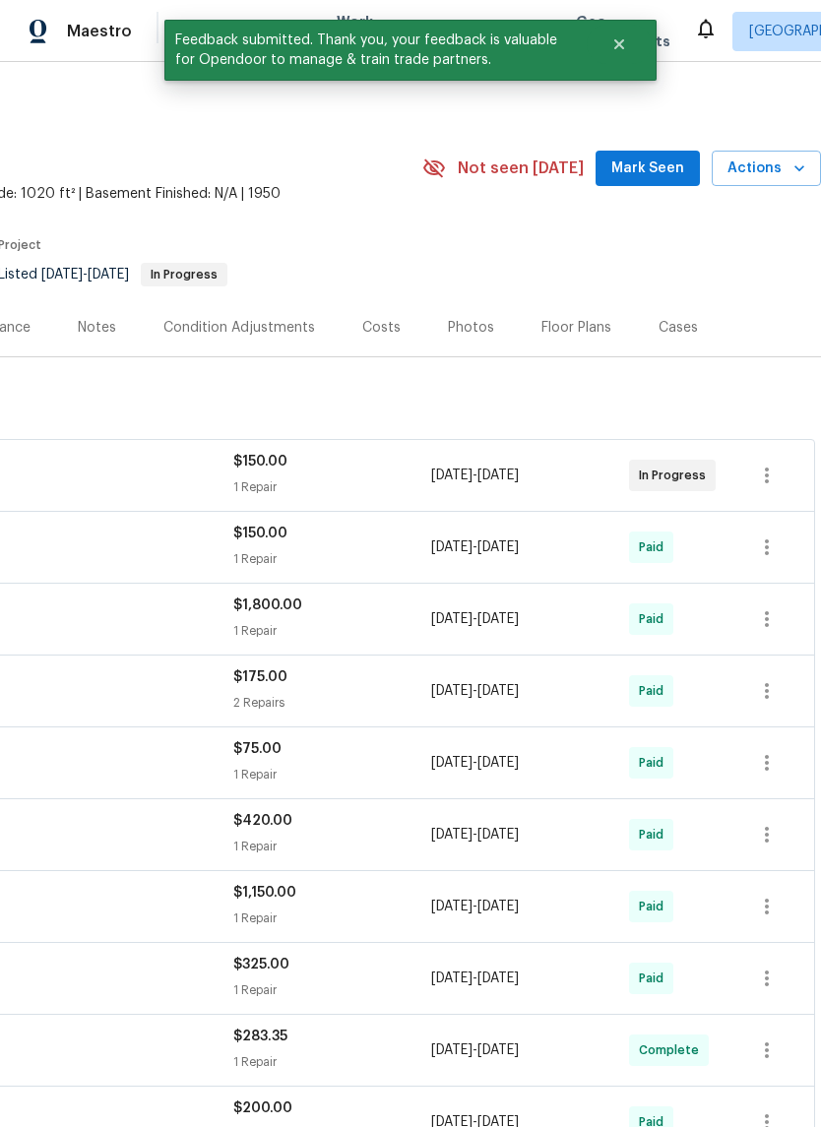
scroll to position [0, 291]
click at [625, 55] on button "Close" at bounding box center [619, 44] width 65 height 39
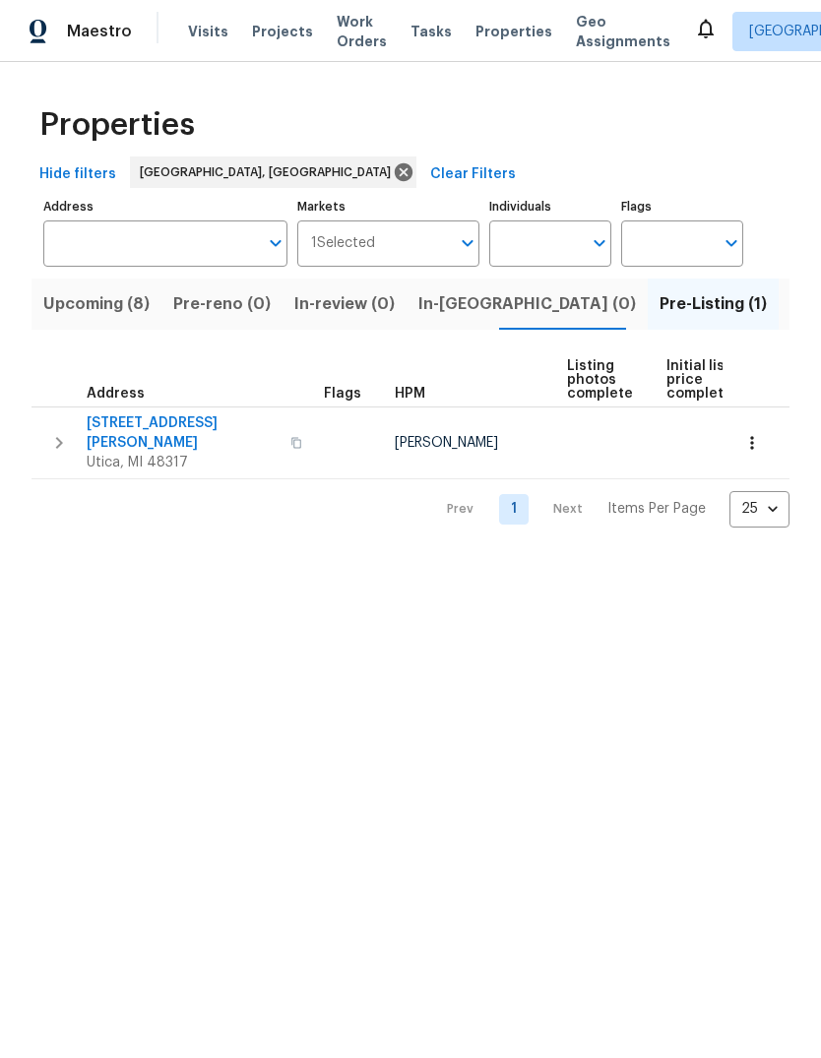
click at [791, 298] on span "Listed (18)" at bounding box center [832, 304] width 82 height 28
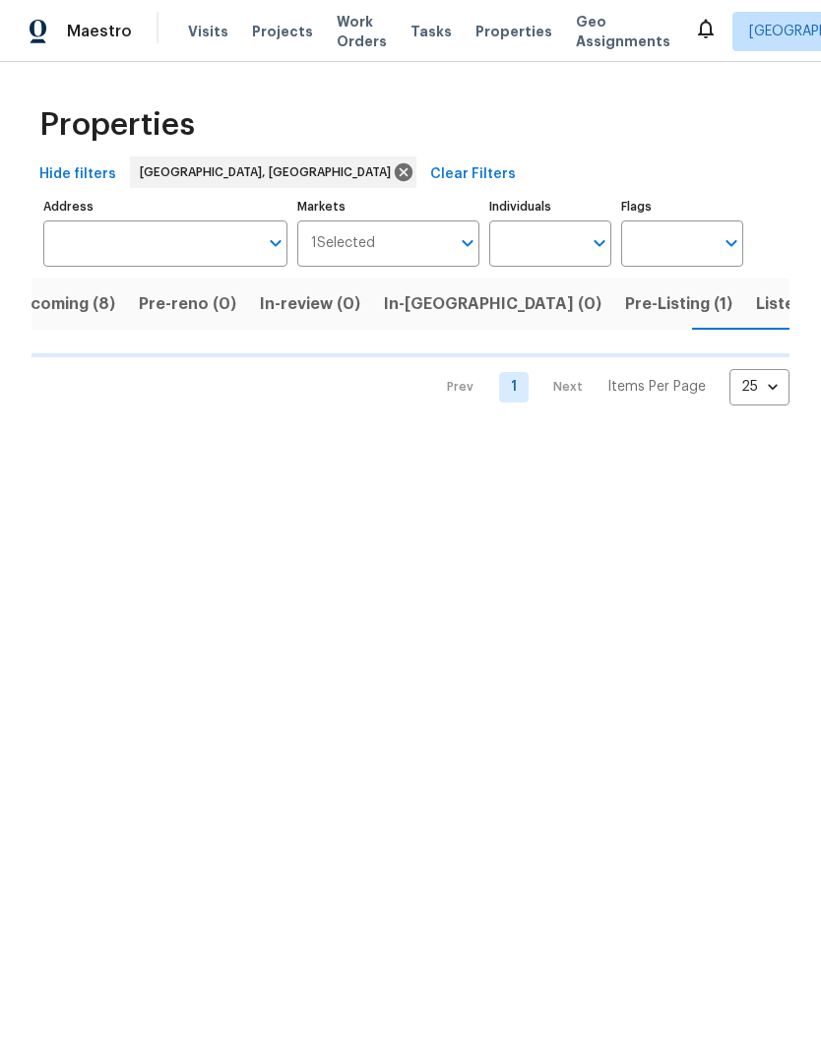
scroll to position [0, 35]
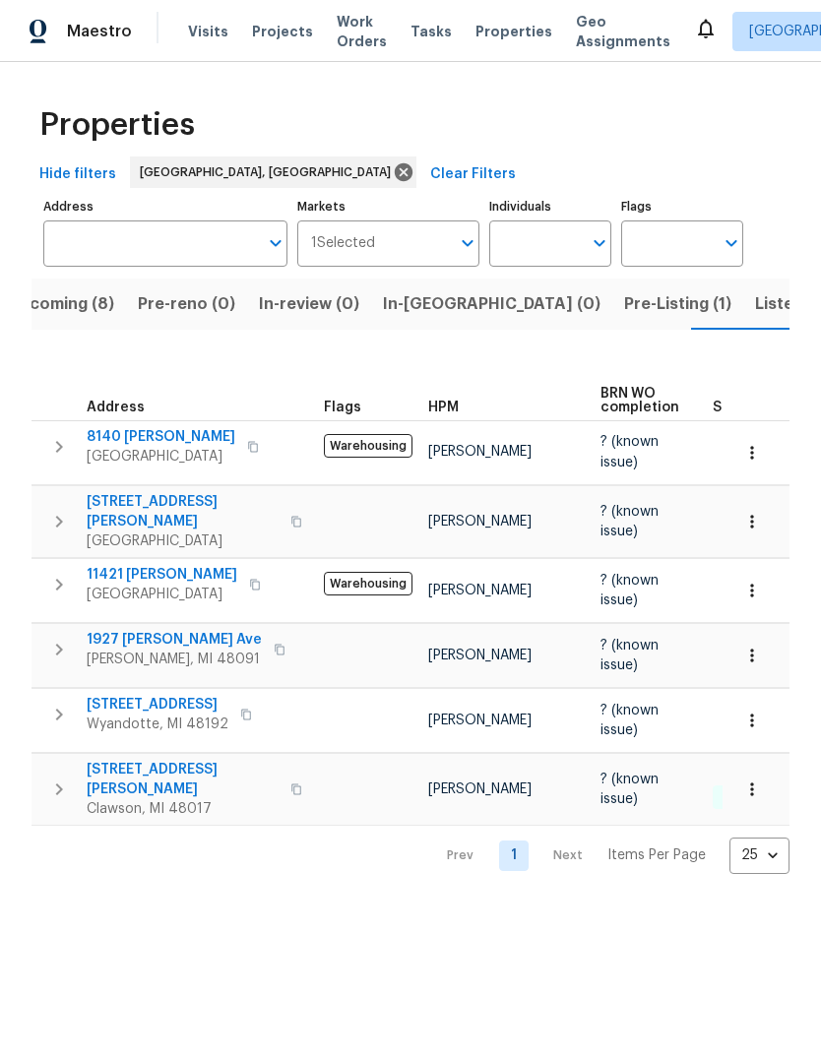
click at [188, 38] on span "Visits" at bounding box center [208, 32] width 40 height 20
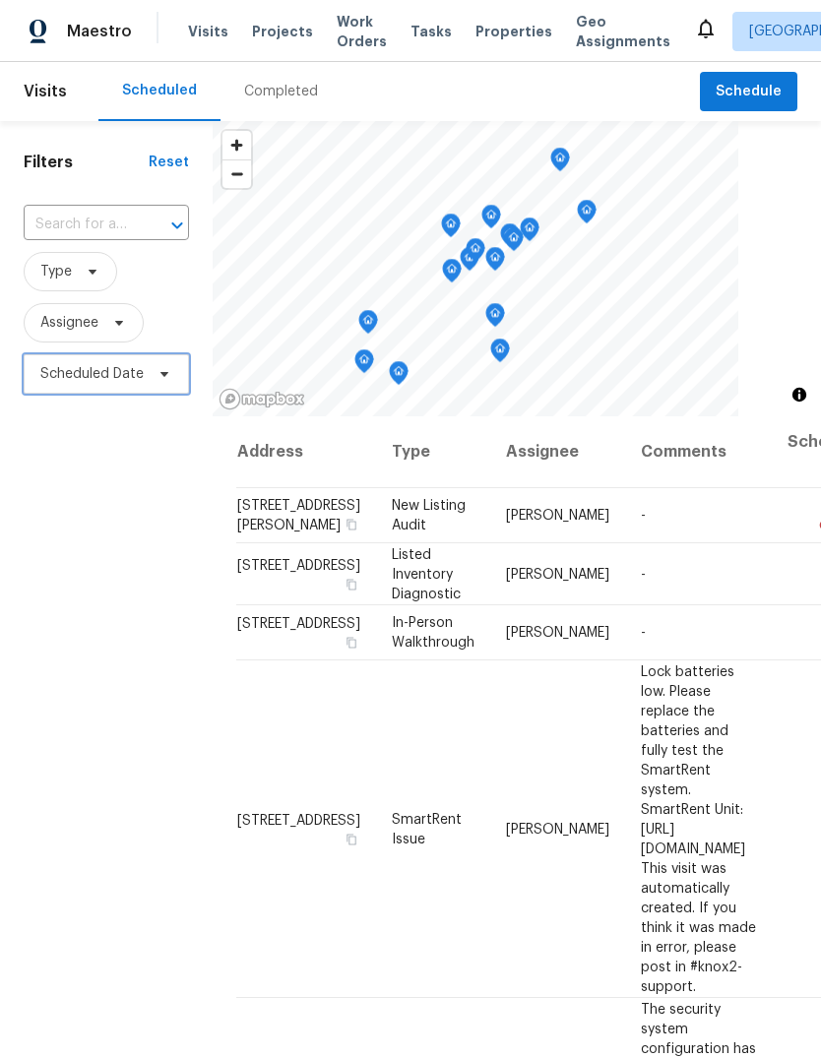
click at [122, 364] on span "Scheduled Date" at bounding box center [106, 373] width 165 height 39
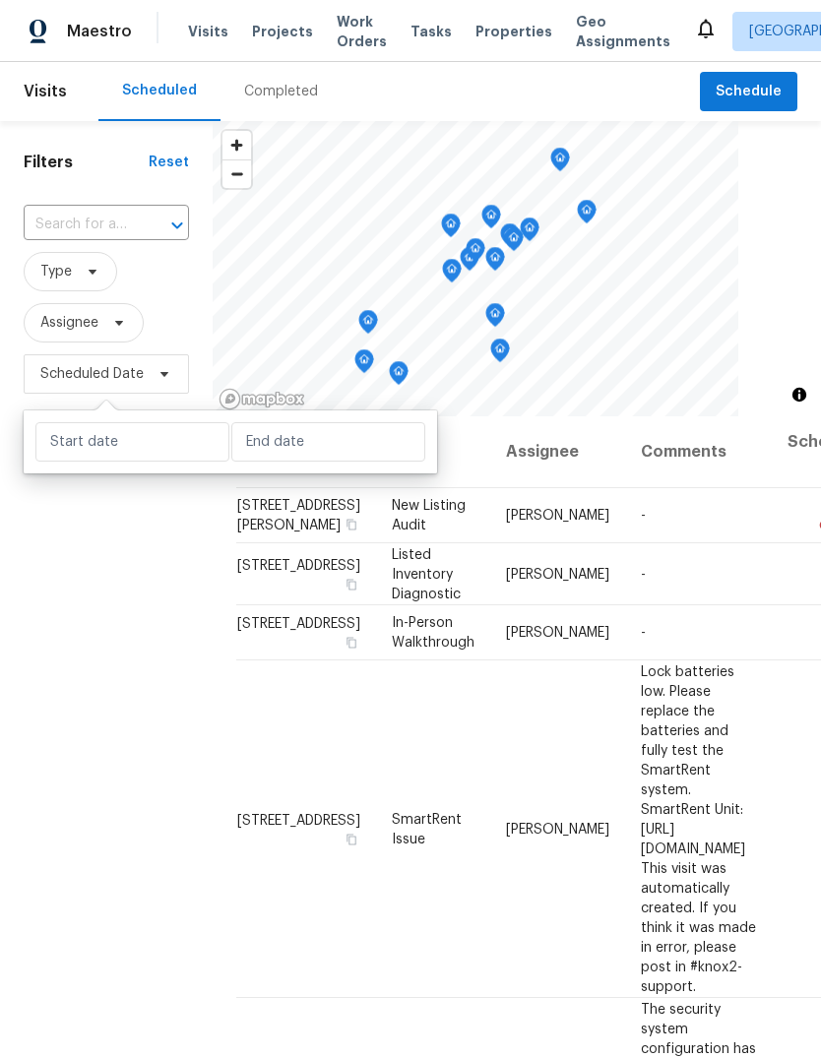
scroll to position [74, 0]
click at [161, 422] on input "text" at bounding box center [132, 441] width 194 height 39
select select "7"
select select "2025"
select select "8"
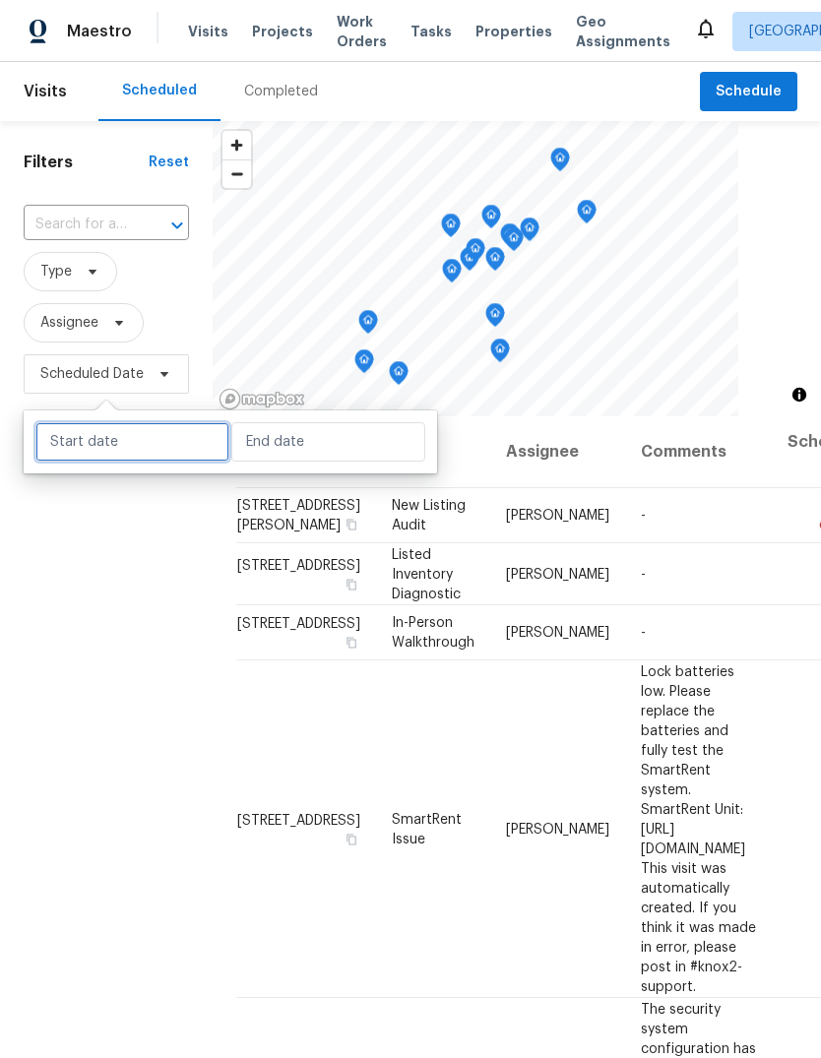
select select "2025"
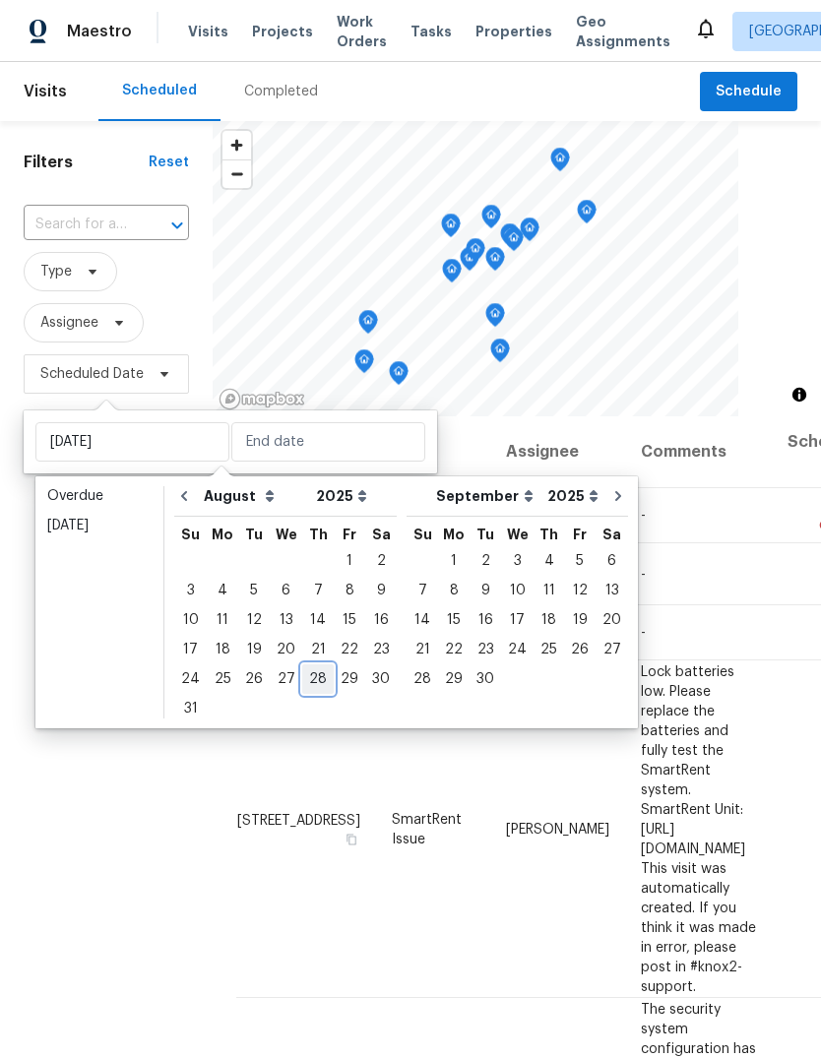
click at [306, 666] on div "28" at bounding box center [318, 680] width 32 height 28
type input "[DATE]"
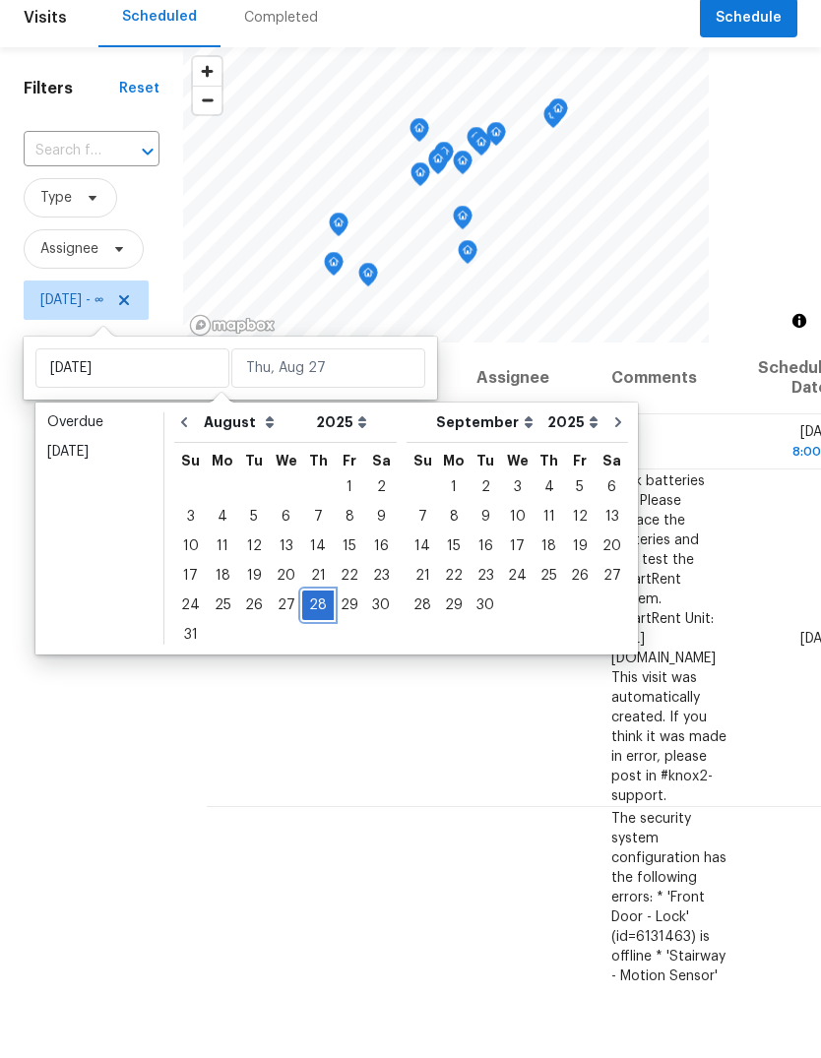
click at [307, 666] on div "28" at bounding box center [318, 680] width 32 height 28
type input "[DATE]"
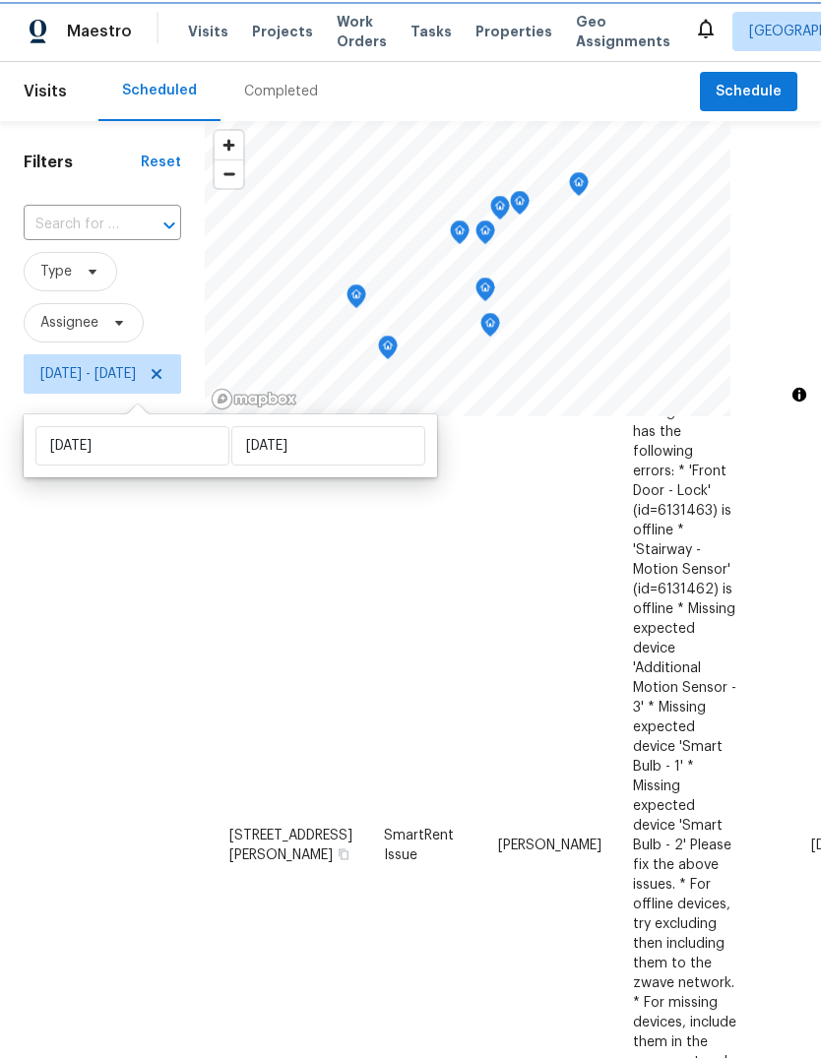
scroll to position [-1, 0]
click at [490, 22] on span "Properties" at bounding box center [514, 32] width 77 height 20
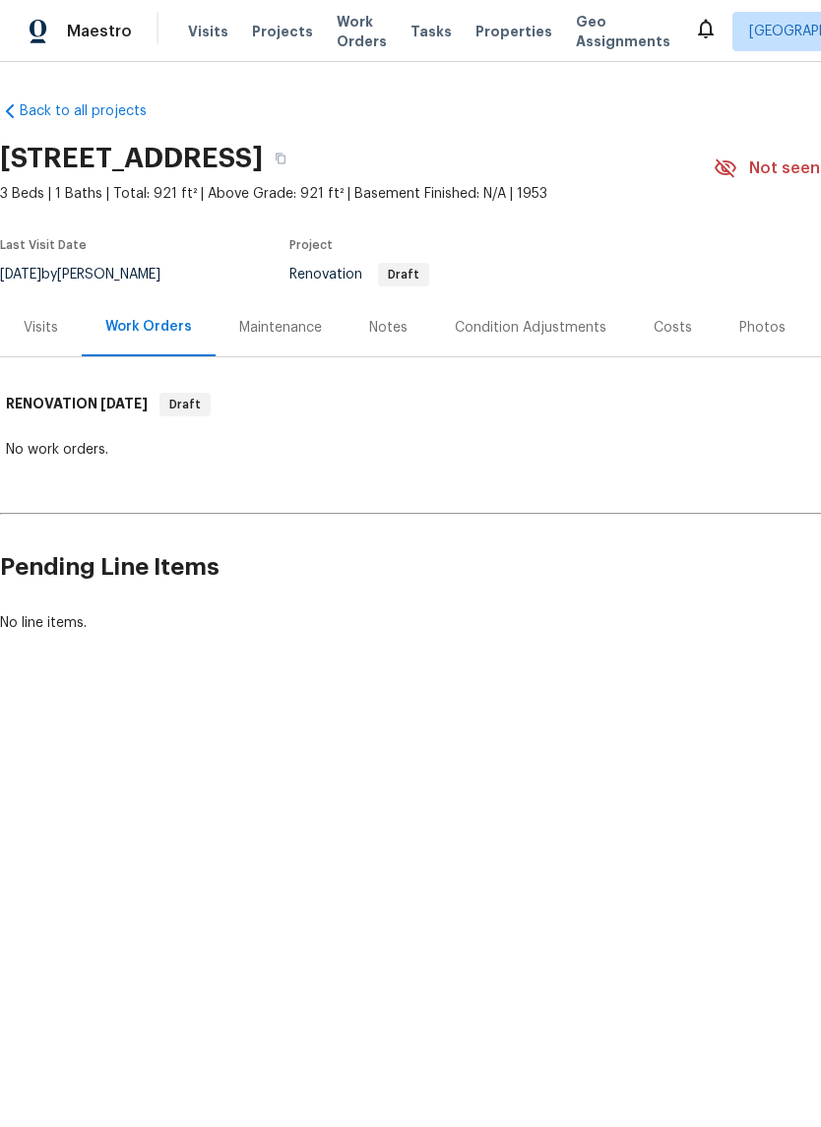
click at [50, 325] on div "Visits" at bounding box center [41, 328] width 34 height 20
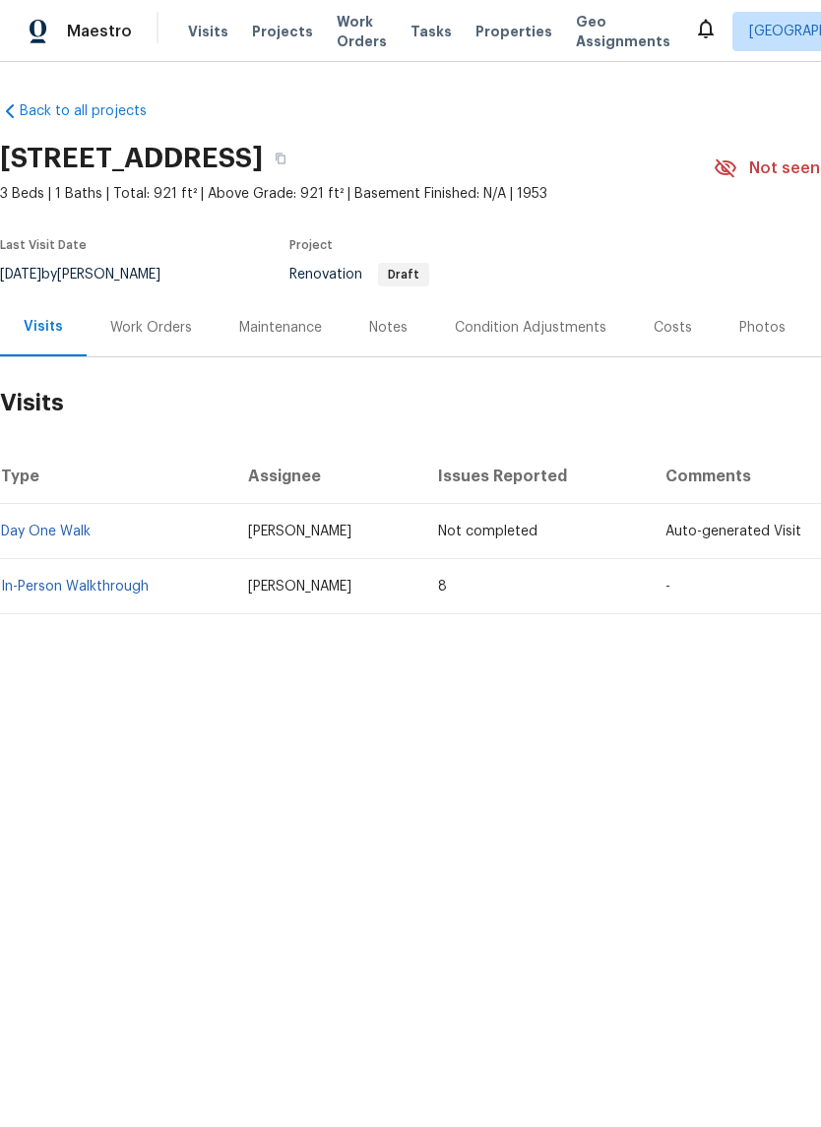
click at [128, 584] on link "In-Person Walkthrough" at bounding box center [75, 587] width 148 height 14
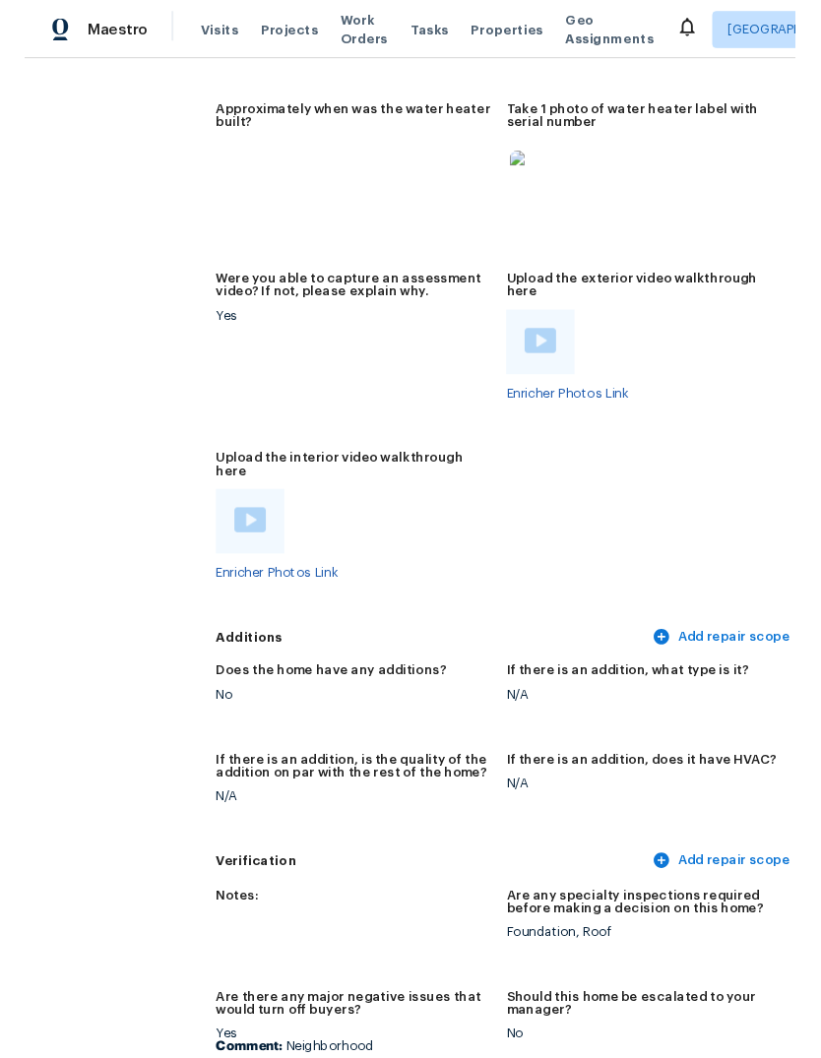
scroll to position [4116, 26]
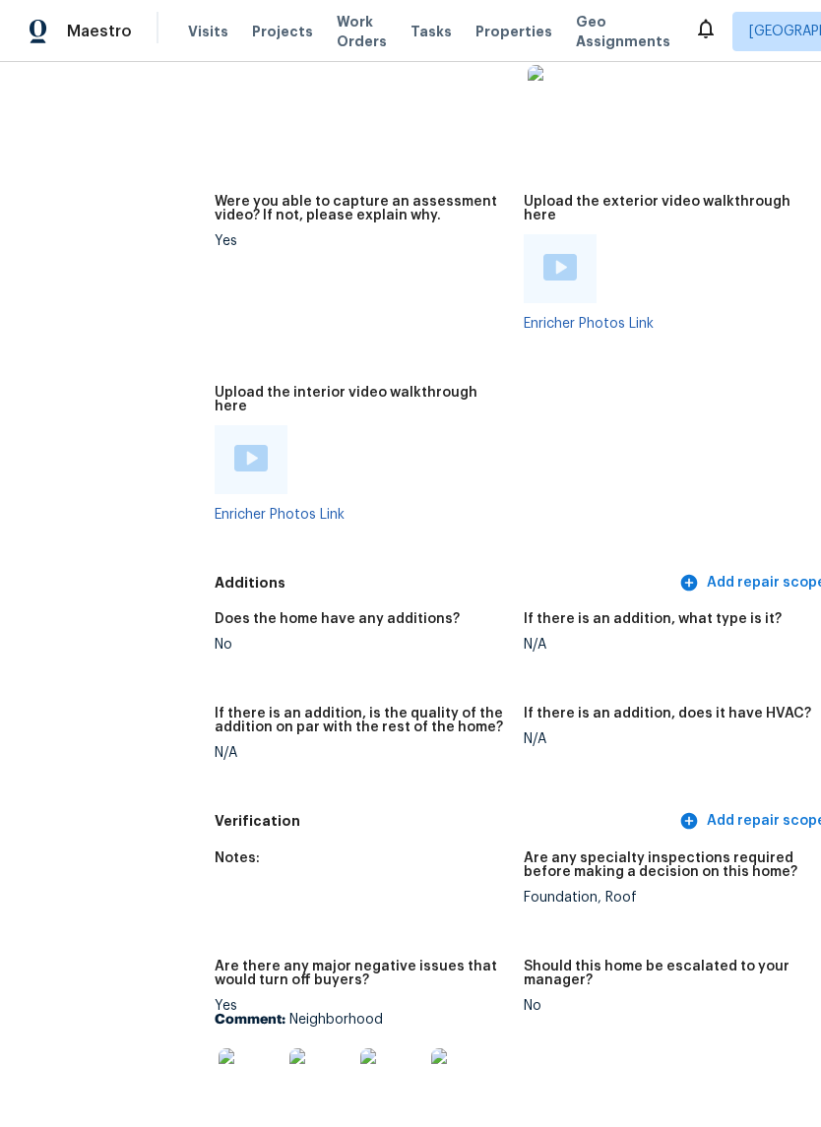
click at [543, 254] on img at bounding box center [559, 267] width 33 height 27
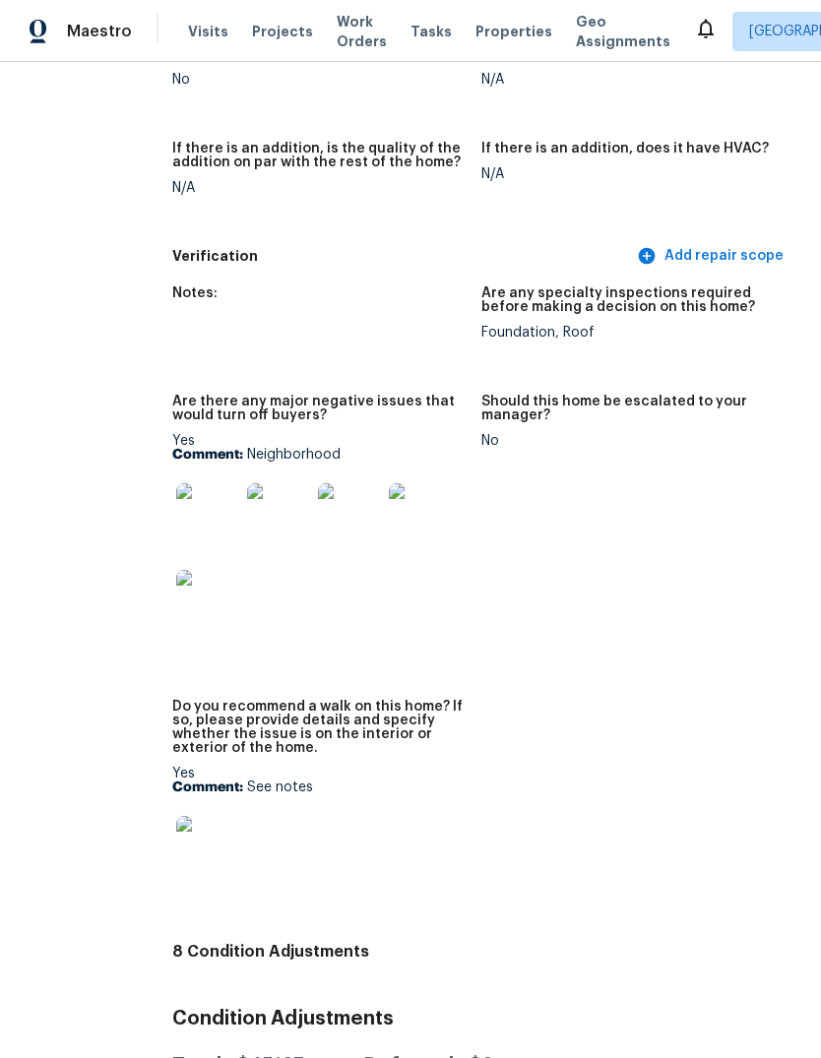
scroll to position [4858, 93]
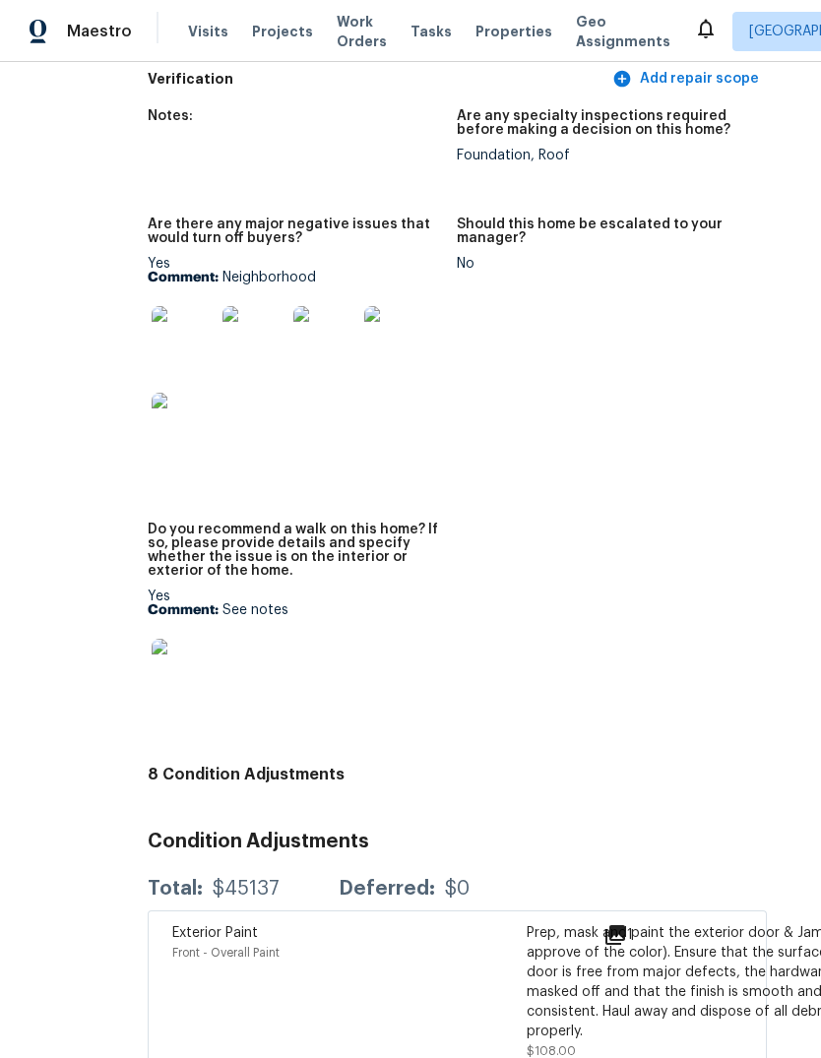
click at [152, 306] on img at bounding box center [183, 337] width 63 height 63
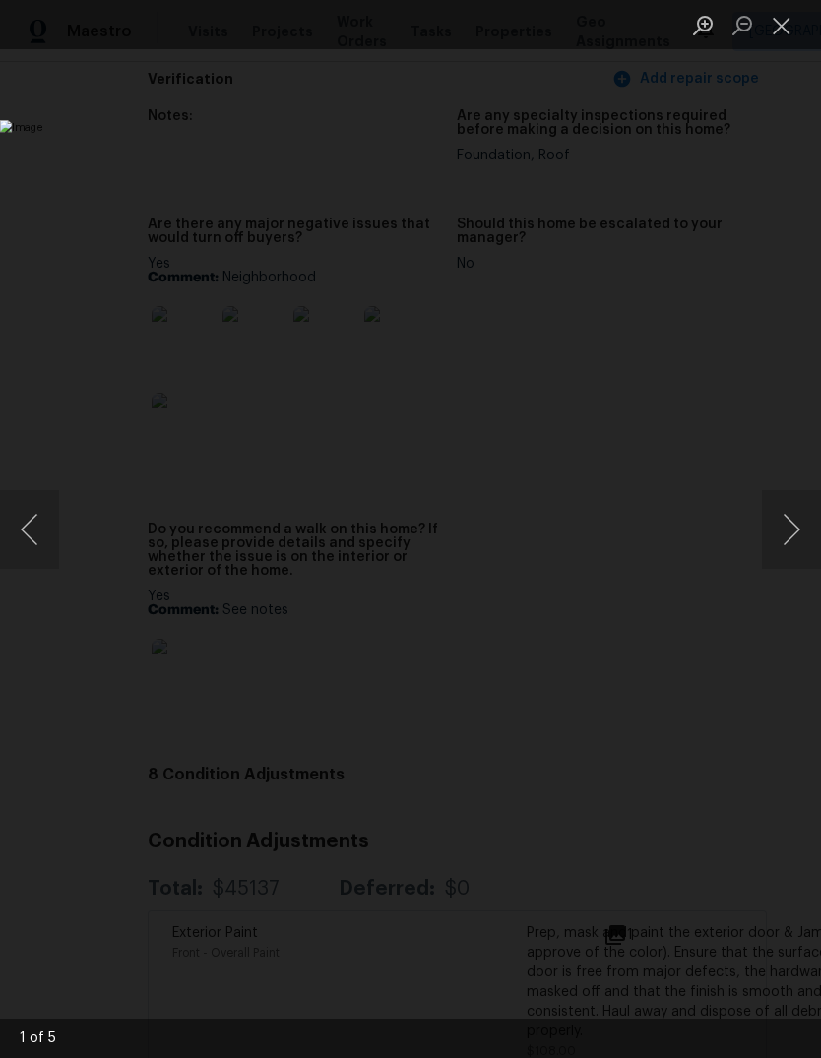
click at [770, 552] on button "Next image" at bounding box center [791, 529] width 59 height 79
click at [776, 550] on button "Next image" at bounding box center [791, 529] width 59 height 79
click at [771, 529] on button "Next image" at bounding box center [791, 529] width 59 height 79
click at [788, 537] on button "Next image" at bounding box center [791, 529] width 59 height 79
click at [780, 545] on button "Next image" at bounding box center [791, 529] width 59 height 79
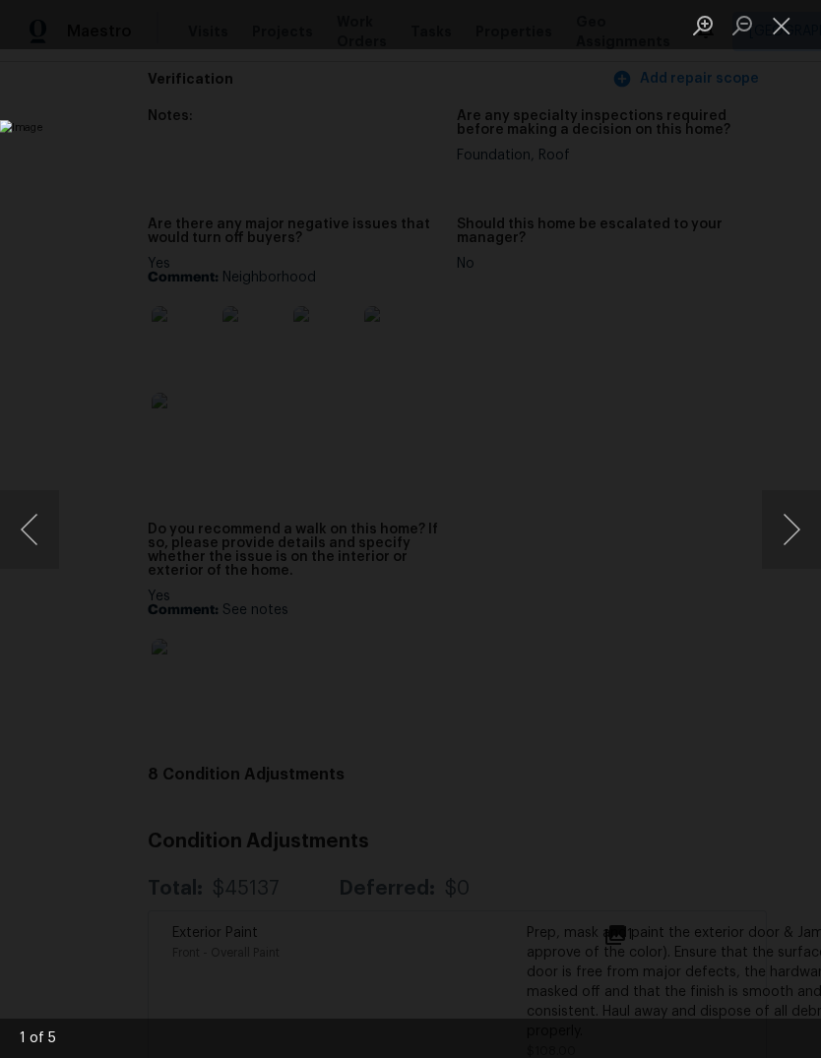
click at [783, 32] on button "Close lightbox" at bounding box center [781, 25] width 39 height 34
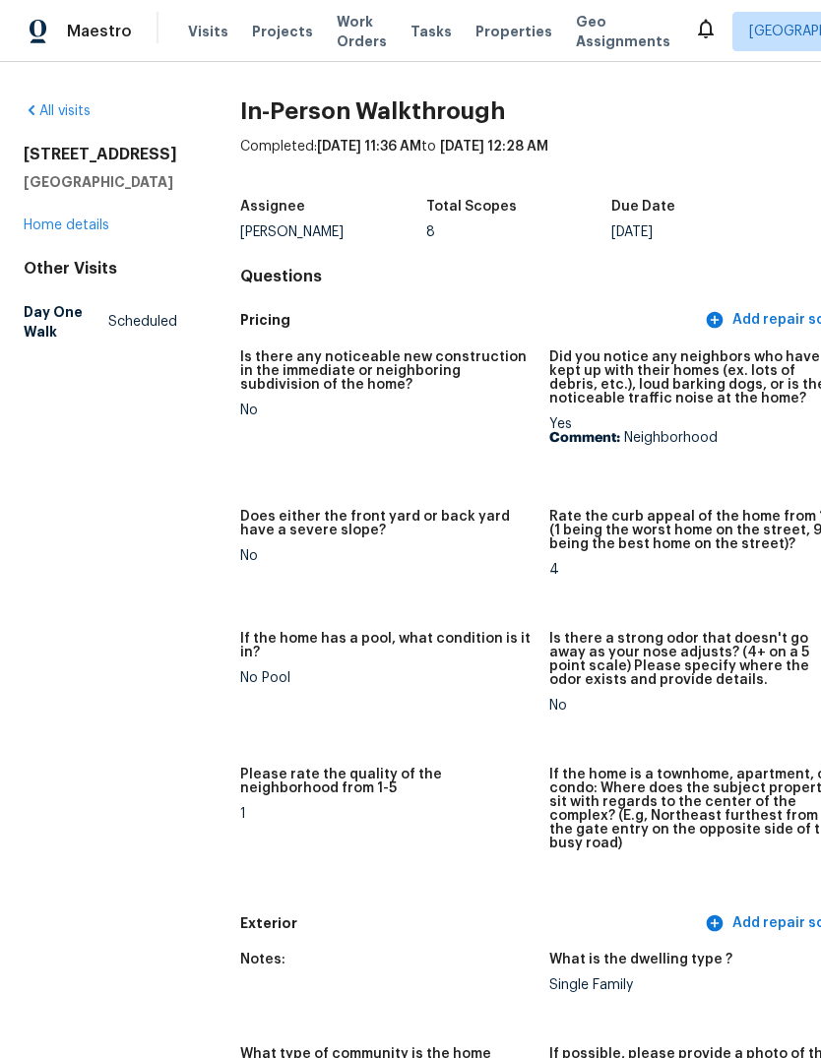
scroll to position [0, 0]
click at [44, 235] on div "[STREET_ADDRESS] Home details" at bounding box center [101, 190] width 154 height 91
click at [53, 232] on link "Home details" at bounding box center [67, 226] width 86 height 14
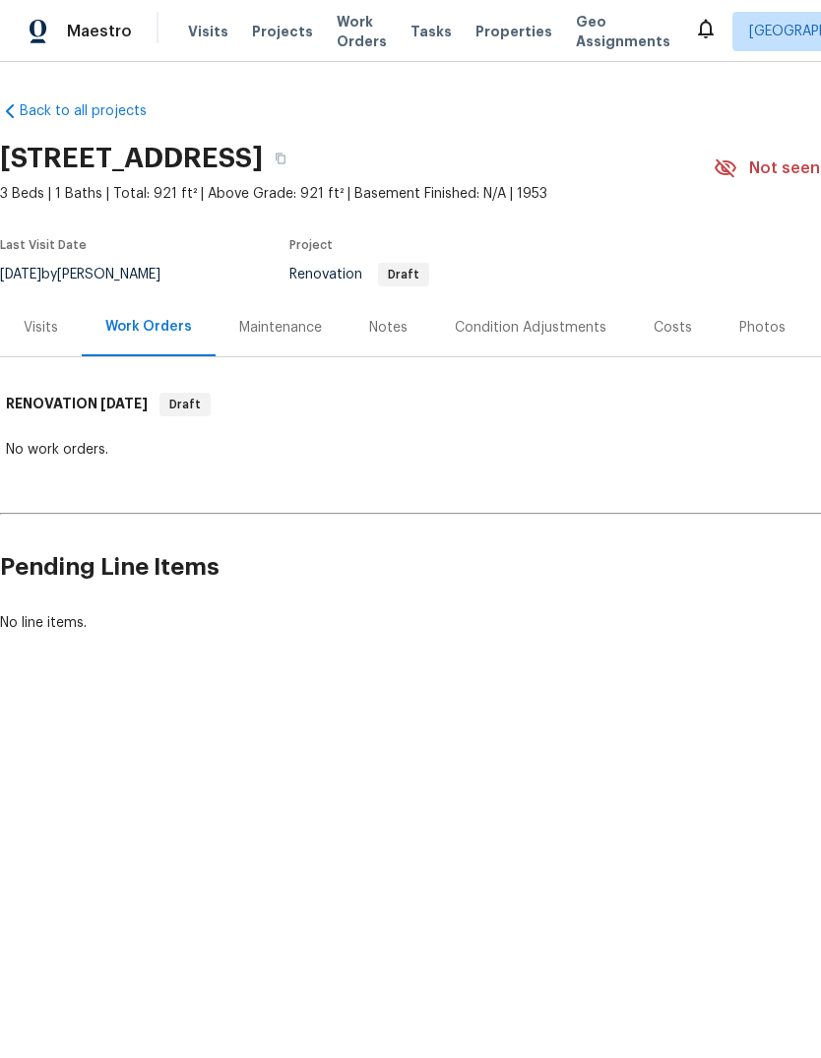
click at [38, 325] on div "Visits" at bounding box center [41, 328] width 34 height 20
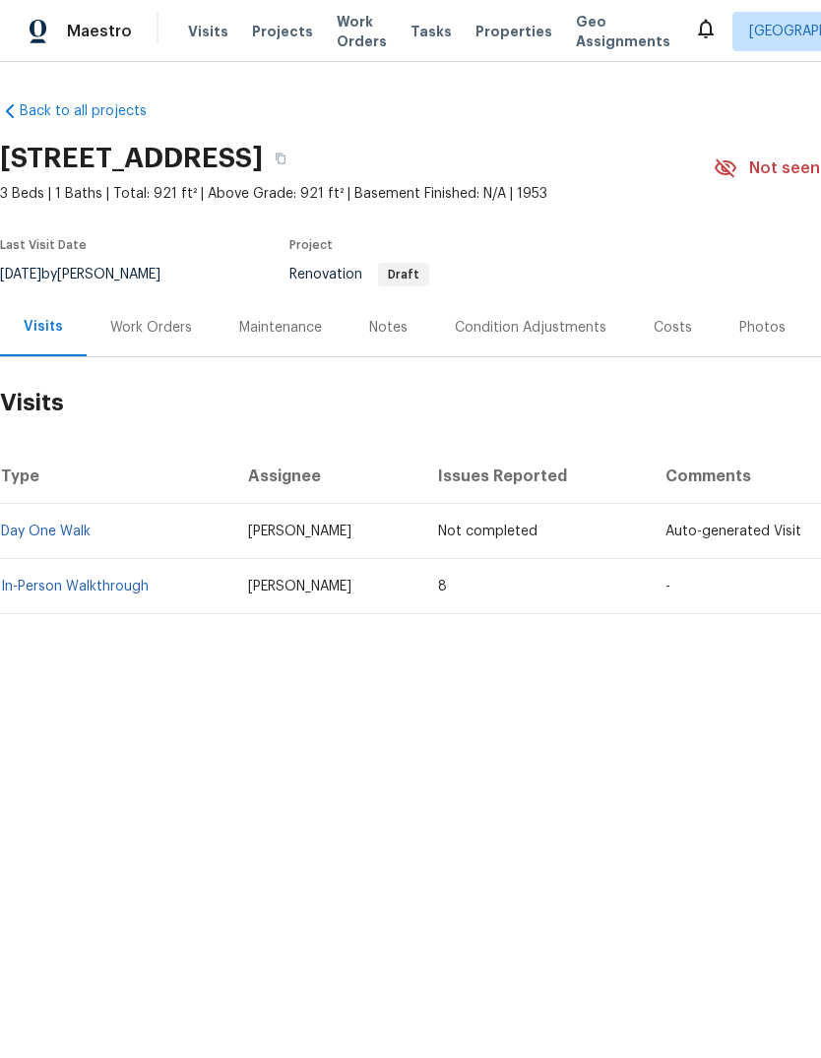
scroll to position [0, -4]
